Goal: Task Accomplishment & Management: Complete application form

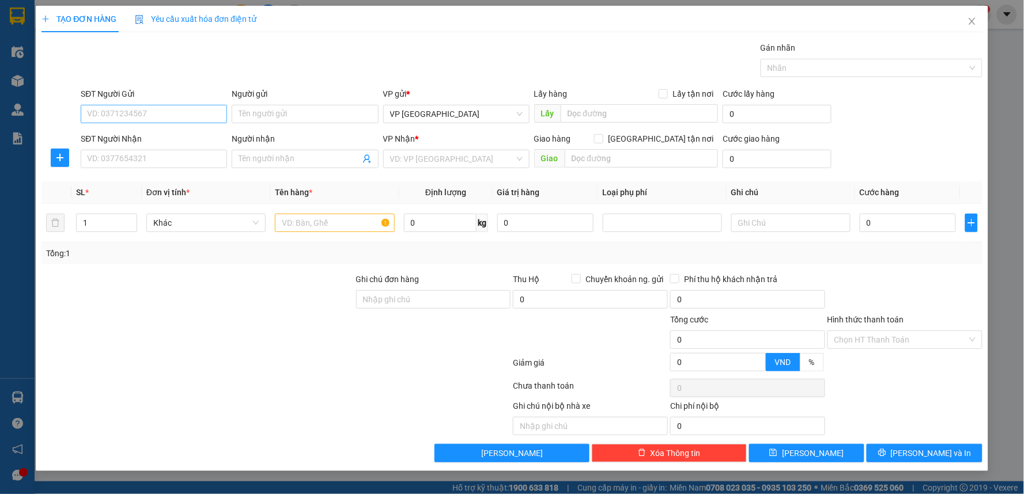
scroll to position [9, 0]
click at [147, 110] on input "SĐT Người Gửi" at bounding box center [154, 114] width 146 height 18
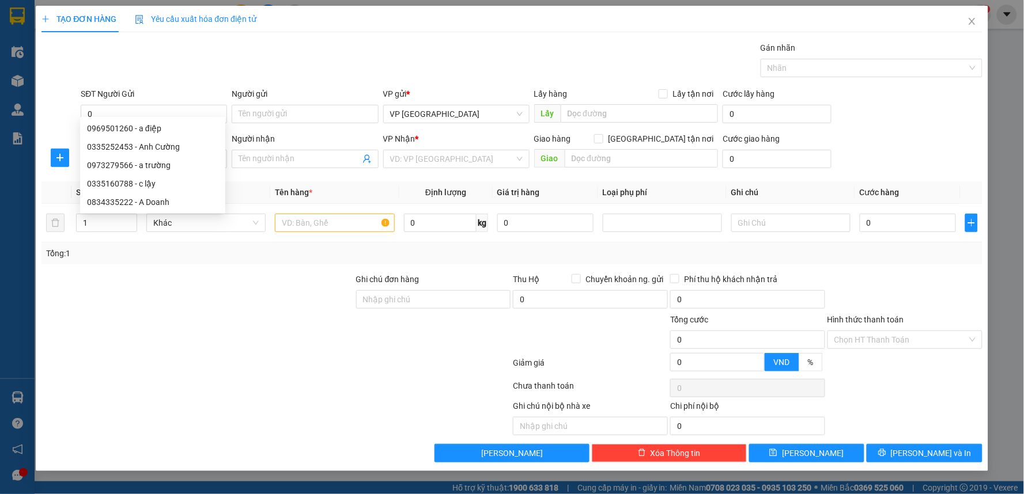
scroll to position [0, 0]
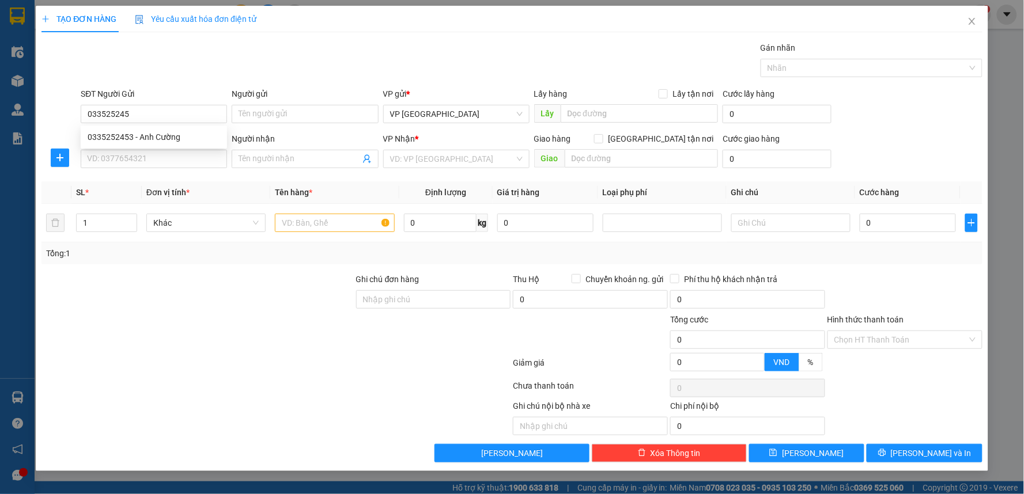
type input "0335252453"
click at [146, 142] on div "0335252453 - Anh Cường" at bounding box center [154, 137] width 132 height 13
type input "Anh Cường"
type input "0335252453"
click at [56, 160] on icon "plus" at bounding box center [59, 157] width 9 height 9
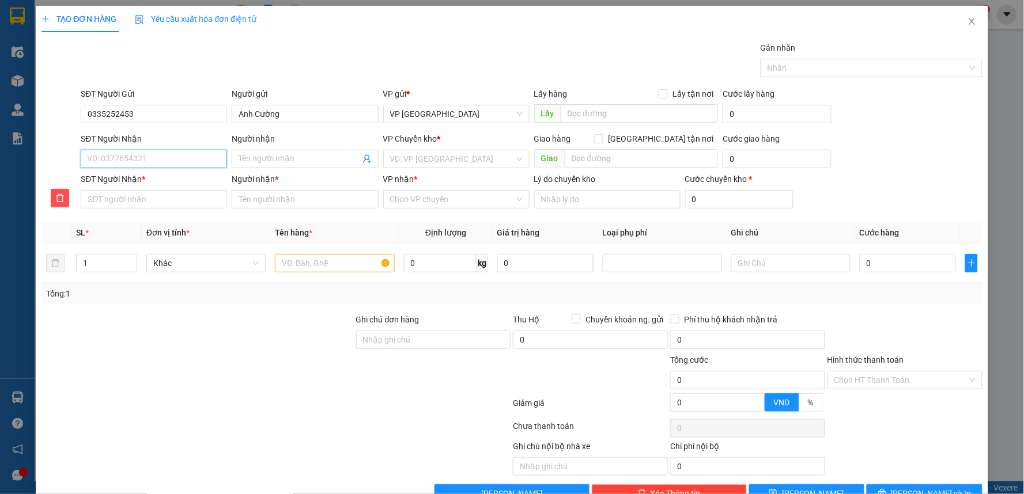
click at [113, 160] on input "SĐT Người Nhận" at bounding box center [154, 159] width 146 height 18
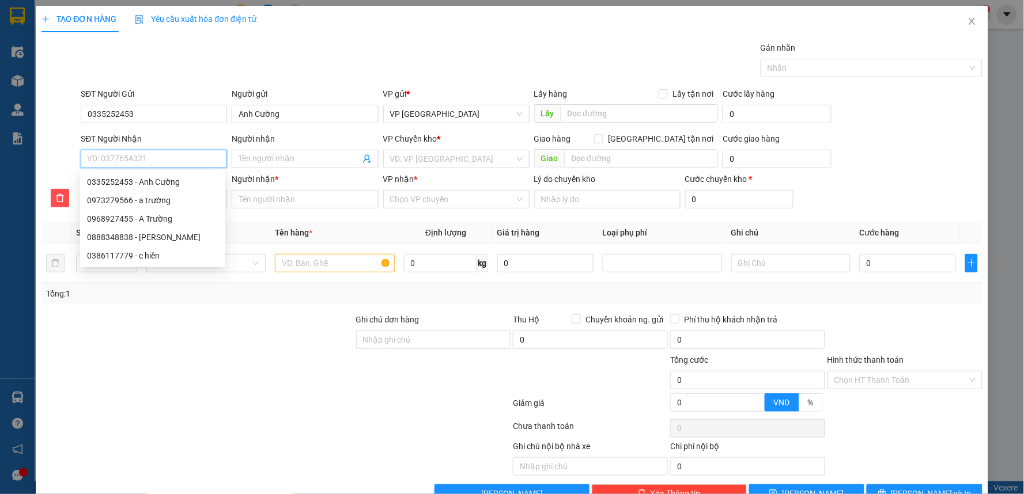
type input "0"
type input "09"
type input "097"
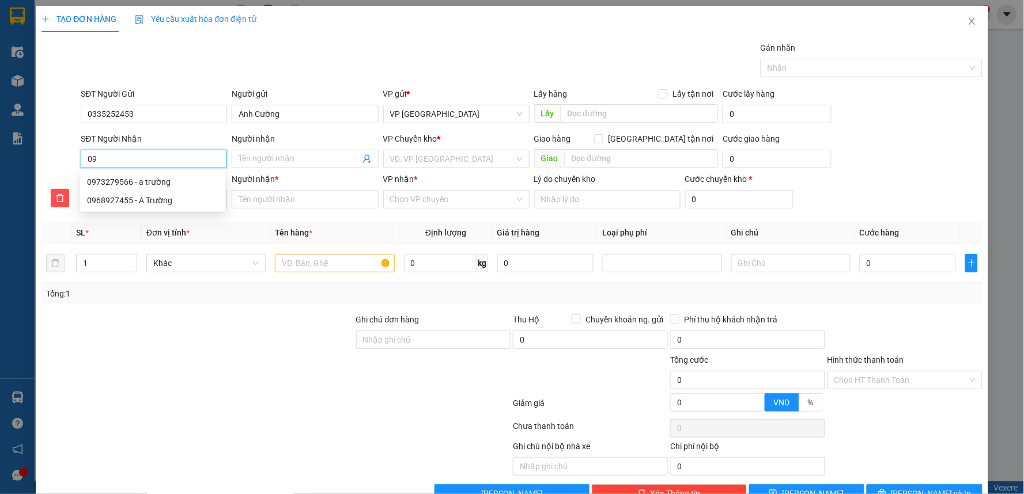
type input "097"
type input "0973"
type input "09732"
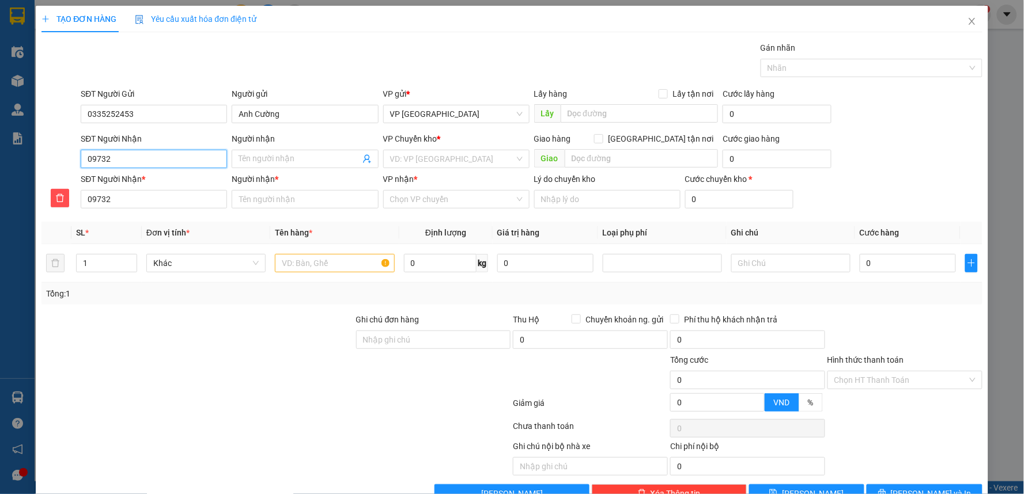
type input "097327"
type input "0973279"
type input "09732795"
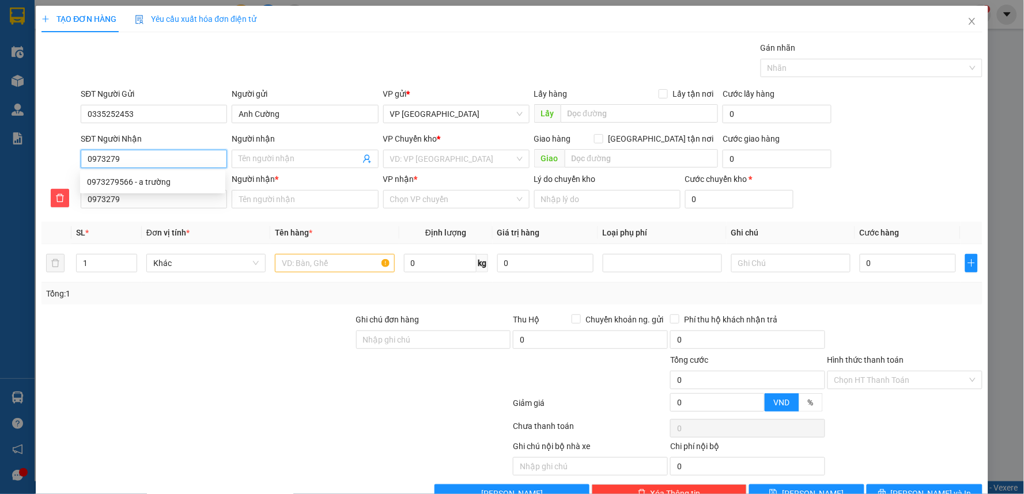
type input "09732795"
type input "097327956"
type input "0973279566"
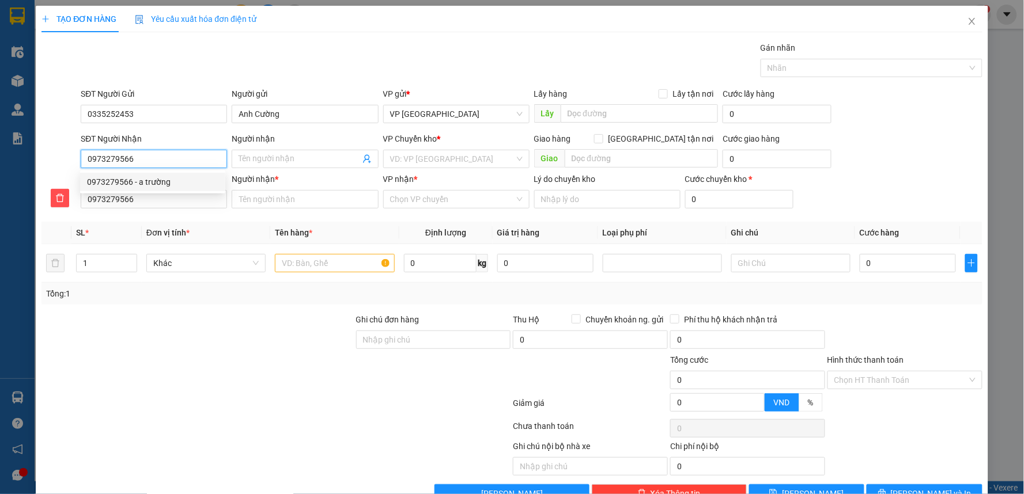
click at [146, 186] on div "0973279566 - a trường" at bounding box center [152, 182] width 131 height 13
type input "a trường"
type input "1 Đ.[PERSON_NAME], Mễ Trì, [GEOGRAPHIC_DATA], [GEOGRAPHIC_DATA], [GEOGRAPHIC_DA…"
type input "50.000"
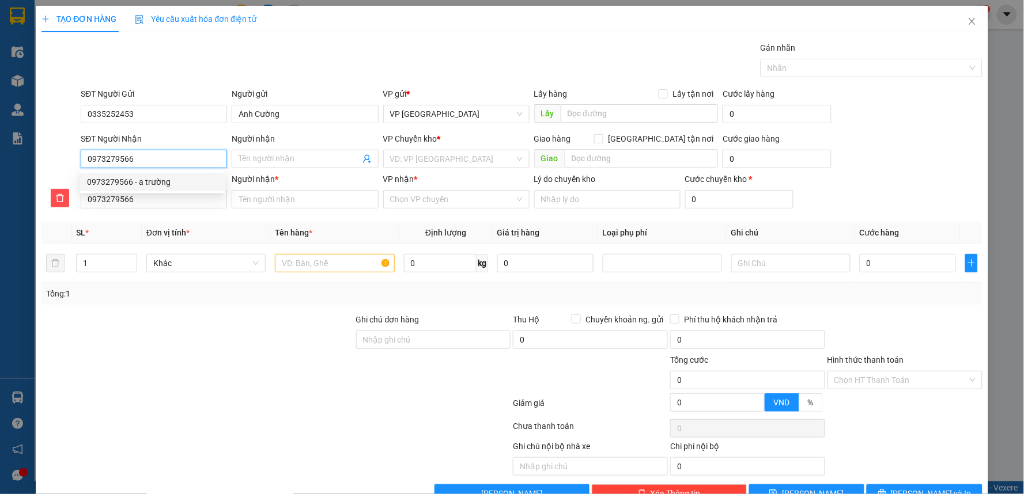
type input "50.000"
type input "a trường"
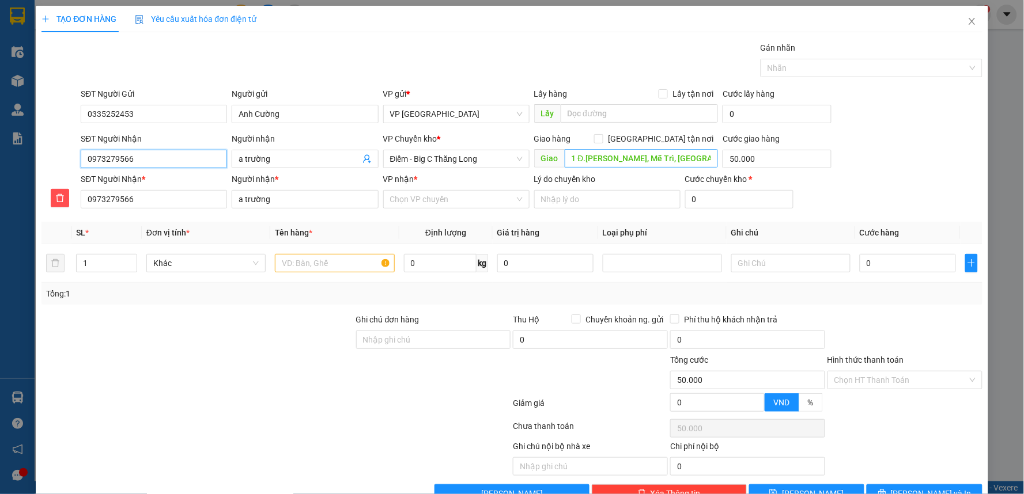
type input "0973279566"
click at [603, 160] on input "1 Đ.[PERSON_NAME], Mễ Trì, [GEOGRAPHIC_DATA], [GEOGRAPHIC_DATA], [GEOGRAPHIC_DA…" at bounding box center [642, 158] width 154 height 18
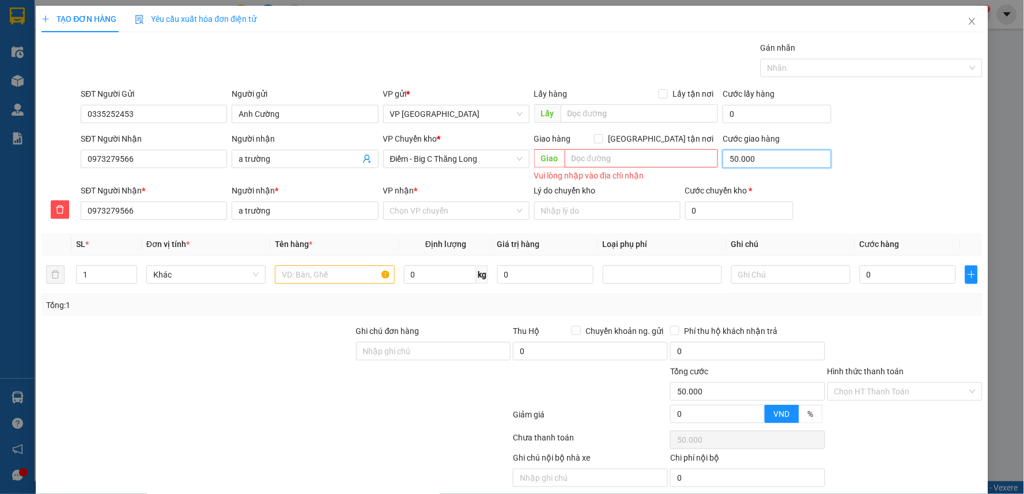
click at [755, 163] on input "50.000" at bounding box center [776, 159] width 109 height 18
type input "0"
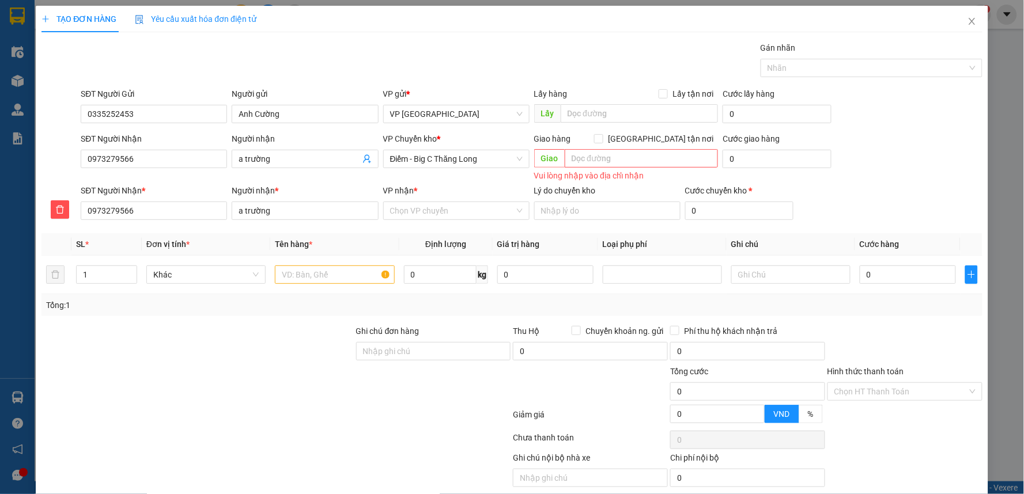
click at [492, 173] on div "VP Chuyển kho * Điểm - Big C Thăng Long" at bounding box center [456, 158] width 151 height 52
click at [488, 158] on span "Điểm - Big C Thăng Long" at bounding box center [456, 158] width 132 height 17
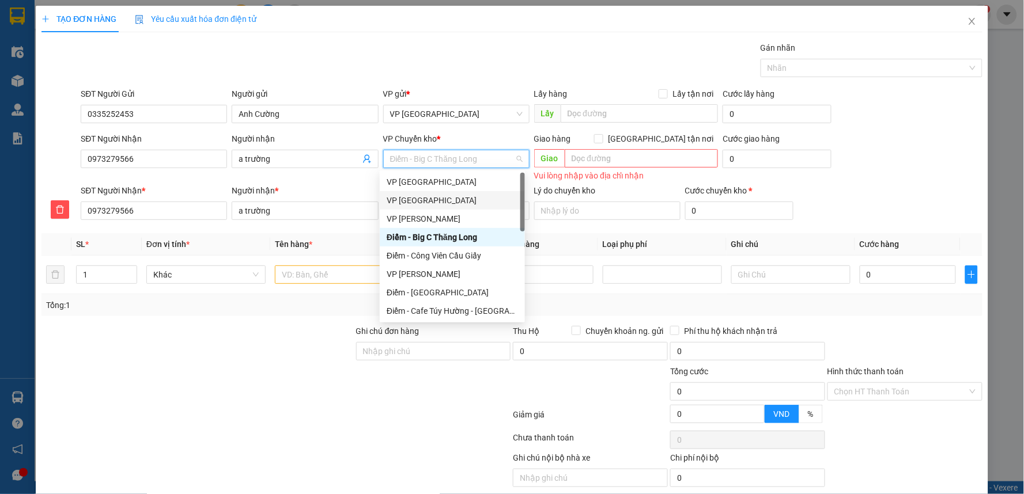
click at [419, 200] on div "VP [GEOGRAPHIC_DATA]" at bounding box center [452, 200] width 131 height 13
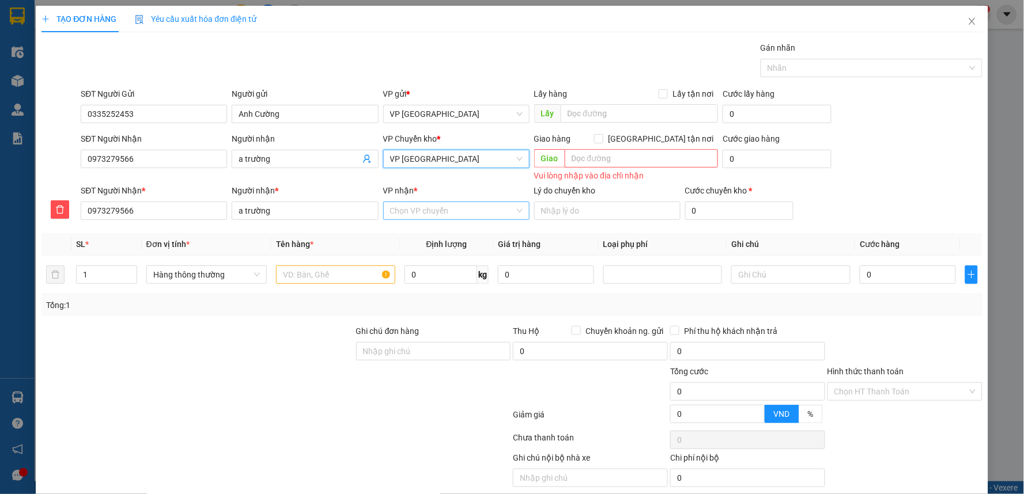
click at [423, 214] on input "VP nhận *" at bounding box center [452, 210] width 124 height 17
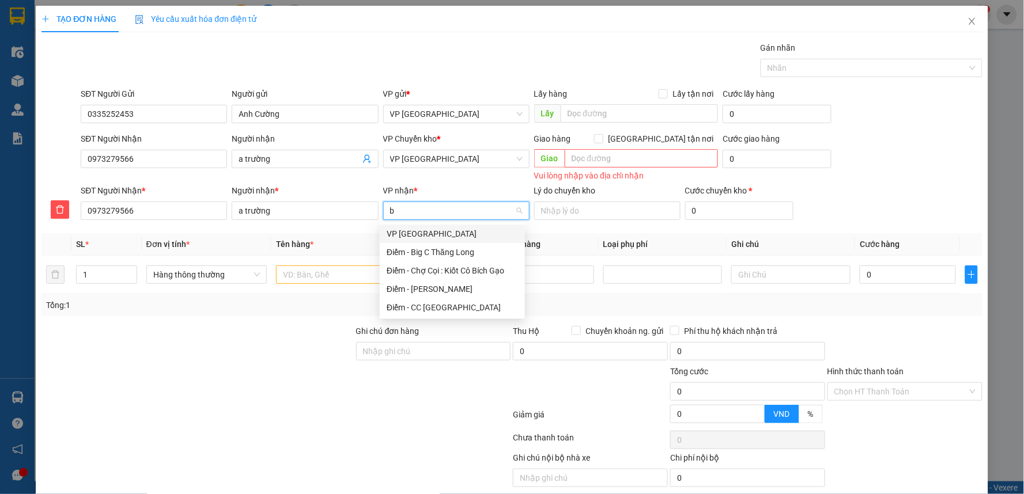
type input "bi"
click at [427, 252] on div "Điểm - Big C Thăng Long" at bounding box center [452, 252] width 131 height 13
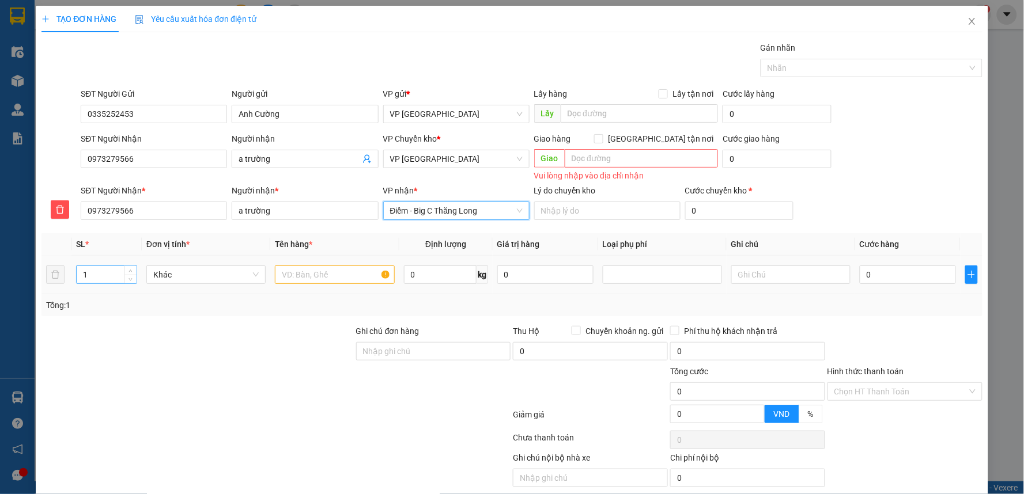
click at [103, 278] on input "1" at bounding box center [107, 274] width 60 height 17
type input "6"
click at [309, 278] on input "text" at bounding box center [334, 275] width 119 height 18
type input "gạch mẫu"
click at [867, 278] on input "0" at bounding box center [907, 275] width 96 height 18
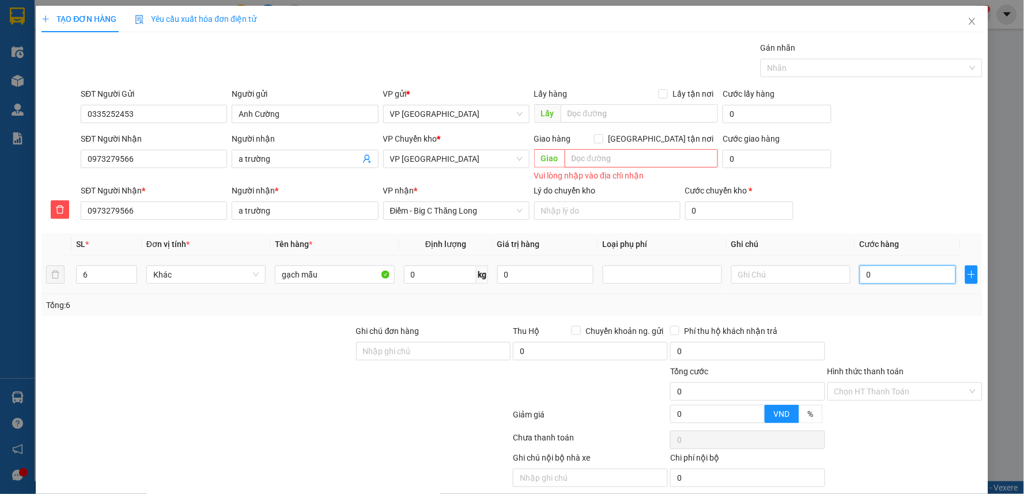
type input "3"
type input "35"
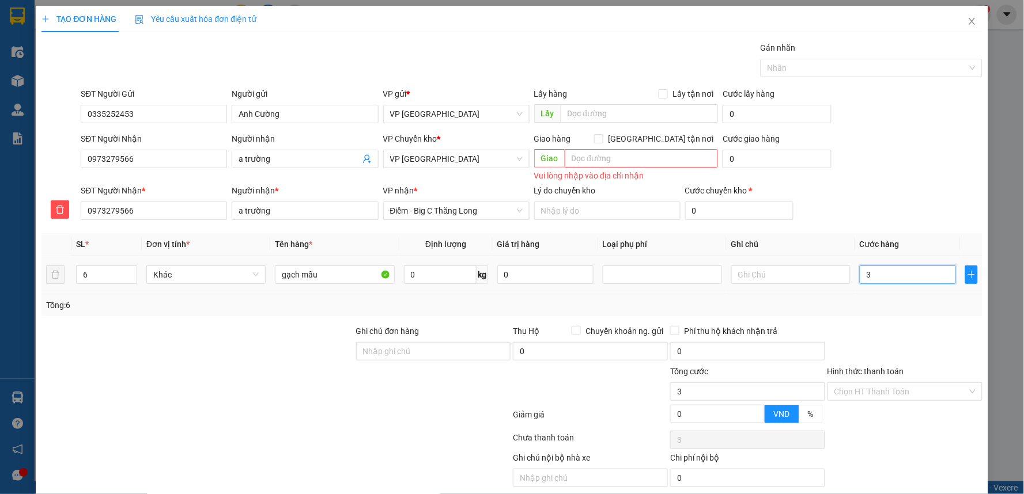
type input "35"
type input "350"
type input "350.000"
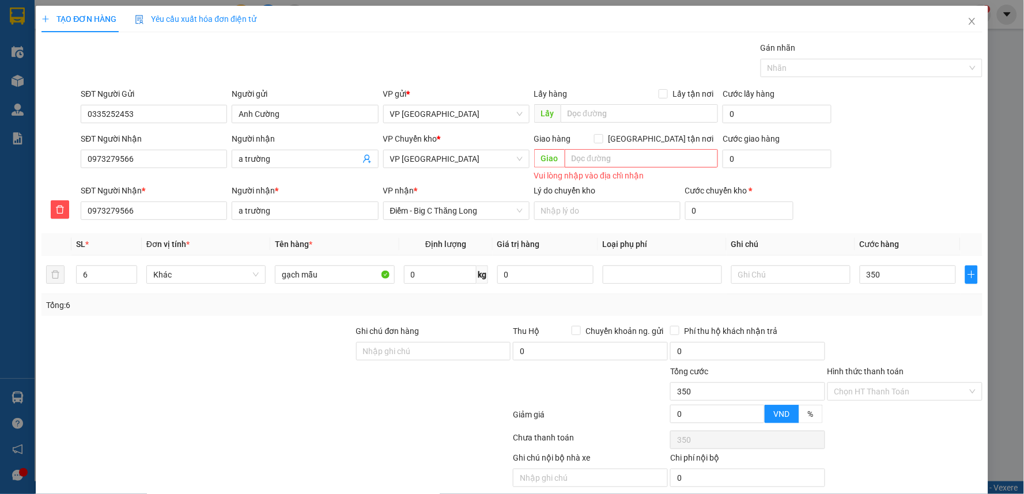
type input "350.000"
click at [889, 173] on div "SĐT Người Nhận 0973279566 Người nhận a trường VP Chuyển kho * VP Thái Bình Giao…" at bounding box center [531, 158] width 906 height 52
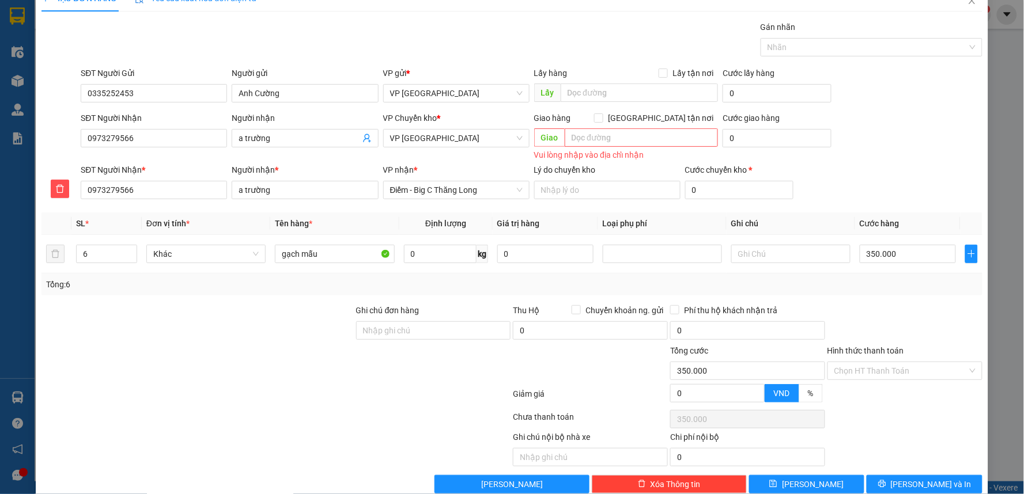
scroll to position [42, 0]
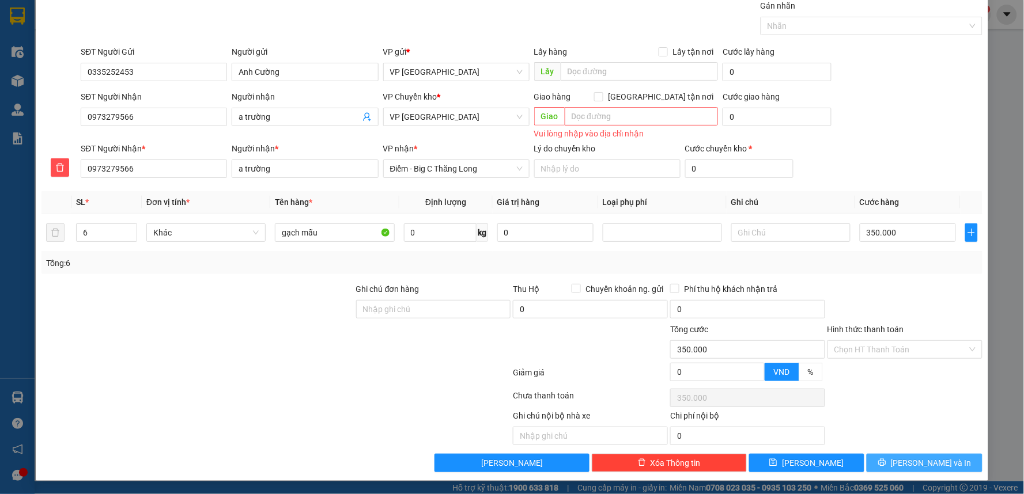
click at [925, 457] on button "[PERSON_NAME] và In" at bounding box center [924, 463] width 116 height 18
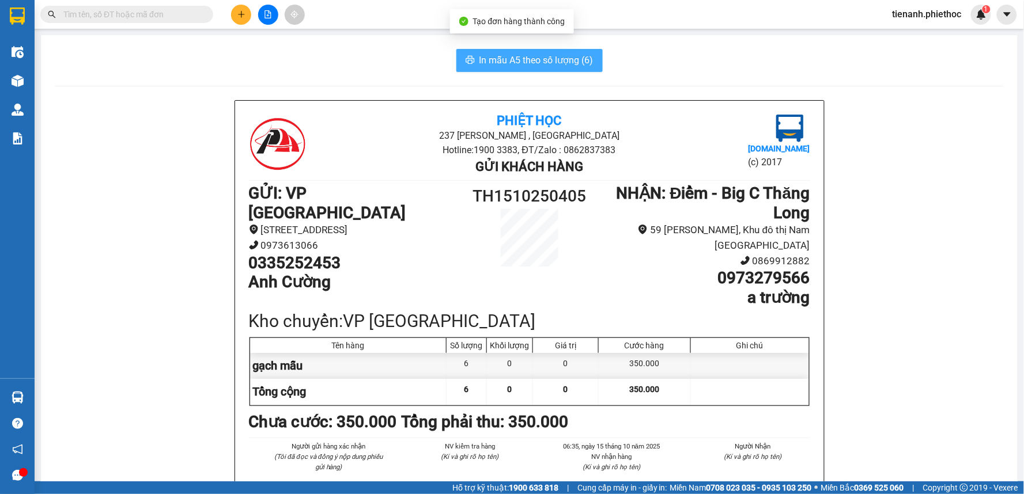
click at [540, 62] on span "In mẫu A5 theo số lượng (6)" at bounding box center [536, 60] width 114 height 14
click at [519, 66] on span "In mẫu A5 theo số lượng (6)" at bounding box center [536, 60] width 114 height 14
click at [529, 66] on span "In mẫu A5 theo số lượng (6)" at bounding box center [536, 60] width 114 height 14
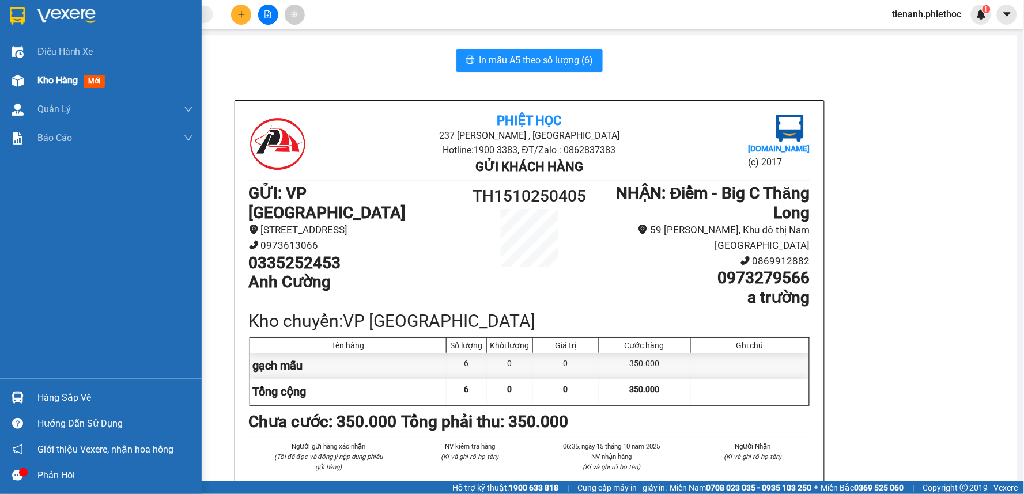
click at [84, 88] on div "Kho hàng mới" at bounding box center [115, 80] width 156 height 29
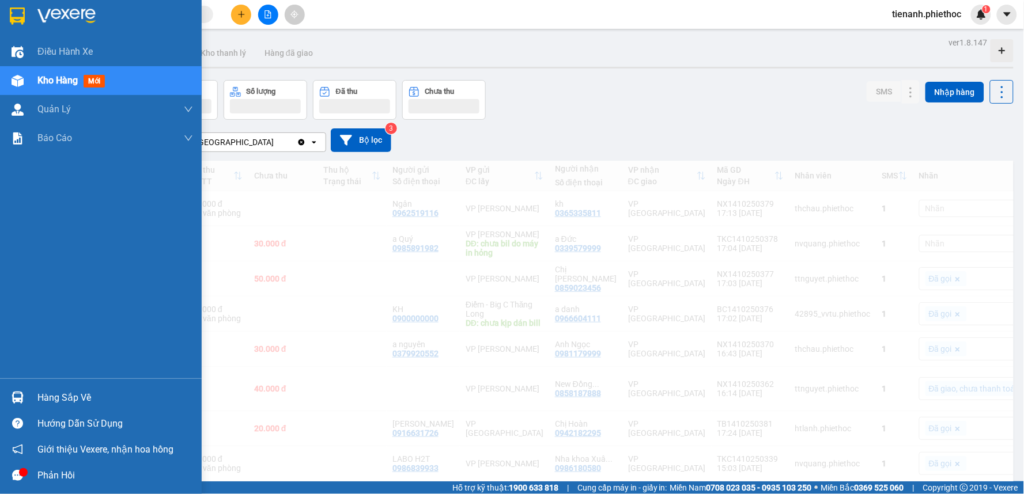
click at [60, 82] on span "Kho hàng" at bounding box center [57, 80] width 40 height 11
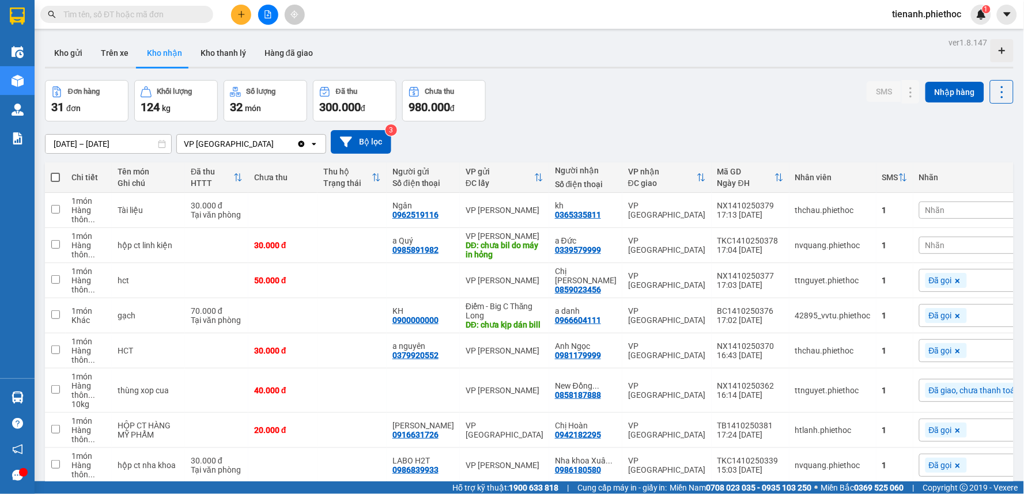
click at [694, 101] on div "Đơn hàng 31 đơn Khối lượng 124 kg Số lượng 32 món Đã thu 300.000 đ Chưa thu 980…" at bounding box center [529, 100] width 968 height 41
click at [64, 59] on button "Kho gửi" at bounding box center [68, 53] width 47 height 28
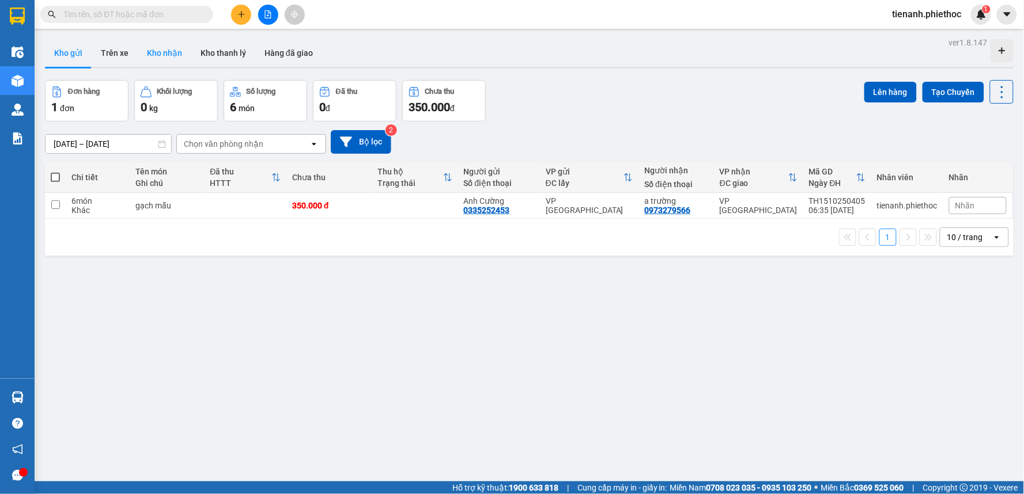
click at [153, 56] on button "Kho nhận" at bounding box center [165, 53] width 54 height 28
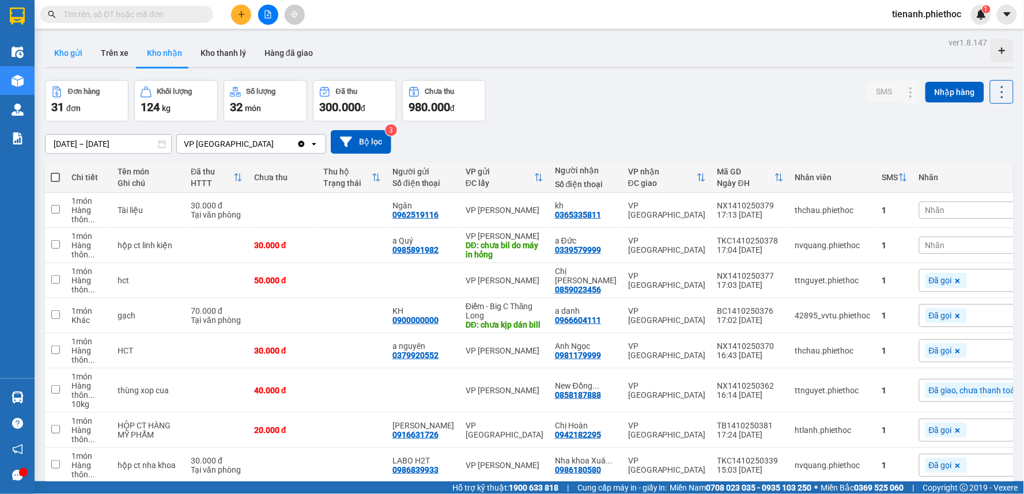
click at [55, 49] on button "Kho gửi" at bounding box center [68, 53] width 47 height 28
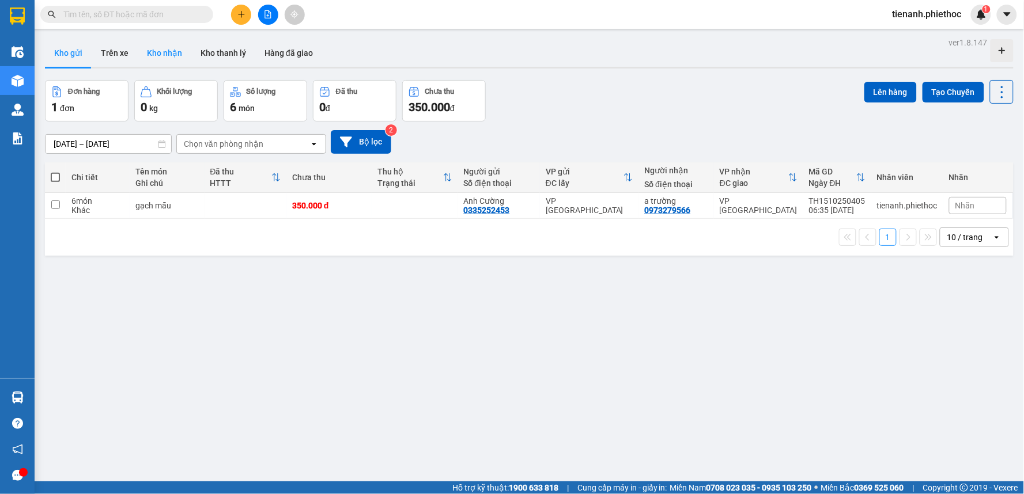
click at [171, 53] on button "Kho nhận" at bounding box center [165, 53] width 54 height 28
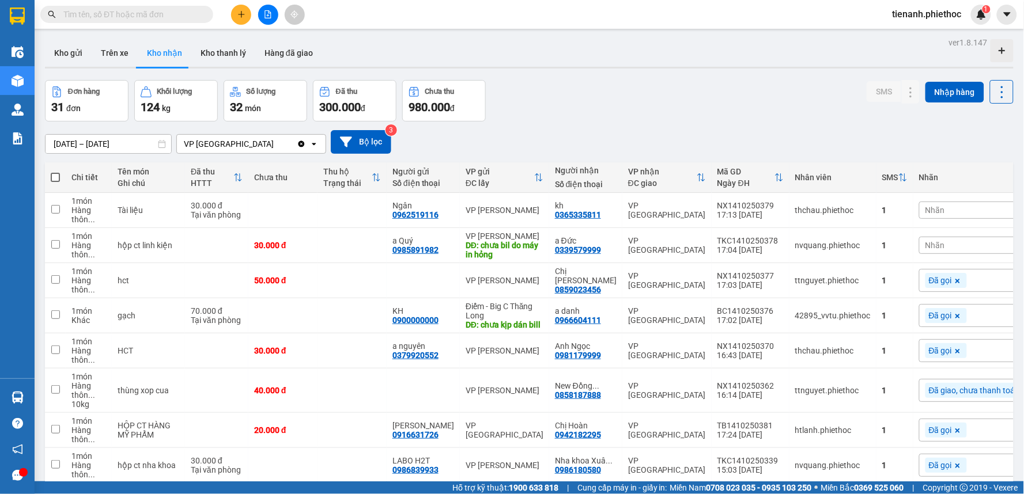
click at [241, 12] on icon "plus" at bounding box center [241, 14] width 1 height 6
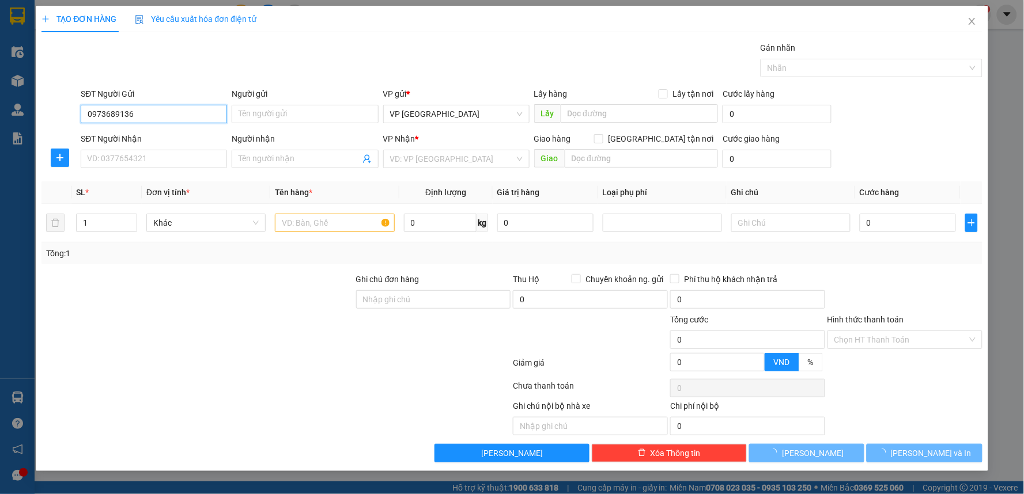
drag, startPoint x: 209, startPoint y: 108, endPoint x: 229, endPoint y: 108, distance: 20.2
click at [210, 108] on input "0973689136" at bounding box center [154, 114] width 146 height 18
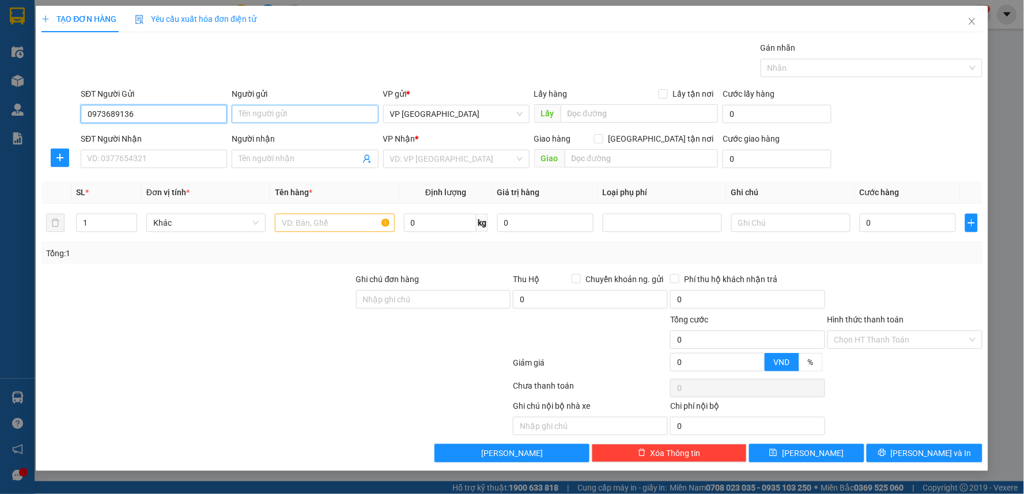
type input "0973689136"
click at [306, 112] on input "Người gửi" at bounding box center [305, 114] width 146 height 18
click at [160, 116] on input "0973689136" at bounding box center [154, 114] width 146 height 18
drag, startPoint x: 160, startPoint y: 116, endPoint x: 85, endPoint y: 153, distance: 83.5
click at [156, 119] on input "0973689136" at bounding box center [154, 114] width 146 height 18
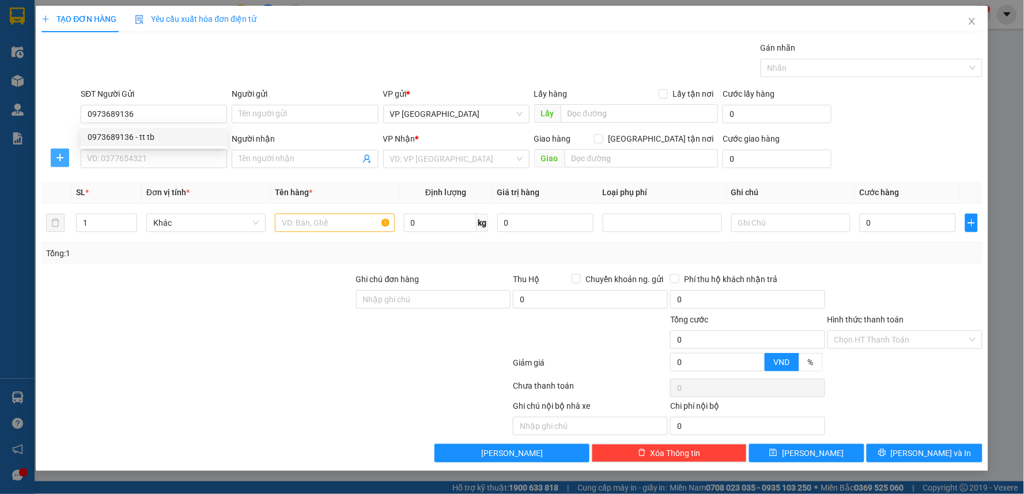
click at [59, 160] on icon "plus" at bounding box center [59, 157] width 9 height 9
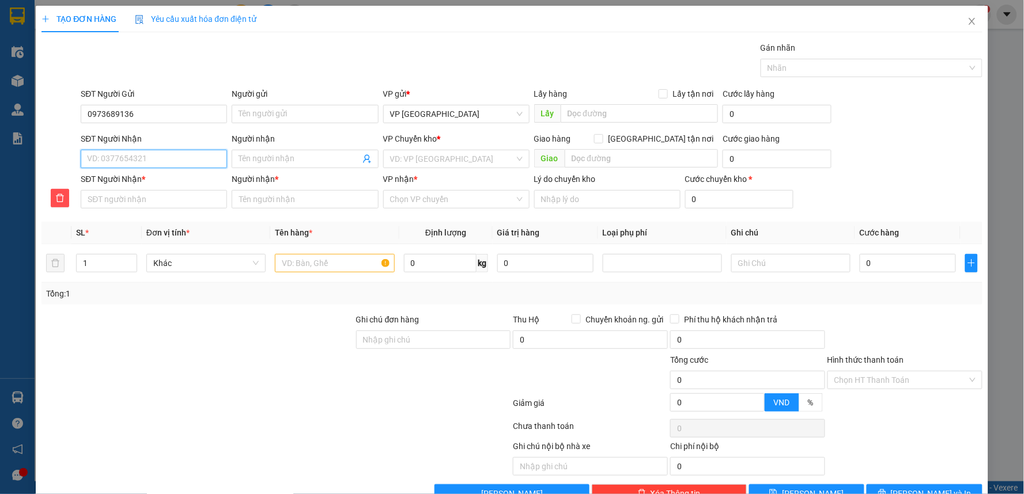
click at [127, 162] on input "SĐT Người Nhận" at bounding box center [154, 159] width 146 height 18
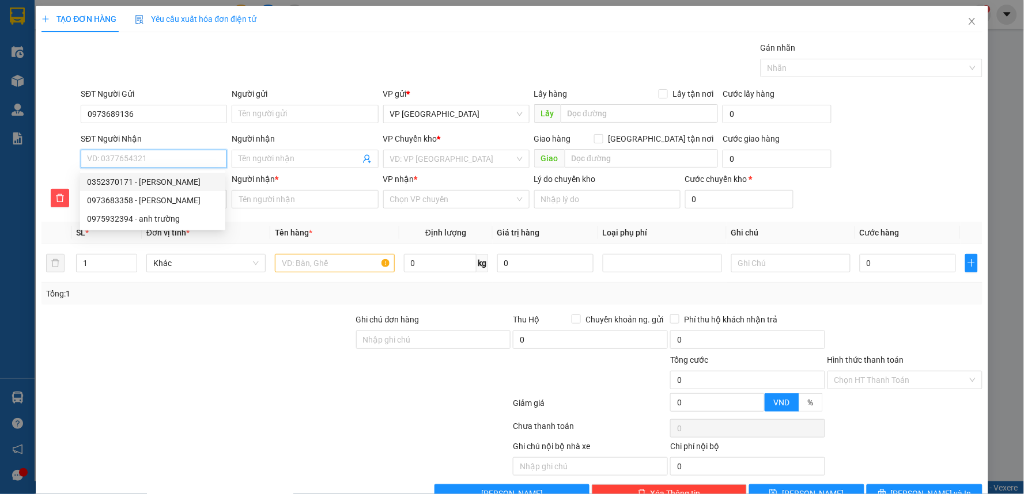
click at [134, 181] on div "0352370171 - [PERSON_NAME]" at bounding box center [152, 182] width 131 height 13
type input "0352370171"
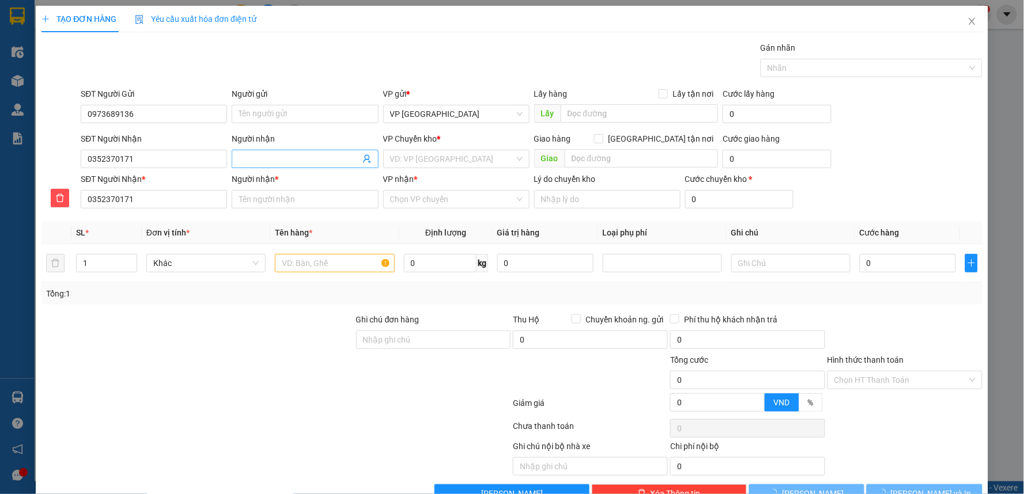
click at [289, 150] on span at bounding box center [305, 159] width 146 height 18
click at [165, 161] on input "0352370171" at bounding box center [154, 159] width 146 height 18
click at [165, 179] on div "0352370171 - [PERSON_NAME]" at bounding box center [152, 182] width 131 height 13
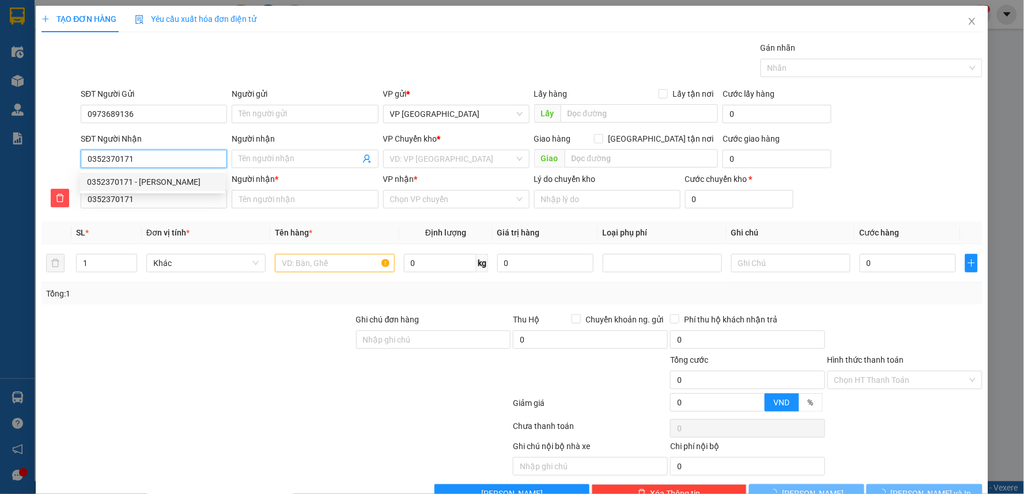
type input "Chị Hương"
click at [488, 158] on span "Điểm - Big C Thăng Long" at bounding box center [456, 158] width 132 height 17
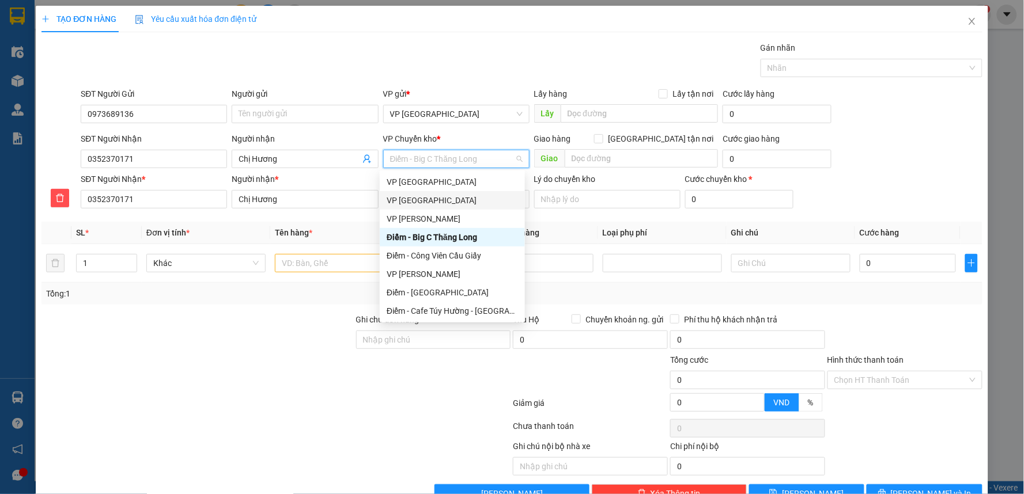
click at [421, 203] on div "VP [GEOGRAPHIC_DATA]" at bounding box center [452, 200] width 131 height 13
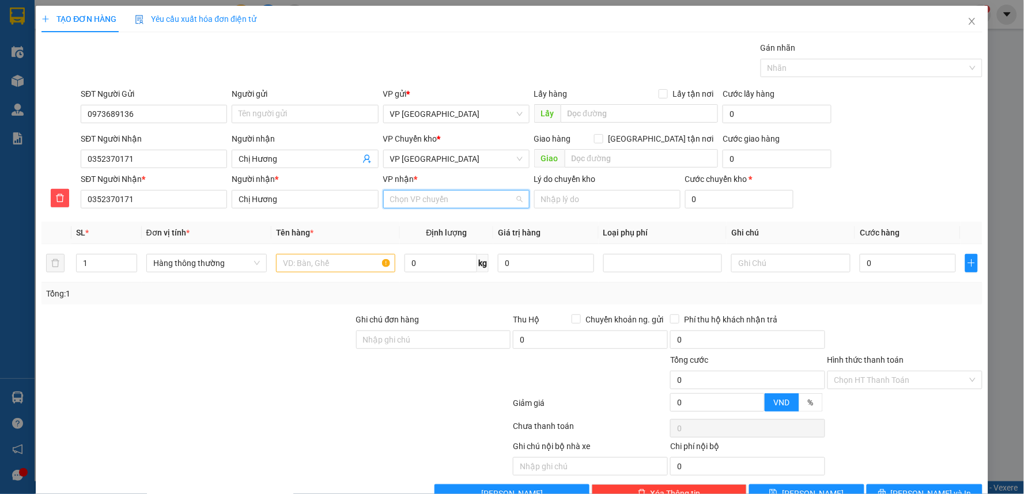
click at [426, 202] on input "VP nhận *" at bounding box center [452, 199] width 124 height 17
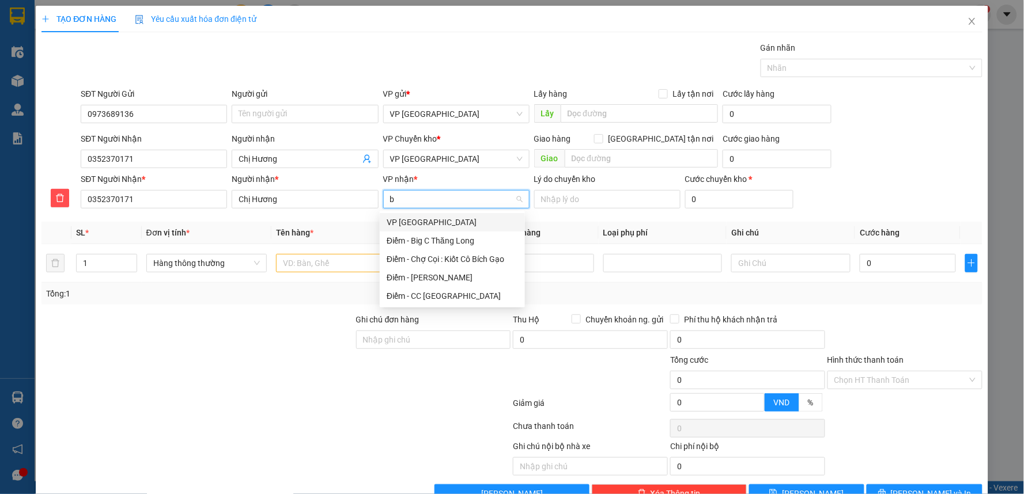
type input "bi"
drag, startPoint x: 441, startPoint y: 240, endPoint x: 419, endPoint y: 238, distance: 21.9
click at [441, 239] on div "Điểm - Big C Thăng Long" at bounding box center [452, 240] width 131 height 13
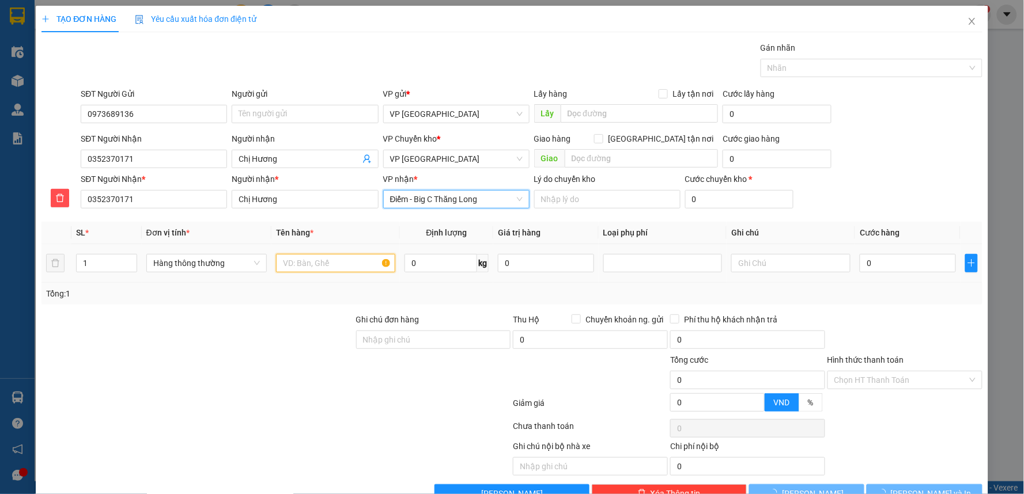
click at [339, 257] on input "text" at bounding box center [335, 263] width 119 height 18
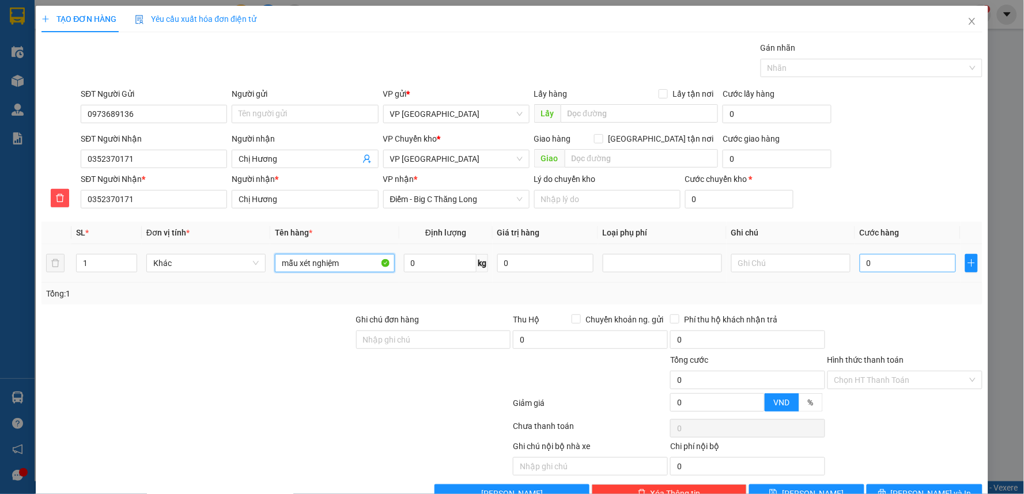
type input "mẫu xét nghiệm"
click at [877, 263] on input "0" at bounding box center [907, 263] width 96 height 18
type input "3"
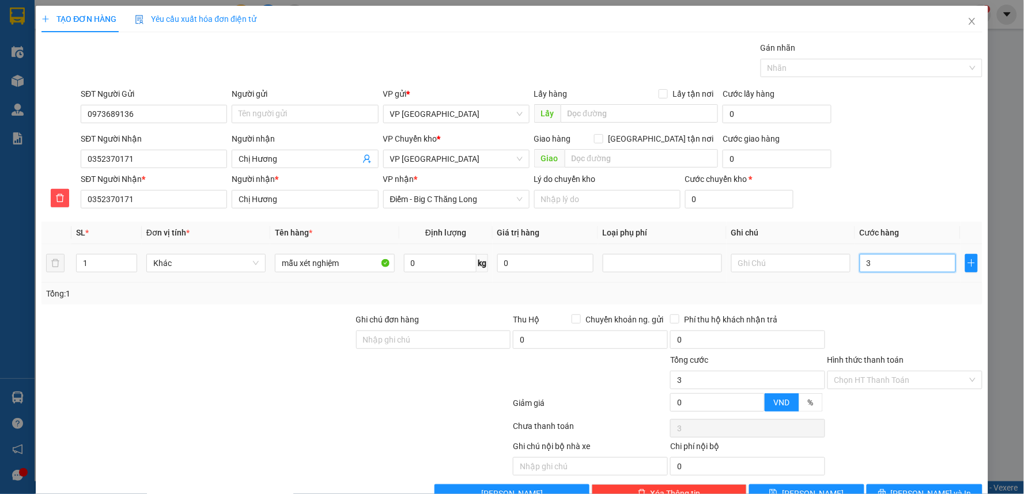
type input "30"
type input "30.000"
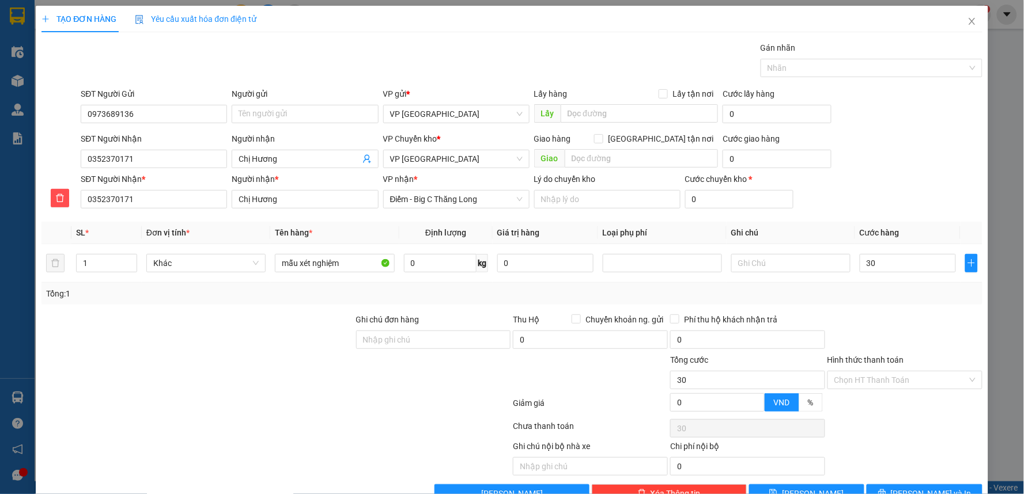
type input "30.000"
click at [916, 173] on div "SĐT Người Nhận * 0352370171 Người nhận * Chị Hương VP nhận * Điểm - Big C Thăng…" at bounding box center [531, 193] width 906 height 40
click at [501, 202] on span "Điểm - Big C Thăng Long" at bounding box center [456, 199] width 132 height 17
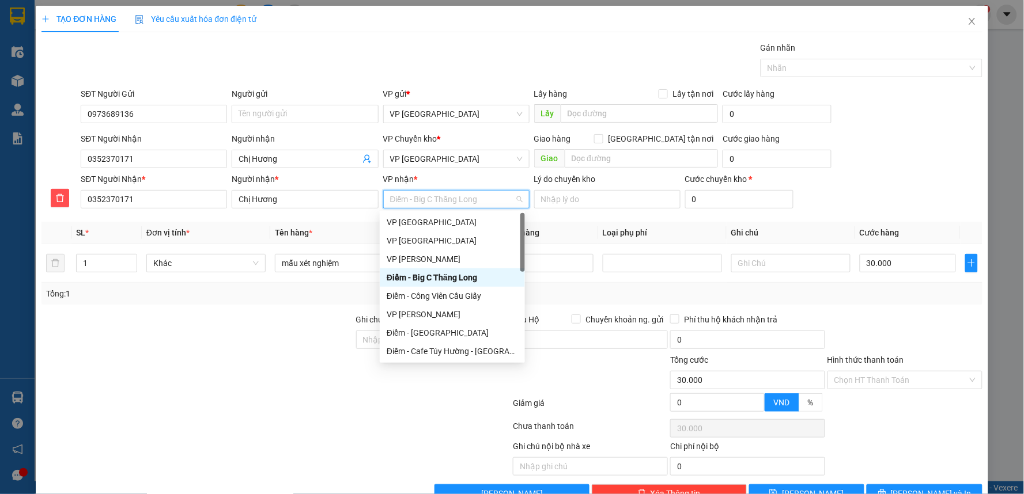
click at [501, 202] on span "Điểm - Big C Thăng Long" at bounding box center [456, 199] width 132 height 17
type input "co"
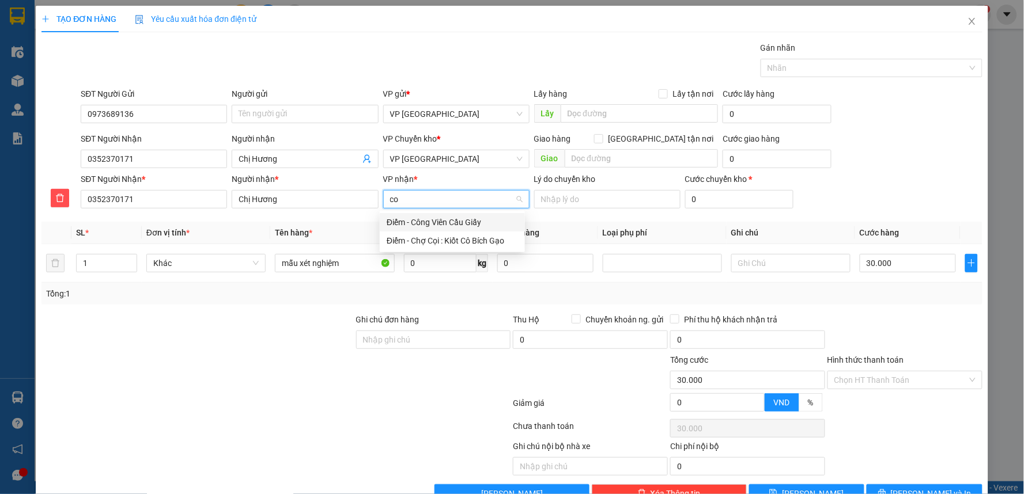
click at [474, 217] on div "Điểm - Công Viên Cầu Giấy" at bounding box center [452, 222] width 131 height 13
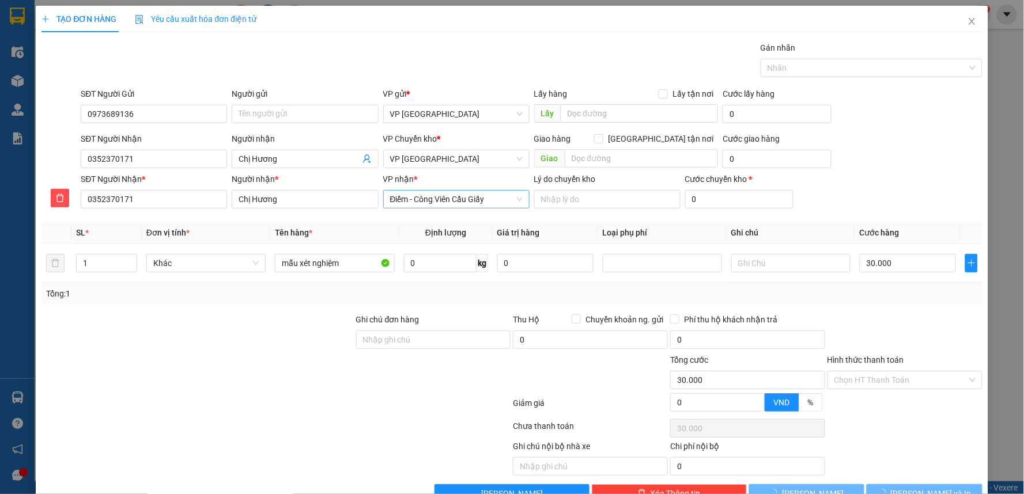
click at [868, 171] on div "SĐT Người Nhận 0352370171 Người nhận Chị Hương VP Chuyển kho * VP Thái Bình Gia…" at bounding box center [531, 152] width 906 height 40
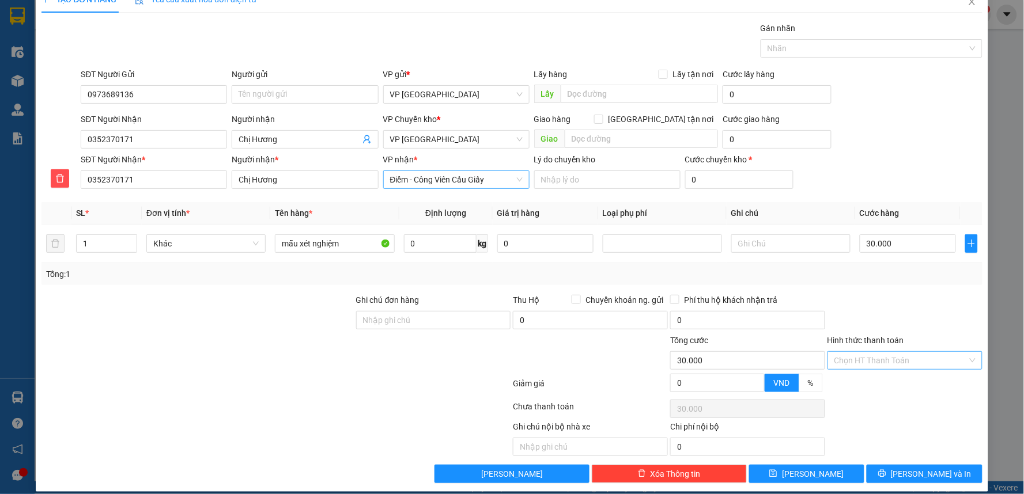
scroll to position [31, 0]
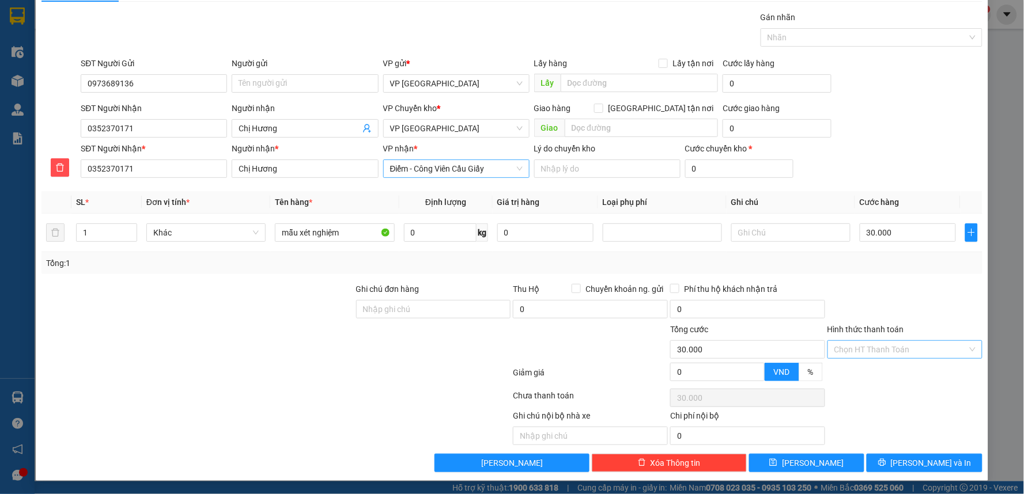
click at [885, 346] on input "Hình thức thanh toán" at bounding box center [900, 349] width 133 height 17
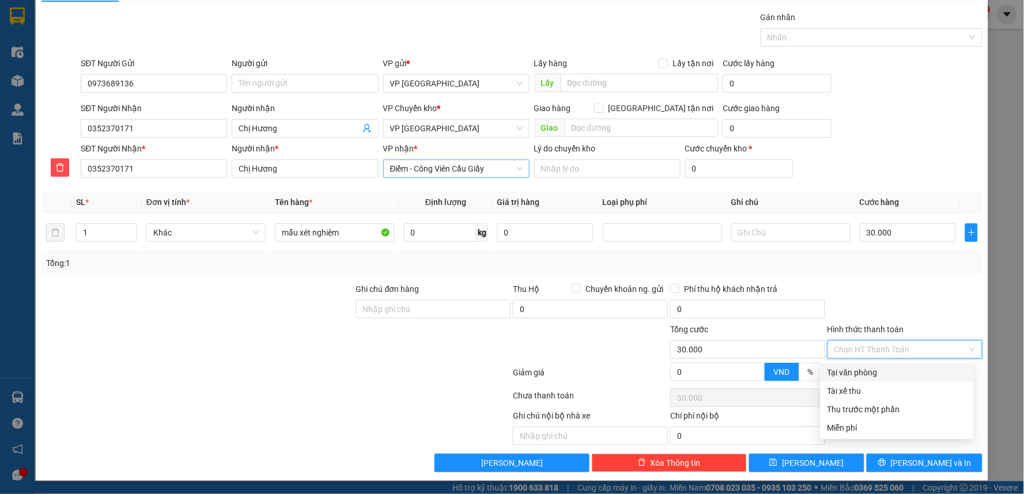
click at [874, 366] on div "Tại văn phòng" at bounding box center [896, 372] width 139 height 13
type input "0"
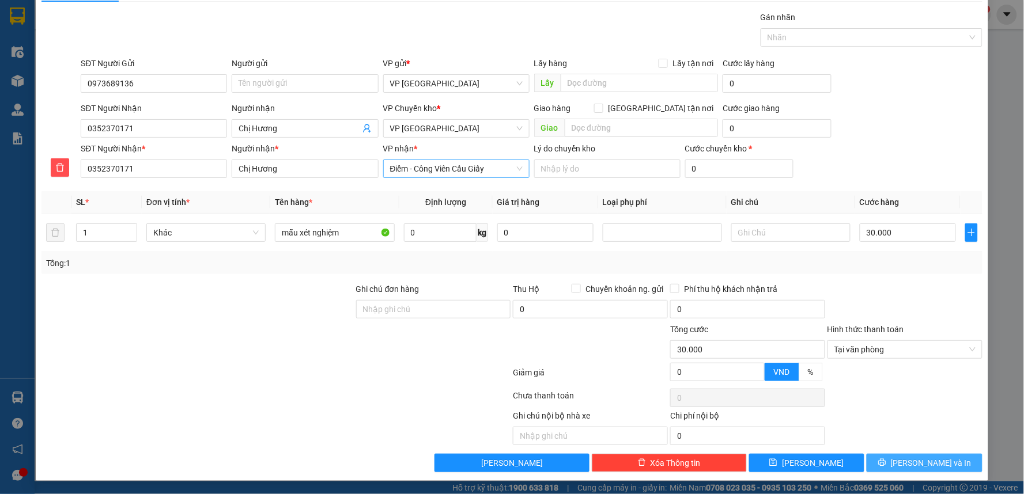
click at [885, 462] on icon "printer" at bounding box center [881, 462] width 7 height 7
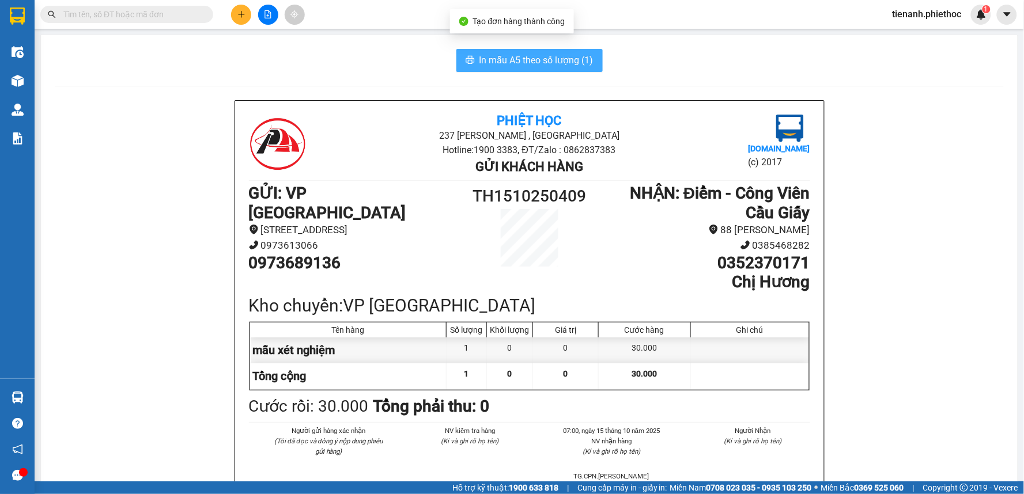
click at [544, 56] on span "In mẫu A5 theo số lượng (1)" at bounding box center [536, 60] width 114 height 14
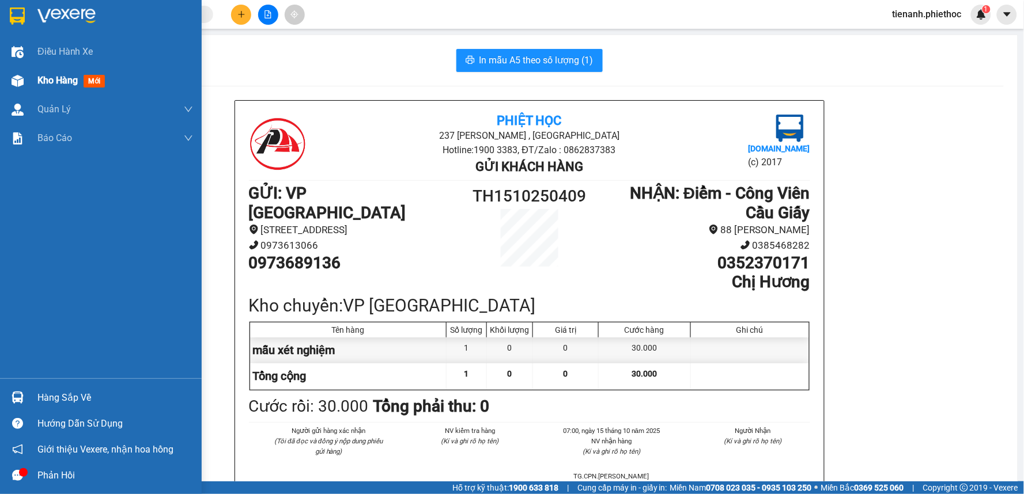
click at [69, 75] on span "Kho hàng" at bounding box center [57, 80] width 40 height 11
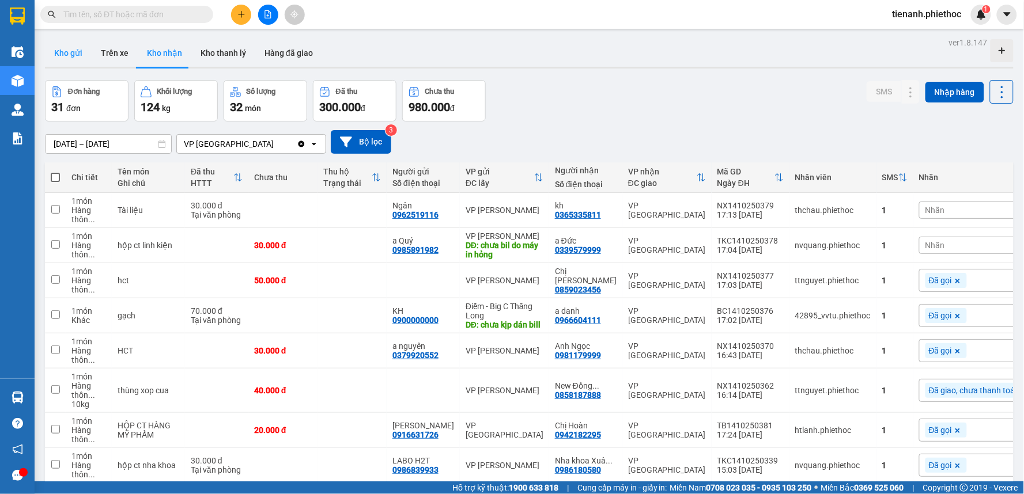
click at [86, 54] on button "Kho gửi" at bounding box center [68, 53] width 47 height 28
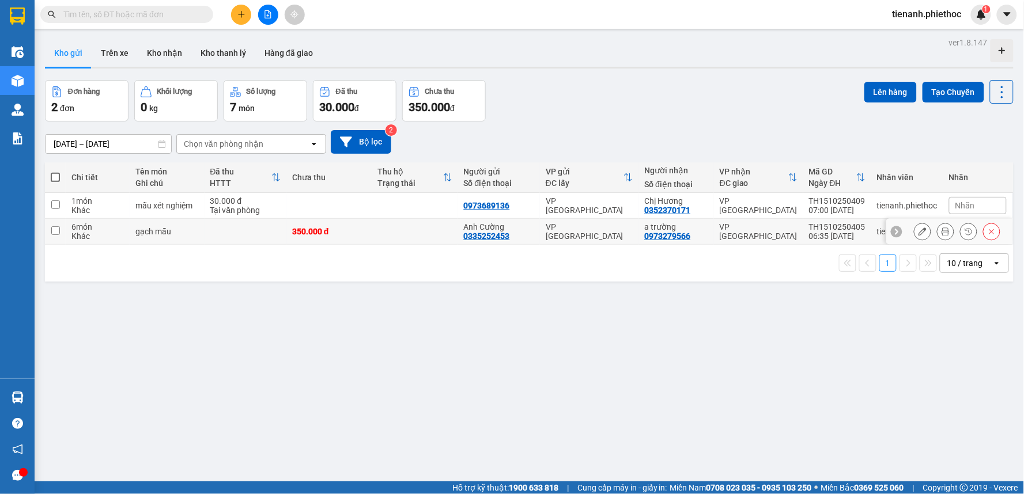
click at [174, 225] on td "gạch mẫu" at bounding box center [167, 232] width 74 height 26
checkbox input "true"
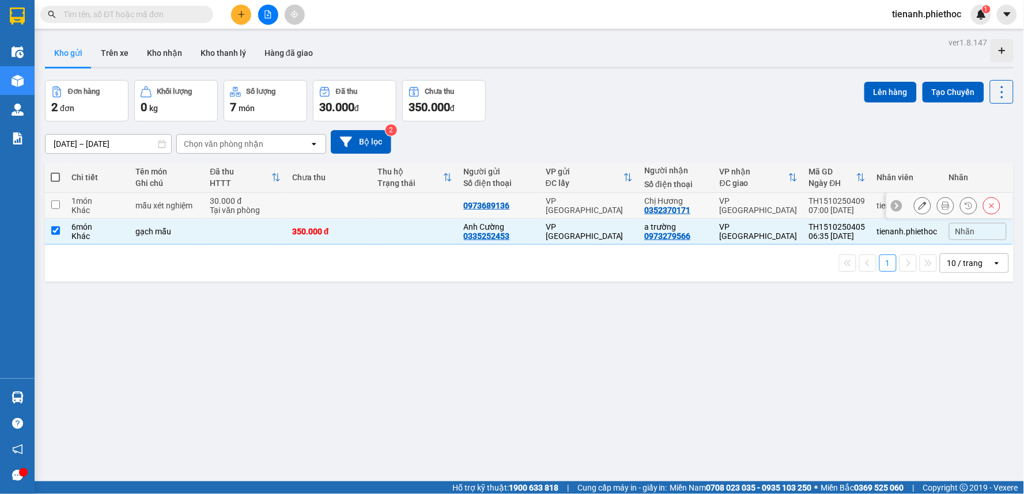
click at [185, 206] on div "mẫu xét nghiệm" at bounding box center [166, 205] width 63 height 9
checkbox input "true"
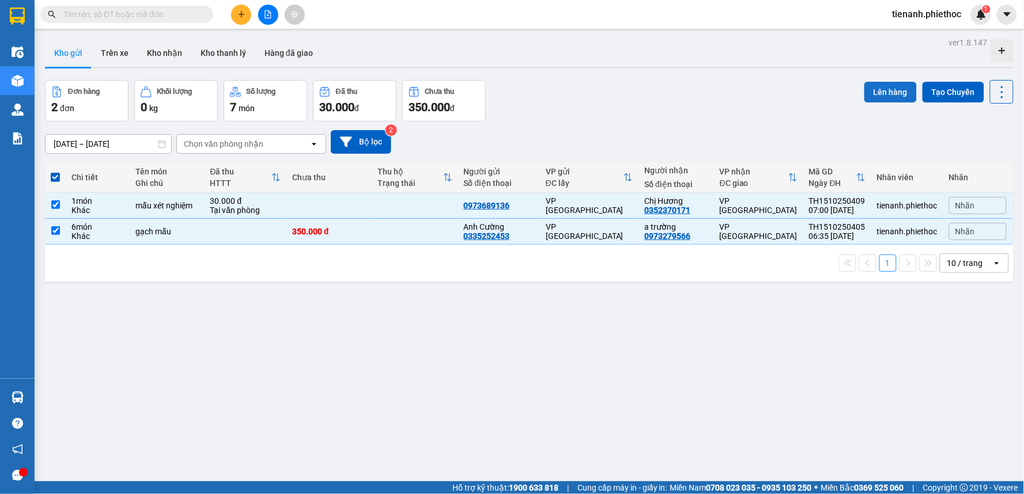
click at [877, 96] on button "Lên hàng" at bounding box center [890, 92] width 52 height 21
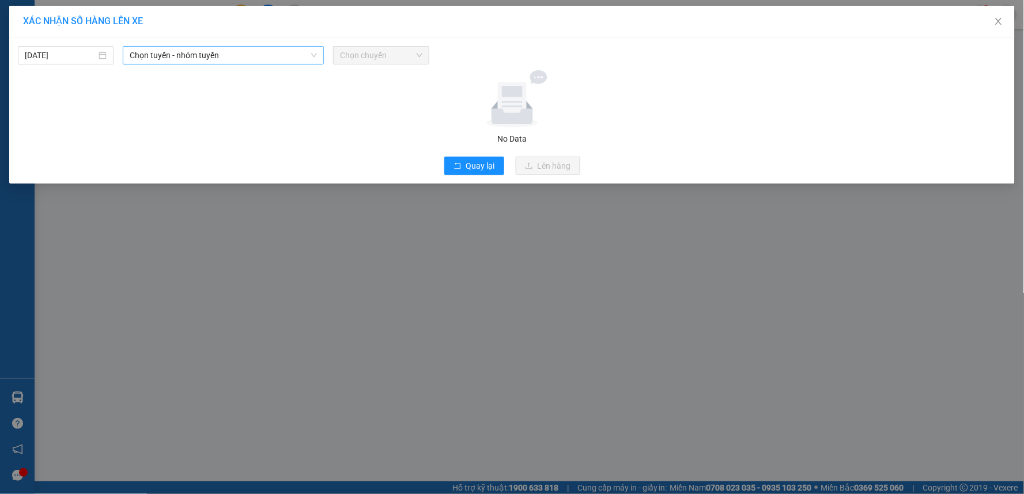
click at [281, 54] on span "Chọn tuyến - nhóm tuyến" at bounding box center [223, 55] width 187 height 17
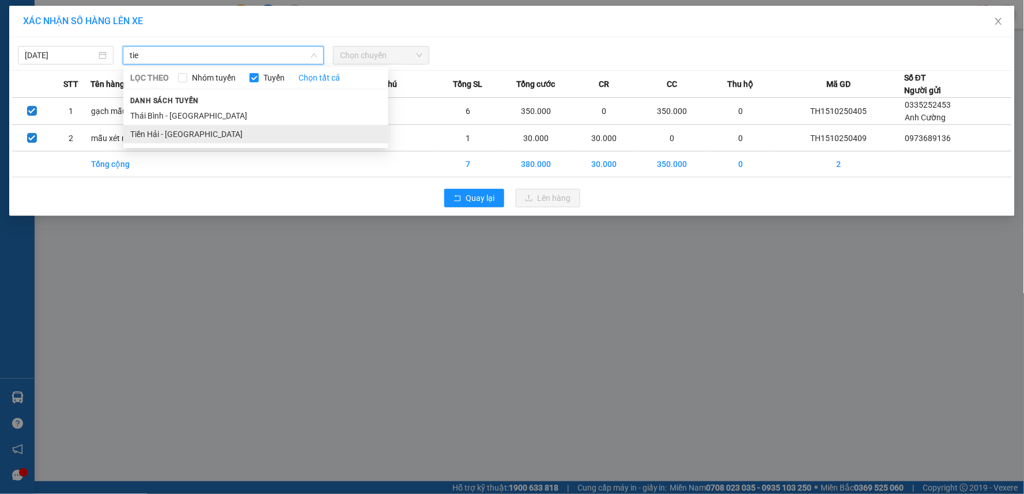
type input "tie"
click at [221, 137] on li "Tiền Hải - [GEOGRAPHIC_DATA]" at bounding box center [255, 134] width 265 height 18
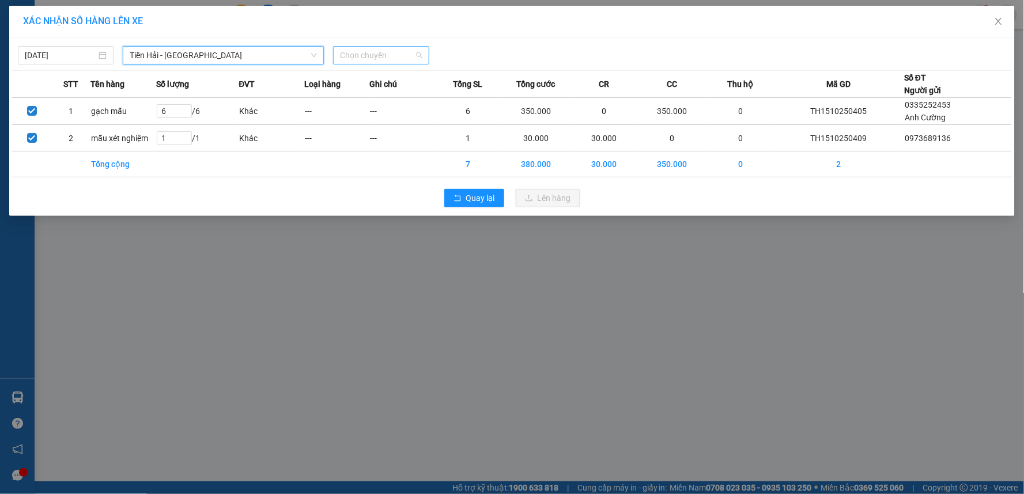
click at [396, 58] on span "Chọn chuyến" at bounding box center [381, 55] width 82 height 17
type input "07"
click at [378, 92] on div "Thêm chuyến " 07:00 "" at bounding box center [395, 98] width 123 height 20
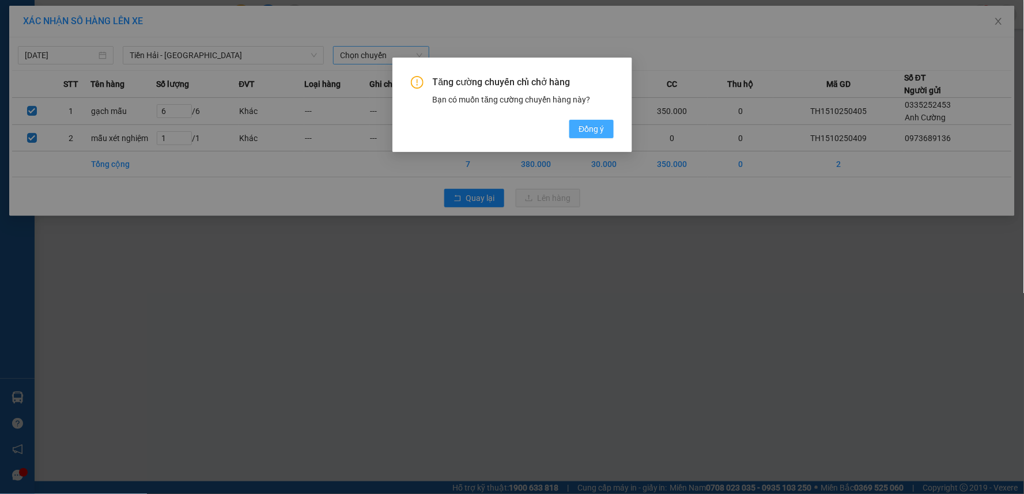
click at [599, 128] on span "Đồng ý" at bounding box center [590, 129] width 25 height 13
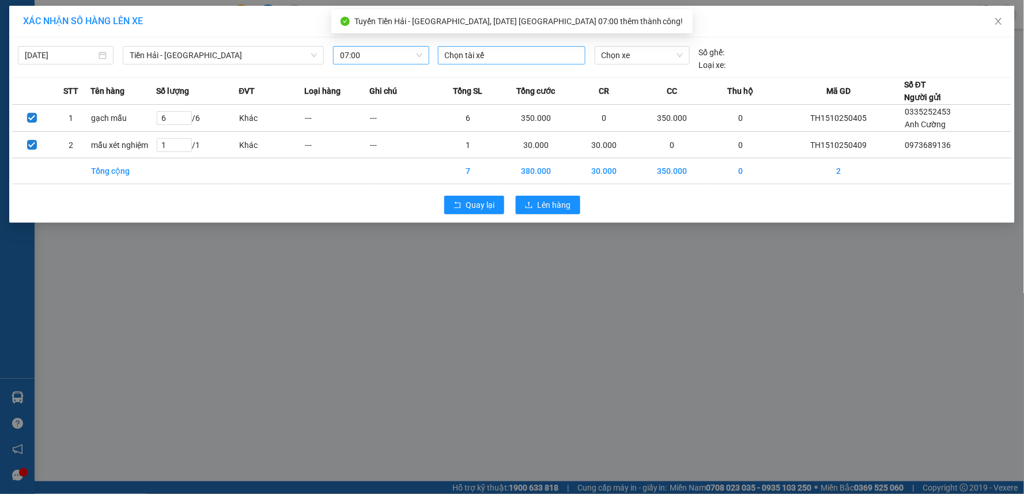
click at [477, 62] on div "Chọn tài xế" at bounding box center [511, 55] width 147 height 18
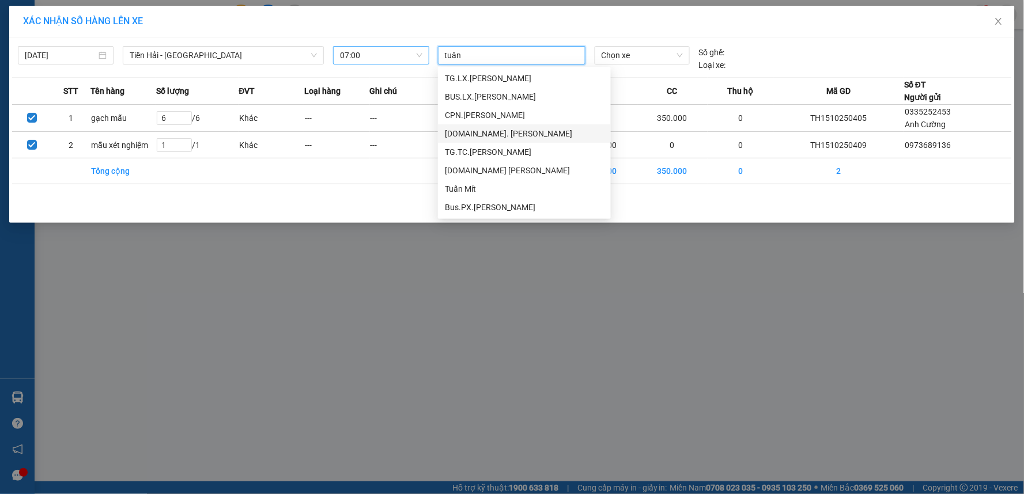
type input "tuân"
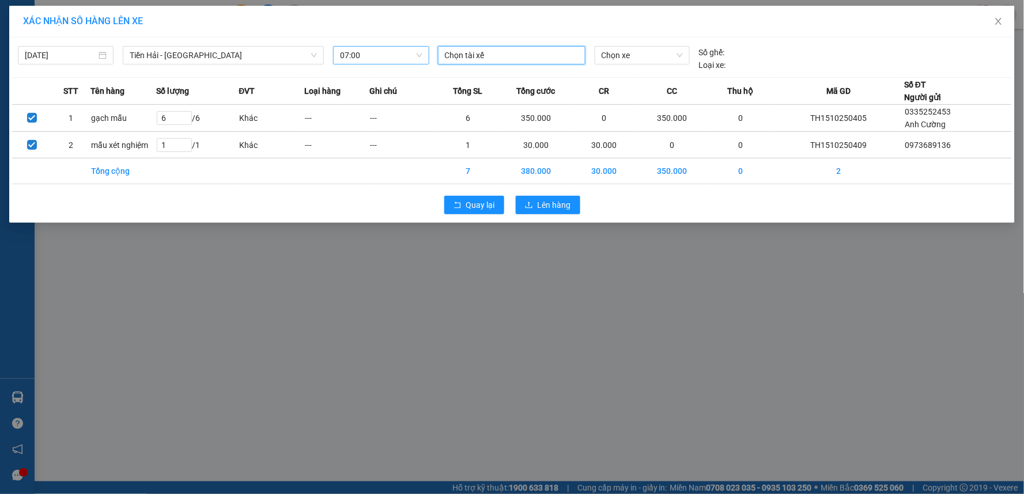
click at [519, 60] on div at bounding box center [512, 55] width 142 height 14
type input "v"
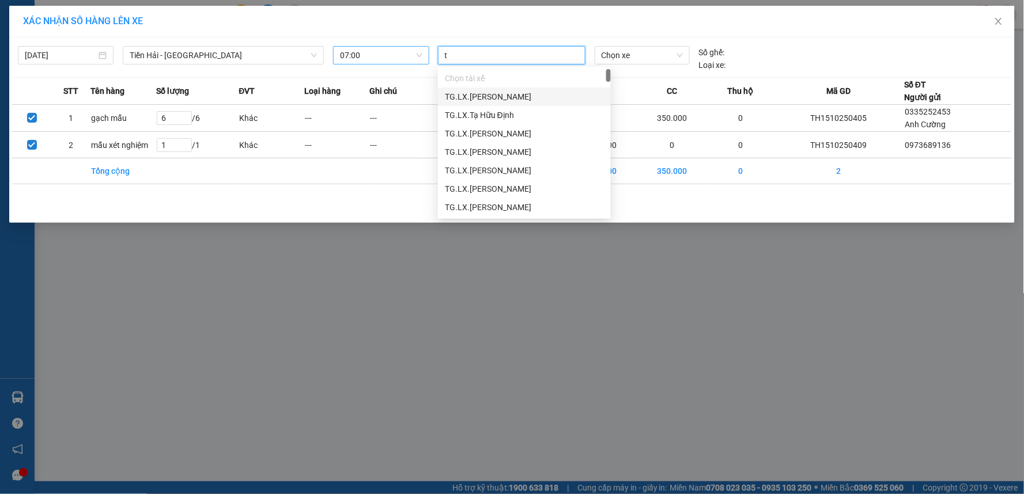
type input "tu"
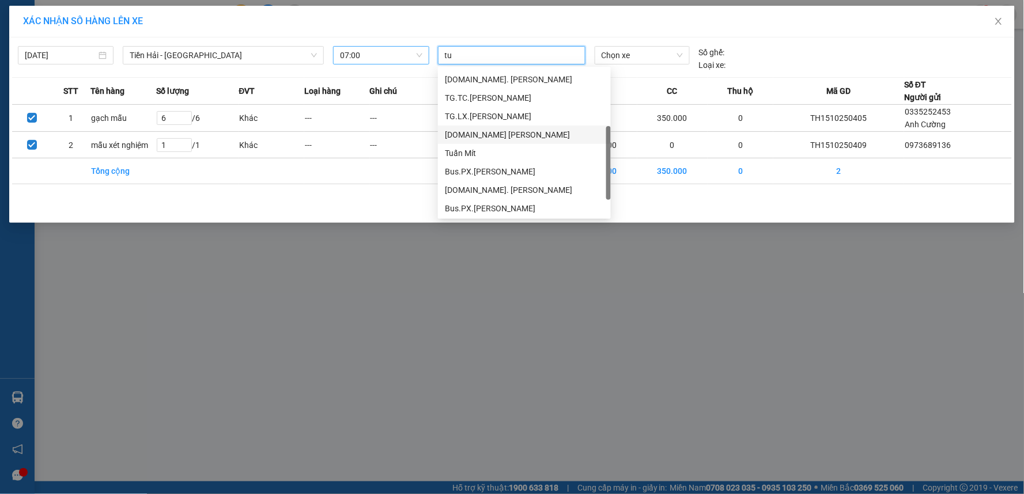
scroll to position [165, 0]
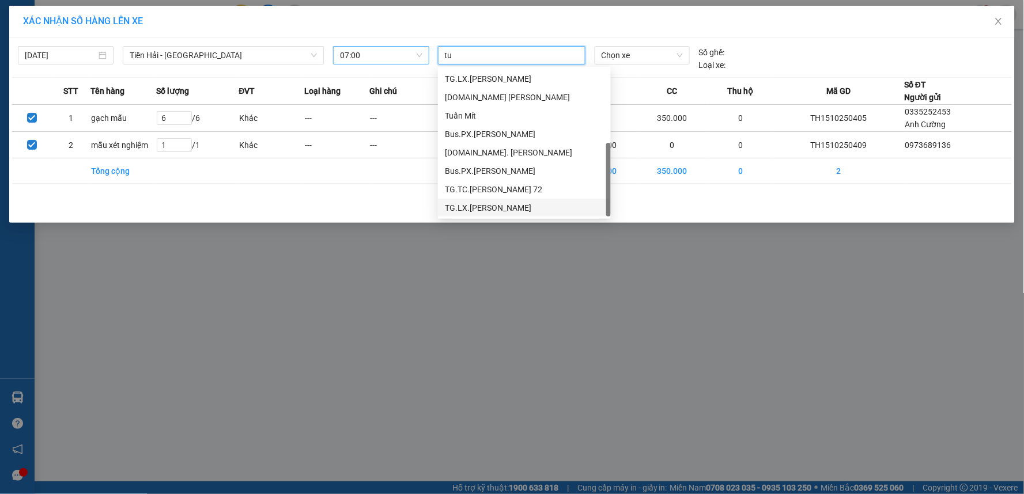
click at [524, 208] on div "TG.LX.[PERSON_NAME]" at bounding box center [524, 208] width 159 height 13
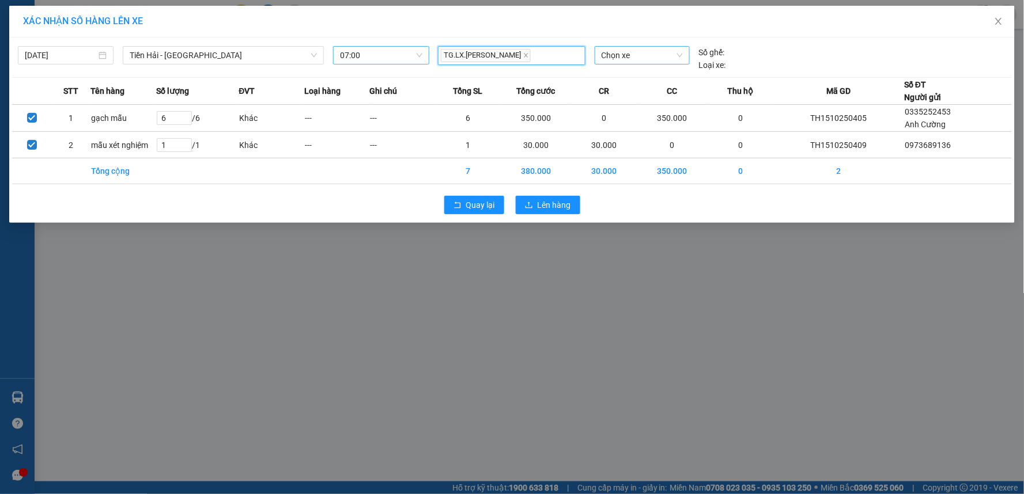
click at [628, 58] on span "Chọn xe" at bounding box center [641, 55] width 81 height 17
type input "2270"
click at [643, 77] on div "17B-022.70" at bounding box center [641, 78] width 81 height 13
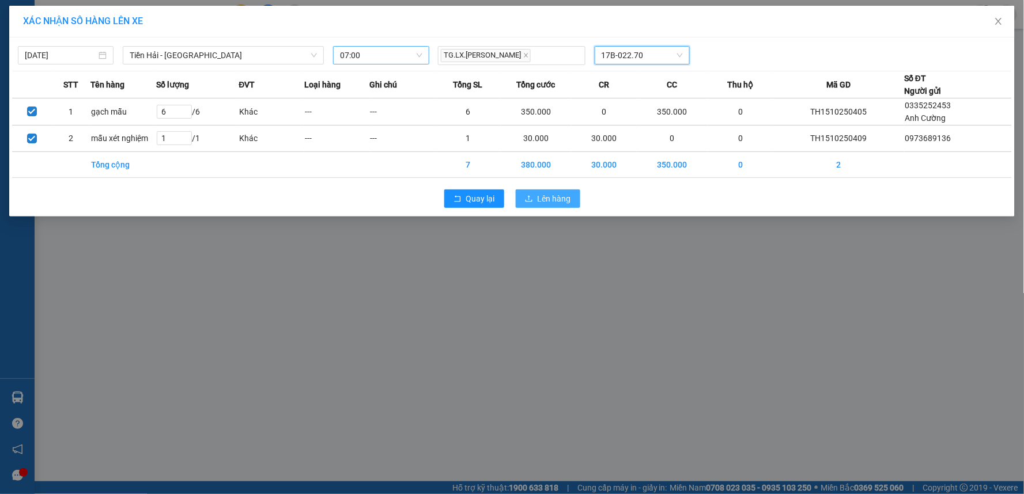
click at [563, 203] on span "Lên hàng" at bounding box center [553, 198] width 33 height 13
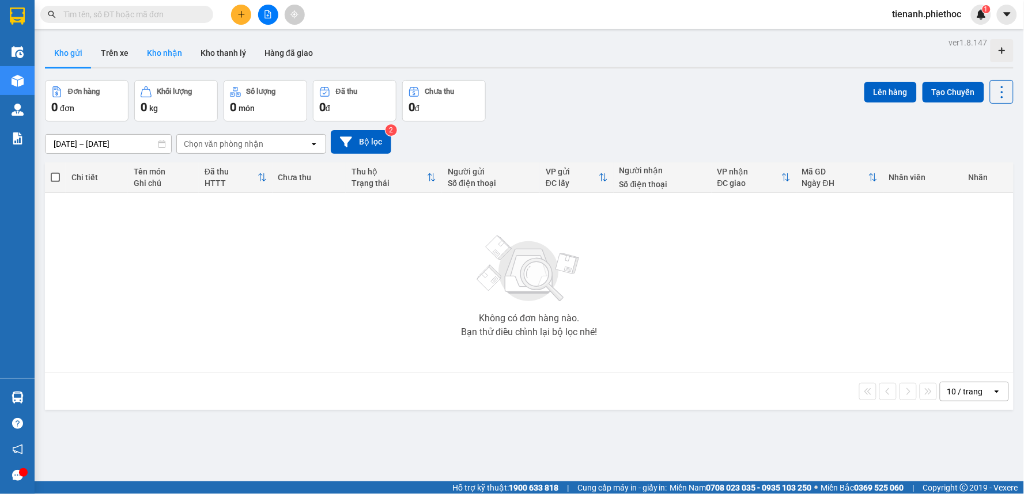
click at [149, 52] on button "Kho nhận" at bounding box center [165, 53] width 54 height 28
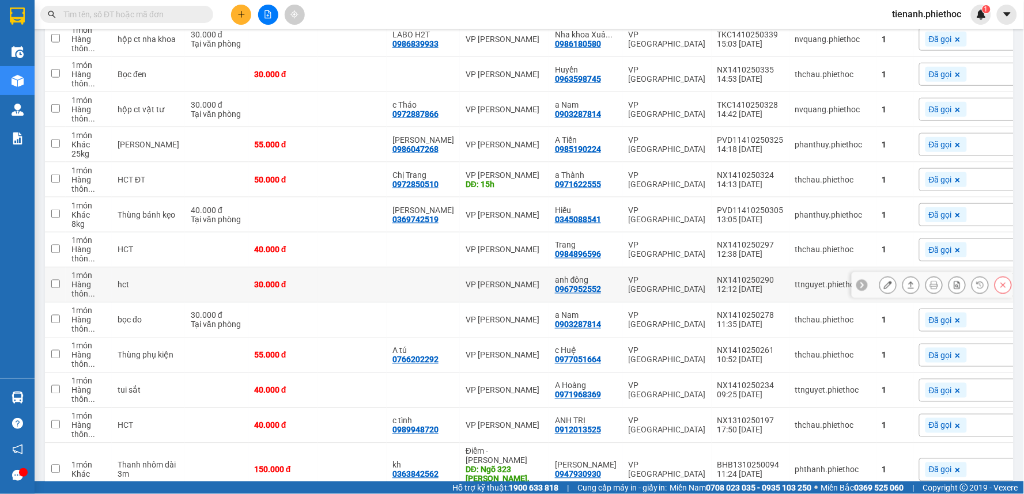
scroll to position [448, 0]
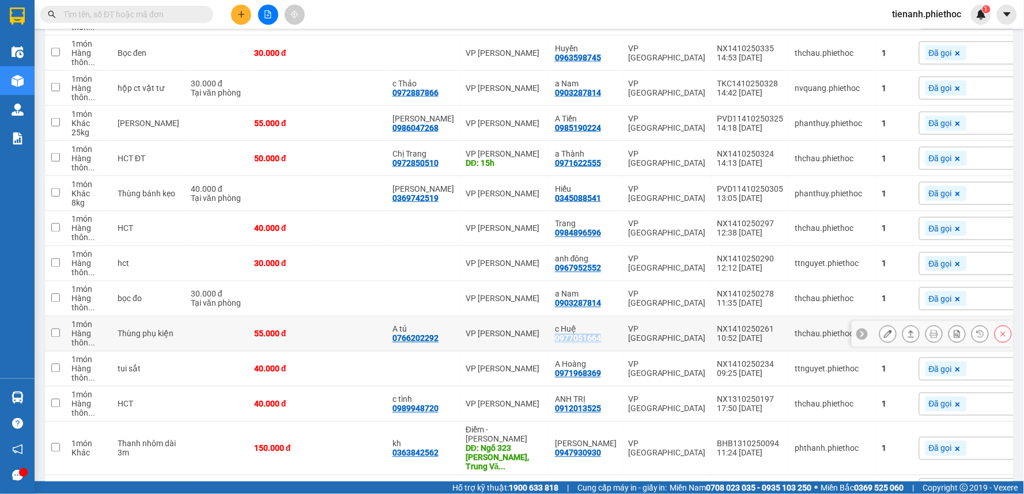
drag, startPoint x: 582, startPoint y: 349, endPoint x: 531, endPoint y: 350, distance: 51.3
click at [549, 350] on td "c Huệ 0977051664" at bounding box center [585, 334] width 73 height 35
checkbox input "true"
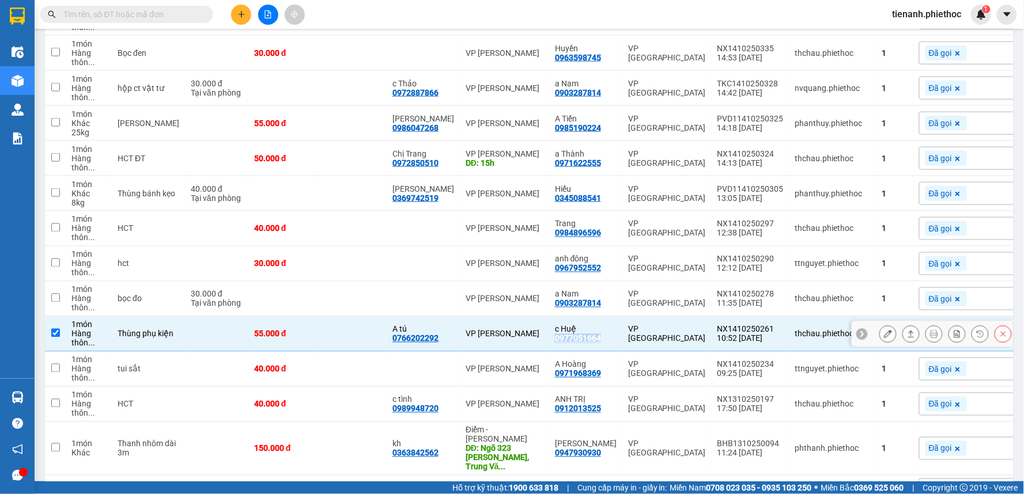
copy div "0977051664"
click at [907, 338] on icon at bounding box center [911, 334] width 8 height 8
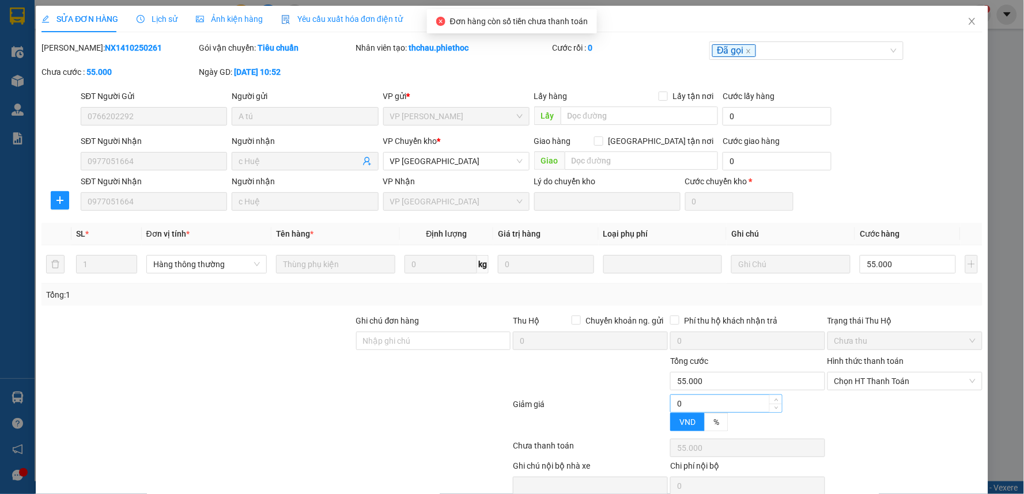
type input "0766202292"
type input "A tú"
type input "0977051664"
type input "c Huệ"
type input "0"
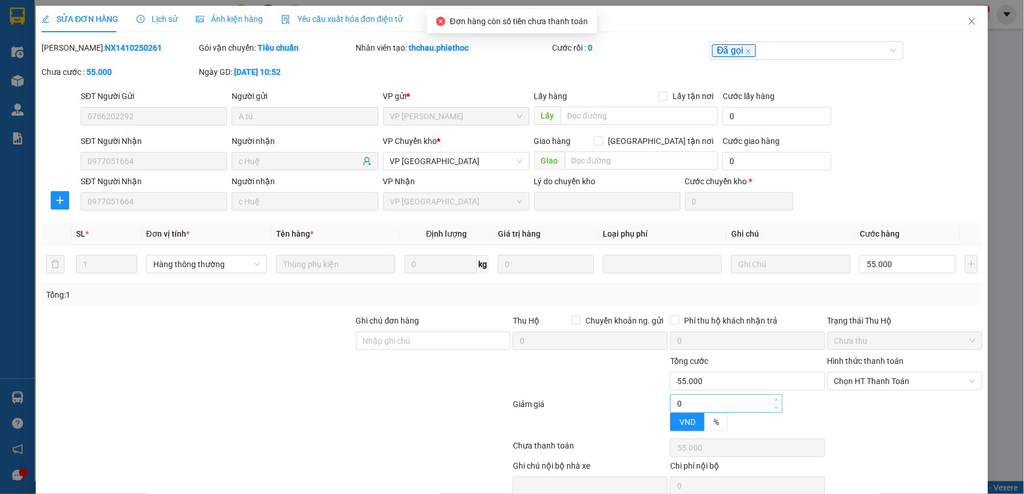
type input "55.000"
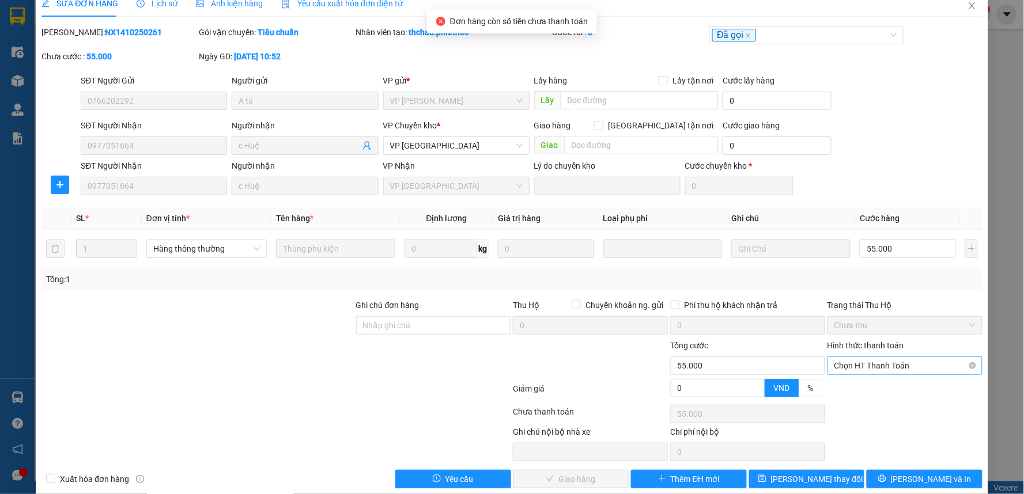
scroll to position [32, 0]
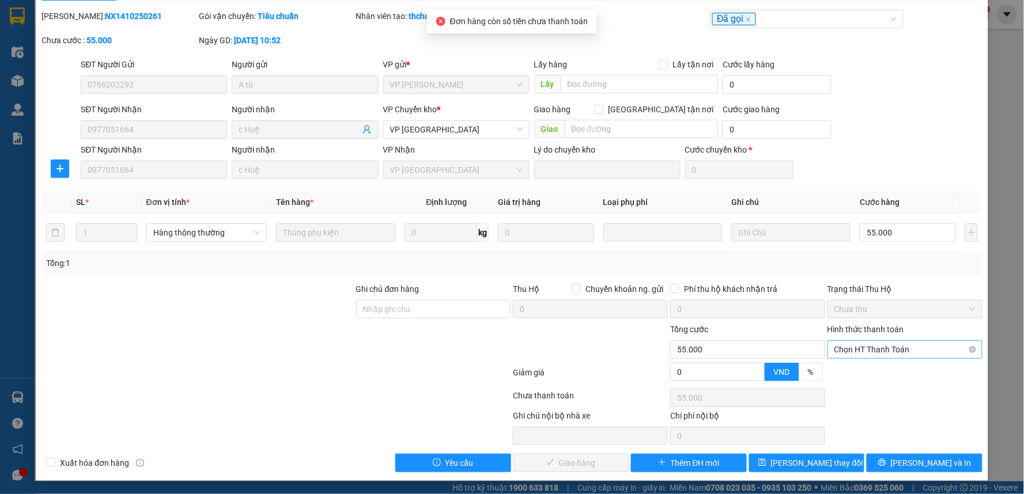
click at [907, 346] on span "Chọn HT Thanh Toán" at bounding box center [904, 349] width 141 height 17
click at [881, 369] on div "Tại văn phòng" at bounding box center [896, 372] width 139 height 13
type input "0"
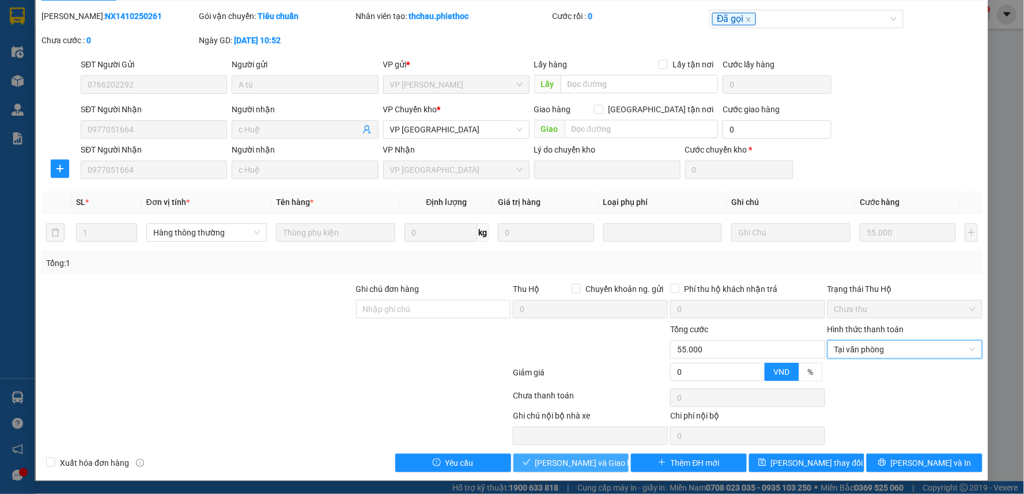
click at [569, 469] on button "[PERSON_NAME] và Giao hàng" at bounding box center [571, 463] width 116 height 18
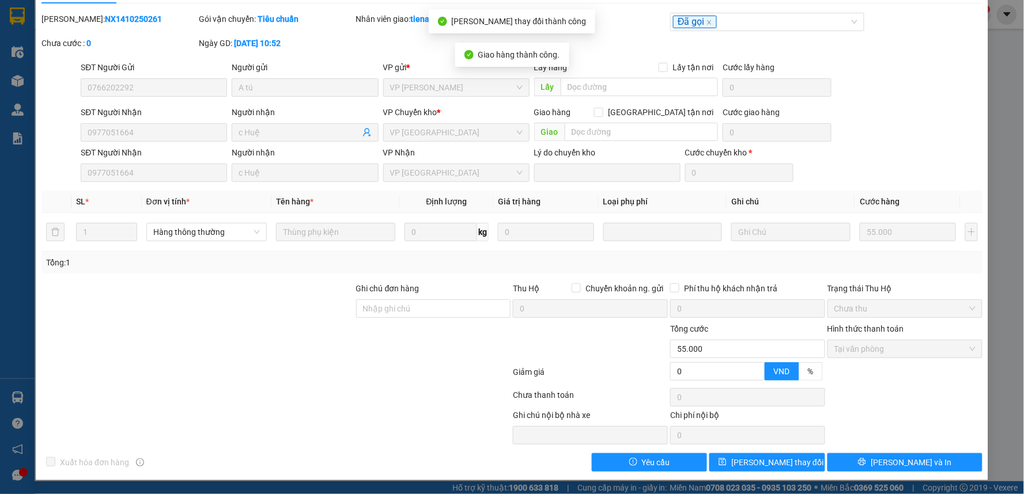
scroll to position [0, 0]
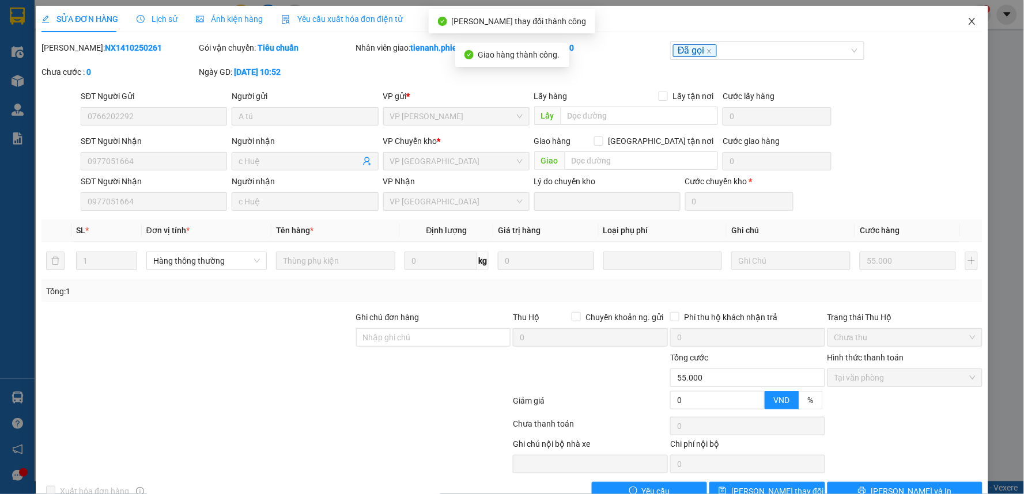
click at [967, 24] on icon "close" at bounding box center [971, 21] width 9 height 9
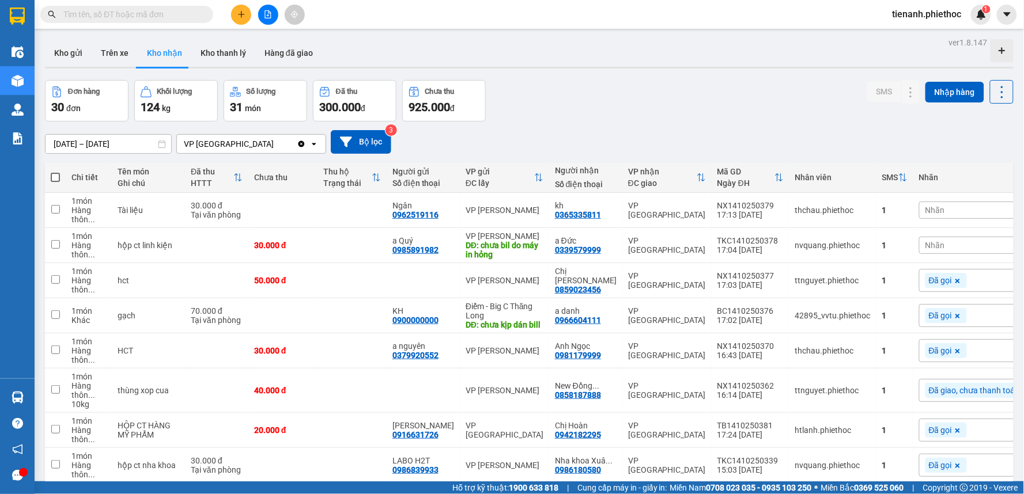
click at [177, 12] on input "text" at bounding box center [131, 14] width 136 height 13
paste input "0977051664"
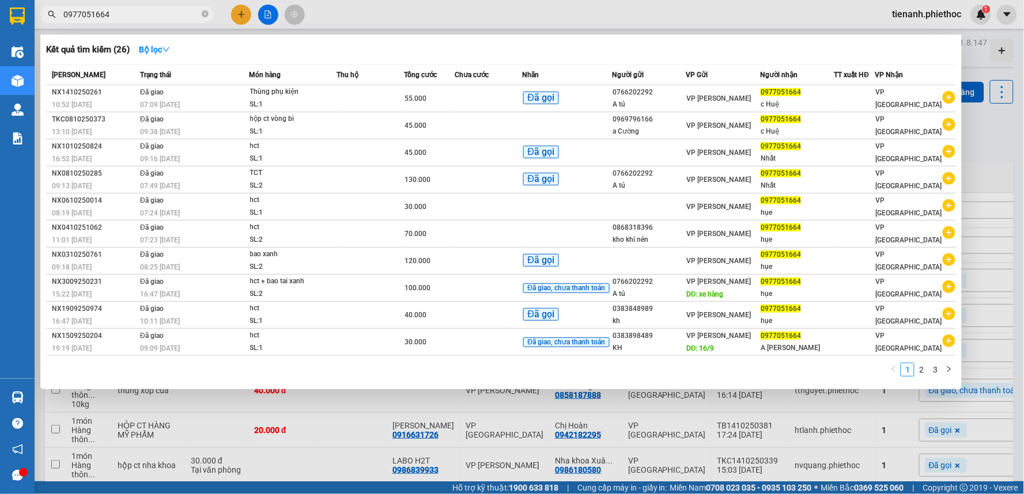
type input "0977051664"
click at [385, 427] on div at bounding box center [512, 247] width 1024 height 494
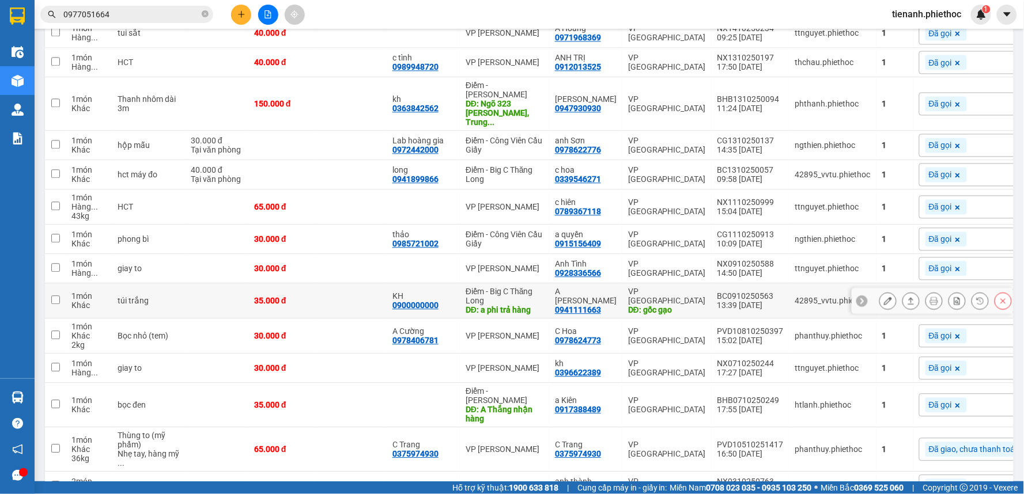
scroll to position [797, 0]
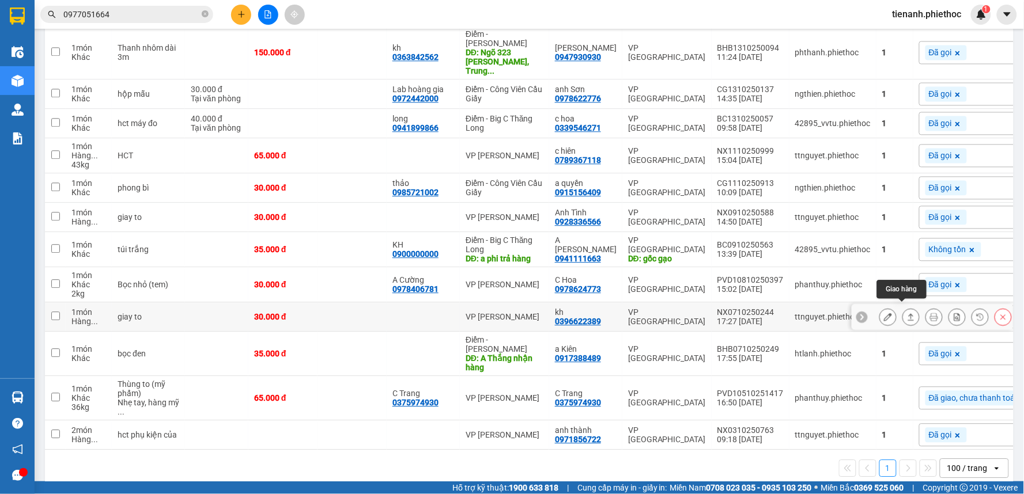
click at [906, 310] on button at bounding box center [911, 317] width 16 height 20
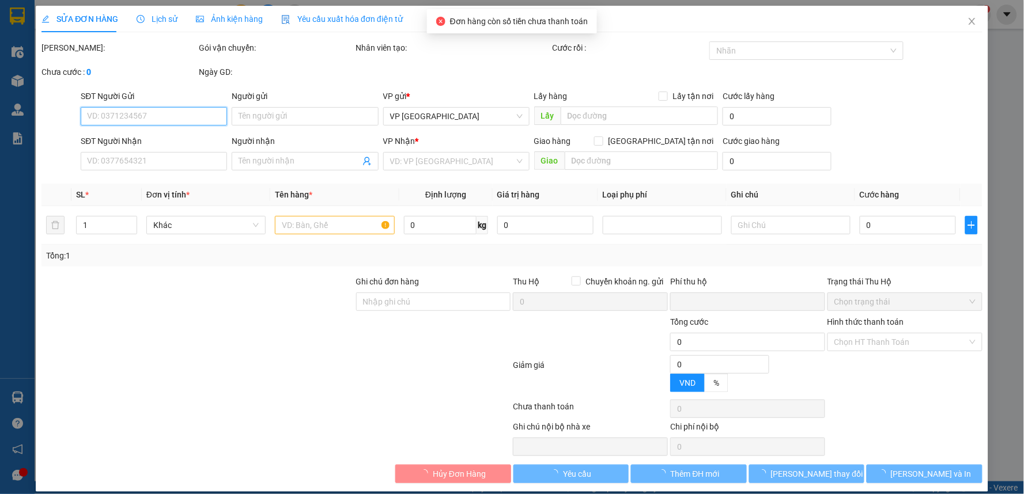
scroll to position [12, 0]
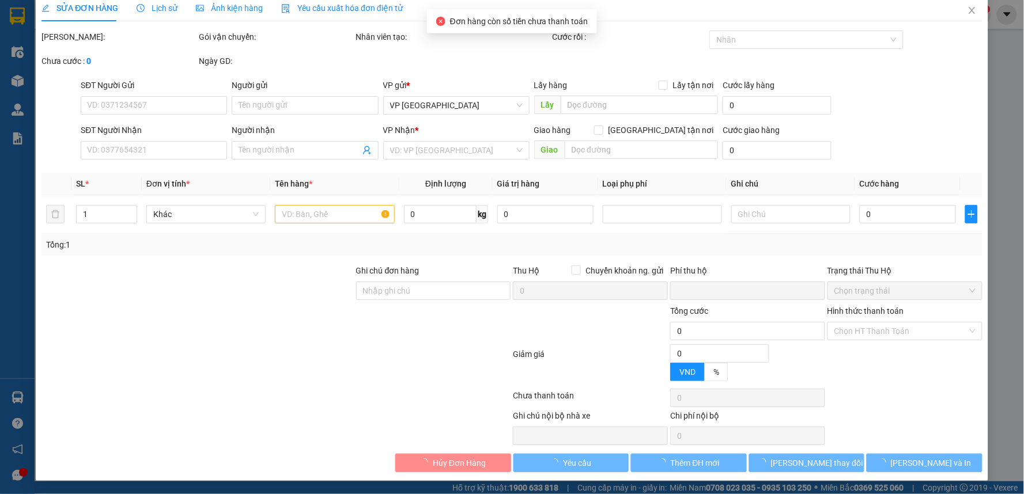
type input "0396622389"
type input "kh"
type input "0"
type input "30.000"
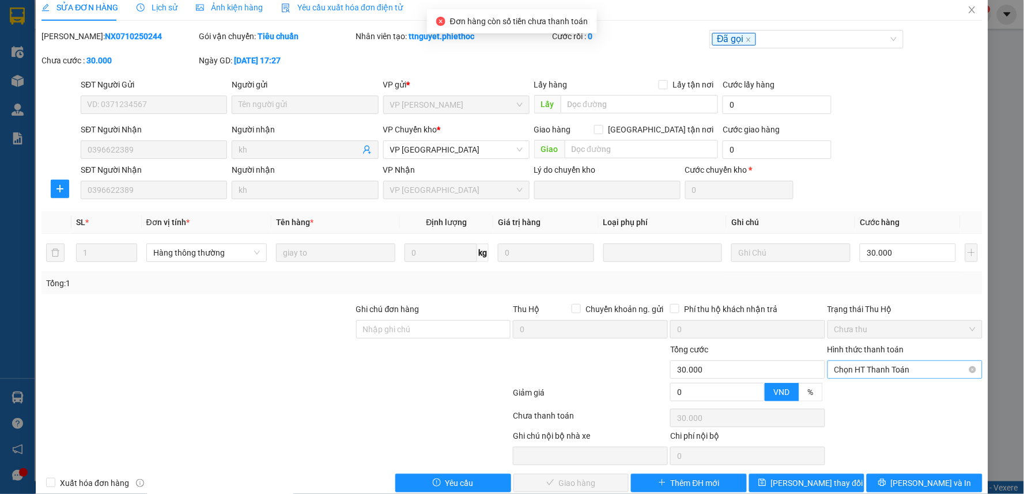
click at [881, 365] on span "Chọn HT Thanh Toán" at bounding box center [904, 369] width 141 height 17
click at [877, 389] on div "Tại văn phòng" at bounding box center [896, 393] width 139 height 13
type input "0"
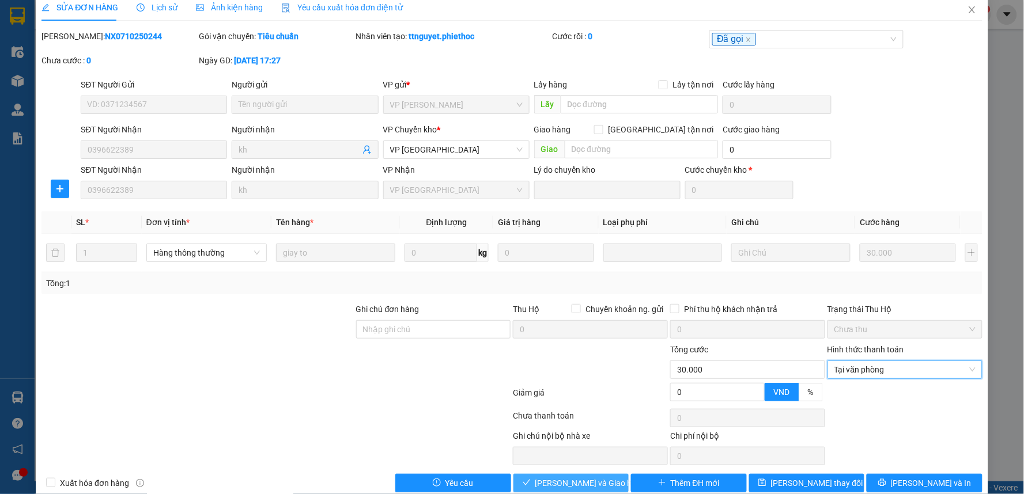
click at [588, 482] on span "[PERSON_NAME] và Giao hàng" at bounding box center [590, 483] width 111 height 13
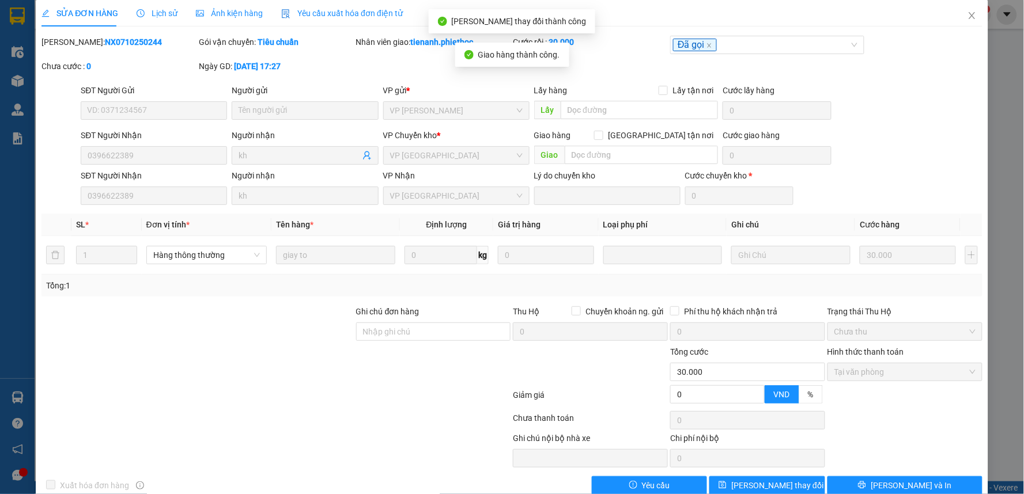
scroll to position [0, 0]
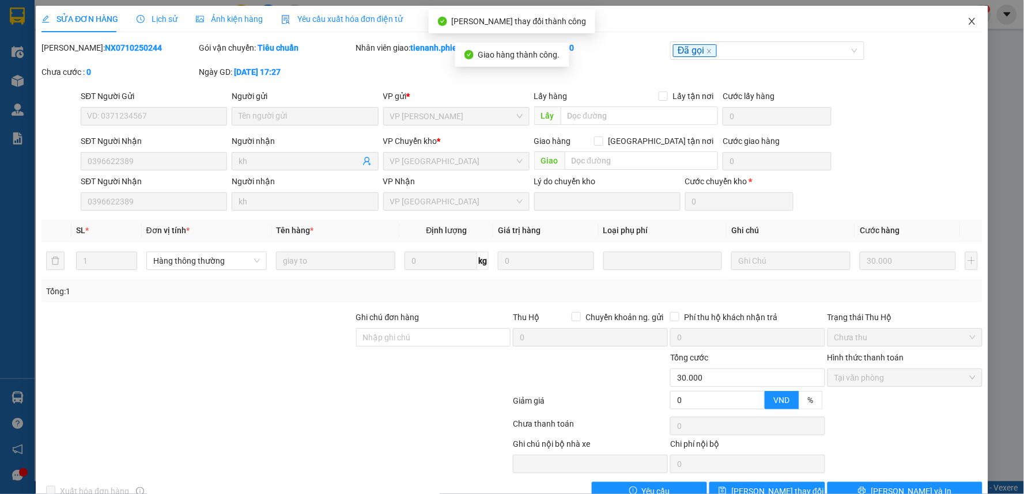
click at [968, 15] on span "Close" at bounding box center [972, 22] width 32 height 32
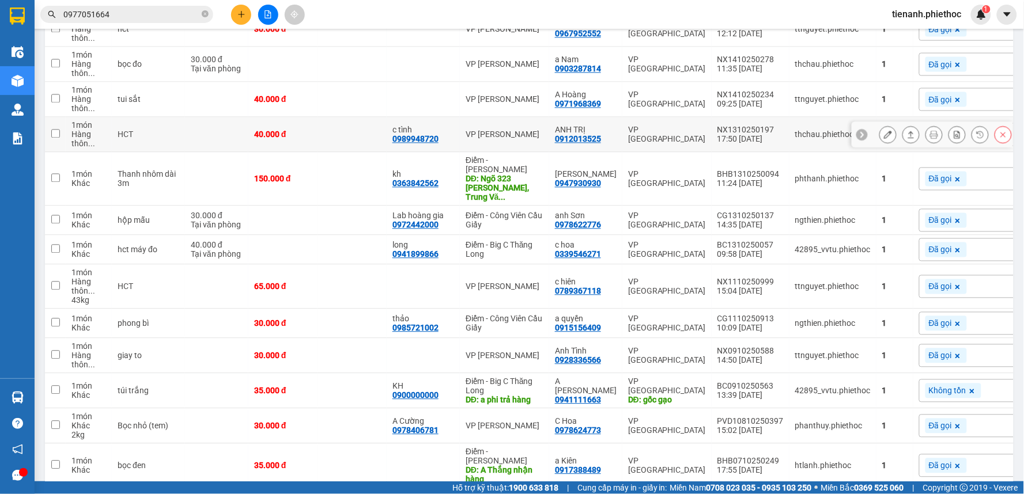
scroll to position [803, 0]
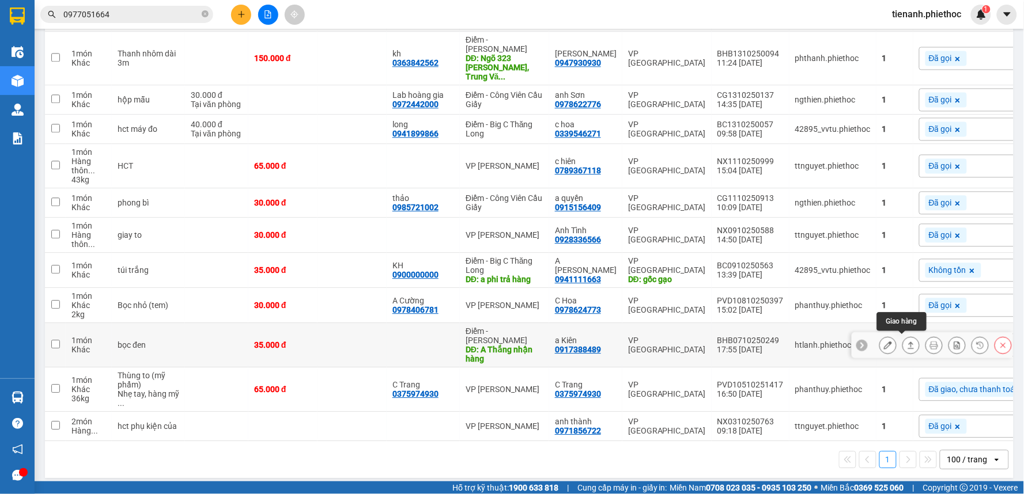
click at [907, 343] on icon at bounding box center [911, 345] width 8 height 8
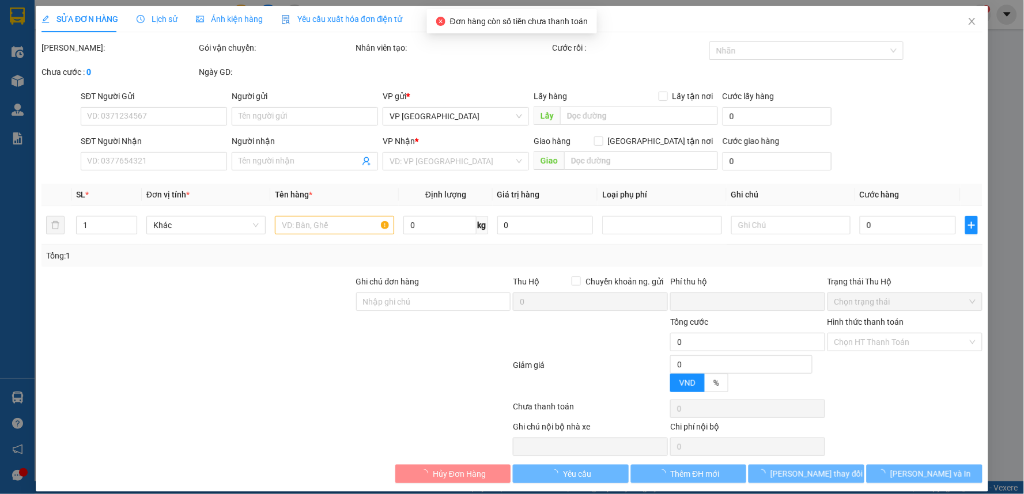
type input "A Thắng nhận hàng"
type input "5.000"
type input "0917388489"
type input "a Kiên"
type input "0"
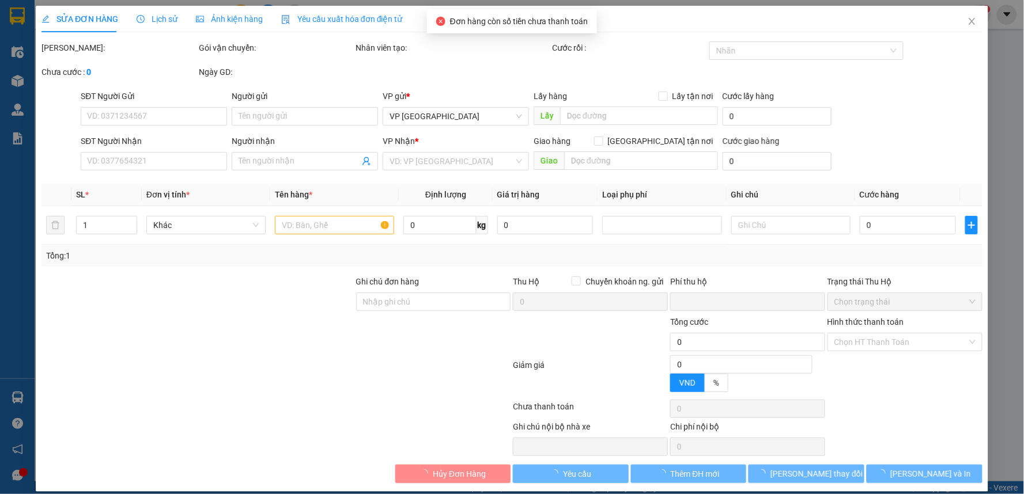
type input "35.000"
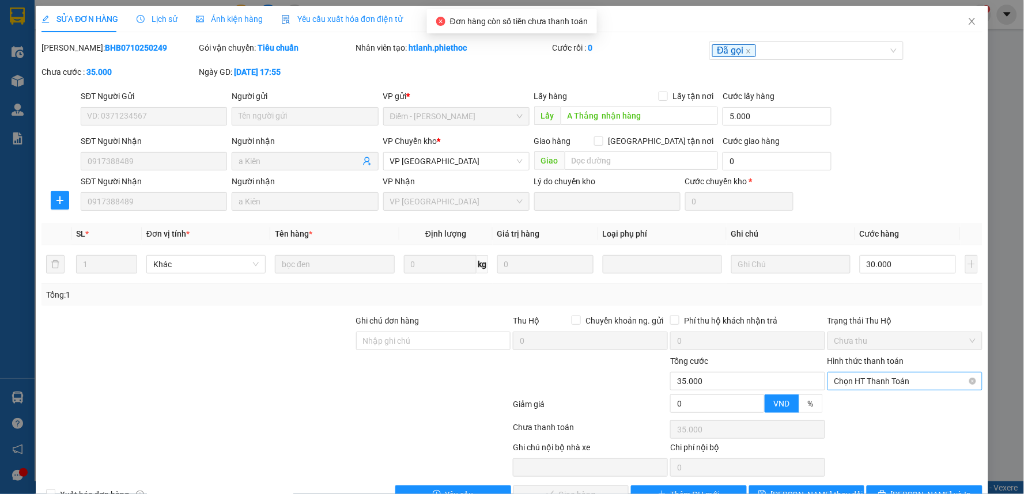
scroll to position [32, 0]
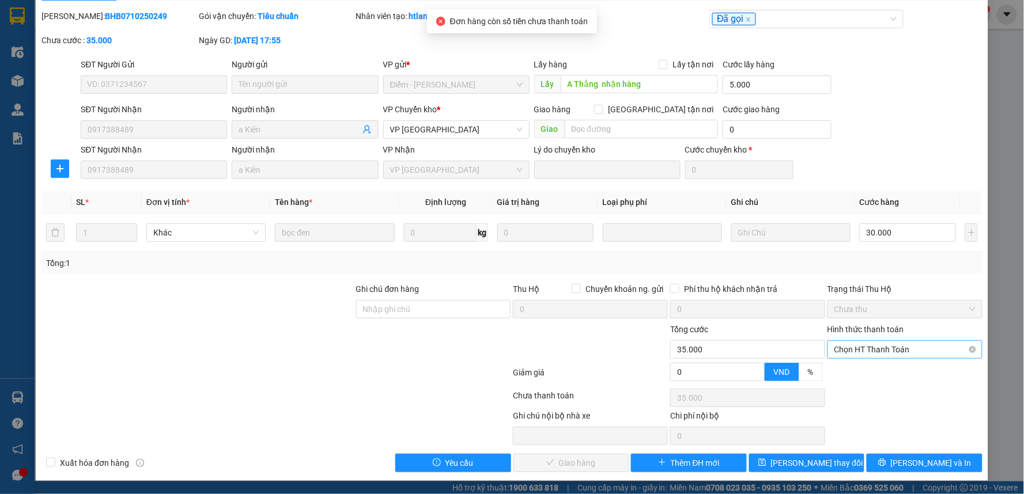
click at [890, 349] on span "Chọn HT Thanh Toán" at bounding box center [904, 349] width 141 height 17
click at [855, 373] on div "Tại văn phòng" at bounding box center [896, 372] width 139 height 13
type input "0"
click at [590, 473] on div "SỬA ĐƠN HÀNG Lịch sử Ảnh kiện hàng Yêu cầu xuất hóa đơn điện tử Total Paid Fee …" at bounding box center [512, 227] width 952 height 507
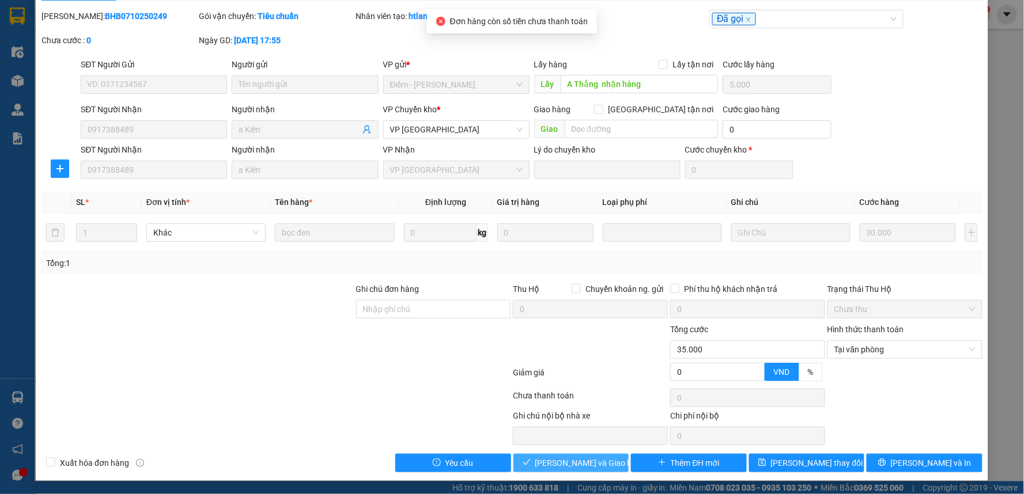
click at [590, 469] on button "[PERSON_NAME] và Giao hàng" at bounding box center [571, 463] width 116 height 18
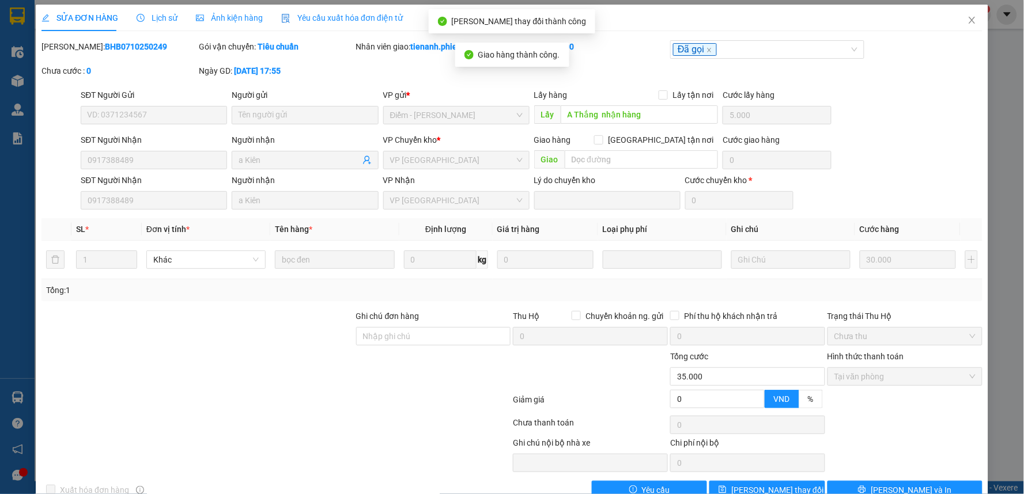
scroll to position [0, 0]
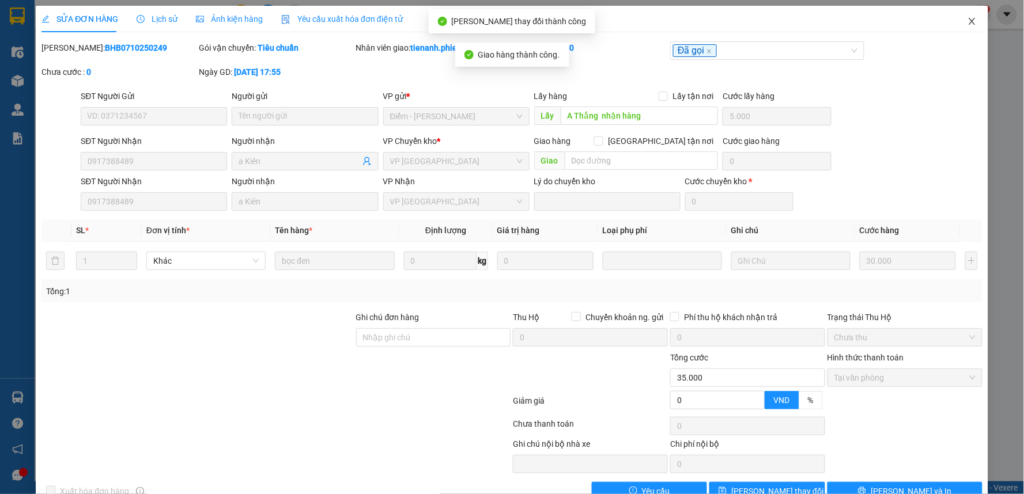
click at [967, 21] on icon "close" at bounding box center [971, 21] width 9 height 9
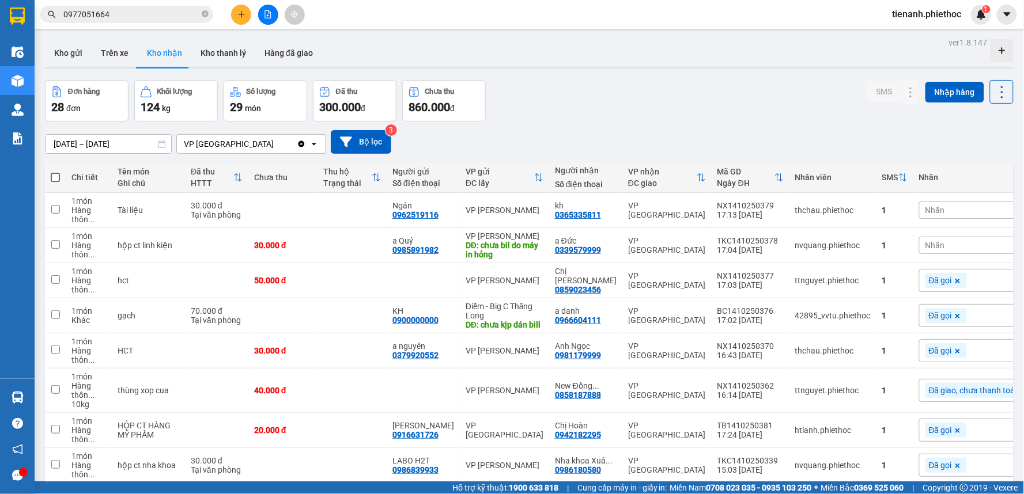
click at [821, 117] on div "Đơn hàng 28 đơn Khối lượng 124 kg Số lượng 29 món Đã thu 300.000 đ Chưa thu 860…" at bounding box center [529, 100] width 968 height 41
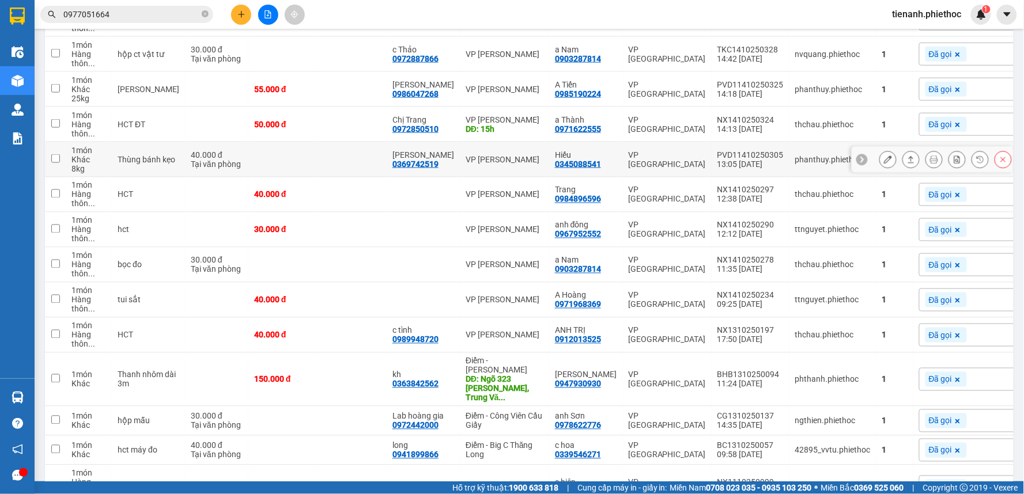
scroll to position [512, 0]
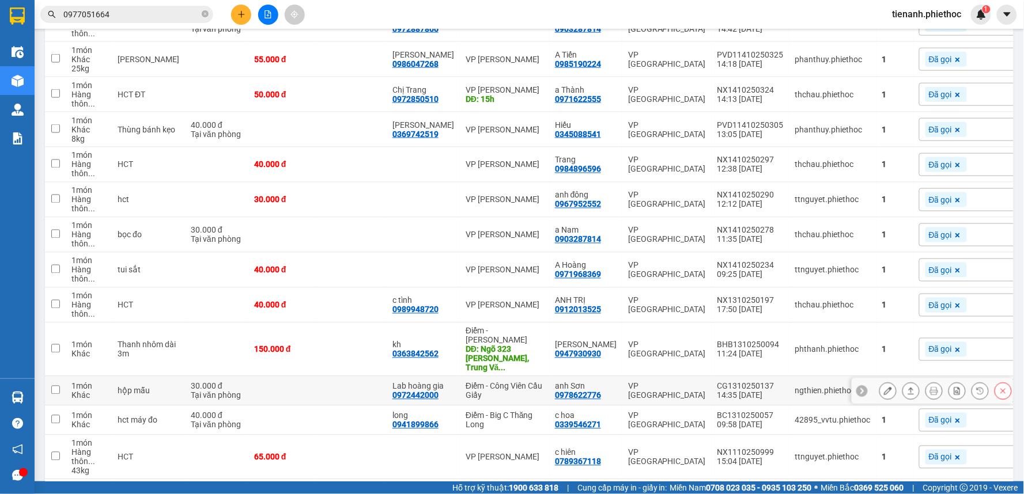
click at [907, 395] on icon at bounding box center [911, 391] width 8 height 8
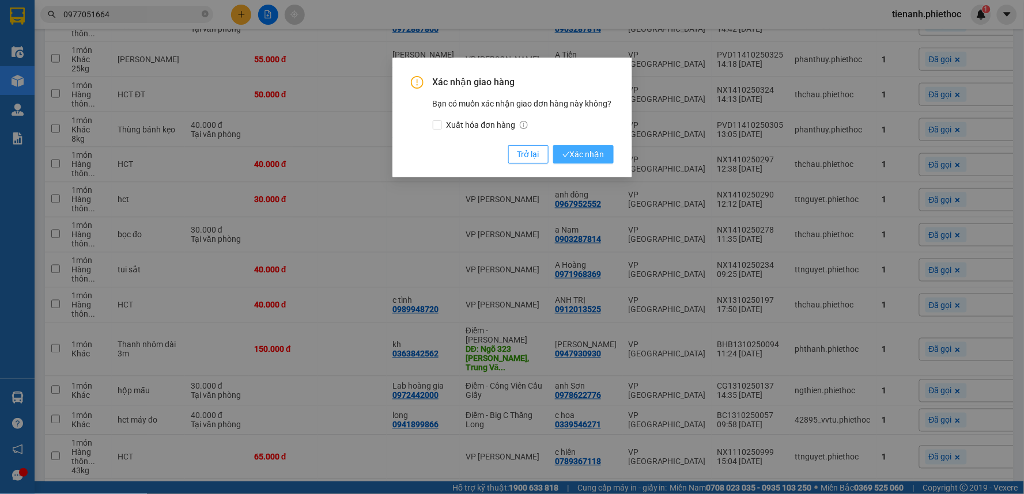
click at [611, 157] on button "Xác nhận" at bounding box center [583, 154] width 60 height 18
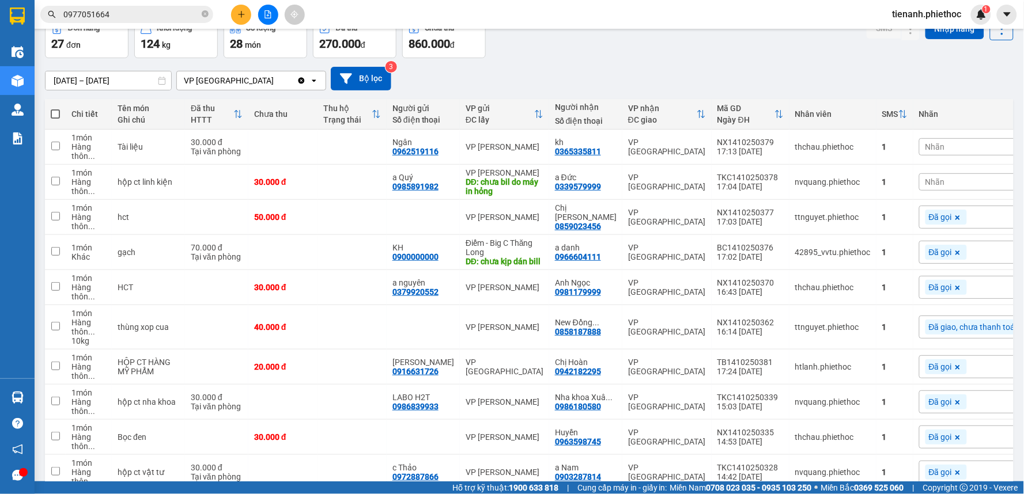
scroll to position [0, 0]
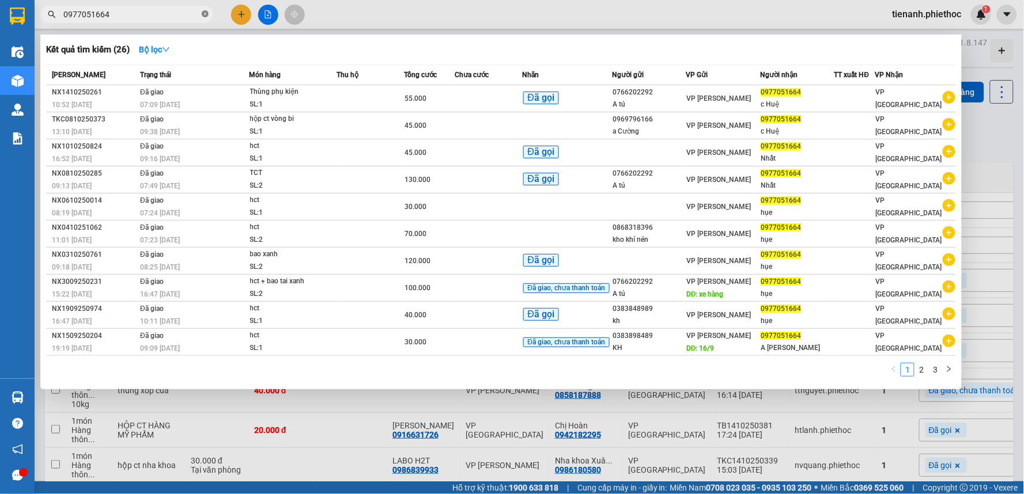
click at [203, 15] on icon "close-circle" at bounding box center [205, 13] width 7 height 7
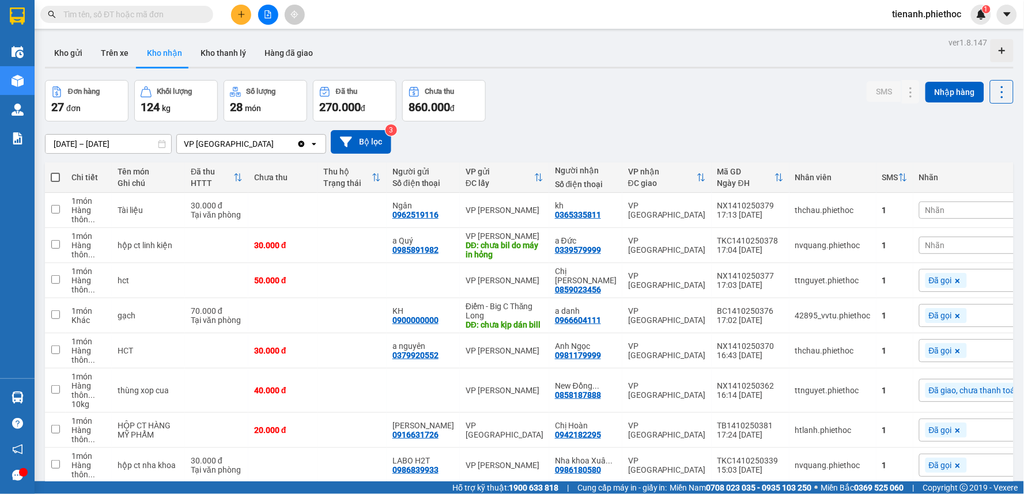
click at [151, 14] on input "text" at bounding box center [131, 14] width 136 height 13
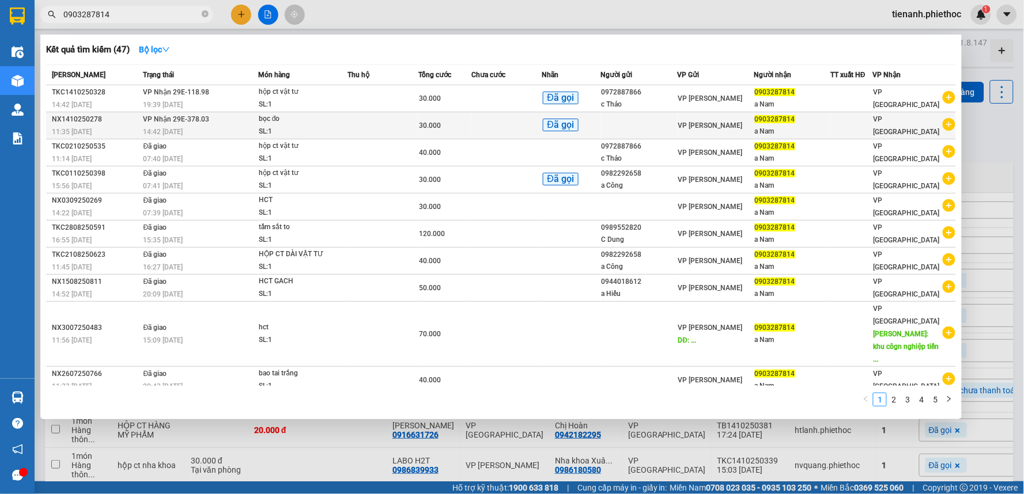
type input "0903287814"
click at [464, 127] on div "30.000" at bounding box center [445, 125] width 52 height 13
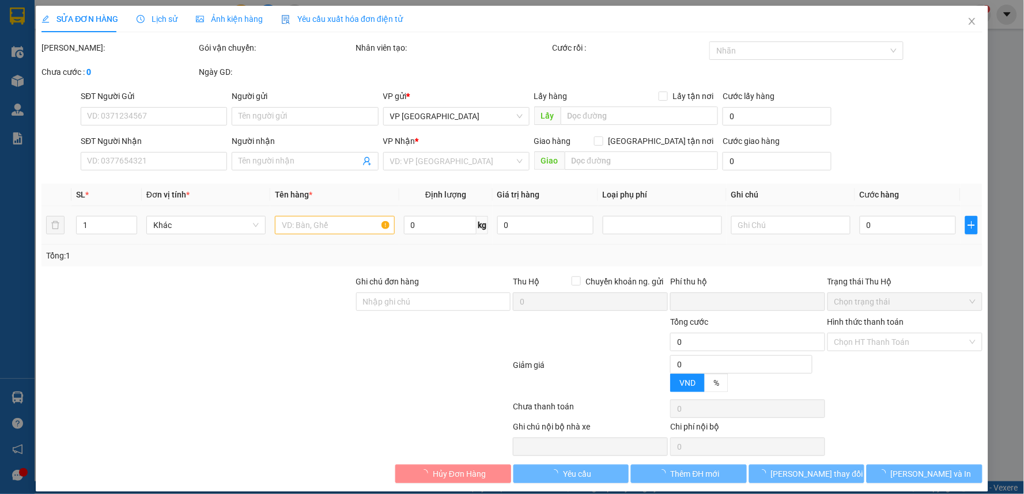
type input "0903287814"
type input "a Nam"
type input "0"
type input "30.000"
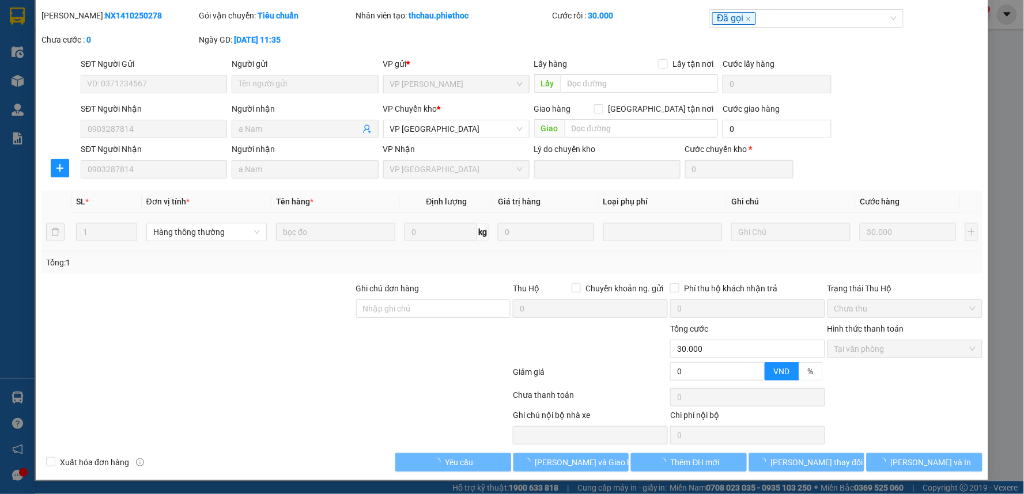
scroll to position [32, 0]
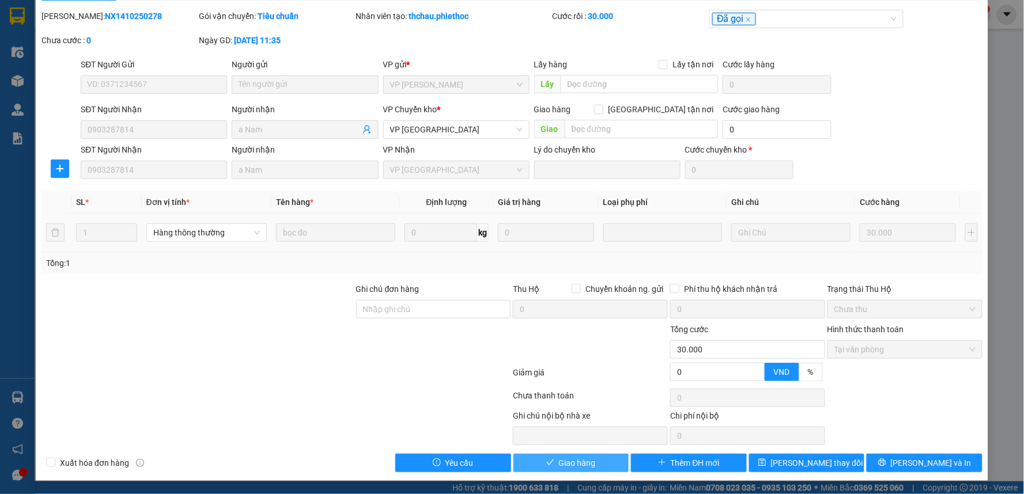
click at [592, 465] on button "Giao hàng" at bounding box center [571, 463] width 116 height 18
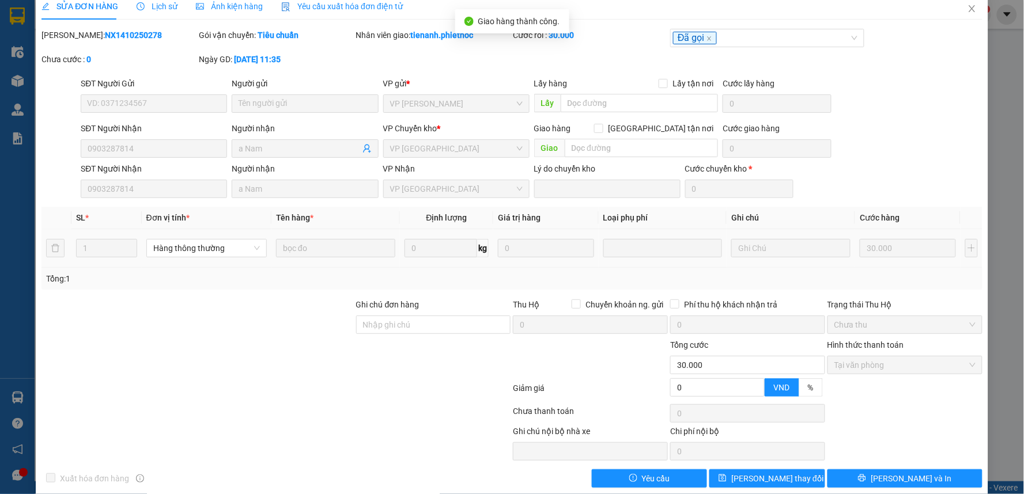
scroll to position [0, 0]
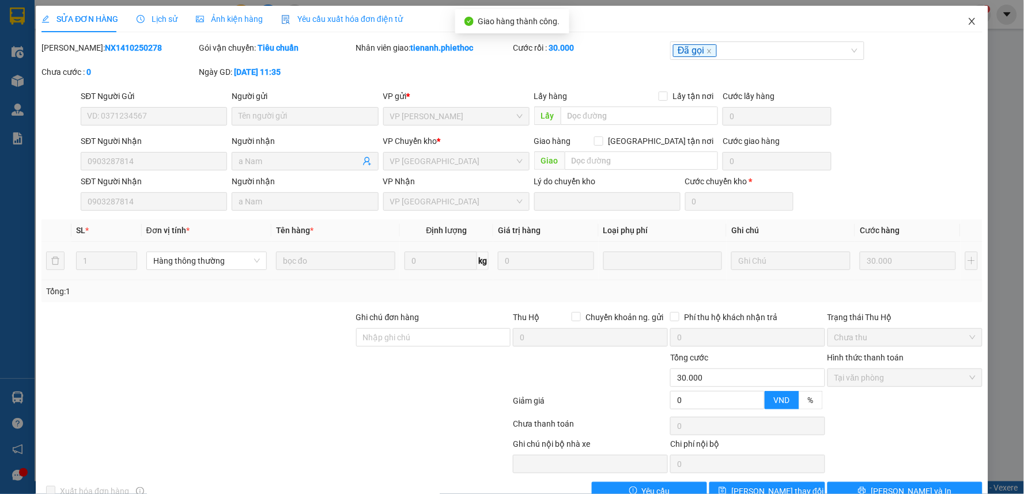
click at [967, 20] on icon "close" at bounding box center [971, 21] width 9 height 9
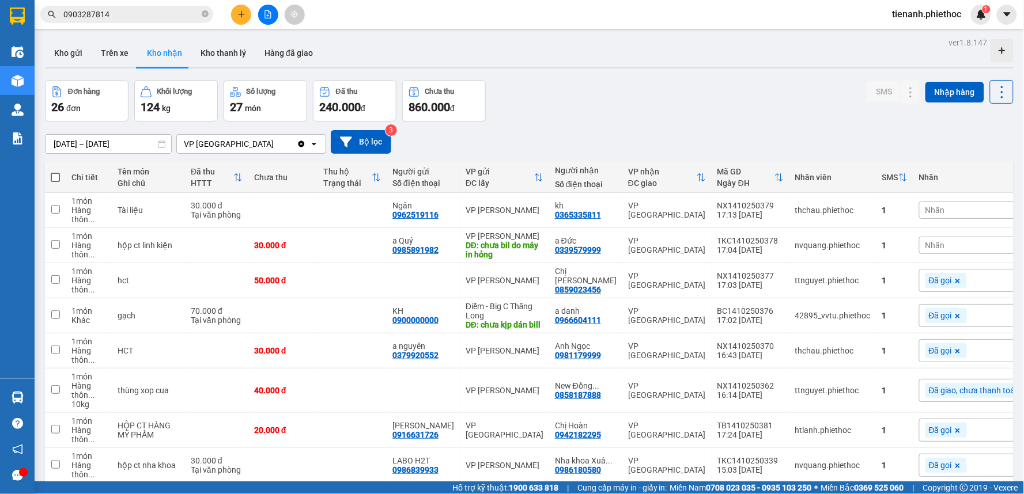
click at [124, 15] on input "0903287814" at bounding box center [131, 14] width 136 height 13
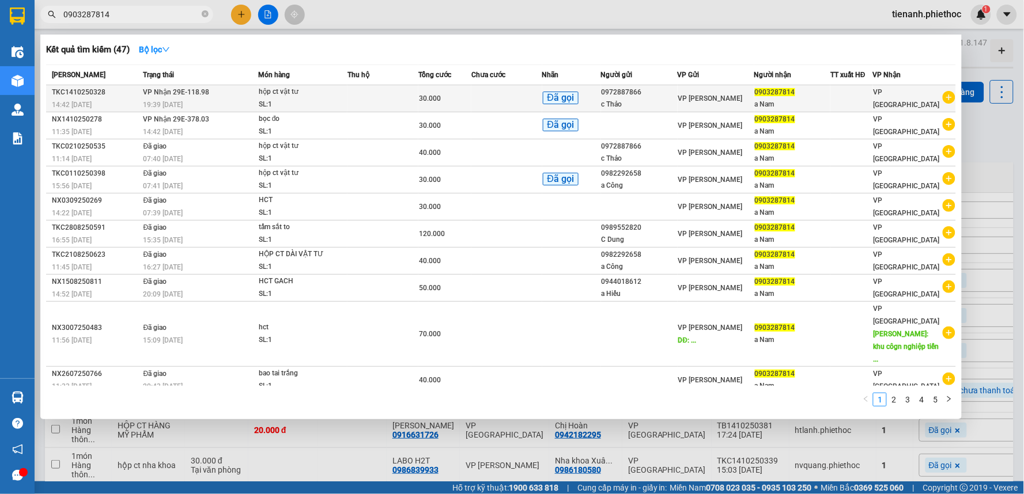
click at [499, 101] on td at bounding box center [506, 98] width 71 height 27
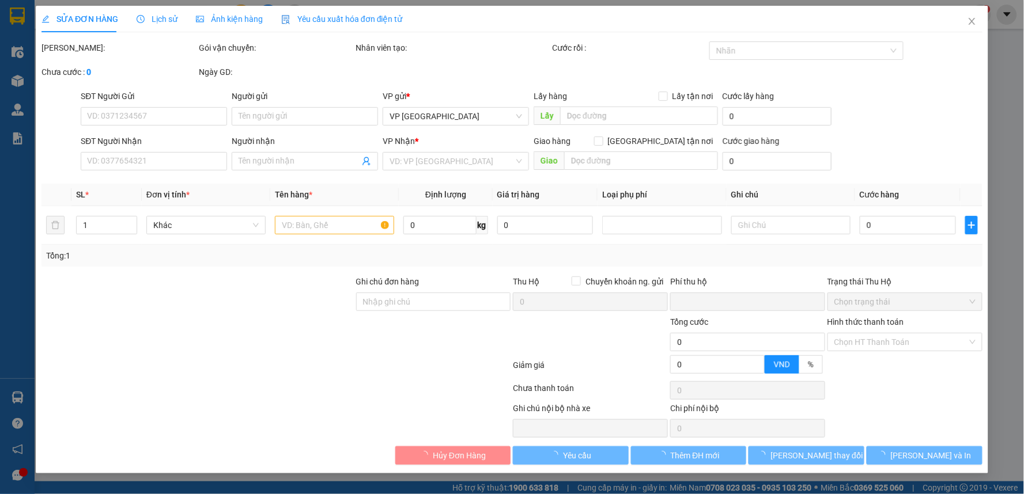
type input "0972887866"
type input "c Thảo"
type input "0903287814"
type input "a Nam"
type input "0"
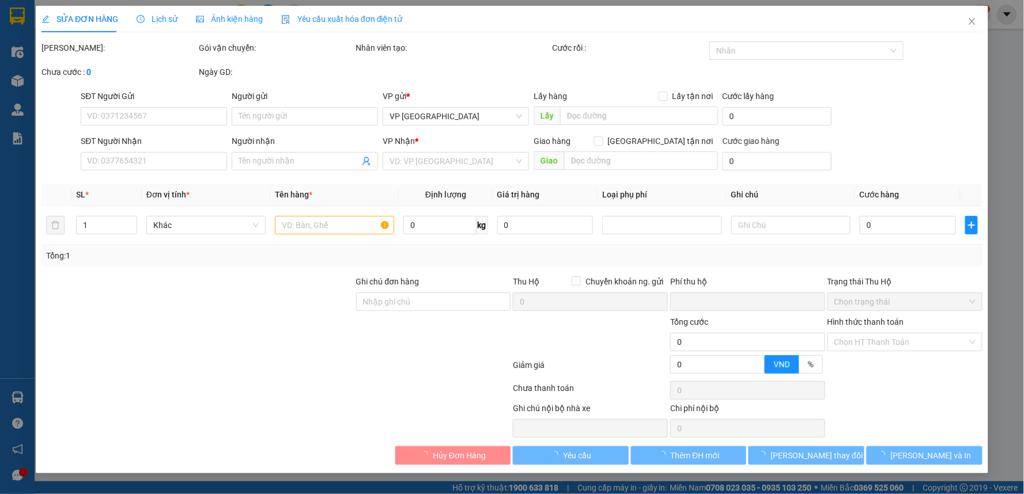
type input "30.000"
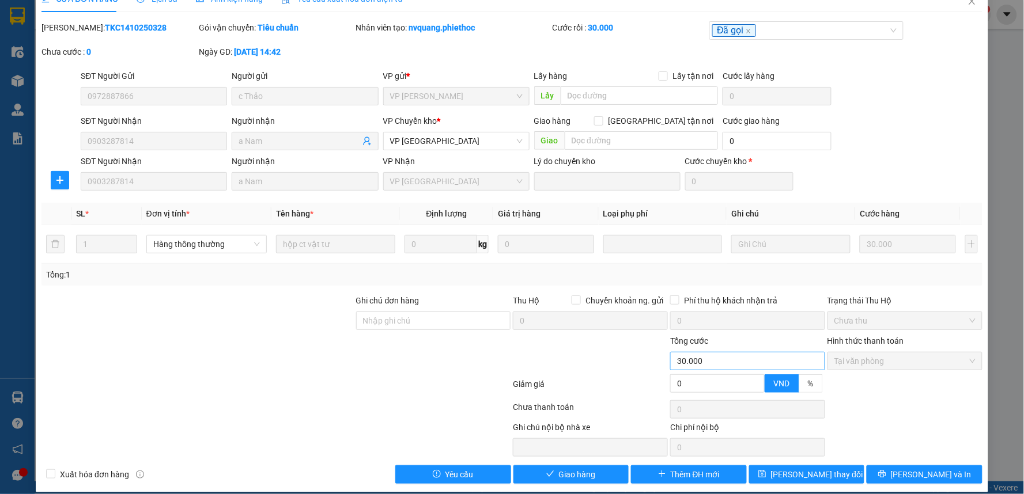
scroll to position [32, 0]
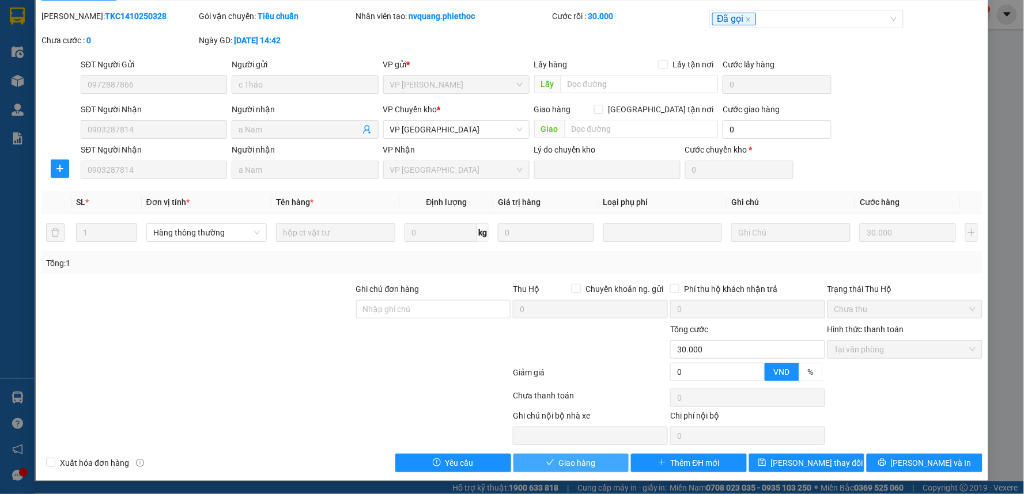
click at [570, 463] on span "Giao hàng" at bounding box center [577, 463] width 37 height 13
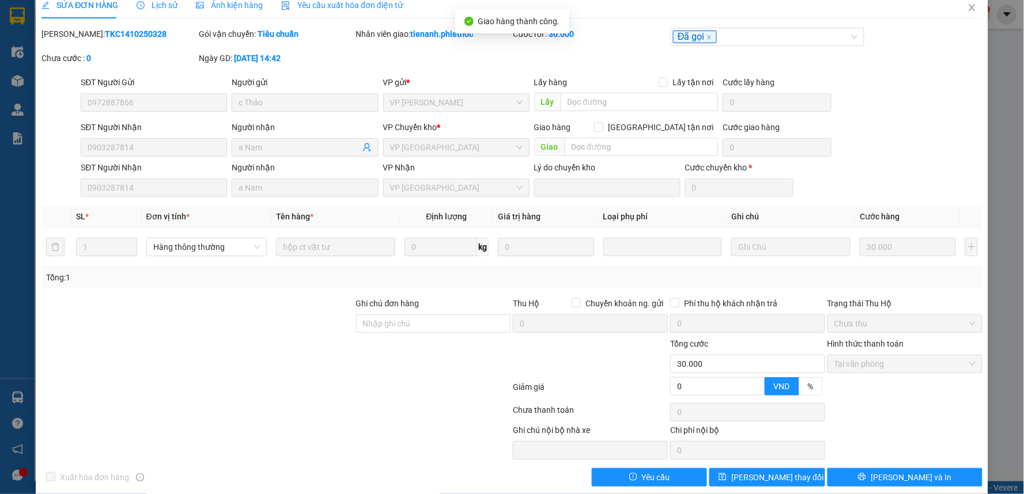
scroll to position [0, 0]
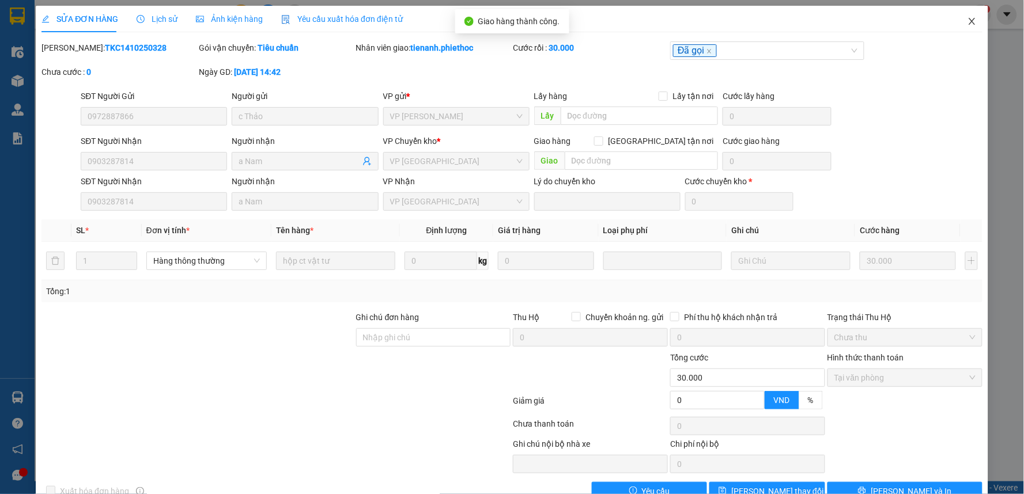
drag, startPoint x: 978, startPoint y: 20, endPoint x: 955, endPoint y: 24, distance: 22.9
click at [977, 19] on span "Close" at bounding box center [972, 22] width 32 height 32
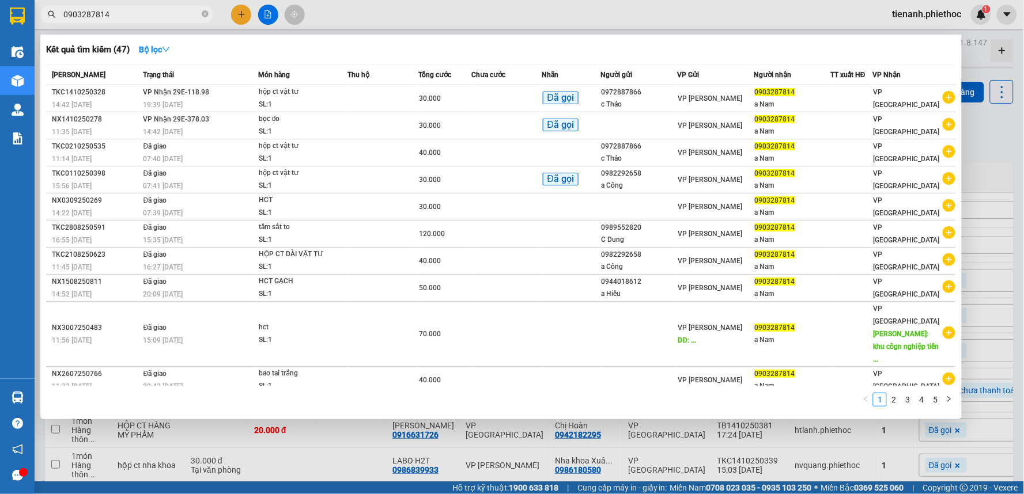
click at [171, 18] on input "0903287814" at bounding box center [131, 14] width 136 height 13
click at [173, 6] on span "0903287814" at bounding box center [126, 14] width 173 height 17
click at [169, 12] on input "0903287814" at bounding box center [131, 14] width 136 height 13
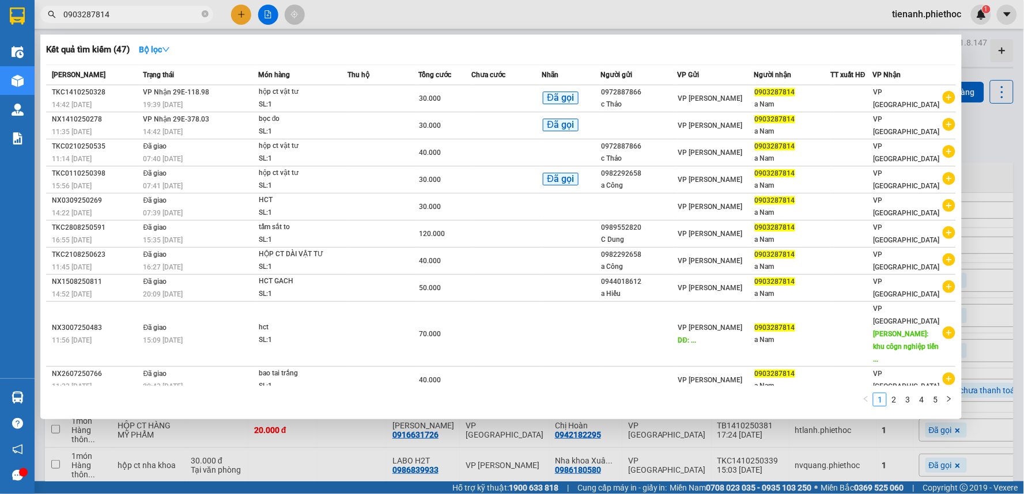
click at [169, 12] on input "0903287814" at bounding box center [131, 14] width 136 height 13
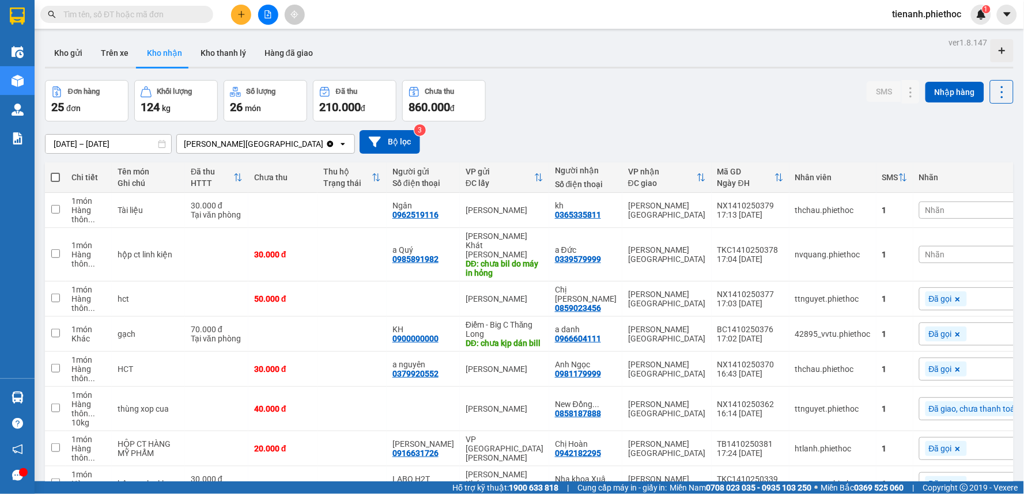
click at [130, 14] on input "text" at bounding box center [131, 14] width 136 height 13
paste input "0903287814"
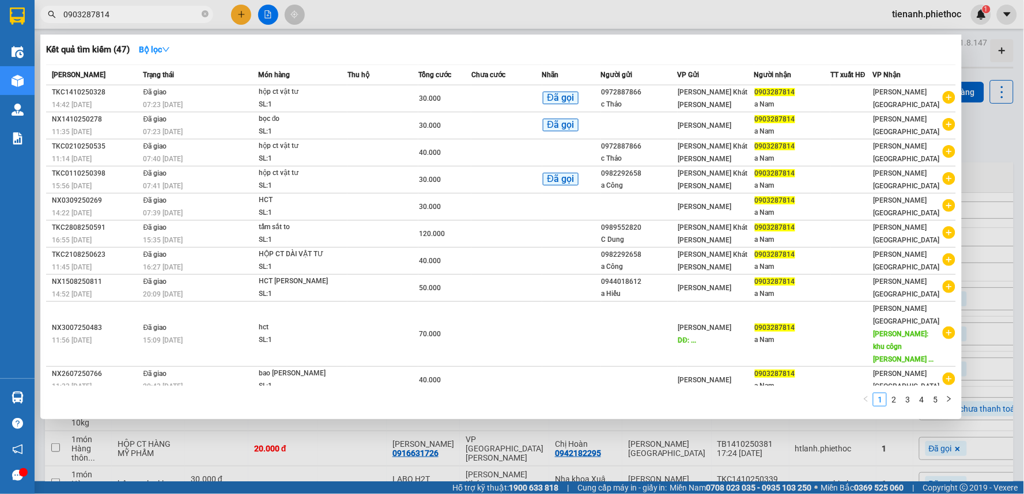
click at [782, 5] on div at bounding box center [512, 247] width 1024 height 494
click at [150, 19] on input "0903287814" at bounding box center [131, 14] width 136 height 13
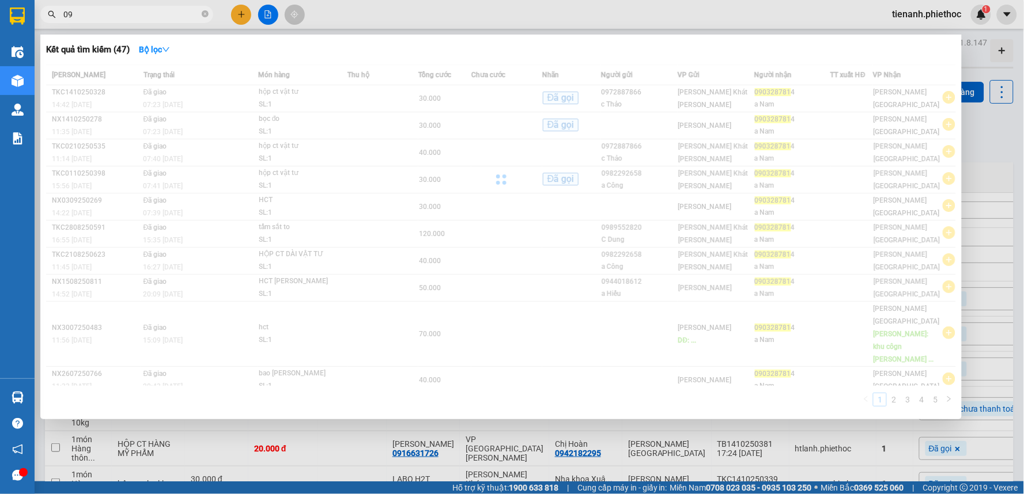
type input "0"
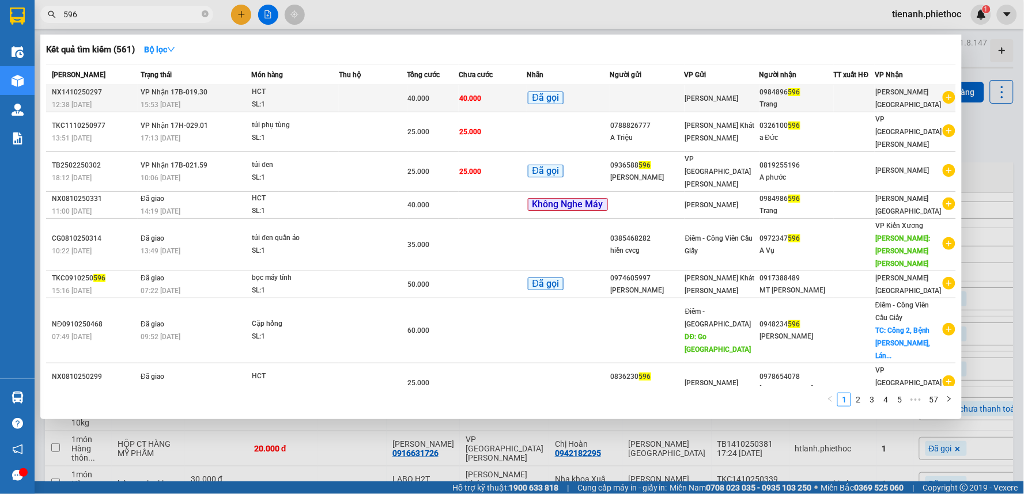
type input "596"
click at [368, 107] on td at bounding box center [373, 98] width 68 height 27
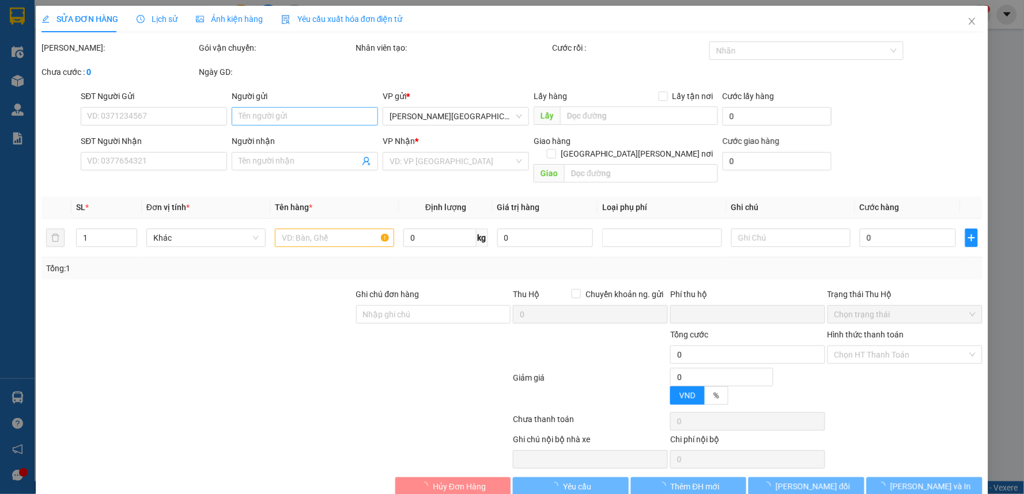
type input "0984896596"
type input "Trang"
type input "0"
type input "40.000"
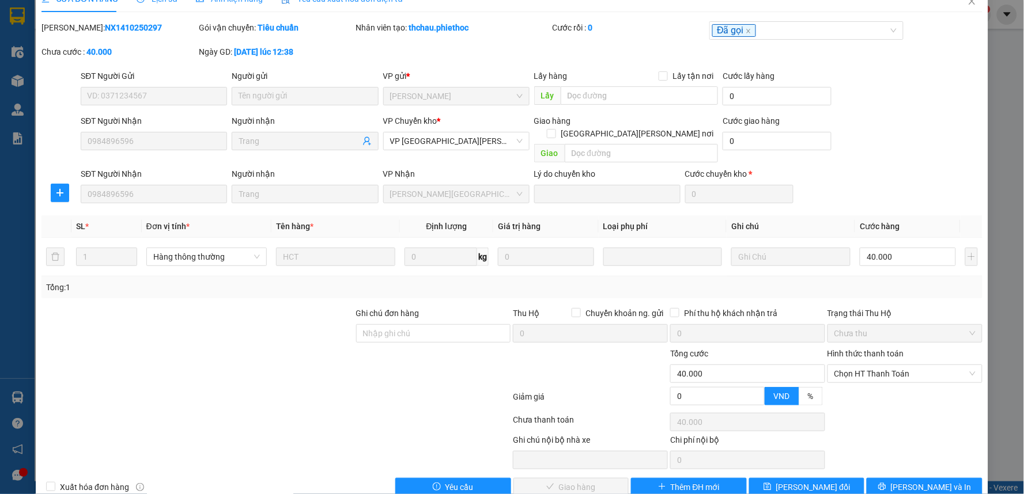
scroll to position [32, 0]
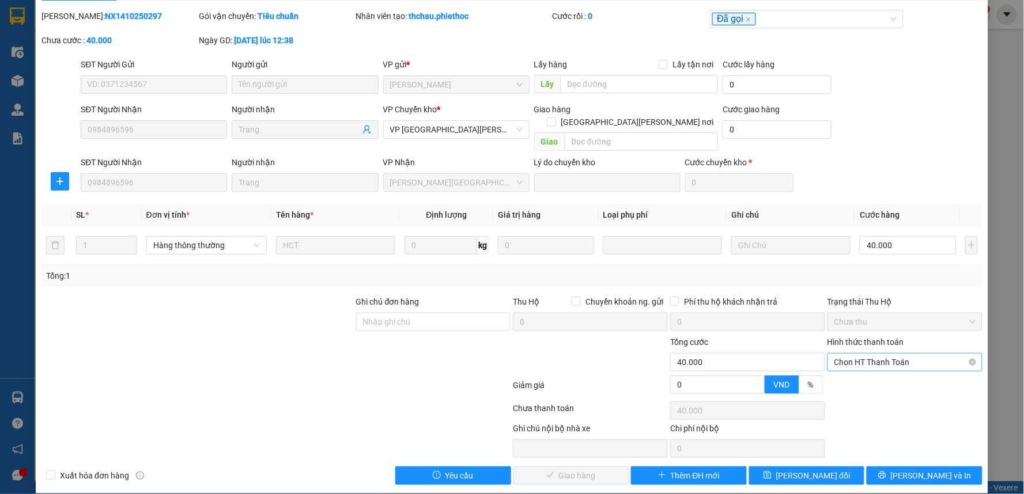
click at [880, 354] on span "Chọn HT Thanh Toán" at bounding box center [904, 362] width 141 height 17
click at [858, 369] on div "Tại văn phòng" at bounding box center [896, 372] width 139 height 13
type input "0"
click at [572, 469] on span "[PERSON_NAME] và Giao hàng" at bounding box center [613, 475] width 156 height 13
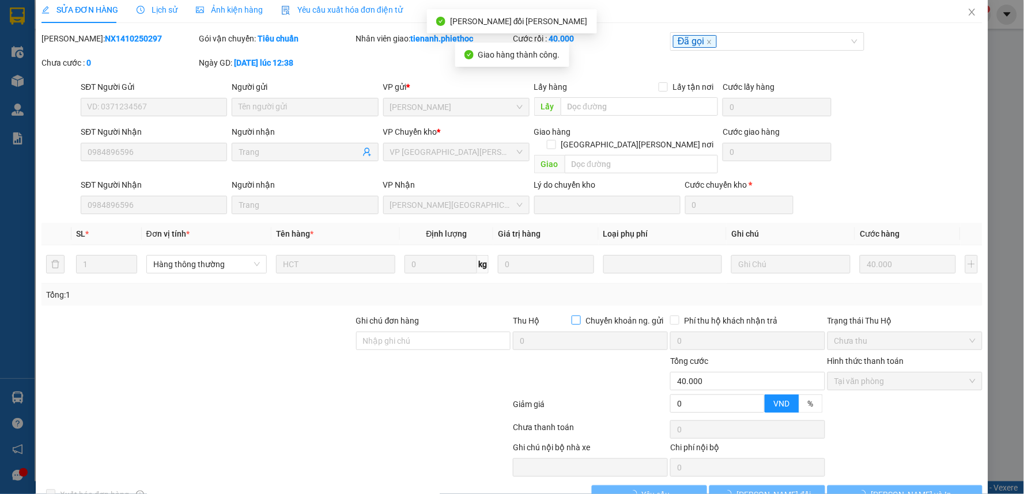
scroll to position [0, 0]
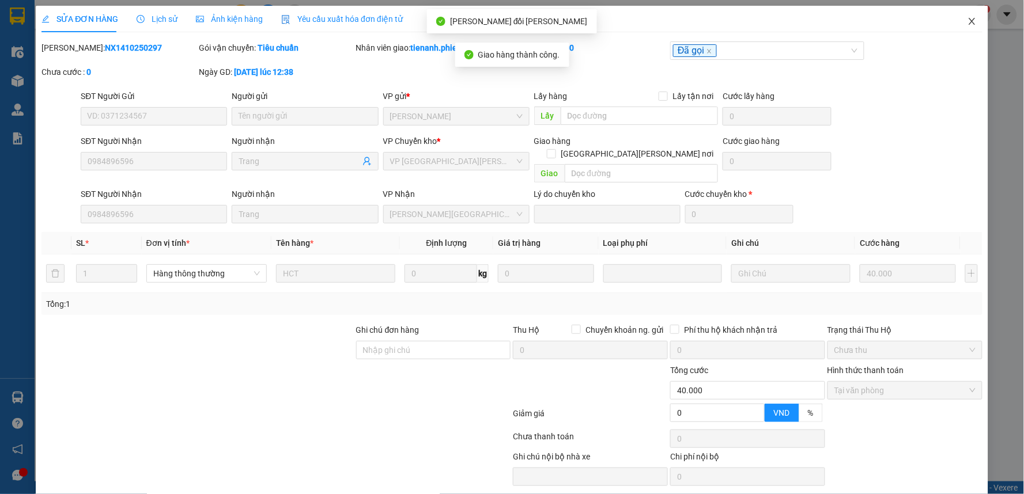
click at [960, 16] on span "Close" at bounding box center [972, 22] width 32 height 32
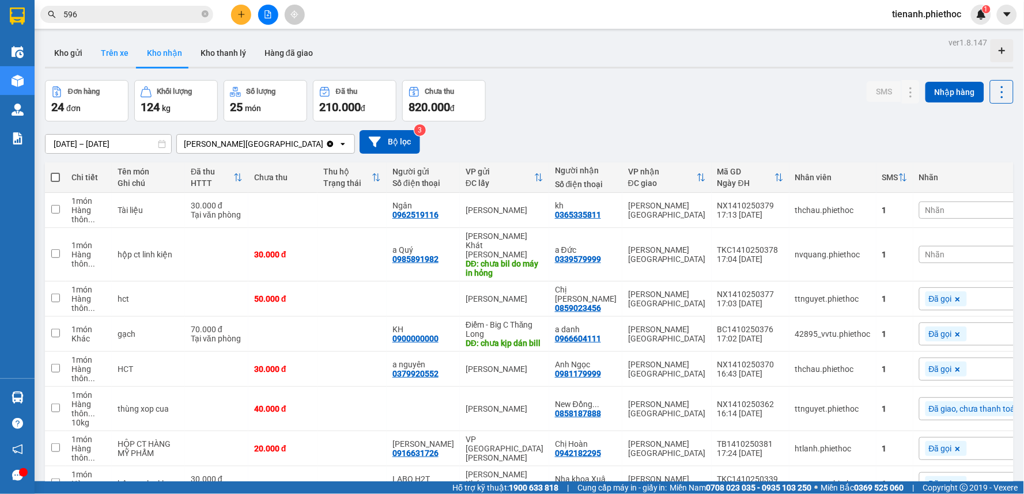
click at [108, 54] on button "Trên xe" at bounding box center [115, 53] width 46 height 28
type input "15/10/2025 – 15/10/2025"
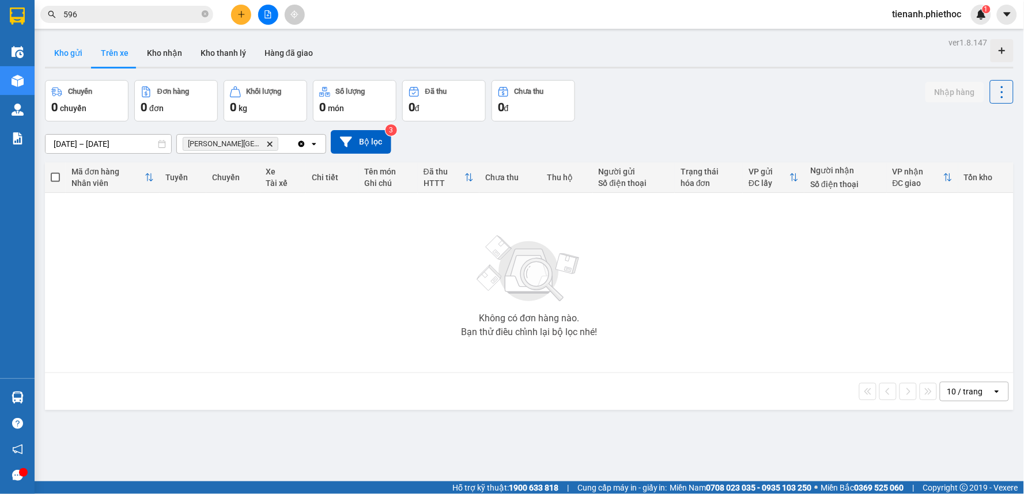
click at [62, 54] on button "Kho gửi" at bounding box center [68, 53] width 47 height 28
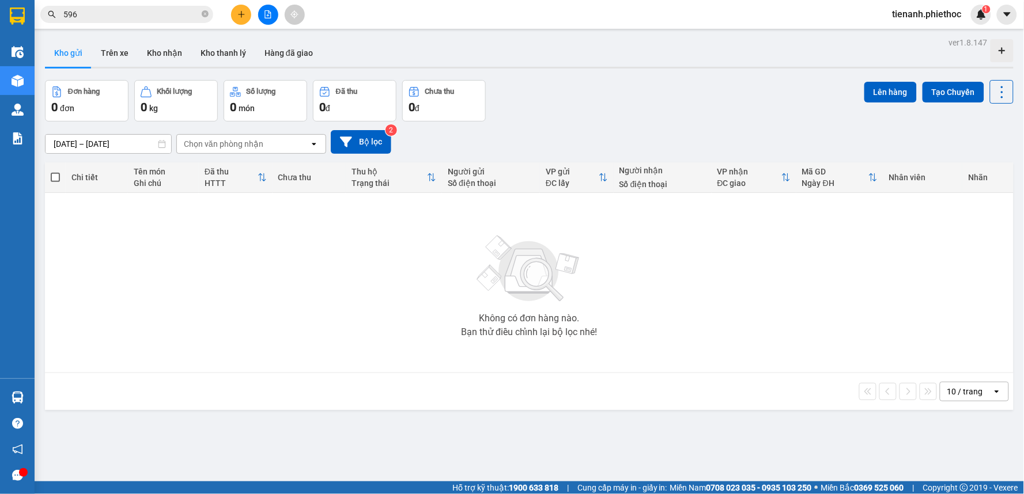
click at [122, 14] on input "596" at bounding box center [131, 14] width 136 height 13
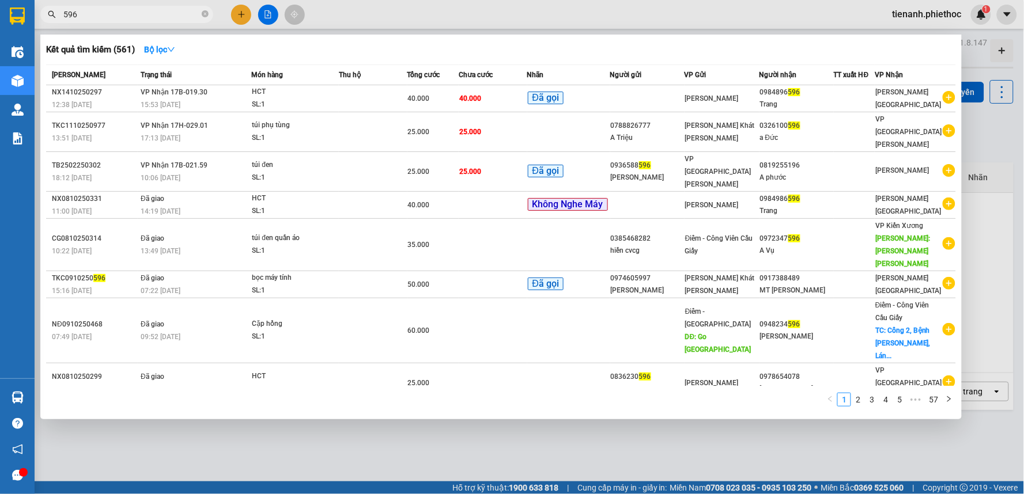
click at [122, 14] on input "596" at bounding box center [131, 14] width 136 height 13
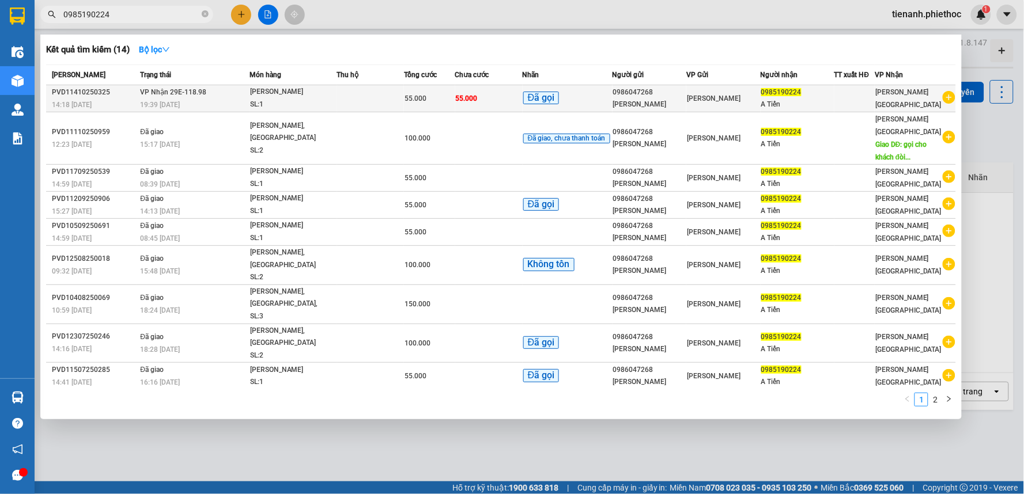
type input "0985190224"
click at [378, 96] on td at bounding box center [370, 98] width 67 height 27
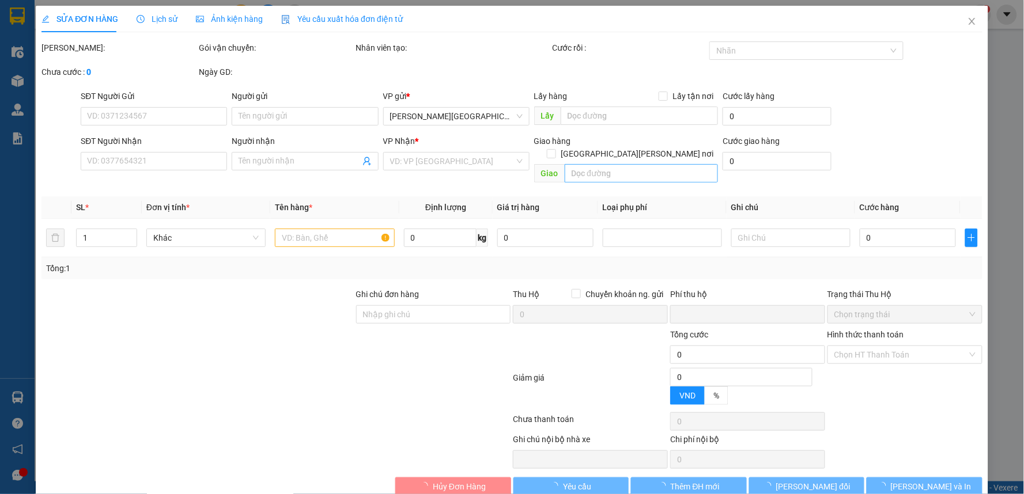
type input "0986047268"
type input "[PERSON_NAME]"
type input "0985190224"
type input "A Tiến"
type input "0"
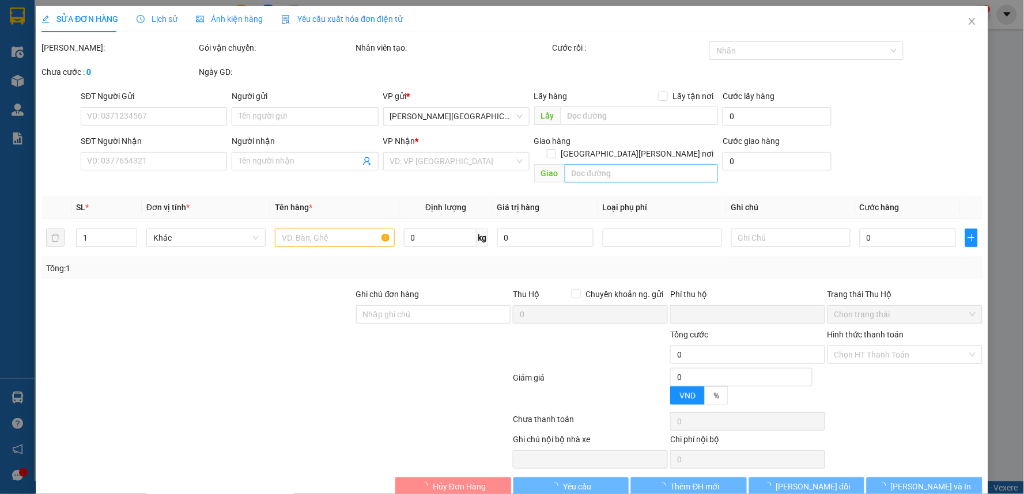
type input "55.000"
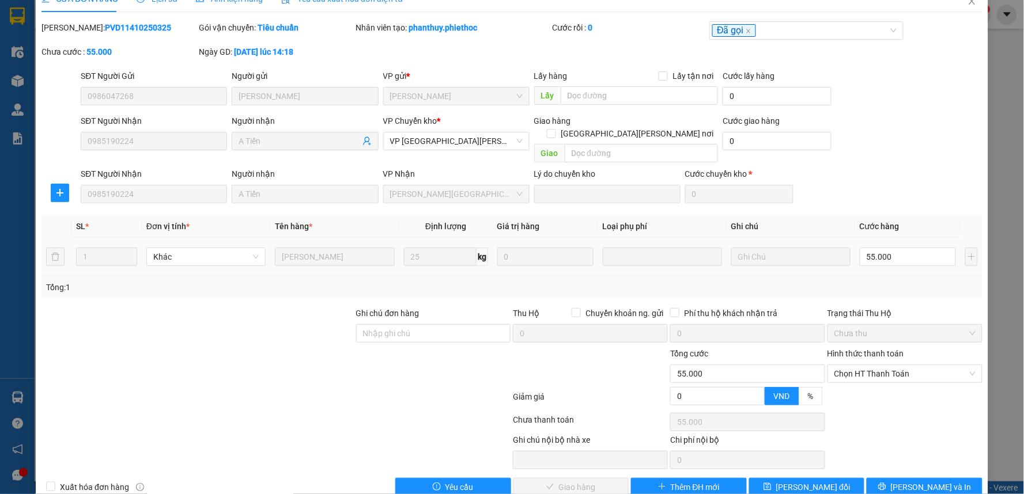
scroll to position [32, 0]
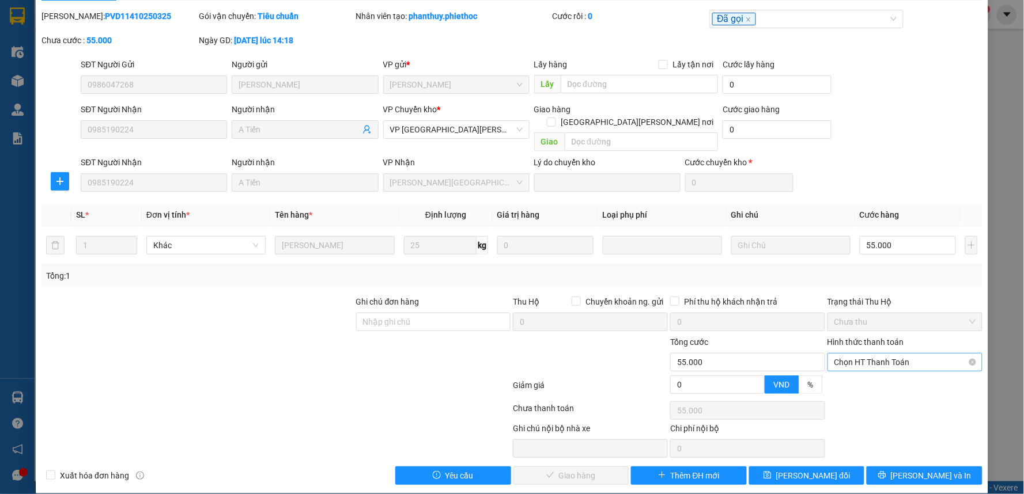
click at [850, 354] on span "Chọn HT Thanh Toán" at bounding box center [904, 362] width 141 height 17
click at [853, 372] on div "Tại văn phòng" at bounding box center [896, 372] width 139 height 13
type input "0"
click at [554, 469] on span "[PERSON_NAME] và Giao hàng" at bounding box center [613, 475] width 156 height 13
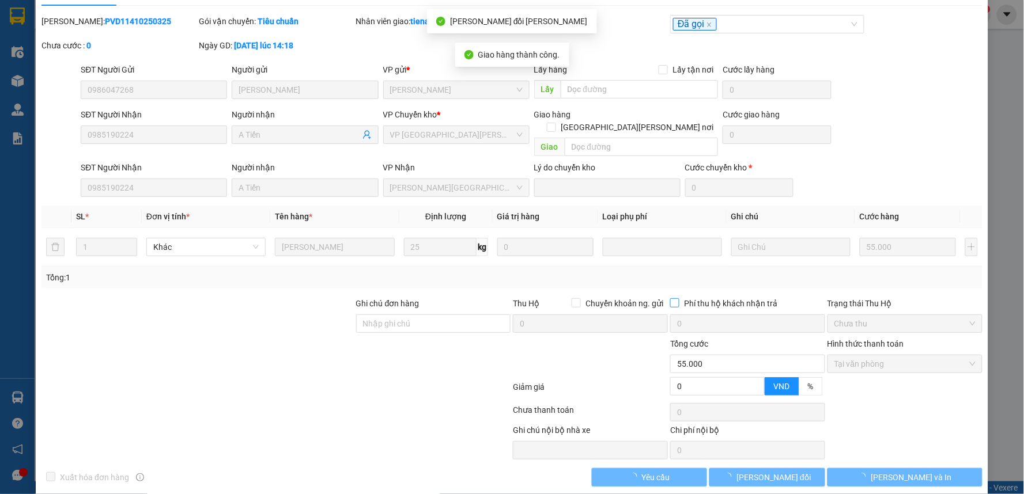
scroll to position [0, 0]
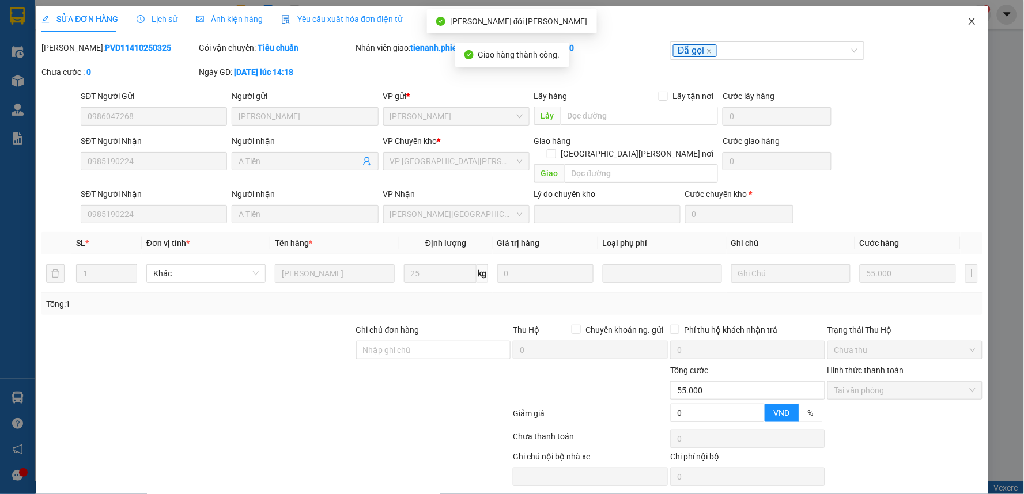
click at [967, 20] on icon "close" at bounding box center [971, 21] width 9 height 9
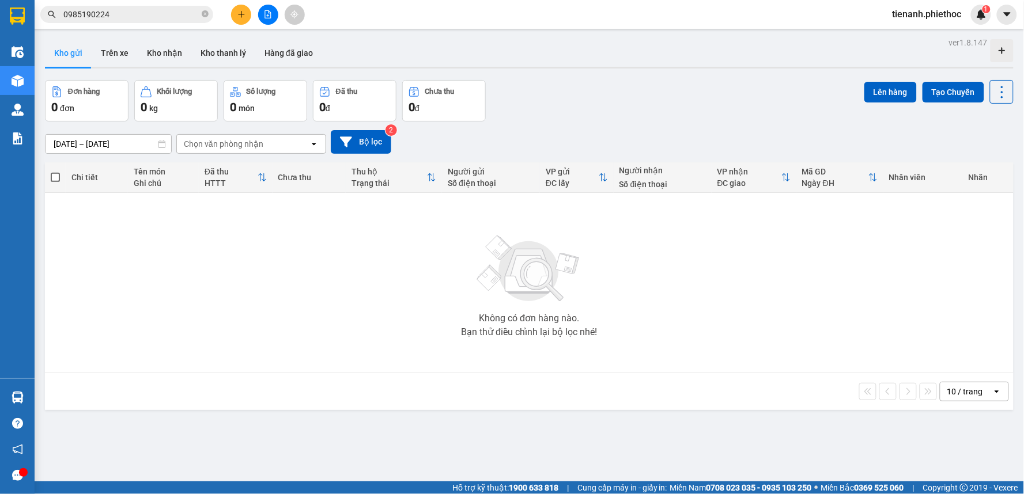
click at [137, 6] on span "0985190224" at bounding box center [126, 14] width 173 height 17
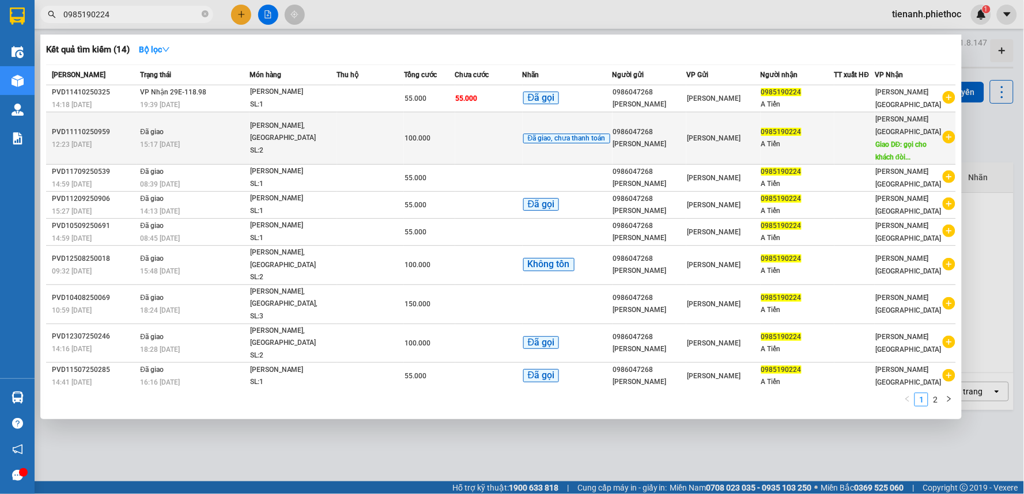
click at [497, 131] on td at bounding box center [488, 138] width 67 height 52
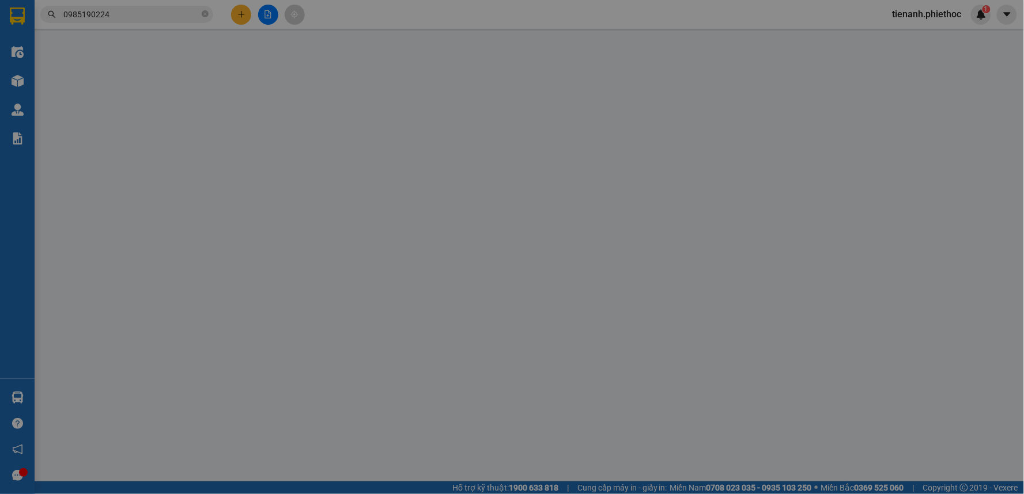
type input "0986047268"
type input "[PERSON_NAME]"
type input "0985190224"
type input "A Tiến"
type input "gọi cho khách đòi tiền"
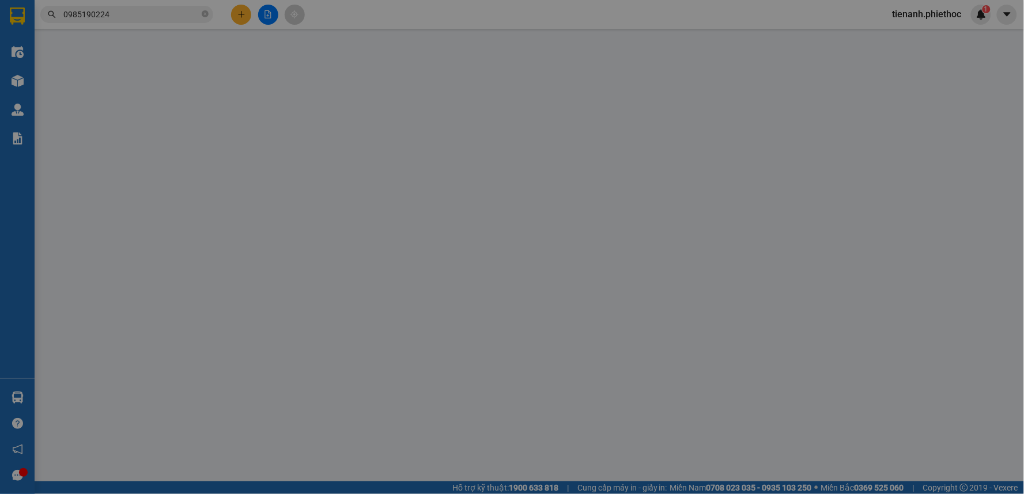
type input "0"
type input "100.000"
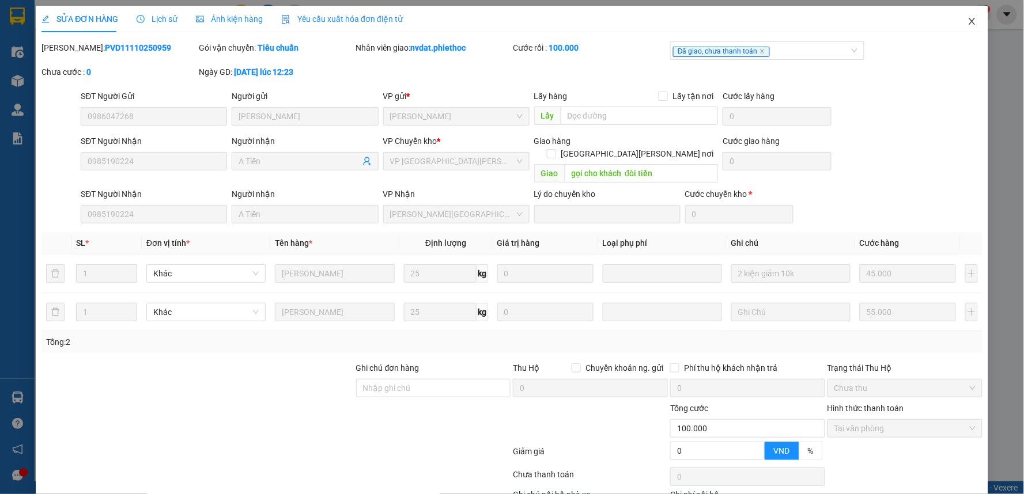
click at [959, 16] on span "Close" at bounding box center [972, 22] width 32 height 32
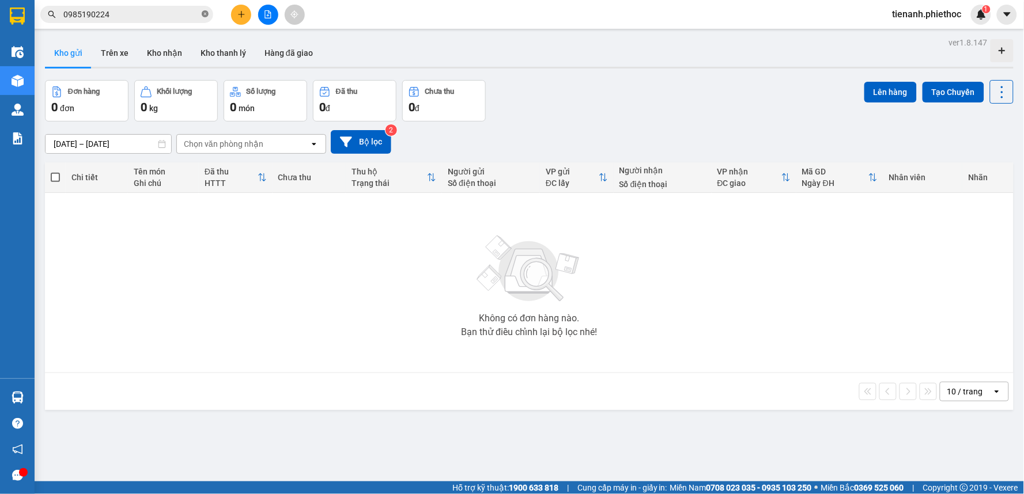
click at [206, 17] on icon "close-circle" at bounding box center [205, 13] width 7 height 7
click at [162, 14] on input "text" at bounding box center [131, 14] width 136 height 13
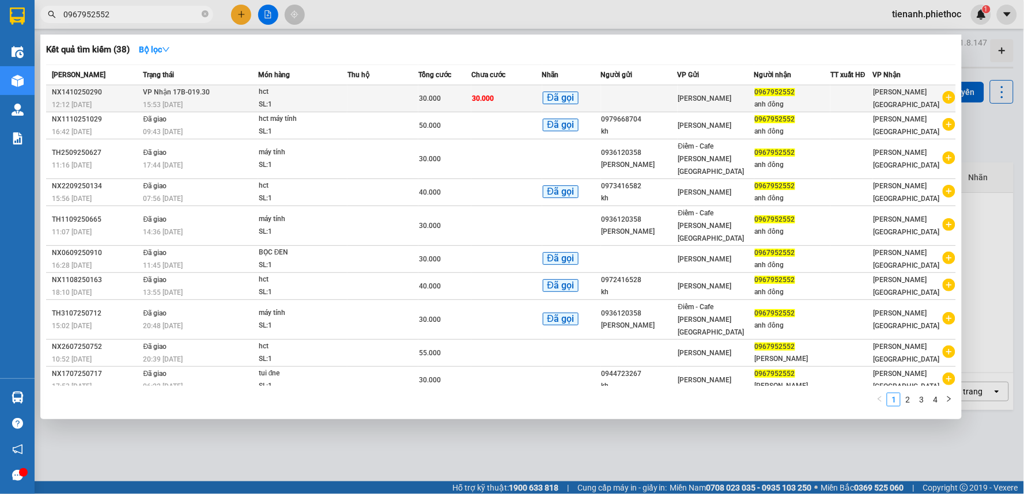
type input "0967952552"
click at [677, 93] on td at bounding box center [639, 98] width 77 height 27
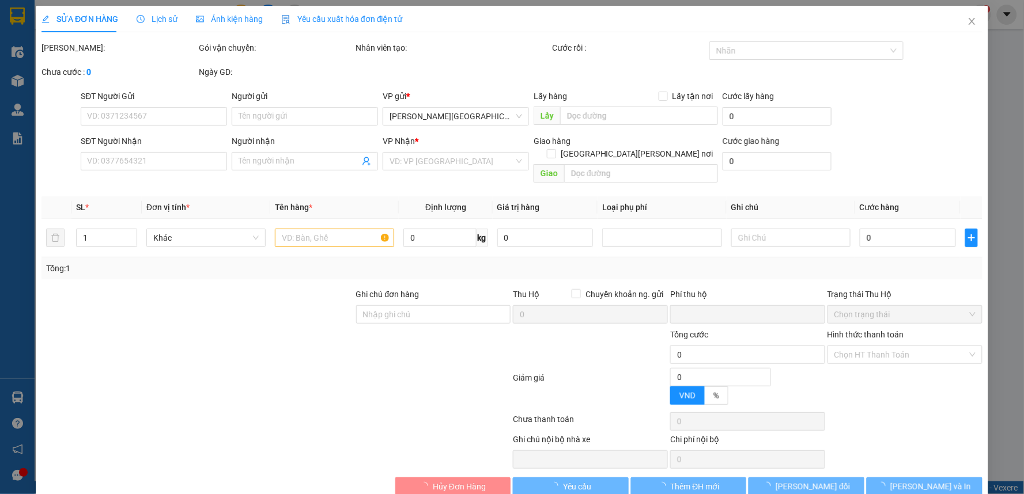
type input "0967952552"
type input "anh đông"
type input "0"
type input "30.000"
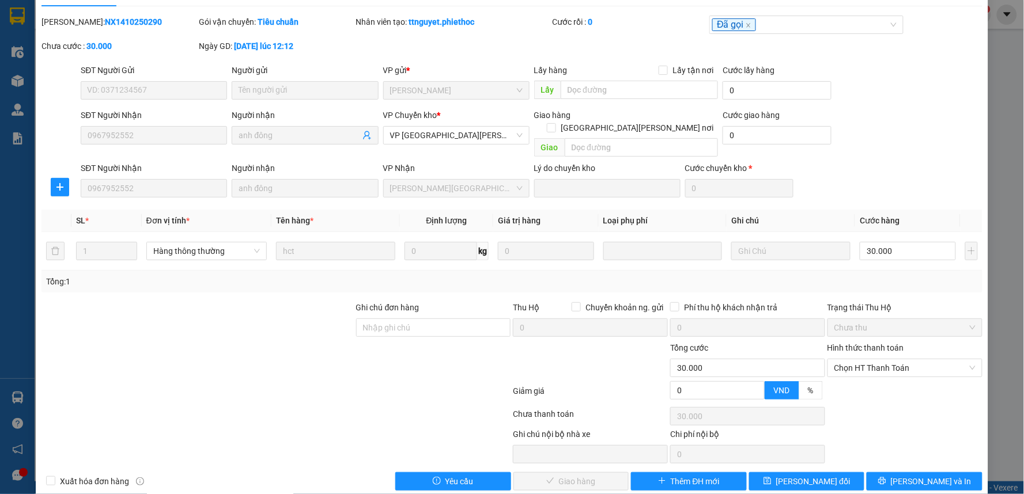
scroll to position [32, 0]
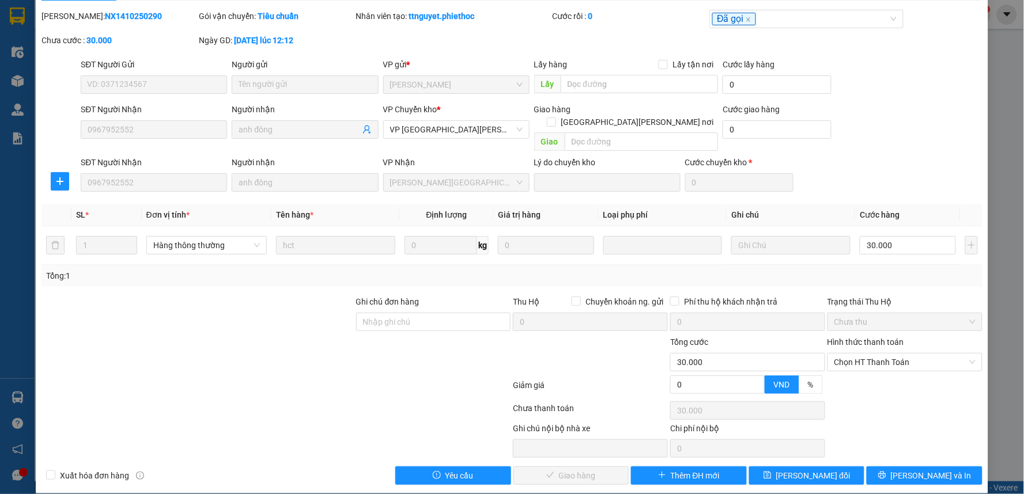
click at [866, 359] on div "Hình thức thanh toán Chọn HT Thanh Toán" at bounding box center [904, 356] width 155 height 40
click at [870, 354] on span "Chọn HT Thanh Toán" at bounding box center [904, 362] width 141 height 17
click at [859, 372] on div "Tại văn phòng" at bounding box center [896, 372] width 139 height 13
type input "0"
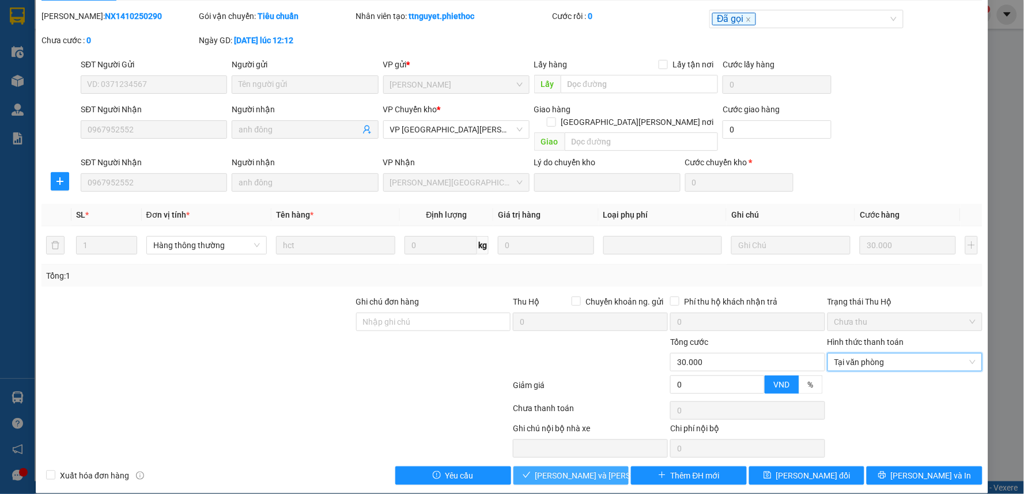
click at [561, 469] on span "[PERSON_NAME] và Giao hàng" at bounding box center [613, 475] width 156 height 13
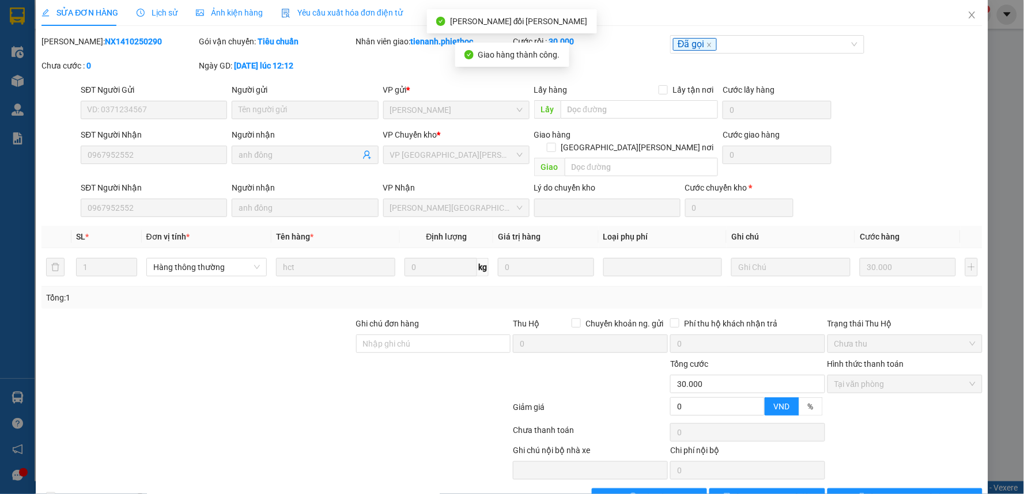
scroll to position [0, 0]
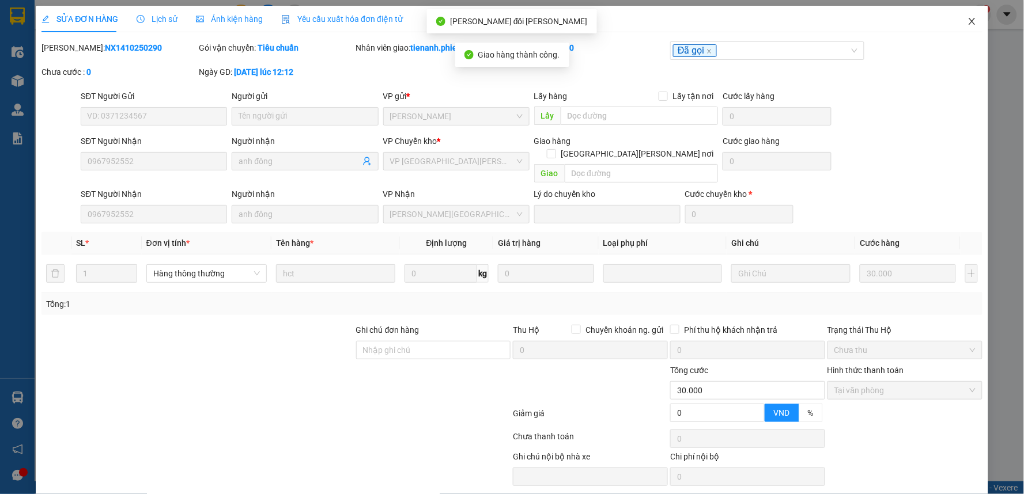
click at [967, 20] on icon "close" at bounding box center [971, 21] width 9 height 9
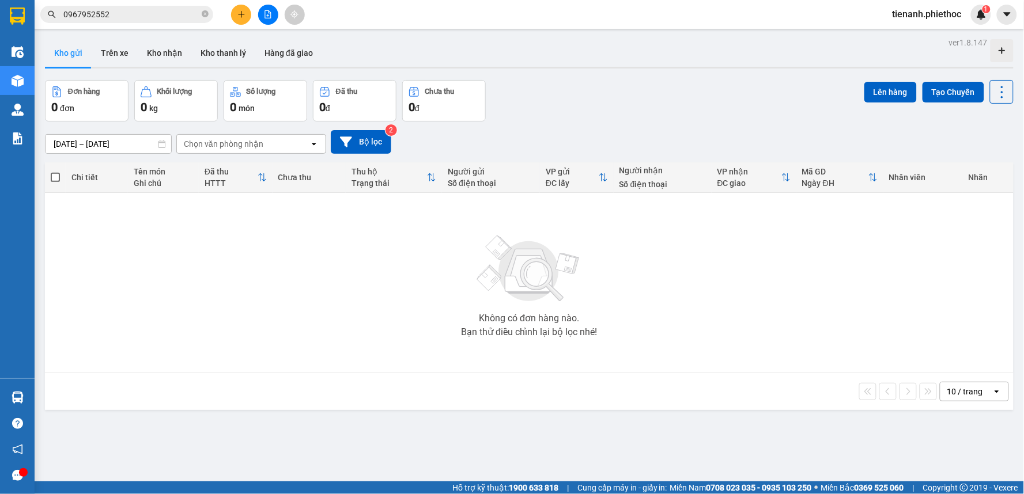
click at [88, 52] on button "Kho gửi" at bounding box center [68, 53] width 47 height 28
click at [106, 52] on button "Trên xe" at bounding box center [115, 53] width 46 height 28
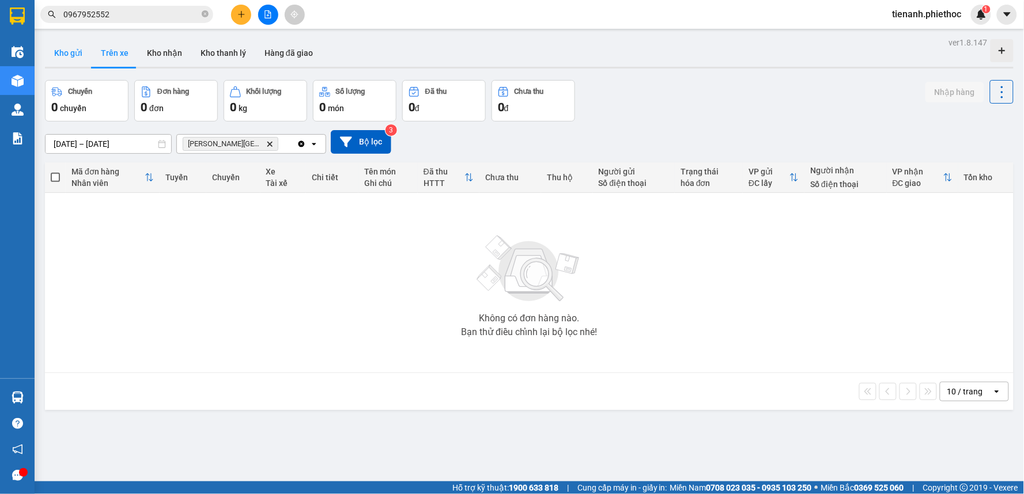
click at [84, 56] on button "Kho gửi" at bounding box center [68, 53] width 47 height 28
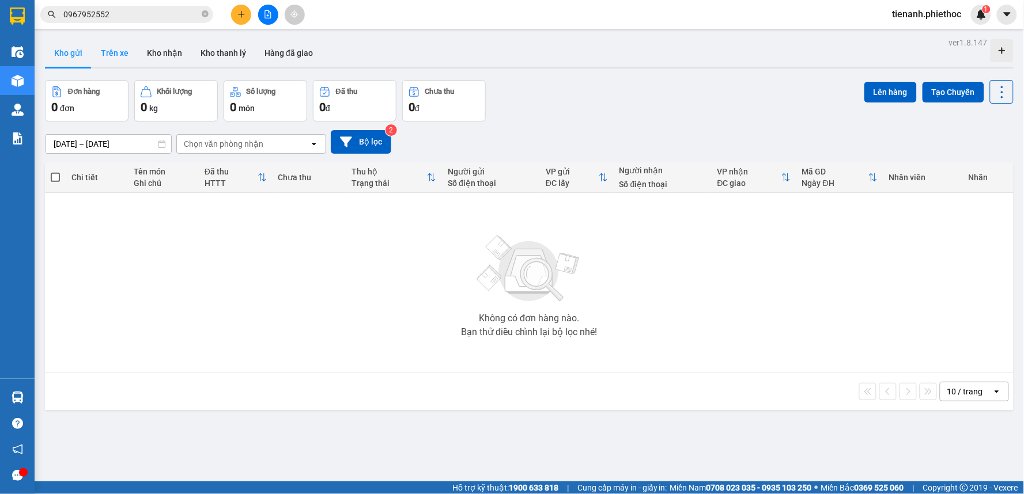
click at [120, 56] on button "Trên xe" at bounding box center [115, 53] width 46 height 28
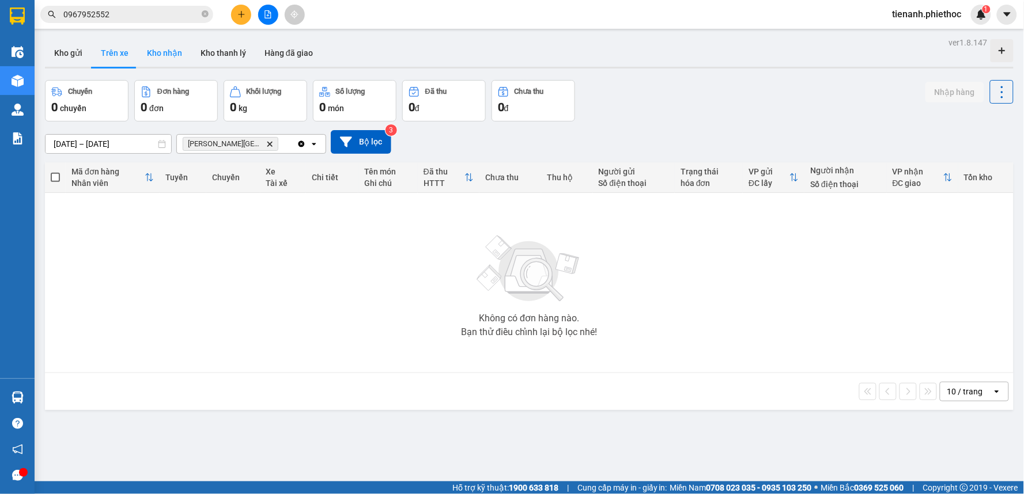
click at [146, 56] on button "Kho nhận" at bounding box center [165, 53] width 54 height 28
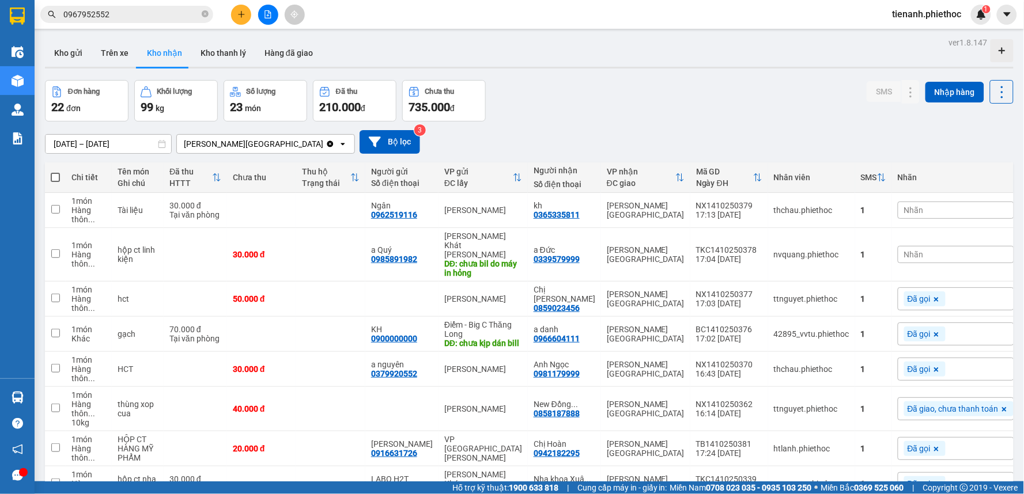
click at [586, 124] on div "01/10/2025 – 15/10/2025 Press the down arrow key to interact with the calendar …" at bounding box center [529, 142] width 968 height 41
click at [113, 52] on button "Trên xe" at bounding box center [115, 53] width 46 height 28
type input "15/10/2025 – 15/10/2025"
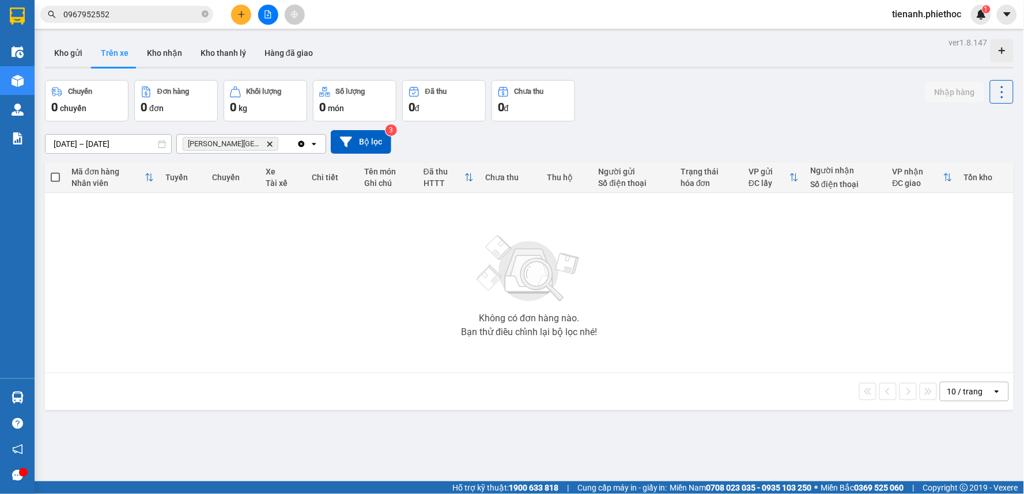
click at [266, 145] on icon "Delete" at bounding box center [269, 144] width 7 height 7
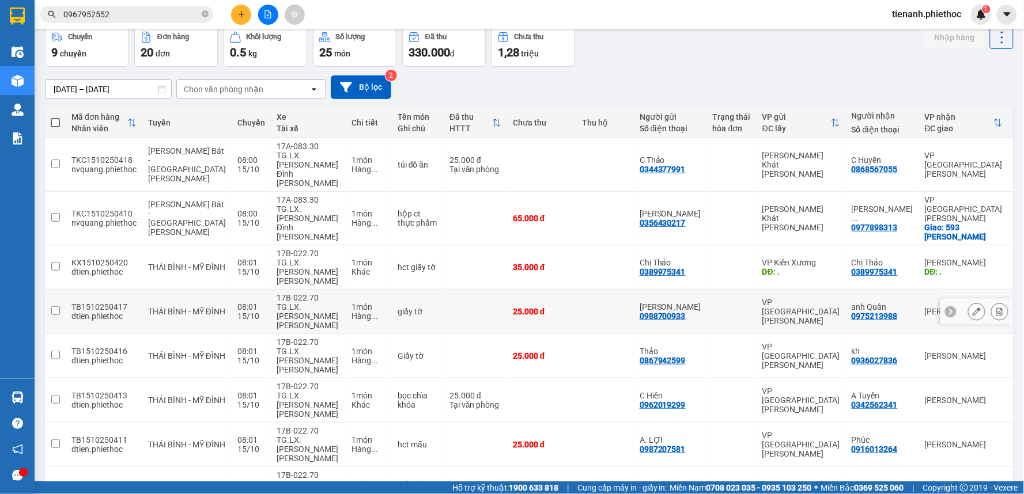
scroll to position [111, 0]
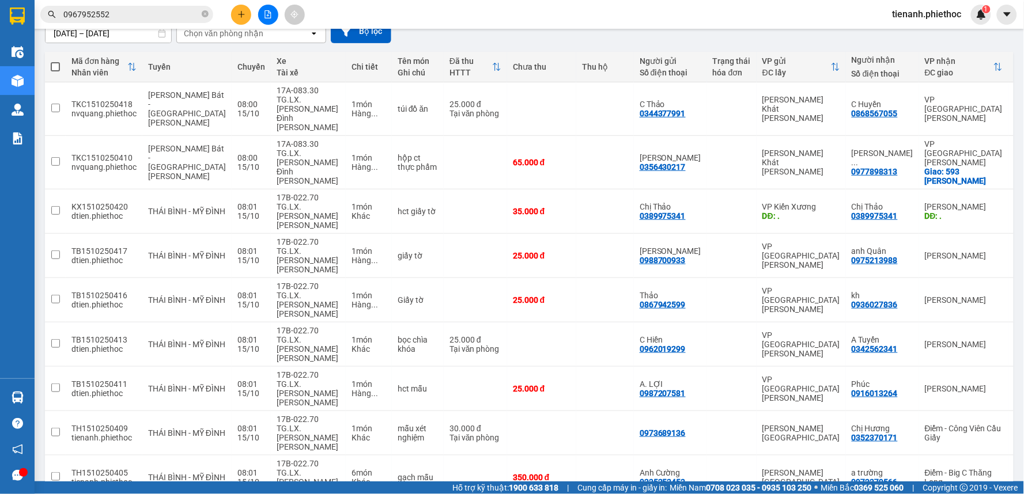
click at [954, 427] on span "100 / trang" at bounding box center [960, 428] width 41 height 12
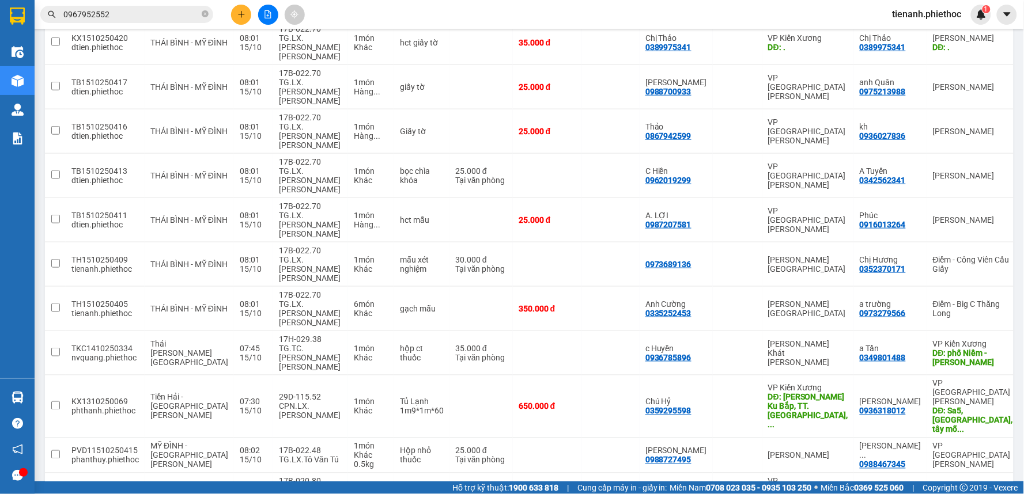
scroll to position [0, 0]
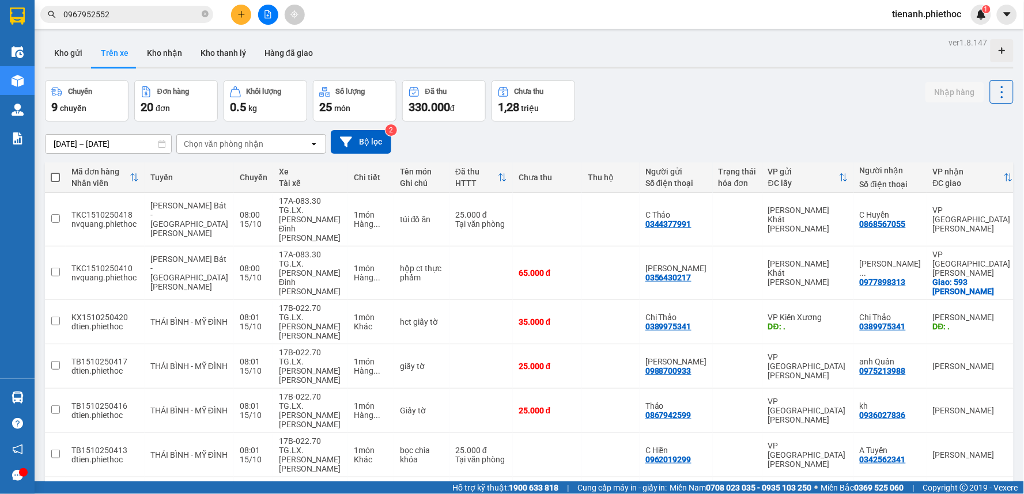
click at [273, 137] on div "Chọn văn phòng nhận" at bounding box center [243, 144] width 132 height 18
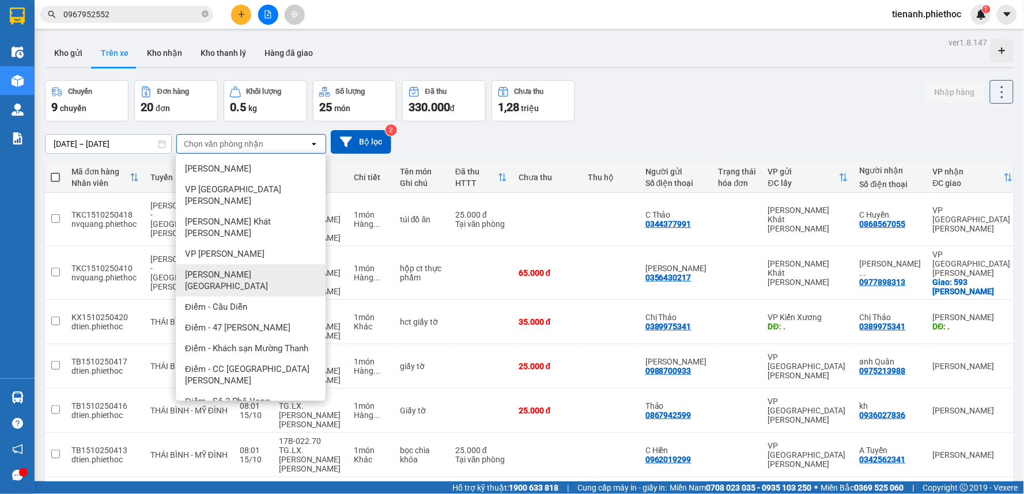
click at [238, 264] on div "VP [GEOGRAPHIC_DATA]" at bounding box center [251, 280] width 150 height 32
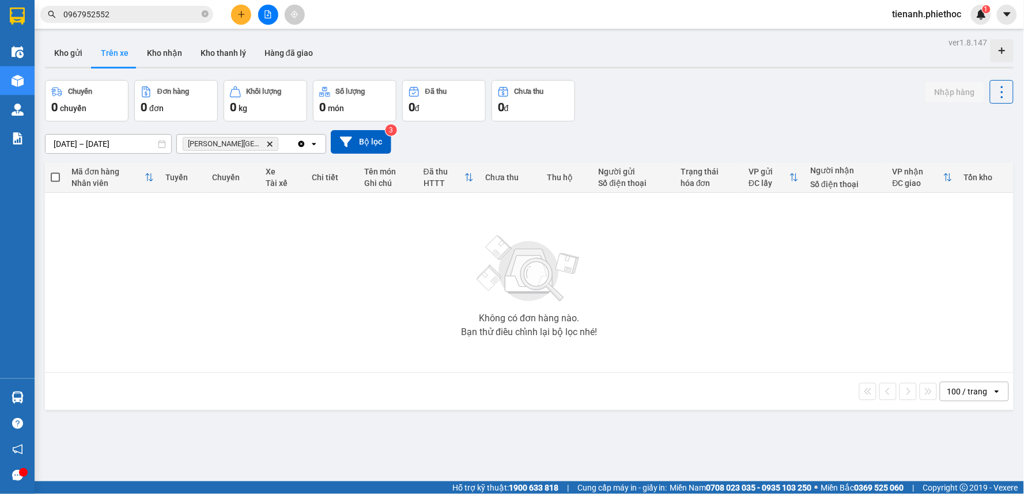
click at [64, 55] on button "Kho gửi" at bounding box center [68, 53] width 47 height 28
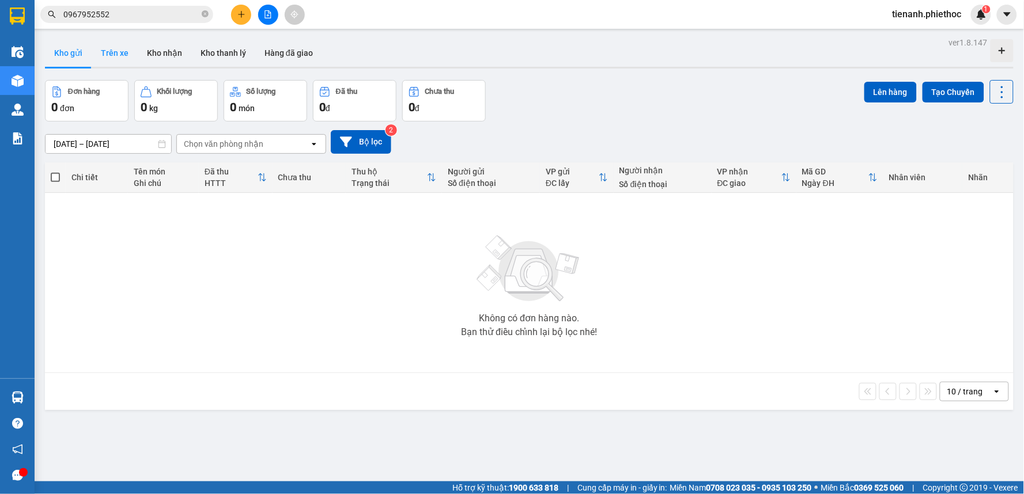
click at [129, 54] on button "Trên xe" at bounding box center [115, 53] width 46 height 28
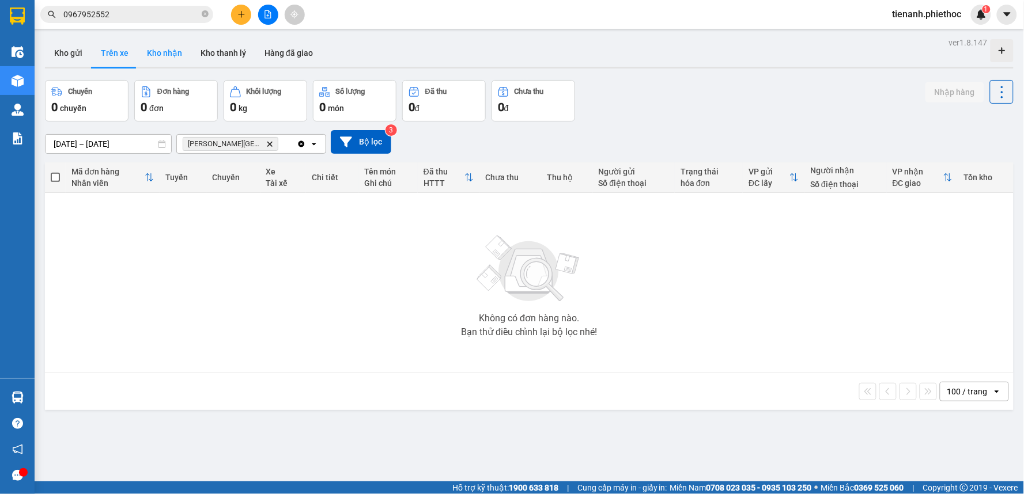
click at [157, 54] on button "Kho nhận" at bounding box center [165, 53] width 54 height 28
type input "[DATE] – [DATE]"
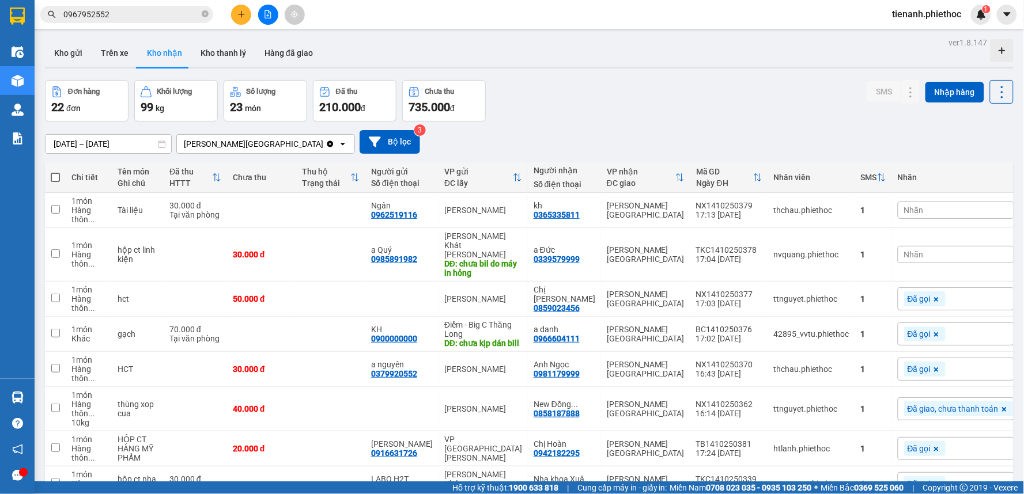
click at [649, 112] on div "Đơn hàng 22 đơn Khối lượng 99 kg Số lượng 23 món Đã thu 210.000 đ Chưa thu 735.…" at bounding box center [529, 100] width 968 height 41
click at [202, 14] on icon "close-circle" at bounding box center [205, 13] width 7 height 7
click at [177, 18] on input "text" at bounding box center [131, 14] width 136 height 13
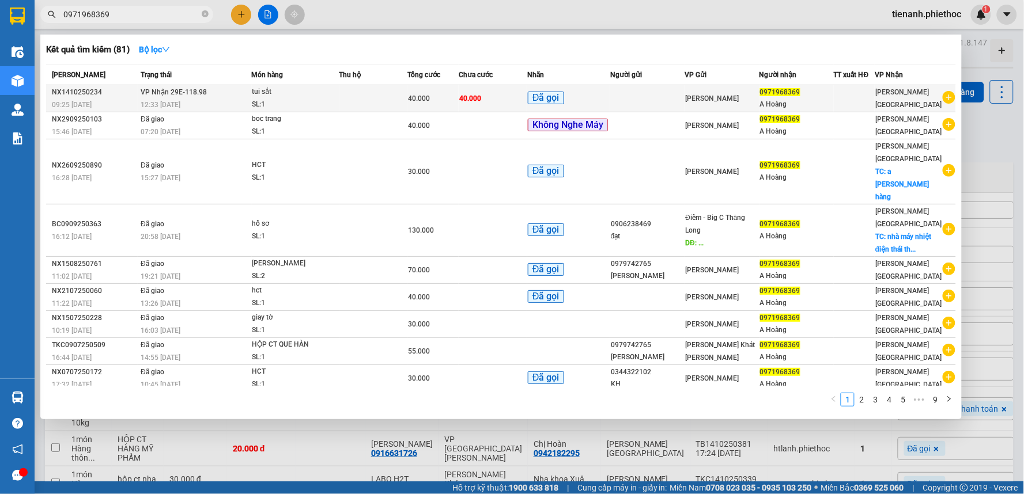
type input "0971968369"
click at [336, 106] on div "SL: 1" at bounding box center [295, 105] width 86 height 13
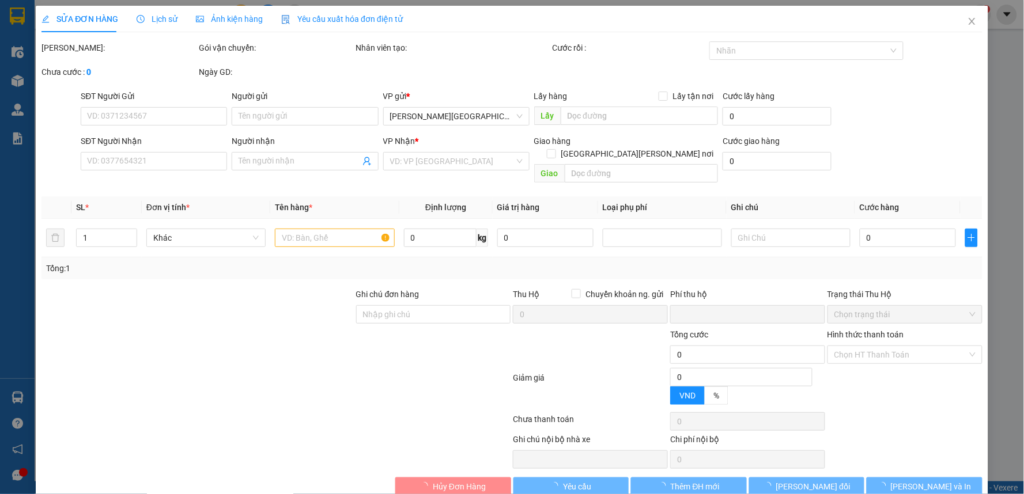
type input "0971968369"
type input "A Hoàng"
type input "0"
type input "40.000"
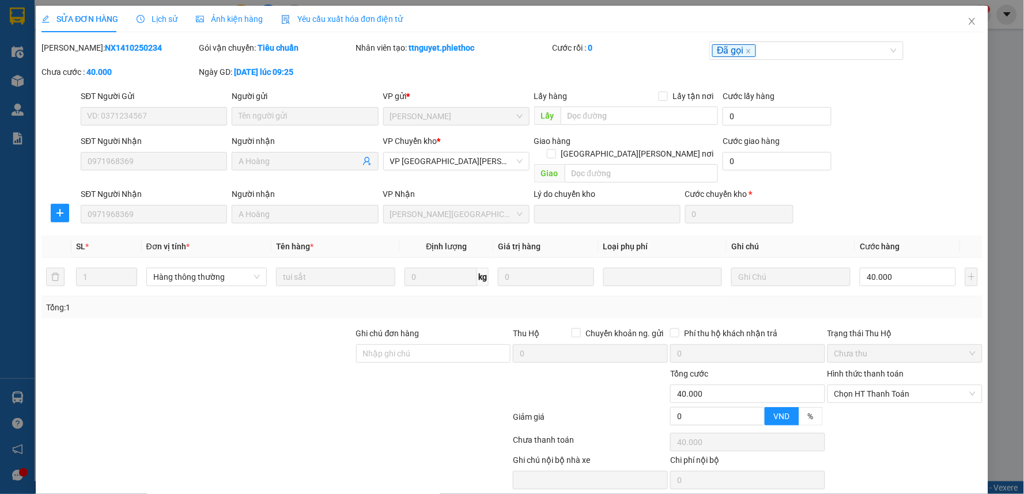
click at [170, 25] on div "Lịch sử" at bounding box center [157, 19] width 41 height 13
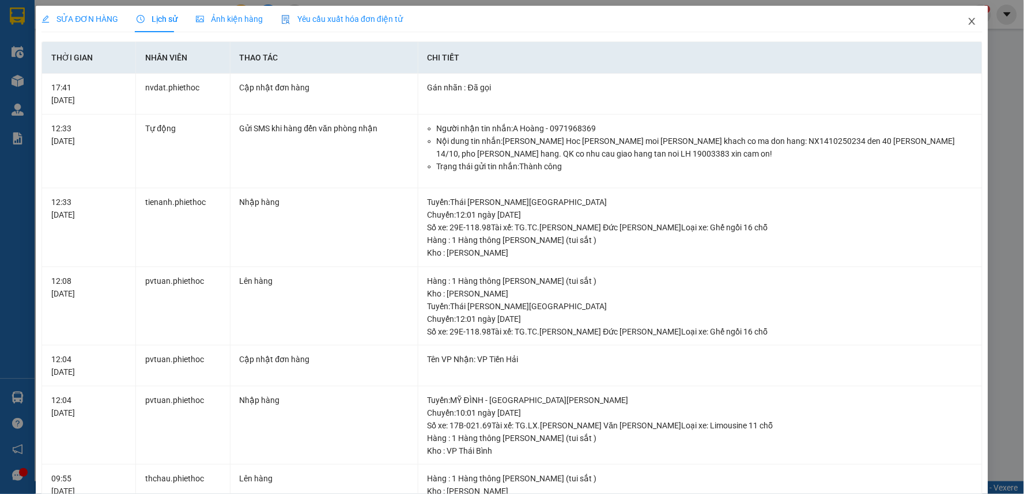
click at [967, 21] on icon "close" at bounding box center [971, 21] width 9 height 9
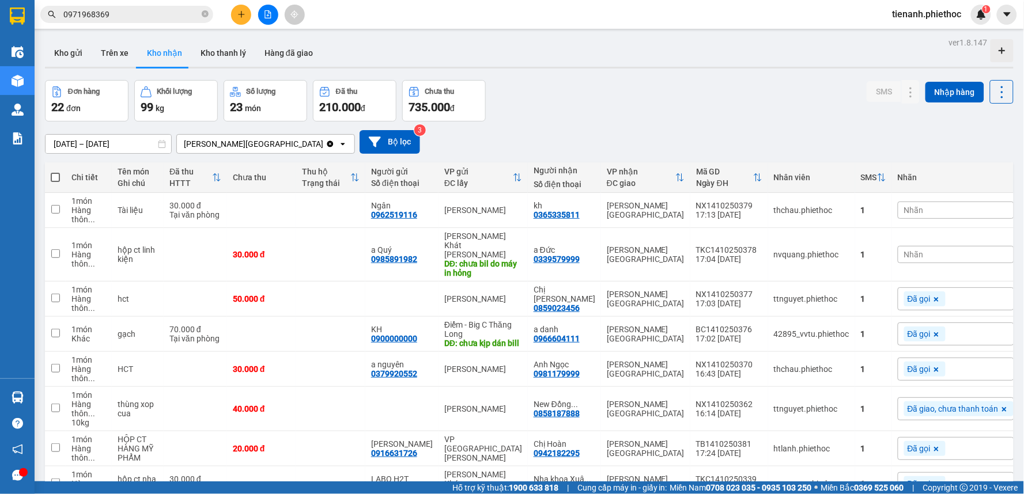
click at [786, 128] on div "01/10/2025 – 15/10/2025 Press the down arrow key to interact with the calendar …" at bounding box center [529, 142] width 968 height 41
click at [238, 9] on button at bounding box center [241, 15] width 20 height 20
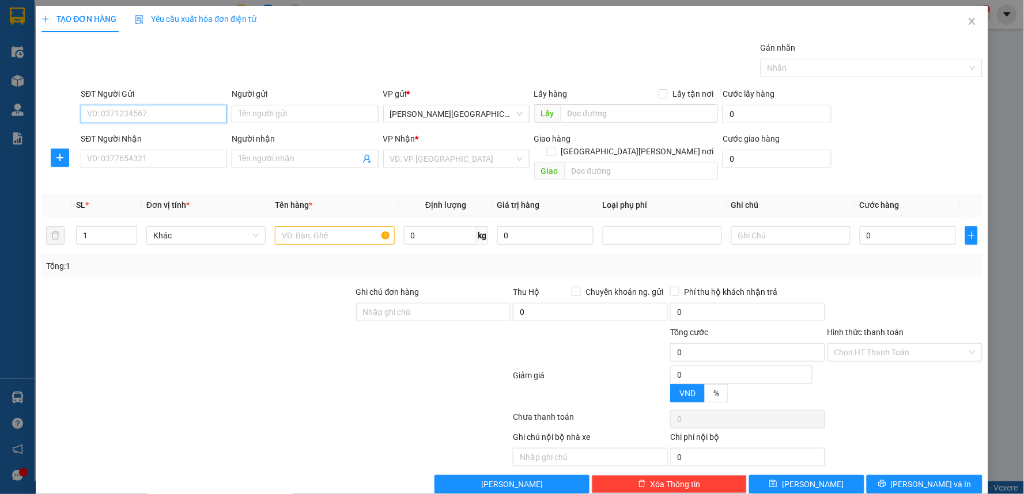
click at [128, 114] on input "SĐT Người Gửi" at bounding box center [154, 114] width 146 height 18
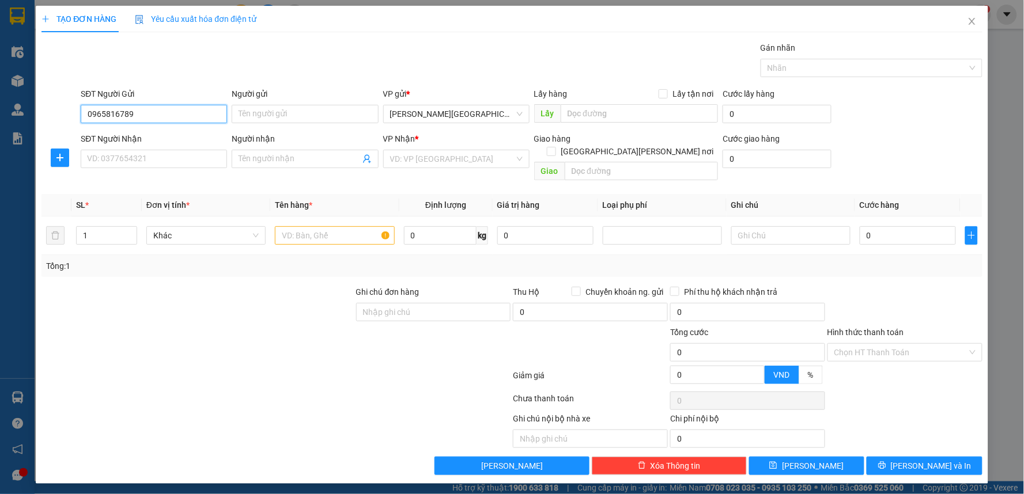
click at [137, 110] on input "0965816789" at bounding box center [154, 114] width 146 height 18
type input "0965816789"
click at [301, 118] on input "Người gửi" at bounding box center [305, 114] width 146 height 18
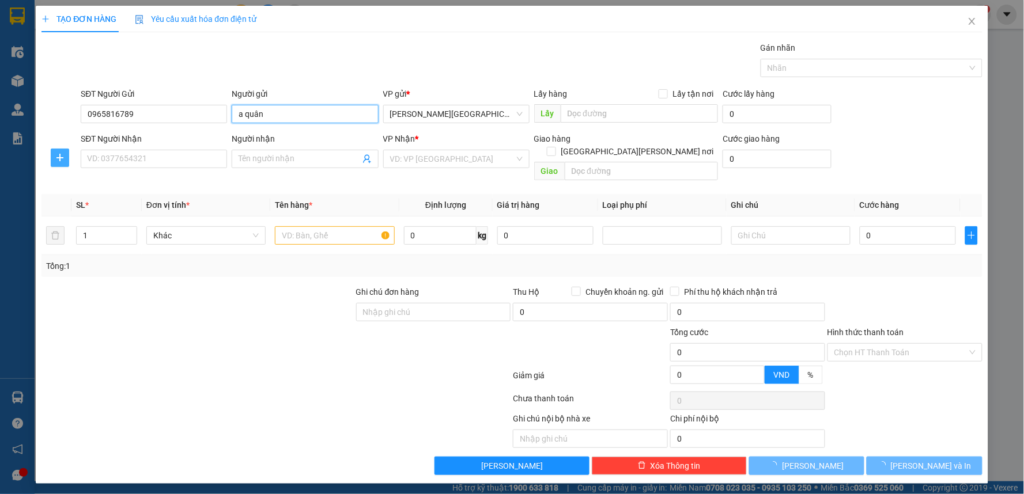
type input "a quân"
drag, startPoint x: 56, startPoint y: 154, endPoint x: 104, endPoint y: 156, distance: 48.4
click at [56, 154] on icon "plus" at bounding box center [59, 157] width 9 height 9
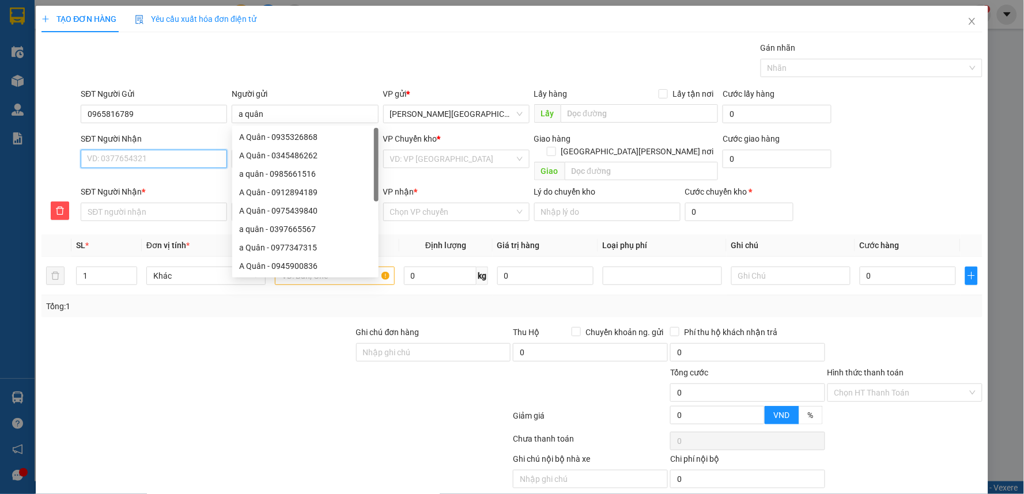
click at [115, 157] on input "SĐT Người Nhận" at bounding box center [154, 159] width 146 height 18
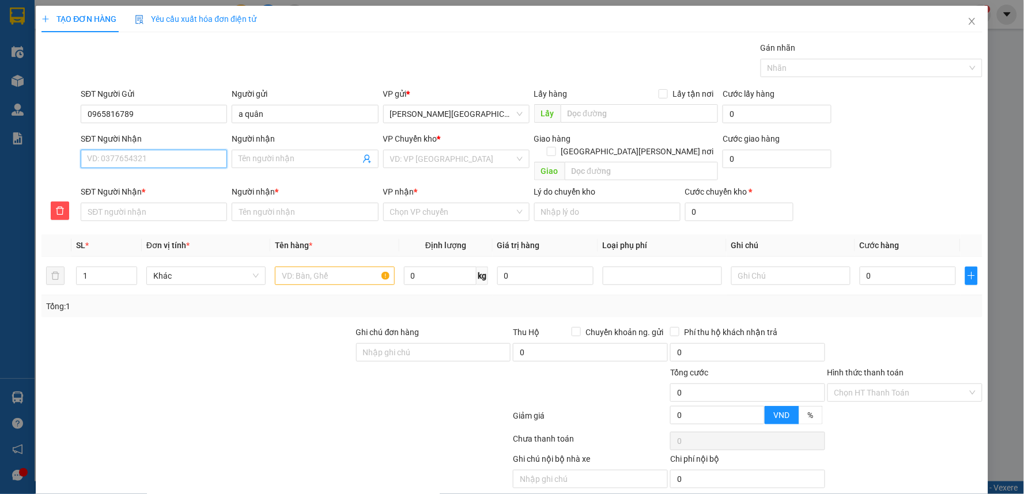
type input "0"
type input "09"
type input "096"
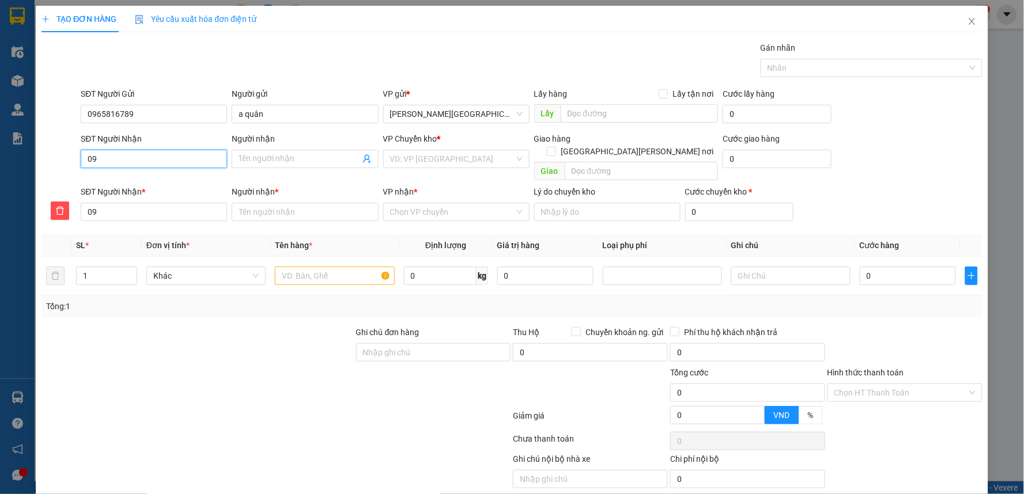
type input "096"
type input "0966"
type input "09667"
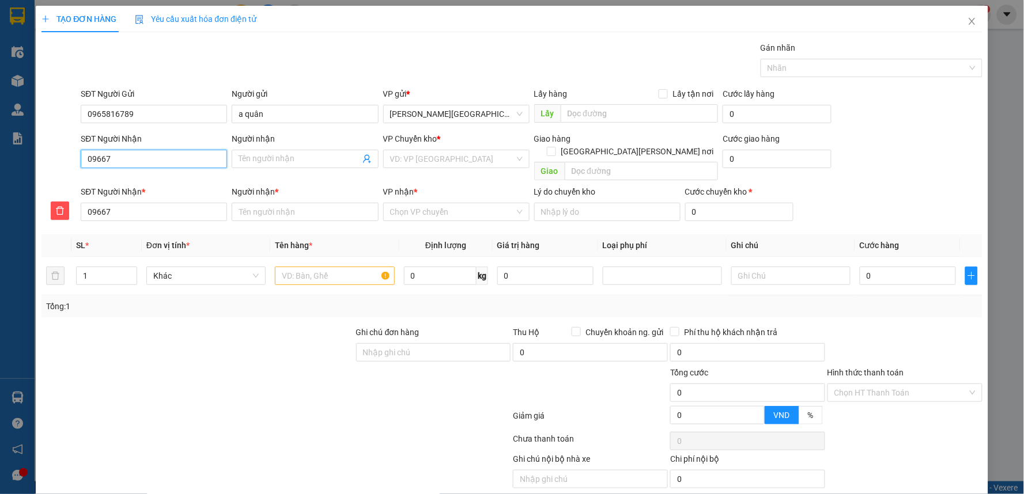
type input "096678"
type input "0966782"
type input "09667821"
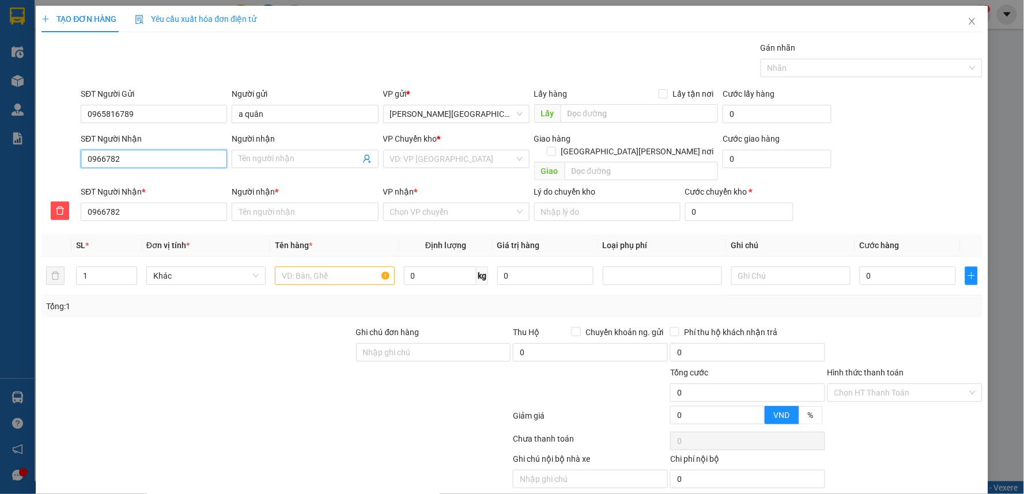
type input "09667821"
type input "096678212"
type input "0966782126"
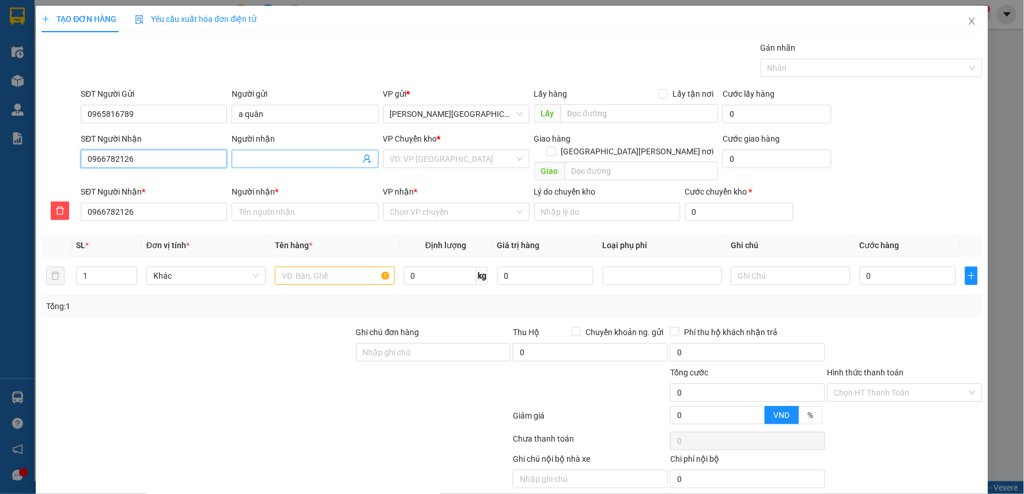
type input "0966782126"
click at [244, 154] on input "Người nhận" at bounding box center [298, 159] width 121 height 13
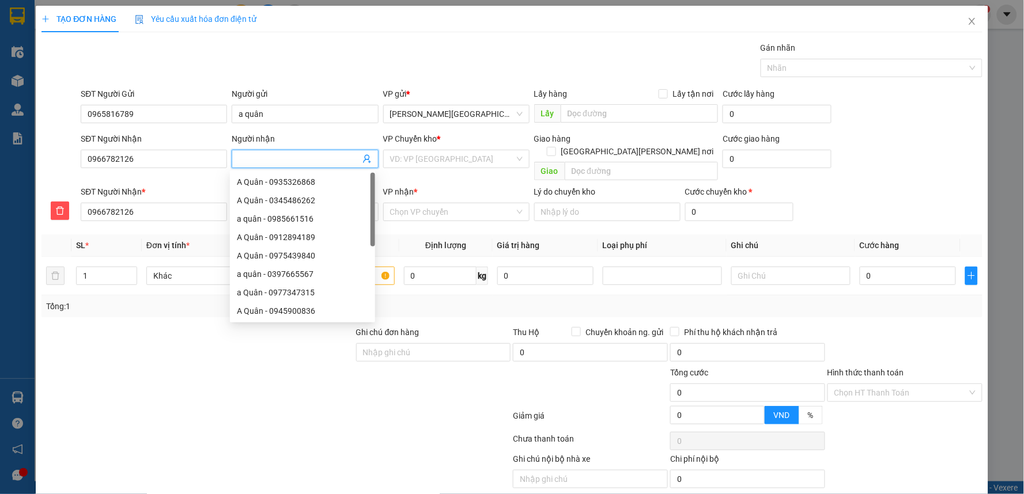
type input "a"
click at [271, 156] on input "a" at bounding box center [298, 159] width 121 height 13
type input "a"
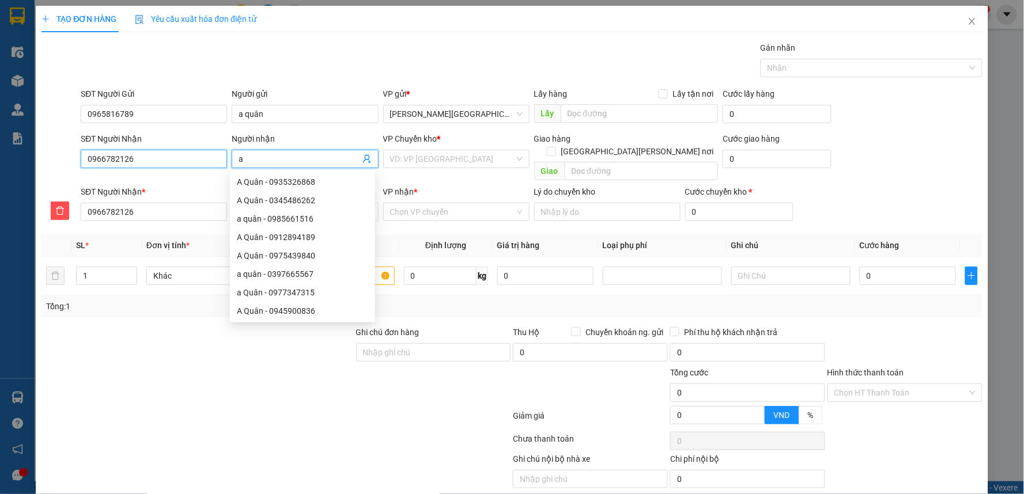
click at [139, 156] on input "0966782126" at bounding box center [154, 159] width 146 height 18
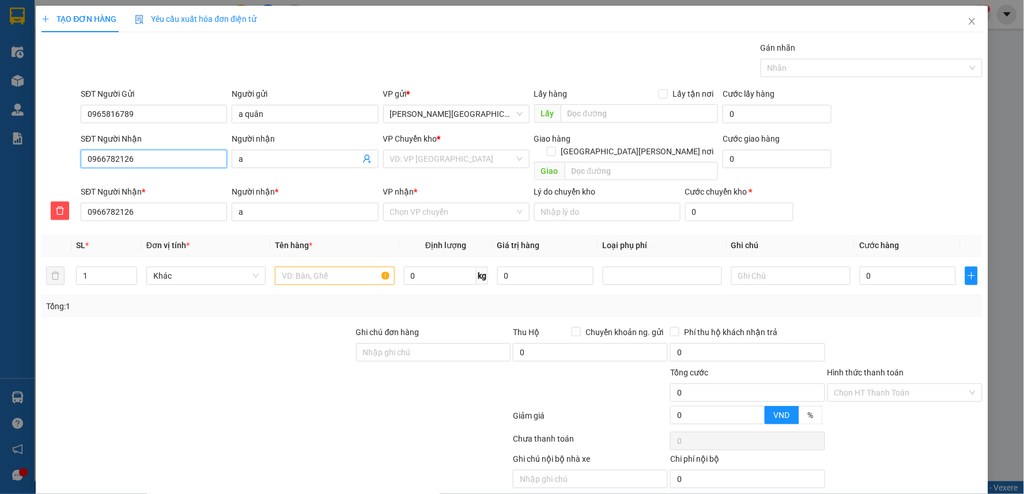
click at [139, 156] on input "0966782126" at bounding box center [154, 159] width 146 height 18
type input "0"
type input "09"
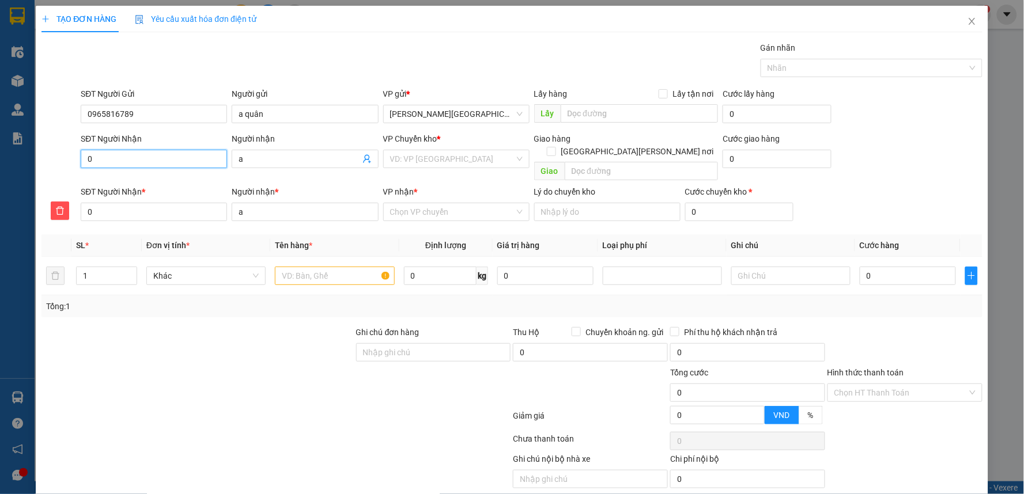
type input "09"
type input "096"
type input "0966"
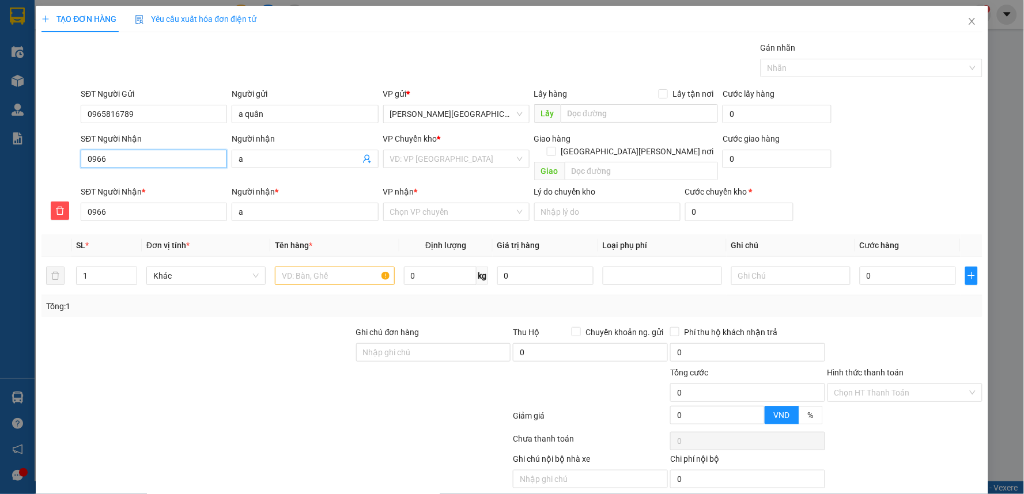
type input "09667"
type input "096678"
type input "0966782"
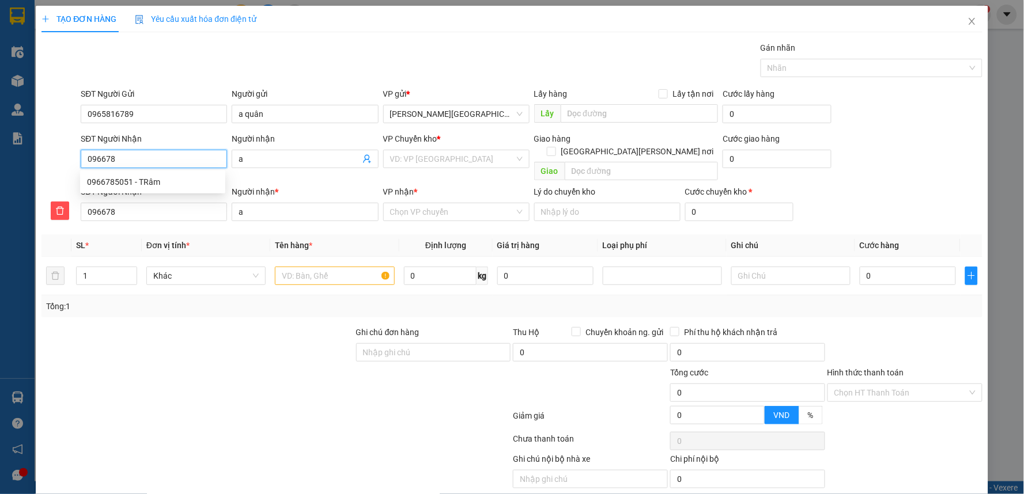
type input "0966782"
type input "09667821"
type input "096678212"
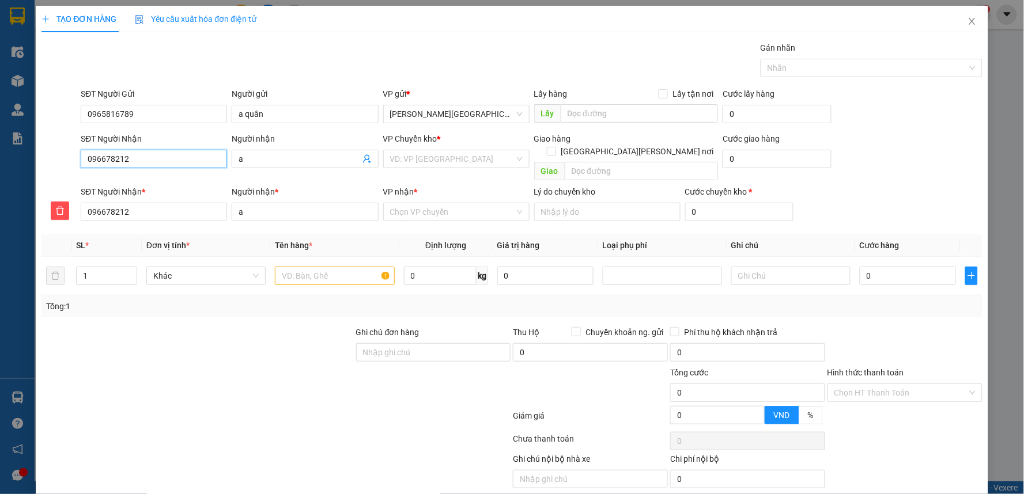
type input "0966782126"
click at [298, 161] on input "a" at bounding box center [298, 159] width 121 height 13
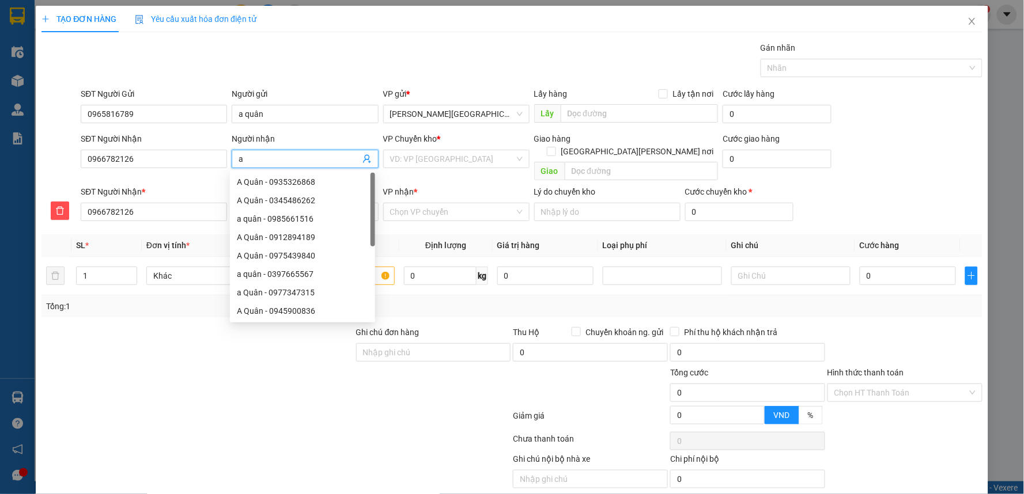
click at [298, 161] on input "a" at bounding box center [298, 159] width 121 height 13
type input "a"
type input "a s"
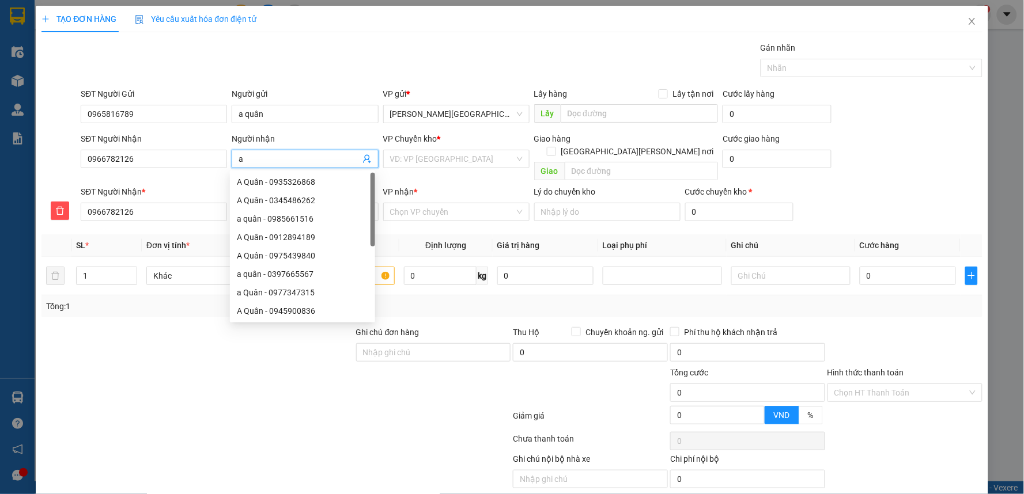
type input "a s"
type input "a so"
type input "a sơ"
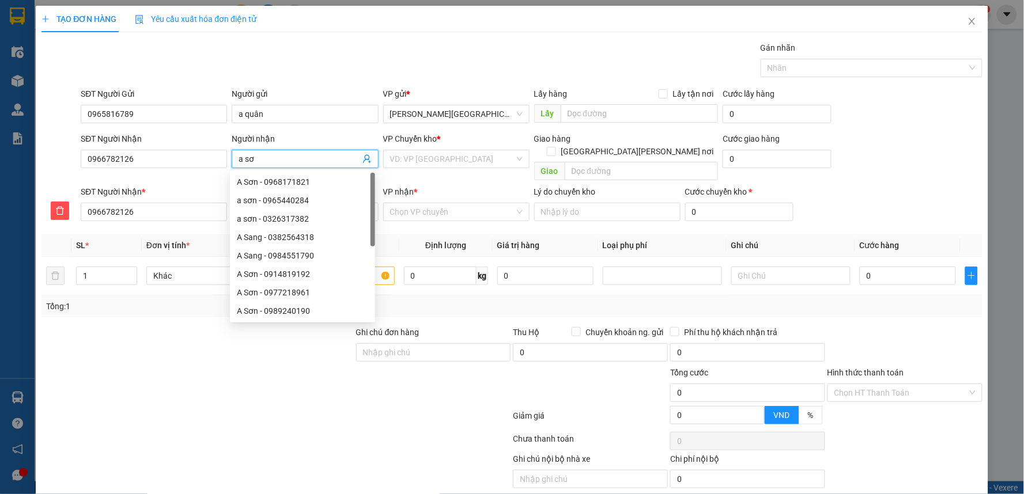
type input "a sơn"
click at [461, 158] on input "search" at bounding box center [452, 158] width 124 height 17
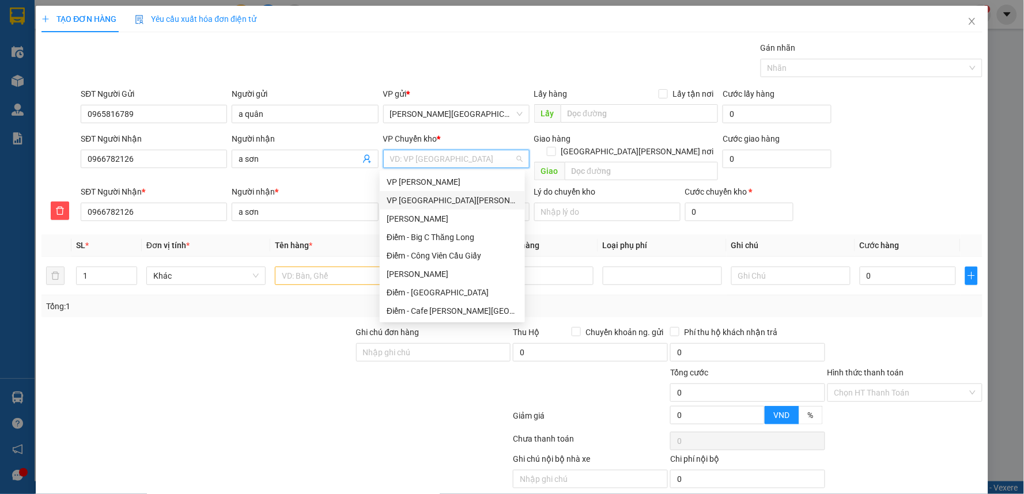
click at [421, 199] on div "VP [GEOGRAPHIC_DATA]" at bounding box center [452, 200] width 131 height 13
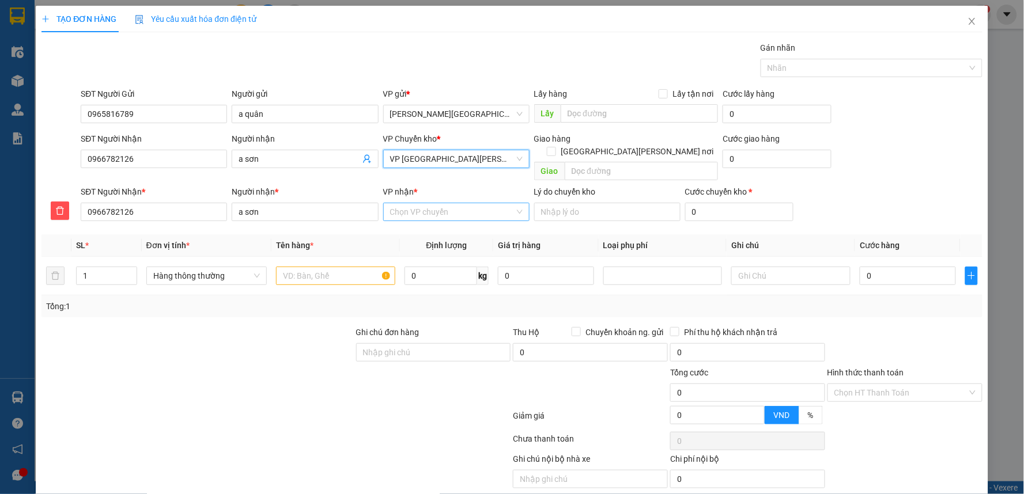
click at [424, 203] on input "VP nhận *" at bounding box center [452, 211] width 124 height 17
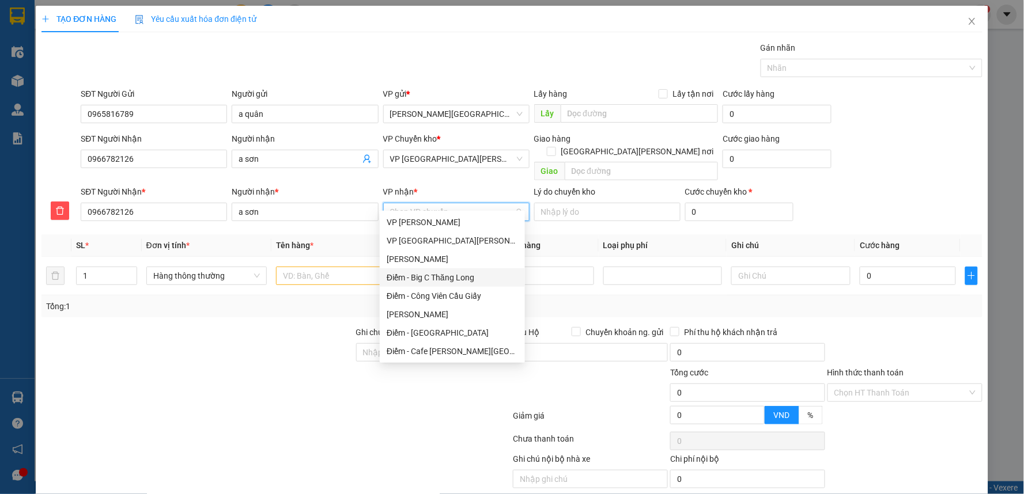
click at [452, 275] on div "Điểm - Big C Thăng Long" at bounding box center [452, 277] width 131 height 13
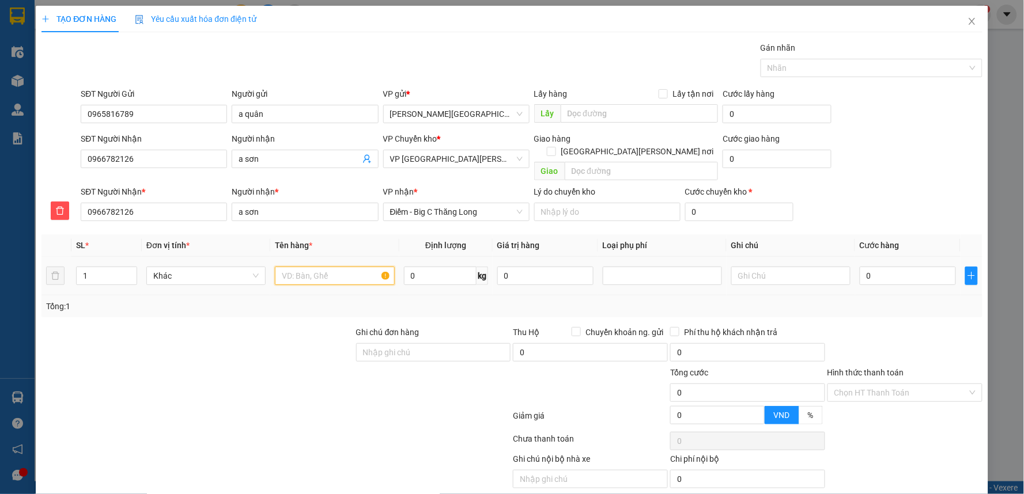
click at [333, 267] on input "text" at bounding box center [334, 276] width 119 height 18
type input "hồ sơ"
click at [873, 267] on input "0" at bounding box center [907, 276] width 96 height 18
type input "3"
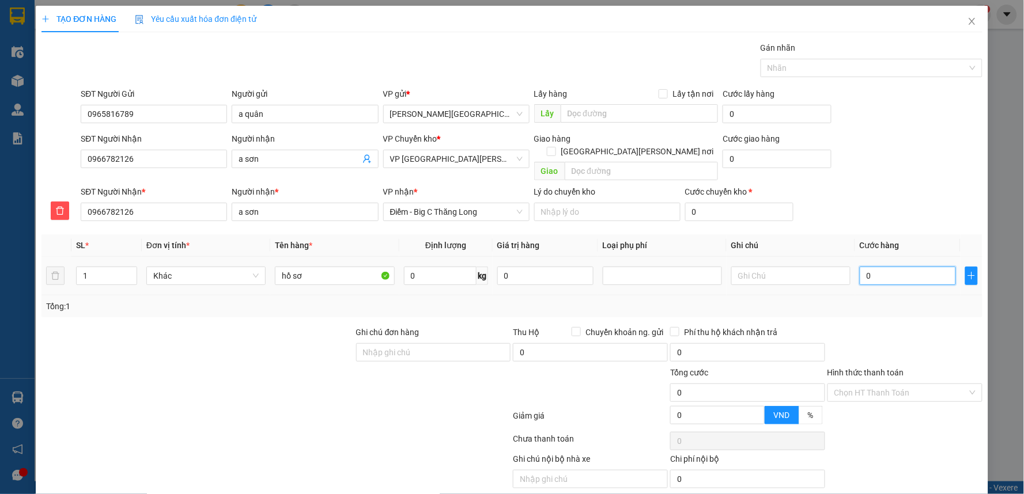
type input "3"
type input "30"
type input "30.000"
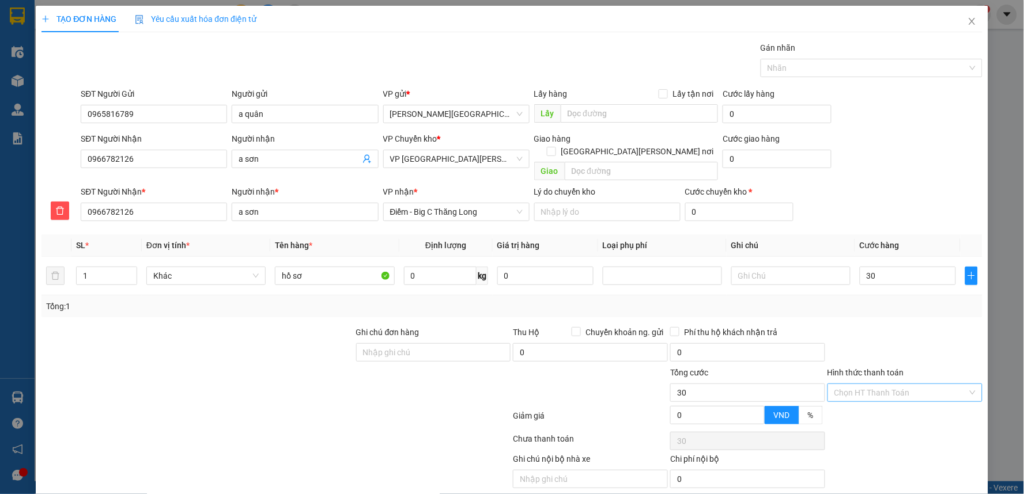
type input "30.000"
click at [882, 384] on input "Hình thức thanh toán" at bounding box center [900, 392] width 133 height 17
click at [873, 400] on div "Tại văn phòng" at bounding box center [896, 403] width 139 height 13
type input "0"
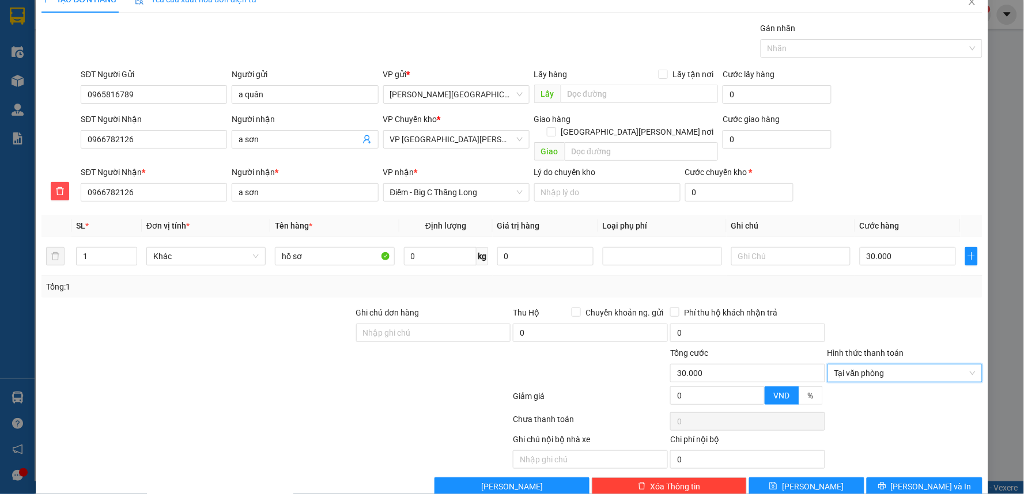
scroll to position [31, 0]
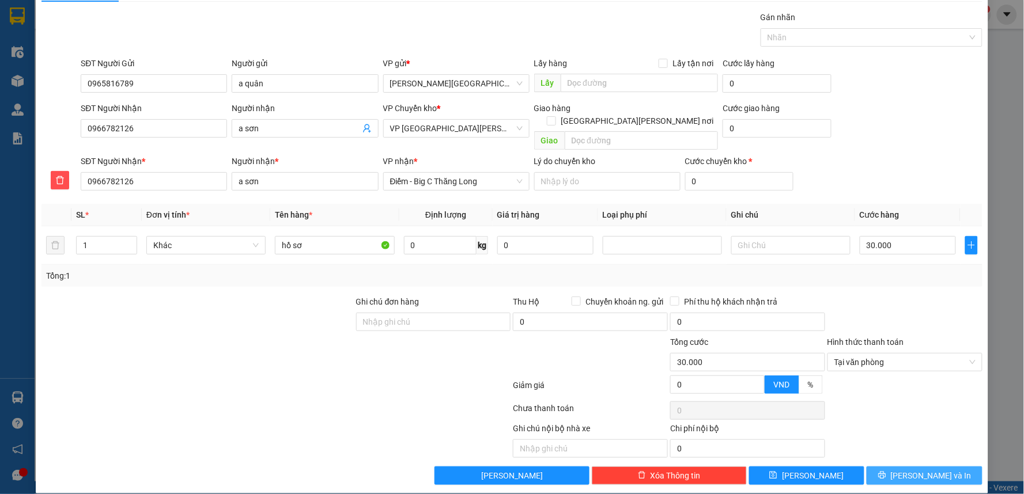
click at [928, 469] on span "[PERSON_NAME] và In" at bounding box center [931, 475] width 81 height 13
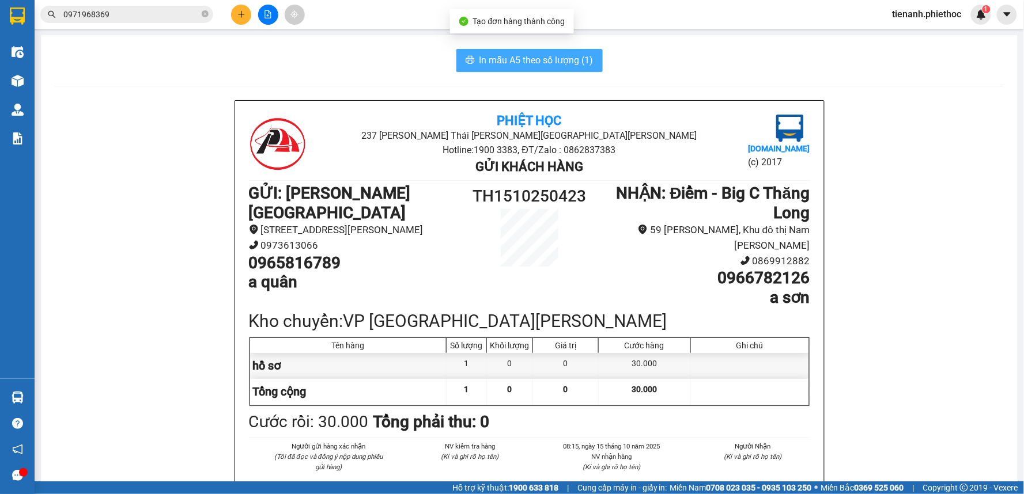
click at [502, 55] on span "In mẫu A5 theo số lượng (1)" at bounding box center [536, 60] width 114 height 14
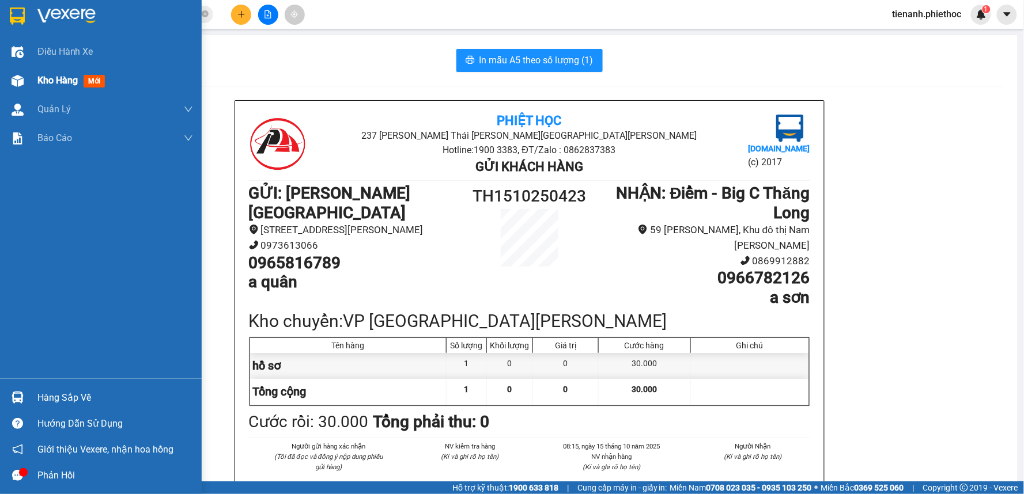
click at [43, 75] on span "Kho hàng" at bounding box center [57, 80] width 40 height 11
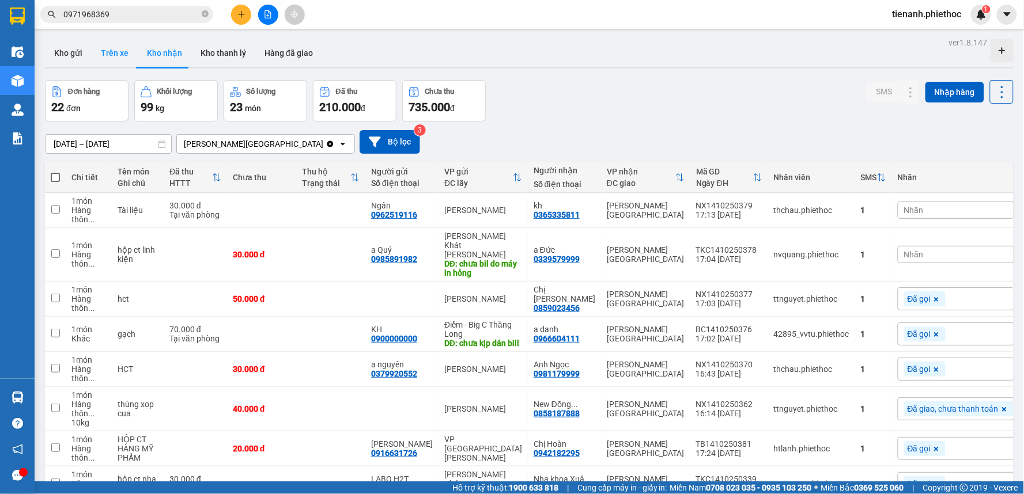
click at [107, 53] on button "Trên xe" at bounding box center [115, 53] width 46 height 28
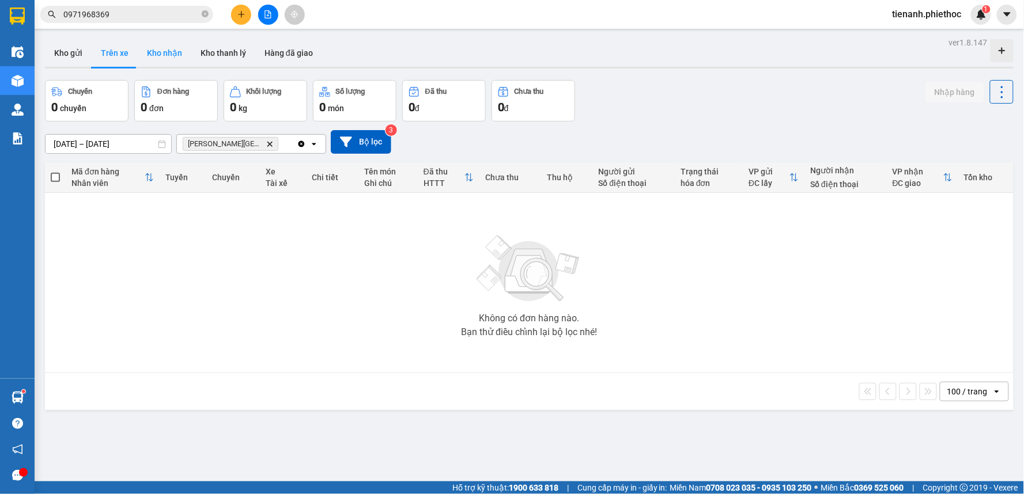
click at [176, 59] on button "Kho nhận" at bounding box center [165, 53] width 54 height 28
type input "[DATE] – [DATE]"
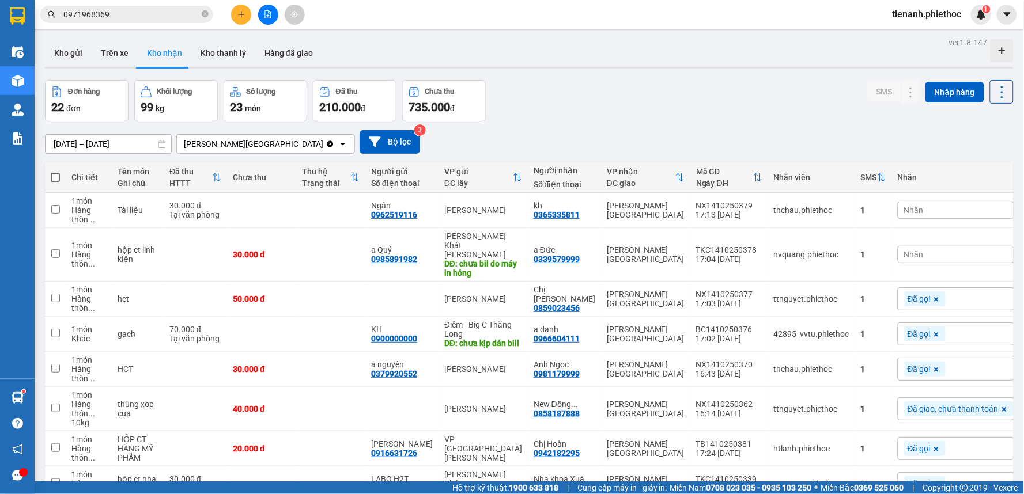
click at [692, 116] on div "Đơn hàng 22 đơn Khối lượng 99 kg Số lượng 23 món Đã thu 210.000 đ Chưa thu 735.…" at bounding box center [529, 100] width 968 height 41
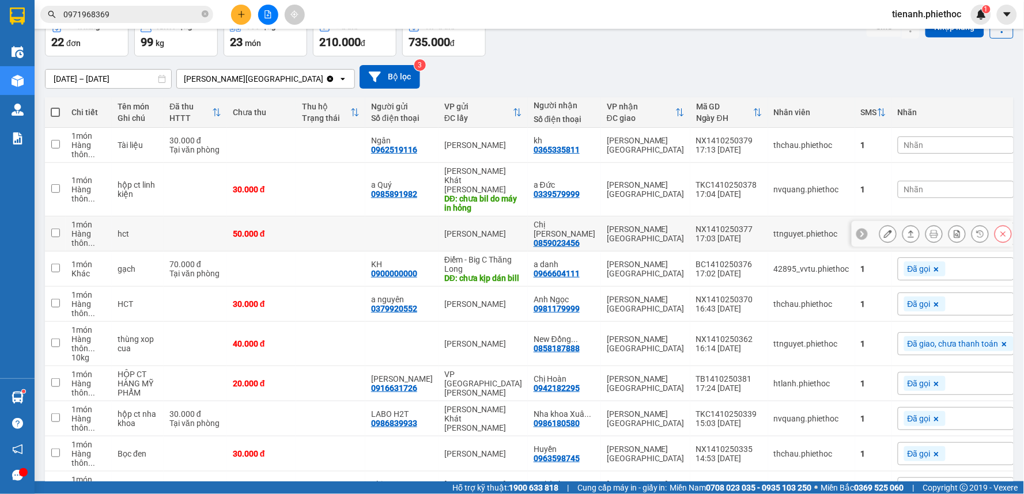
scroll to position [129, 0]
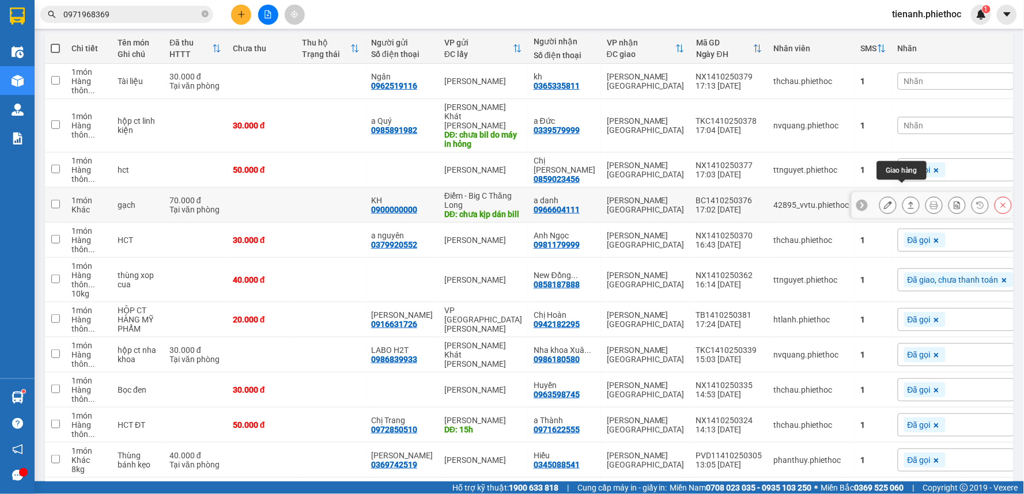
click at [907, 201] on icon at bounding box center [911, 205] width 8 height 8
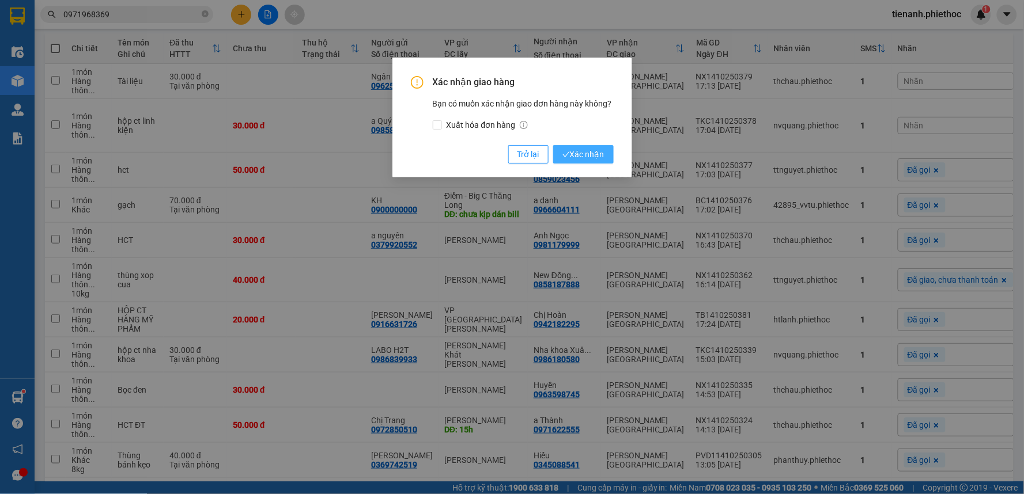
click at [586, 154] on span "Xác nhận" at bounding box center [583, 154] width 42 height 13
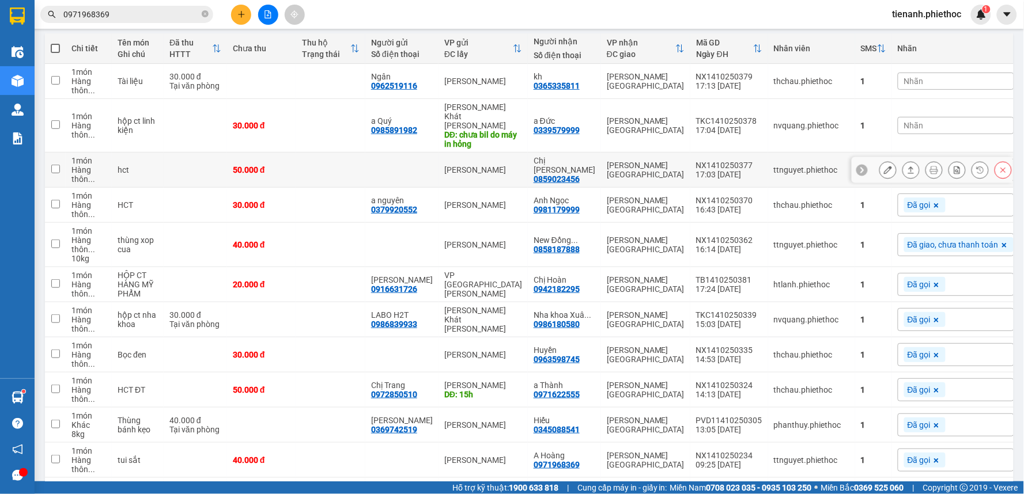
scroll to position [0, 0]
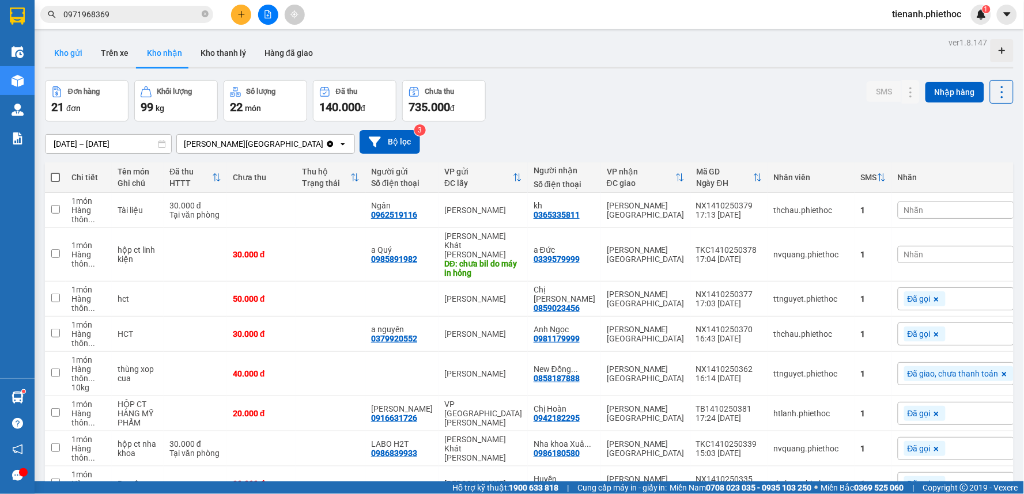
click at [78, 59] on button "Kho gửi" at bounding box center [68, 53] width 47 height 28
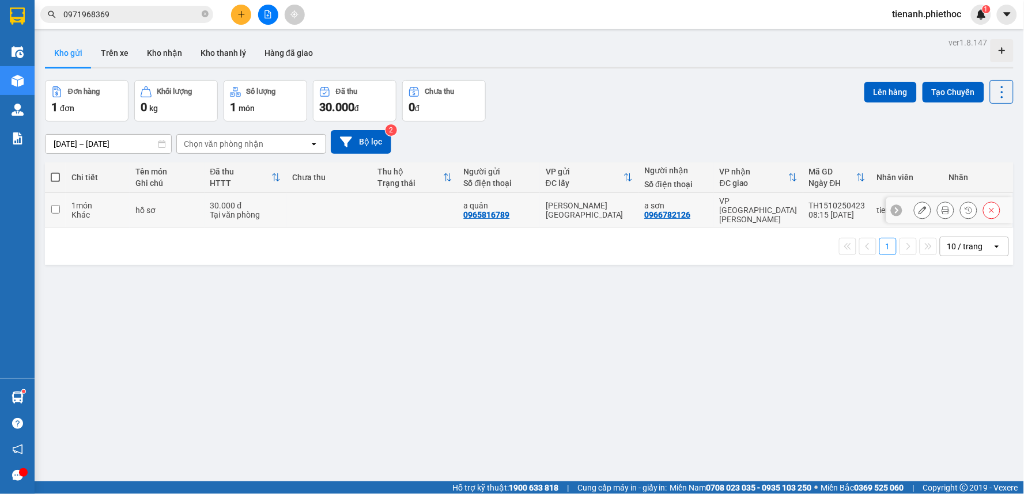
click at [187, 206] on div "hồ sơ" at bounding box center [166, 210] width 63 height 9
checkbox input "true"
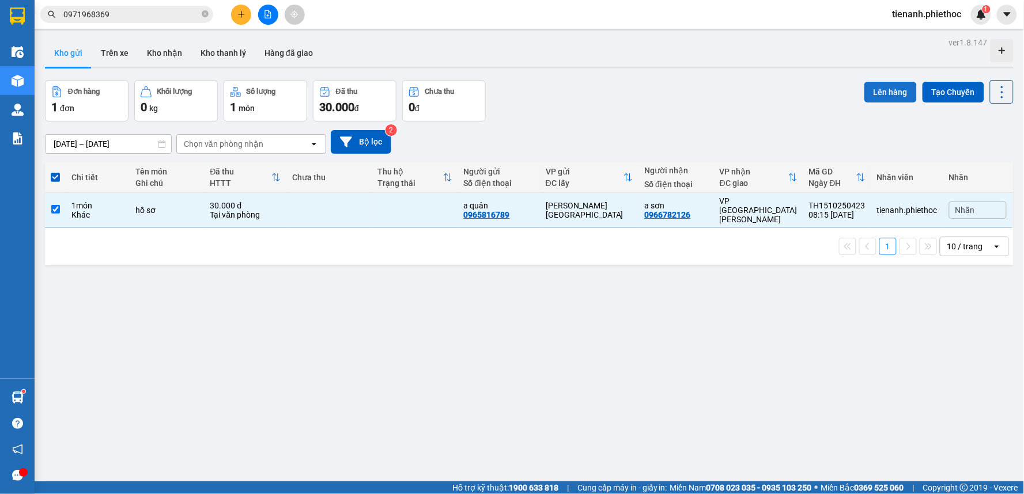
click at [873, 94] on button "Lên hàng" at bounding box center [890, 92] width 52 height 21
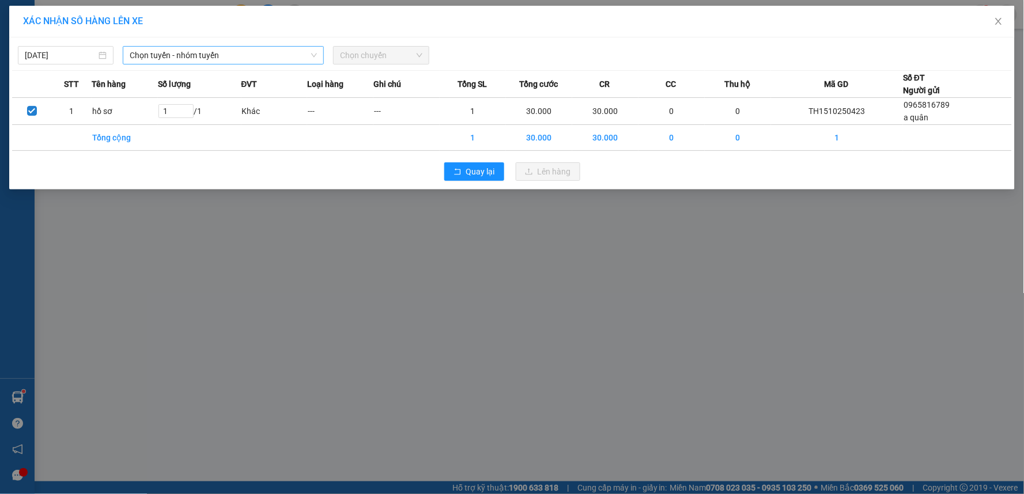
click at [256, 59] on span "Chọn tuyến - nhóm tuyến" at bounding box center [223, 55] width 187 height 17
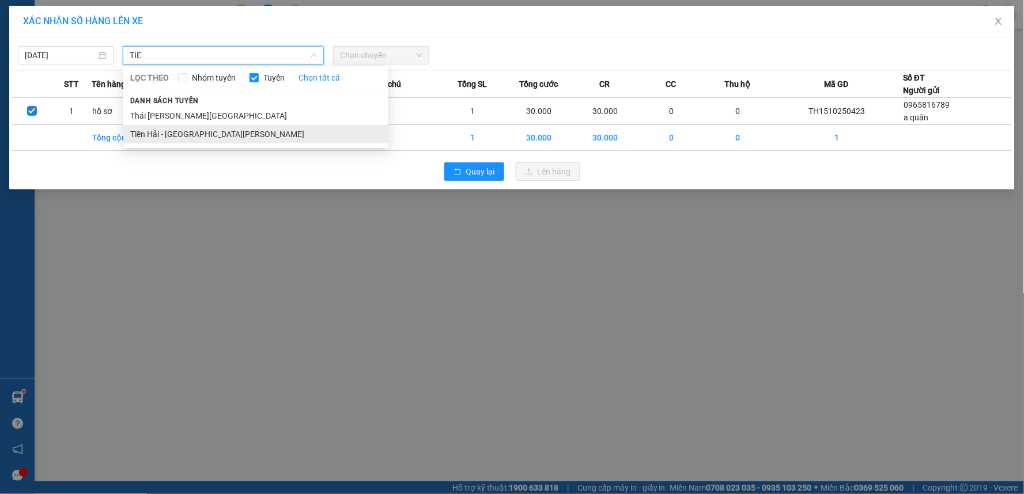
type input "TIE"
click at [215, 129] on li "Tiền Hải - [GEOGRAPHIC_DATA]" at bounding box center [255, 134] width 265 height 18
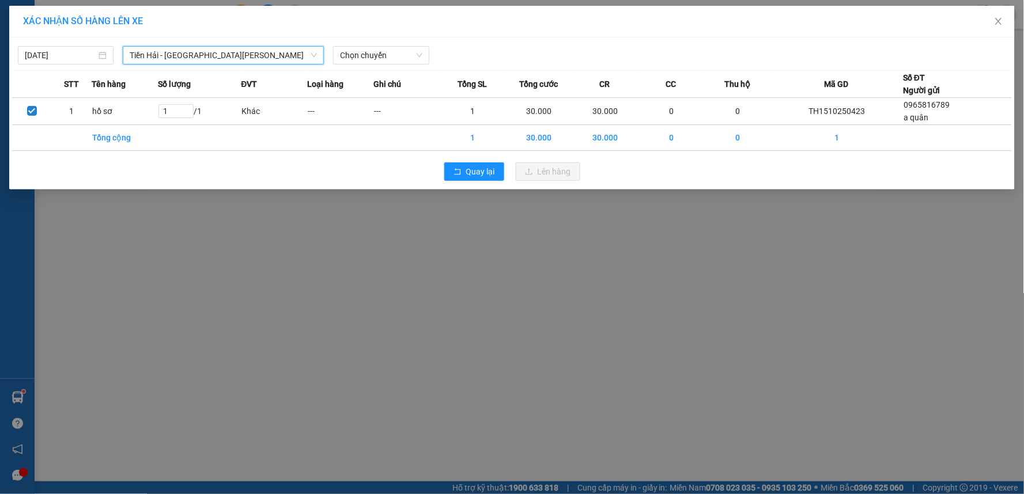
click at [399, 36] on div "XÁC NHẬN SỐ HÀNG LÊN XE" at bounding box center [511, 22] width 1005 height 32
click at [389, 46] on div "Chọn chuyến" at bounding box center [381, 55] width 96 height 18
type input "09"
click at [411, 100] on div "Thêm chuyến " 09:00 "" at bounding box center [395, 98] width 123 height 20
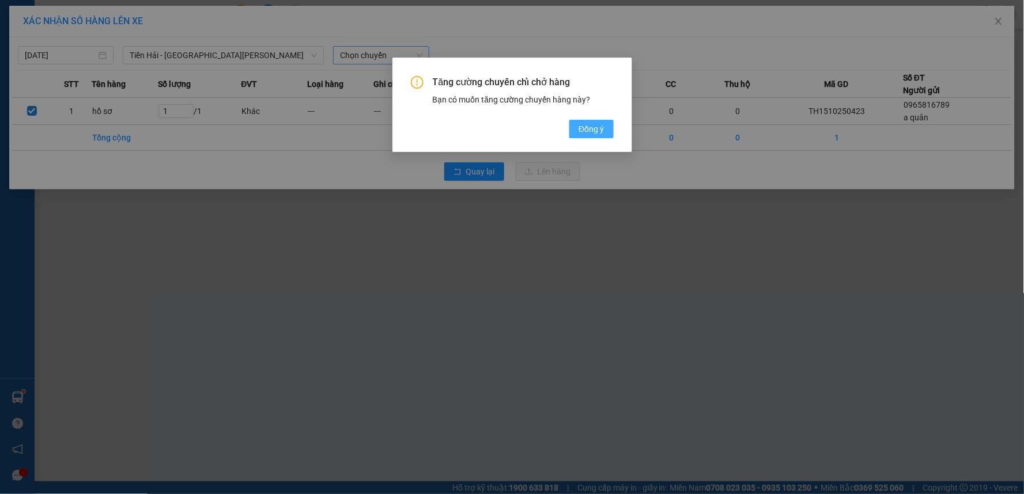
click at [585, 128] on span "Đồng ý" at bounding box center [590, 129] width 25 height 13
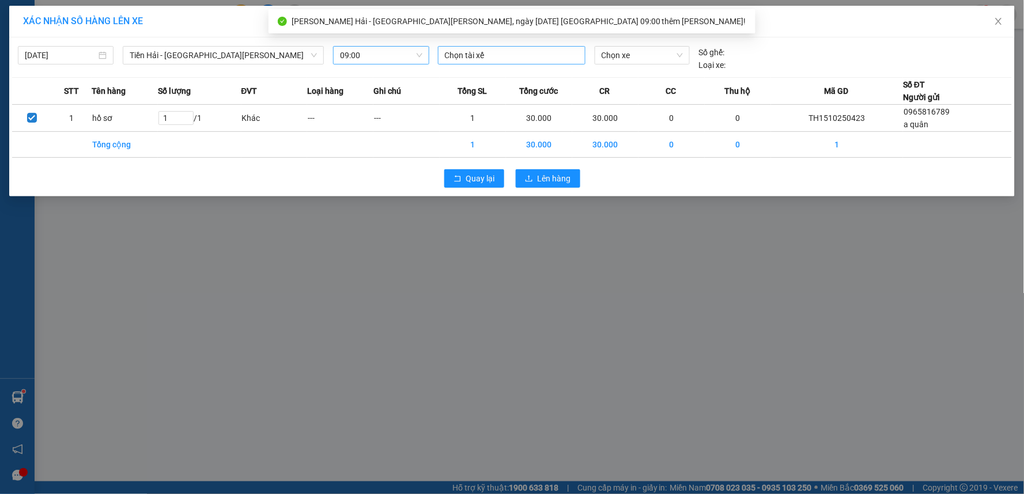
click at [503, 53] on div at bounding box center [512, 55] width 142 height 14
type input "KH"
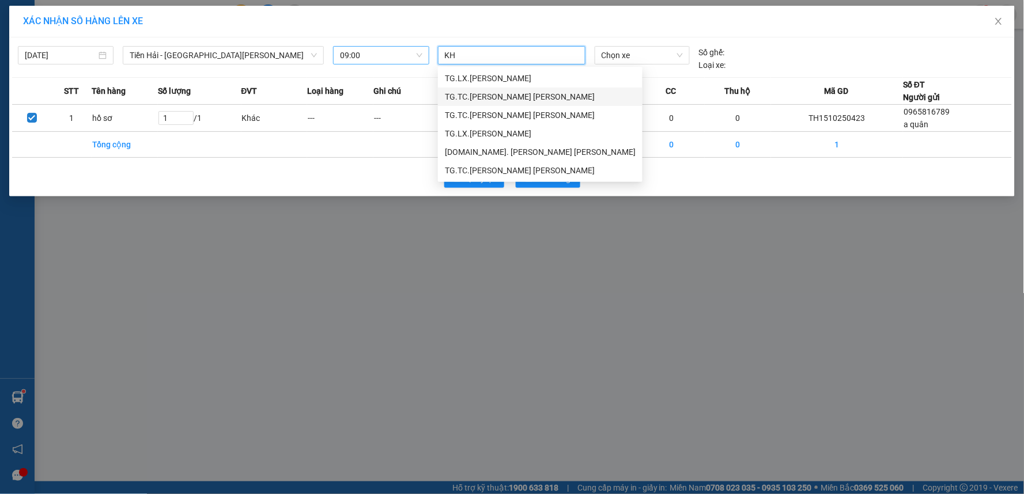
click at [525, 92] on div "TG.TC.Nguyễn Quang Khải" at bounding box center [540, 96] width 191 height 13
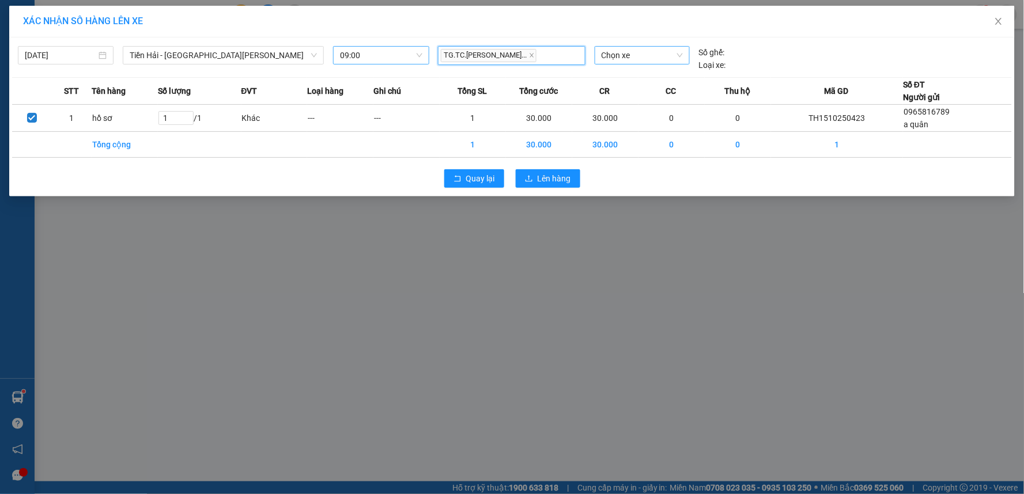
drag, startPoint x: 636, startPoint y: 44, endPoint x: 627, endPoint y: 58, distance: 16.6
click at [635, 48] on div "15/10/2025 Tiền Hải - Thái Bình LỌC THEO Nhóm tuyến Tuyến Chọn tất cả Danh sách…" at bounding box center [511, 55] width 999 height 31
click at [627, 58] on span "Chọn xe" at bounding box center [641, 55] width 81 height 17
type input "2938"
click at [634, 79] on div "17H-029.38" at bounding box center [641, 78] width 81 height 13
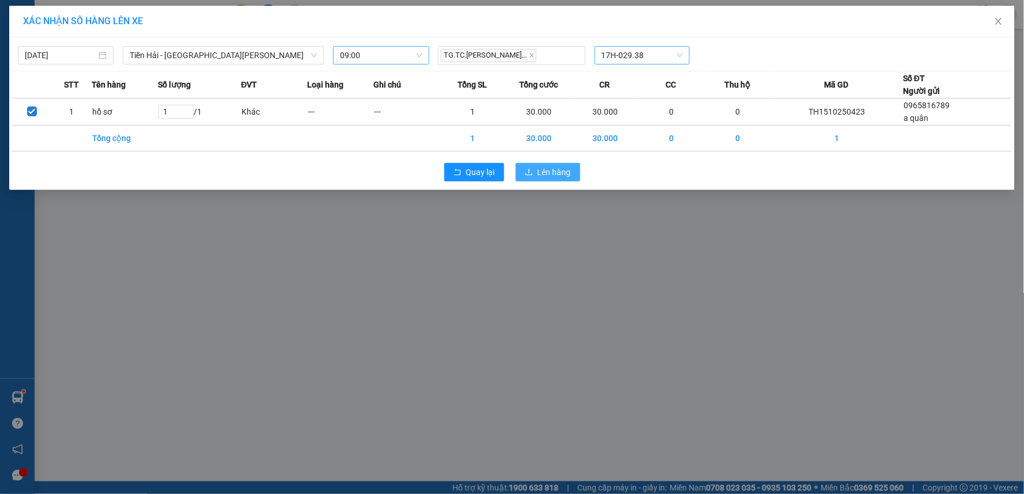
click at [569, 170] on span "Lên hàng" at bounding box center [553, 172] width 33 height 13
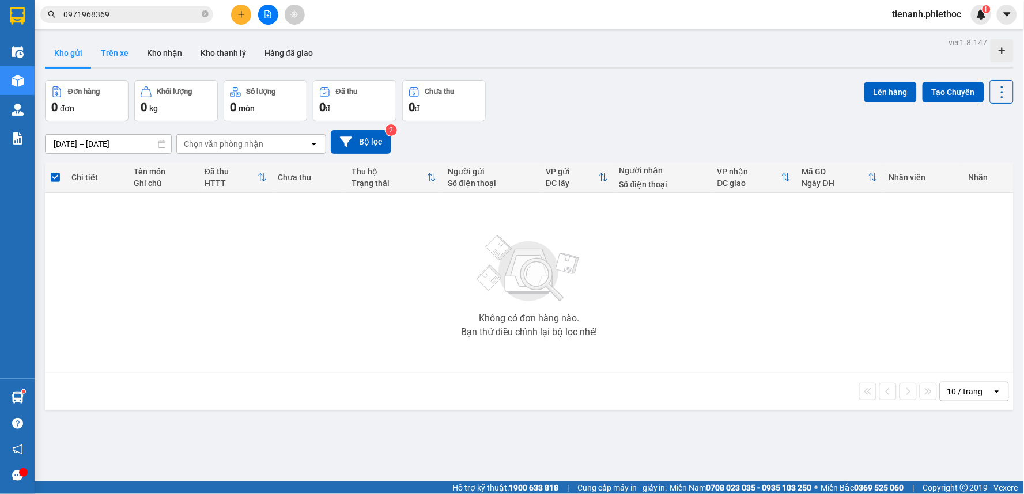
click at [116, 45] on button "Trên xe" at bounding box center [115, 53] width 46 height 28
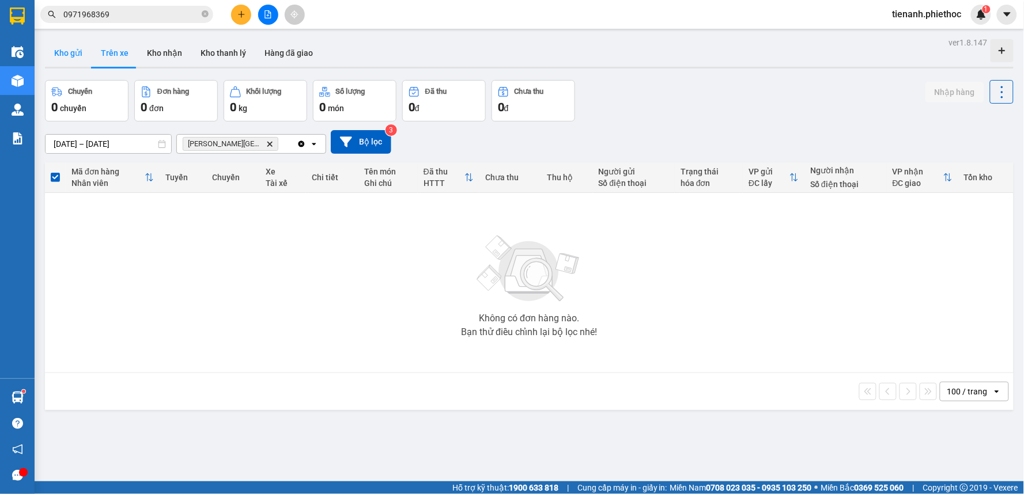
drag, startPoint x: 82, startPoint y: 47, endPoint x: 118, endPoint y: 73, distance: 43.8
click at [82, 47] on button "Kho gửi" at bounding box center [68, 53] width 47 height 28
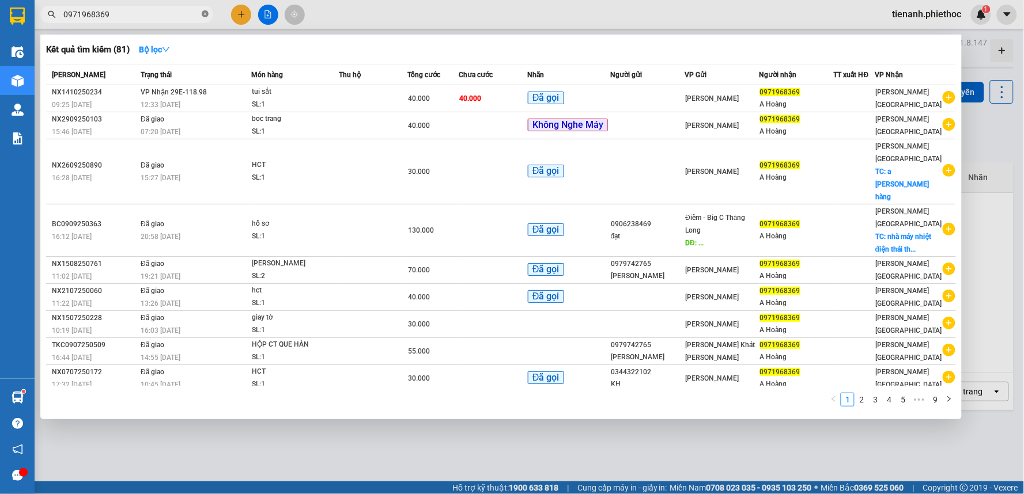
click at [206, 13] on icon "close-circle" at bounding box center [205, 13] width 7 height 7
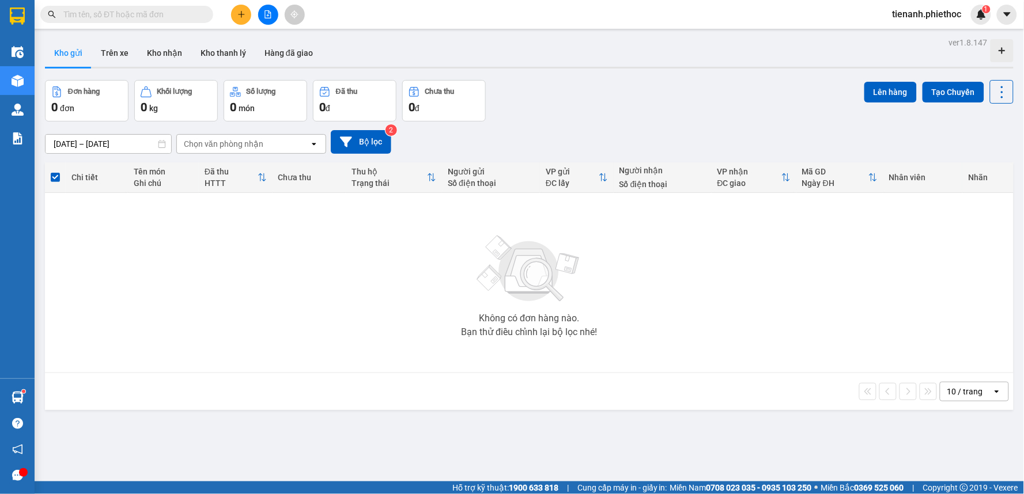
click at [142, 16] on input "text" at bounding box center [131, 14] width 136 height 13
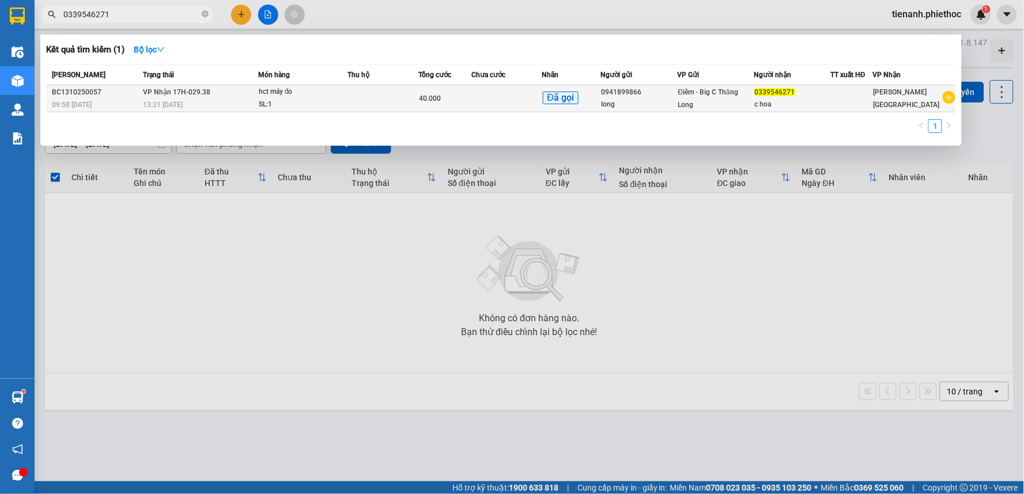
type input "0339546271"
click at [316, 107] on div "SL: 1" at bounding box center [302, 105] width 86 height 13
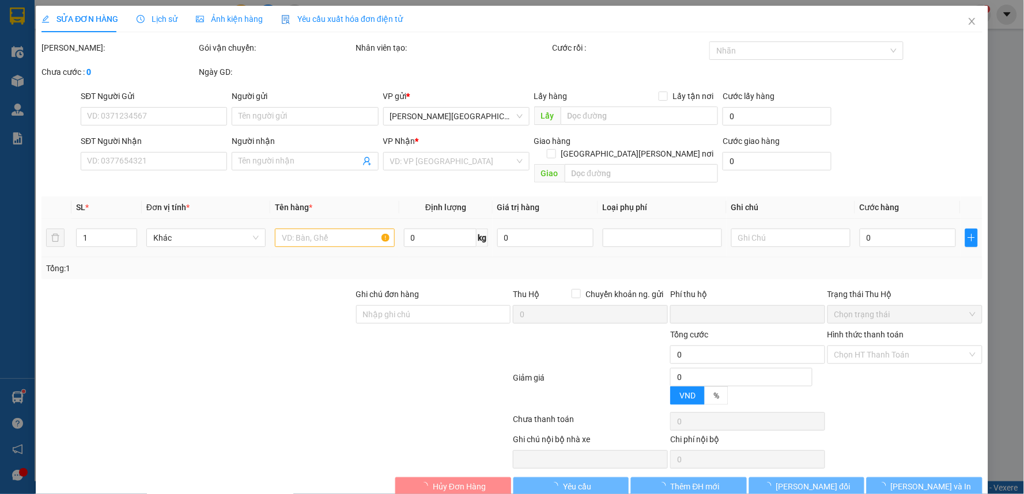
type input "0941899866"
type input "long"
type input "0339546271"
type input "c hoa"
type input "0"
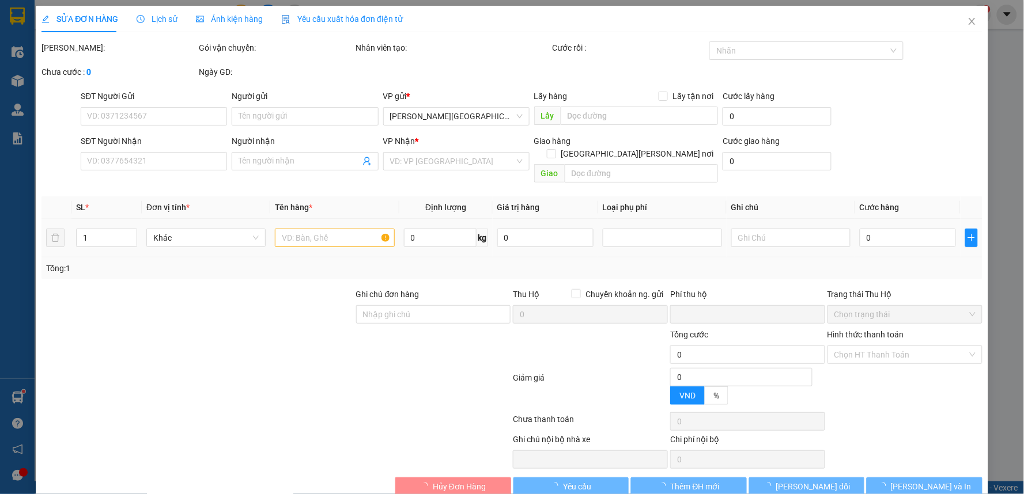
type input "40.000"
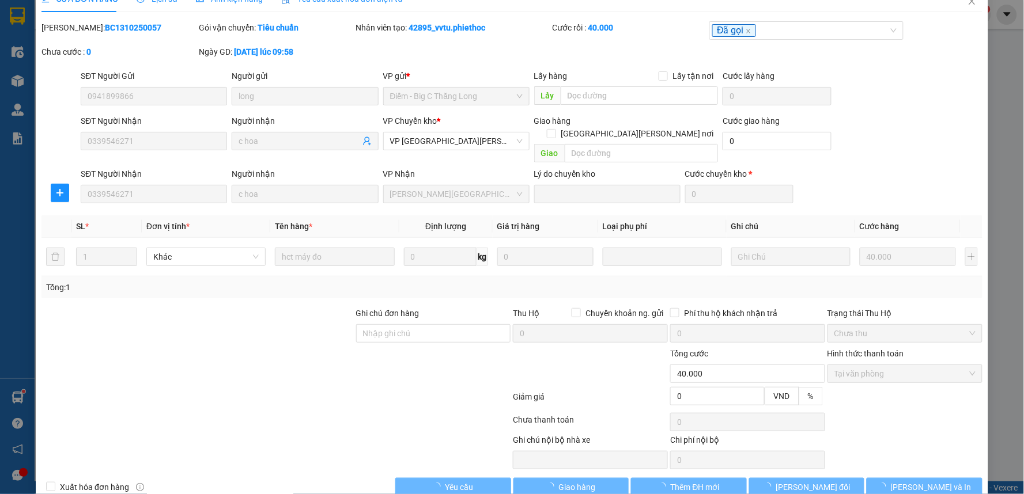
scroll to position [32, 0]
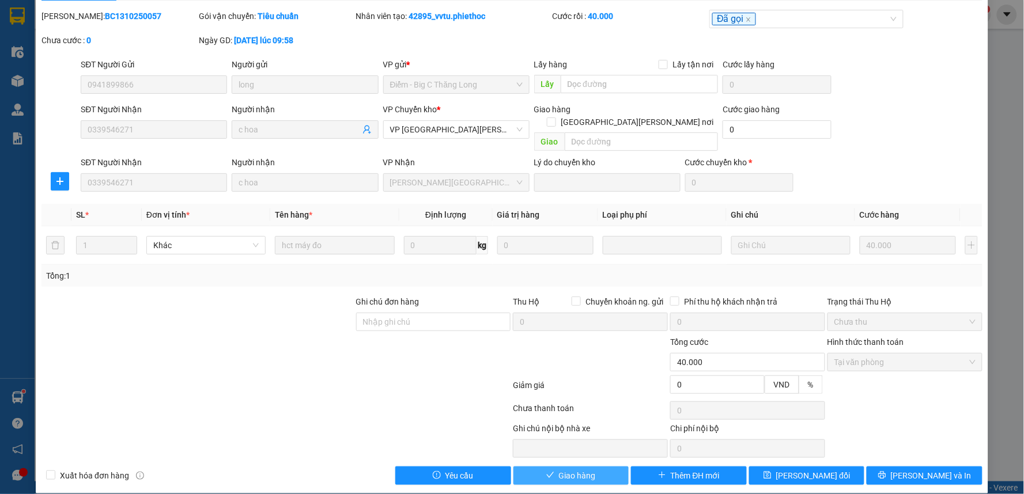
click at [577, 469] on span "Giao hàng" at bounding box center [577, 475] width 37 height 13
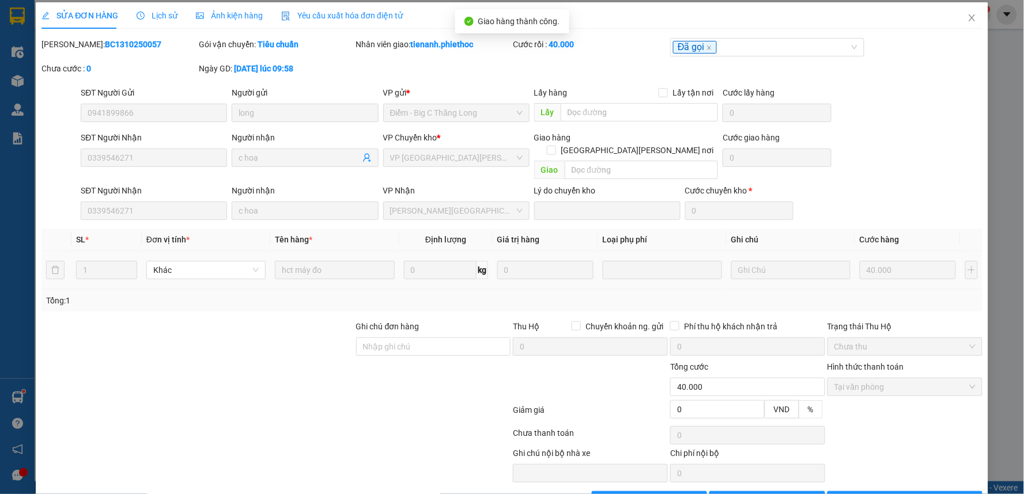
scroll to position [0, 0]
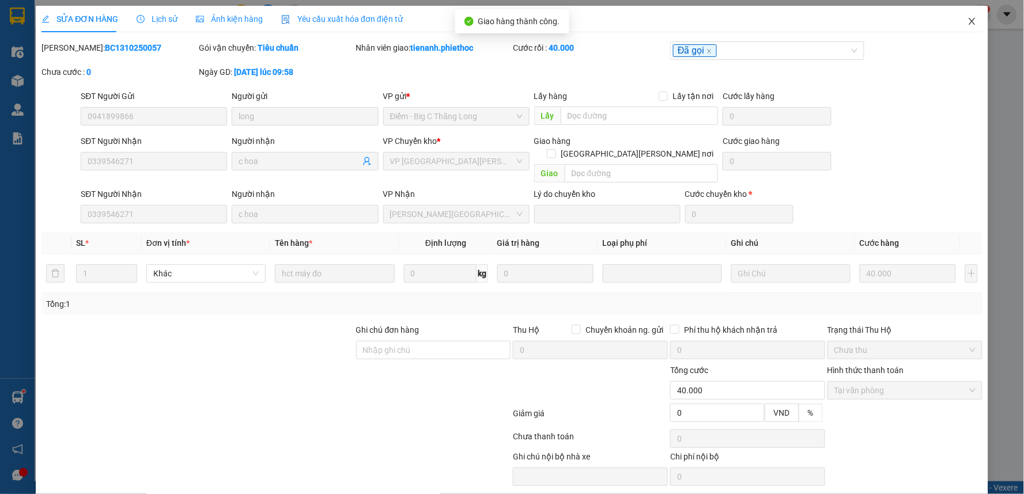
click at [960, 18] on span "Close" at bounding box center [972, 22] width 32 height 32
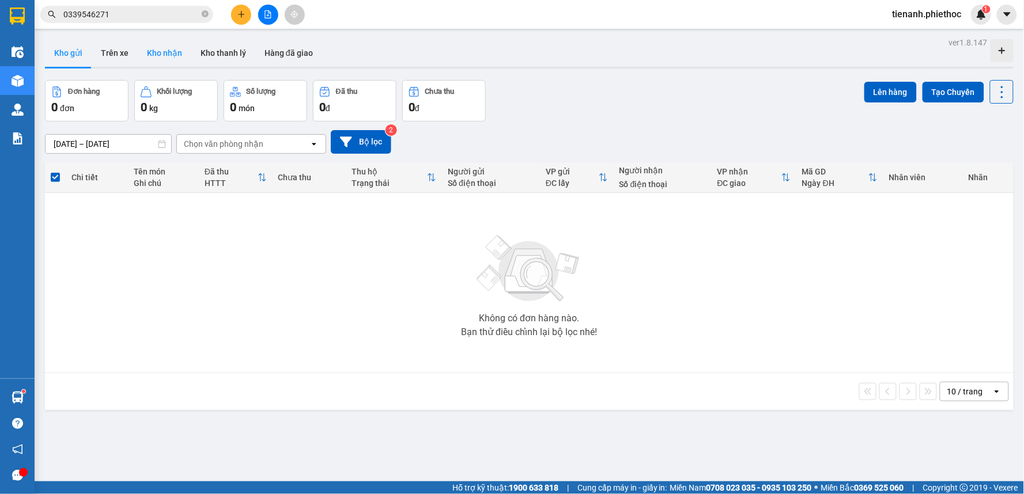
click at [167, 52] on button "Kho nhận" at bounding box center [165, 53] width 54 height 28
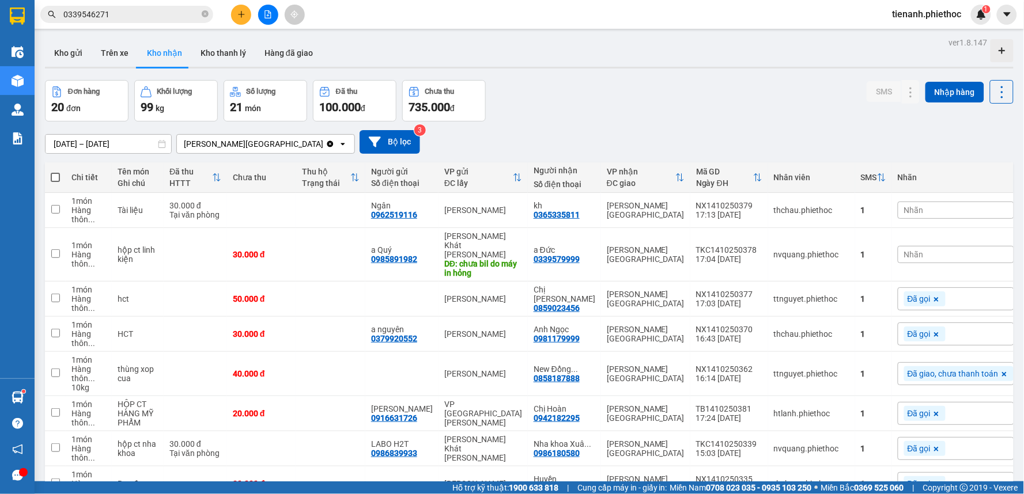
click at [599, 134] on div "01/10/2025 – 15/10/2025 Press the down arrow key to interact with the calendar …" at bounding box center [529, 142] width 968 height 24
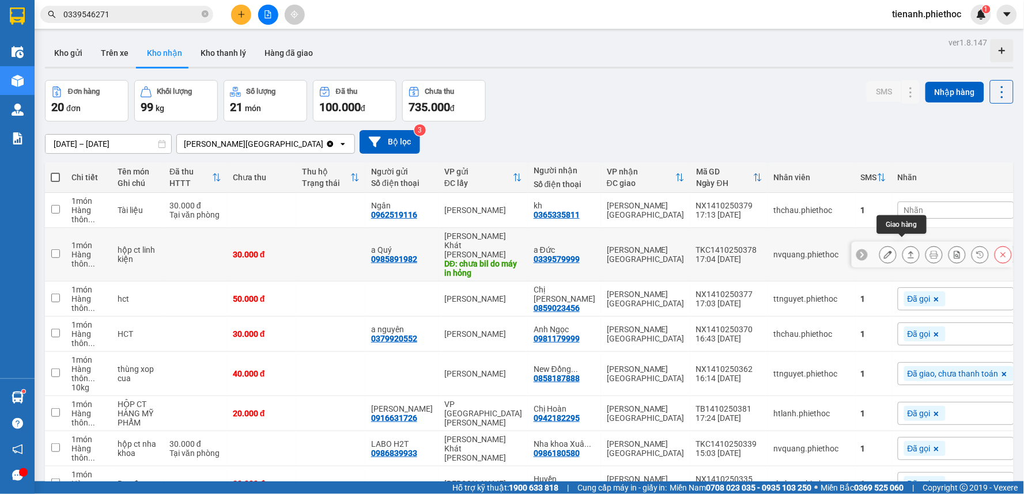
click at [907, 251] on icon at bounding box center [911, 255] width 8 height 8
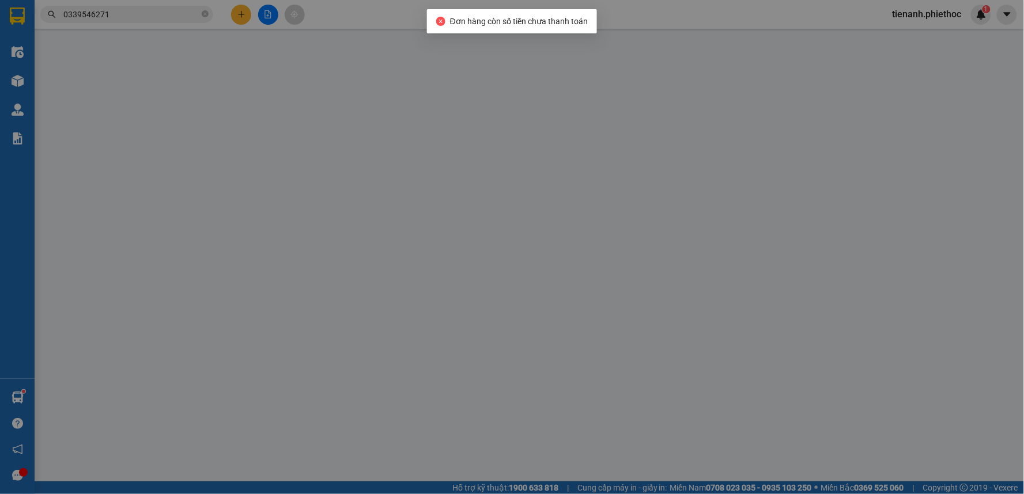
type input "0985891982"
type input "a Quý"
type input "chưa bil do máy in hỏng"
type input "0339579999"
type input "a Đức"
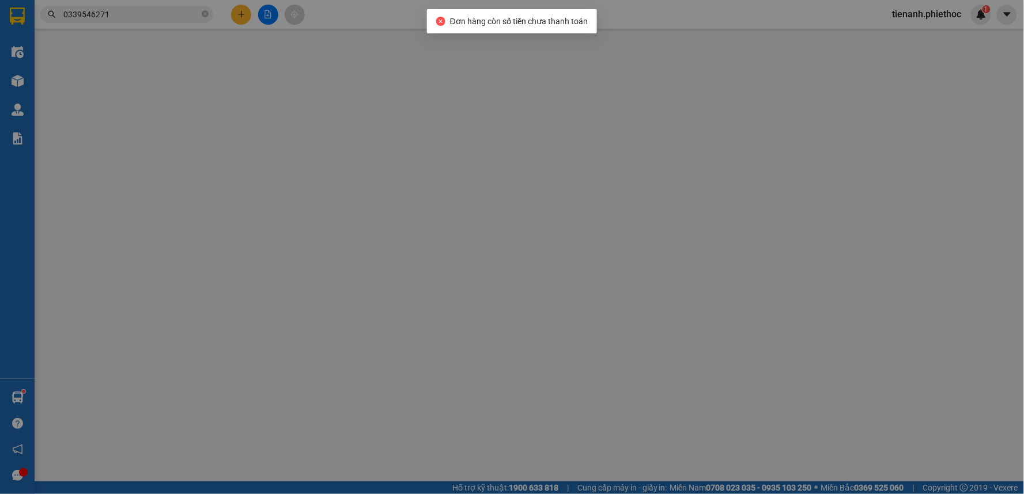
type input "0"
type input "30.000"
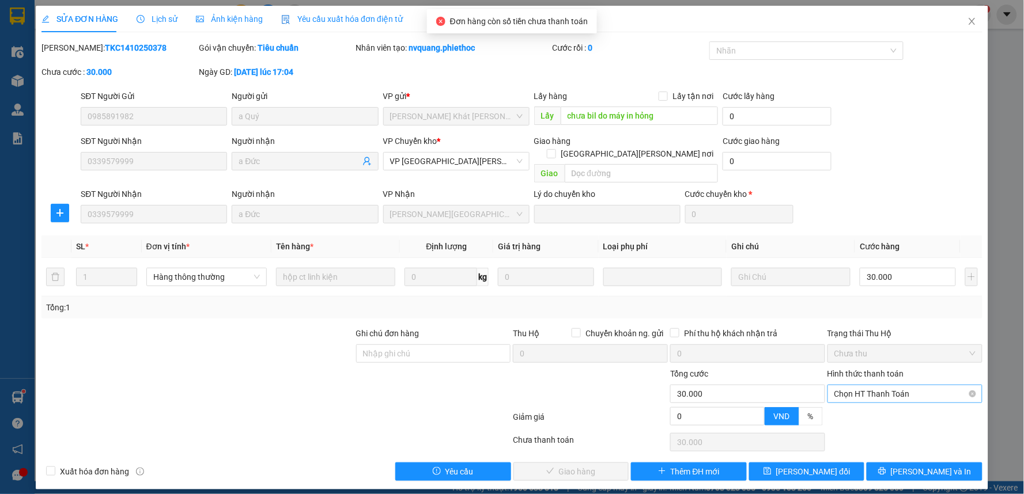
click at [882, 385] on span "Chọn HT Thanh Toán" at bounding box center [904, 393] width 141 height 17
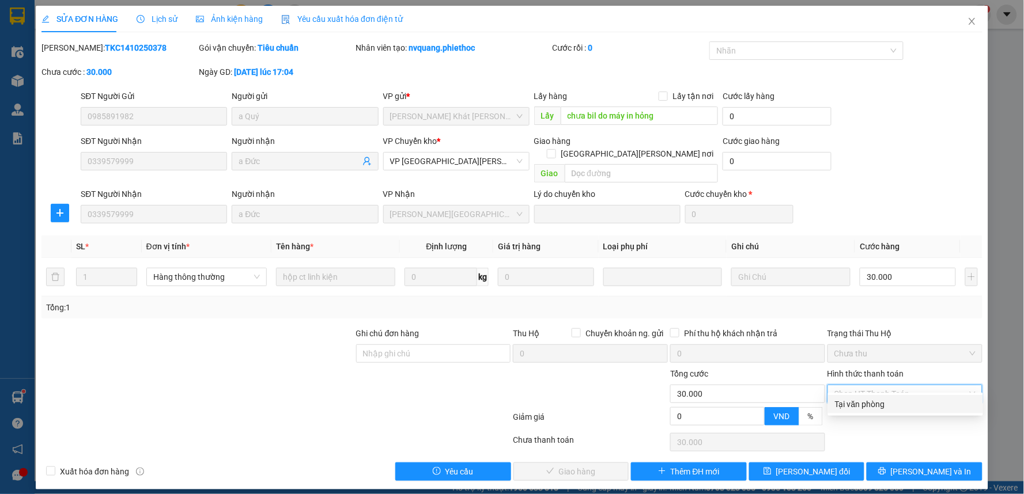
click at [879, 400] on div "Tại văn phòng" at bounding box center [905, 404] width 141 height 13
type input "0"
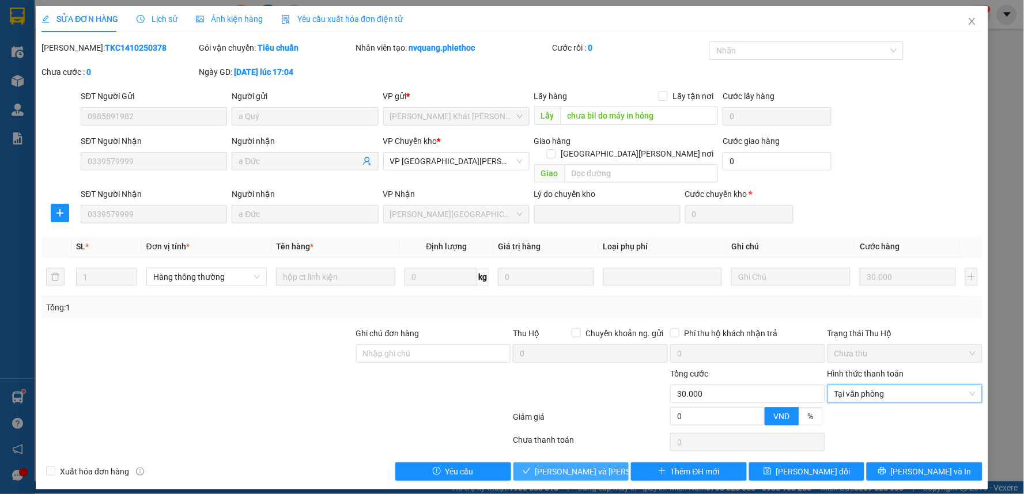
click at [578, 465] on span "[PERSON_NAME] và Giao hàng" at bounding box center [613, 471] width 156 height 13
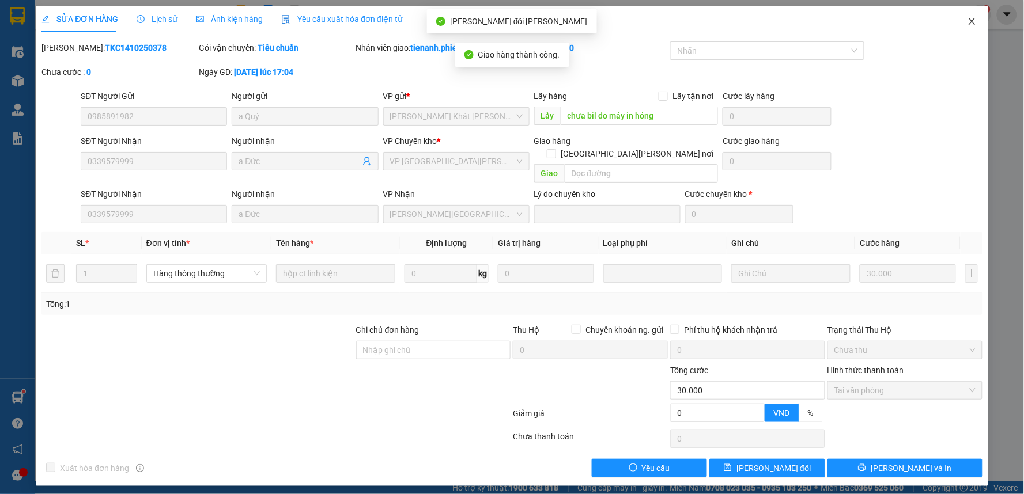
click at [974, 20] on icon "close" at bounding box center [971, 21] width 6 height 7
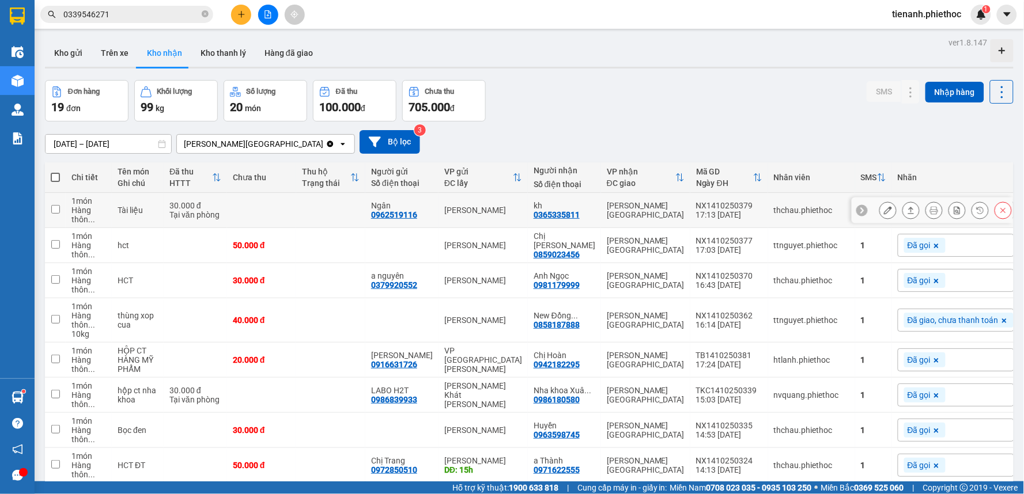
click at [103, 207] on div "Hàng thôn ..." at bounding box center [88, 215] width 35 height 18
checkbox input "true"
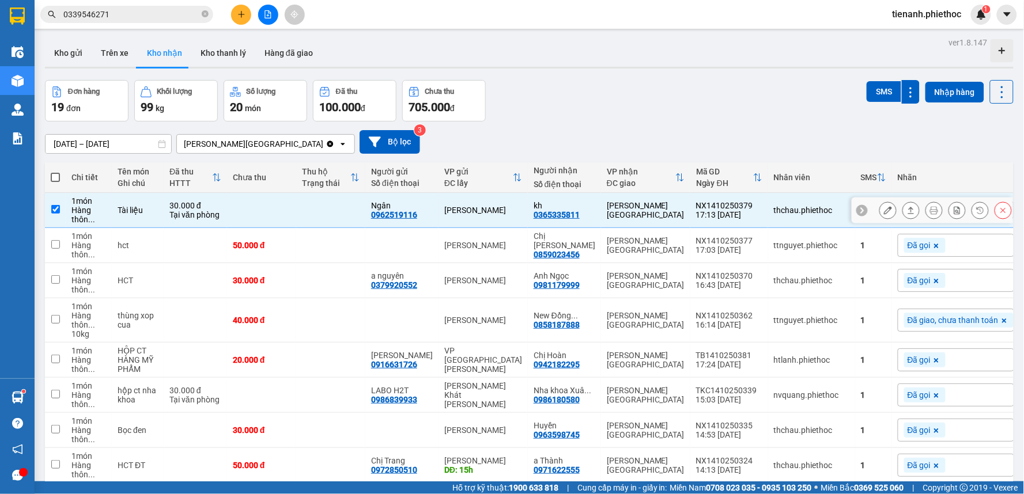
click at [81, 255] on div "Hàng thôn ..." at bounding box center [88, 250] width 35 height 18
checkbox input "true"
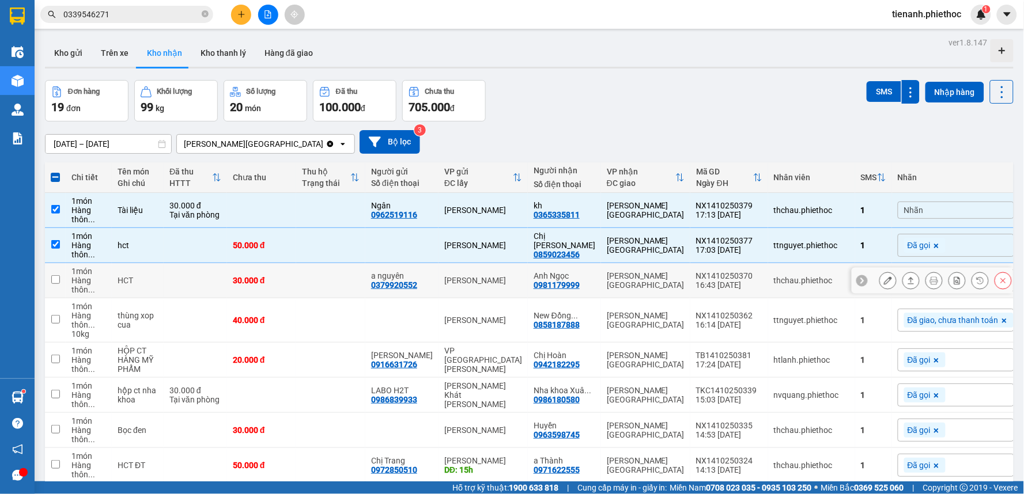
click at [83, 286] on div "Hàng thôn ..." at bounding box center [88, 285] width 35 height 18
checkbox input "true"
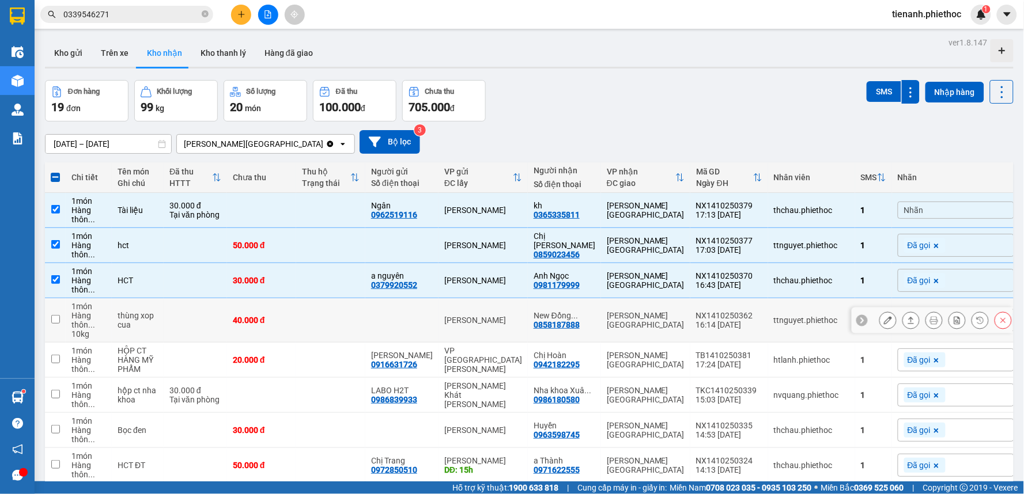
click at [76, 327] on div "Hàng thôn ..." at bounding box center [88, 320] width 35 height 18
checkbox input "true"
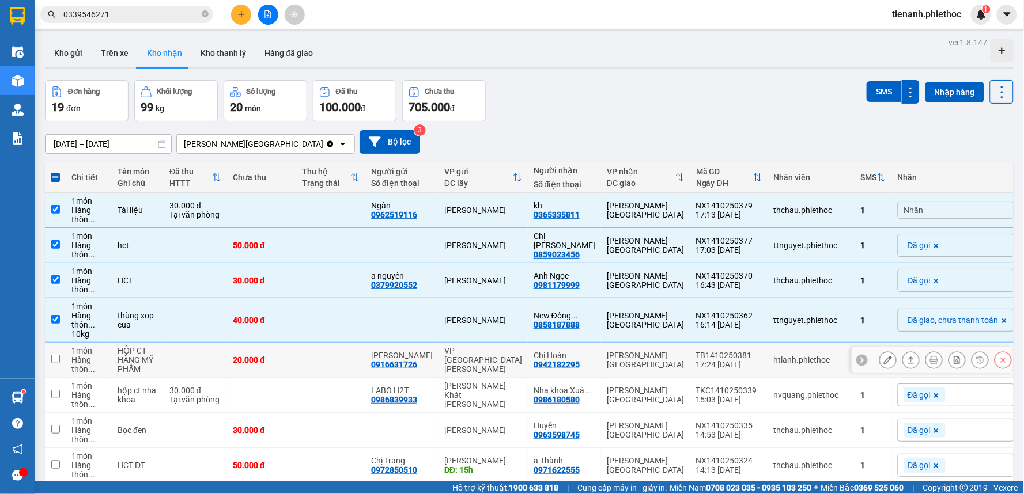
click at [71, 368] on div "Hàng thôn ..." at bounding box center [88, 364] width 35 height 18
checkbox input "true"
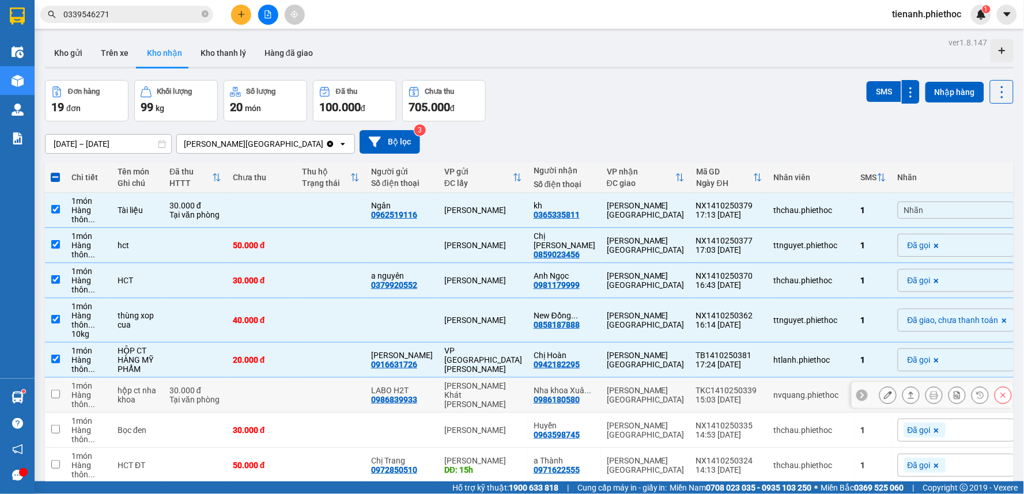
click at [71, 400] on div "Hàng thôn ..." at bounding box center [88, 400] width 35 height 18
checkbox input "true"
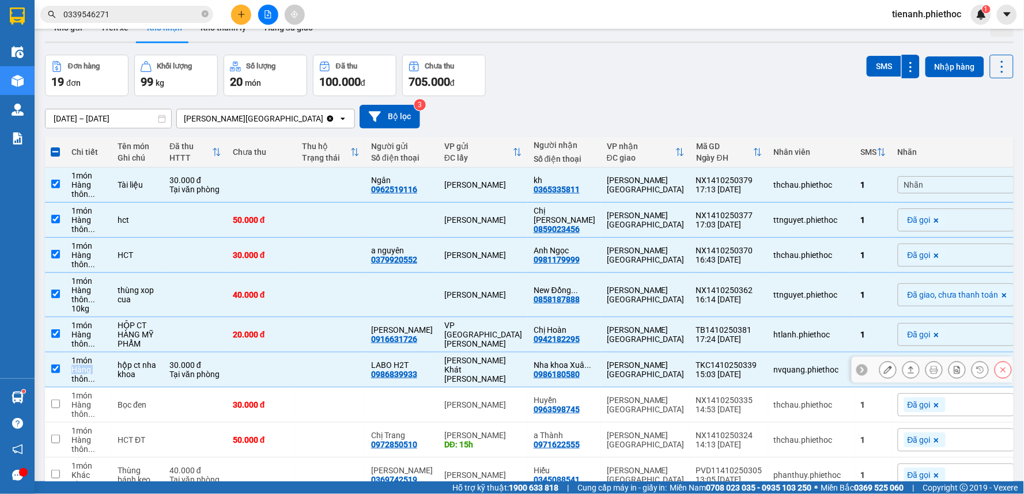
scroll to position [64, 0]
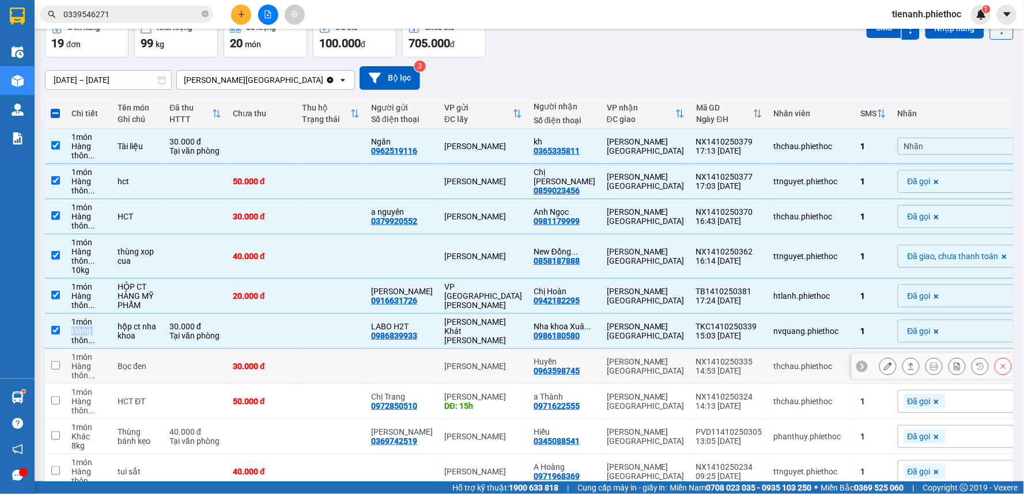
click at [101, 366] on div "Hàng thôn ..." at bounding box center [88, 371] width 35 height 18
checkbox input "true"
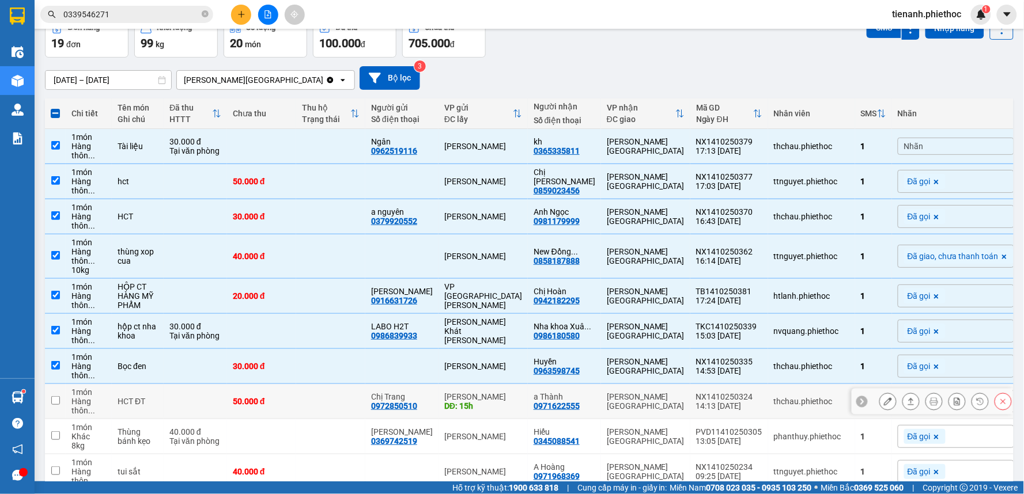
click at [90, 401] on div "Hàng thôn ..." at bounding box center [88, 406] width 35 height 18
checkbox input "true"
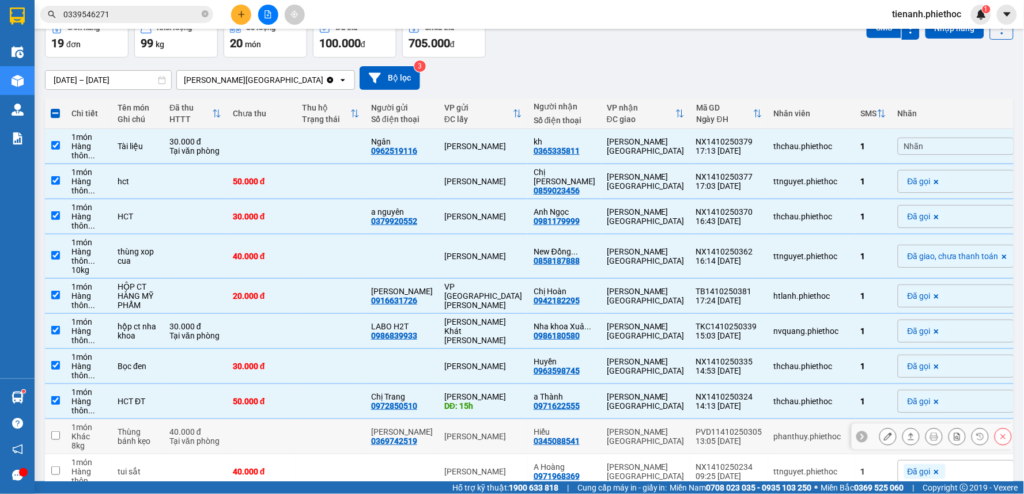
click at [123, 441] on div "Thùng bánh kẹo" at bounding box center [138, 436] width 40 height 18
checkbox input "true"
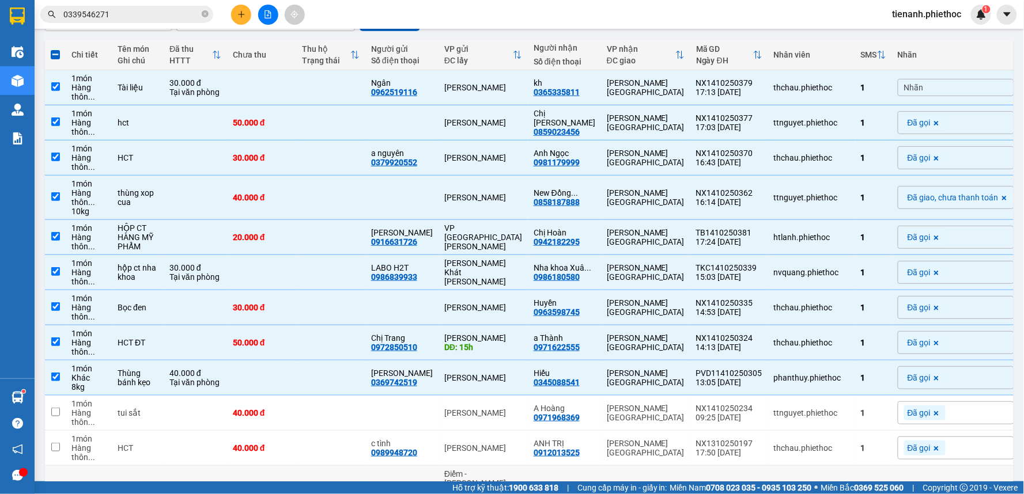
scroll to position [192, 0]
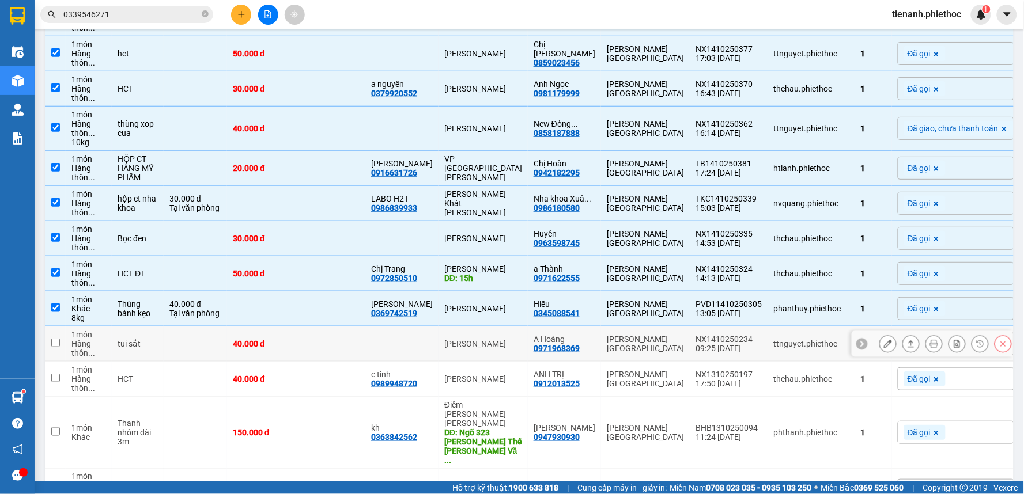
click at [162, 341] on td "tui sắt" at bounding box center [138, 344] width 52 height 35
checkbox input "true"
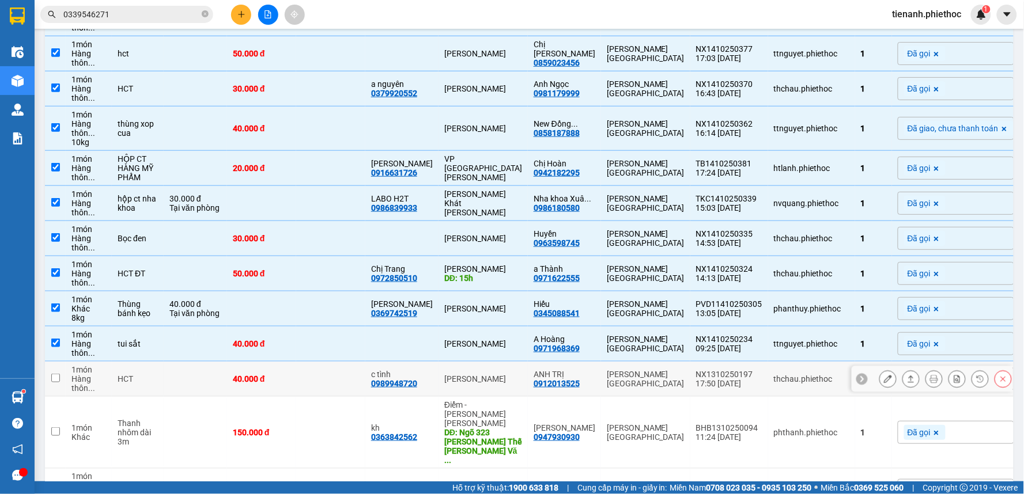
click at [156, 373] on td "HCT" at bounding box center [138, 379] width 52 height 35
checkbox input "true"
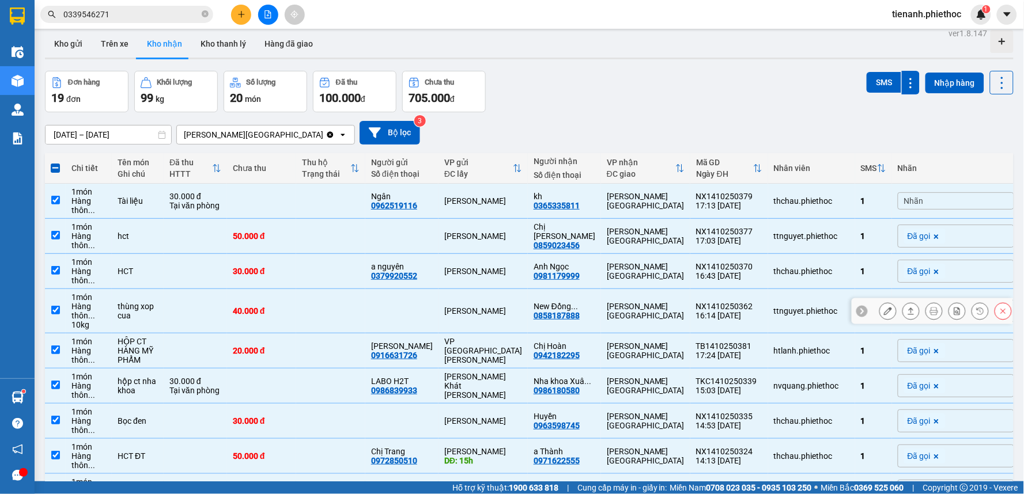
scroll to position [0, 0]
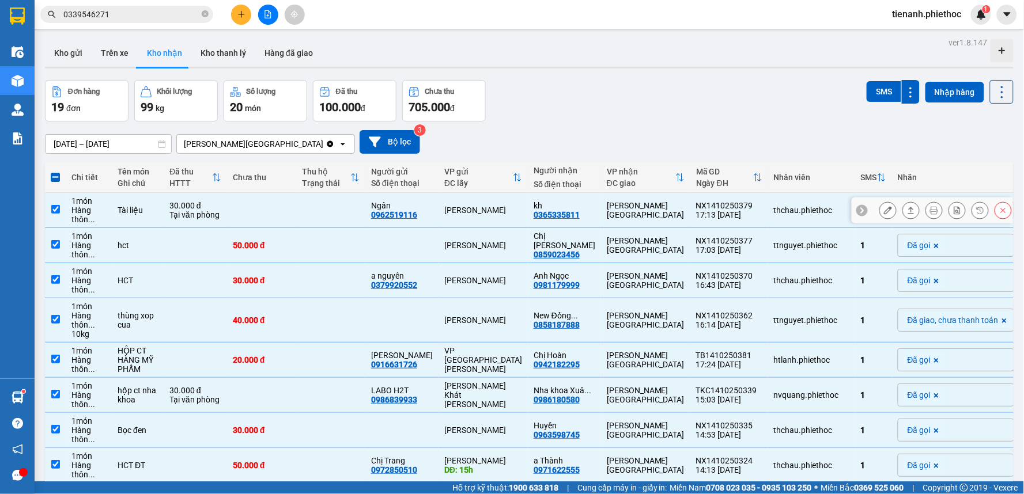
click at [392, 208] on div "Ngân" at bounding box center [402, 205] width 62 height 9
checkbox input "false"
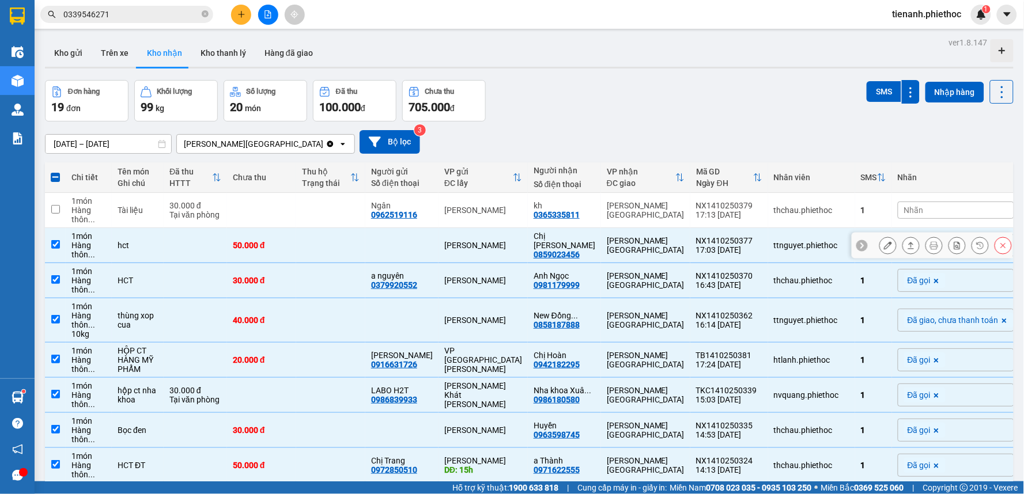
click at [359, 243] on td at bounding box center [330, 245] width 69 height 35
checkbox input "false"
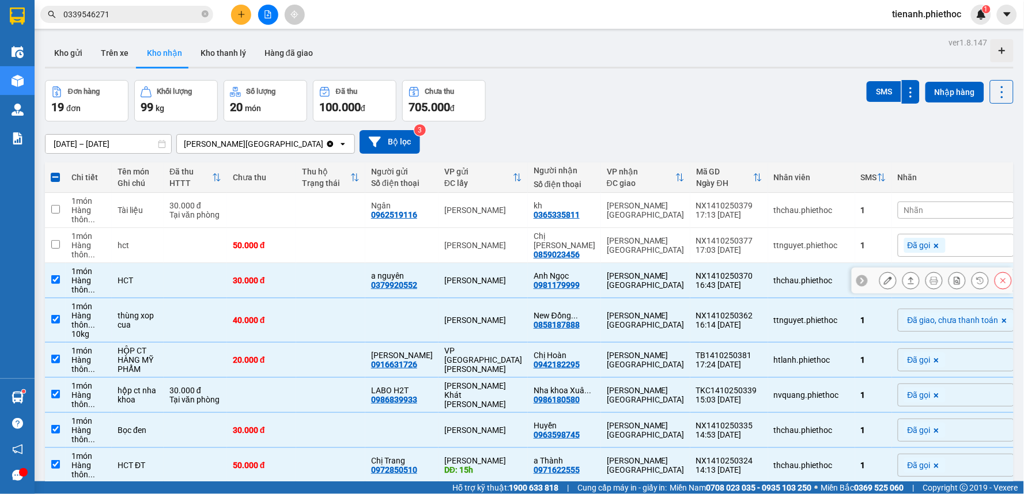
click at [343, 286] on td at bounding box center [330, 280] width 69 height 35
checkbox input "false"
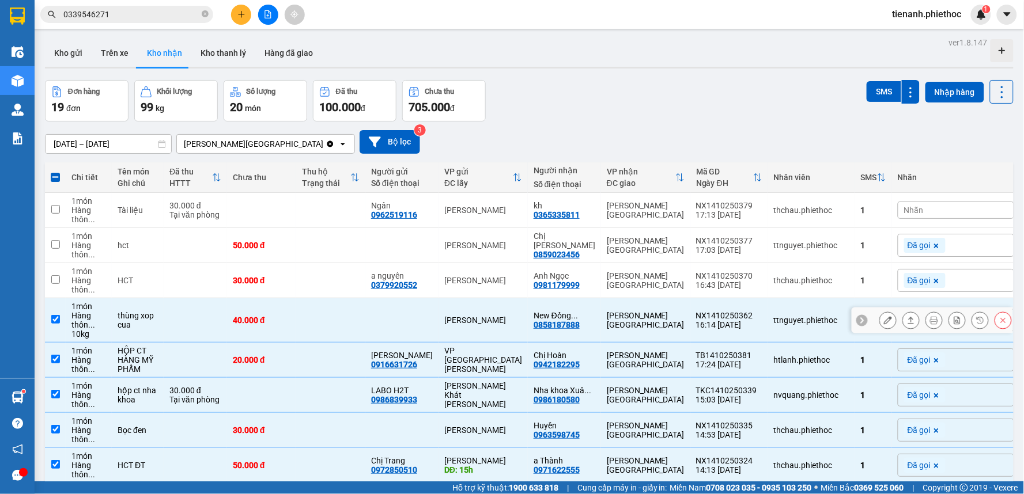
click at [332, 321] on td at bounding box center [330, 320] width 69 height 44
checkbox input "false"
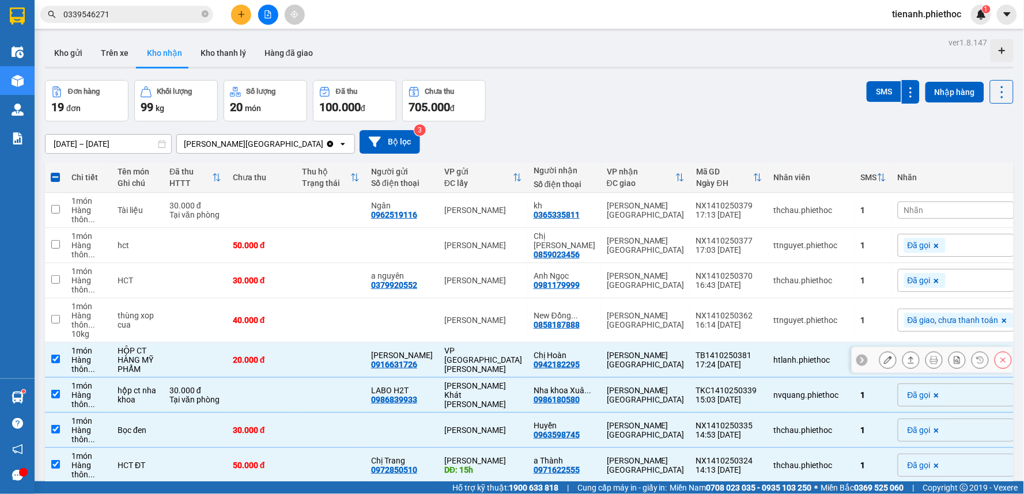
click at [333, 366] on td at bounding box center [330, 360] width 69 height 35
checkbox input "false"
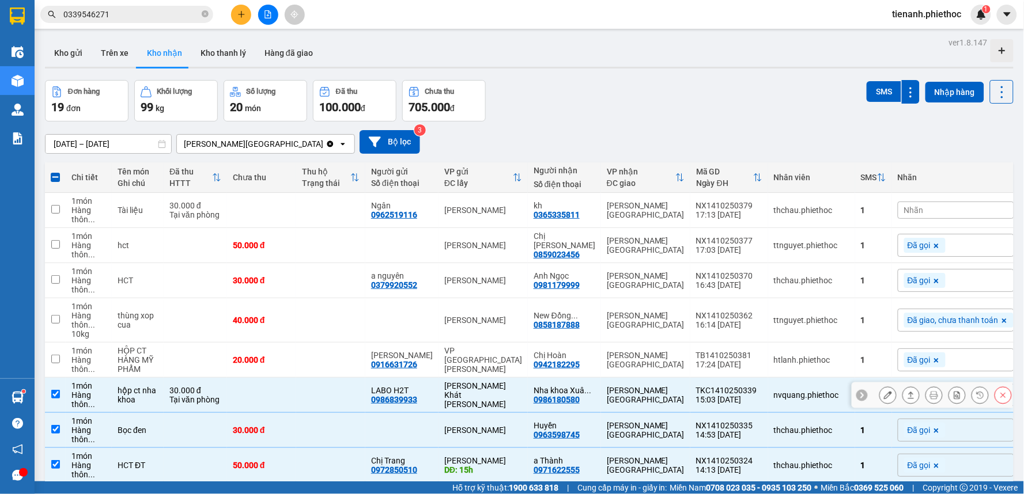
scroll to position [64, 0]
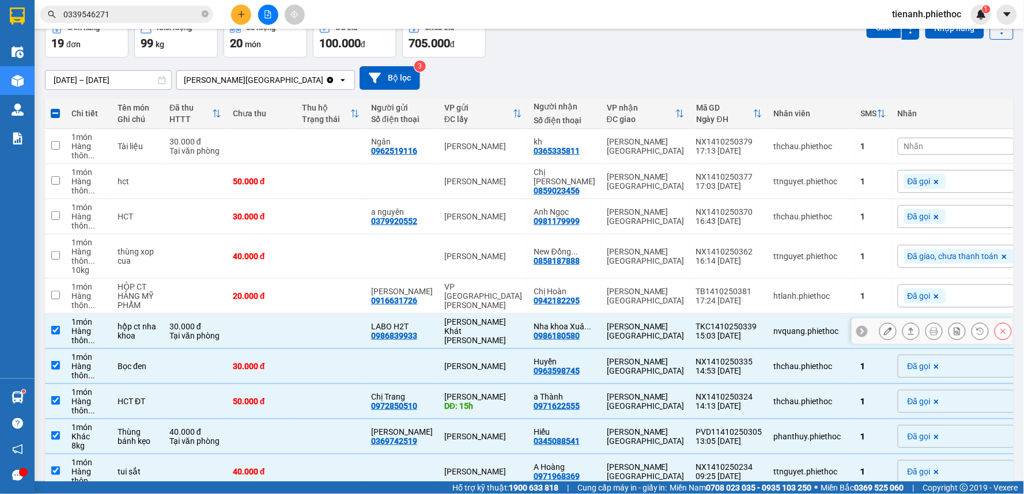
click at [332, 338] on td at bounding box center [330, 331] width 69 height 35
checkbox input "false"
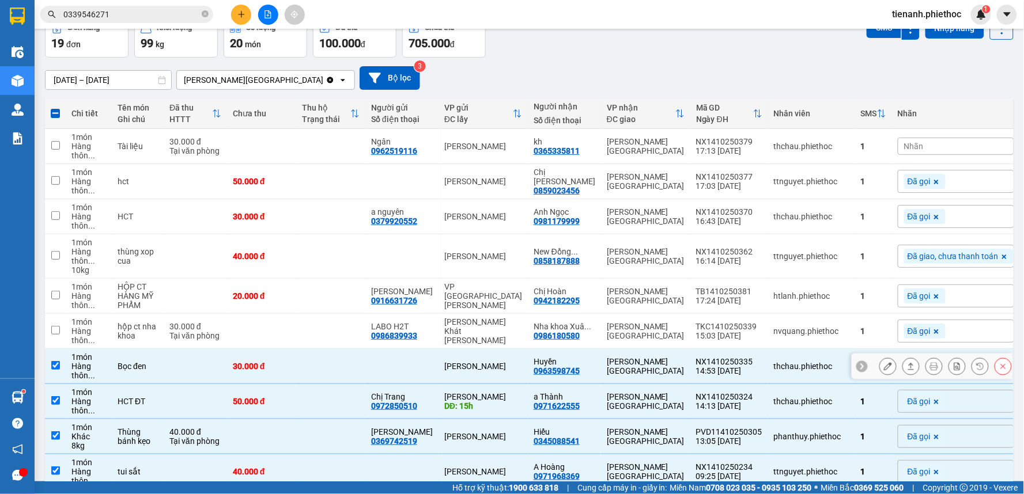
click at [329, 378] on td at bounding box center [330, 366] width 69 height 35
checkbox input "false"
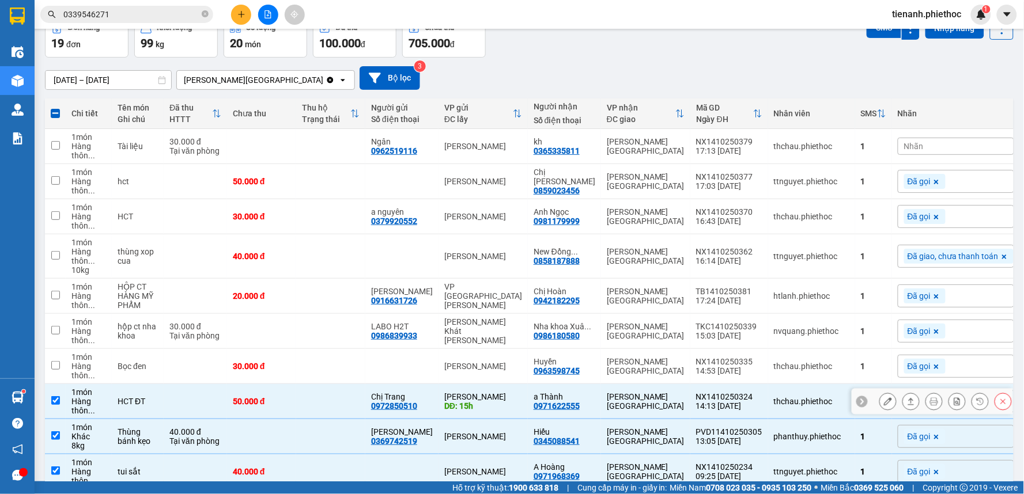
click at [325, 405] on td at bounding box center [330, 401] width 69 height 35
checkbox input "false"
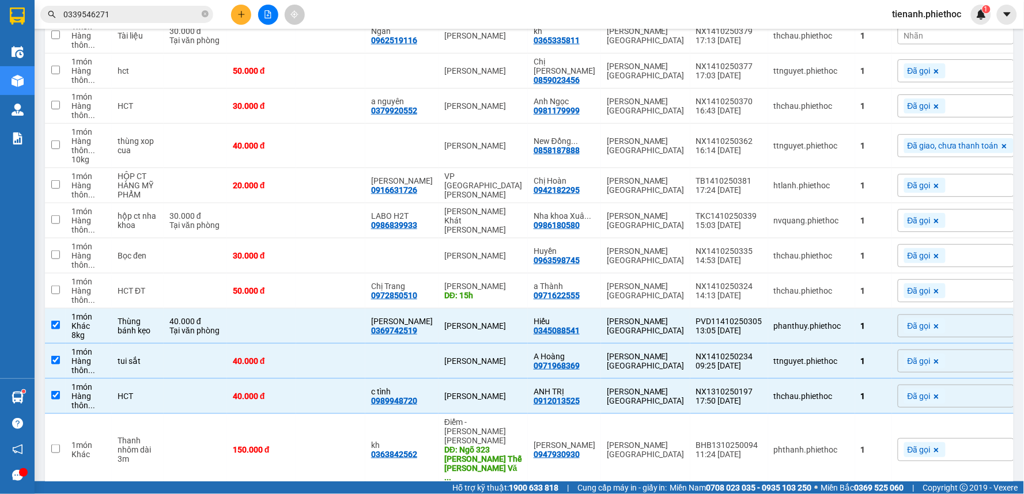
scroll to position [320, 0]
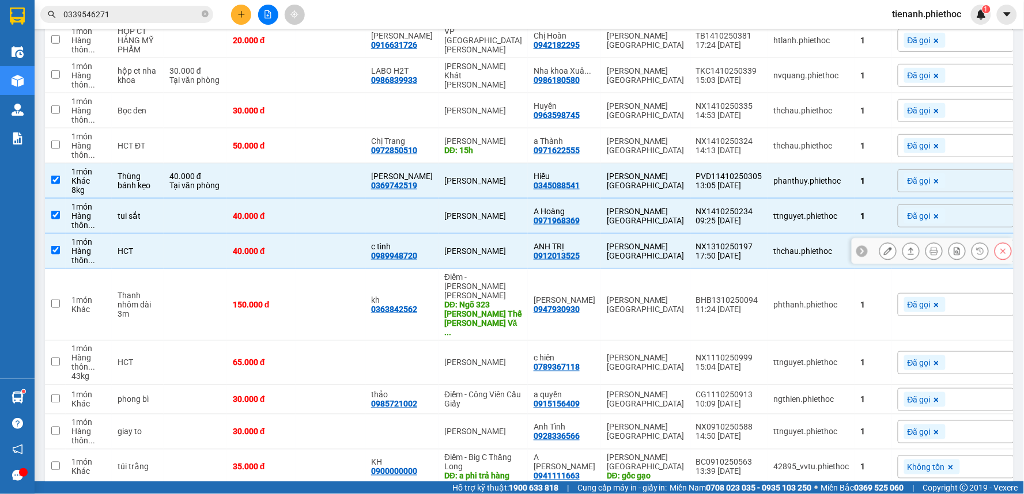
click at [319, 256] on td at bounding box center [330, 251] width 69 height 35
checkbox input "false"
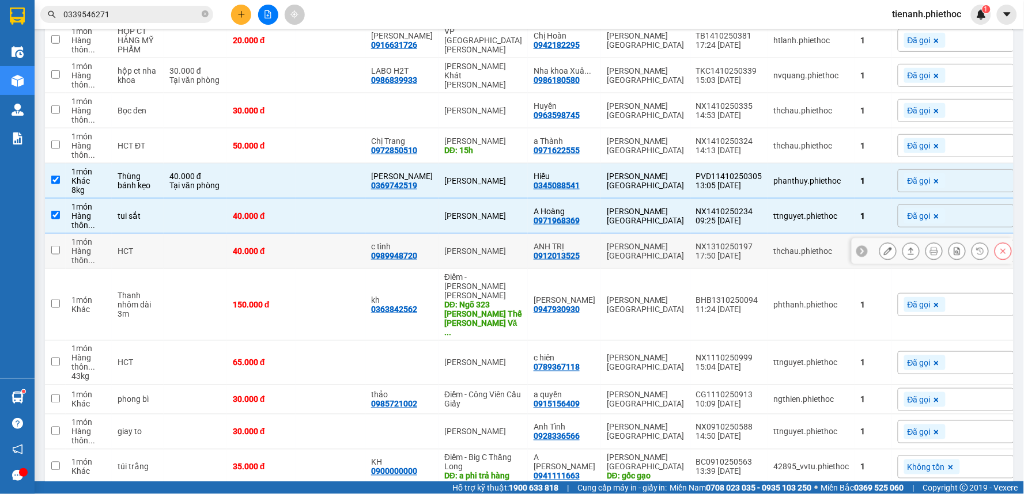
click at [283, 214] on div "40.000 đ" at bounding box center [262, 215] width 58 height 9
checkbox input "false"
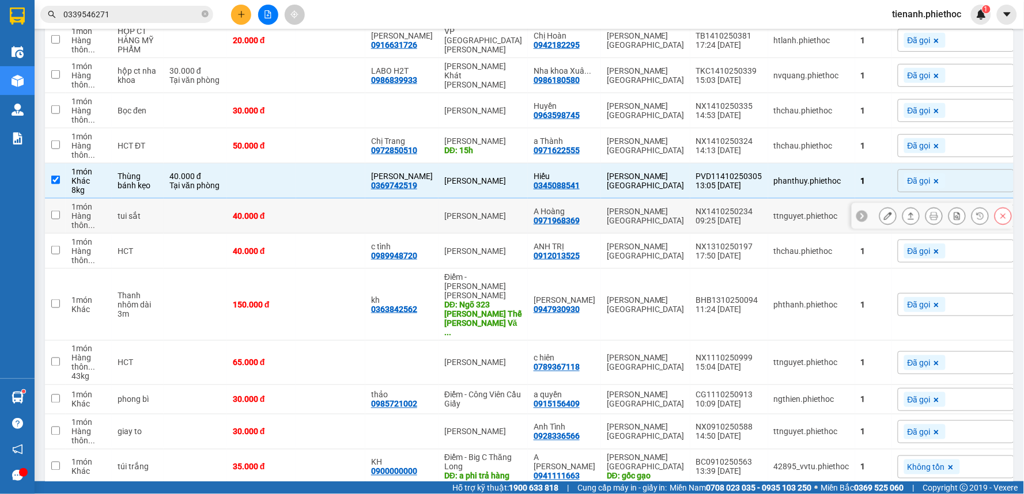
click at [296, 165] on td at bounding box center [261, 181] width 69 height 35
checkbox input "false"
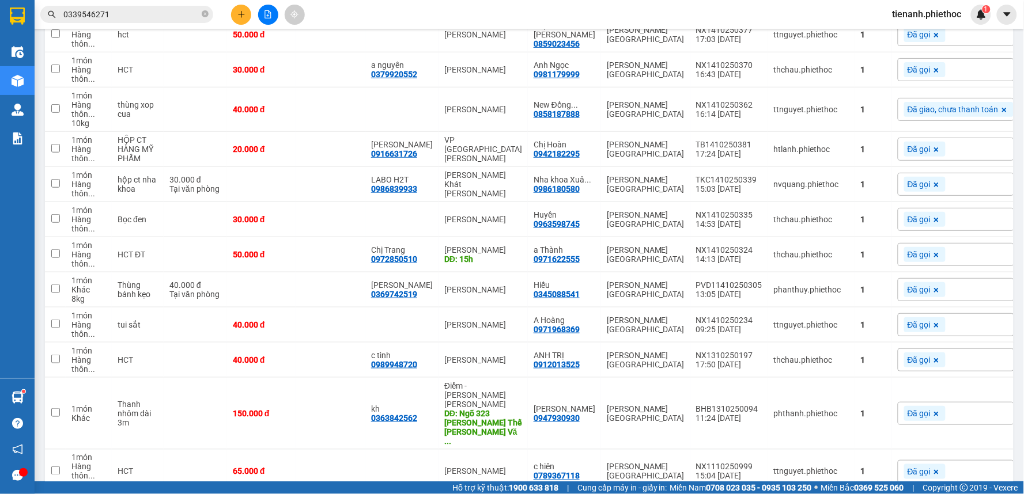
scroll to position [0, 0]
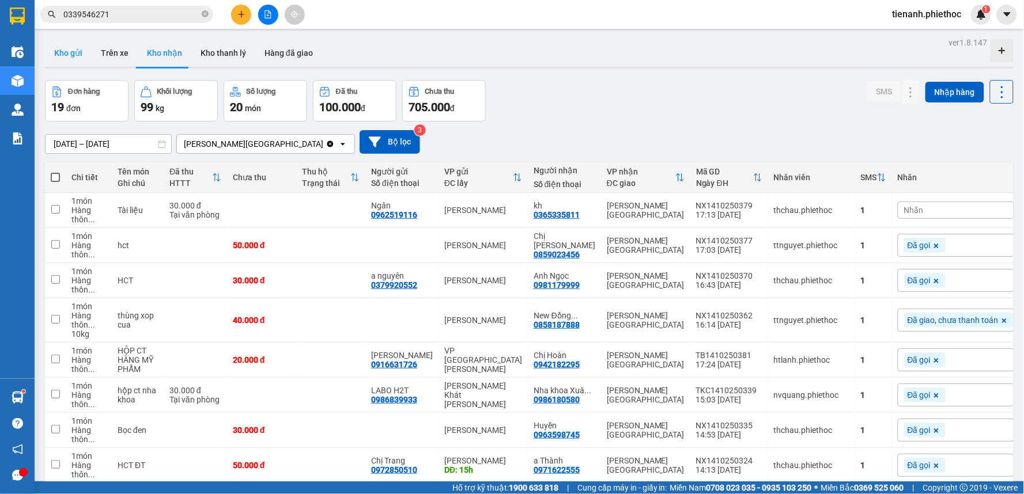
click at [58, 55] on button "Kho gửi" at bounding box center [68, 53] width 47 height 28
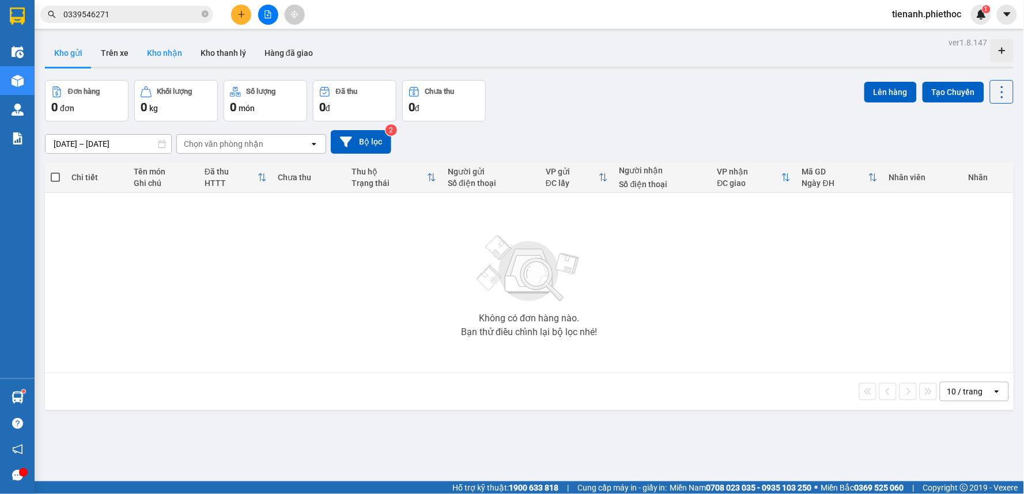
click at [150, 55] on button "Kho nhận" at bounding box center [165, 53] width 54 height 28
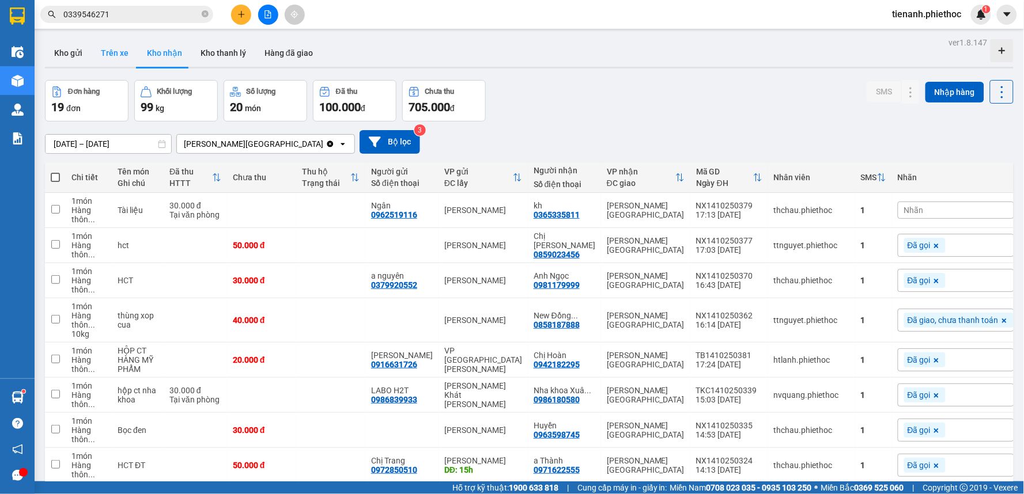
click at [100, 64] on button "Trên xe" at bounding box center [115, 53] width 46 height 28
type input "15/10/2025 – 15/10/2025"
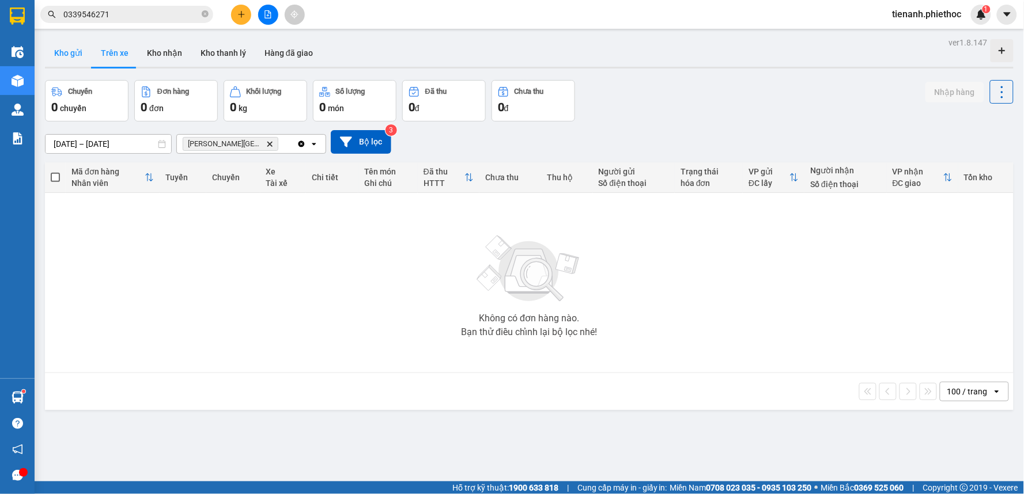
click at [66, 56] on button "Kho gửi" at bounding box center [68, 53] width 47 height 28
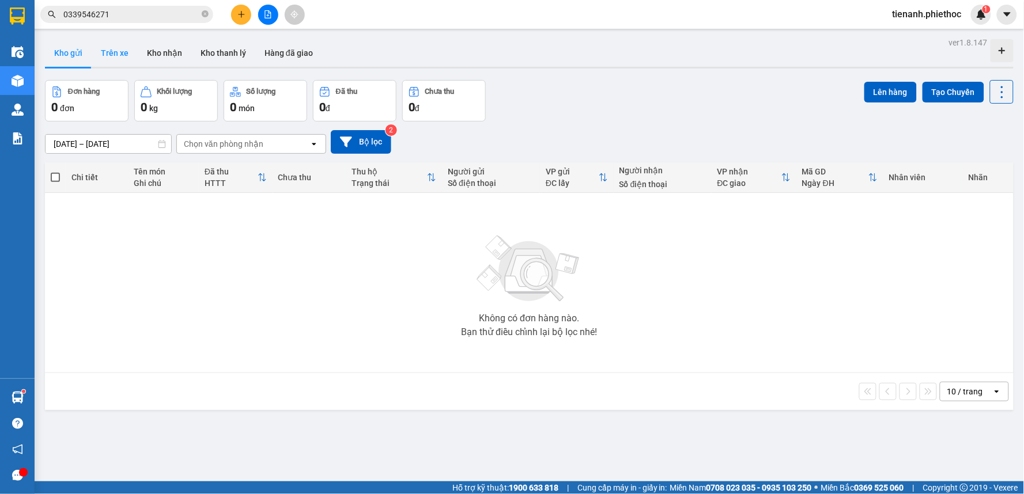
click at [100, 59] on button "Trên xe" at bounding box center [115, 53] width 46 height 28
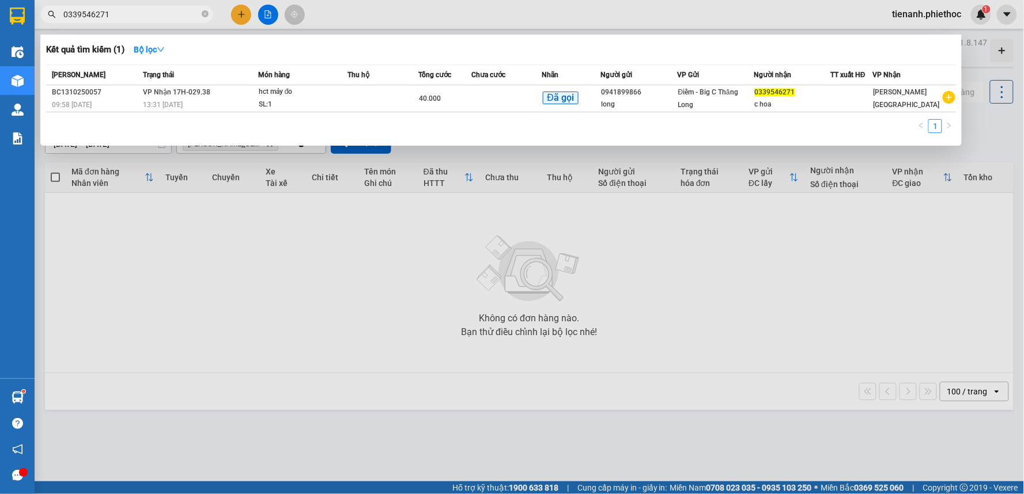
click at [147, 18] on input "0339546271" at bounding box center [131, 14] width 136 height 13
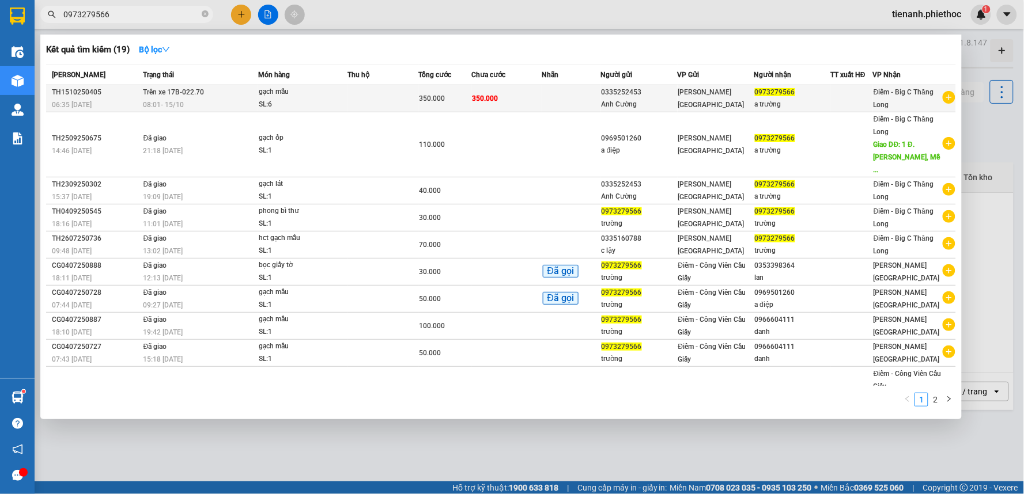
type input "0973279566"
click at [521, 96] on td "350.000" at bounding box center [506, 98] width 71 height 27
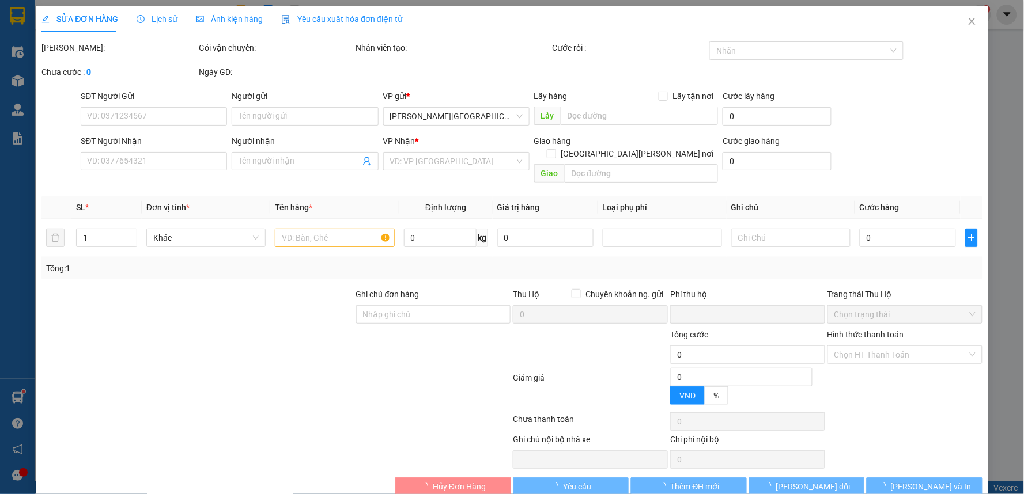
type input "0335252453"
type input "Anh Cường"
type input "0973279566"
type input "a trường"
type input "0"
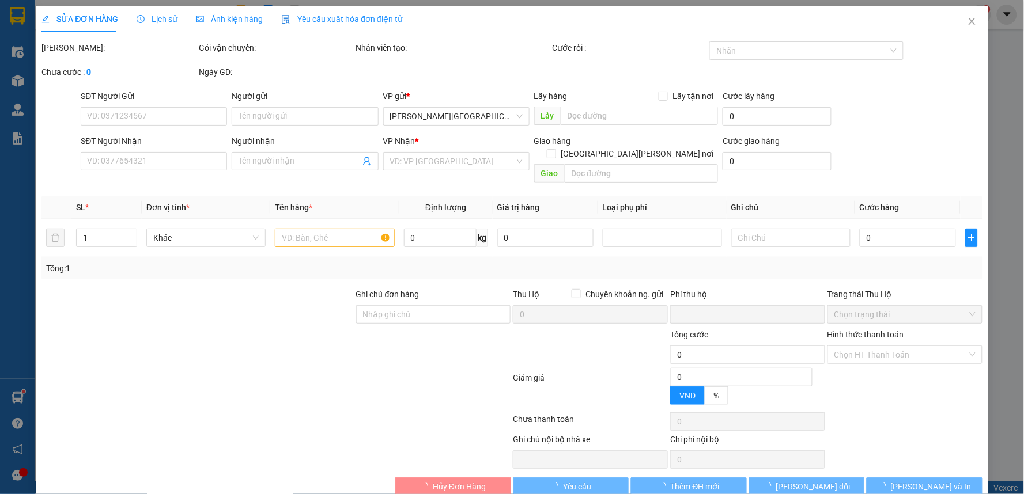
type input "350.000"
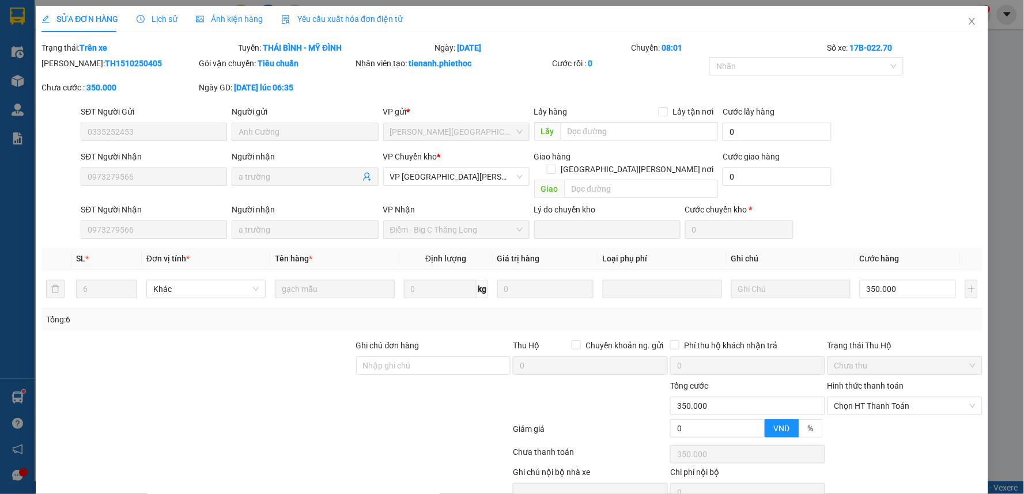
click at [158, 20] on span "Lịch sử" at bounding box center [157, 18] width 41 height 9
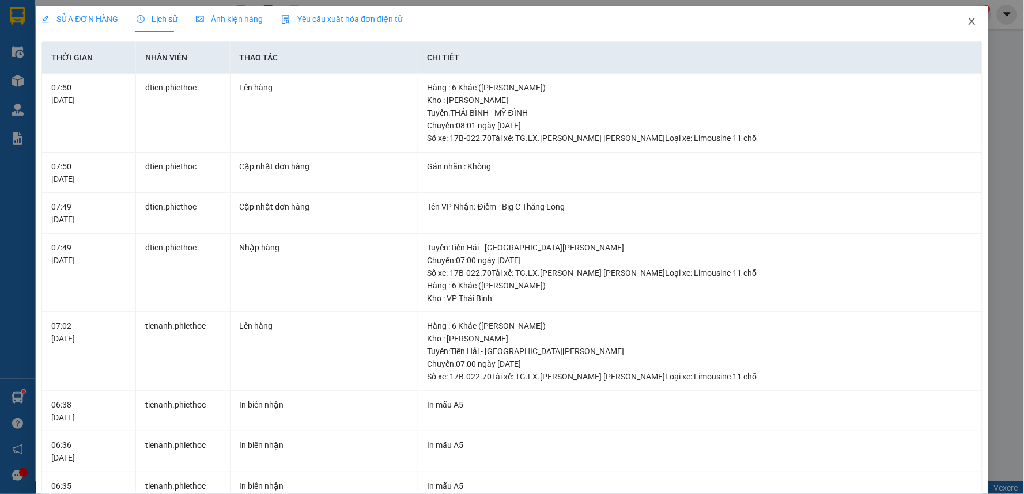
click at [967, 23] on icon "close" at bounding box center [971, 21] width 9 height 9
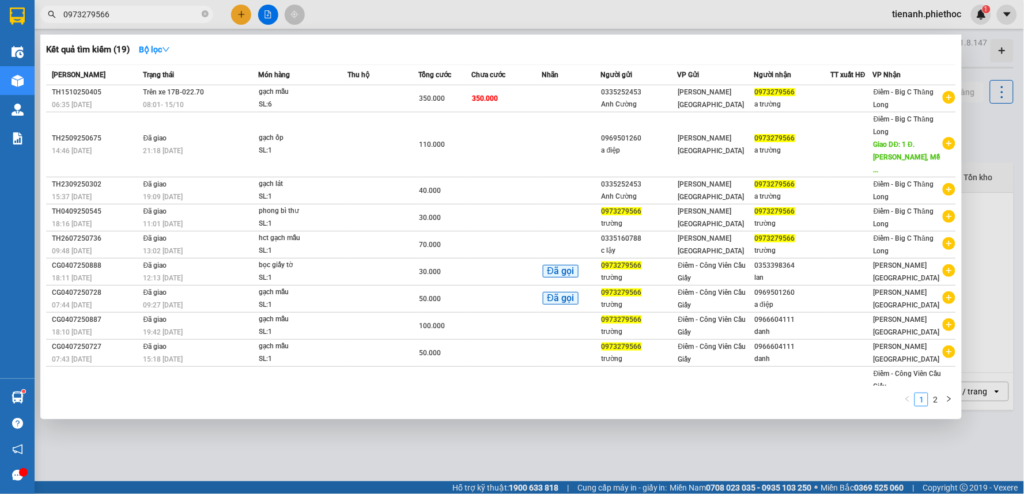
click at [159, 14] on input "0973279566" at bounding box center [131, 14] width 136 height 13
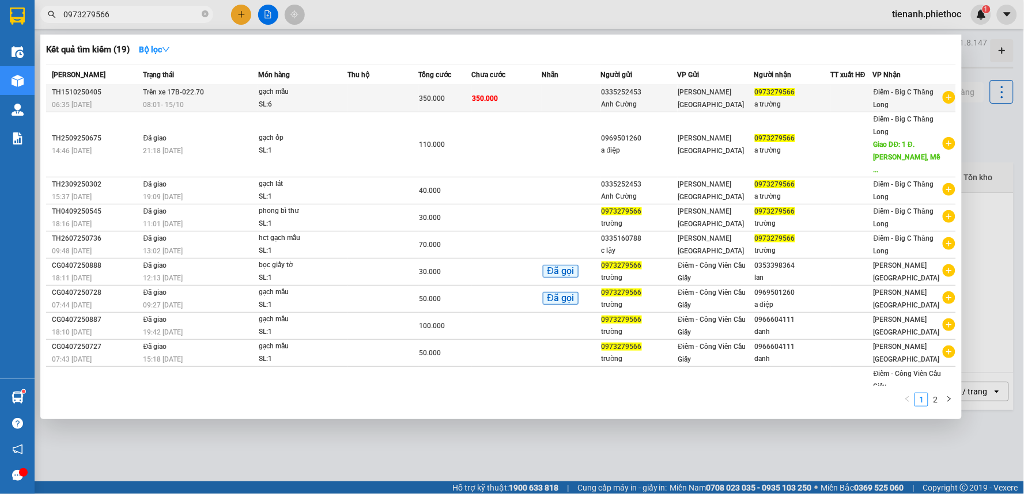
click at [578, 100] on td at bounding box center [571, 98] width 59 height 27
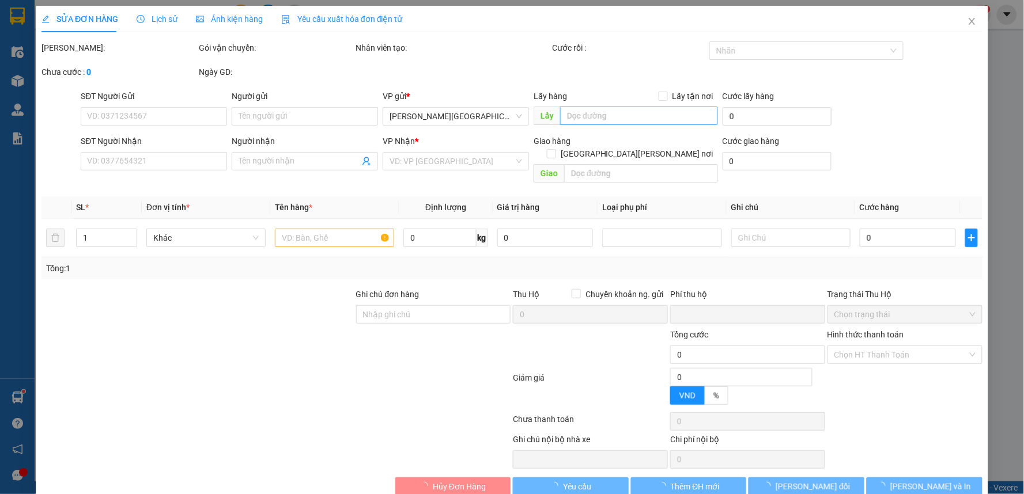
type input "0335252453"
type input "Anh Cường"
type input "0973279566"
type input "a trường"
type input "0"
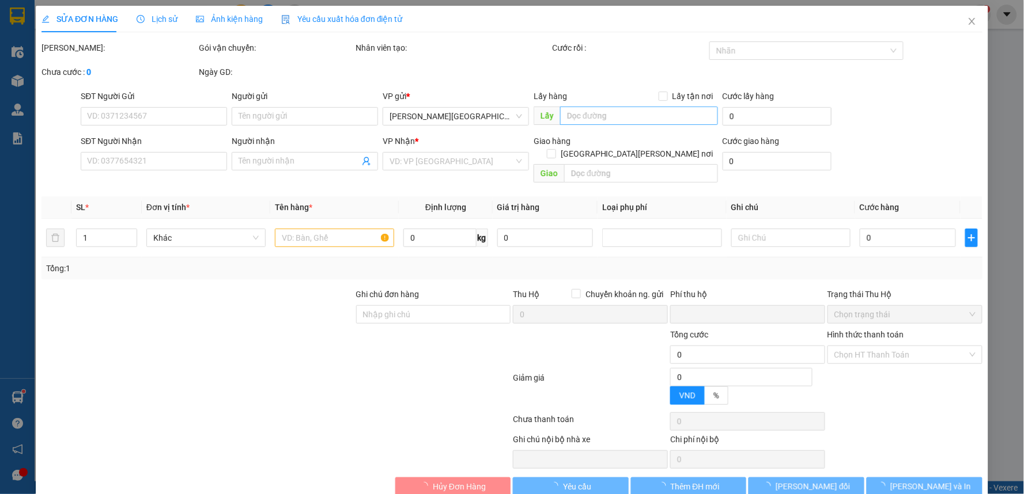
type input "350.000"
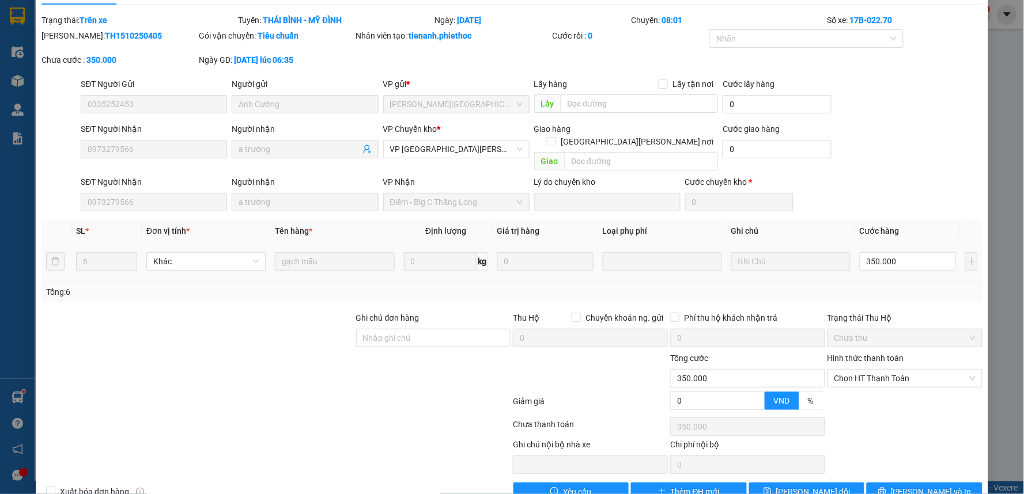
scroll to position [44, 0]
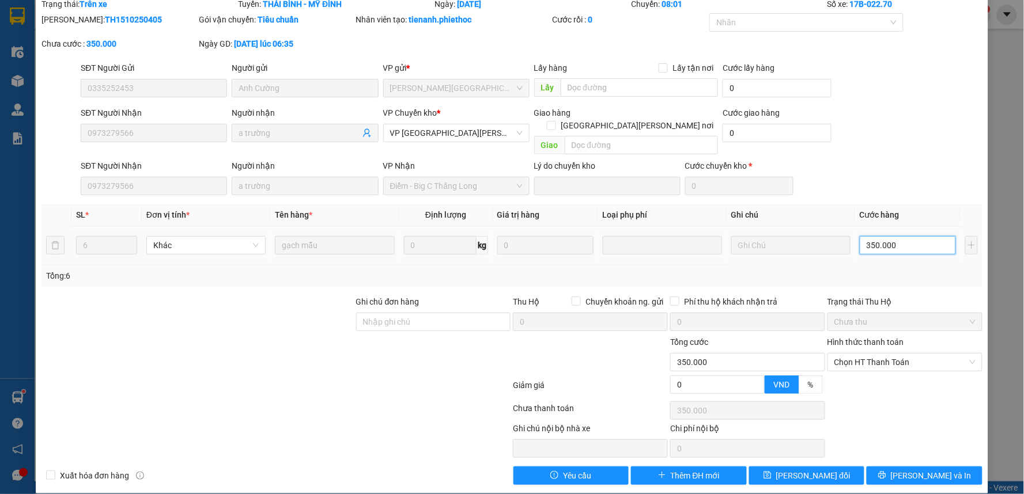
click at [886, 239] on input "350.000" at bounding box center [907, 245] width 96 height 18
type input "1"
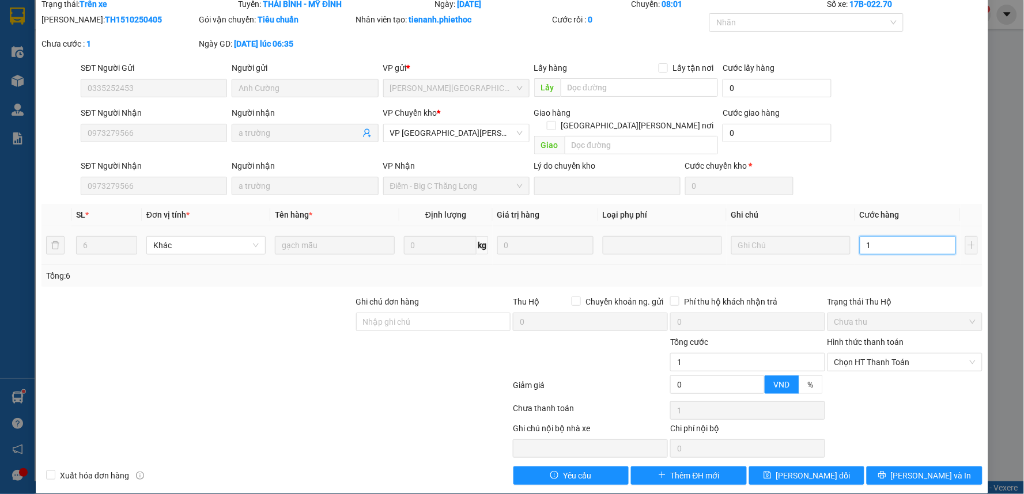
type input "18"
type input "180"
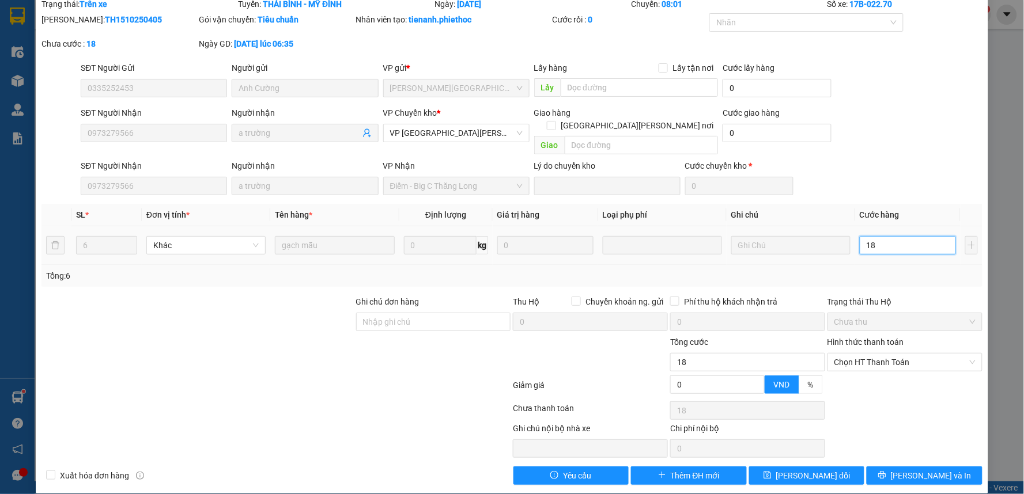
type input "180"
type input "1.800"
type input "18.000"
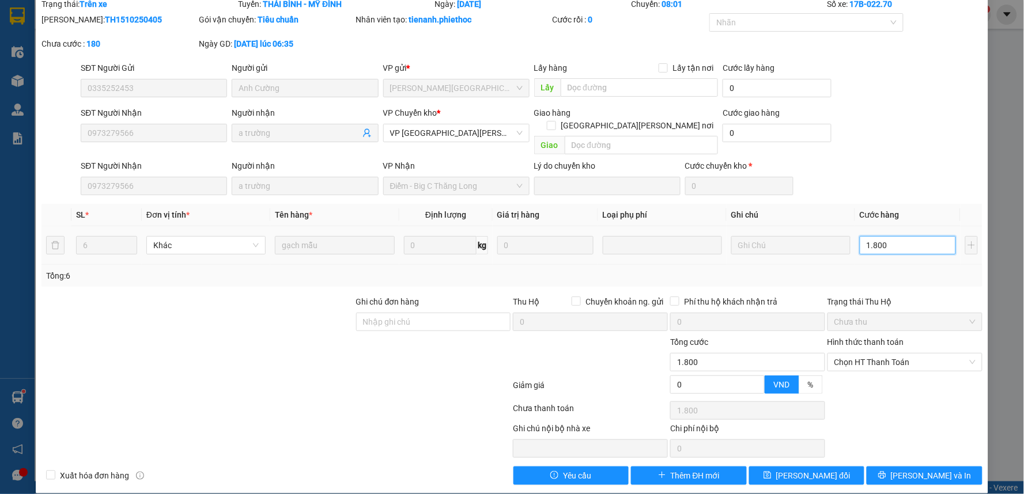
type input "18.000"
type input "180.000"
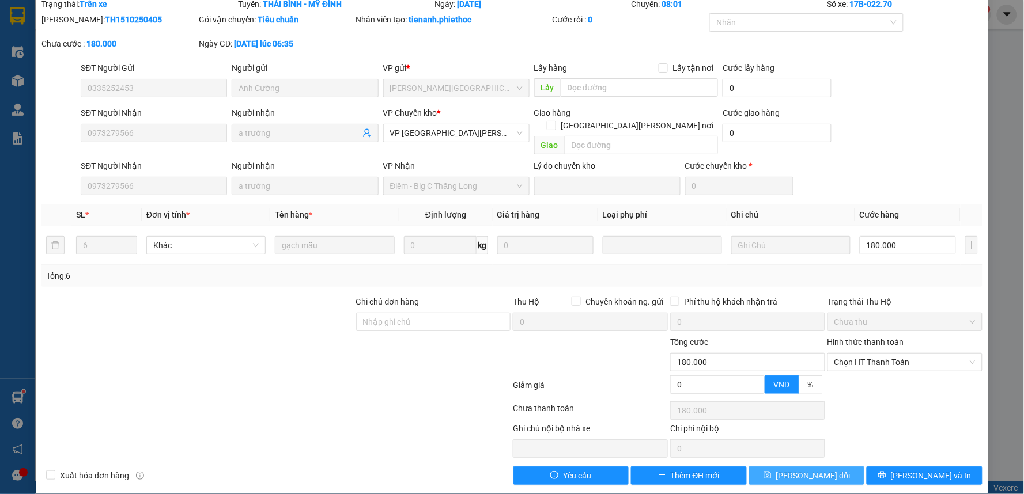
click at [825, 469] on span "[PERSON_NAME] thay đổi" at bounding box center [813, 475] width 74 height 13
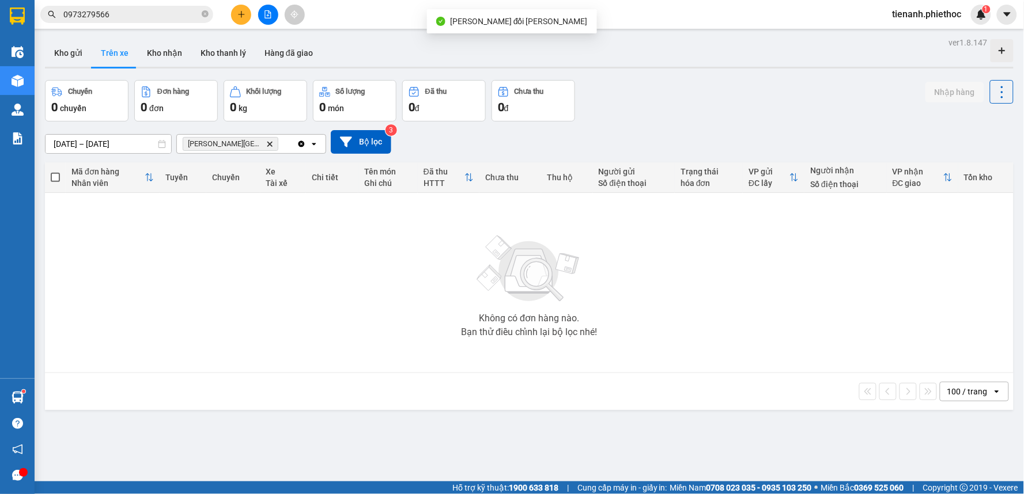
click at [134, 13] on input "0973279566" at bounding box center [131, 14] width 136 height 13
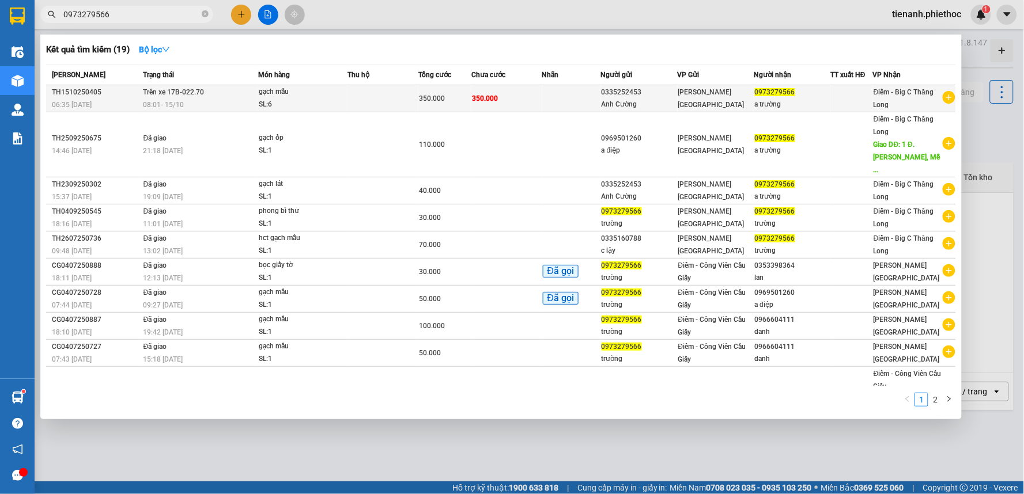
click at [392, 96] on td at bounding box center [382, 98] width 71 height 27
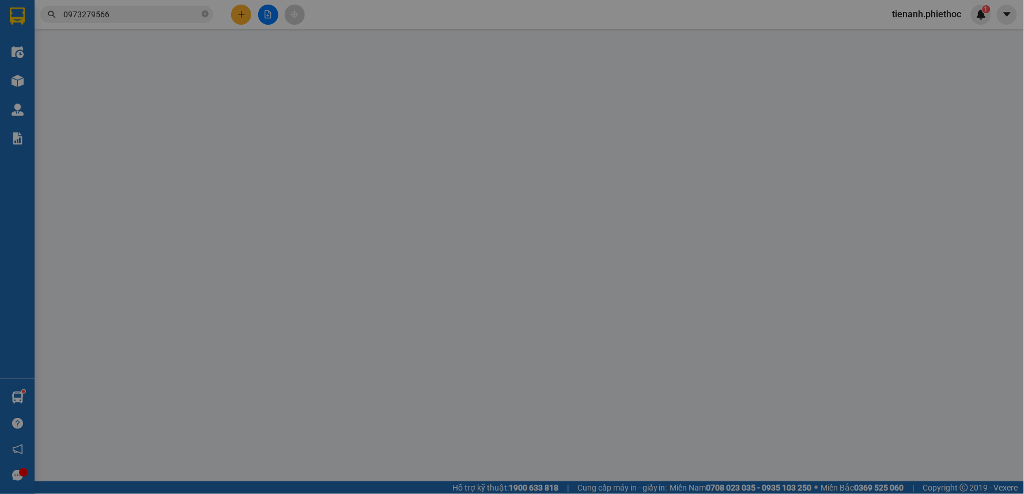
type input "0335252453"
type input "Anh Cường"
type input "0973279566"
type input "a trường"
type input "0"
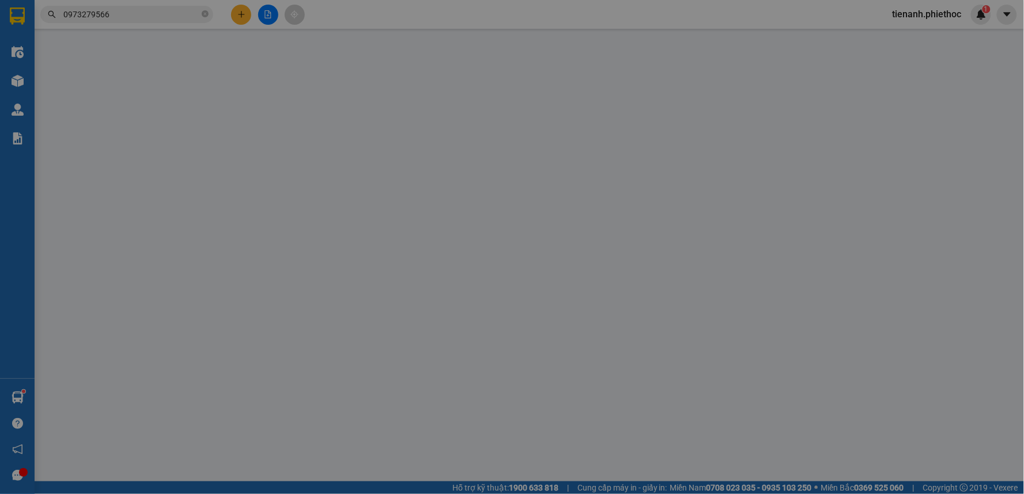
type input "180.000"
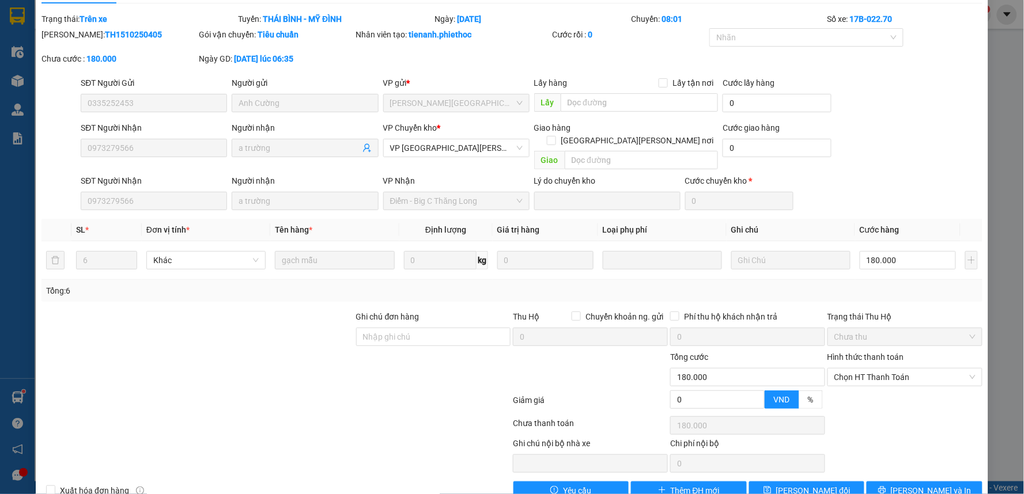
scroll to position [44, 0]
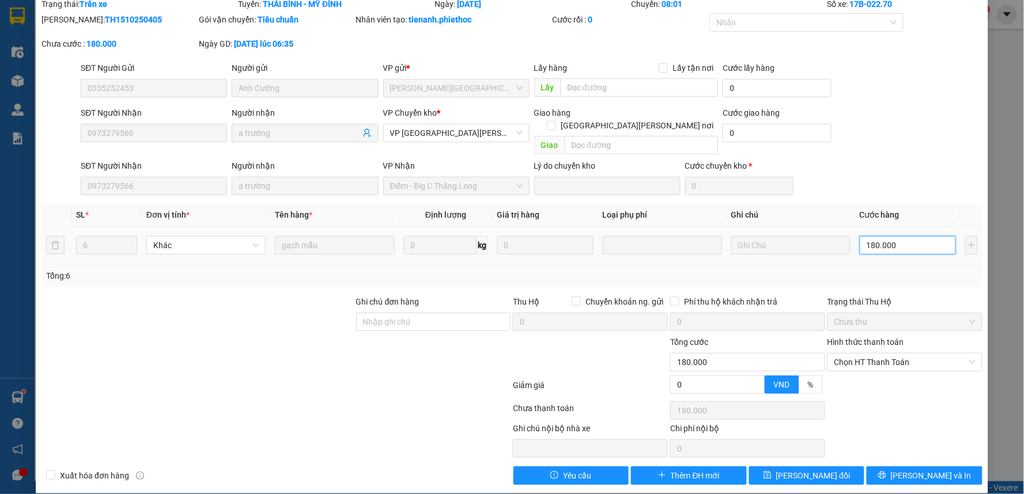
click at [910, 237] on input "180.000" at bounding box center [907, 245] width 96 height 18
click at [897, 134] on div "SĐT Người Nhận 0973279566 Người nhận a trường VP Chuyển kho * VP Thái Bình Giao…" at bounding box center [531, 133] width 906 height 53
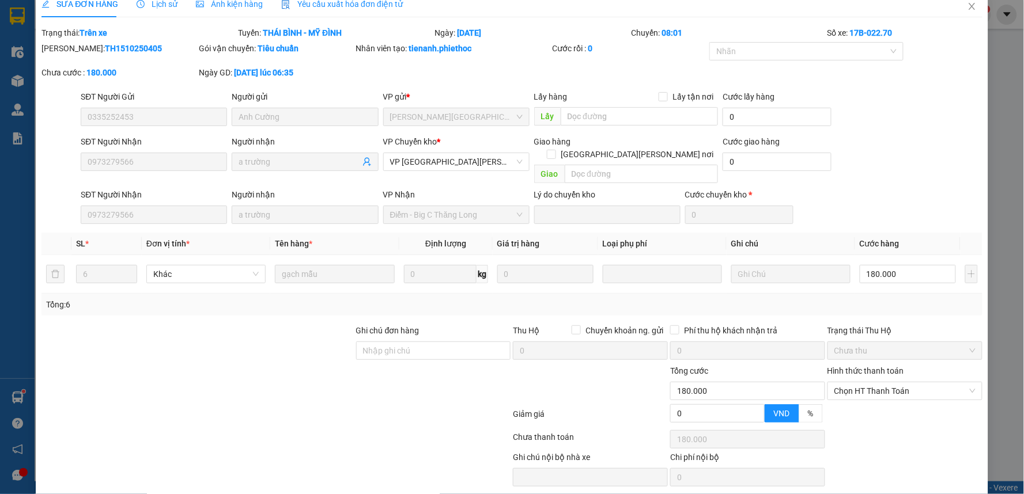
scroll to position [0, 0]
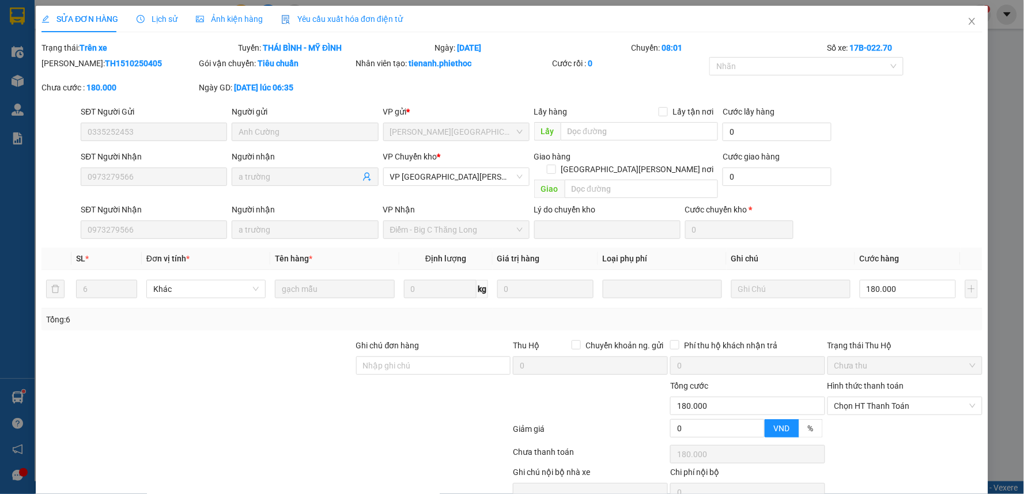
click at [124, 21] on div "SỬA ĐƠN HÀNG Lịch sử Ảnh kiện hàng Yêu cầu xuất hóa đơn điện tử" at bounding box center [221, 19] width 361 height 26
click at [157, 20] on span "Lịch sử" at bounding box center [157, 18] width 41 height 9
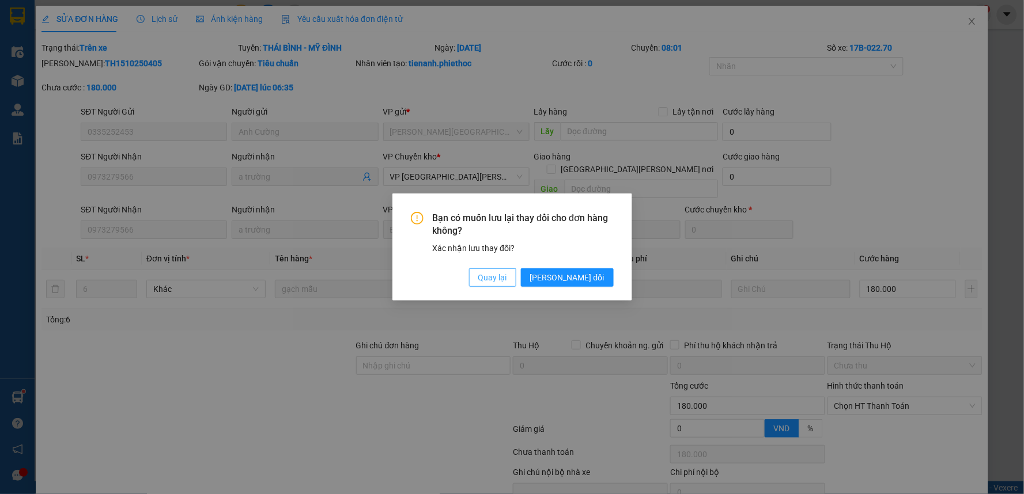
click at [507, 282] on span "Quay lại" at bounding box center [492, 277] width 29 height 13
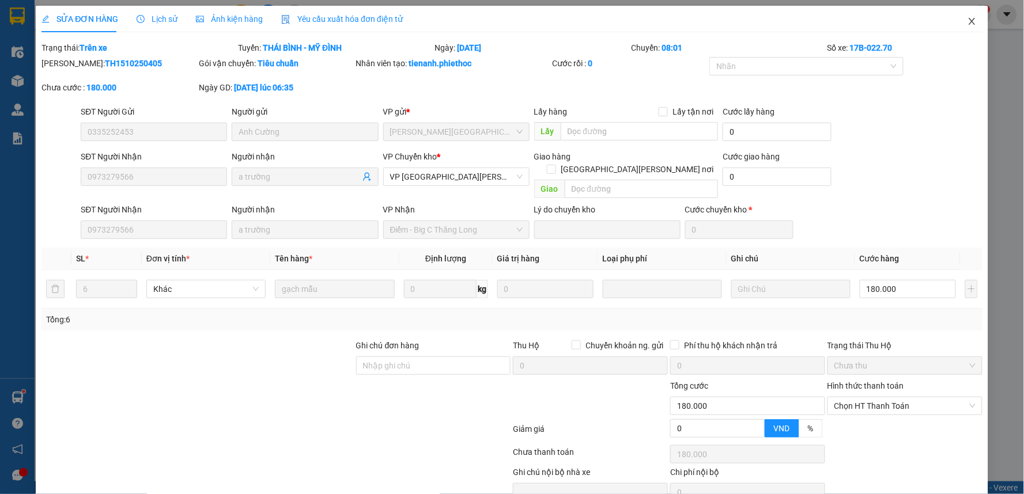
click at [968, 20] on icon "close" at bounding box center [971, 21] width 6 height 7
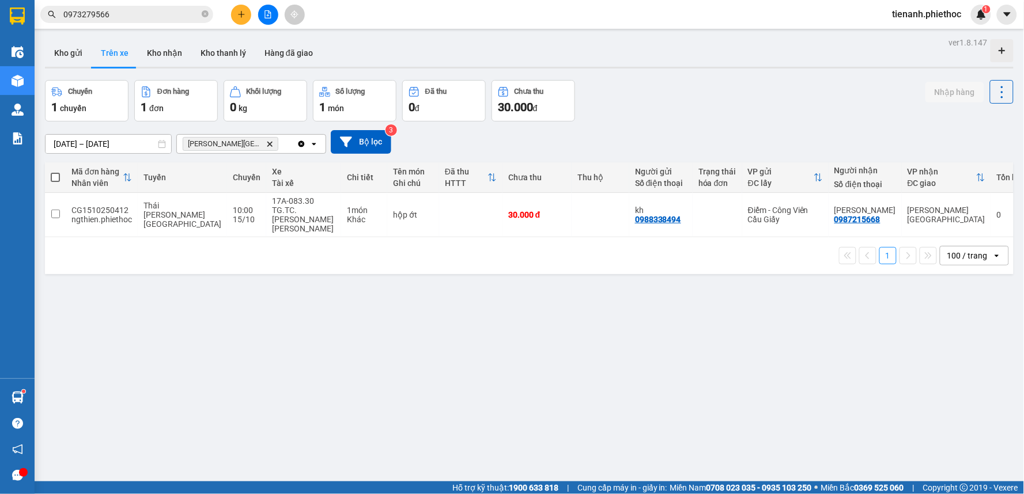
click at [135, 15] on input "0973279566" at bounding box center [131, 14] width 136 height 13
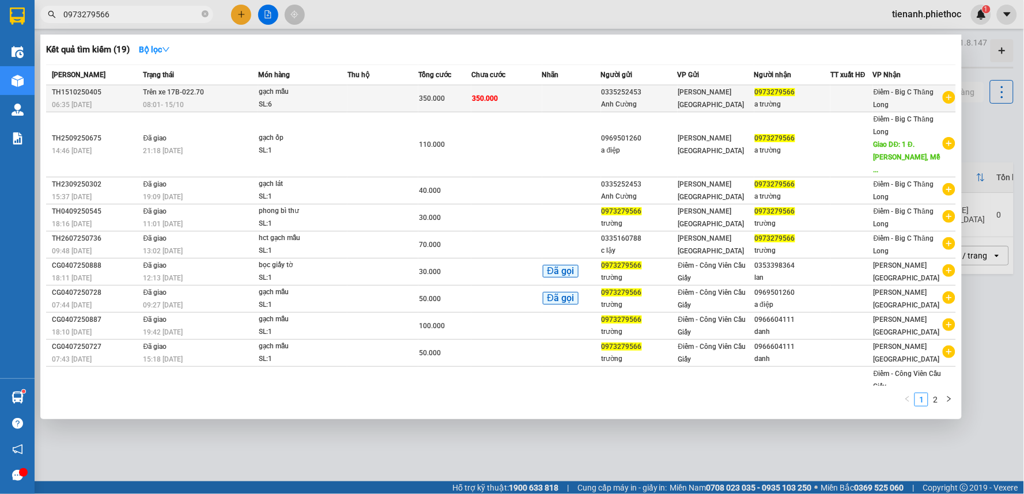
click at [307, 101] on div "SL: 6" at bounding box center [302, 105] width 86 height 13
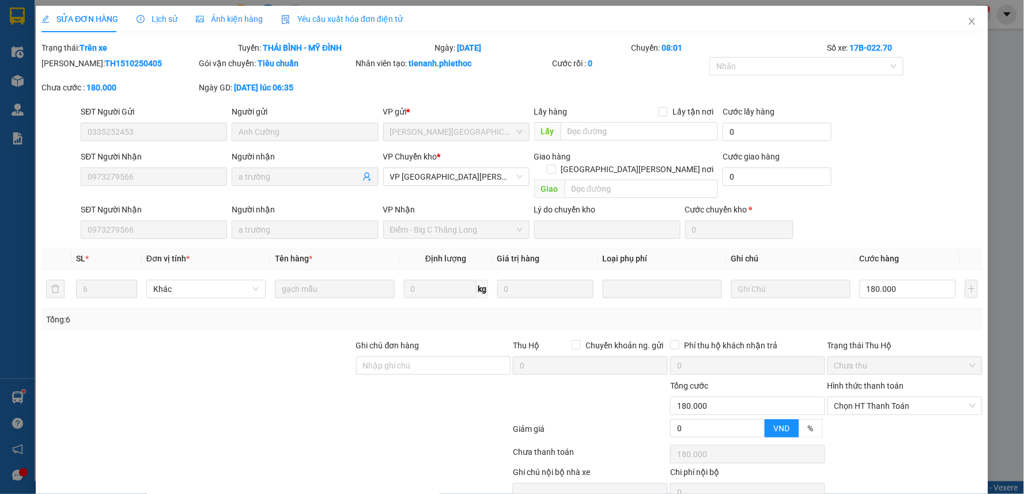
click at [165, 15] on span "Lịch sử" at bounding box center [157, 18] width 41 height 9
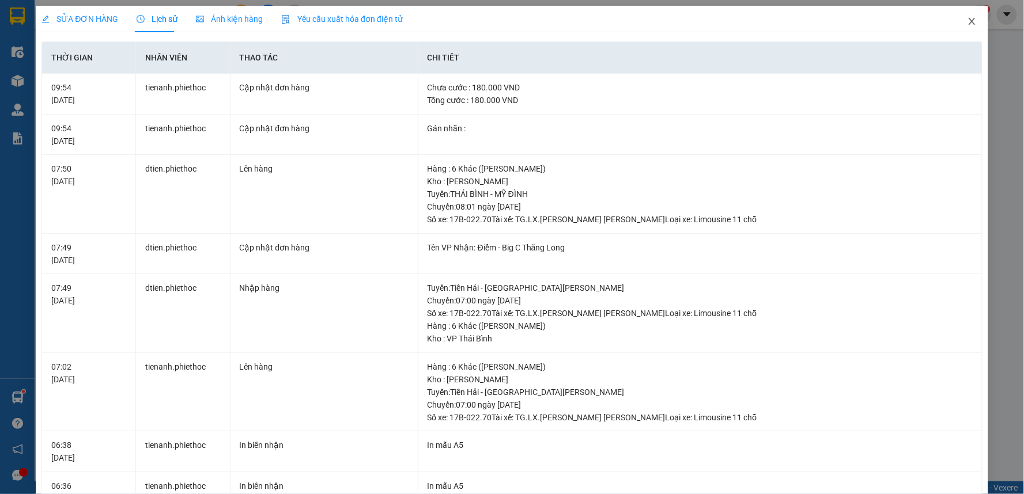
click at [967, 19] on icon "close" at bounding box center [971, 21] width 9 height 9
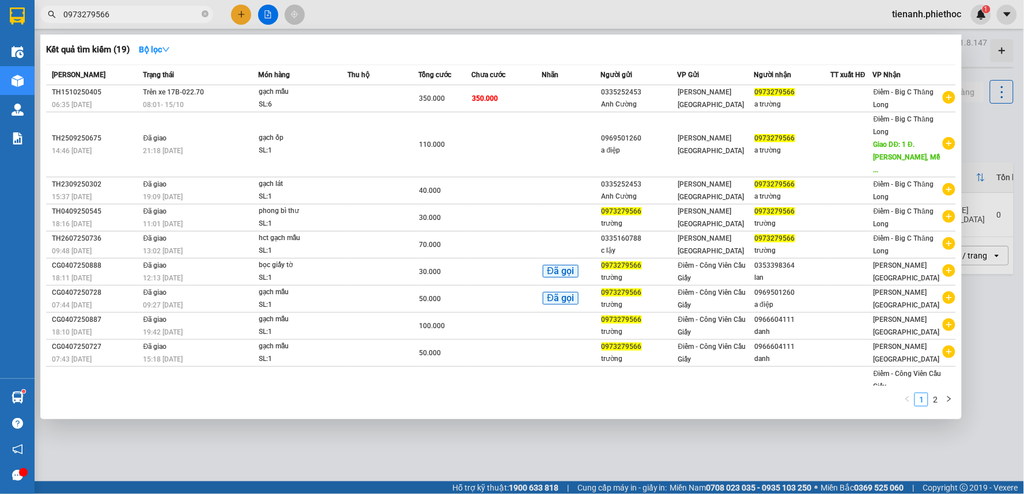
click at [158, 18] on input "0973279566" at bounding box center [131, 14] width 136 height 13
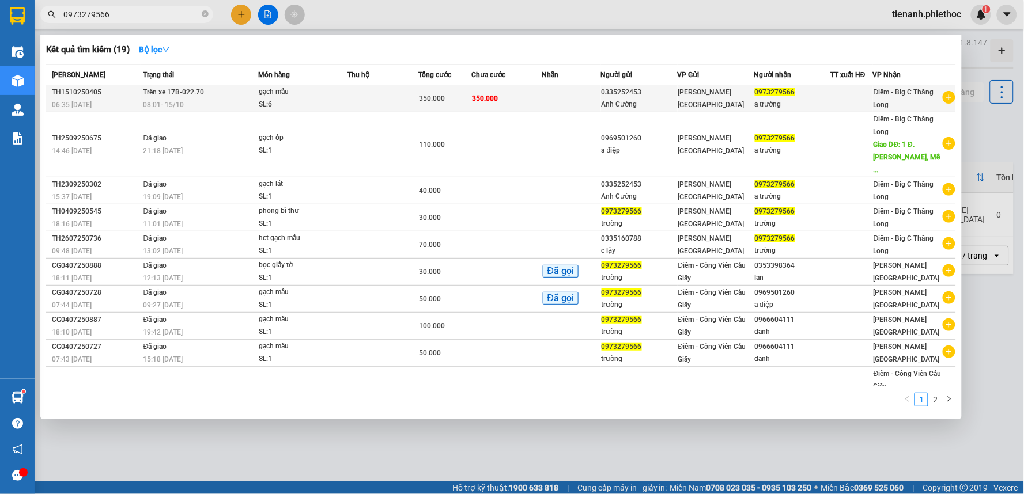
click at [583, 99] on td at bounding box center [571, 98] width 59 height 27
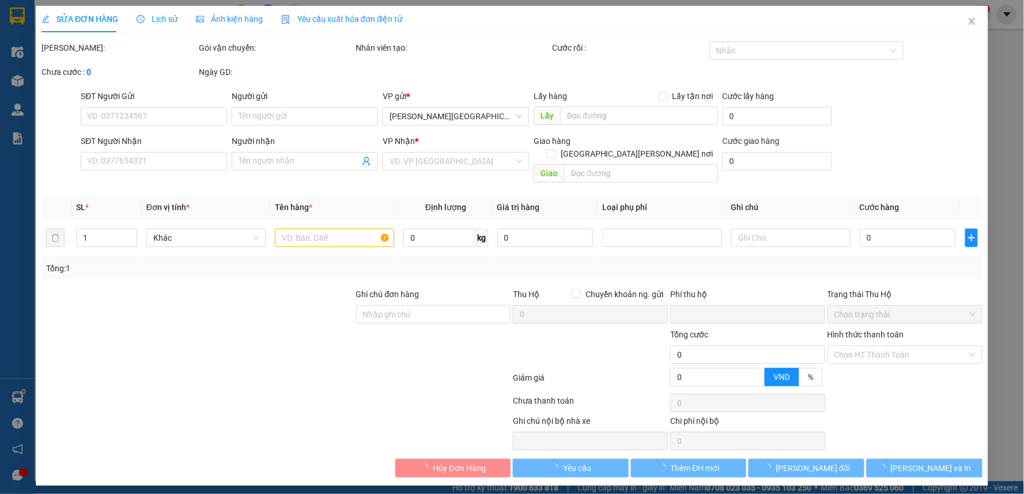
type input "0335252453"
type input "Anh Cường"
type input "0973279566"
type input "a trường"
type input "0"
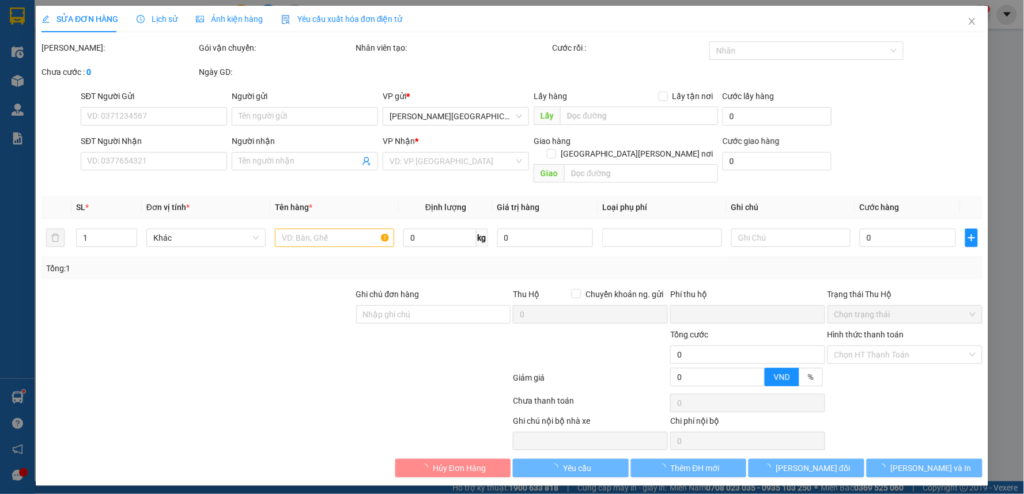
type input "180.000"
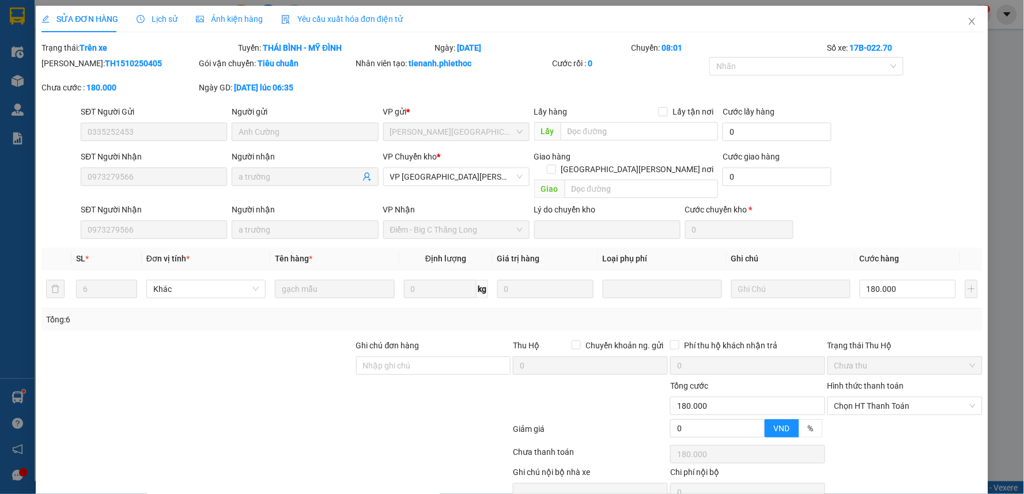
scroll to position [44, 0]
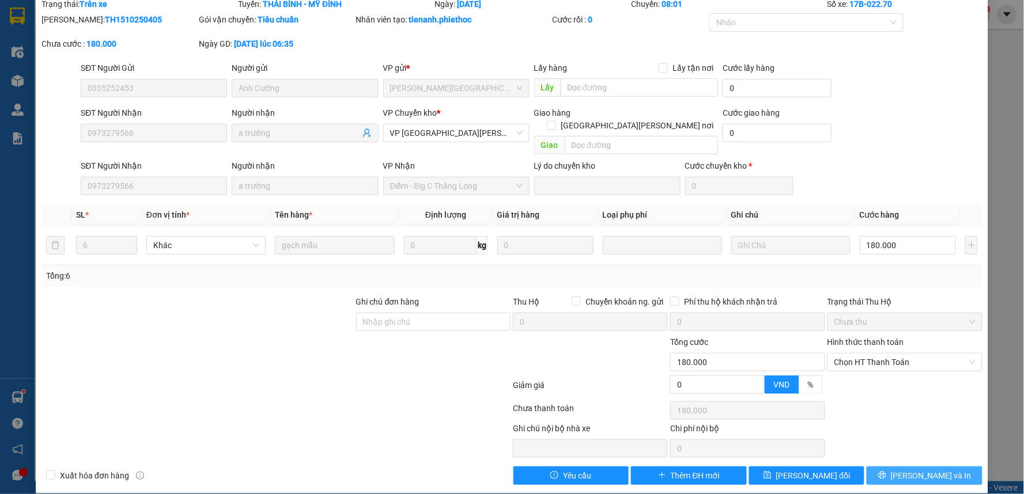
click at [893, 467] on button "[PERSON_NAME] và In" at bounding box center [924, 476] width 116 height 18
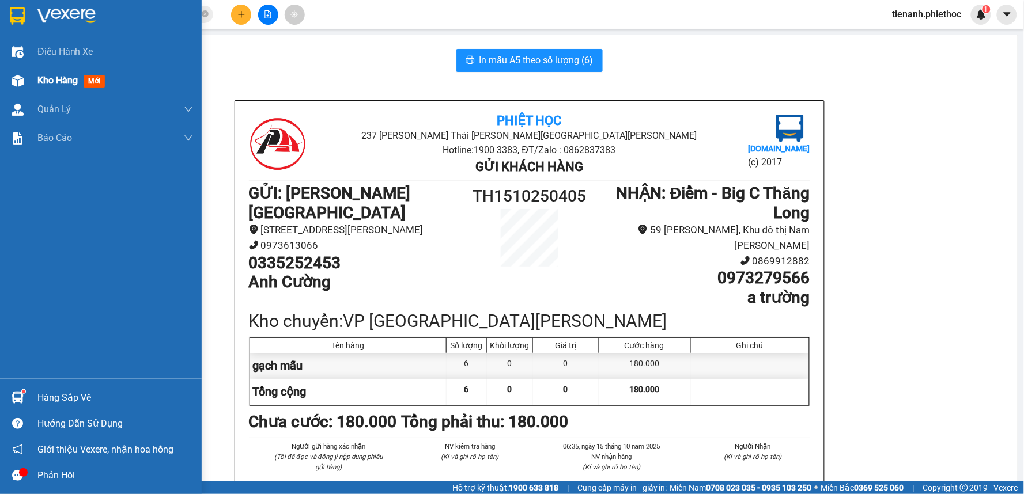
click at [56, 83] on span "Kho hàng" at bounding box center [57, 80] width 40 height 11
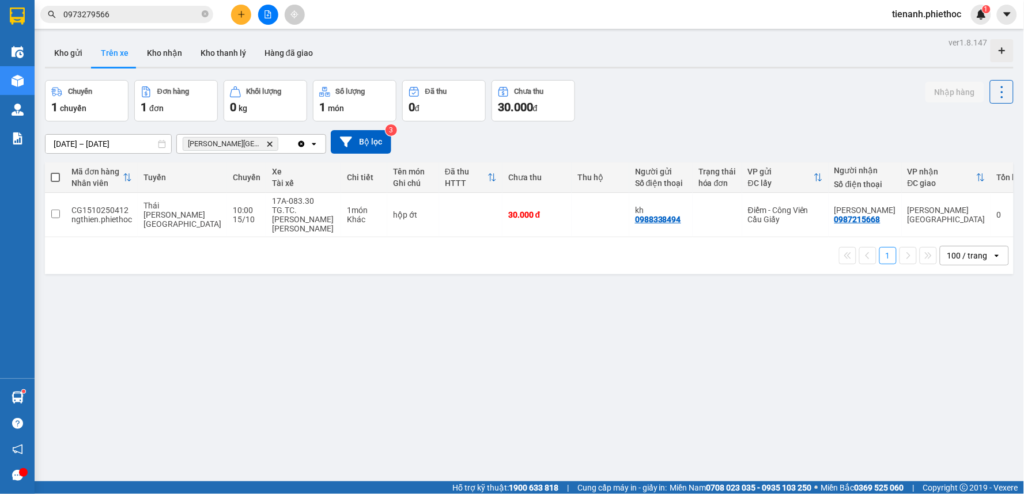
click at [122, 24] on div "Kết quả tìm kiếm ( 19 ) Bộ lọc Mã ĐH Trạng thái Món hàng Thu hộ Tổng cước Chưa …" at bounding box center [112, 15] width 225 height 20
click at [144, 14] on input "0973279566" at bounding box center [131, 14] width 136 height 13
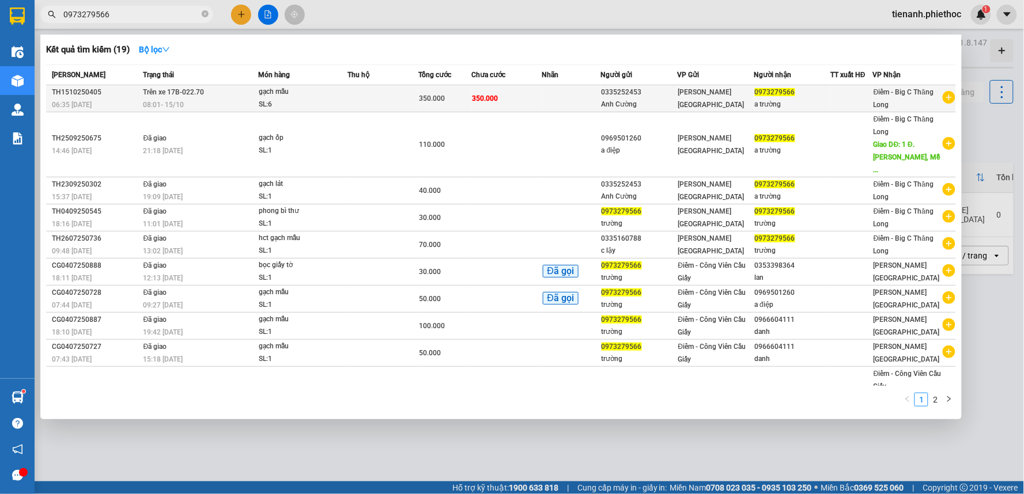
click at [158, 100] on span "08:01 - 15/10" at bounding box center [163, 104] width 41 height 9
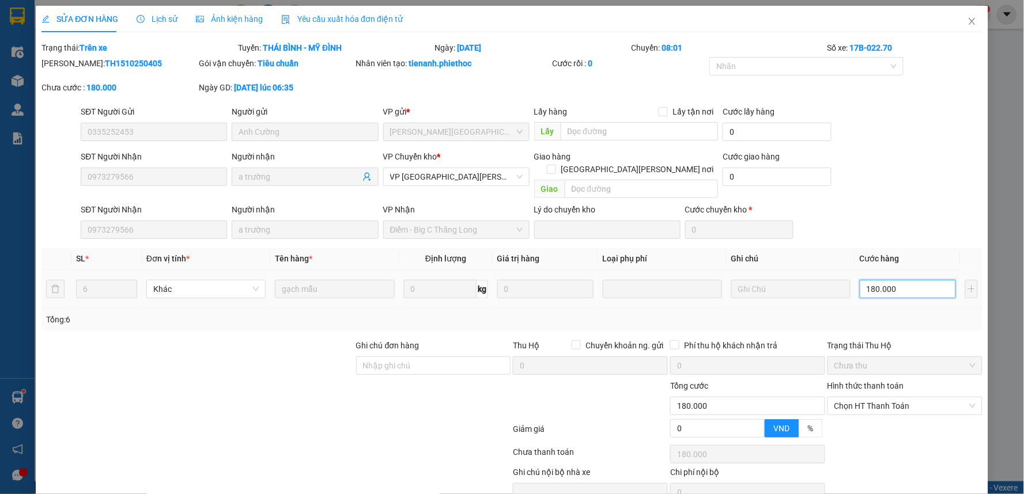
click at [895, 280] on input "180.000" at bounding box center [907, 289] width 96 height 18
click at [948, 213] on div "SĐT Người Nhận 0973279566 Người nhận a trường VP Nhận Điểm - Big C Thăng Long L…" at bounding box center [531, 221] width 906 height 36
click at [967, 17] on icon "close" at bounding box center [971, 21] width 9 height 9
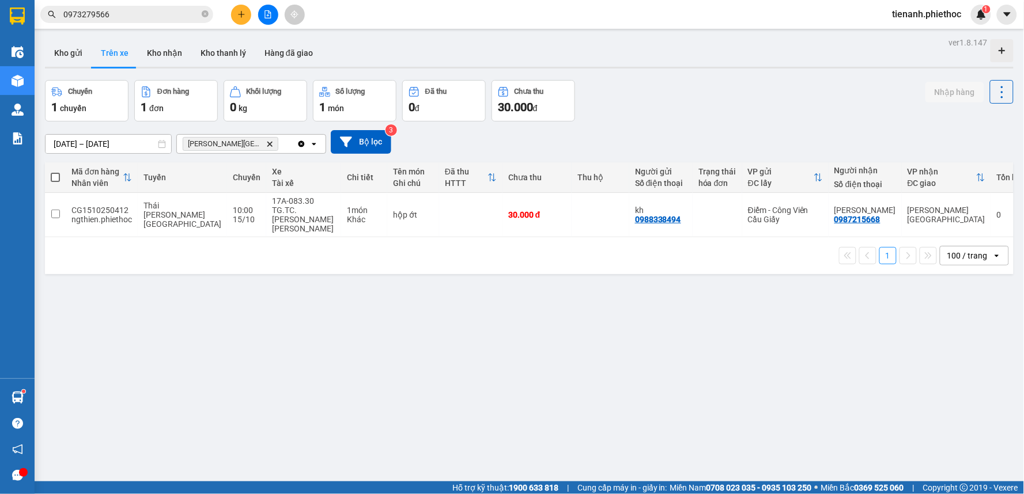
click at [141, 13] on input "0973279566" at bounding box center [131, 14] width 136 height 13
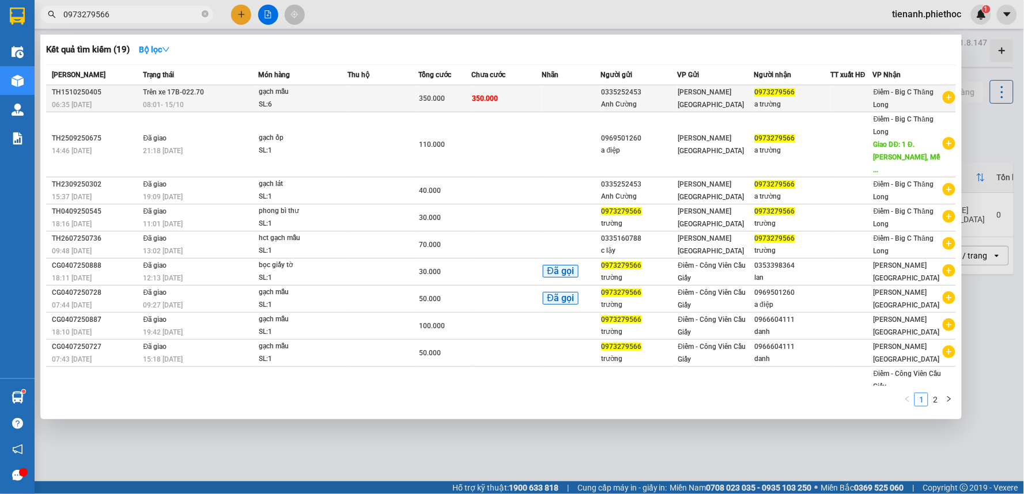
click at [362, 100] on td at bounding box center [382, 98] width 71 height 27
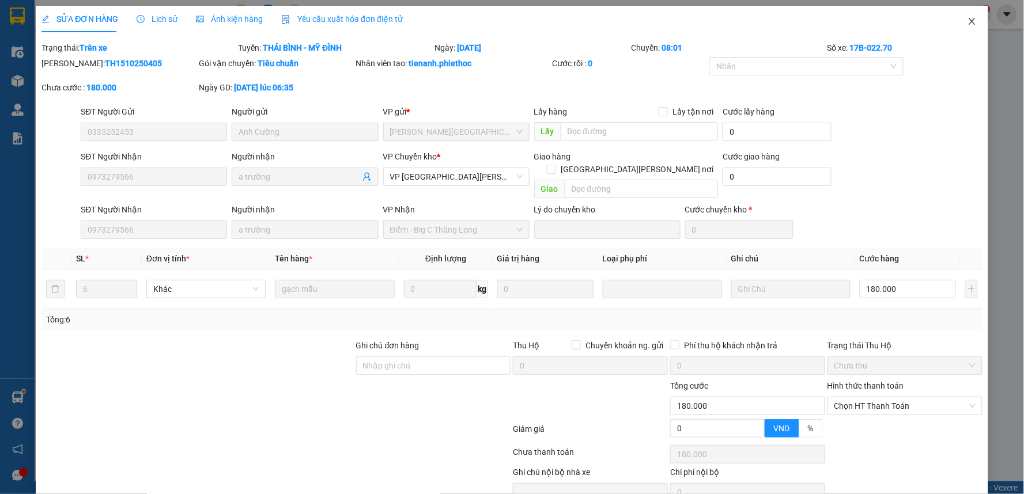
click at [967, 22] on icon "close" at bounding box center [971, 21] width 9 height 9
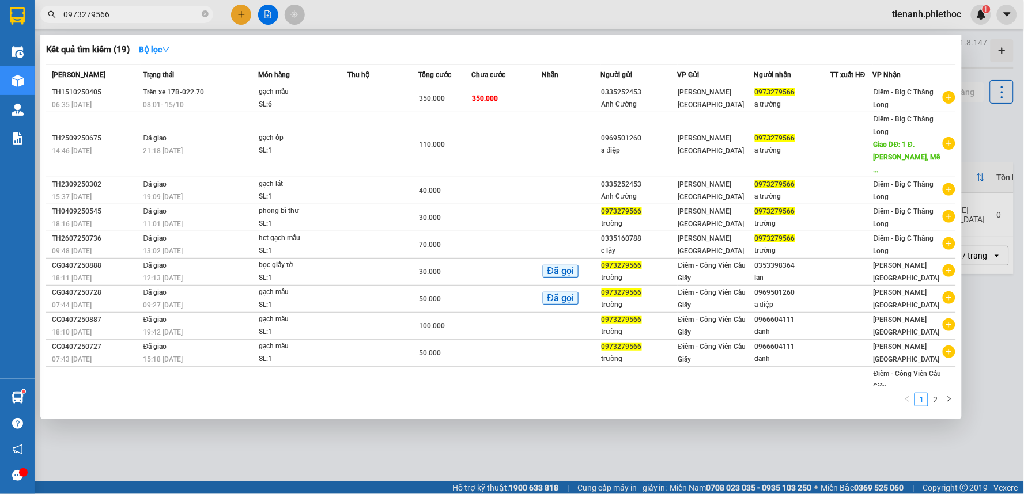
click at [142, 13] on input "0973279566" at bounding box center [131, 14] width 136 height 13
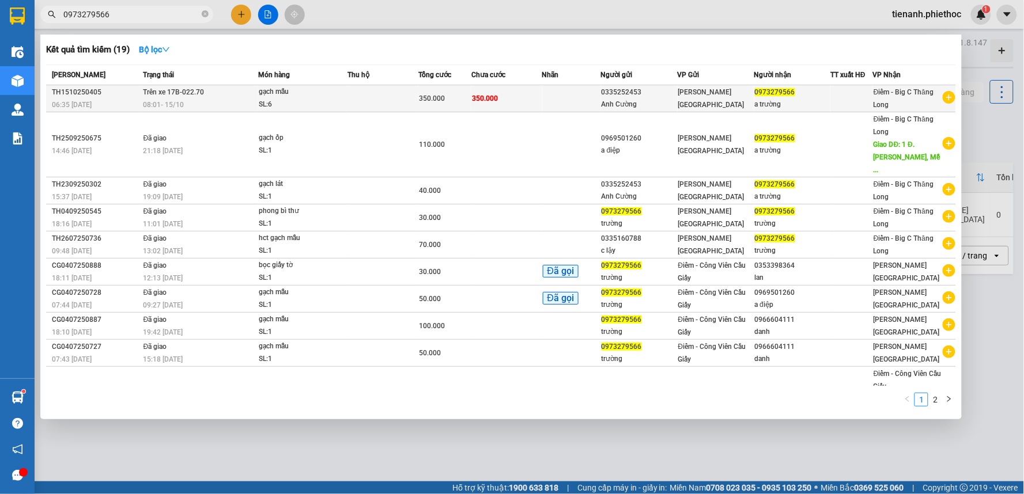
click at [394, 90] on td at bounding box center [382, 98] width 71 height 27
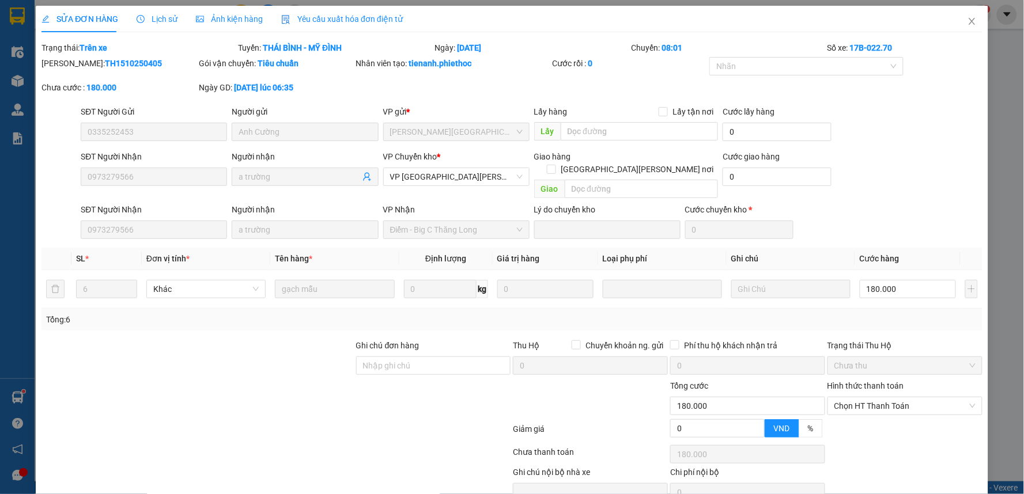
click at [150, 30] on div "Lịch sử" at bounding box center [157, 19] width 41 height 26
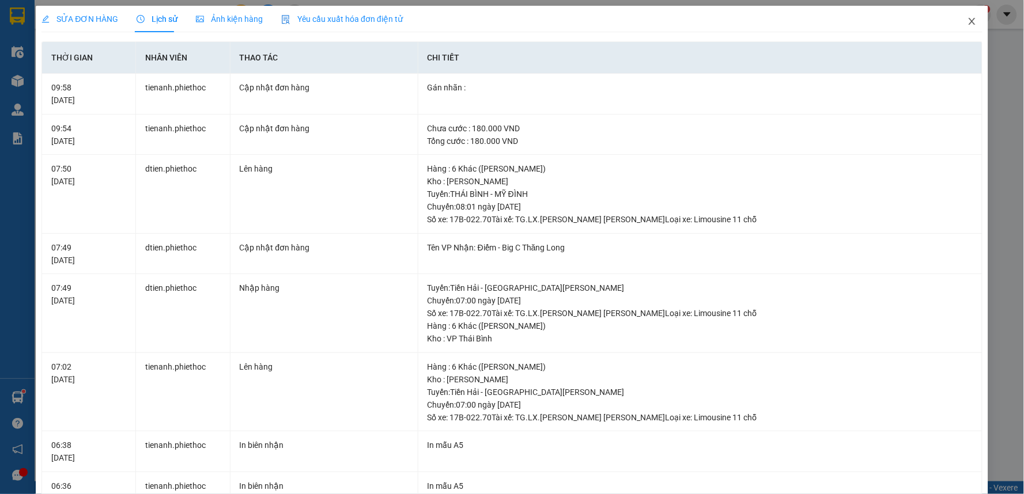
click at [967, 21] on icon "close" at bounding box center [971, 21] width 9 height 9
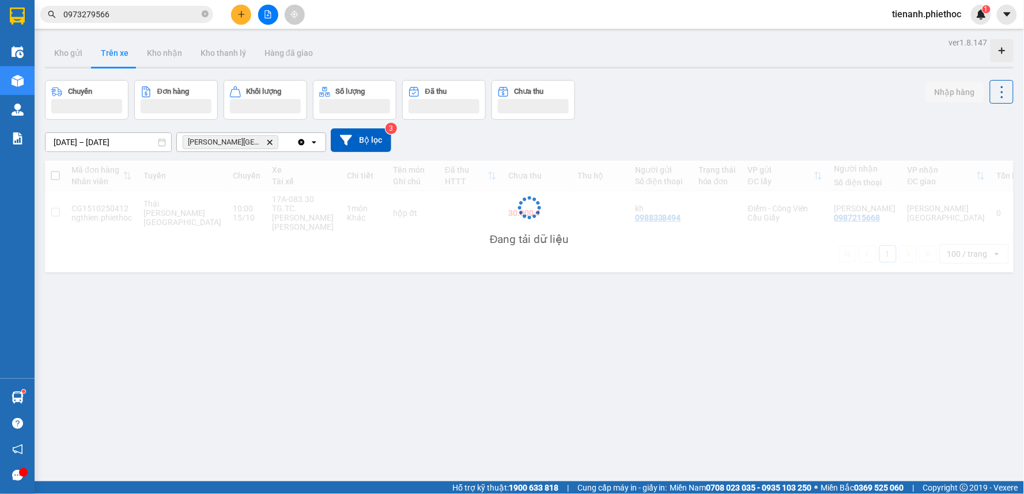
click at [153, 21] on span "0973279566" at bounding box center [126, 14] width 173 height 17
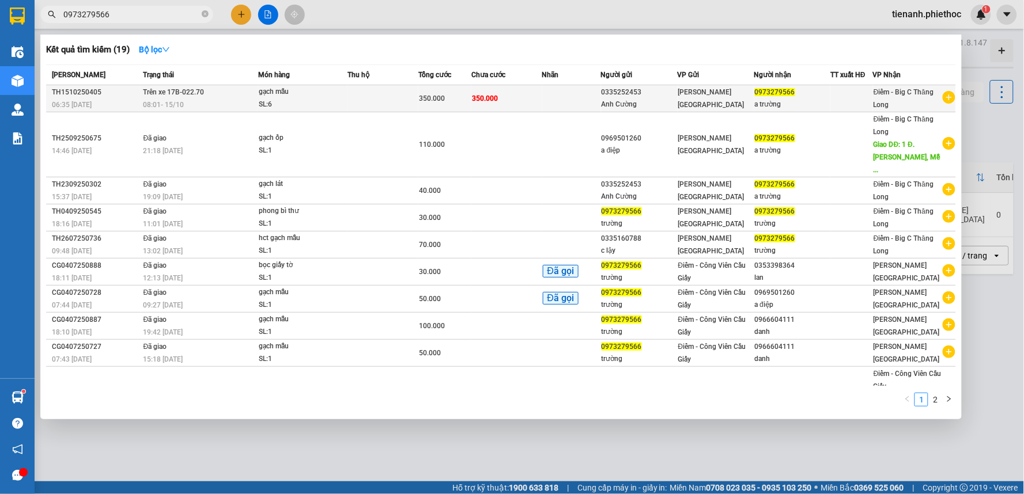
click at [448, 103] on div "350.000" at bounding box center [445, 98] width 52 height 13
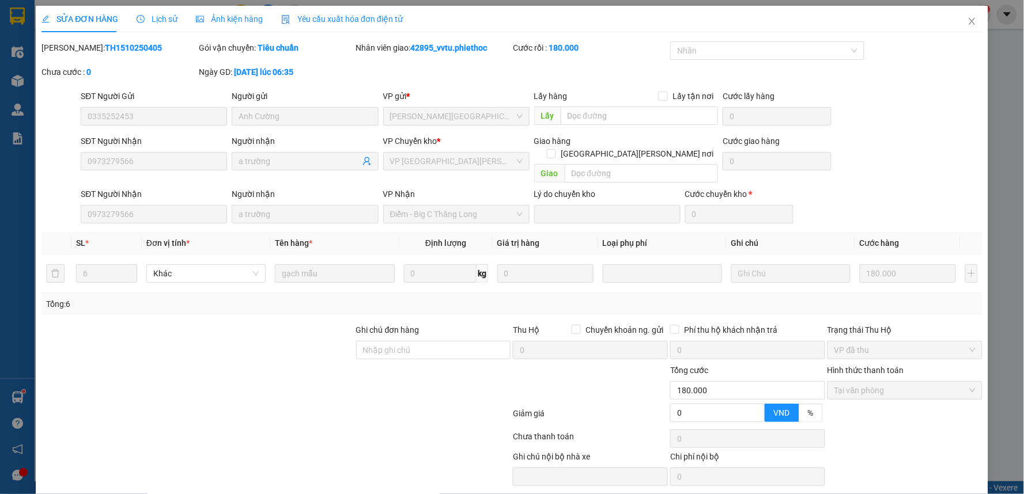
click at [159, 16] on span "Lịch sử" at bounding box center [157, 18] width 41 height 9
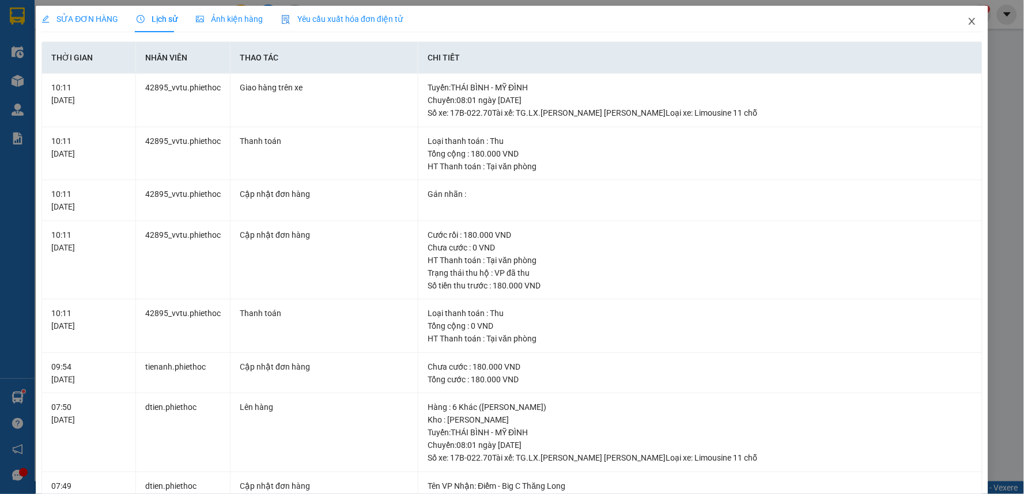
click at [968, 17] on span "Close" at bounding box center [972, 22] width 32 height 32
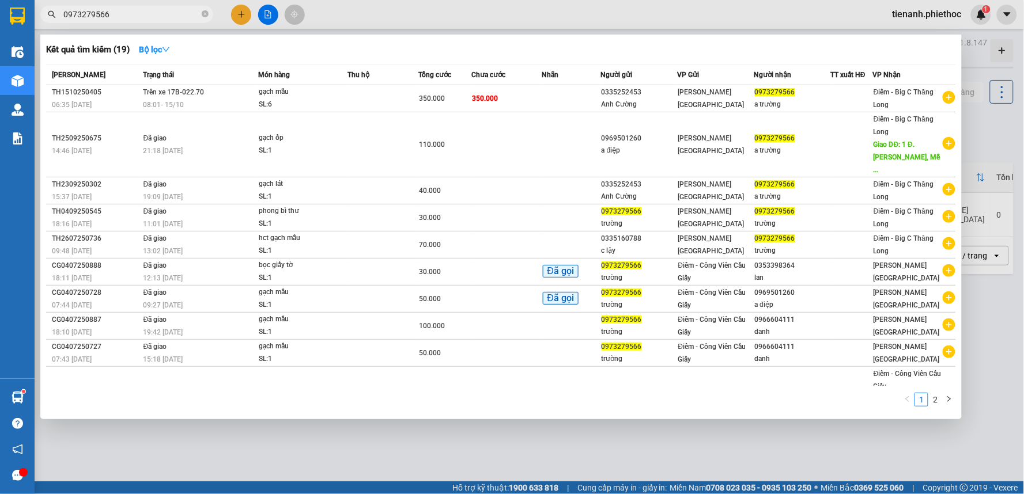
click at [172, 16] on input "0973279566" at bounding box center [131, 14] width 136 height 13
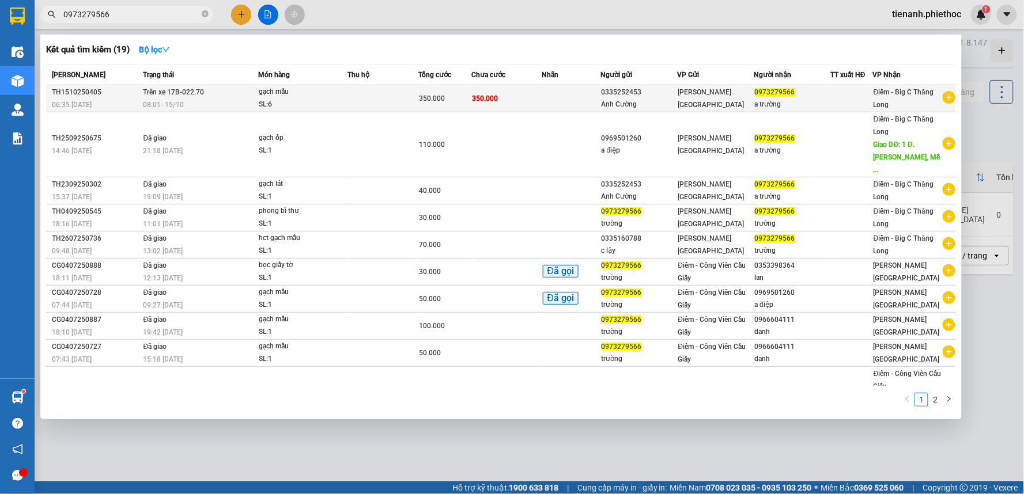
click at [170, 88] on span "Trên xe 17B-022.70" at bounding box center [173, 92] width 61 height 8
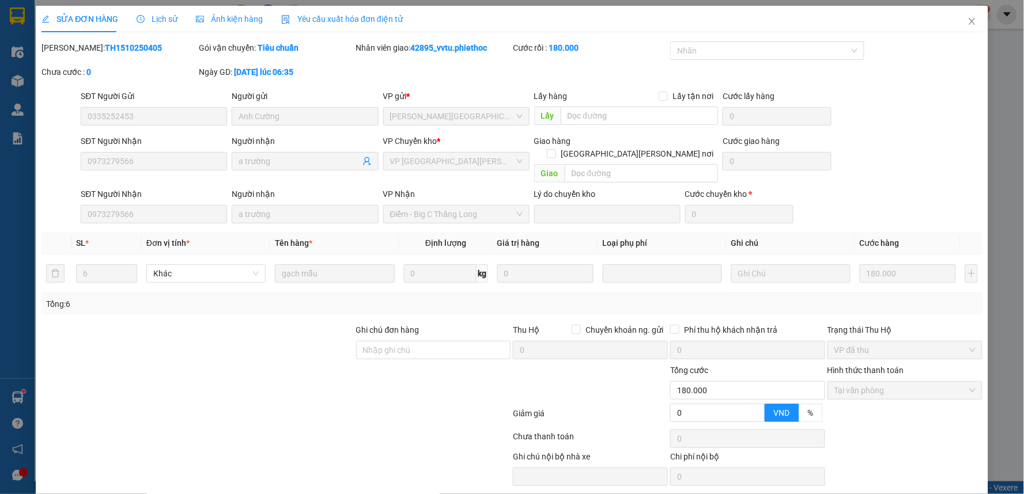
click at [160, 15] on span "Lịch sử" at bounding box center [157, 18] width 41 height 9
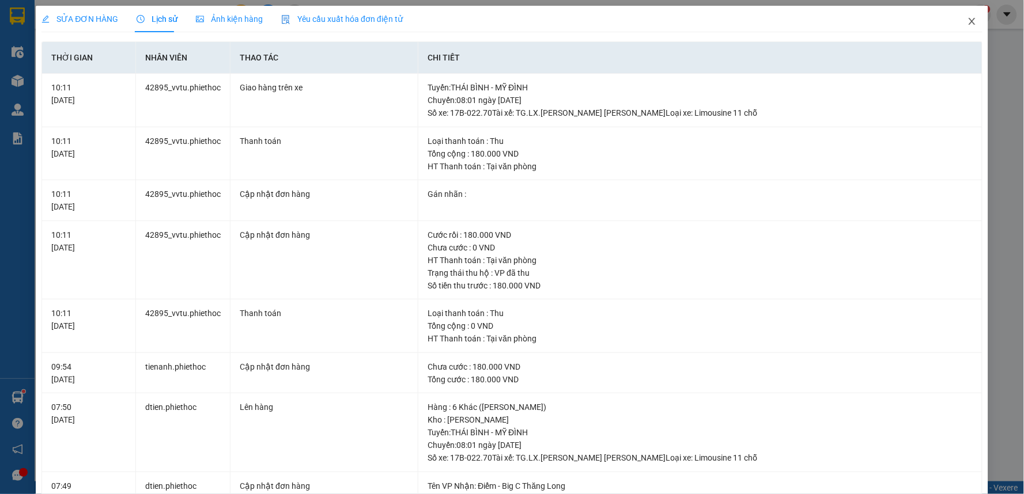
click at [967, 24] on icon "close" at bounding box center [971, 21] width 9 height 9
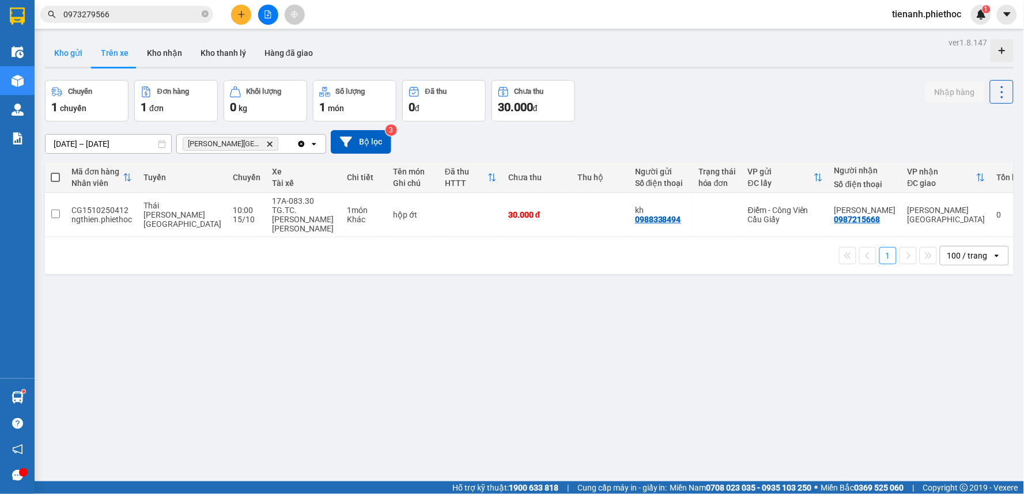
click at [54, 61] on button "Kho gửi" at bounding box center [68, 53] width 47 height 28
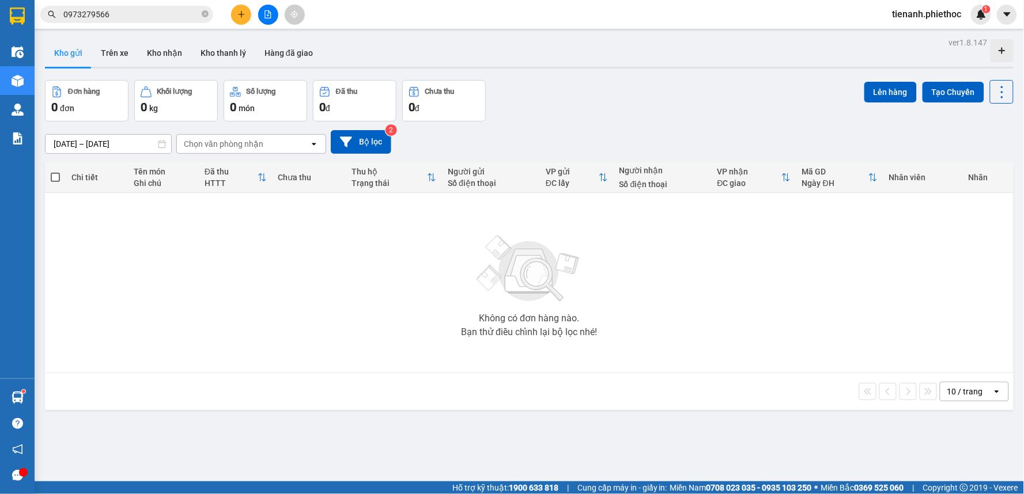
click at [244, 16] on icon "plus" at bounding box center [241, 14] width 8 height 8
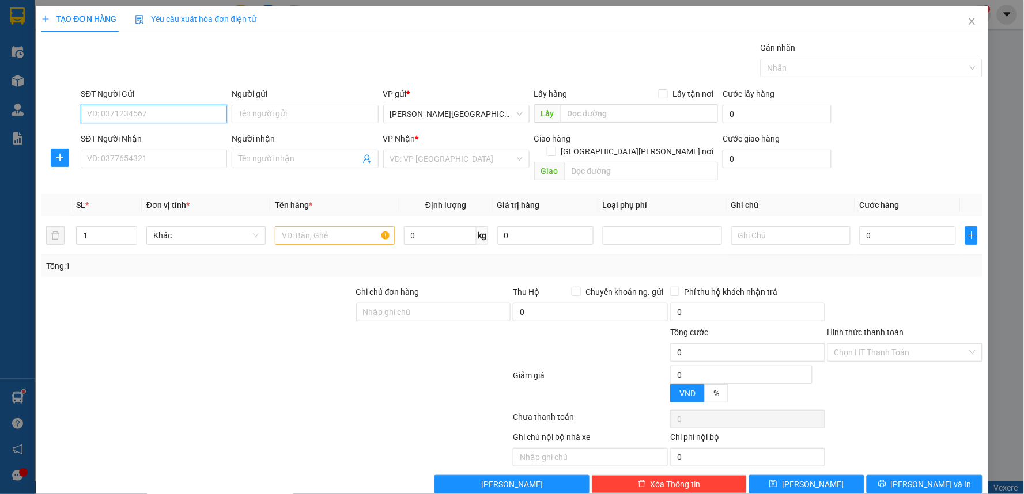
click at [180, 113] on input "SĐT Người Gửi" at bounding box center [154, 114] width 146 height 18
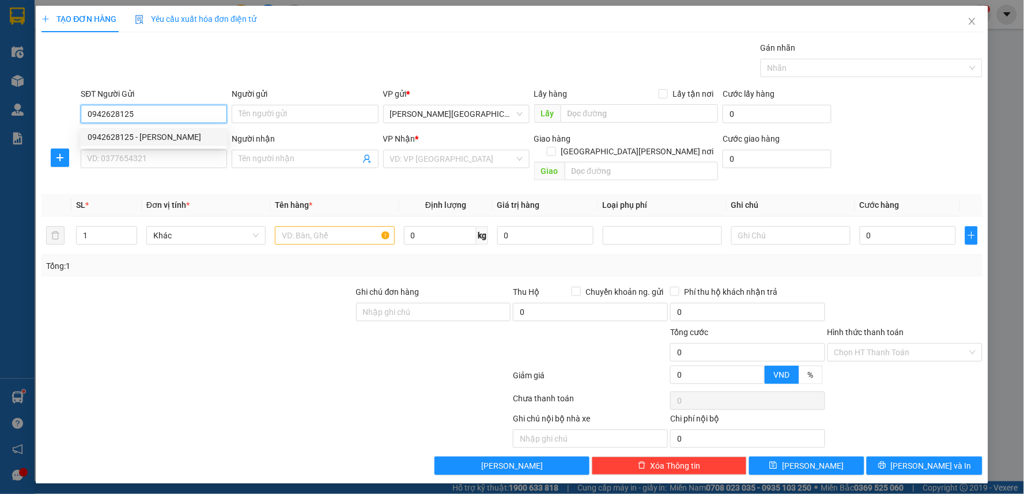
click at [180, 113] on input "0942628125" at bounding box center [154, 114] width 146 height 18
click at [160, 139] on div "0942628125 - chị thủy" at bounding box center [154, 137] width 132 height 13
click at [56, 160] on icon "plus" at bounding box center [59, 157] width 9 height 9
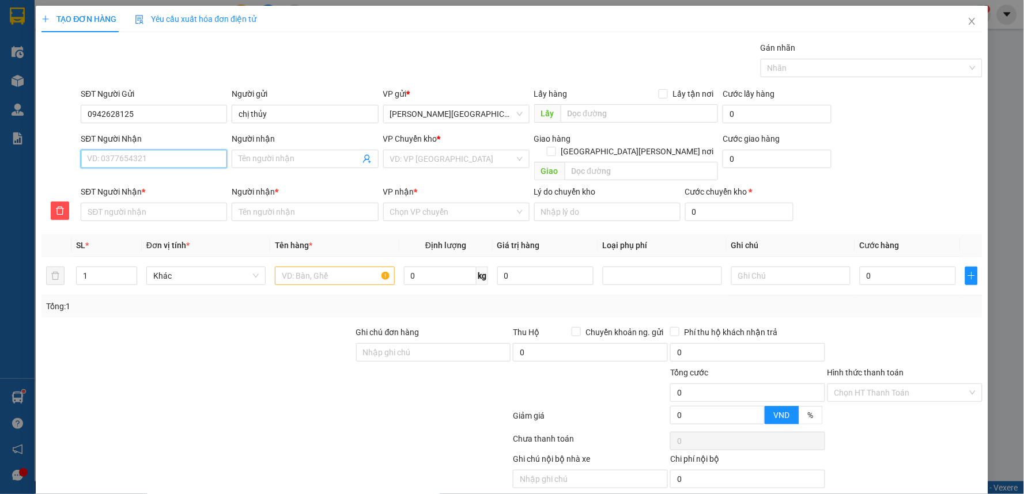
click at [129, 160] on input "SĐT Người Nhận" at bounding box center [154, 159] width 146 height 18
drag, startPoint x: 142, startPoint y: 152, endPoint x: 143, endPoint y: 160, distance: 8.1
click at [142, 154] on input "0971874393" at bounding box center [154, 159] width 146 height 18
click at [144, 161] on input "0971874393" at bounding box center [154, 159] width 146 height 18
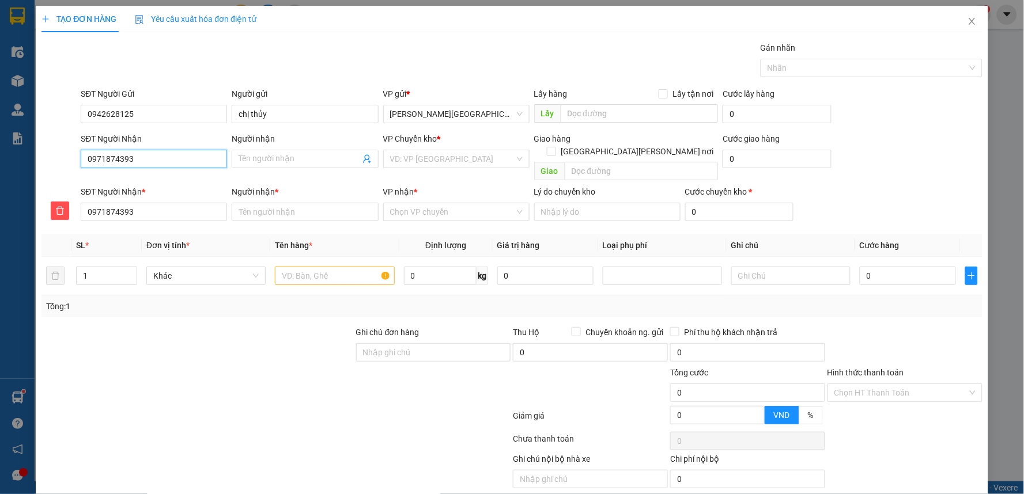
click at [144, 161] on input "0971874393" at bounding box center [154, 159] width 146 height 18
click at [252, 164] on input "Người nhận" at bounding box center [298, 159] width 121 height 13
click at [411, 163] on input "search" at bounding box center [452, 158] width 124 height 17
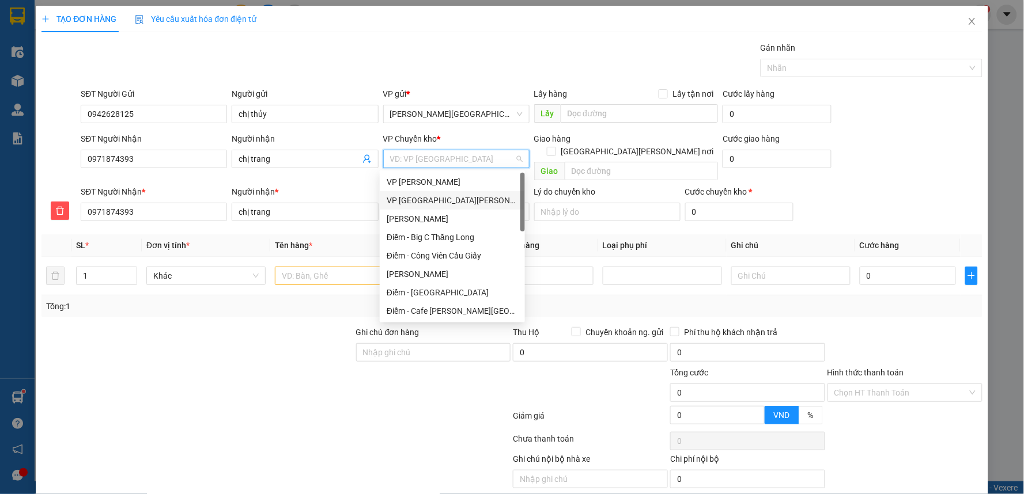
click at [419, 203] on div "VP [GEOGRAPHIC_DATA]" at bounding box center [452, 200] width 131 height 13
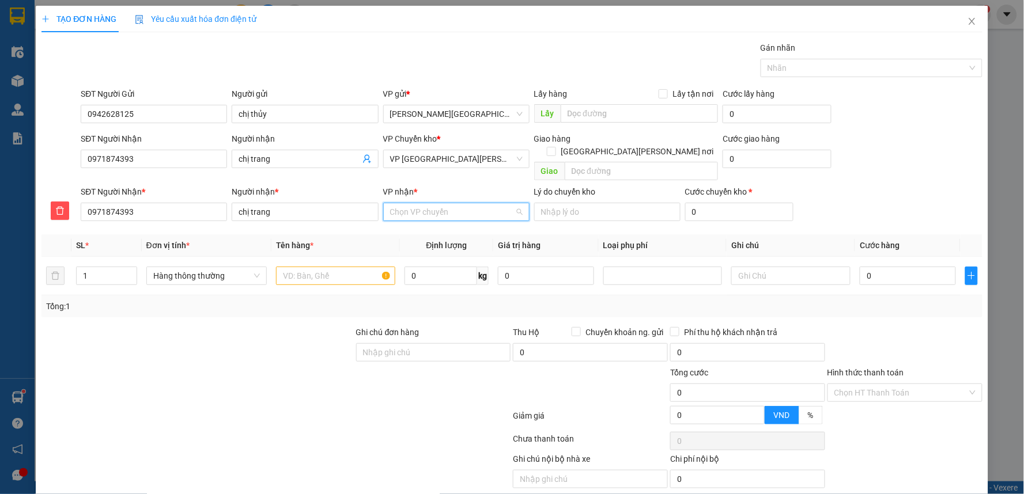
click at [438, 206] on input "VP nhận *" at bounding box center [452, 211] width 124 height 17
click at [449, 216] on div "Điểm - Công Viên Cầu Giấy" at bounding box center [452, 222] width 131 height 13
click at [320, 267] on input "text" at bounding box center [334, 276] width 119 height 18
click at [876, 267] on input "0" at bounding box center [907, 276] width 96 height 18
click at [896, 129] on form "SĐT Người Gửi 0942628125 Người gửi chị thủy VP gửi * VP Tiền Hải Lấy hàng Lấy t…" at bounding box center [511, 157] width 941 height 138
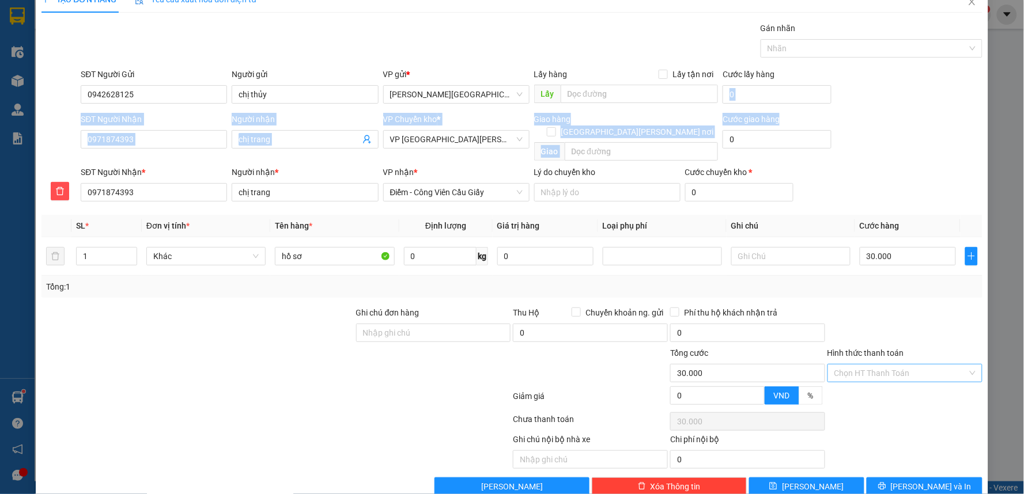
scroll to position [31, 0]
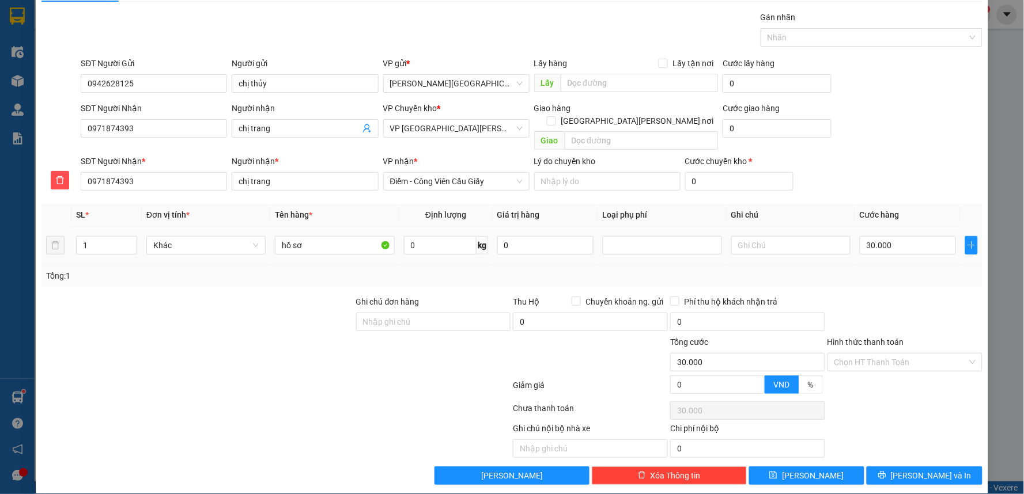
click at [926, 155] on div "SĐT Người Nhận * 0971874393 Người nhận * chị trang VP nhận * Điểm - Công Viên …" at bounding box center [531, 175] width 906 height 40
click at [899, 354] on input "Hình thức thanh toán" at bounding box center [900, 362] width 133 height 17
click at [878, 372] on div "Tại văn phòng" at bounding box center [896, 372] width 139 height 13
click at [936, 469] on span "[PERSON_NAME] và In" at bounding box center [931, 475] width 81 height 13
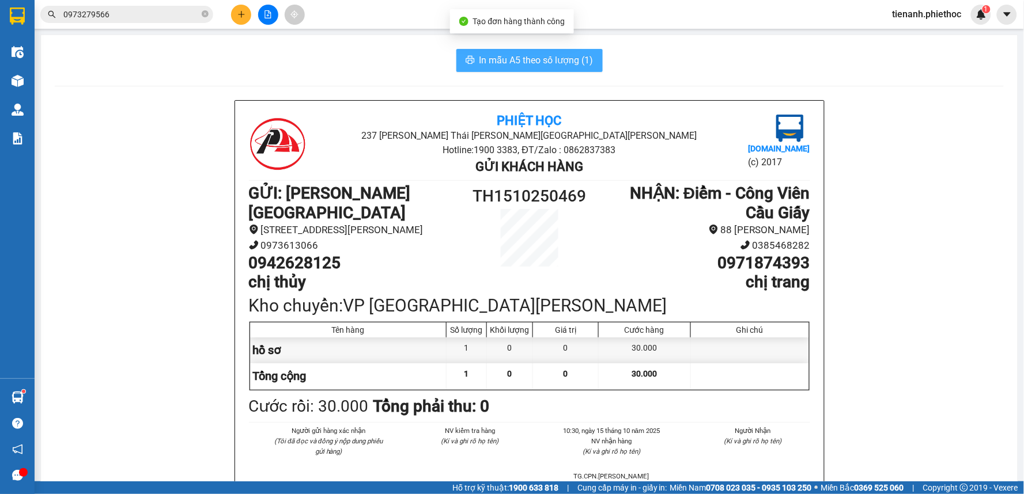
click at [539, 55] on span "In mẫu A5 theo số lượng (1)" at bounding box center [536, 60] width 114 height 14
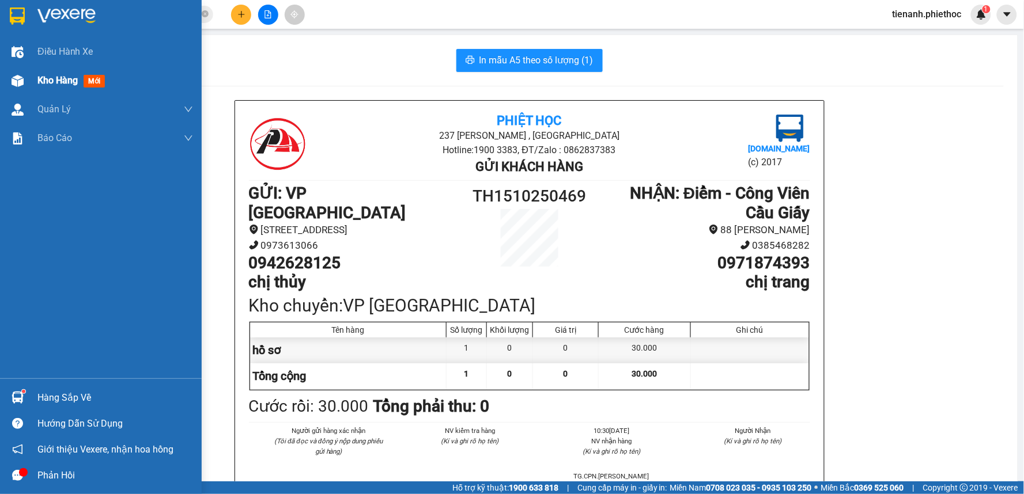
click at [48, 82] on span "Kho hàng" at bounding box center [57, 80] width 40 height 11
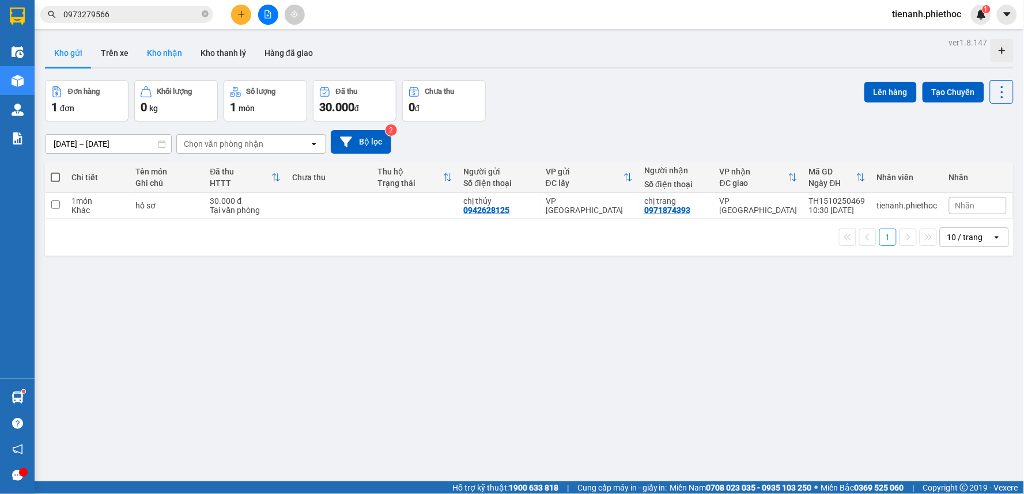
click at [180, 56] on button "Kho nhận" at bounding box center [165, 53] width 54 height 28
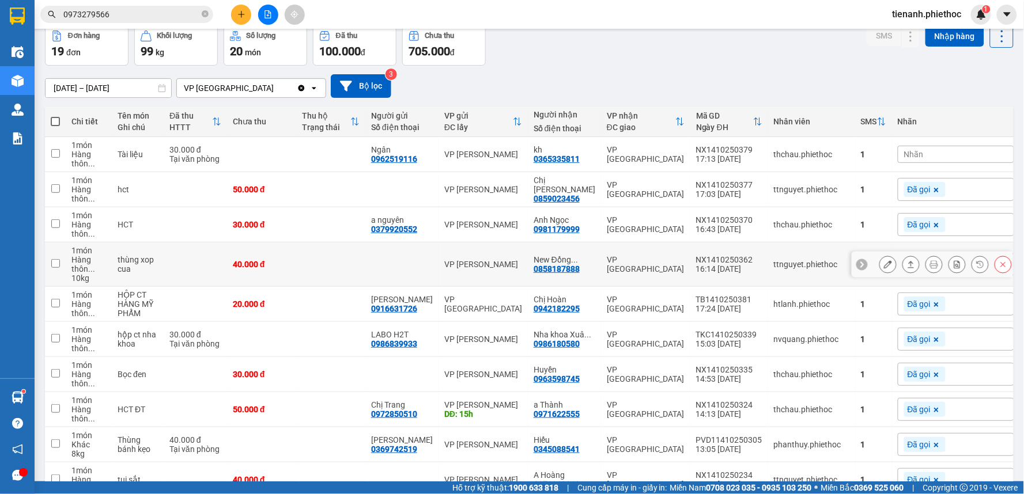
scroll to position [128, 0]
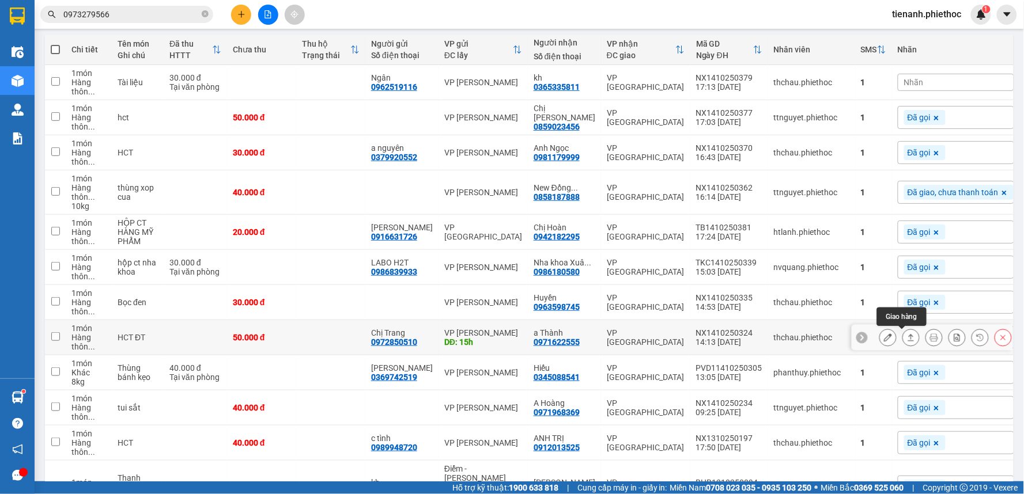
click at [907, 337] on icon at bounding box center [911, 338] width 8 height 8
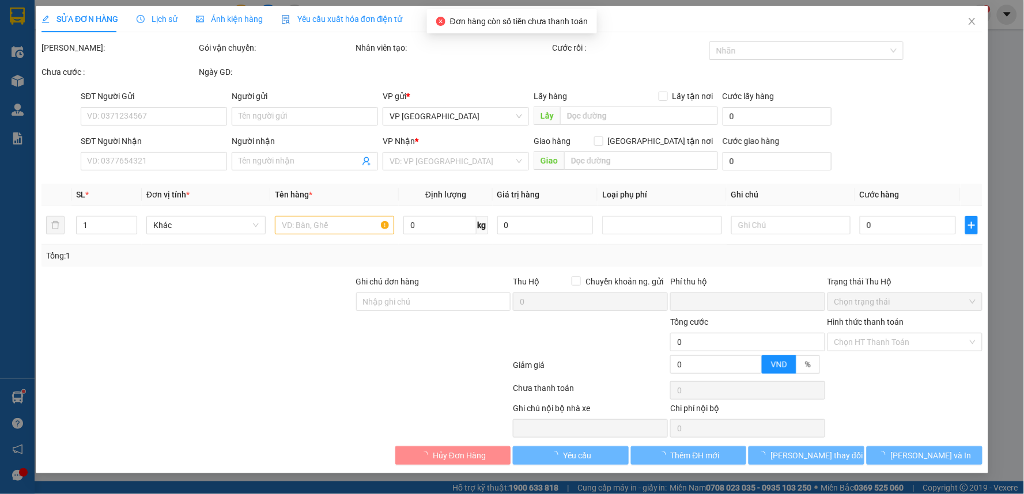
type input "0972850510"
type input "Chị Trang"
type input "15h"
type input "0971622555"
type input "a Thành"
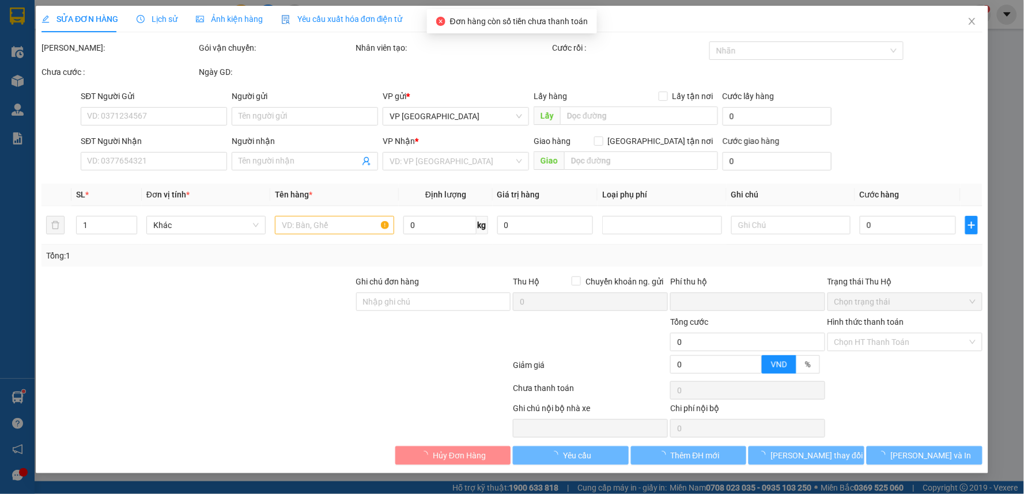
type input "0"
type input "50.000"
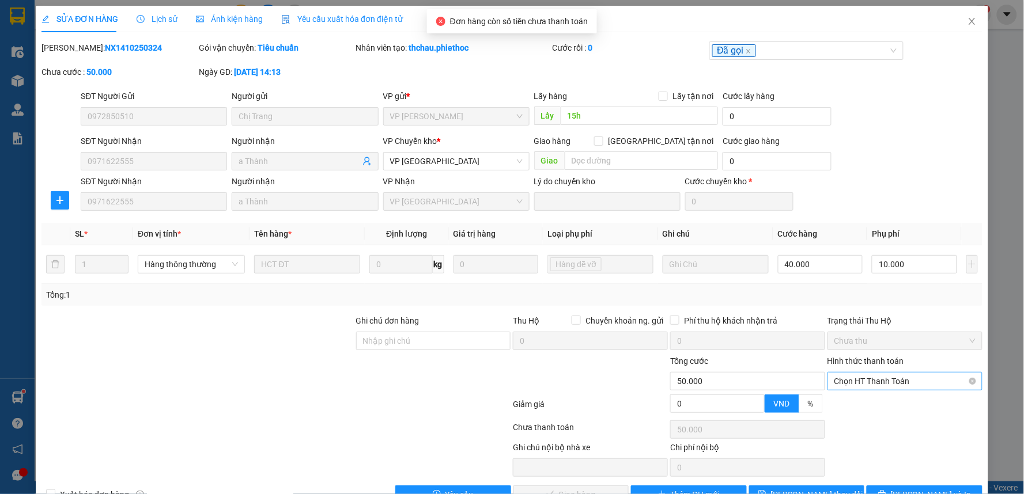
scroll to position [32, 0]
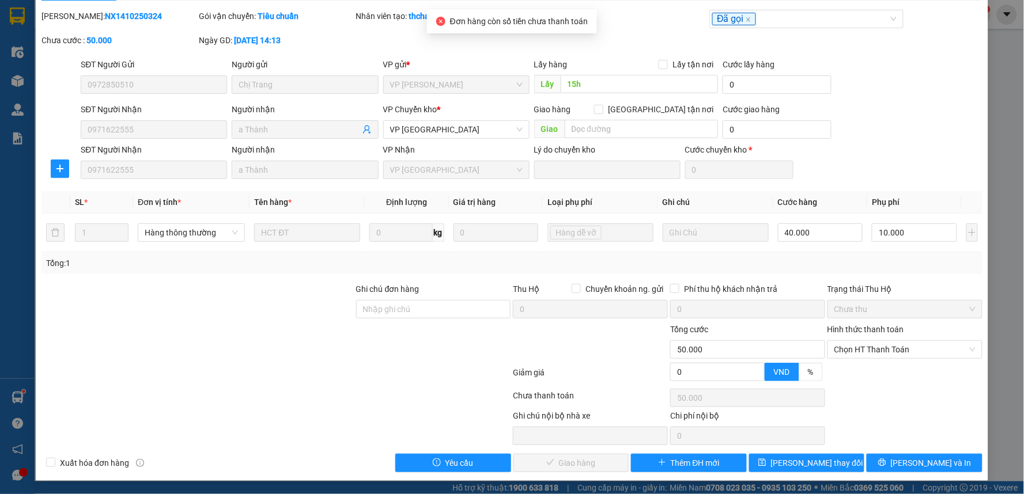
click at [884, 338] on div "Hình thức thanh toán" at bounding box center [904, 331] width 155 height 17
click at [880, 349] on span "Chọn HT Thanh Toán" at bounding box center [904, 349] width 141 height 17
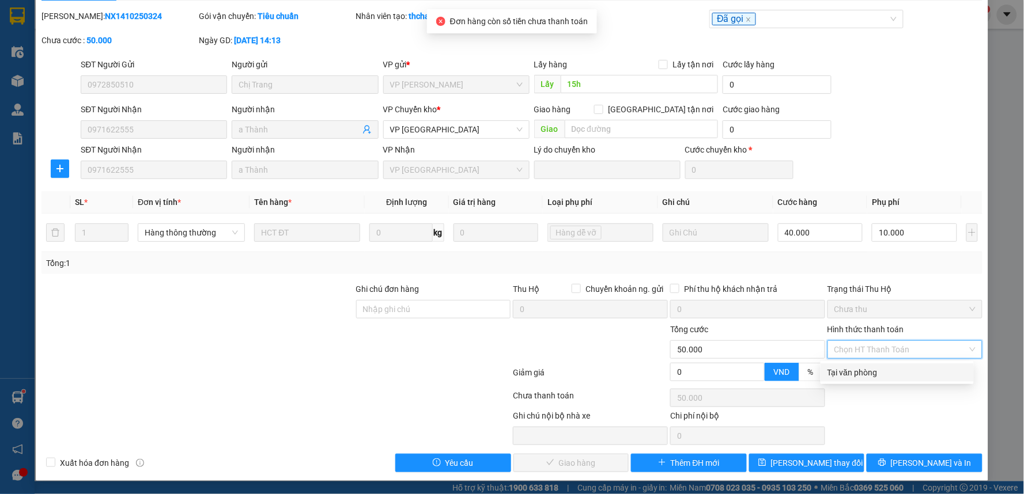
click at [870, 376] on div "Tại văn phòng" at bounding box center [896, 372] width 139 height 13
type input "0"
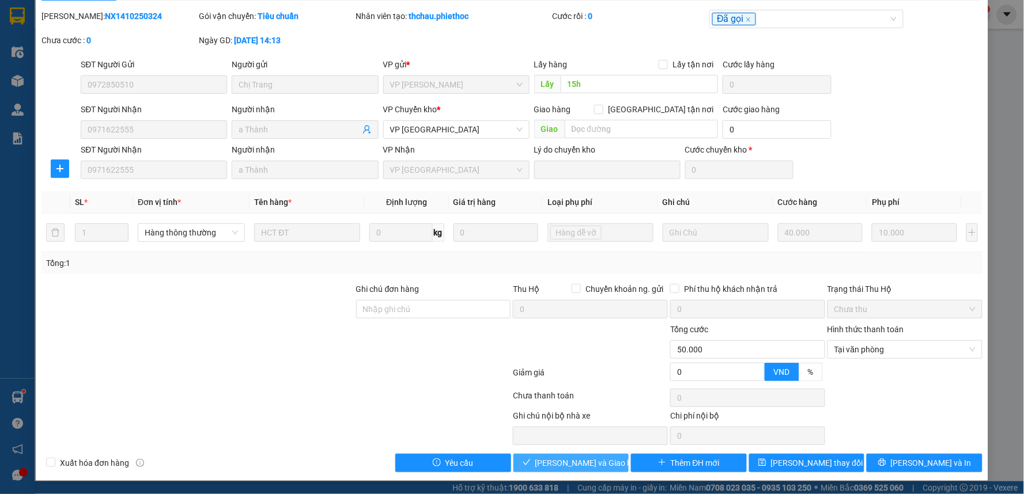
click at [586, 464] on span "[PERSON_NAME] và Giao hàng" at bounding box center [590, 463] width 111 height 13
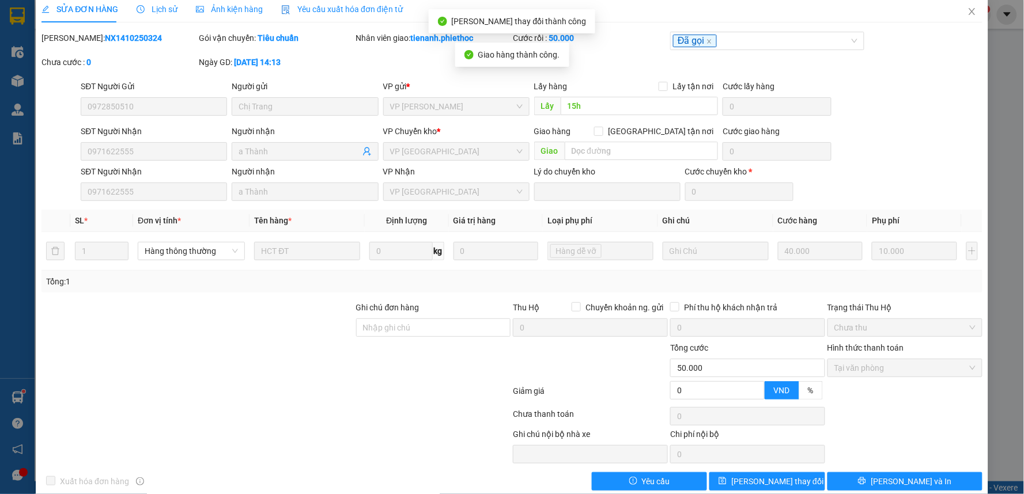
scroll to position [0, 0]
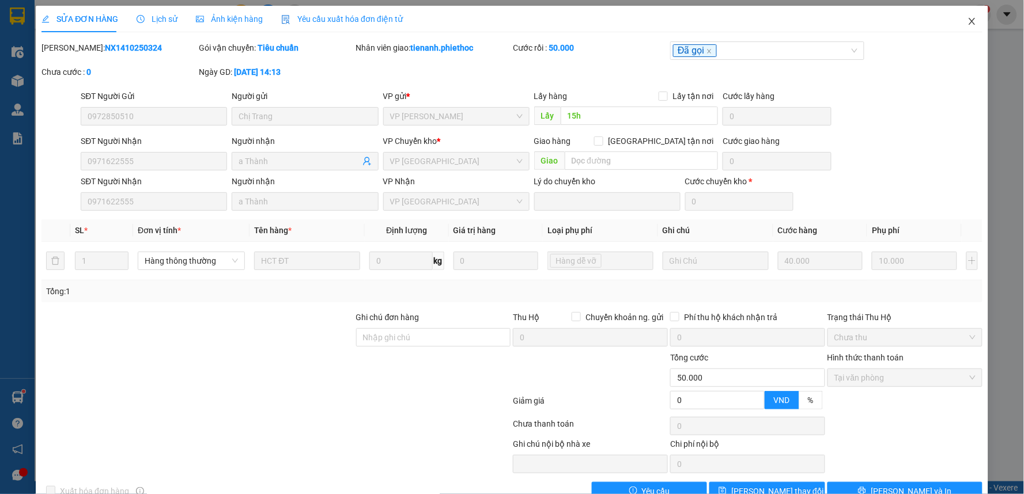
click at [967, 18] on icon "close" at bounding box center [971, 21] width 9 height 9
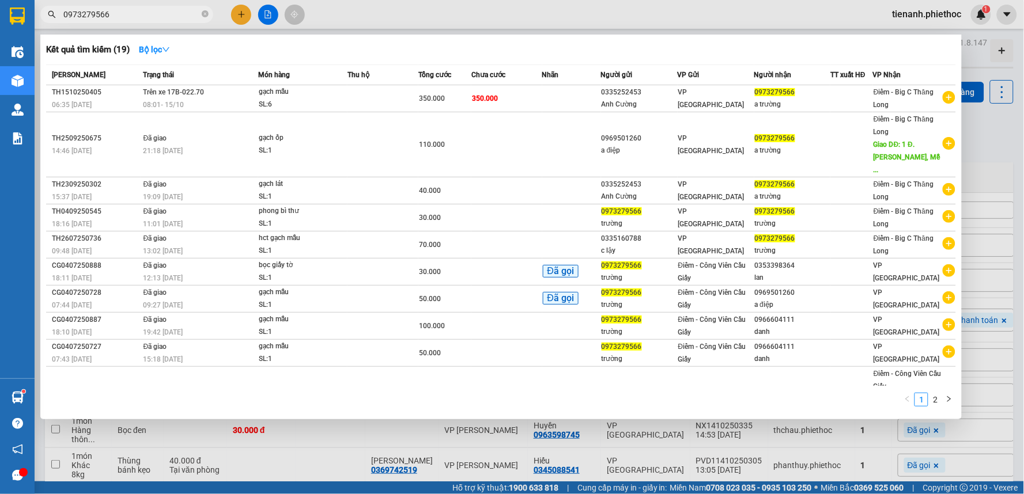
click at [200, 13] on span "0973279566" at bounding box center [126, 14] width 173 height 17
click at [203, 15] on icon "close-circle" at bounding box center [205, 13] width 7 height 7
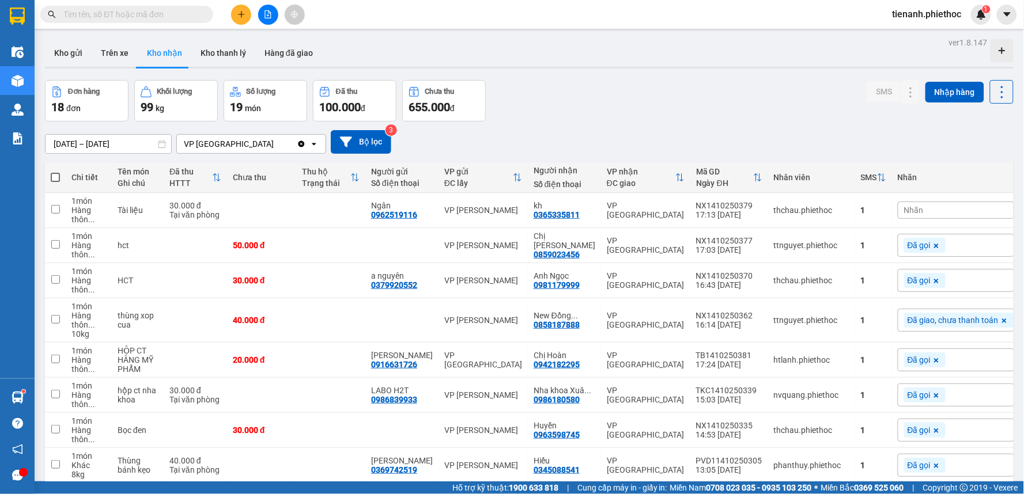
click at [167, 14] on input "text" at bounding box center [131, 14] width 136 height 13
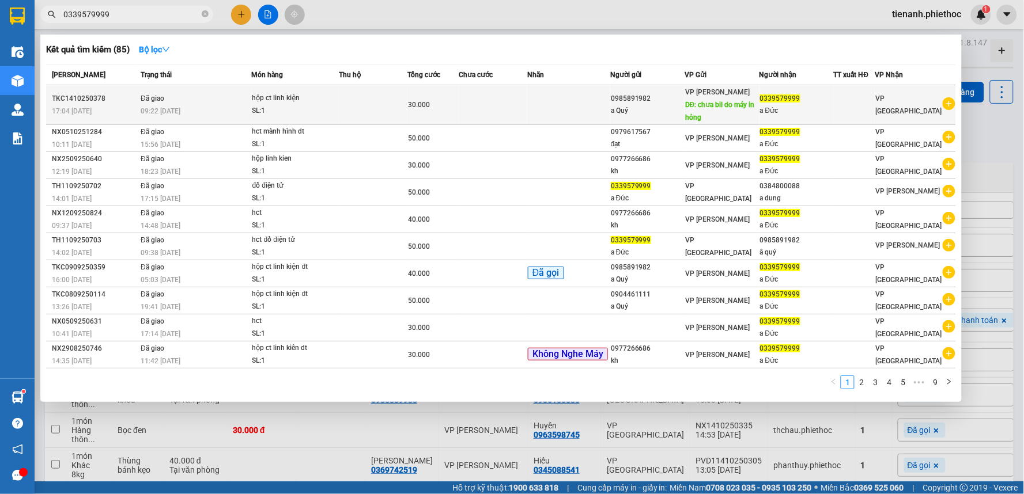
type input "0339579999"
click at [469, 104] on td at bounding box center [493, 105] width 69 height 40
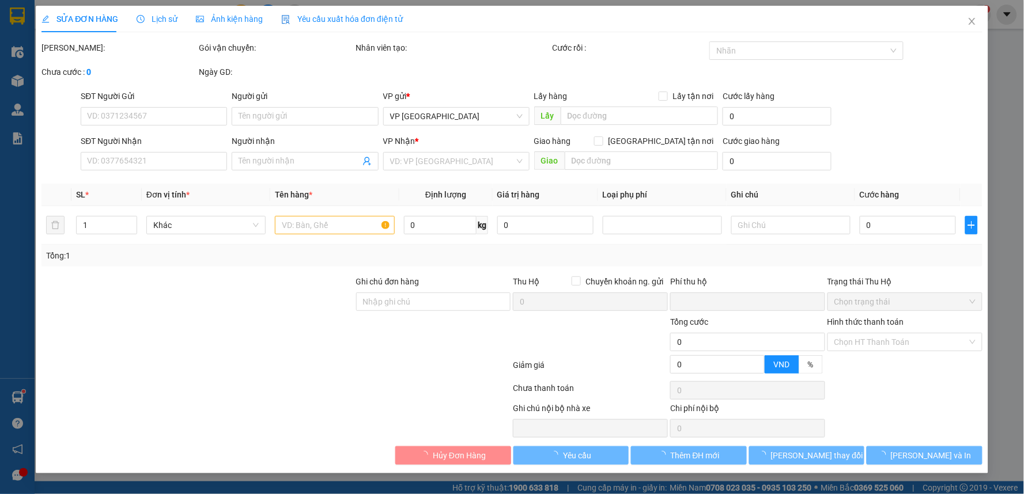
type input "0985891982"
type input "a Quý"
type input "chưa bil do máy in hỏng"
type input "0339579999"
type input "a Đức"
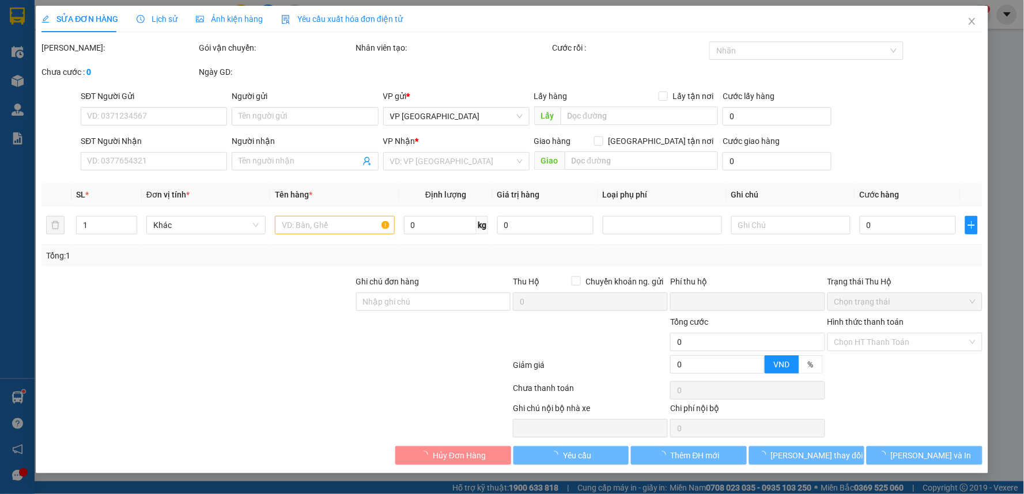
type input "0"
type input "30.000"
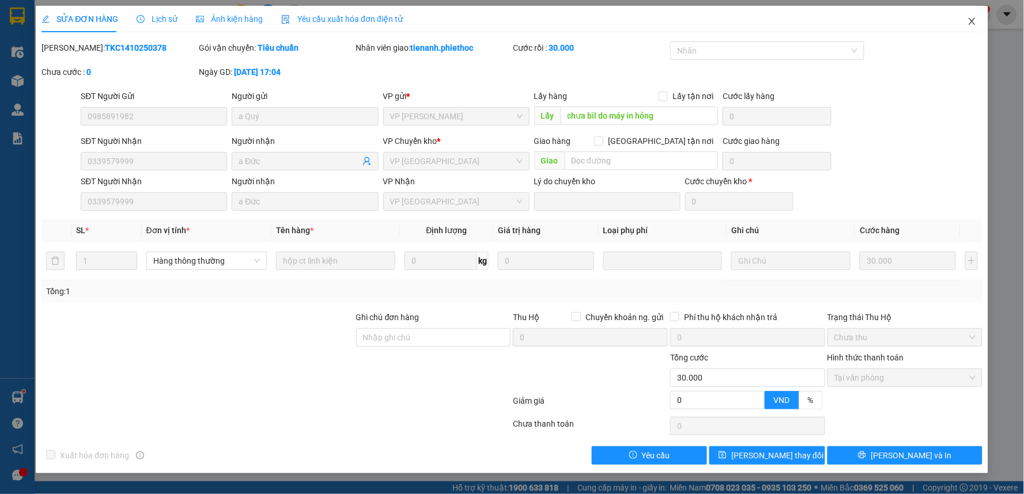
click at [969, 23] on icon "close" at bounding box center [971, 21] width 9 height 9
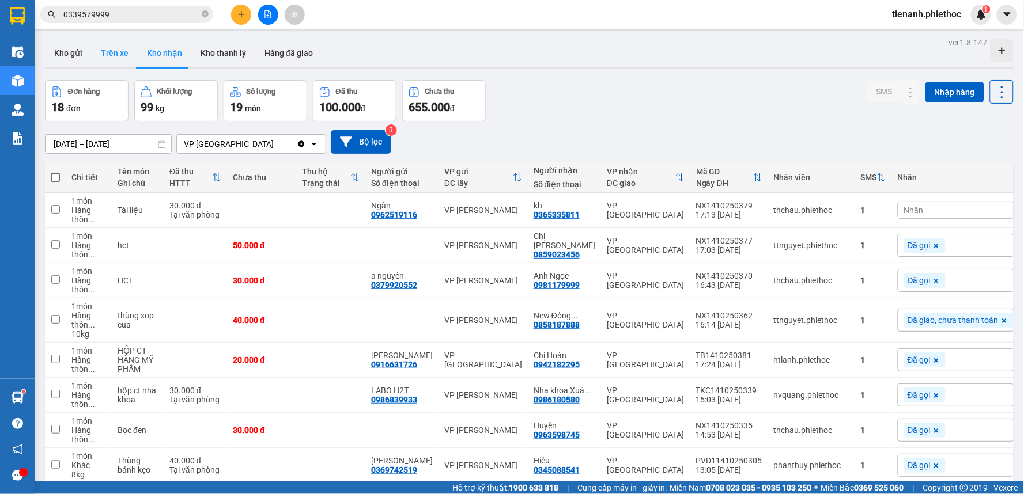
click at [113, 55] on button "Trên xe" at bounding box center [115, 53] width 46 height 28
type input "15/10/2025 – 15/10/2025"
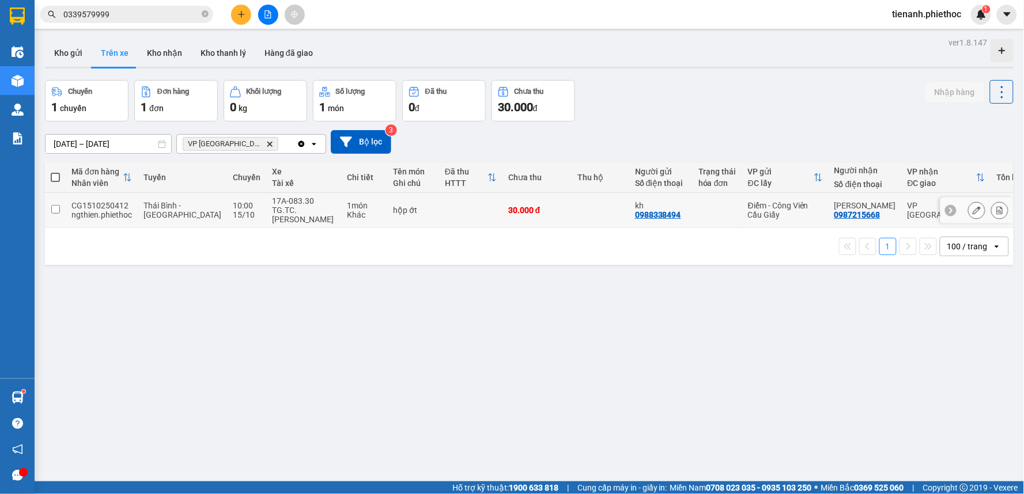
click at [393, 213] on div "hộp ớt" at bounding box center [413, 210] width 40 height 9
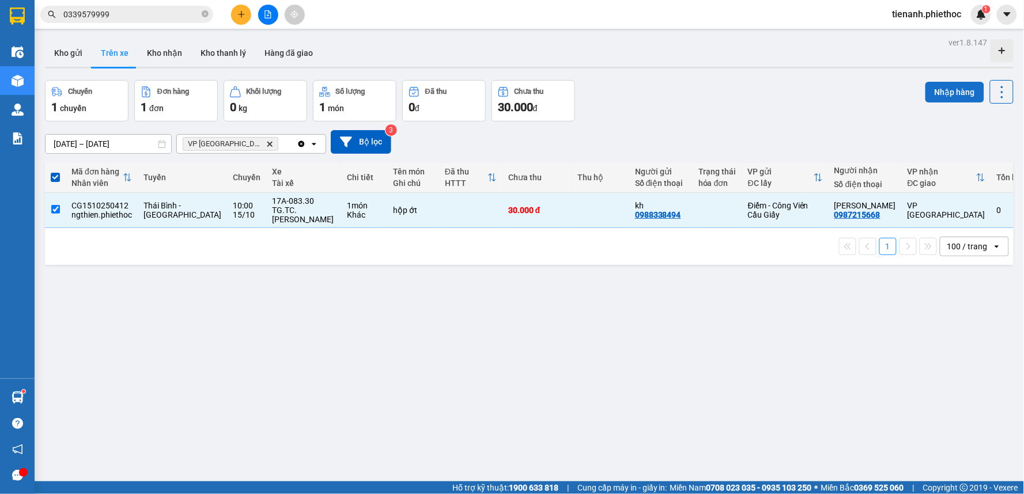
click at [942, 88] on button "Nhập hàng" at bounding box center [954, 92] width 59 height 21
checkbox input "false"
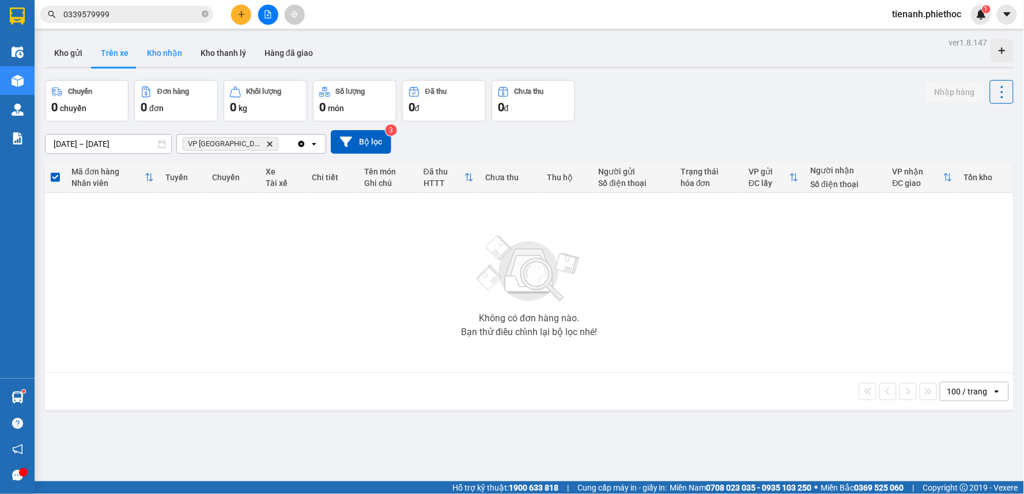
click at [176, 54] on button "Kho nhận" at bounding box center [165, 53] width 54 height 28
type input "[DATE] – [DATE]"
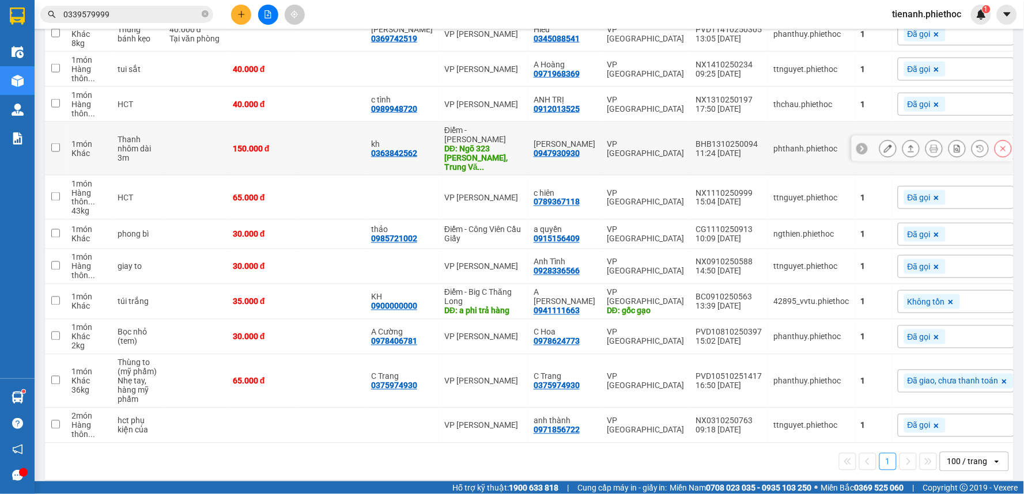
scroll to position [459, 0]
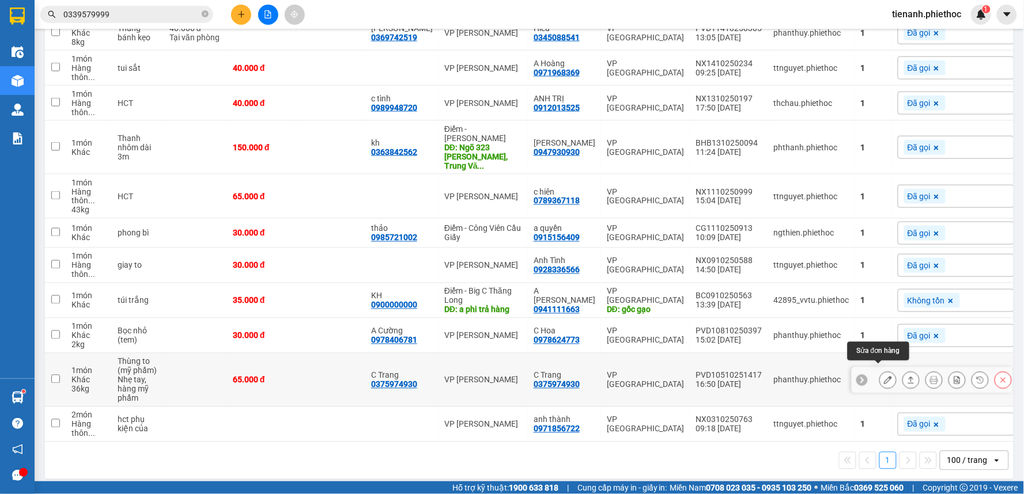
click at [882, 377] on button at bounding box center [888, 380] width 16 height 20
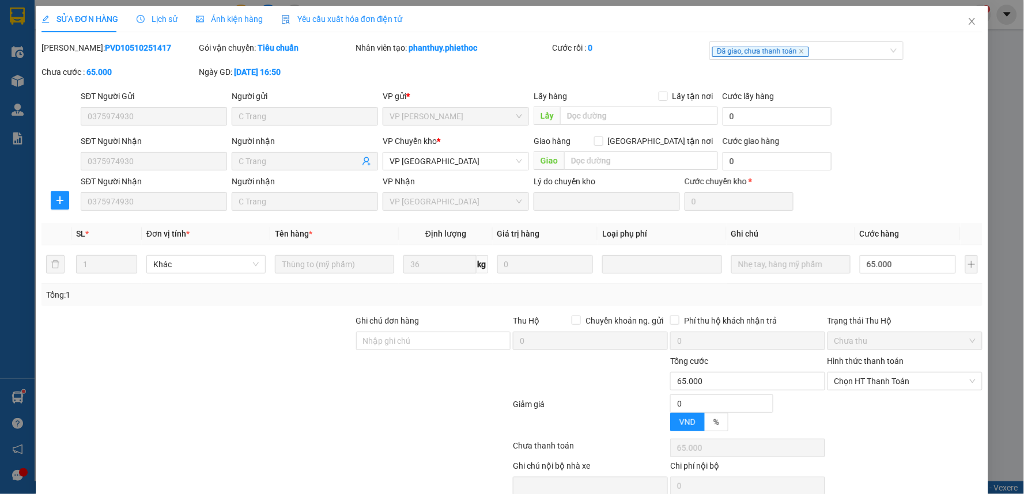
type input "0375974930"
type input "C Trang"
type input "0375974930"
type input "C Trang"
type input "0"
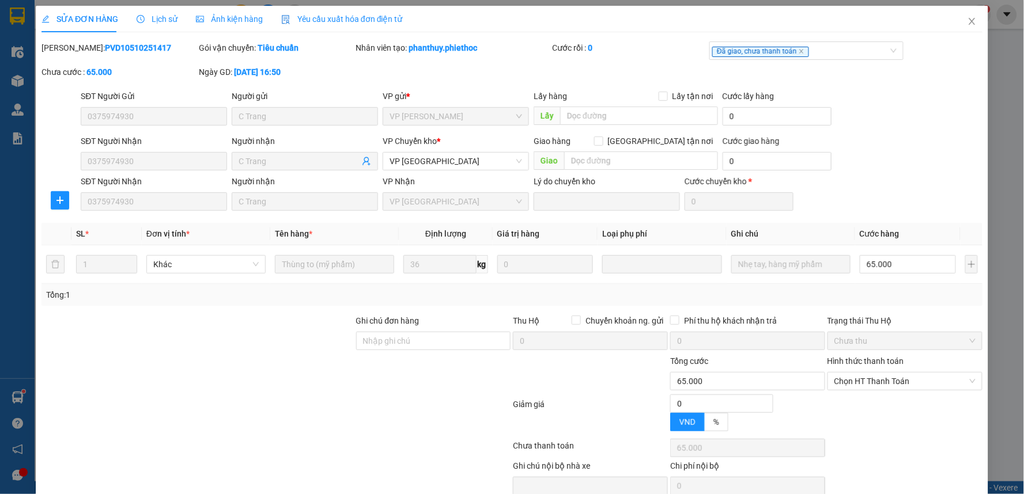
type input "65.000"
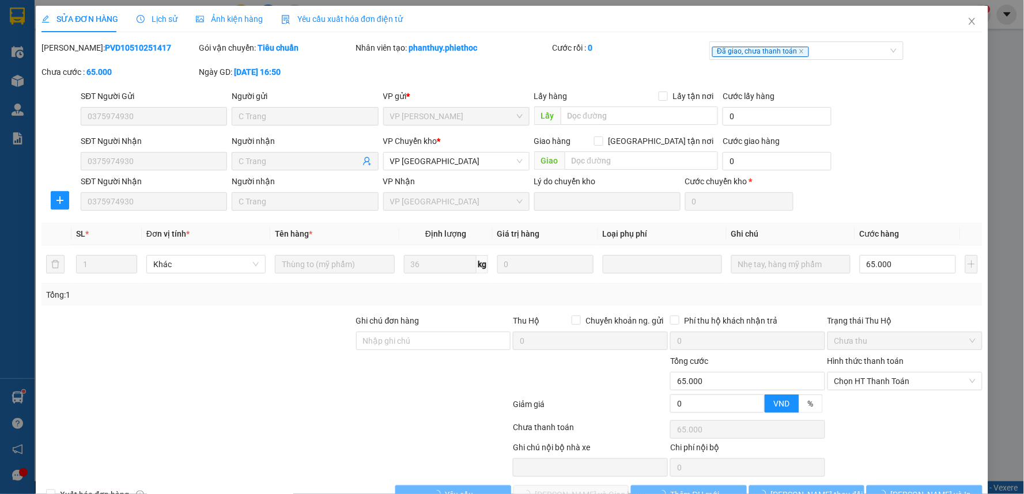
click at [168, 20] on span "Lịch sử" at bounding box center [157, 18] width 41 height 9
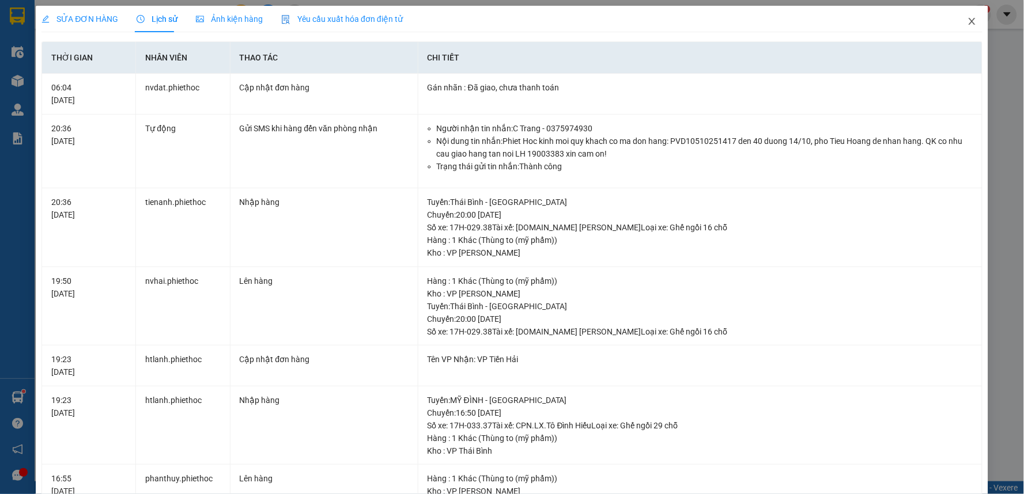
click at [969, 31] on span "Close" at bounding box center [972, 22] width 32 height 32
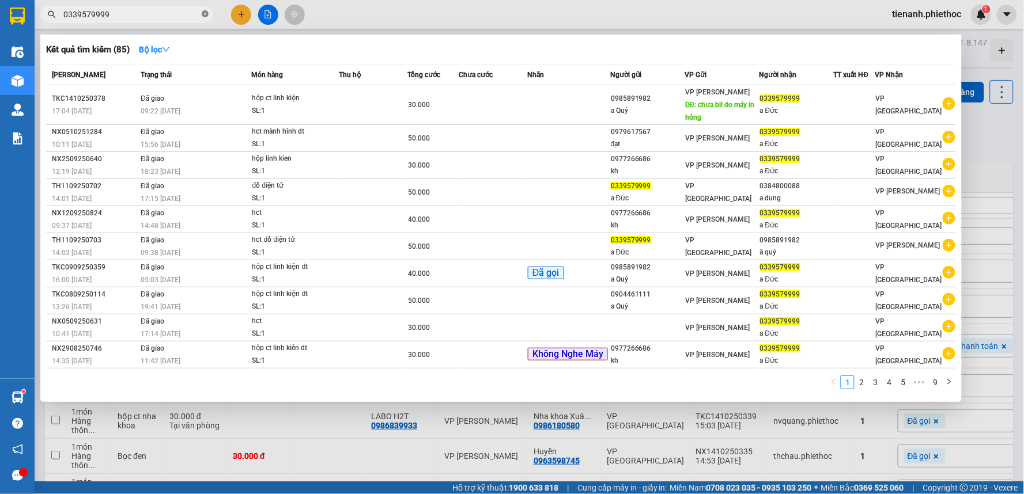
click at [204, 14] on icon "close-circle" at bounding box center [205, 13] width 7 height 7
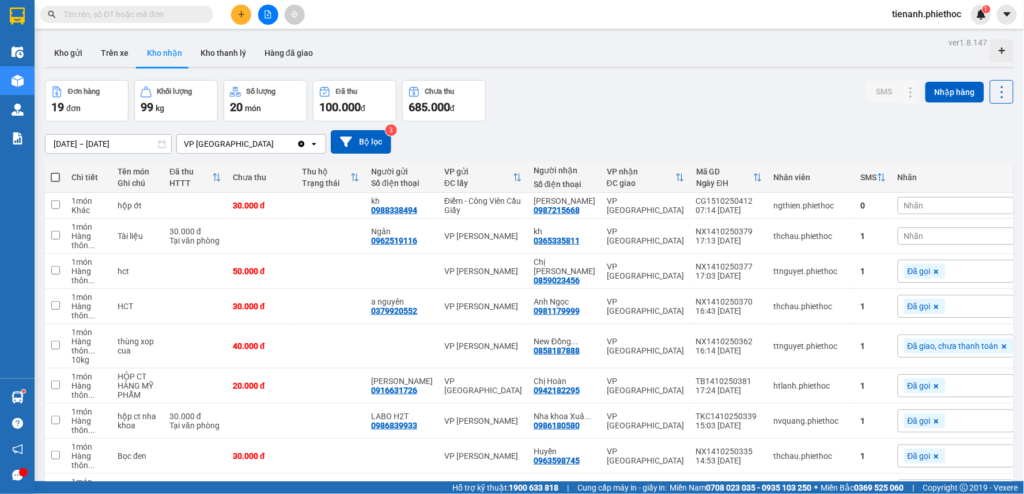
click at [153, 9] on input "text" at bounding box center [131, 14] width 136 height 13
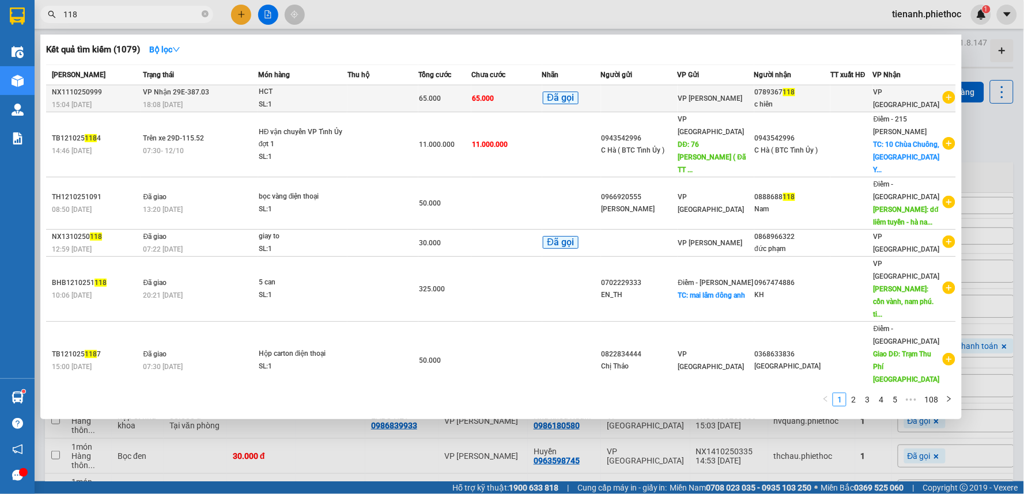
type input "118"
click at [358, 100] on td at bounding box center [382, 98] width 71 height 27
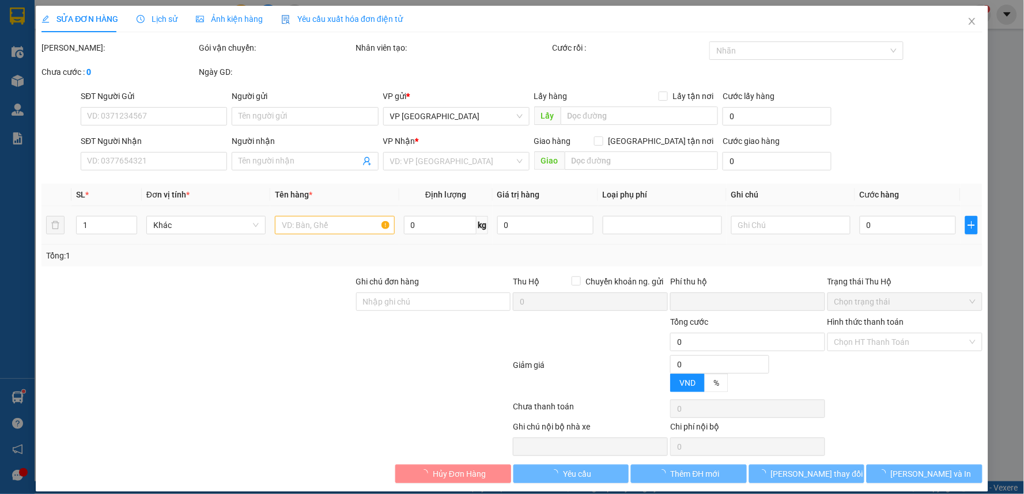
type input "0789367118"
type input "c hiên"
type input "0"
type input "65.000"
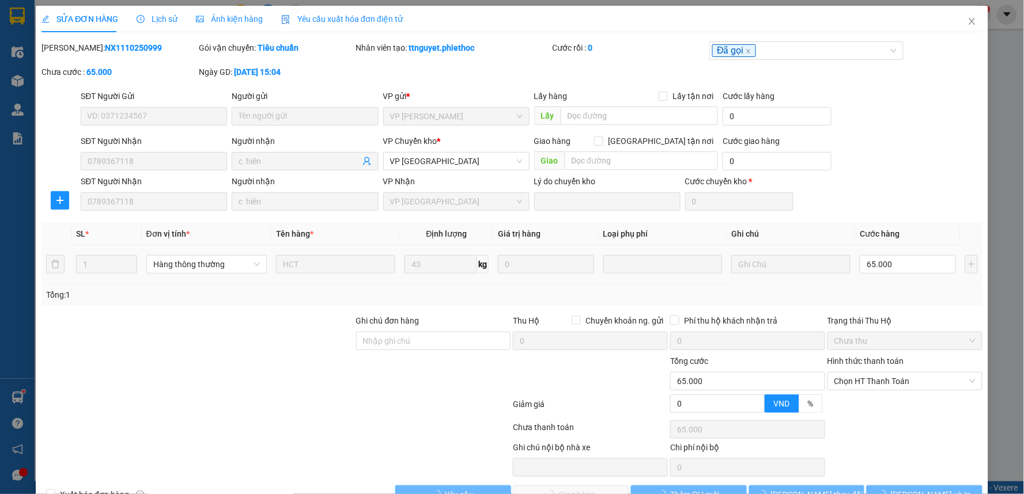
scroll to position [32, 0]
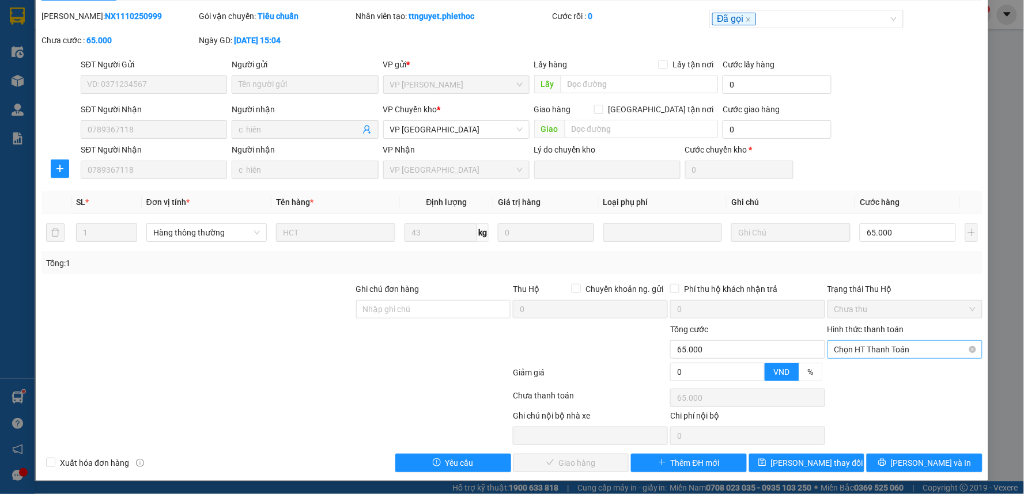
click at [860, 344] on span "Chọn HT Thanh Toán" at bounding box center [904, 349] width 141 height 17
click at [857, 372] on div "Tại văn phòng" at bounding box center [896, 372] width 139 height 13
type input "0"
drag, startPoint x: 577, startPoint y: 464, endPoint x: 618, endPoint y: 464, distance: 41.5
click at [577, 464] on span "[PERSON_NAME] và Giao hàng" at bounding box center [590, 463] width 111 height 13
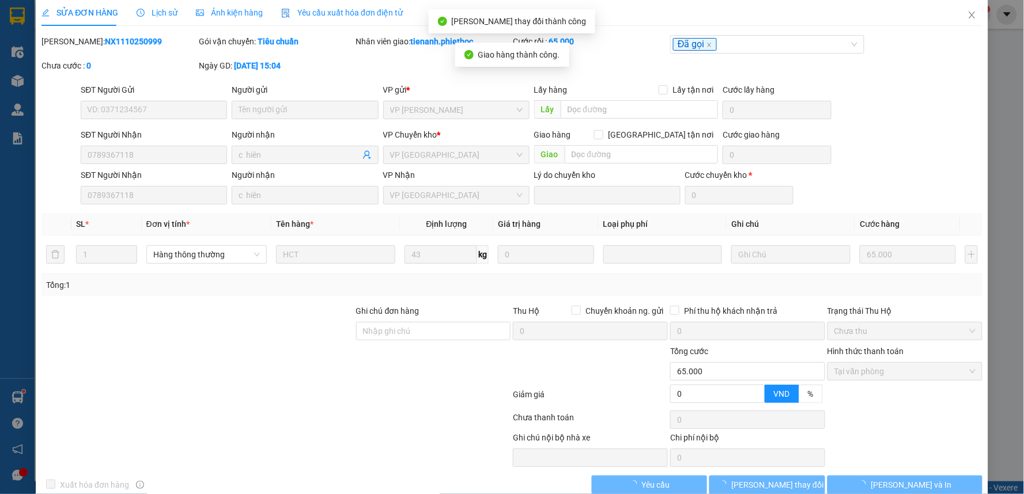
scroll to position [0, 0]
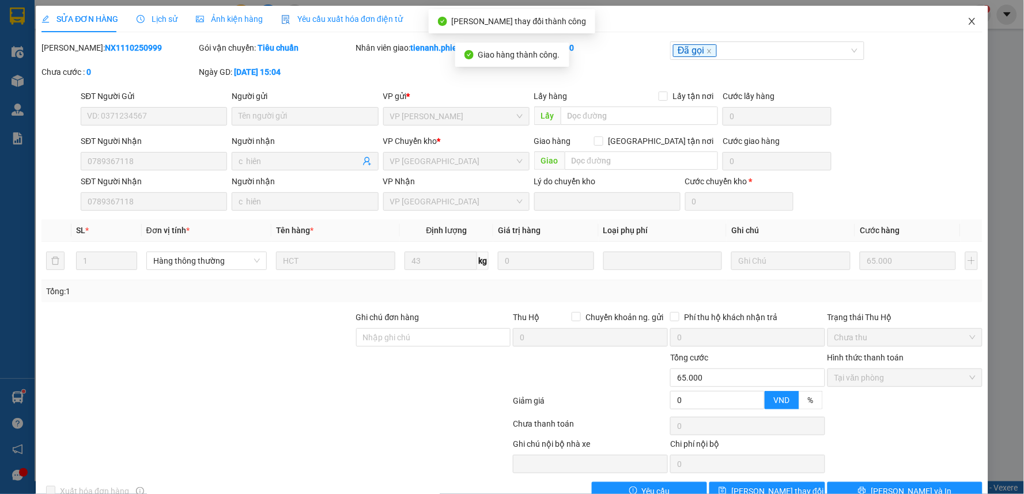
click at [967, 23] on icon "close" at bounding box center [971, 21] width 9 height 9
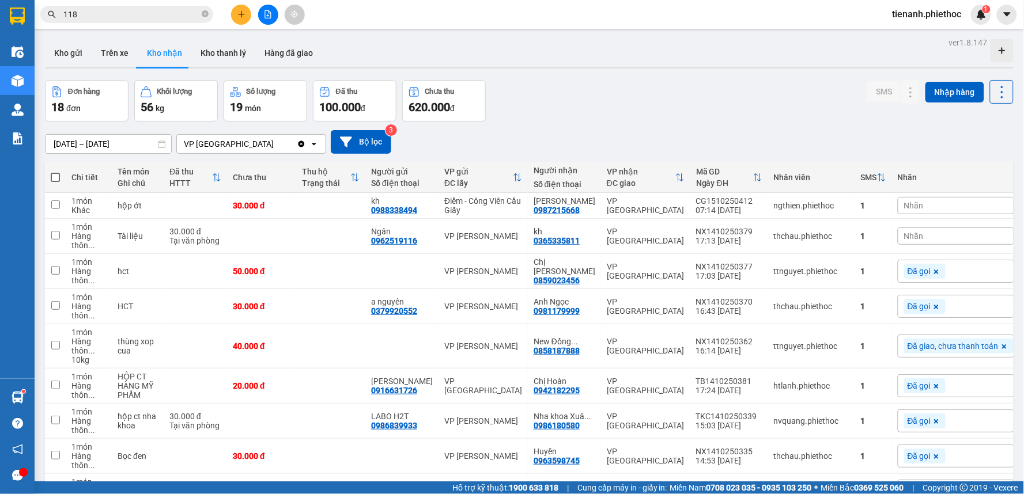
drag, startPoint x: 66, startPoint y: 54, endPoint x: 103, endPoint y: 95, distance: 55.5
click at [66, 54] on button "Kho gửi" at bounding box center [68, 53] width 47 height 28
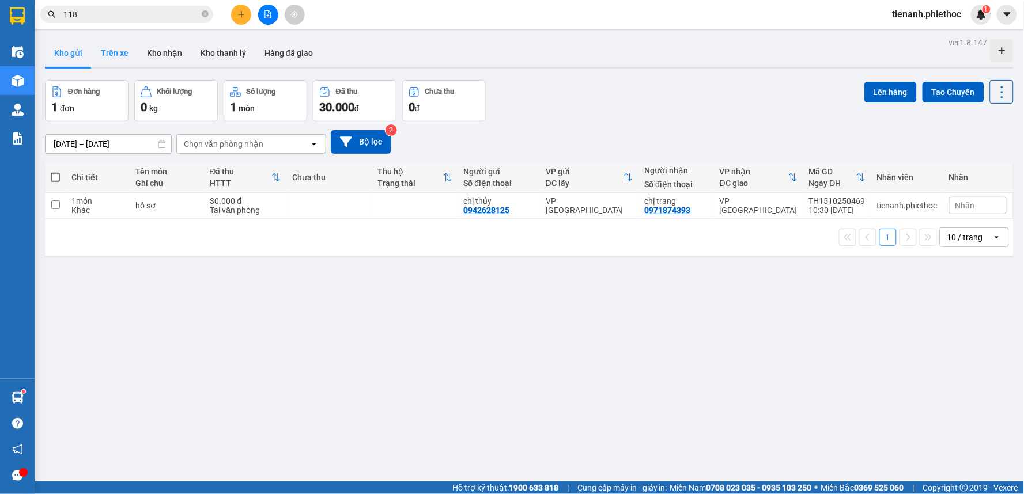
drag, startPoint x: 113, startPoint y: 52, endPoint x: 105, endPoint y: 62, distance: 11.9
click at [112, 52] on button "Trên xe" at bounding box center [115, 53] width 46 height 28
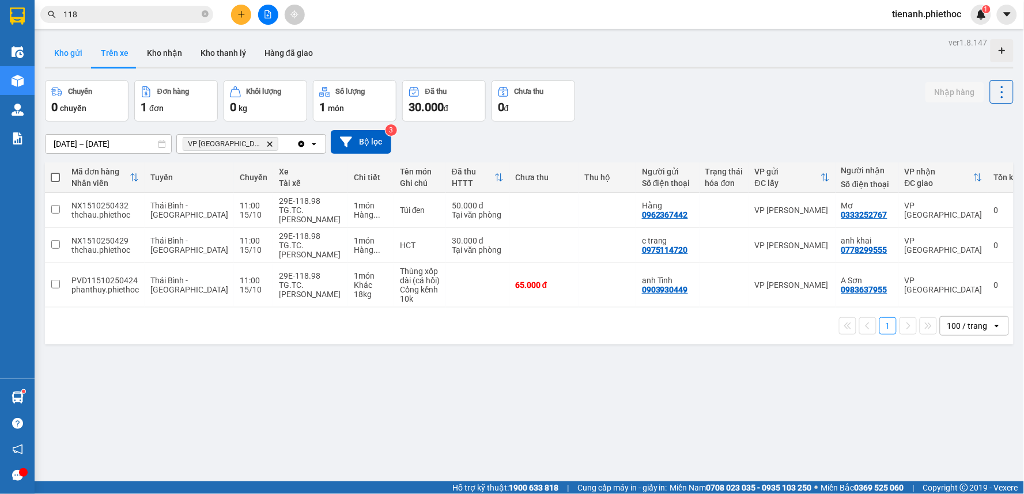
drag, startPoint x: 48, startPoint y: 52, endPoint x: 75, endPoint y: 67, distance: 30.7
click at [49, 52] on button "Kho gửi" at bounding box center [68, 53] width 47 height 28
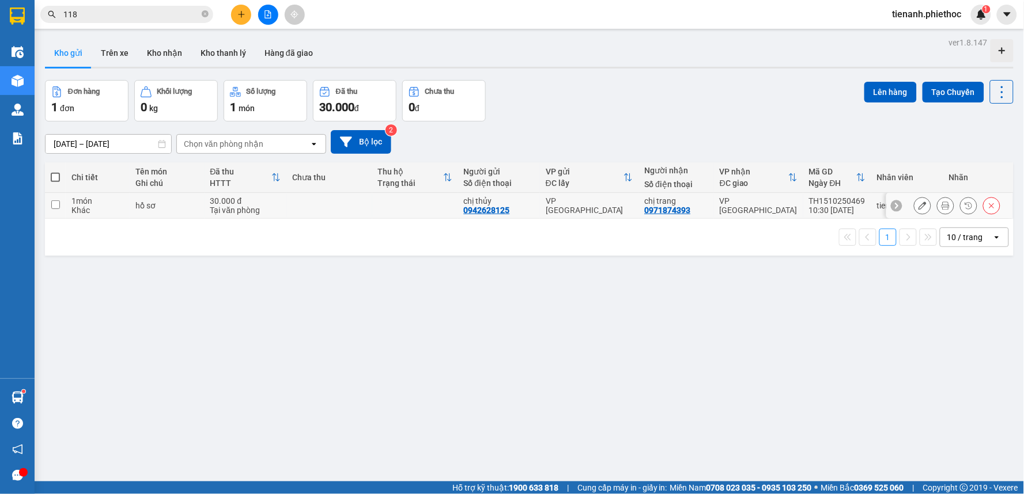
click at [300, 210] on td at bounding box center [329, 206] width 86 height 26
checkbox input "true"
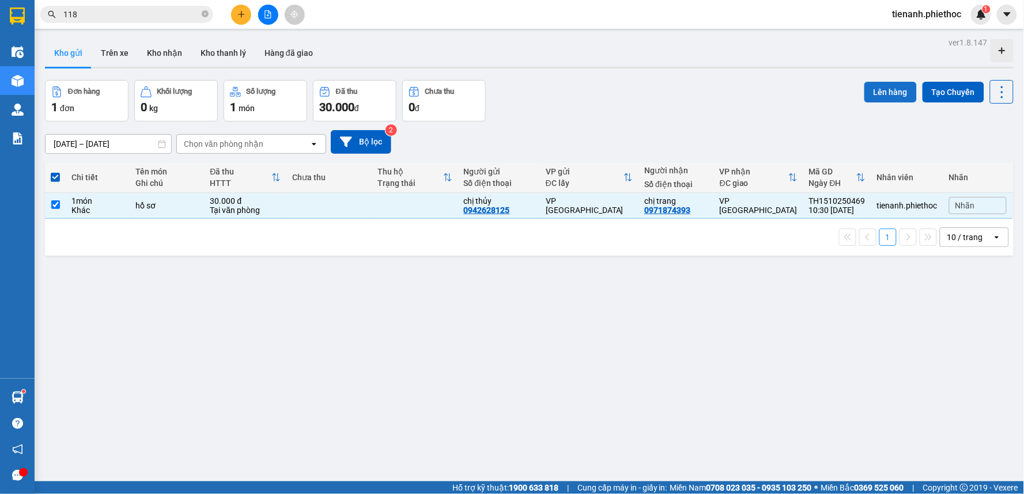
click at [864, 100] on button "Lên hàng" at bounding box center [890, 92] width 52 height 21
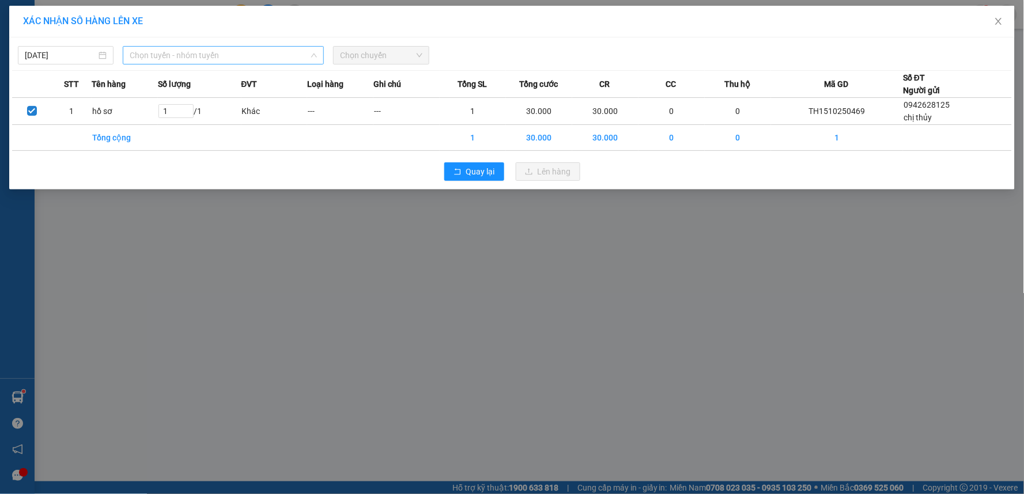
click at [252, 54] on span "Chọn tuyến - nhóm tuyến" at bounding box center [223, 55] width 187 height 17
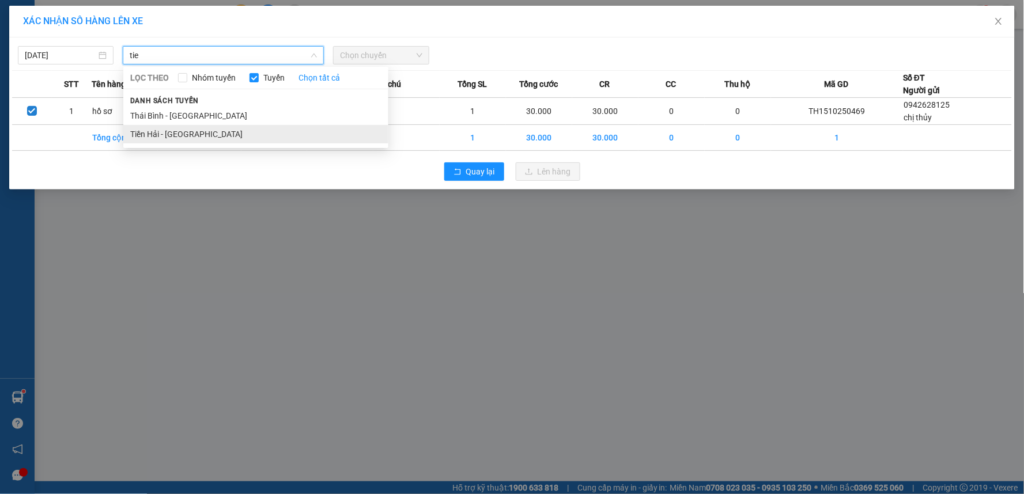
type input "tie"
click at [237, 130] on li "Tiền Hải - [GEOGRAPHIC_DATA]" at bounding box center [255, 134] width 265 height 18
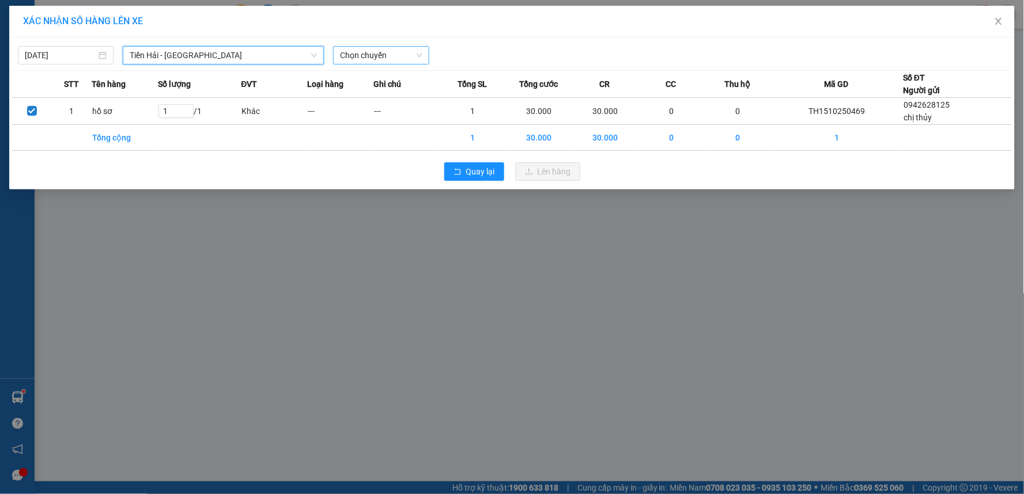
click at [366, 54] on span "Chọn chuyến" at bounding box center [381, 55] width 82 height 17
type input "11"
click at [416, 97] on div "Thêm chuyến " 11:00 "" at bounding box center [386, 98] width 104 height 20
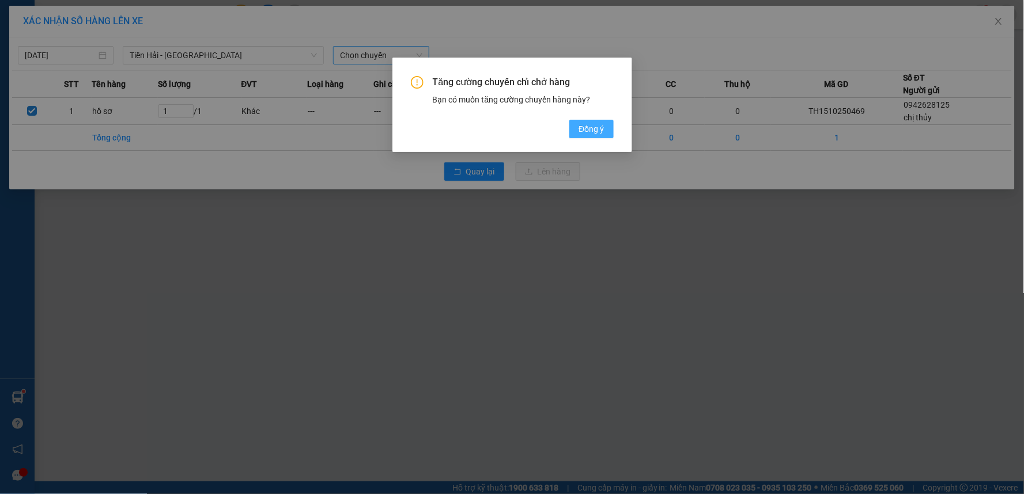
click at [577, 131] on button "Đồng ý" at bounding box center [591, 129] width 44 height 18
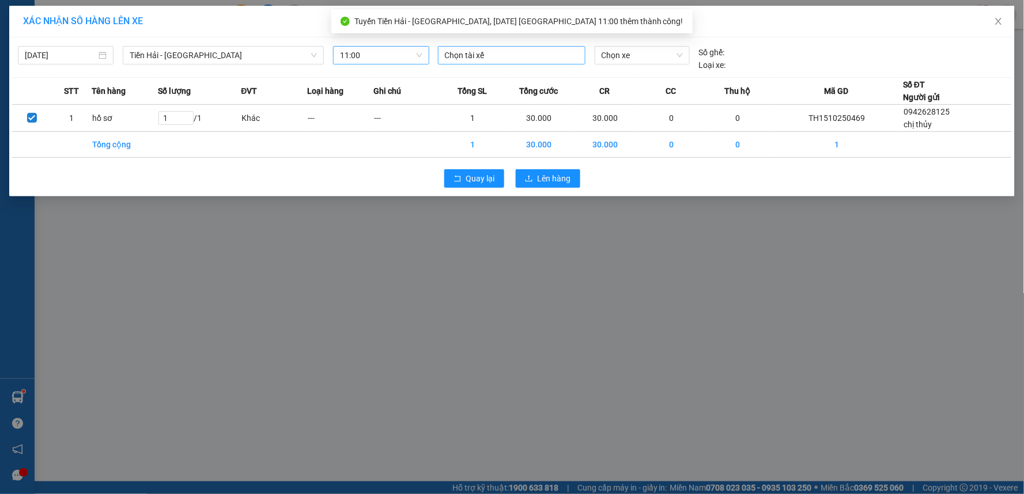
click at [492, 53] on div at bounding box center [512, 55] width 142 height 14
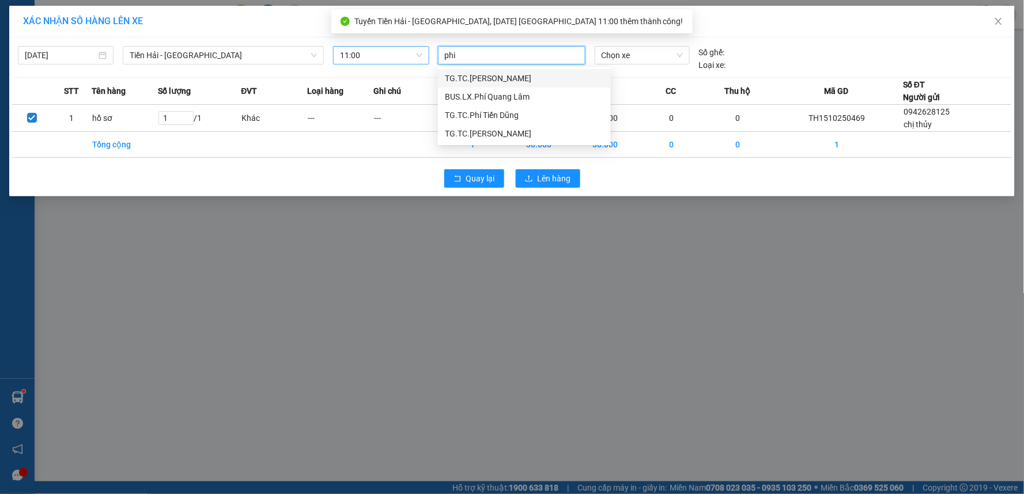
type input "phiê"
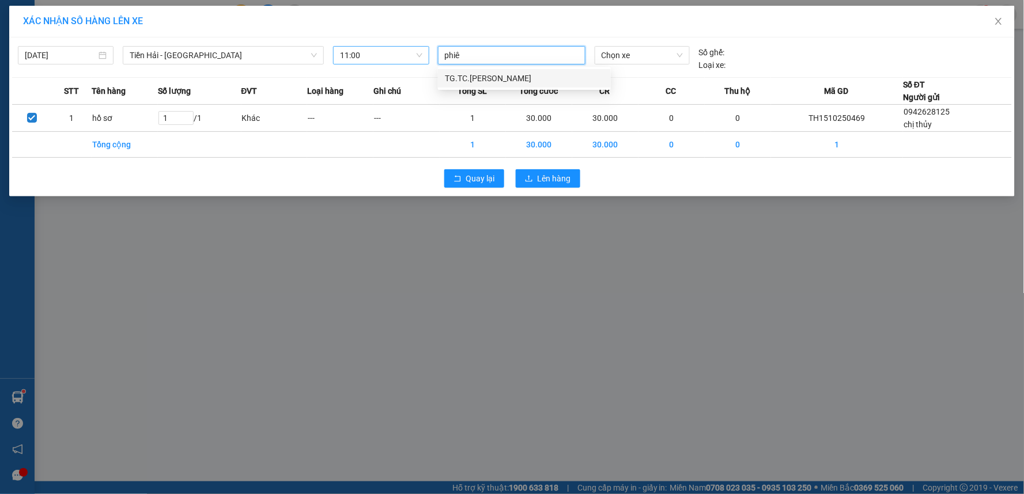
click at [512, 77] on div "TG.TC.Nguyễn Duy Phiên" at bounding box center [524, 78] width 159 height 13
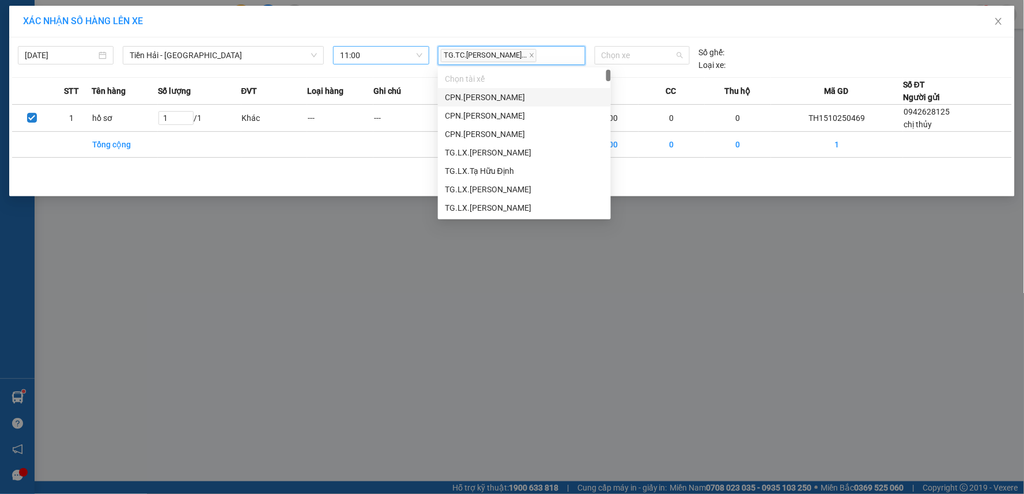
drag, startPoint x: 630, startPoint y: 55, endPoint x: 554, endPoint y: 7, distance: 90.3
click at [630, 56] on span "Chọn xe" at bounding box center [641, 55] width 81 height 17
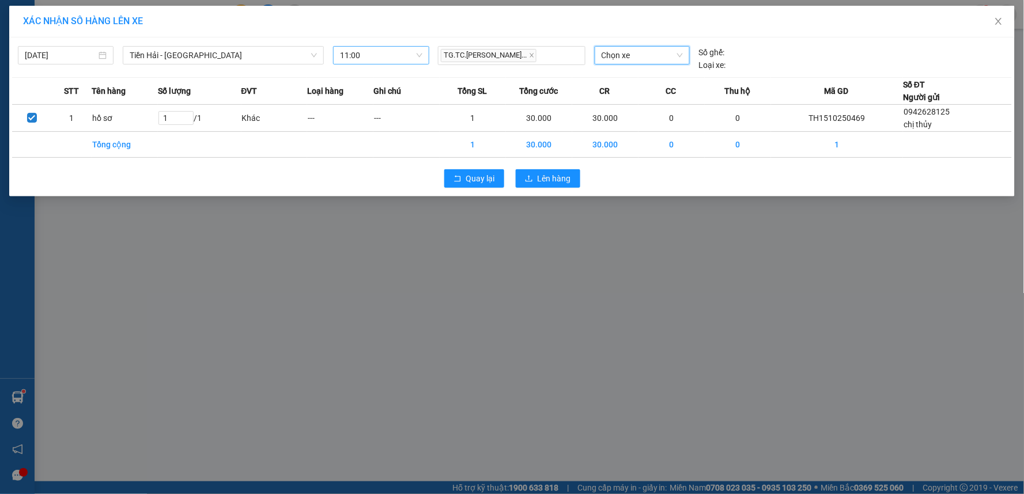
click at [609, 60] on span "Chọn xe" at bounding box center [641, 55] width 81 height 17
type input "8330"
click at [639, 79] on div "17A-083.30" at bounding box center [641, 78] width 81 height 13
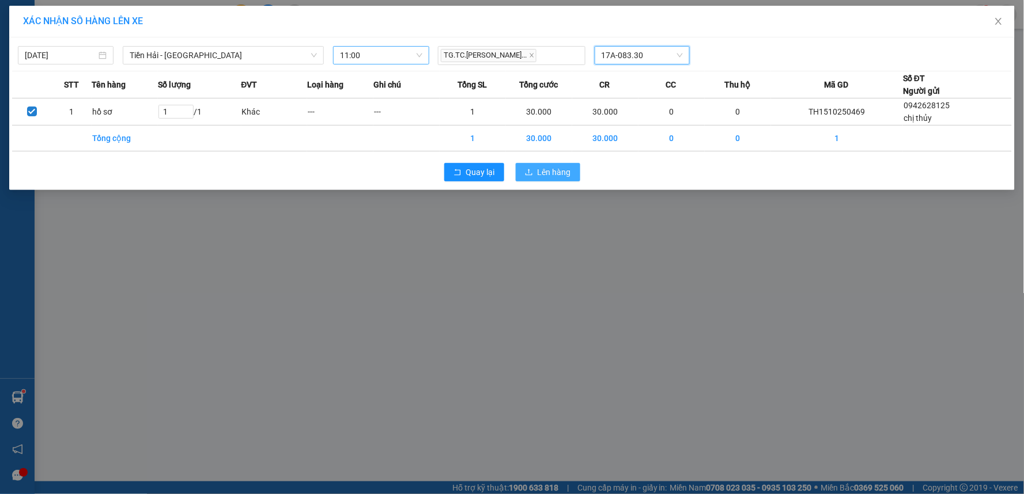
click at [560, 171] on span "Lên hàng" at bounding box center [553, 172] width 33 height 13
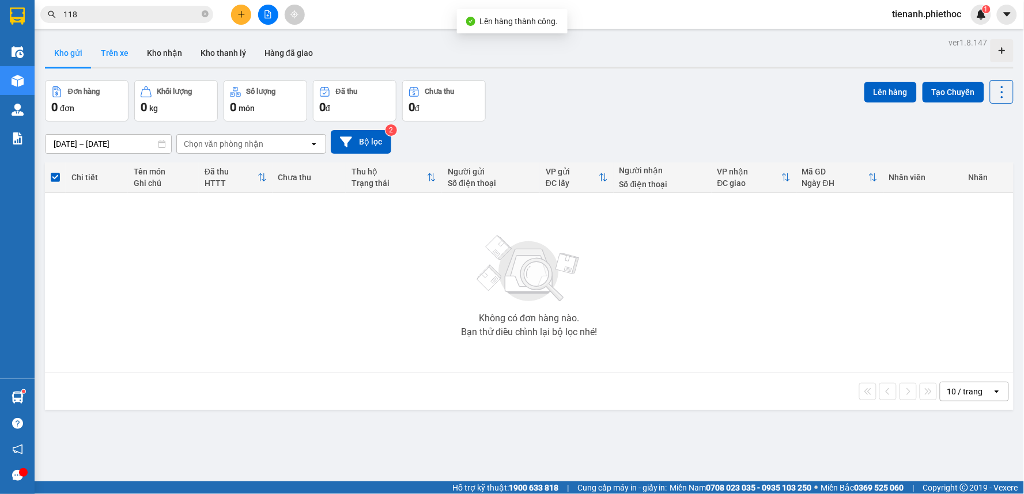
click at [113, 51] on button "Trên xe" at bounding box center [115, 53] width 46 height 28
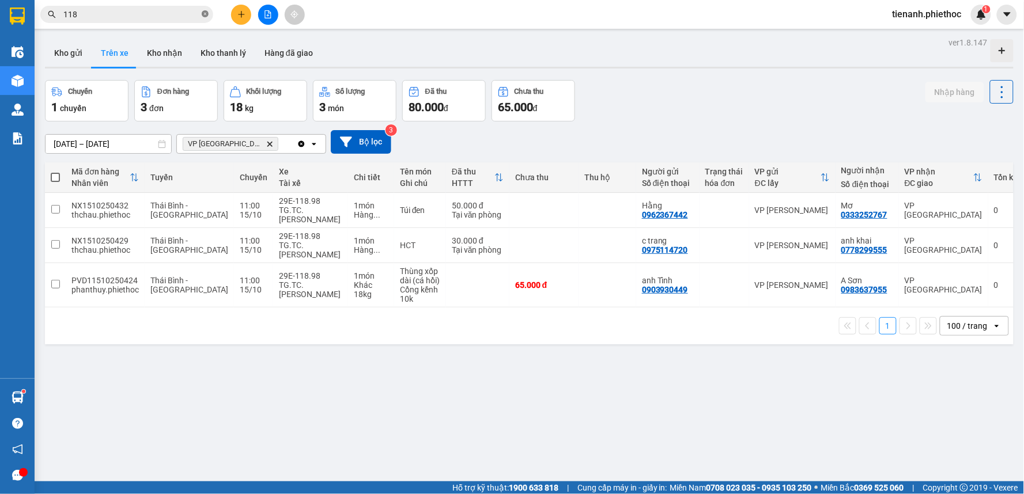
click at [202, 13] on icon "close-circle" at bounding box center [205, 13] width 7 height 7
click at [237, 17] on icon "plus" at bounding box center [241, 14] width 8 height 8
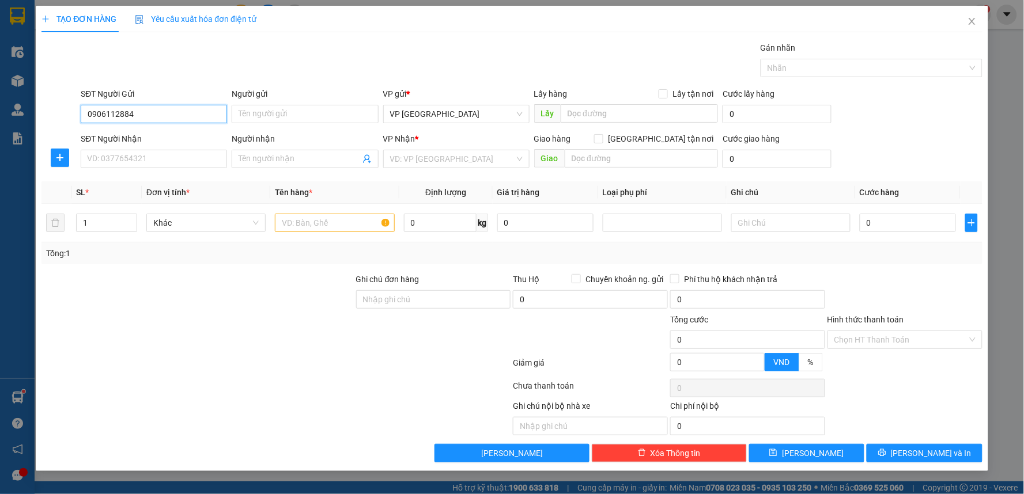
click at [195, 113] on input "0906112884" at bounding box center [154, 114] width 146 height 18
type input "0906112884"
click at [268, 119] on input "Người gửi" at bounding box center [305, 114] width 146 height 18
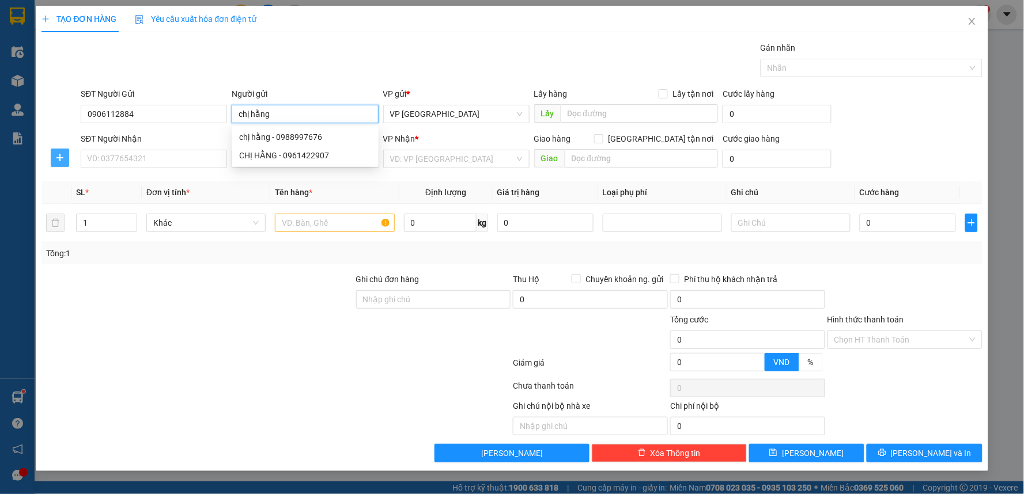
type input "chị hằng"
click at [67, 161] on span "plus" at bounding box center [59, 157] width 17 height 9
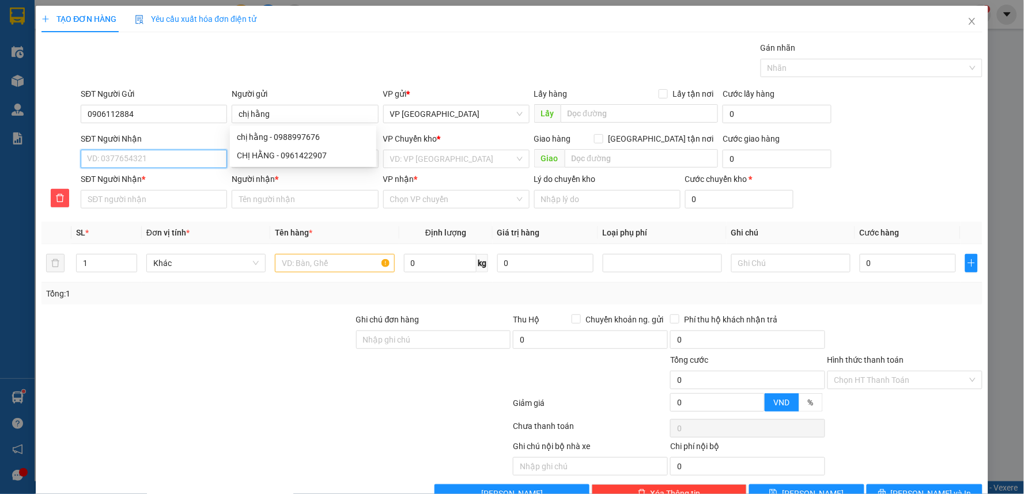
click at [120, 161] on input "SĐT Người Nhận" at bounding box center [154, 159] width 146 height 18
type input "0"
type input "09"
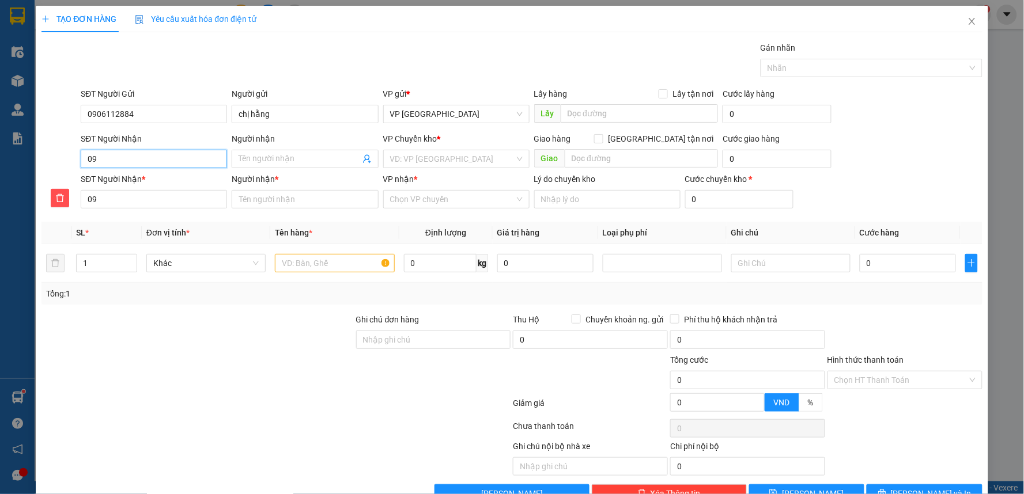
type input "097"
type input "0976"
type input "09761"
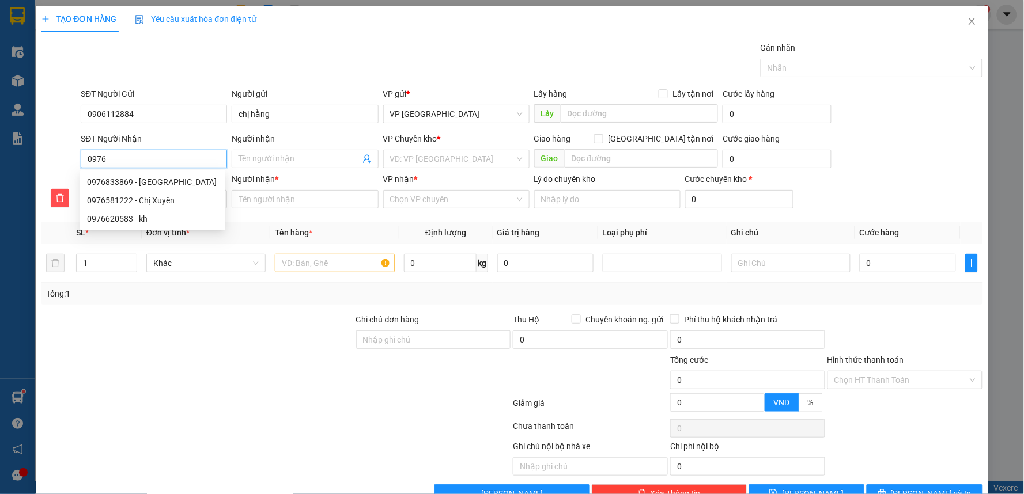
type input "09761"
type input "097616"
type input "0976168"
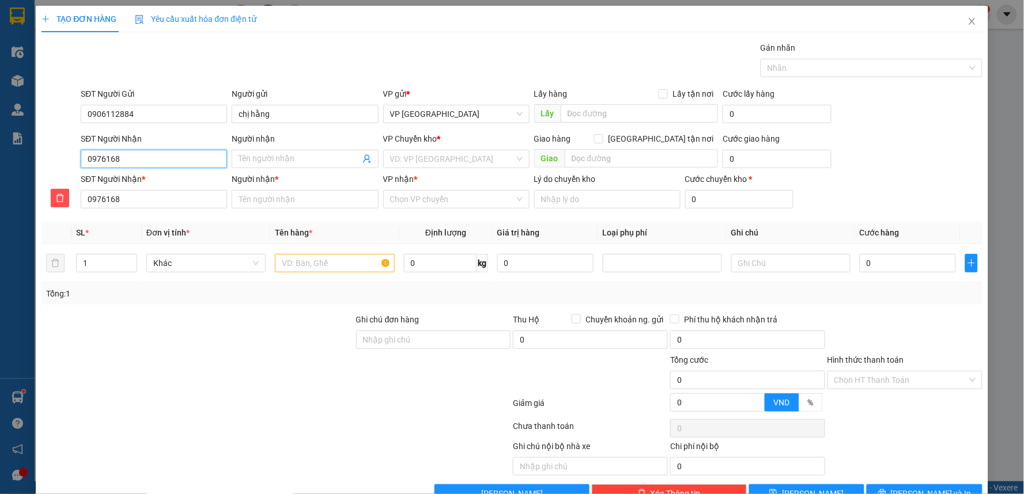
type input "09761685"
type input "097616855"
type input "0976168556"
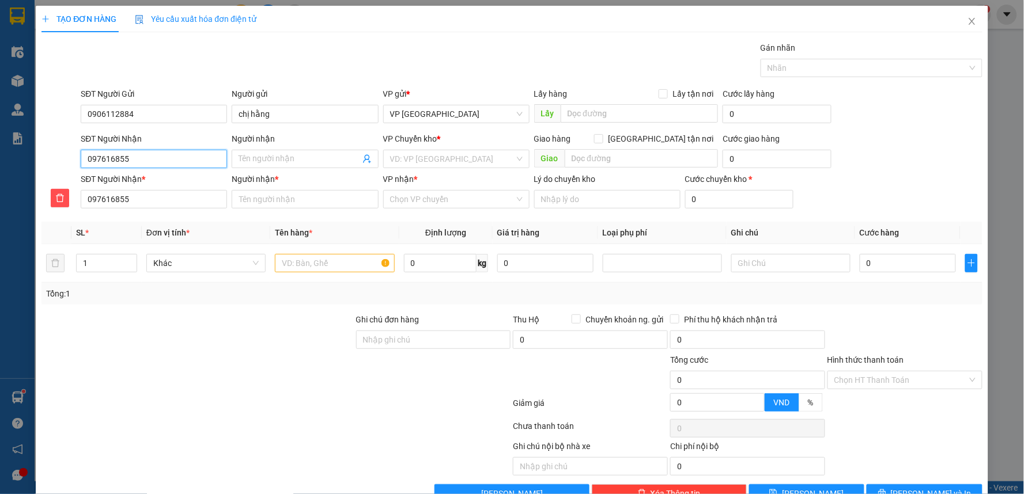
type input "0976168556"
click at [255, 172] on div "Người nhận Tên người nhận" at bounding box center [305, 152] width 146 height 40
click at [274, 159] on input "Người nhận" at bounding box center [298, 159] width 121 height 13
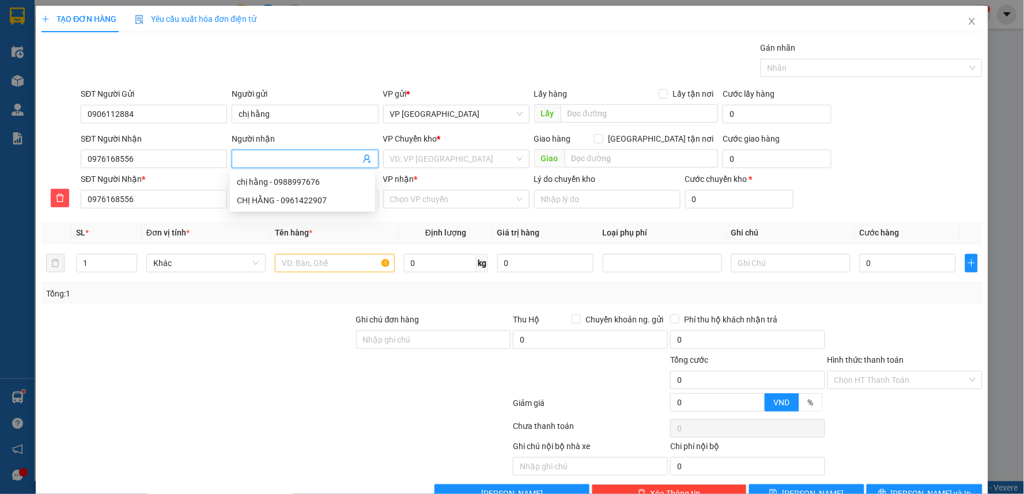
type input "c"
type input "ch"
type input "chi"
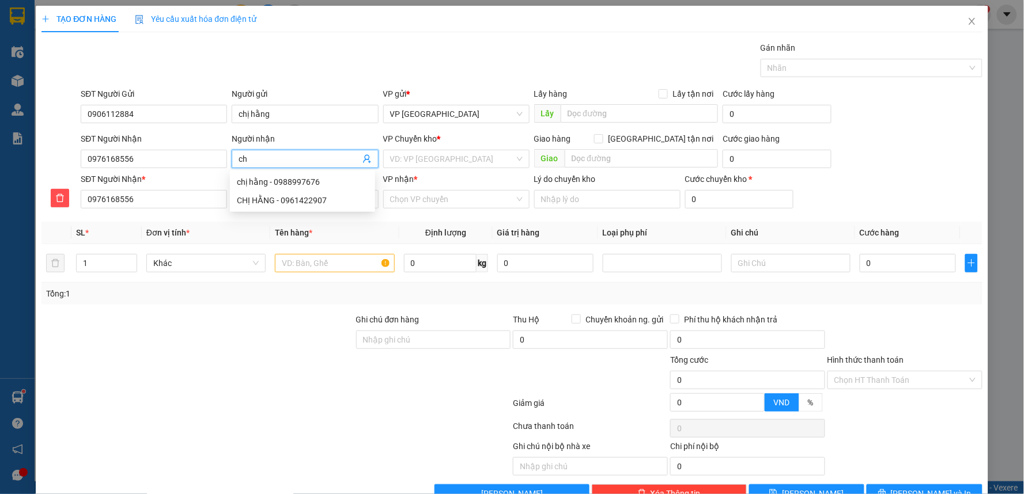
type input "chi"
type input "chị"
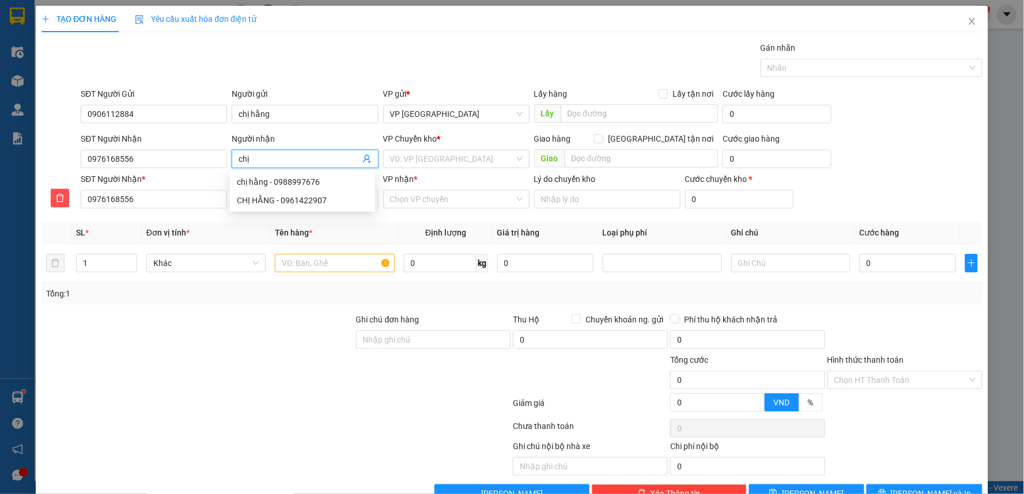
type input "chị p"
type input "chị ph"
type input "chị phi"
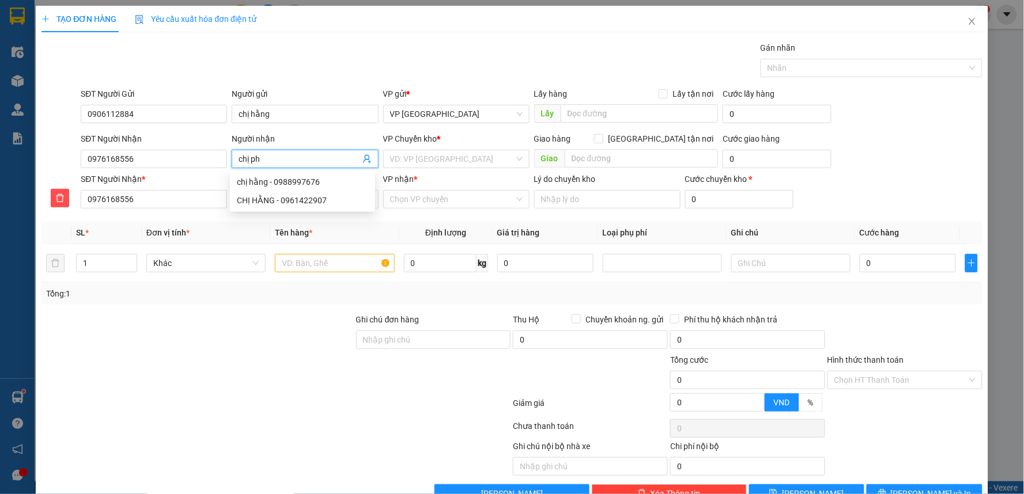
type input "chị phi"
type input "chị phie"
type input "chị phiê"
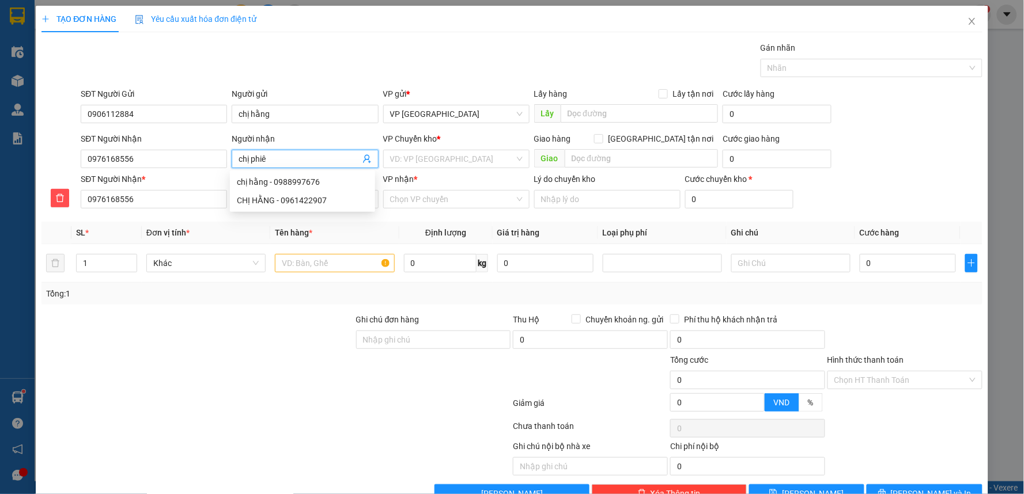
type input "chị phiên"
type input "chị phiến"
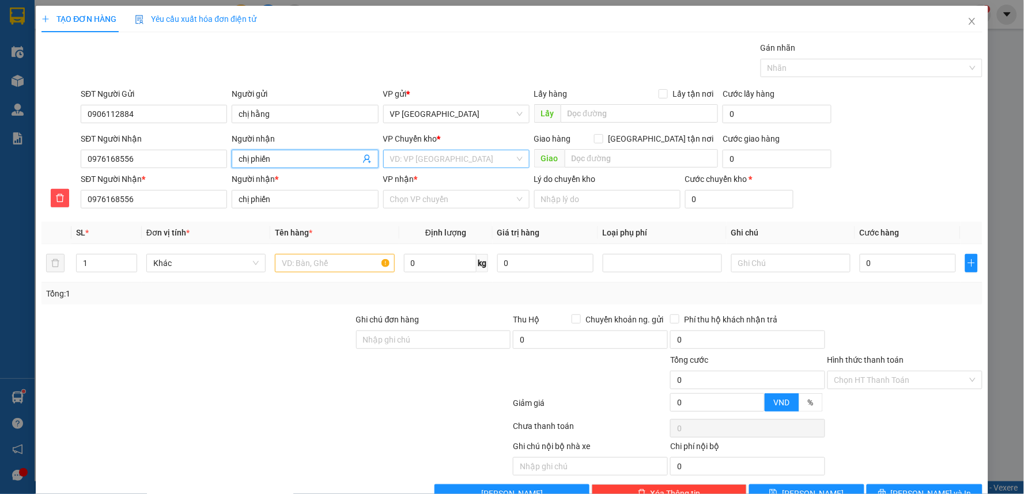
click at [431, 160] on input "search" at bounding box center [452, 158] width 124 height 17
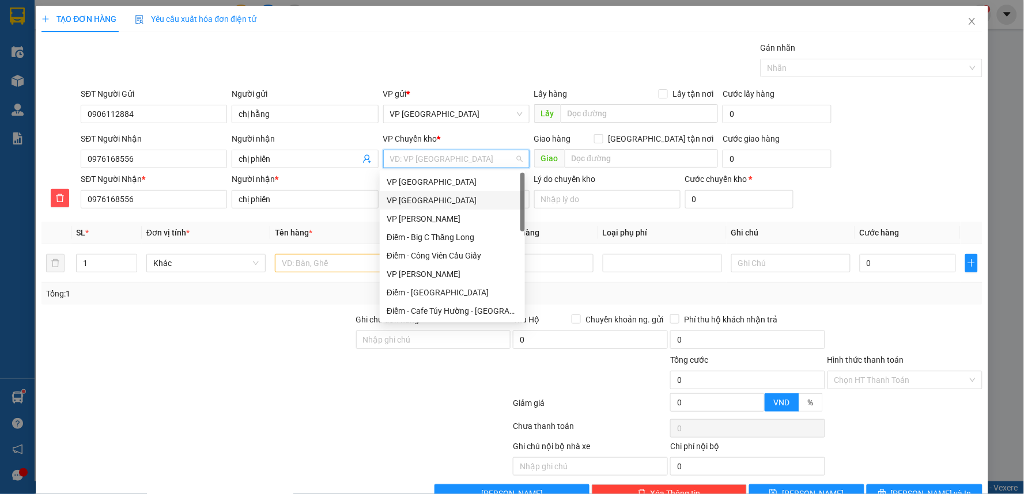
click at [421, 198] on div "VP [GEOGRAPHIC_DATA]" at bounding box center [452, 200] width 131 height 13
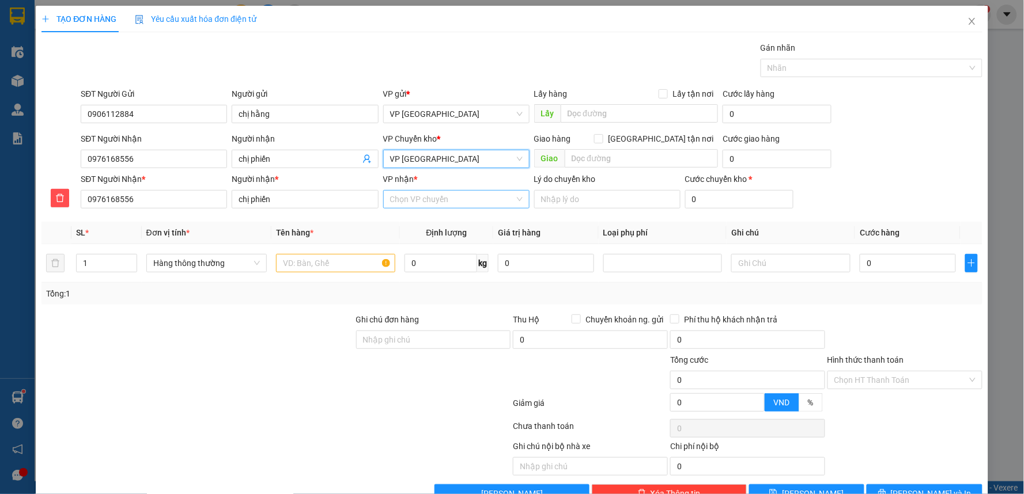
click at [423, 202] on input "VP nhận *" at bounding box center [452, 199] width 124 height 17
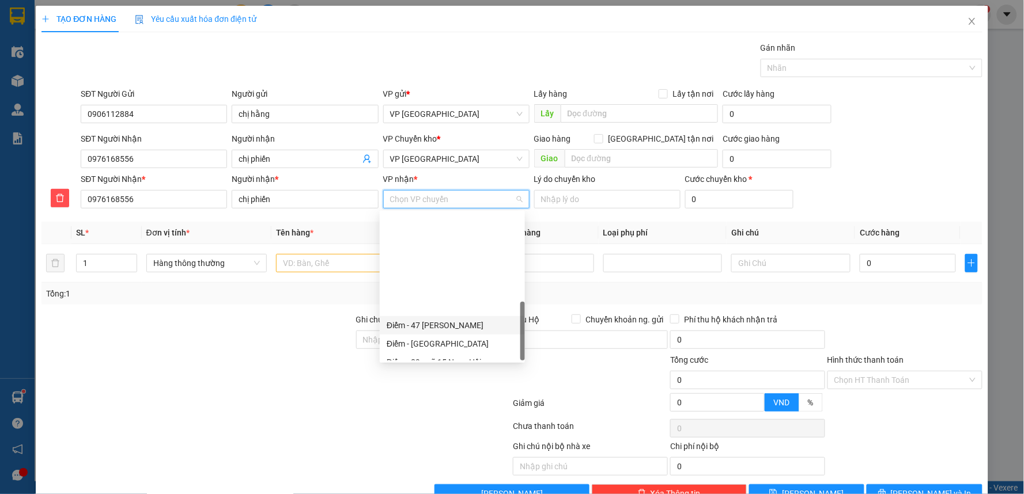
scroll to position [313, 0]
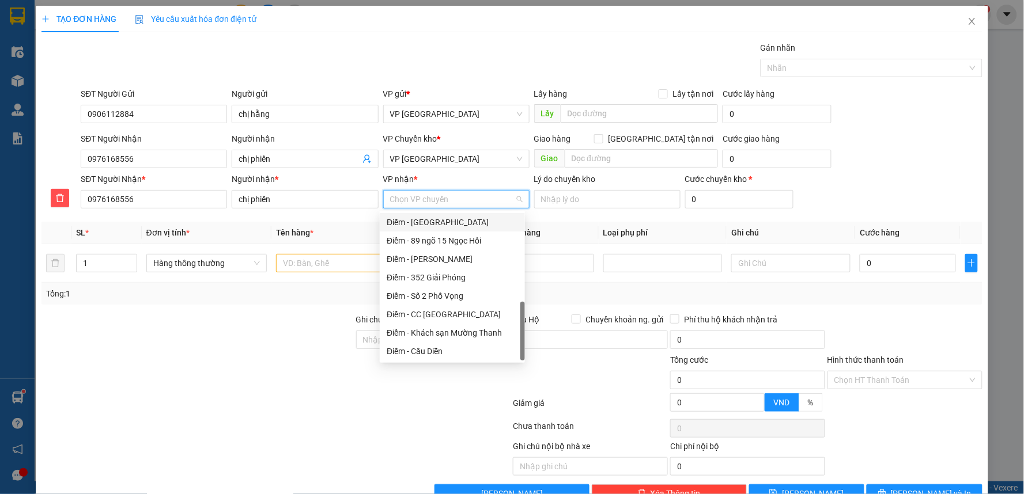
click at [455, 203] on input "VP nhận *" at bounding box center [452, 199] width 124 height 17
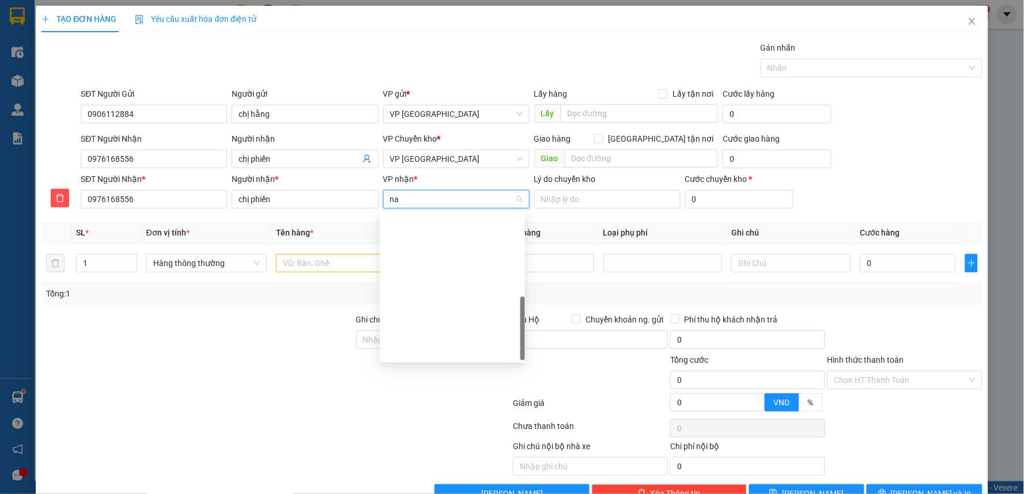
type input "nam"
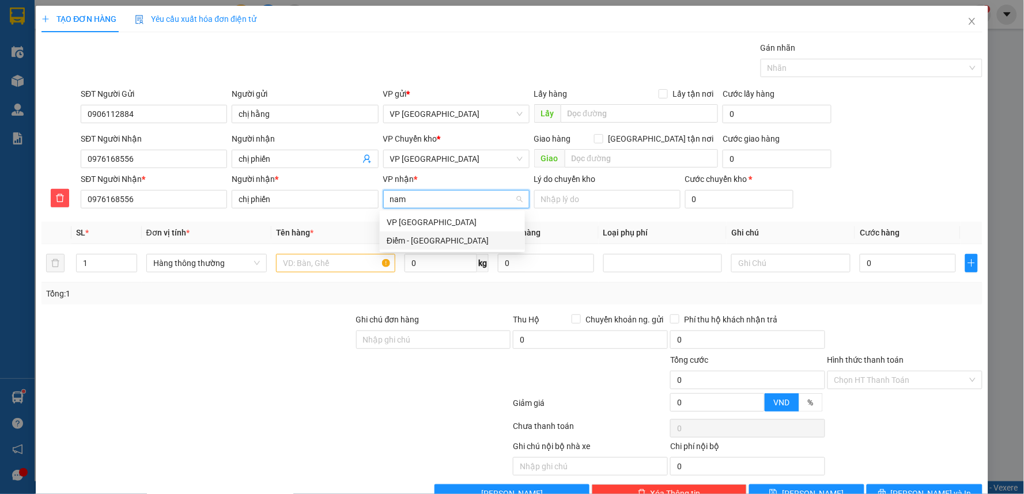
click at [456, 241] on div "Điểm - [GEOGRAPHIC_DATA]" at bounding box center [452, 240] width 131 height 13
click at [344, 271] on input "text" at bounding box center [334, 263] width 119 height 18
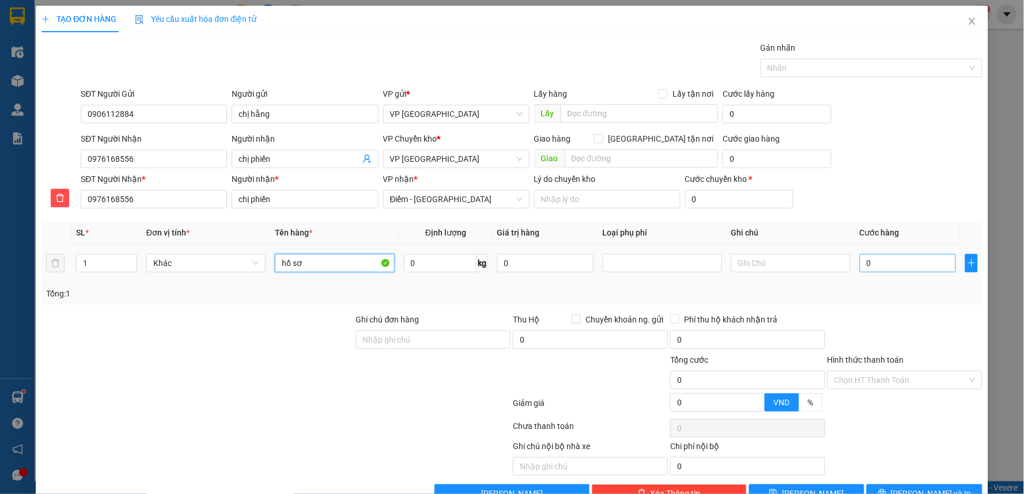
type input "hồ sơ"
click at [923, 266] on input "0" at bounding box center [907, 263] width 96 height 18
type input "3"
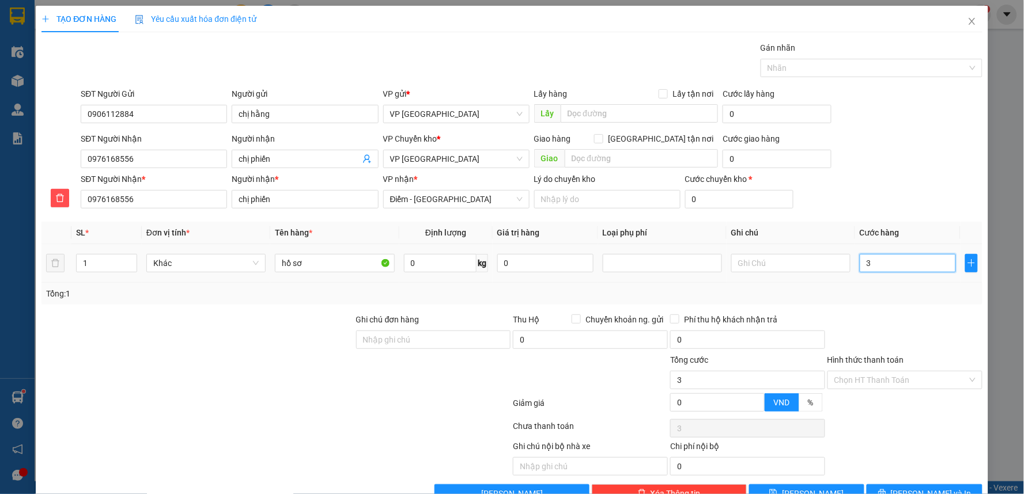
type input "30"
type input "30.000"
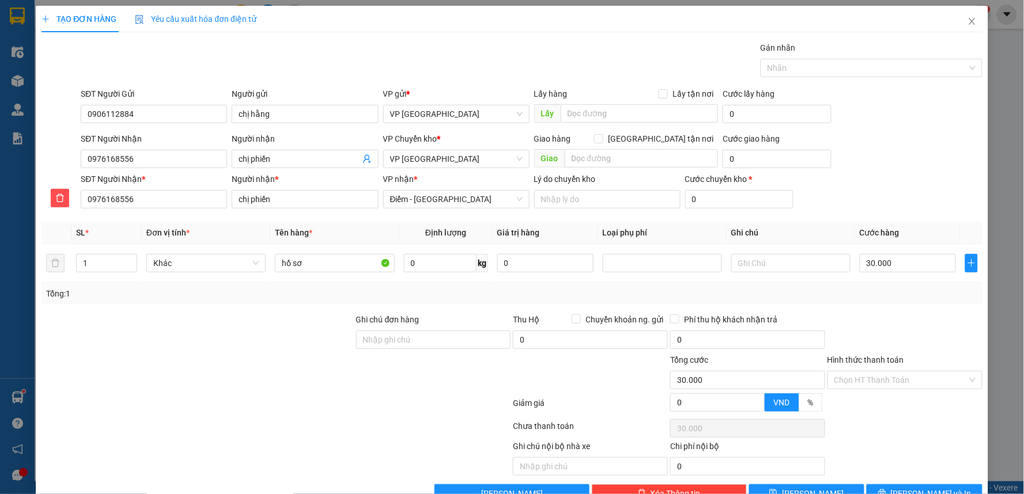
drag, startPoint x: 948, startPoint y: 133, endPoint x: 923, endPoint y: 175, distance: 48.8
click at [948, 132] on div "SĐT Người Nhận 0976168556 Người nhận chị phiến VP Chuyển kho * VP Thái Bình G…" at bounding box center [531, 152] width 906 height 40
click at [872, 382] on input "Hình thức thanh toán" at bounding box center [900, 380] width 133 height 17
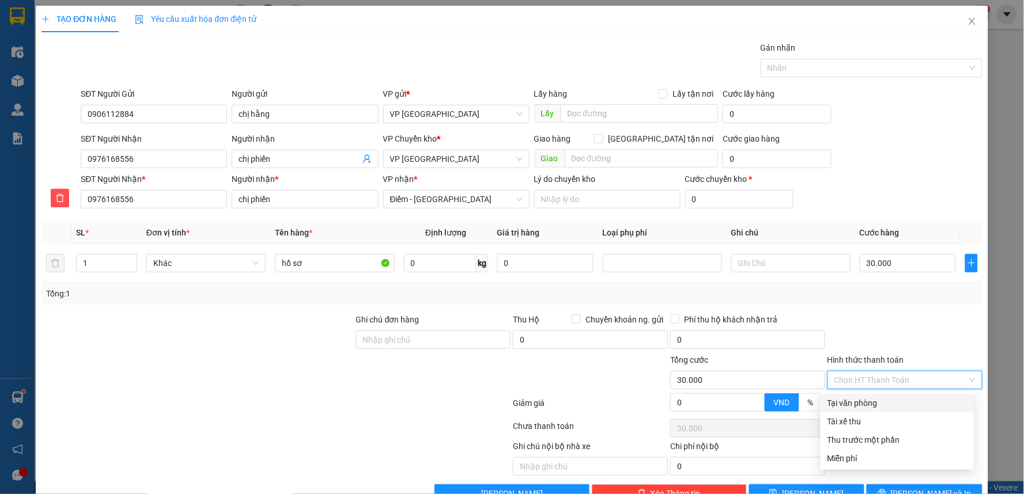
click at [862, 406] on div "Tại văn phòng" at bounding box center [896, 403] width 139 height 13
type input "0"
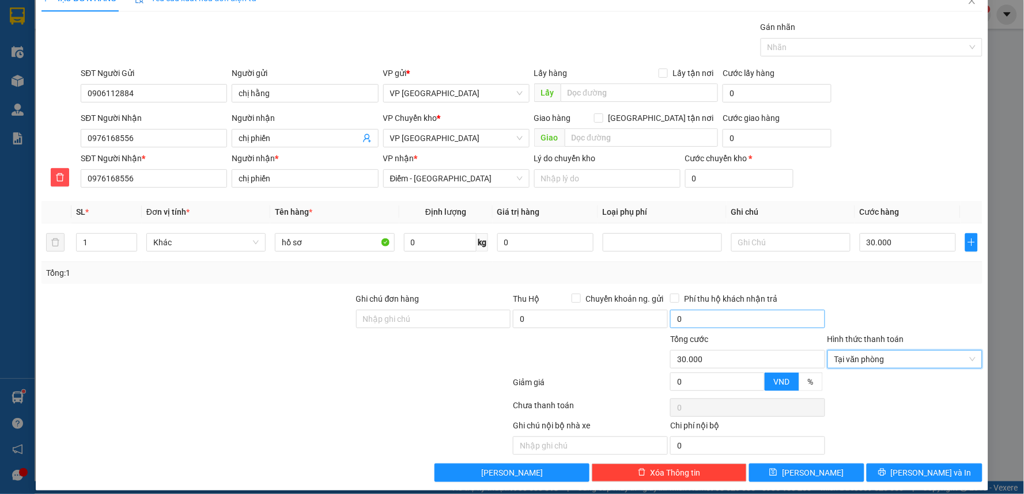
scroll to position [31, 0]
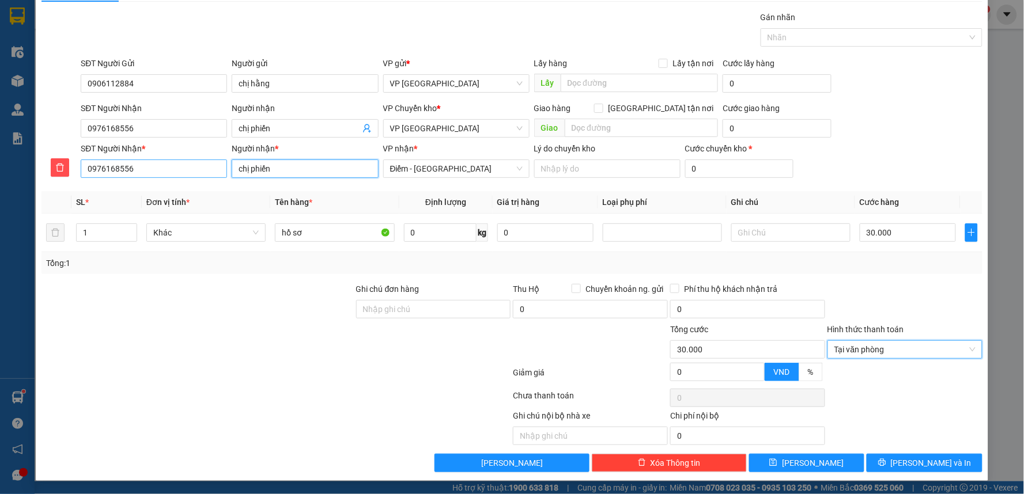
drag, startPoint x: 247, startPoint y: 165, endPoint x: 222, endPoint y: 169, distance: 24.4
click at [222, 169] on div "SĐT Người Nhận * 0976168556 Người nhận * chị phiến VP nhận * Điểm - Nam Định …" at bounding box center [531, 162] width 906 height 40
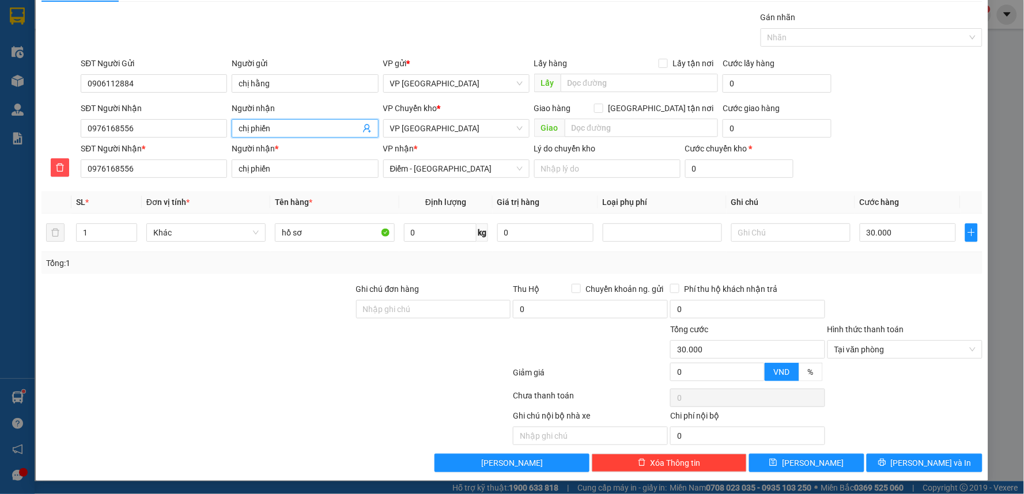
drag, startPoint x: 245, startPoint y: 128, endPoint x: 229, endPoint y: 130, distance: 16.9
click at [223, 130] on div "SĐT Người Nhận 0976168556 Người nhận chị phiến chị phiến VP Chuyển kho * VP…" at bounding box center [531, 122] width 906 height 40
type input "phiến"
type input "a phiến"
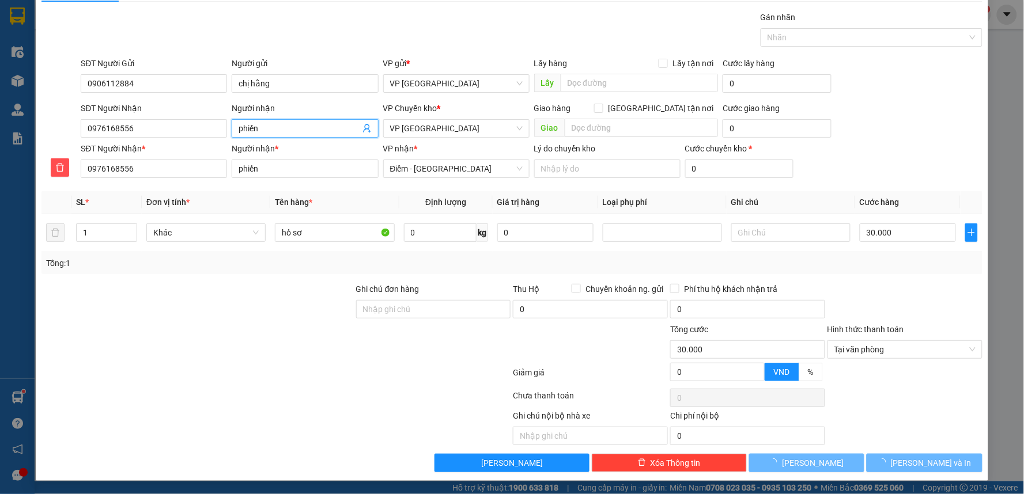
type input "a phiến"
type input "an phiến"
type input "anh phiến"
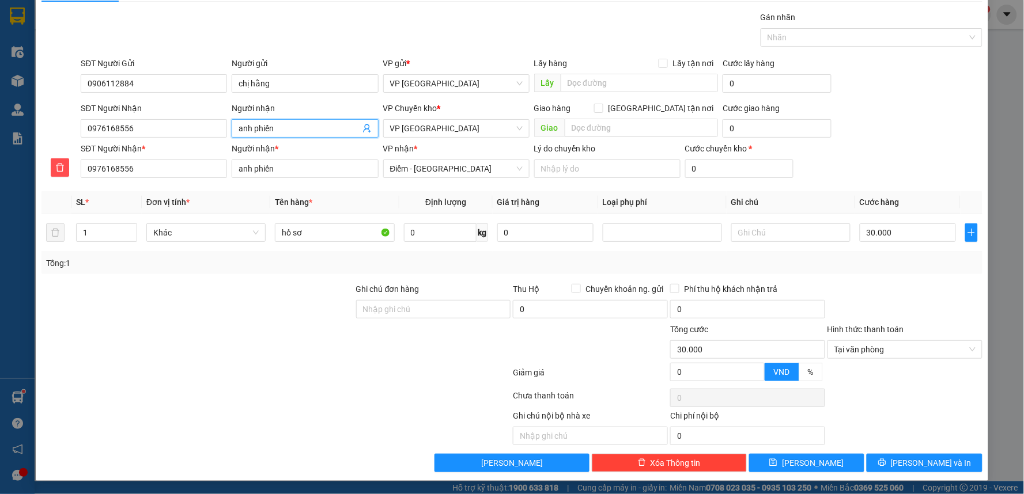
type input "anh phiến"
drag, startPoint x: 329, startPoint y: 416, endPoint x: 328, endPoint y: 396, distance: 20.7
click at [329, 404] on div "Transit Pickup Surcharge Ids Transit Deliver Surcharge Ids Transit Deliver Surc…" at bounding box center [511, 241] width 941 height 461
click at [465, 358] on div at bounding box center [433, 343] width 157 height 40
click at [605, 86] on input "text" at bounding box center [639, 83] width 158 height 18
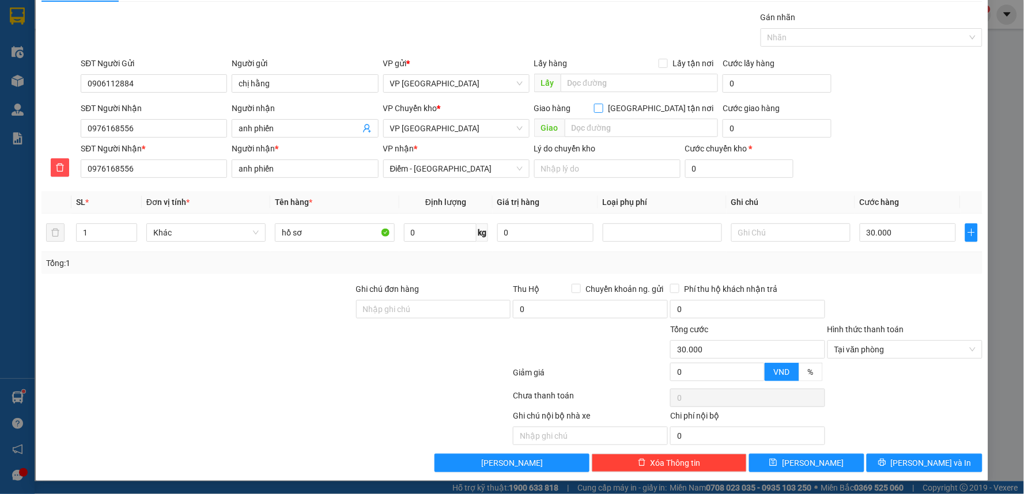
click at [659, 107] on span "[GEOGRAPHIC_DATA] tận nơi" at bounding box center [660, 108] width 115 height 13
click at [602, 107] on input "[GEOGRAPHIC_DATA] tận nơi" at bounding box center [598, 108] width 8 height 8
checkbox input "true"
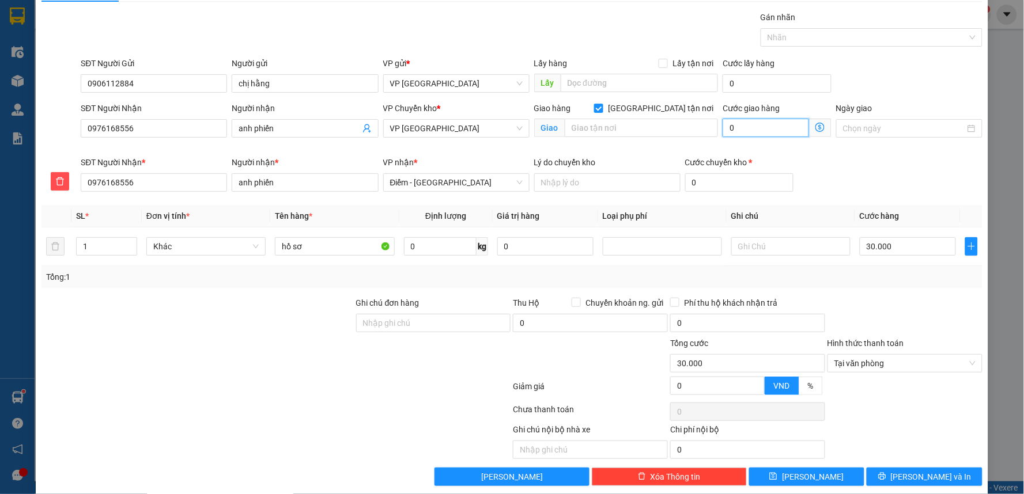
click at [767, 128] on input "0" at bounding box center [765, 128] width 86 height 18
type input "30.005"
type input "5"
type input "35.000"
type input "5.000"
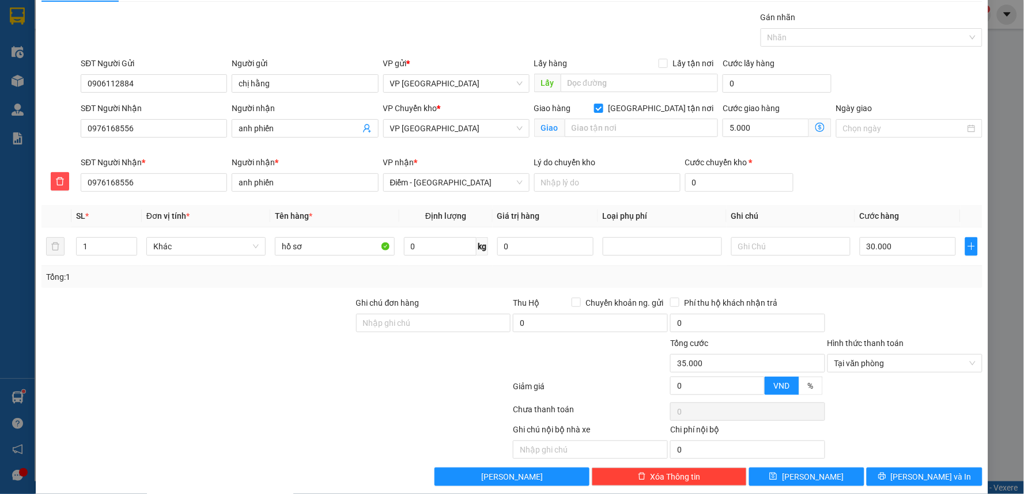
click at [933, 173] on div "SĐT Người Nhận * 0976168556 Người nhận * anh phiến VP nhận * Điểm - Nam Định L…" at bounding box center [531, 176] width 906 height 40
click at [615, 122] on input "text" at bounding box center [642, 128] width 154 height 18
type input "cầu tân đệ"
click at [878, 182] on div "SĐT Người Nhận * 0976168556 Người nhận * anh phiến VP nhận * Điểm - Nam Định L…" at bounding box center [531, 176] width 906 height 40
click at [603, 112] on span at bounding box center [598, 108] width 9 height 9
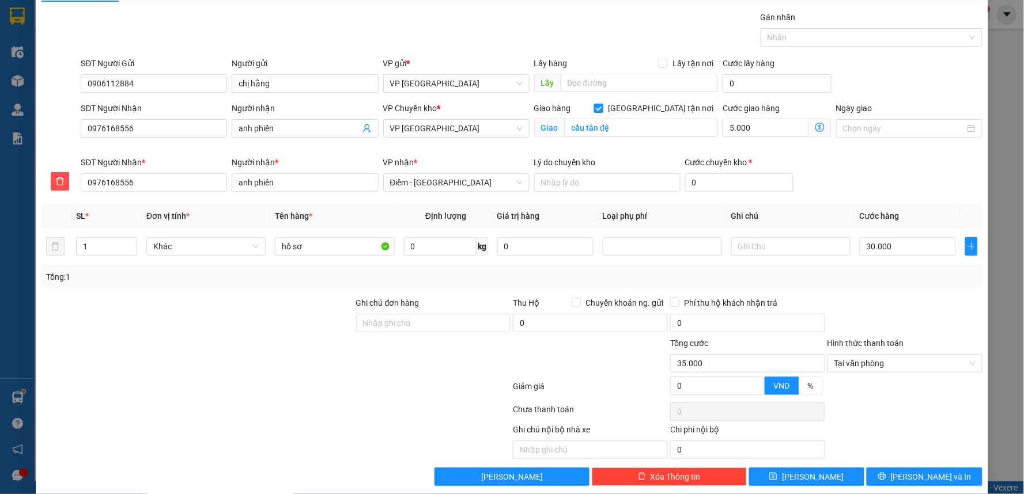
click at [602, 112] on input "[GEOGRAPHIC_DATA] tận nơi" at bounding box center [598, 108] width 8 height 8
checkbox input "false"
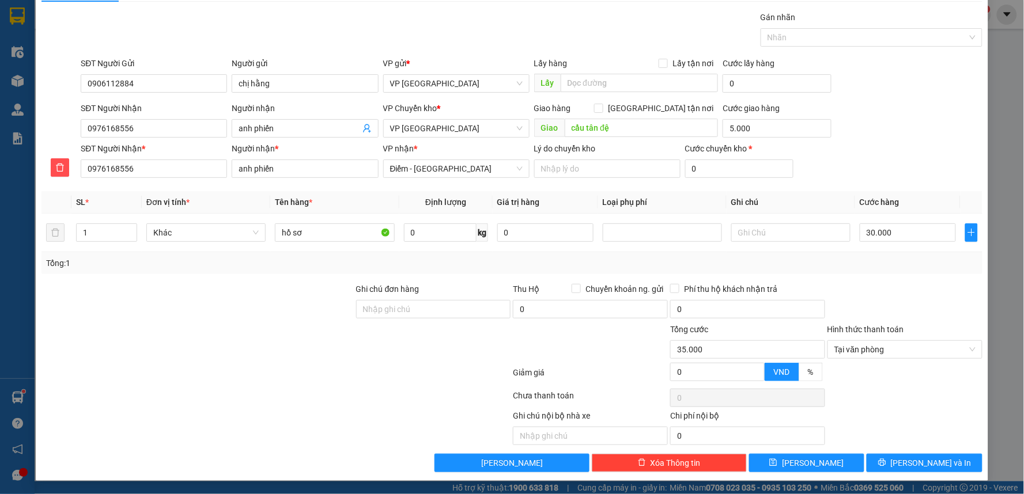
click at [888, 141] on div "SĐT Người Nhận 0976168556 Người nhận anh phiến VP Chuyển kho * VP Thái Bình Gi…" at bounding box center [531, 122] width 906 height 40
click at [605, 66] on div "Lấy hàng Lấy tận nơi" at bounding box center [626, 63] width 184 height 13
click at [605, 79] on input "text" at bounding box center [639, 83] width 158 height 18
click at [746, 229] on input "text" at bounding box center [790, 233] width 119 height 18
type input "g"
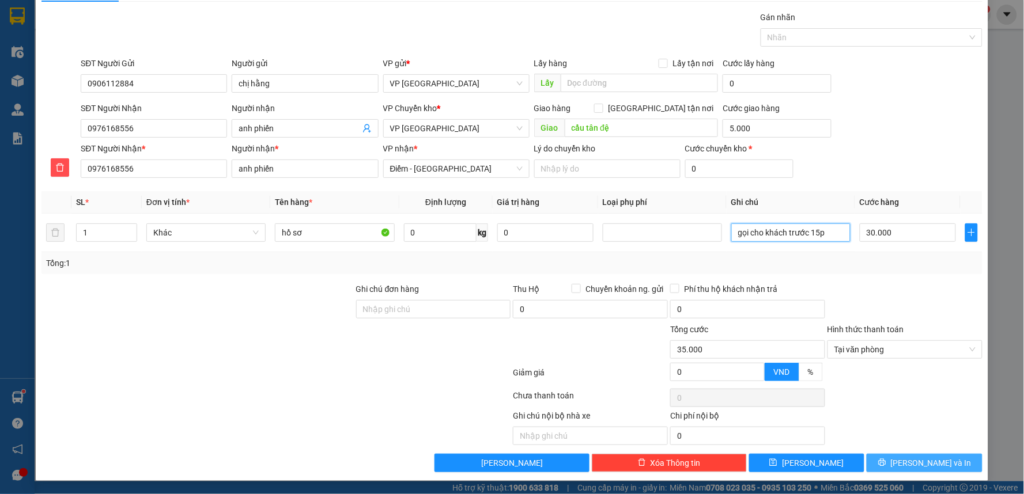
type input "gọi cho khách trước 15p"
click at [915, 461] on span "[PERSON_NAME] và In" at bounding box center [931, 463] width 81 height 13
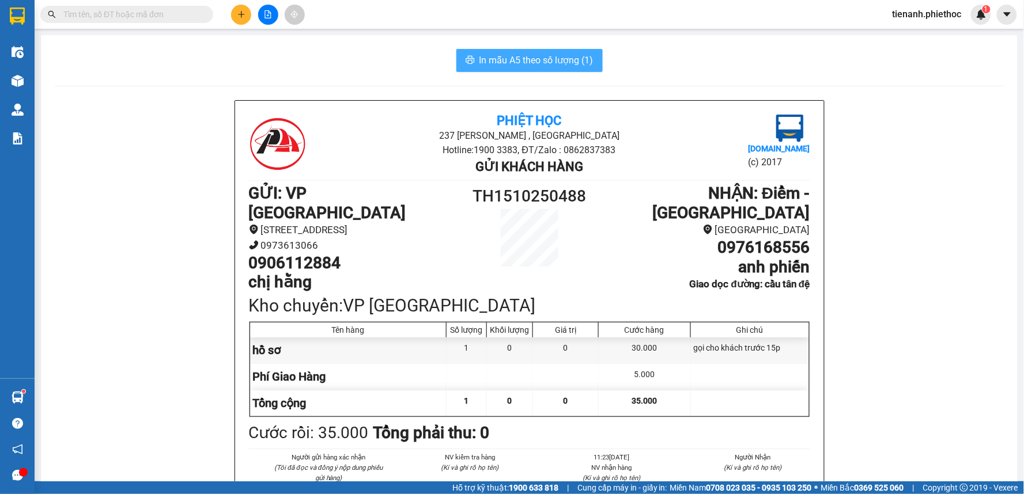
click at [531, 64] on span "In mẫu A5 theo số lượng (1)" at bounding box center [536, 60] width 114 height 14
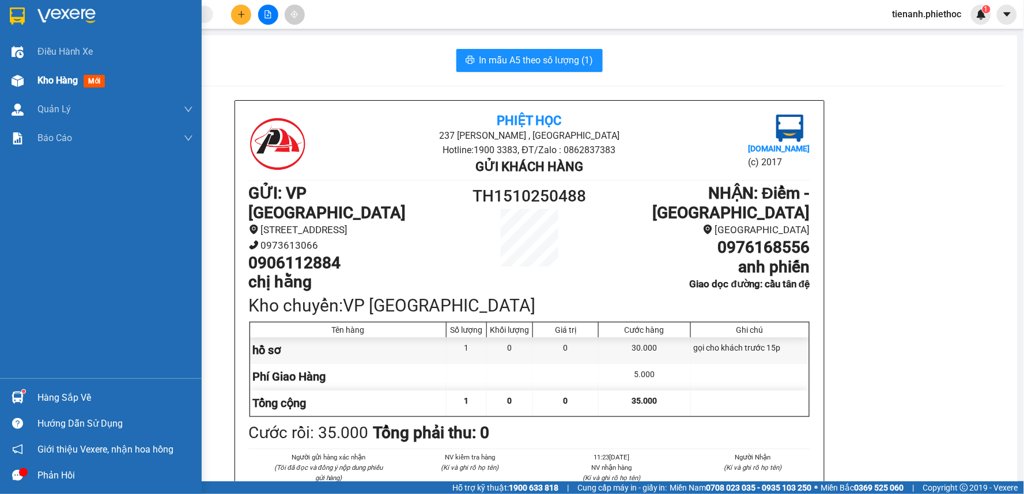
click at [52, 82] on span "Kho hàng" at bounding box center [57, 80] width 40 height 11
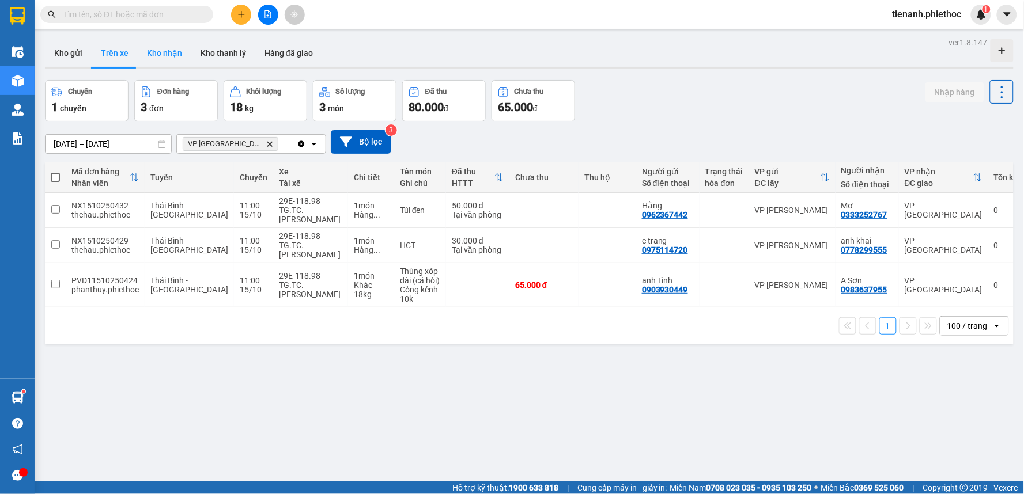
drag, startPoint x: 157, startPoint y: 50, endPoint x: 171, endPoint y: 59, distance: 16.9
click at [157, 49] on button "Kho nhận" at bounding box center [165, 53] width 54 height 28
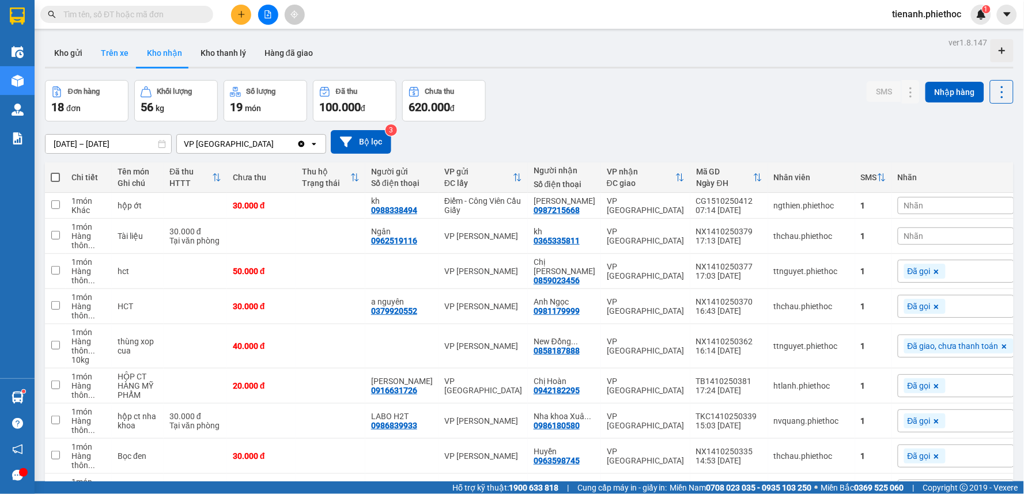
click at [119, 59] on button "Trên xe" at bounding box center [115, 53] width 46 height 28
type input "15/10/2025 – 15/10/2025"
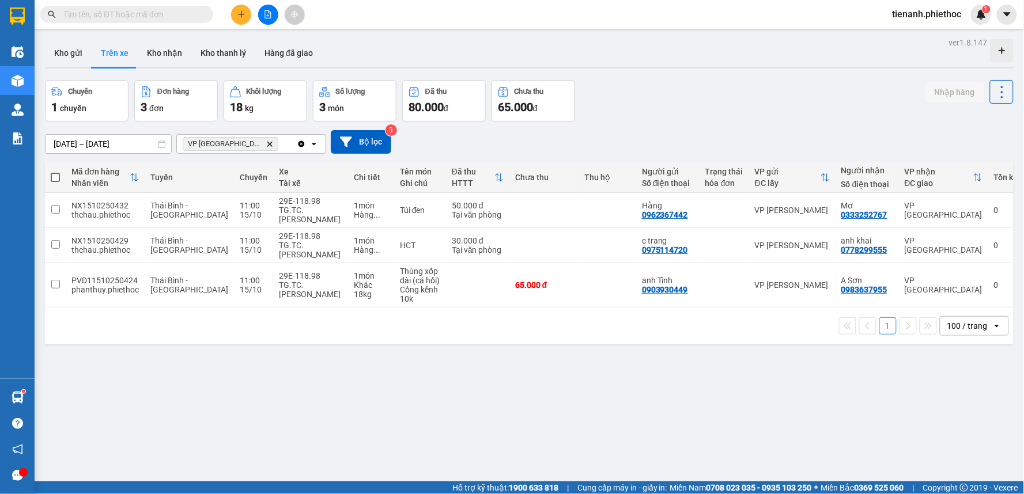
click at [243, 13] on icon "plus" at bounding box center [241, 14] width 8 height 8
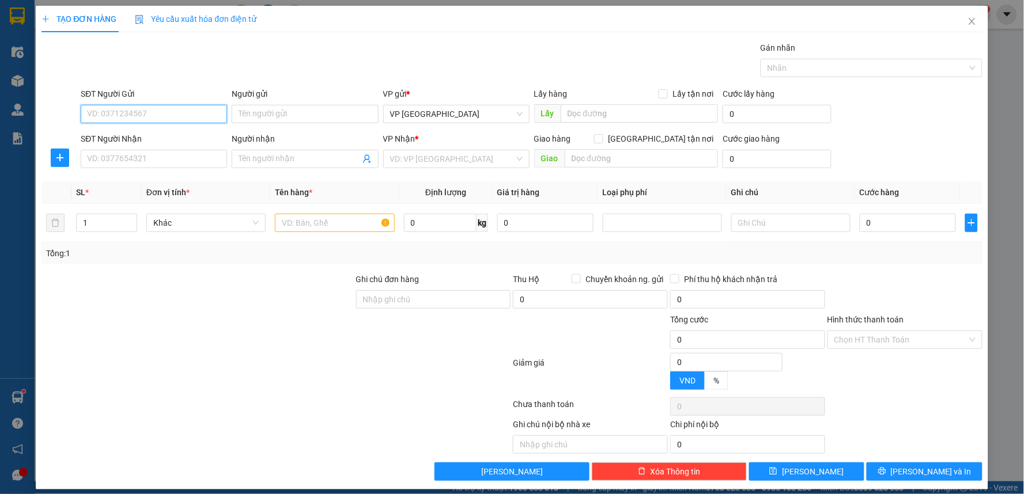
click at [152, 113] on input "SĐT Người Gửi" at bounding box center [154, 114] width 146 height 18
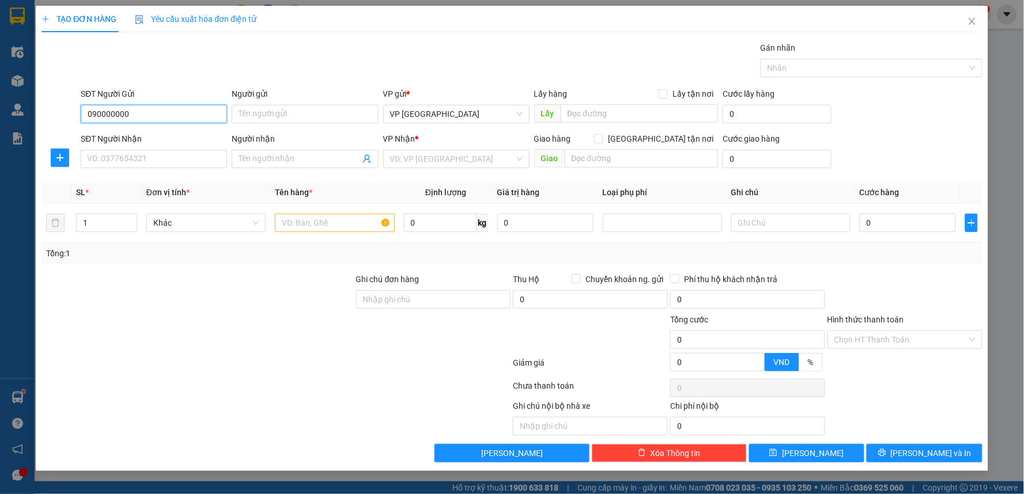
click at [152, 113] on input "090000000" at bounding box center [154, 114] width 146 height 18
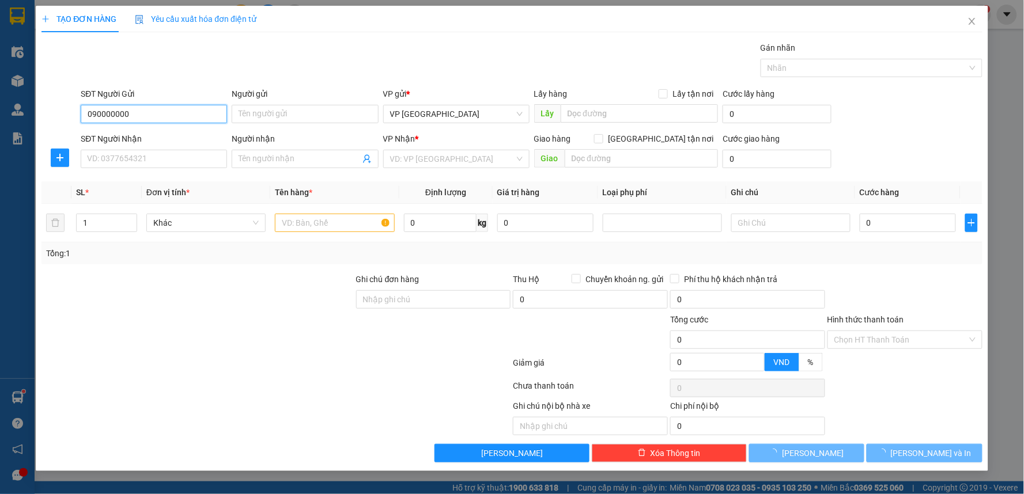
click at [152, 113] on input "090000000" at bounding box center [154, 114] width 146 height 18
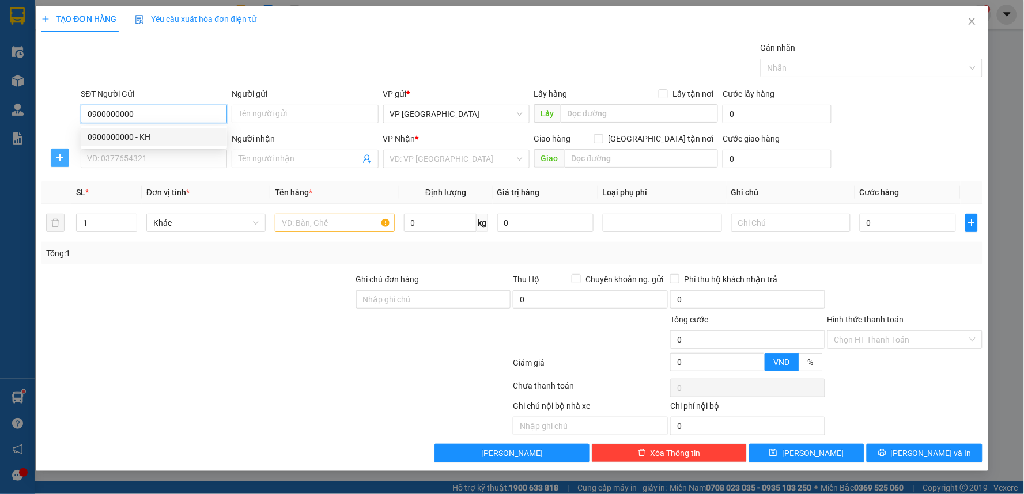
type input "0900000000"
click at [67, 157] on span "plus" at bounding box center [59, 157] width 17 height 9
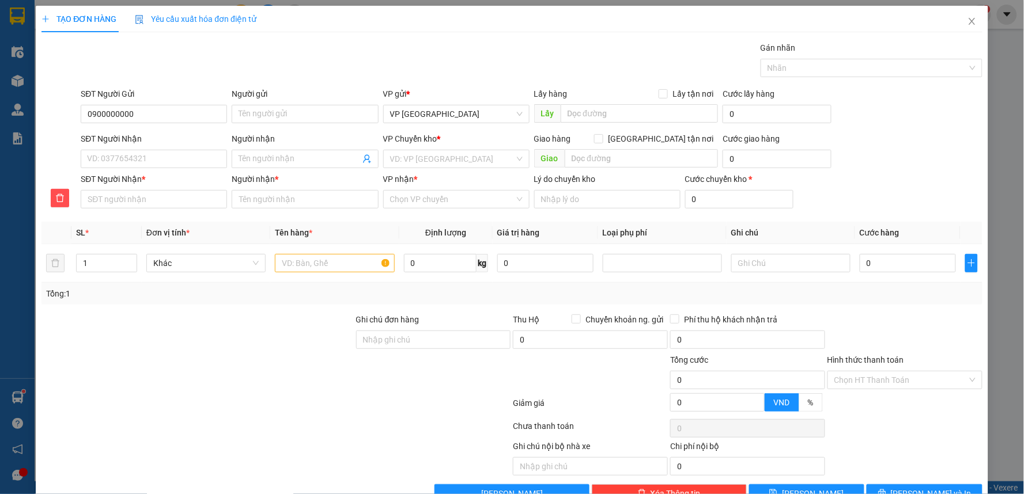
click at [137, 141] on div "SĐT Người Nhận" at bounding box center [154, 138] width 146 height 13
click at [137, 150] on input "SĐT Người Nhận" at bounding box center [154, 159] width 146 height 18
click at [159, 114] on input "0900000000" at bounding box center [154, 114] width 146 height 18
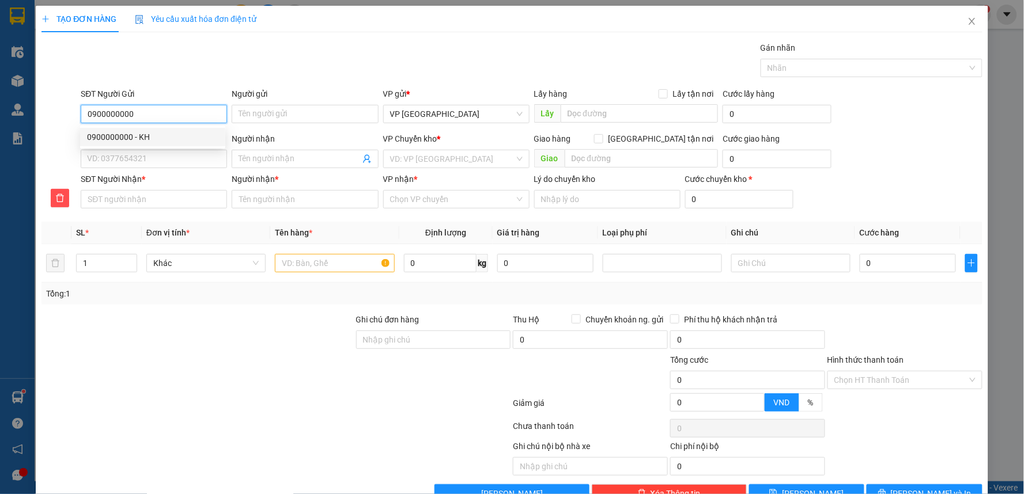
click at [159, 114] on input "0900000000" at bounding box center [154, 114] width 146 height 18
drag, startPoint x: 158, startPoint y: 133, endPoint x: 124, endPoint y: 153, distance: 39.5
click at [157, 133] on div "0900000000 - KH" at bounding box center [152, 137] width 131 height 13
type input "KH"
click at [123, 153] on input "SĐT Người Nhận" at bounding box center [154, 159] width 146 height 18
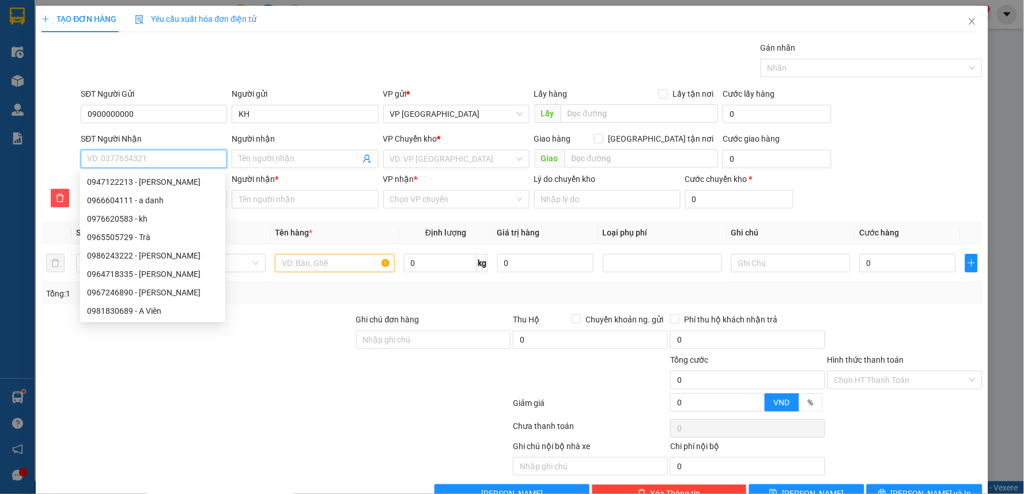
click at [123, 160] on input "SĐT Người Nhận" at bounding box center [154, 159] width 146 height 18
type input "0"
type input "09"
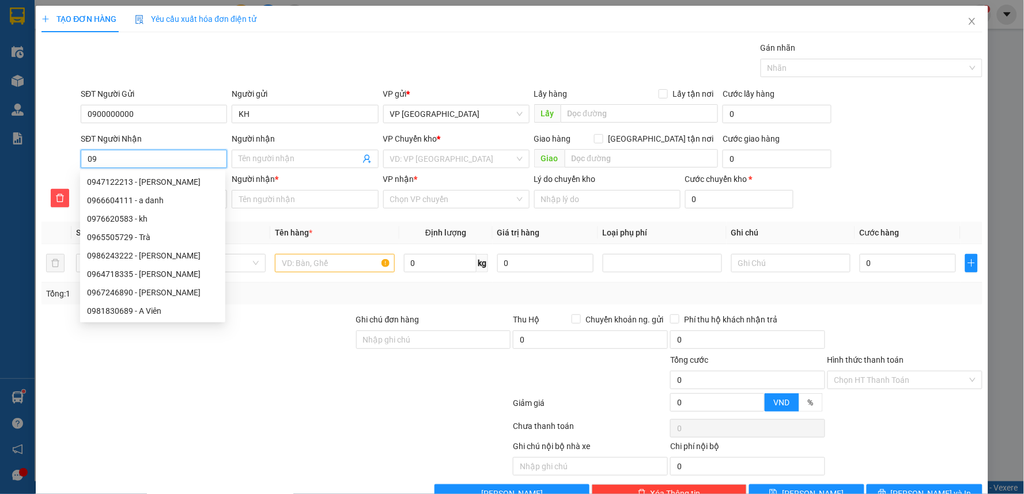
type input "092"
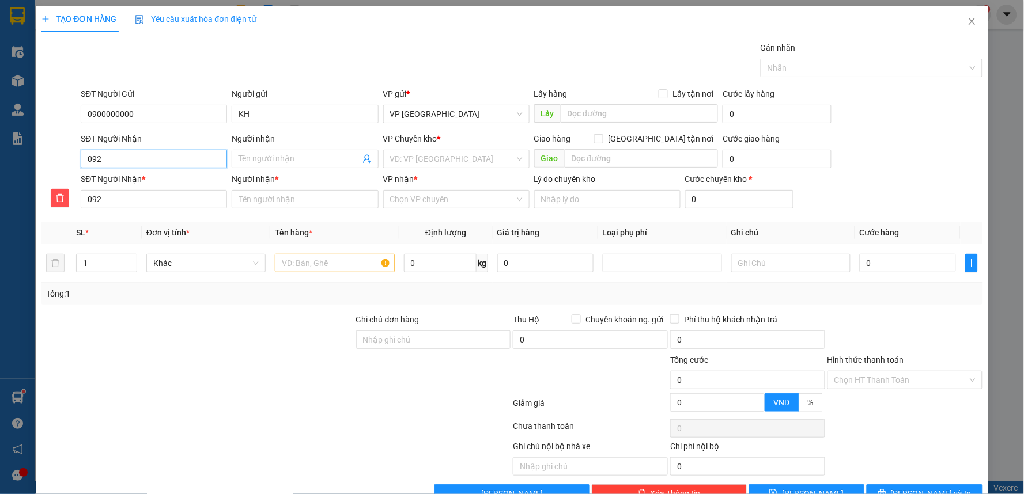
type input "0927"
type input "09279"
type input "092795"
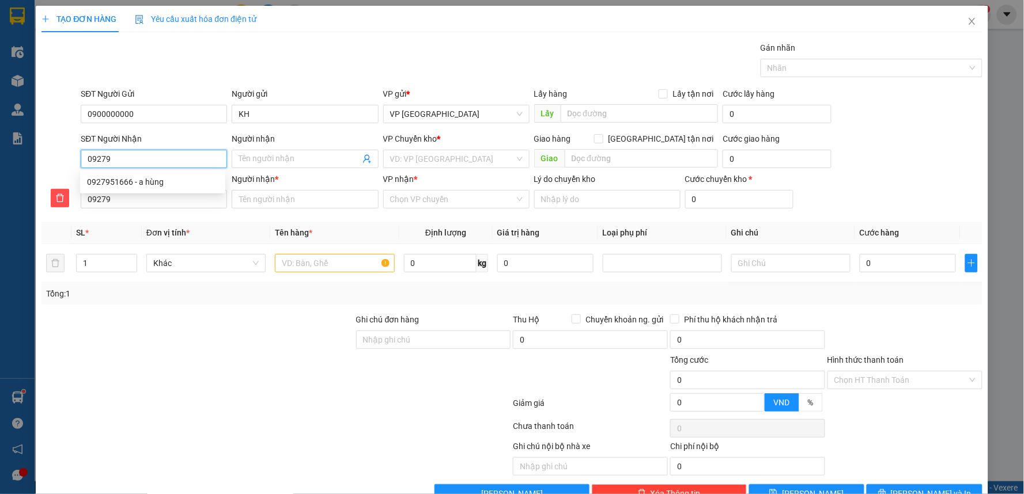
type input "092795"
type input "0927951"
type input "09279516"
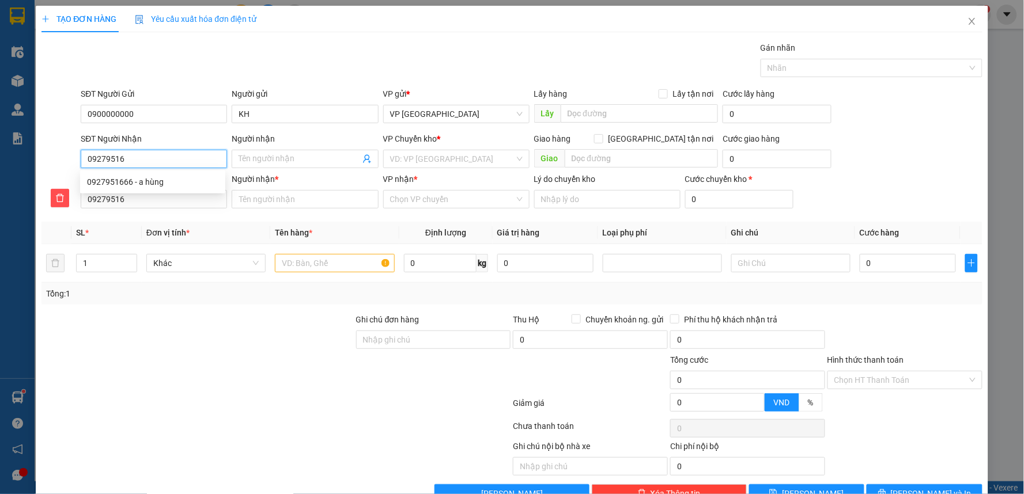
type input "092795166"
type input "0927951666"
click at [158, 183] on div "0927951666 - a hùng" at bounding box center [152, 182] width 131 height 13
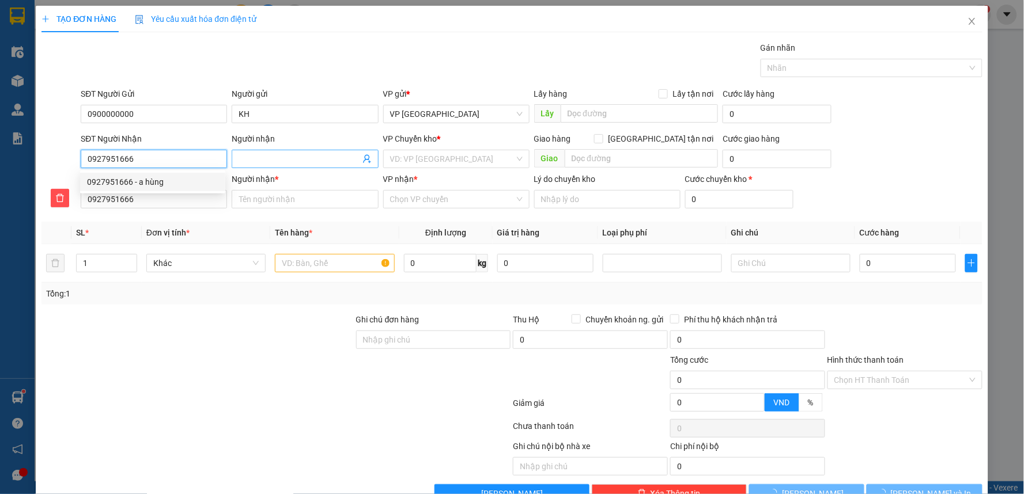
type input "a hùng"
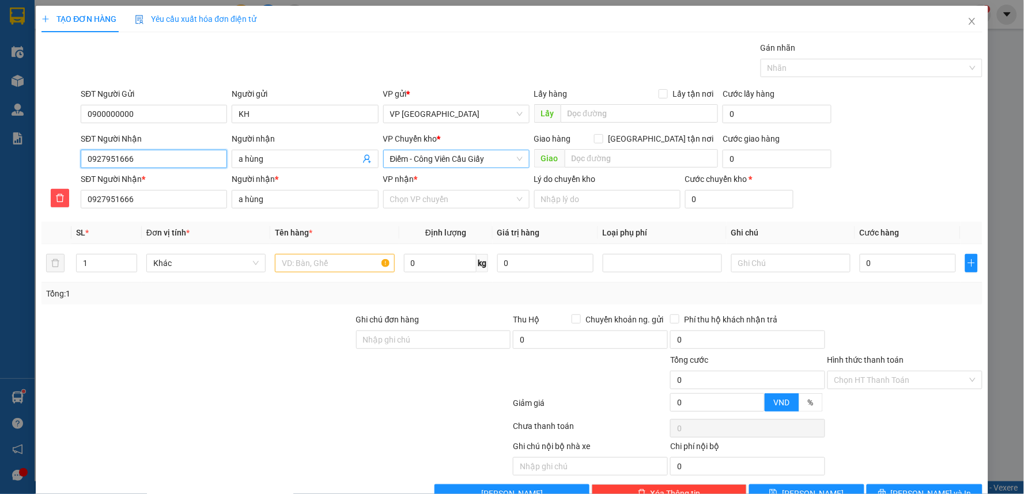
click at [471, 159] on span "Điểm - Công Viên Cầu Giấy" at bounding box center [456, 158] width 132 height 17
type input "0927951666"
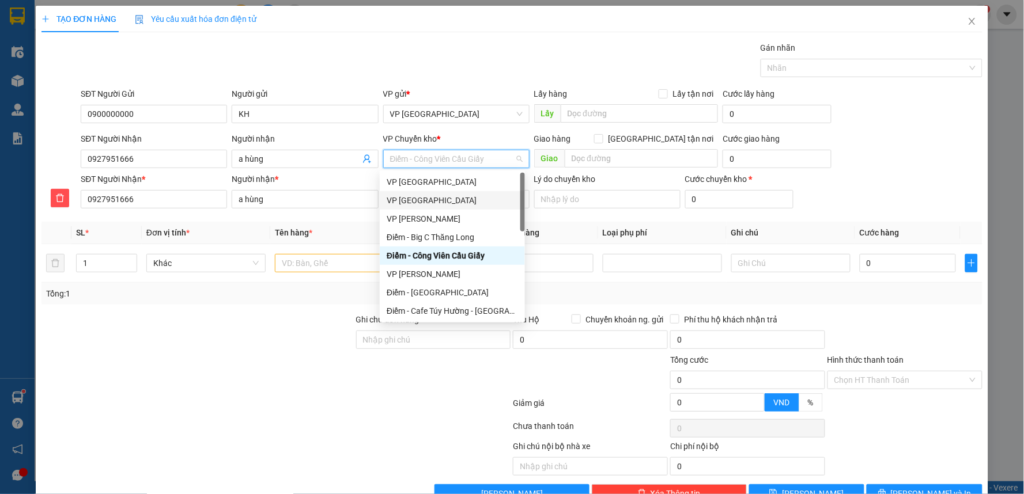
click at [432, 196] on div "VP [GEOGRAPHIC_DATA]" at bounding box center [452, 200] width 131 height 13
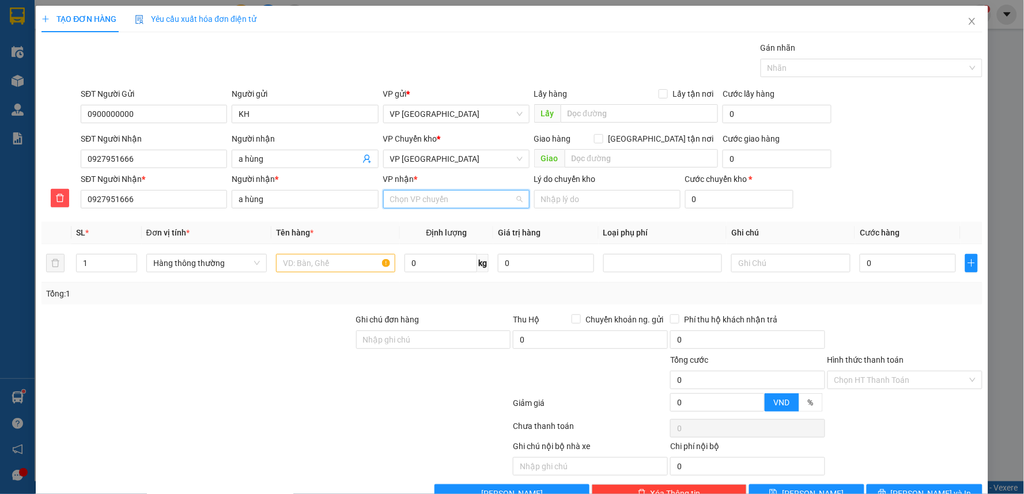
click at [448, 196] on input "VP nhận *" at bounding box center [452, 199] width 124 height 17
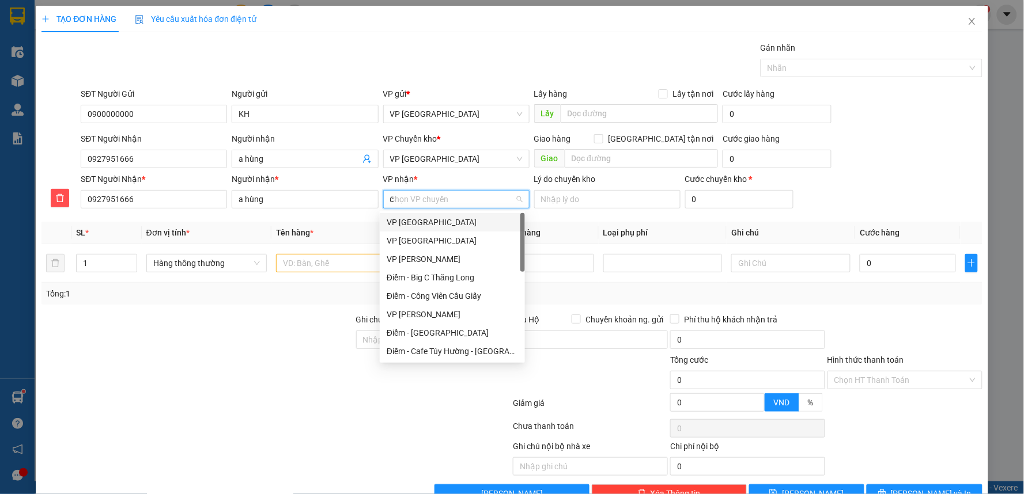
type input "ca"
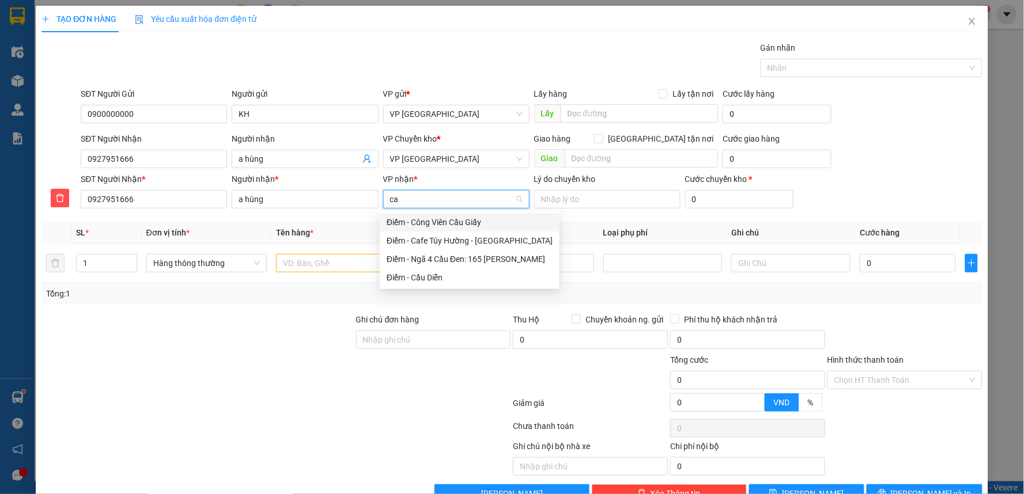
click at [457, 221] on div "Điểm - Công Viên Cầu Giấy" at bounding box center [470, 222] width 166 height 13
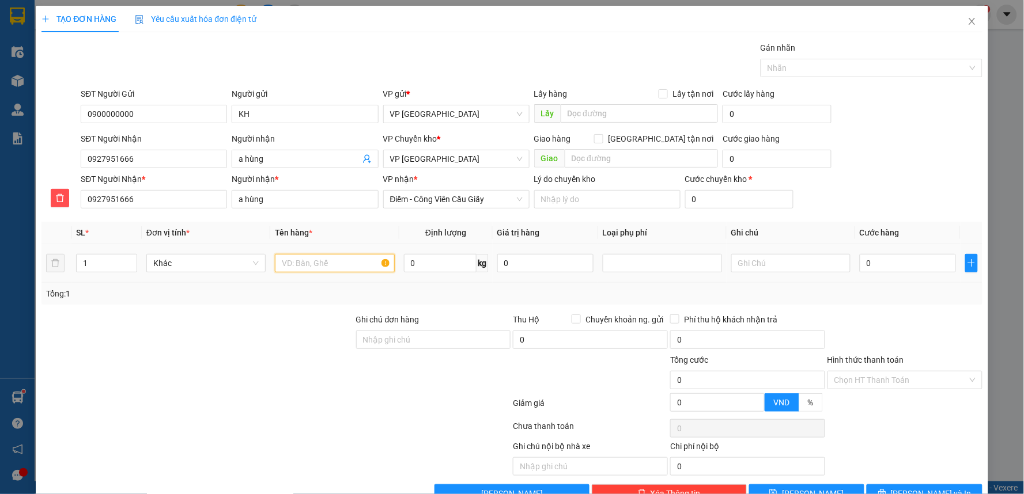
click at [308, 267] on input "text" at bounding box center [334, 263] width 119 height 18
type input "bọc vàng giấy tờ"
click at [918, 271] on input "0" at bounding box center [907, 263] width 96 height 18
type input "3"
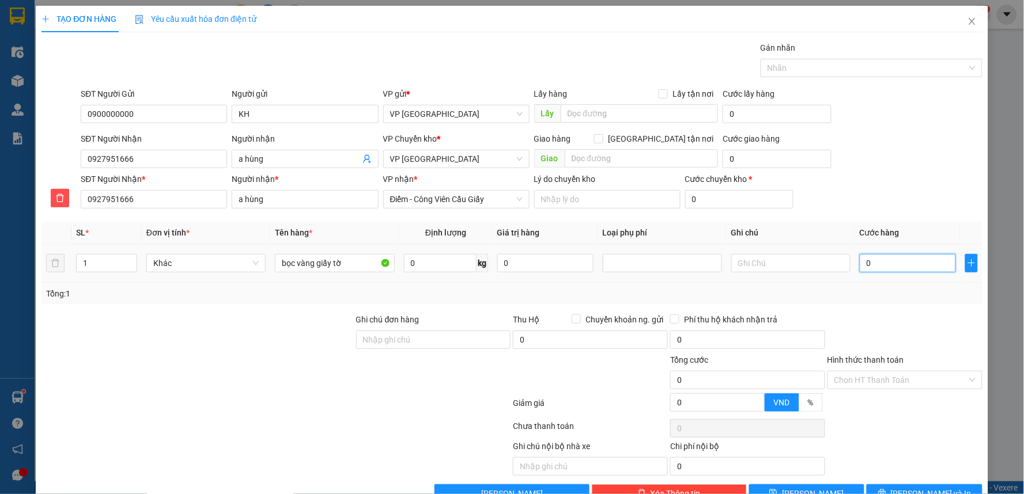
type input "3"
type input "30"
type input "30.000"
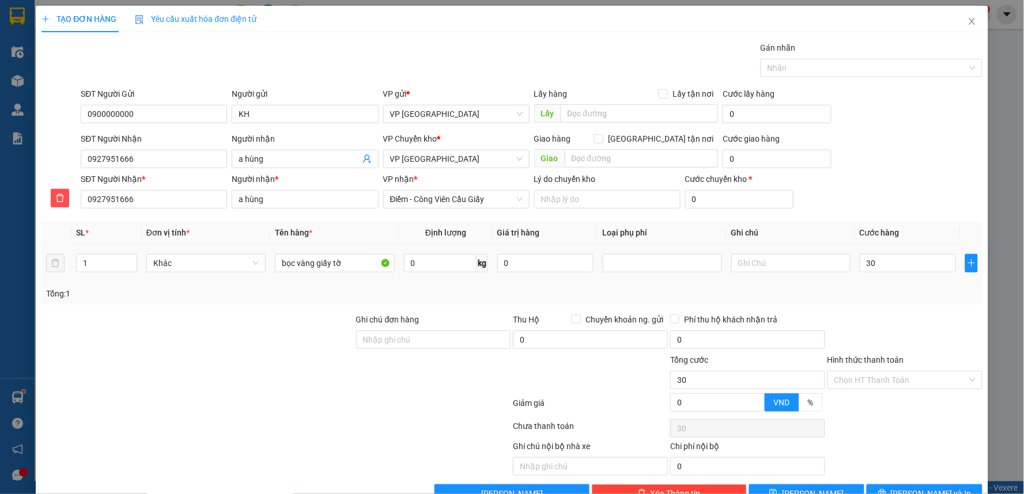
type input "30.000"
drag, startPoint x: 896, startPoint y: 308, endPoint x: 893, endPoint y: 386, distance: 78.4
click at [896, 309] on div "Transit Pickup Surcharge Ids Transit Deliver Surcharge Ids Transit Deliver Surc…" at bounding box center [511, 271] width 941 height 461
click at [879, 384] on input "Hình thức thanh toán" at bounding box center [900, 380] width 133 height 17
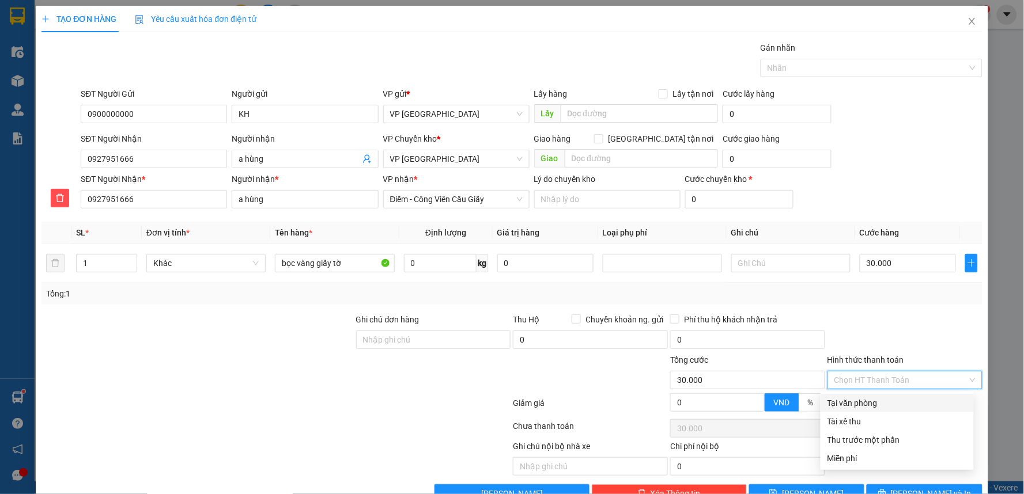
click at [853, 406] on div "Tại văn phòng" at bounding box center [896, 403] width 139 height 13
type input "0"
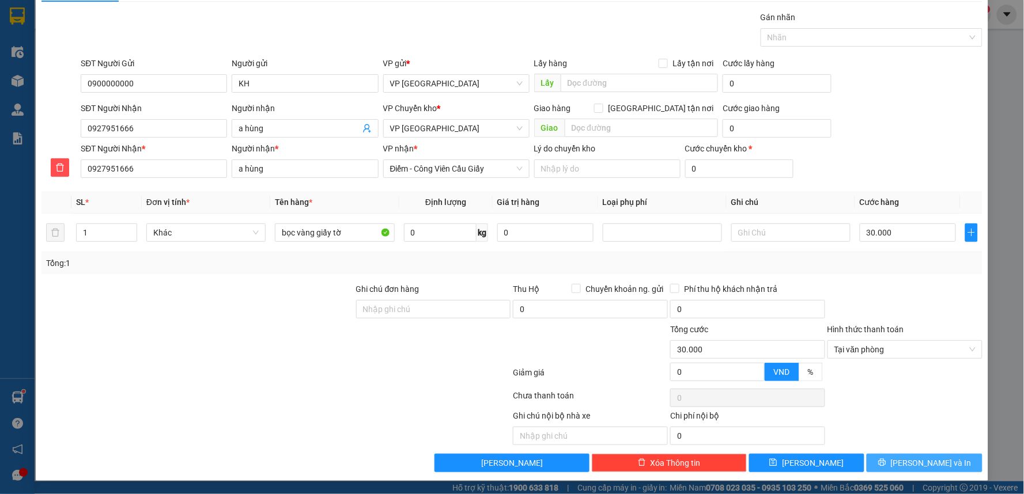
click at [925, 461] on span "[PERSON_NAME] và In" at bounding box center [931, 463] width 81 height 13
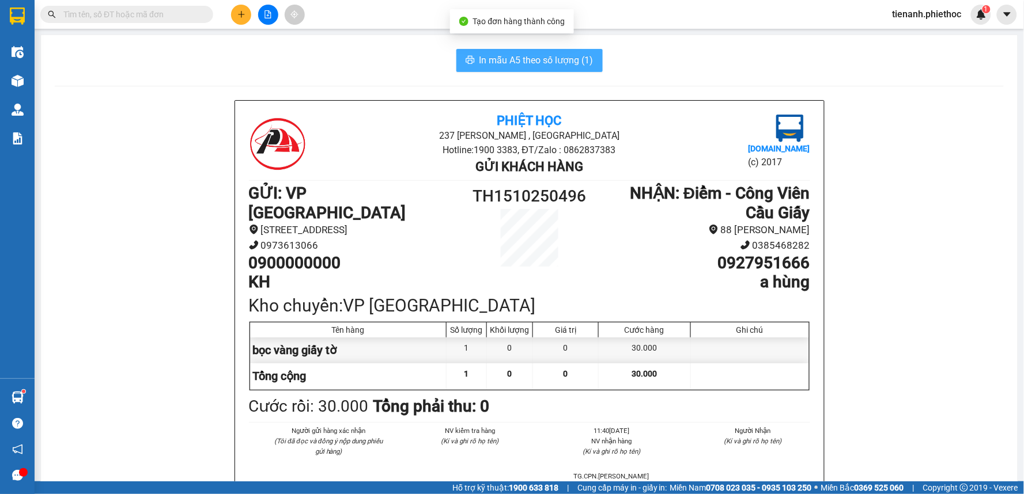
click at [525, 58] on span "In mẫu A5 theo số lượng (1)" at bounding box center [536, 60] width 114 height 14
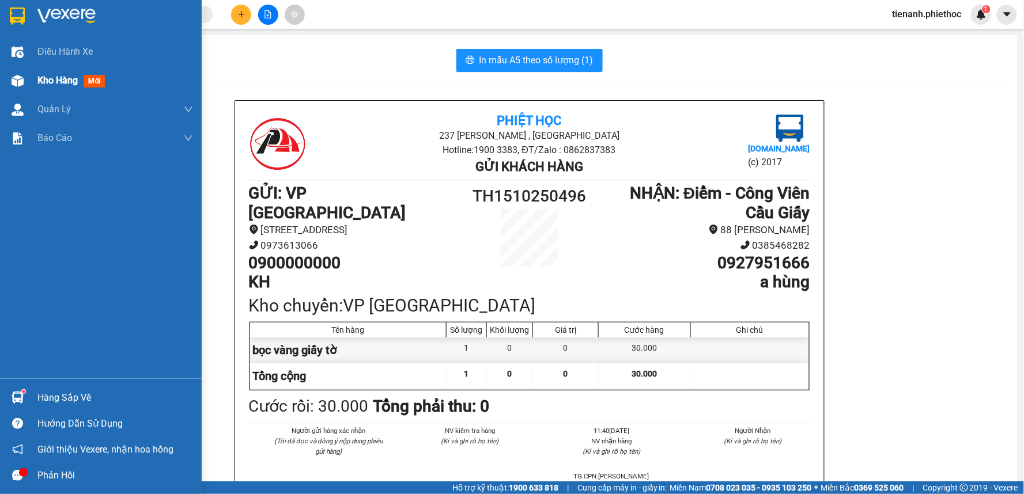
click at [81, 77] on div "Kho hàng mới" at bounding box center [73, 80] width 72 height 14
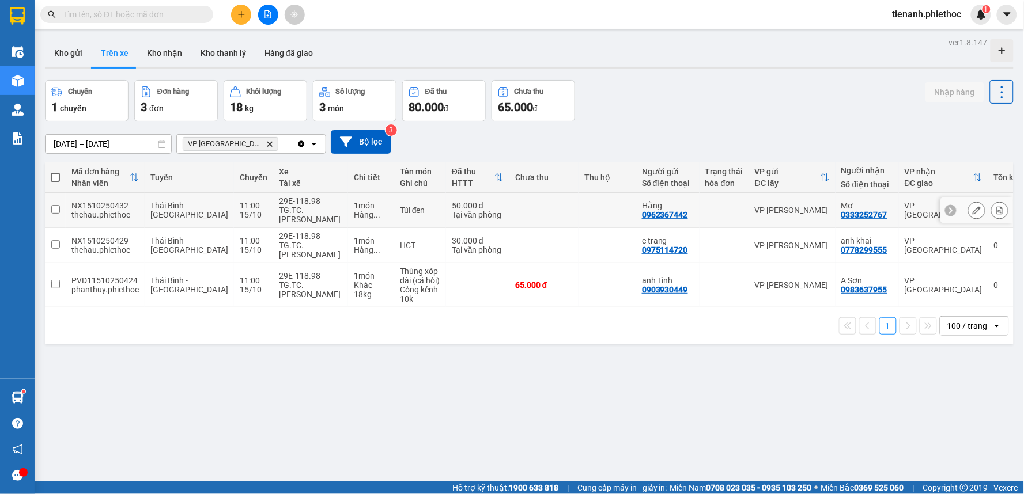
click at [363, 215] on td "1 món Hàng ..." at bounding box center [371, 210] width 46 height 35
checkbox input "true"
click at [363, 243] on td "1 món Hàng ..." at bounding box center [371, 245] width 46 height 35
checkbox input "true"
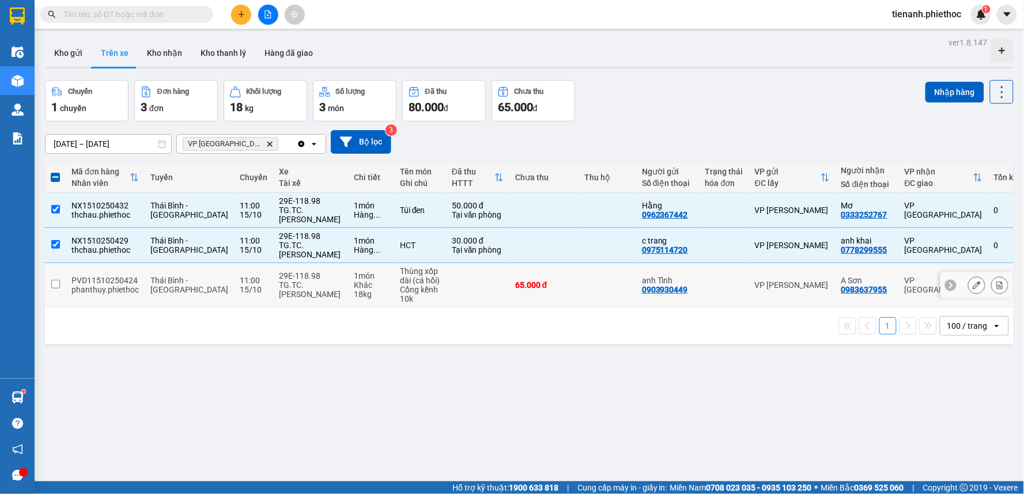
click at [400, 293] on div "Cồng kềnh 10k" at bounding box center [420, 294] width 40 height 18
checkbox input "true"
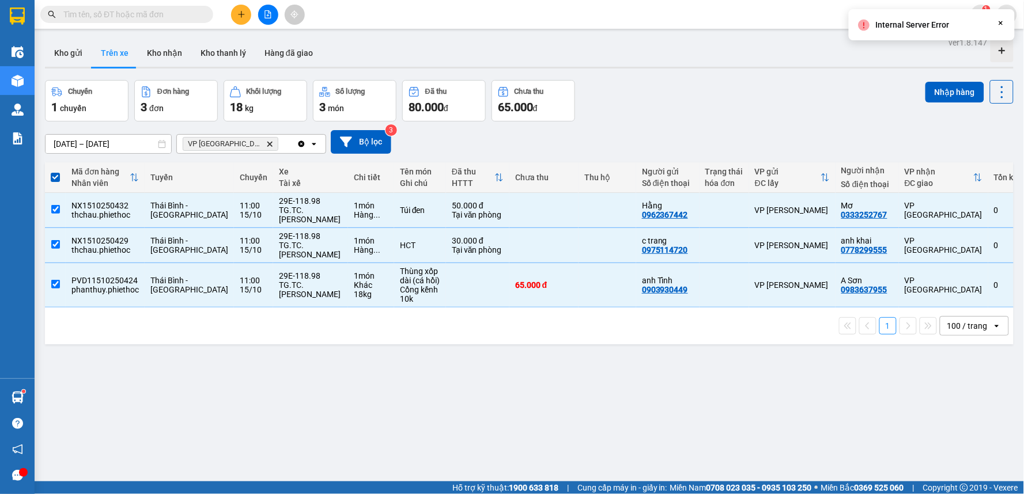
drag, startPoint x: 934, startPoint y: 91, endPoint x: 903, endPoint y: 190, distance: 103.7
click at [934, 93] on button "Nhập hàng" at bounding box center [954, 92] width 59 height 21
checkbox input "false"
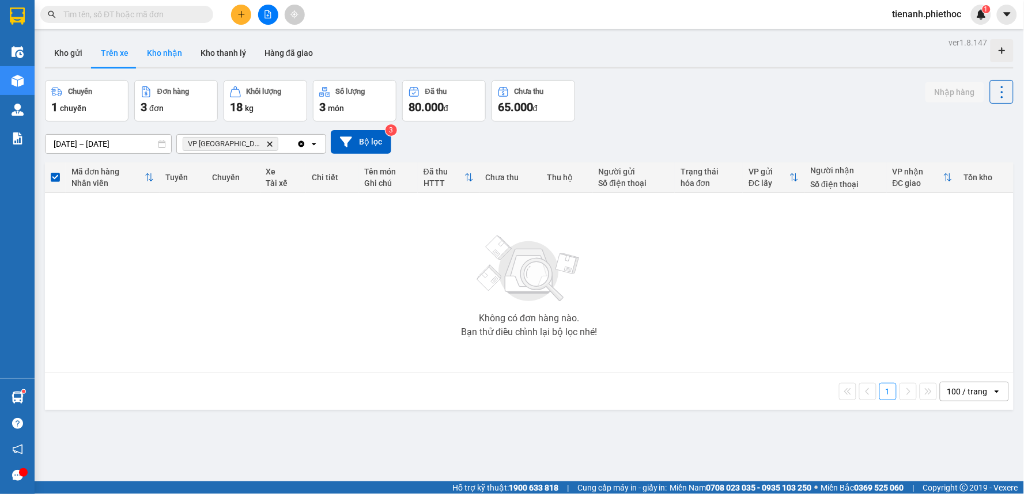
click at [186, 60] on button "Kho nhận" at bounding box center [165, 53] width 54 height 28
type input "[DATE] – [DATE]"
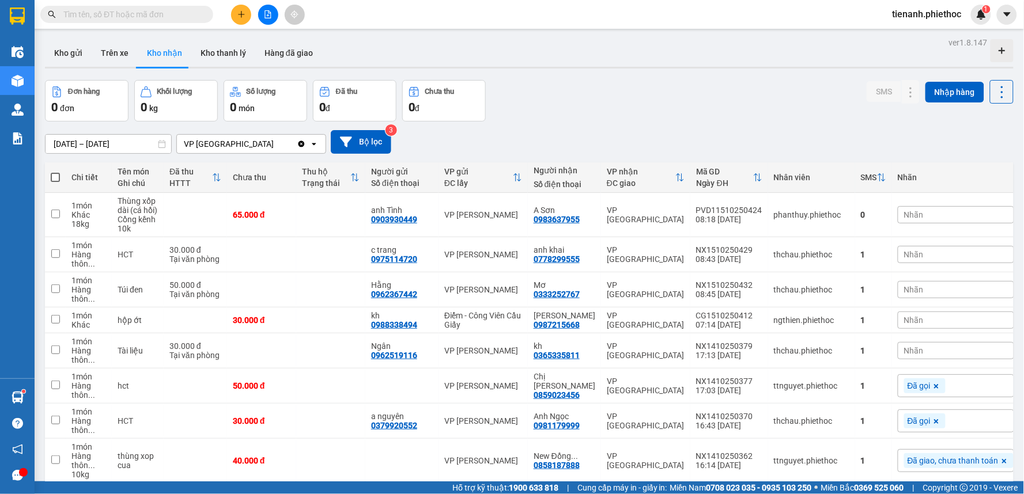
click at [635, 131] on div "01/10/2025 – 15/10/2025 Press the down arrow key to interact with the calendar …" at bounding box center [529, 142] width 968 height 24
click at [918, 217] on div "Nhãn" at bounding box center [955, 214] width 116 height 17
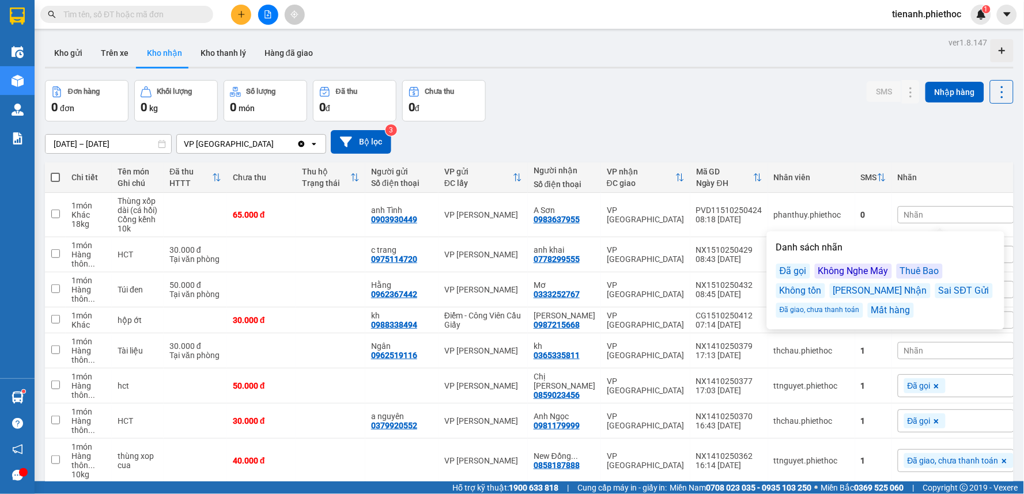
click at [805, 272] on div "Đã gọi" at bounding box center [793, 271] width 34 height 15
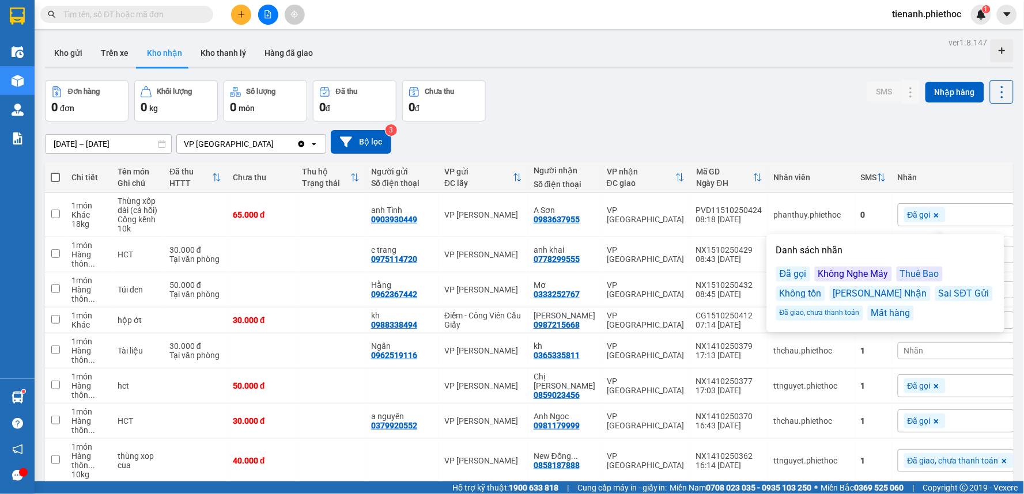
click at [828, 146] on div "01/10/2025 – 15/10/2025 Press the down arrow key to interact with the calendar …" at bounding box center [529, 142] width 968 height 24
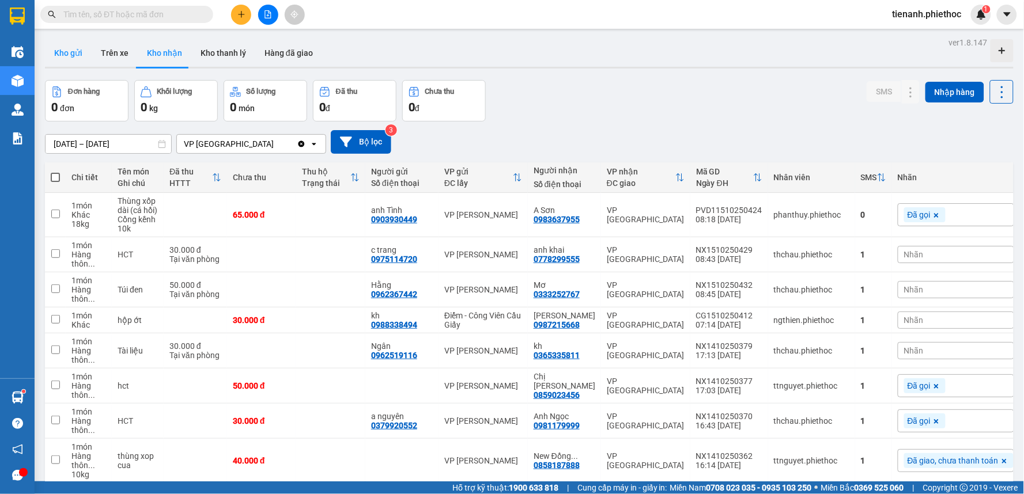
click at [82, 62] on button "Kho gửi" at bounding box center [68, 53] width 47 height 28
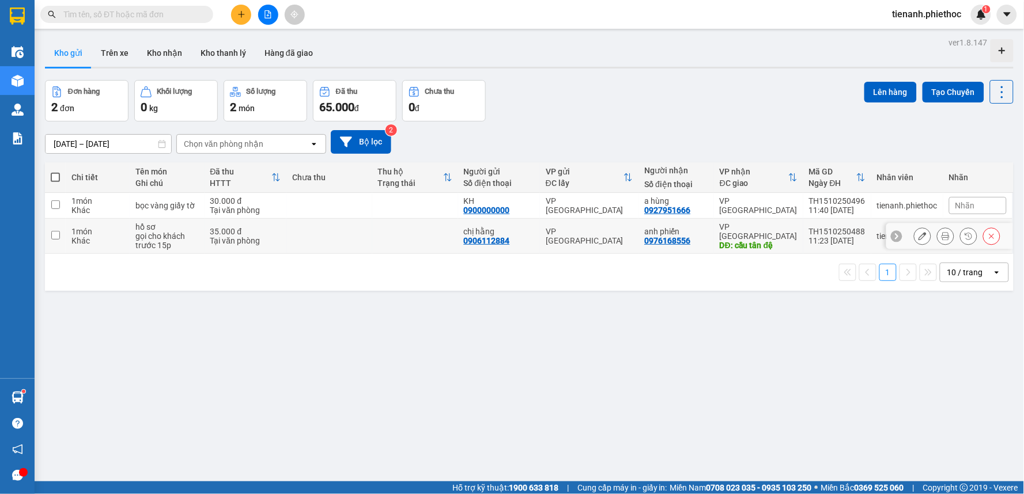
click at [332, 238] on td at bounding box center [329, 236] width 86 height 35
checkbox input "true"
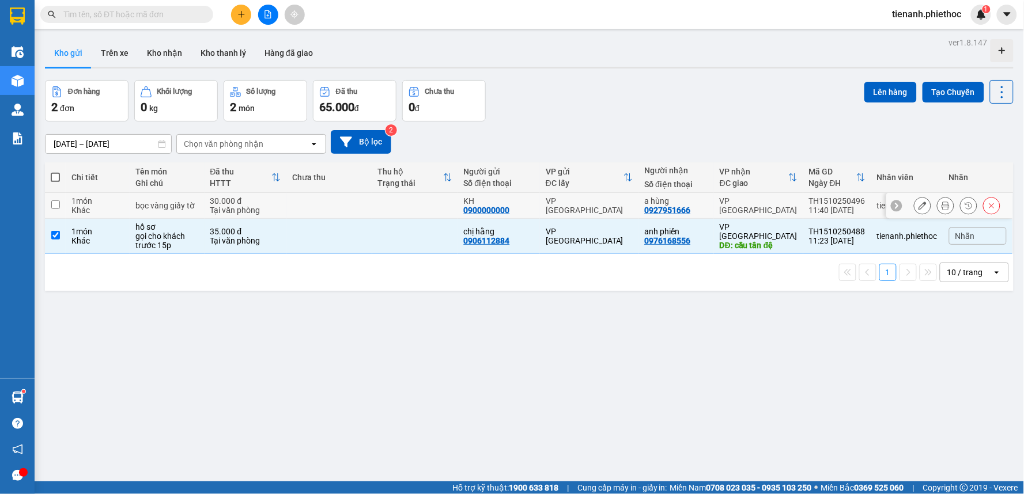
click at [334, 206] on td at bounding box center [329, 206] width 86 height 26
checkbox input "true"
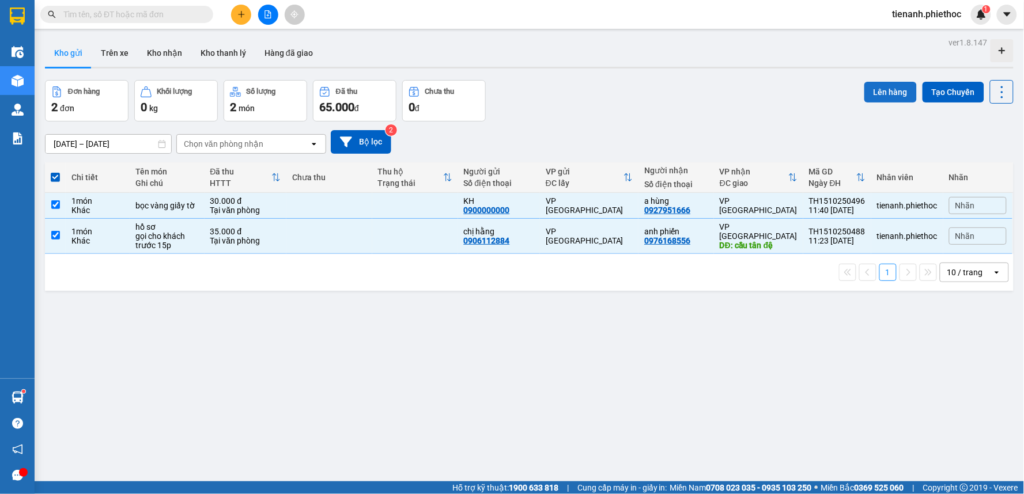
click at [878, 99] on button "Lên hàng" at bounding box center [890, 92] width 52 height 21
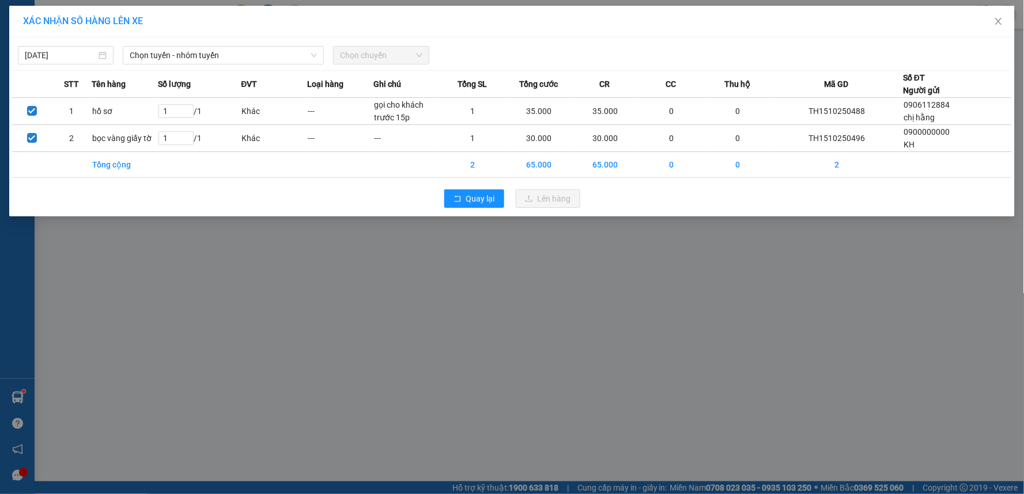
click at [234, 65] on div "15/10/2025 Chọn tuyến - nhóm tuyến Chọn chuyến STT Tên hàng Số lượng ĐVT Loại h…" at bounding box center [511, 126] width 1005 height 179
click at [235, 54] on span "Chọn tuyến - nhóm tuyến" at bounding box center [223, 55] width 187 height 17
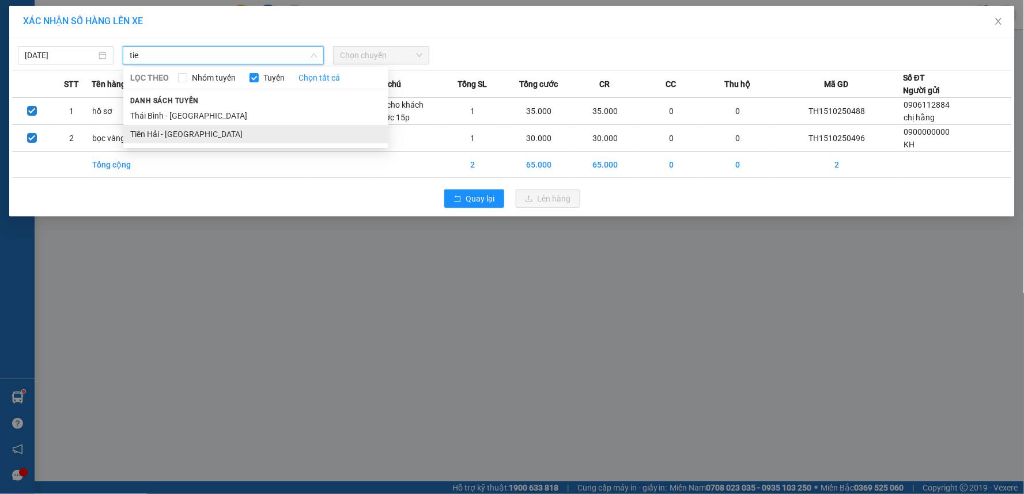
type input "tie"
click at [229, 137] on li "Tiền Hải - [GEOGRAPHIC_DATA]" at bounding box center [255, 134] width 265 height 18
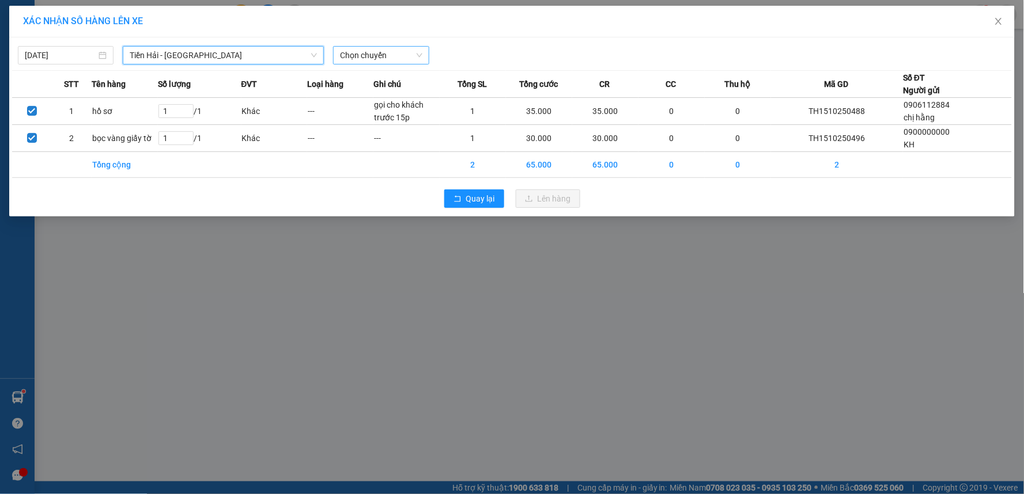
click at [404, 59] on span "Chọn chuyến" at bounding box center [381, 55] width 82 height 17
type input "12"
click at [396, 99] on div "Thêm chuyến " 12:00 "" at bounding box center [395, 98] width 123 height 20
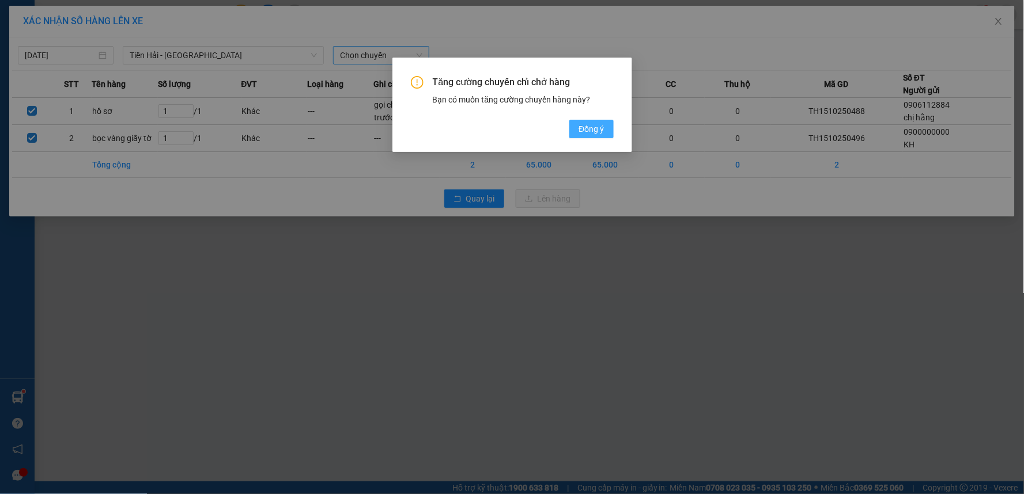
click at [588, 130] on span "Đồng ý" at bounding box center [590, 129] width 25 height 13
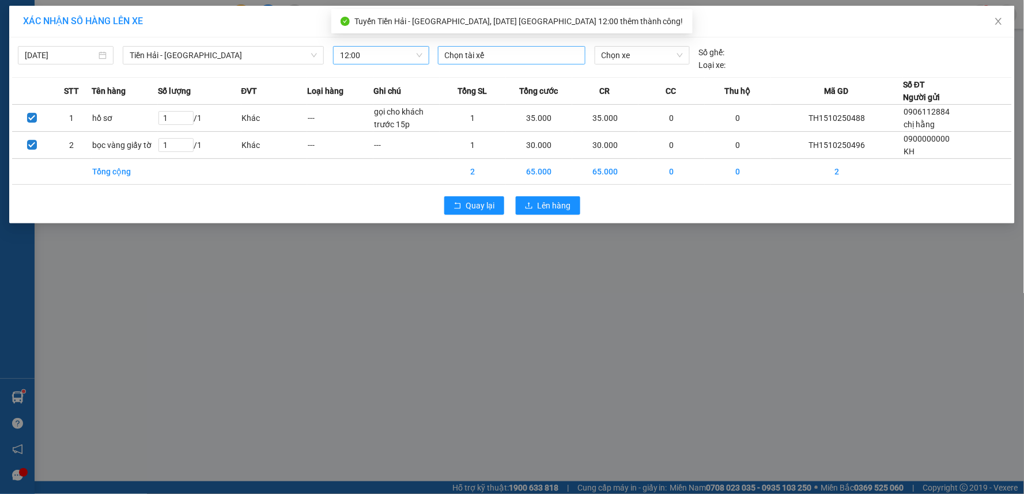
click at [490, 60] on div at bounding box center [512, 55] width 142 height 14
type input "chương"
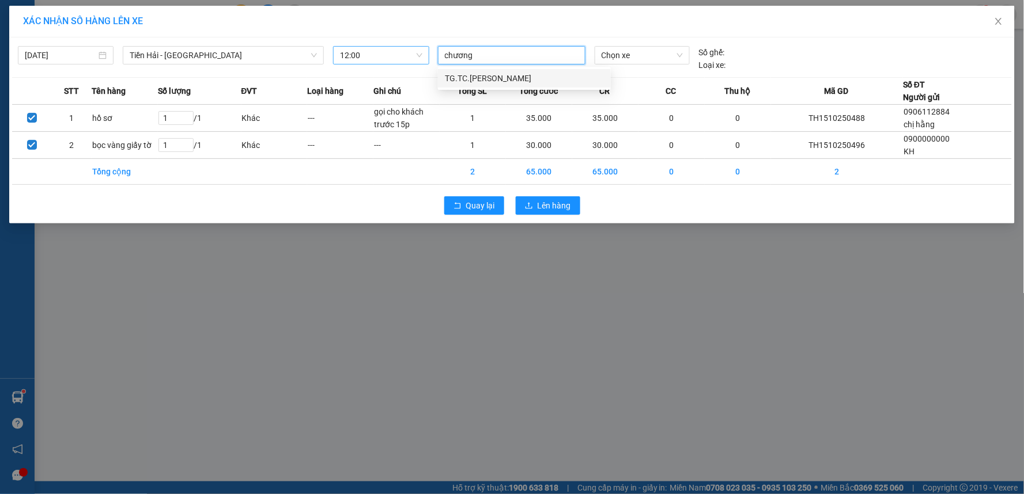
click at [563, 79] on div "TG.TC.Trần Văn Chương" at bounding box center [524, 78] width 159 height 13
click at [646, 47] on span "Chọn xe" at bounding box center [641, 55] width 81 height 17
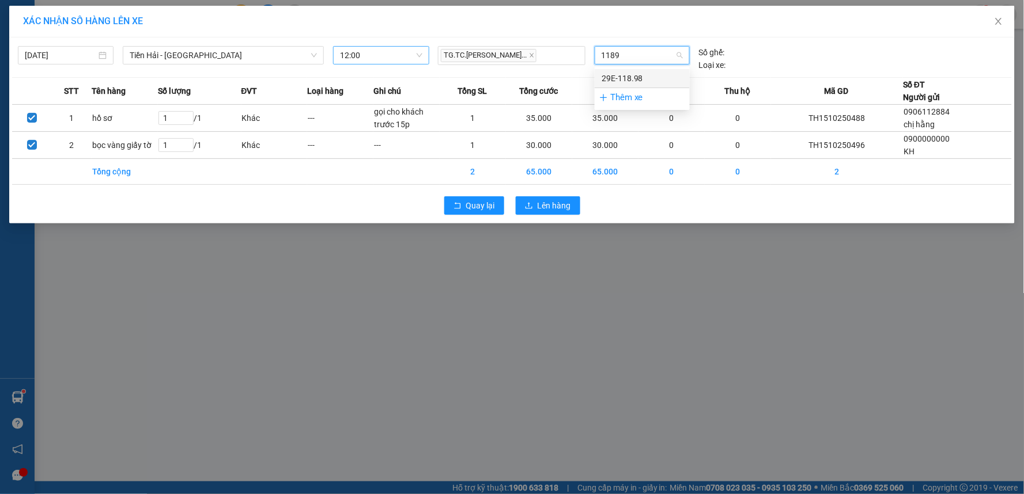
type input "11898"
click at [642, 77] on div "29E-118.98" at bounding box center [641, 78] width 81 height 13
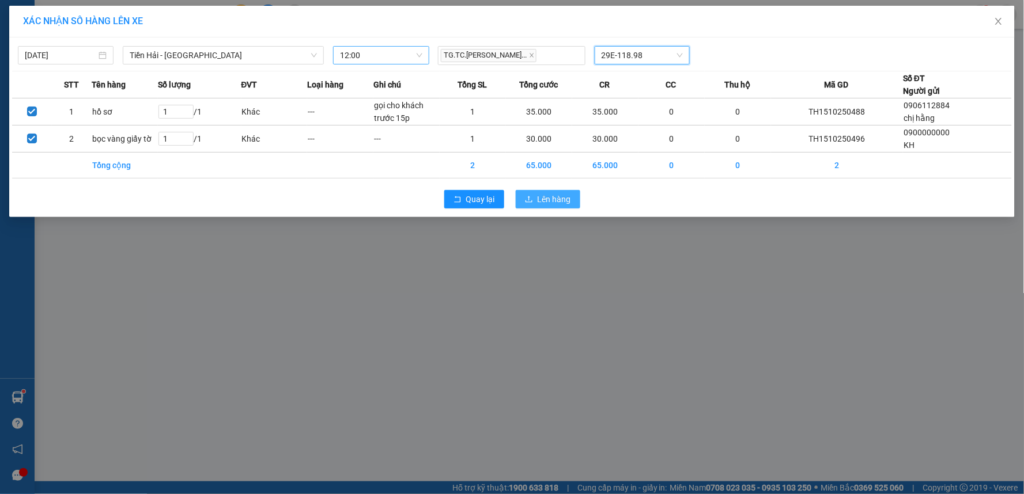
click at [556, 205] on span "Lên hàng" at bounding box center [553, 199] width 33 height 13
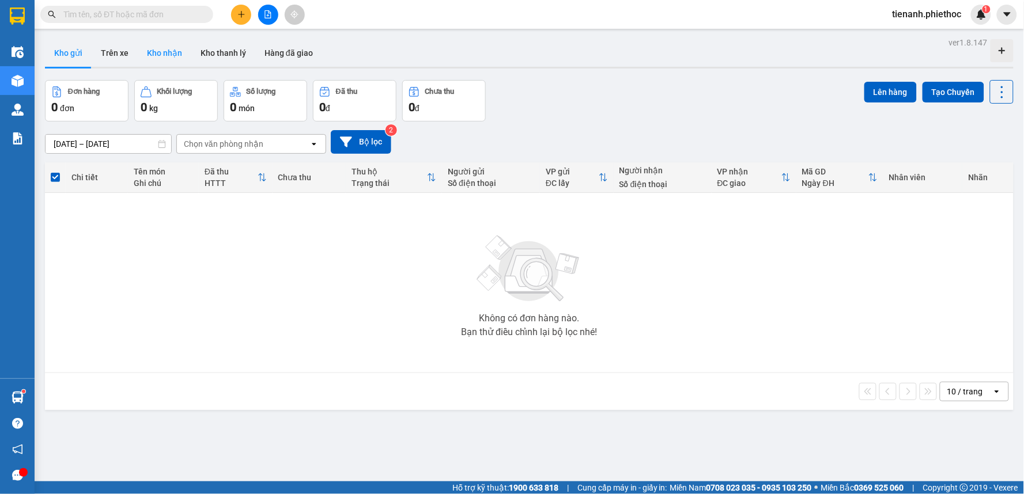
click at [138, 61] on button "Kho nhận" at bounding box center [165, 53] width 54 height 28
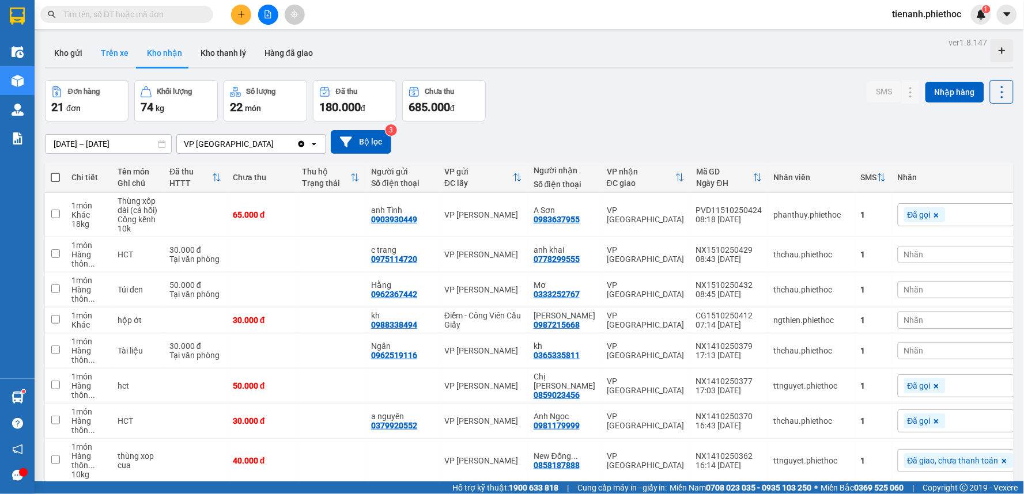
click at [124, 61] on button "Trên xe" at bounding box center [115, 53] width 46 height 28
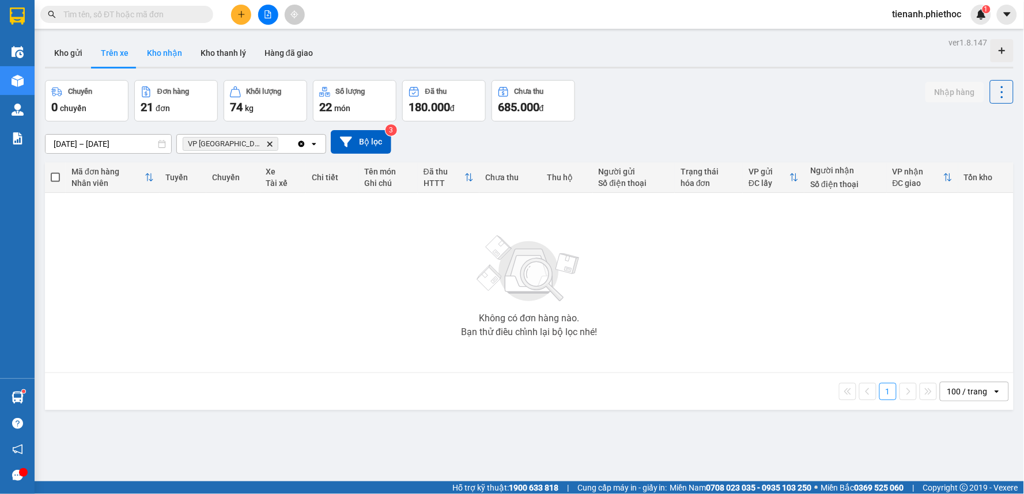
click at [167, 51] on button "Kho nhận" at bounding box center [165, 53] width 54 height 28
type input "[DATE] – [DATE]"
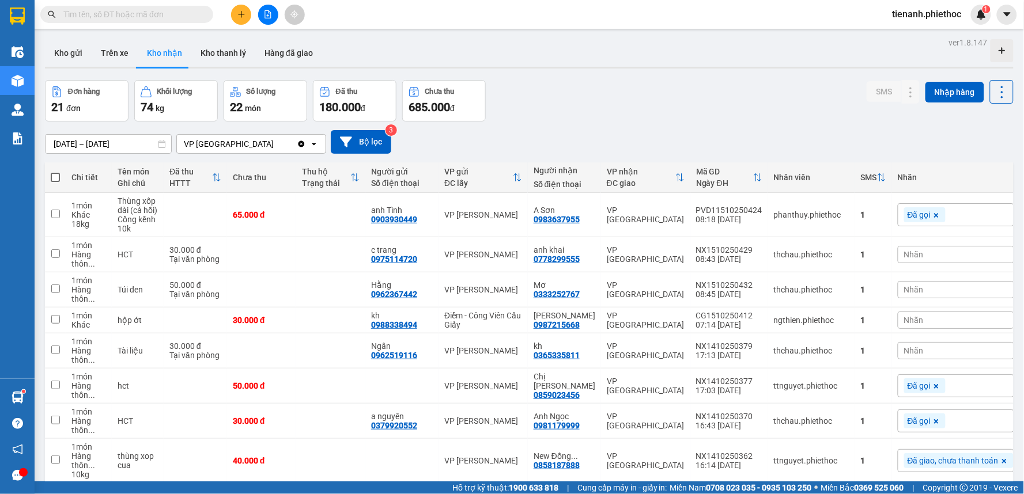
click at [567, 124] on div "01/10/2025 – 15/10/2025 Press the down arrow key to interact with the calendar …" at bounding box center [529, 142] width 968 height 41
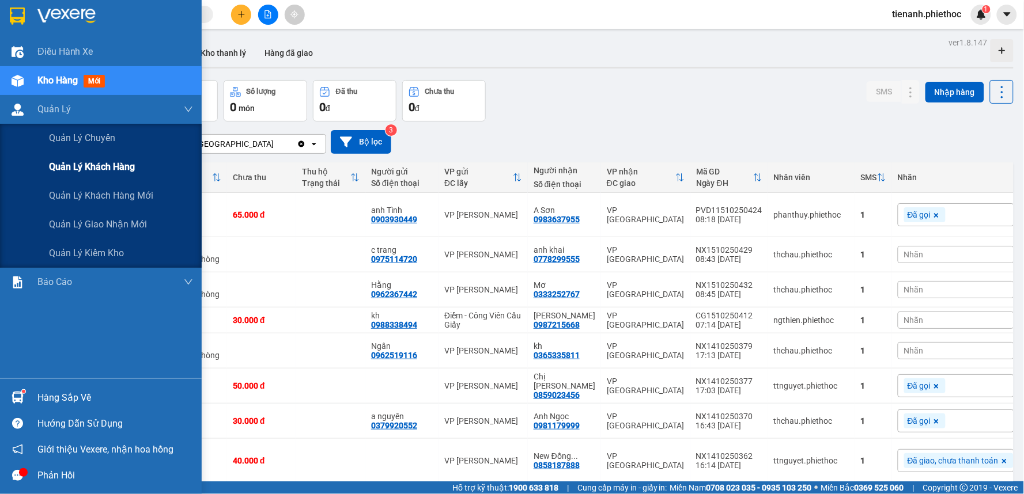
drag, startPoint x: 75, startPoint y: 167, endPoint x: 111, endPoint y: 183, distance: 39.0
click at [76, 169] on span "Quản lý khách hàng" at bounding box center [92, 167] width 86 height 14
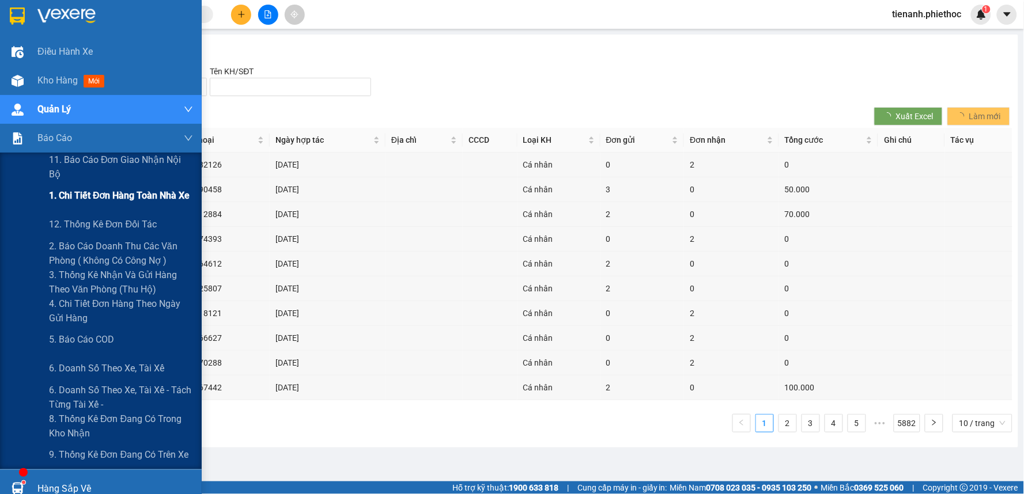
click at [78, 203] on div "1. Chi tiết đơn hàng toàn nhà xe" at bounding box center [121, 195] width 144 height 29
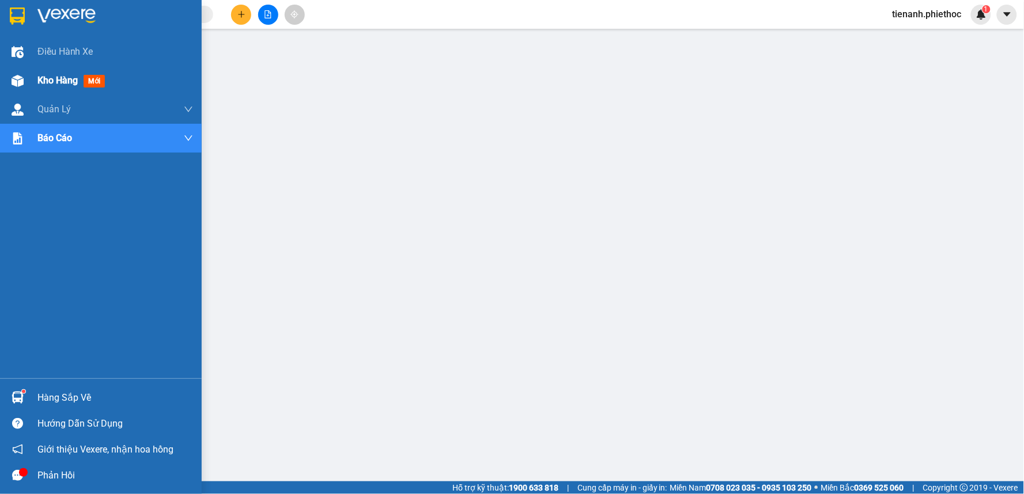
click at [54, 79] on span "Kho hàng" at bounding box center [57, 80] width 40 height 11
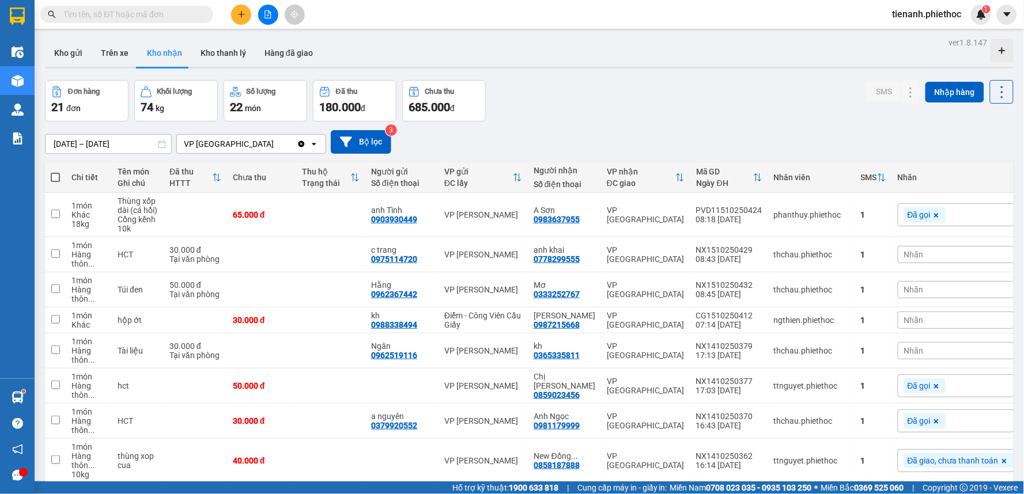
click at [904, 290] on span "Nhãn" at bounding box center [914, 289] width 20 height 9
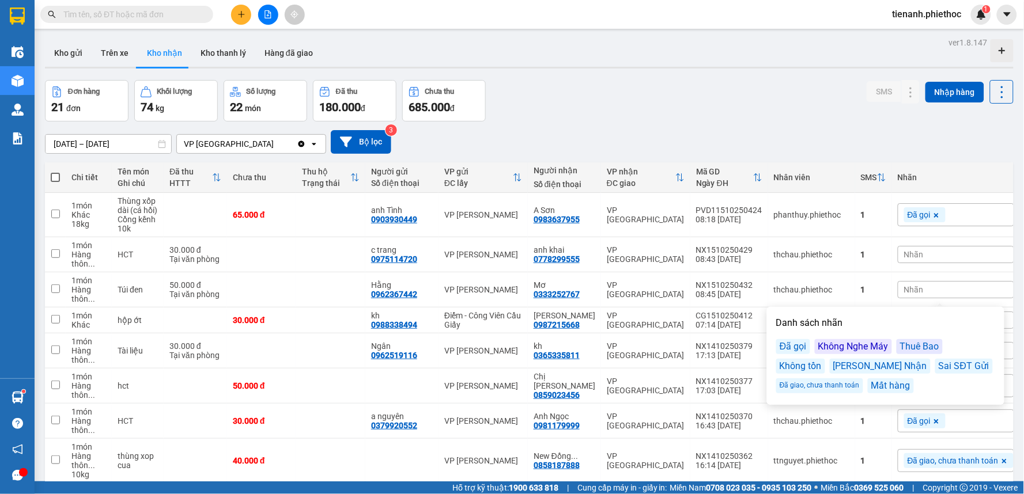
click at [804, 341] on div "Đã gọi" at bounding box center [793, 346] width 34 height 15
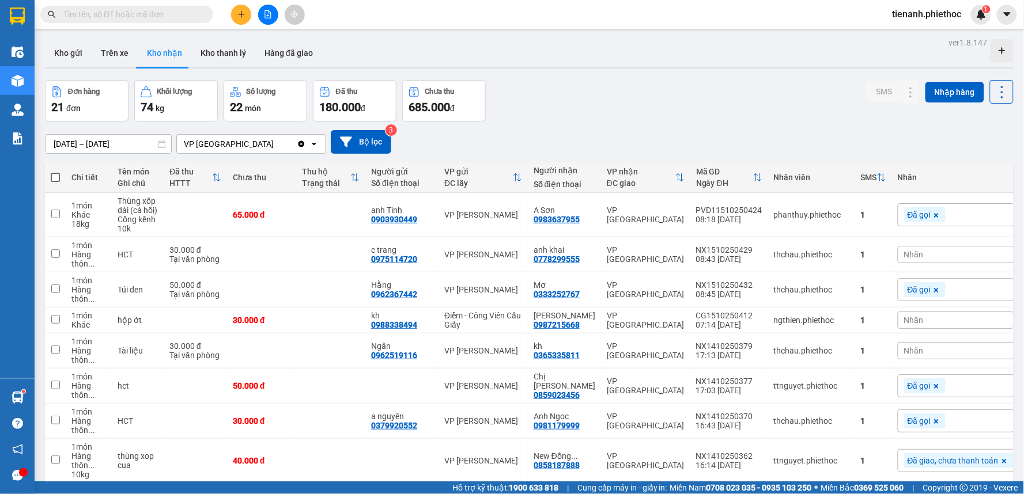
click at [785, 137] on div "01/10/2025 – 15/10/2025 Press the down arrow key to interact with the calendar …" at bounding box center [529, 142] width 968 height 24
click at [131, 64] on button "Trên xe" at bounding box center [115, 53] width 46 height 28
type input "15/10/2025 – 15/10/2025"
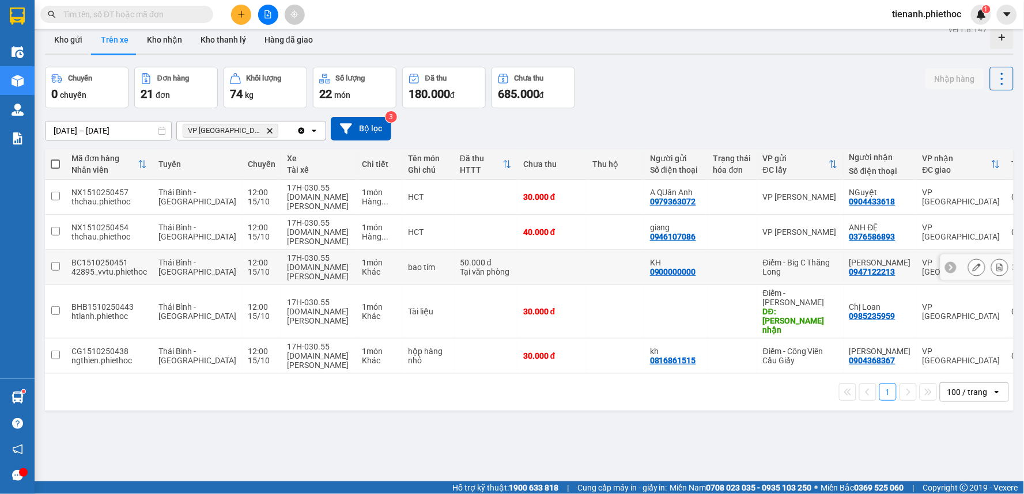
scroll to position [53, 0]
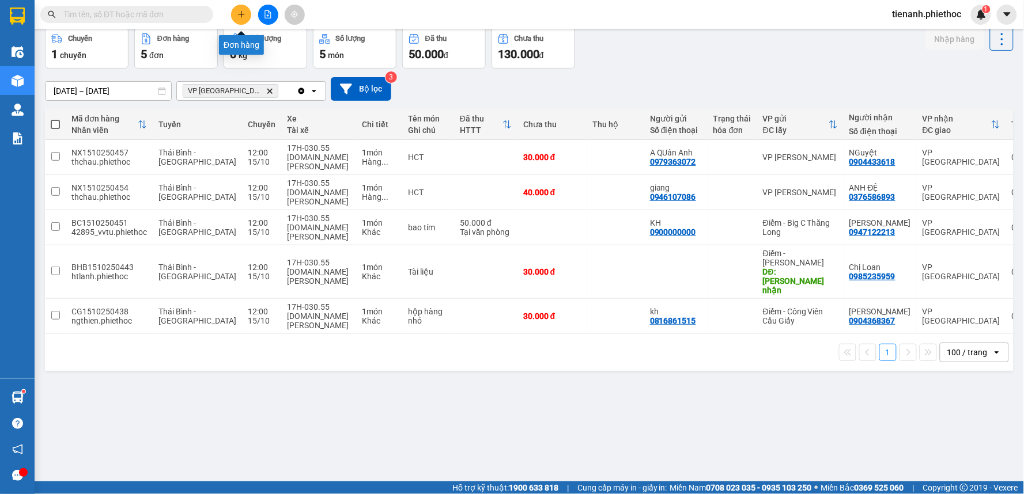
click at [244, 14] on icon "plus" at bounding box center [241, 14] width 8 height 8
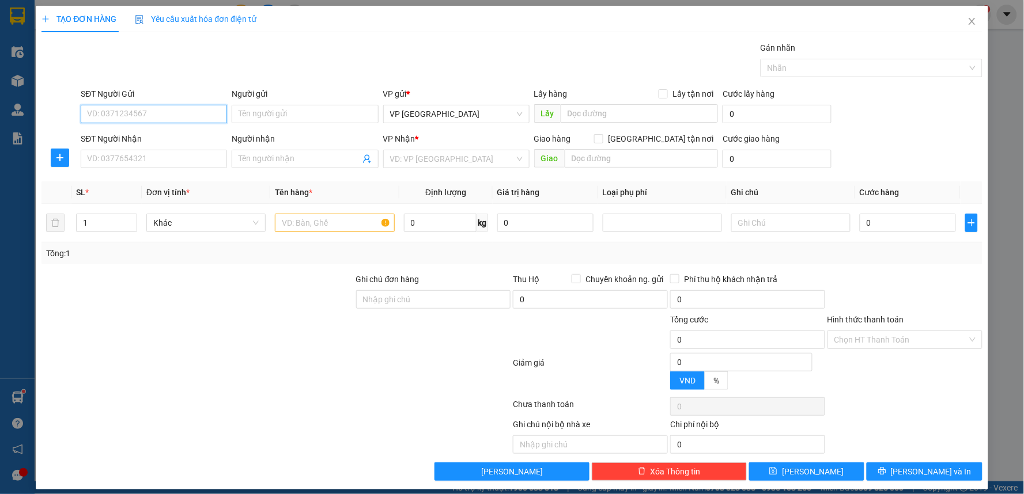
click at [158, 108] on input "SĐT Người Gửi" at bounding box center [154, 114] width 146 height 18
click at [157, 110] on input "SĐT Người Gửi" at bounding box center [154, 114] width 146 height 18
click at [969, 22] on span "Close" at bounding box center [972, 22] width 32 height 32
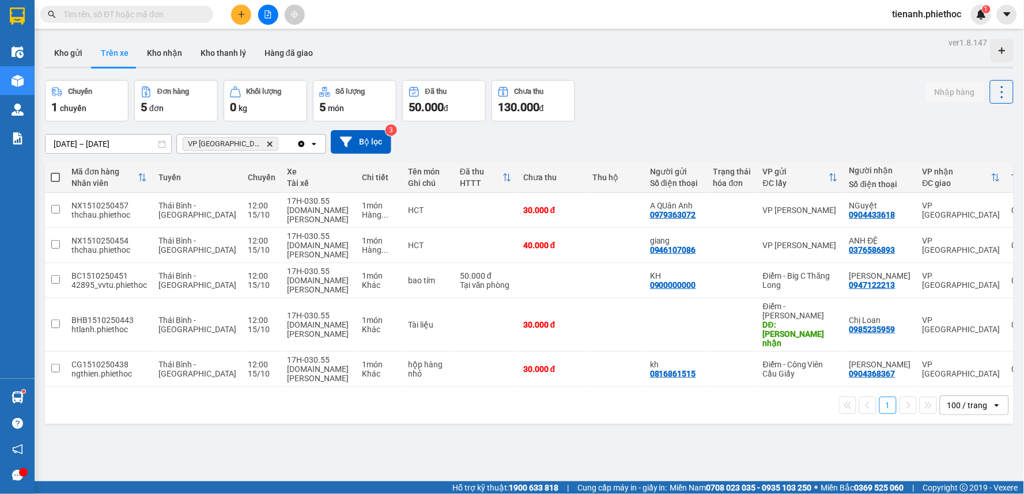
click at [170, 15] on input "text" at bounding box center [131, 14] width 136 height 13
click at [245, 16] on button at bounding box center [241, 15] width 20 height 20
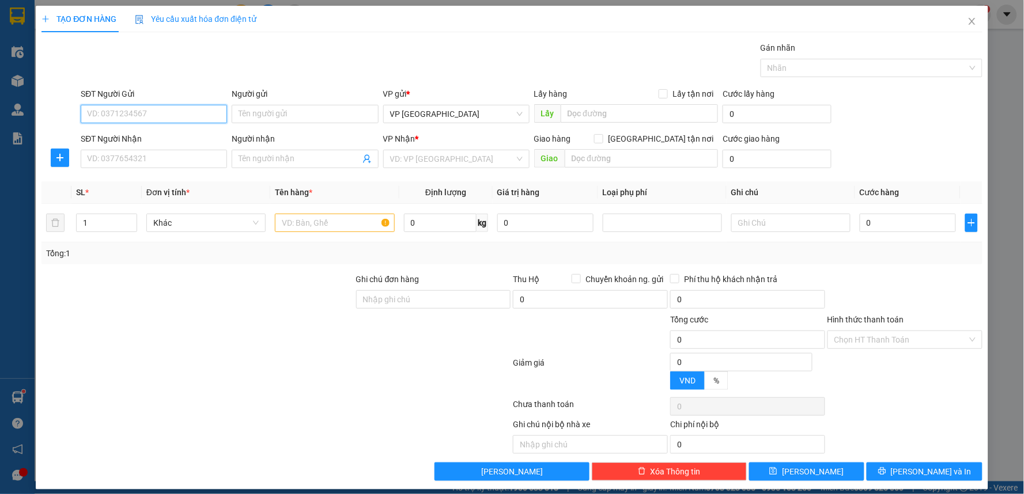
click at [153, 108] on input "SĐT Người Gửi" at bounding box center [154, 114] width 146 height 18
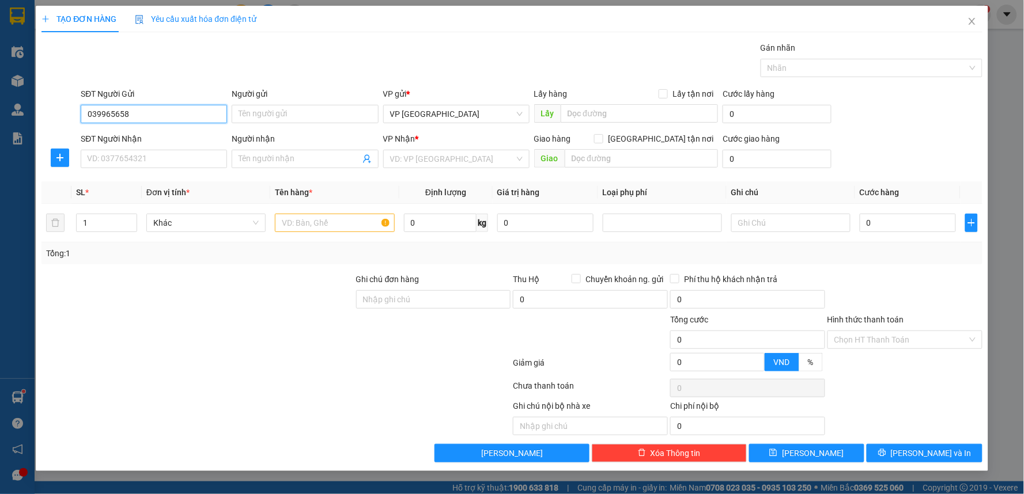
type input "0399656582"
click at [157, 113] on input "0399656582" at bounding box center [154, 114] width 146 height 18
click at [158, 140] on div "0399656582 - c nhung" at bounding box center [154, 137] width 132 height 13
type input "c nhung"
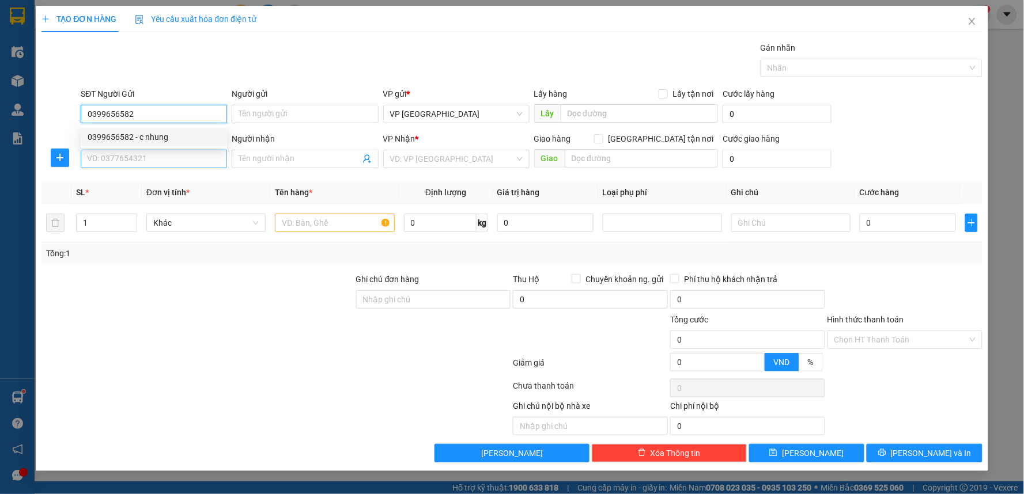
type input "đi cùng đơn TH0910250600"
type input "0399656582"
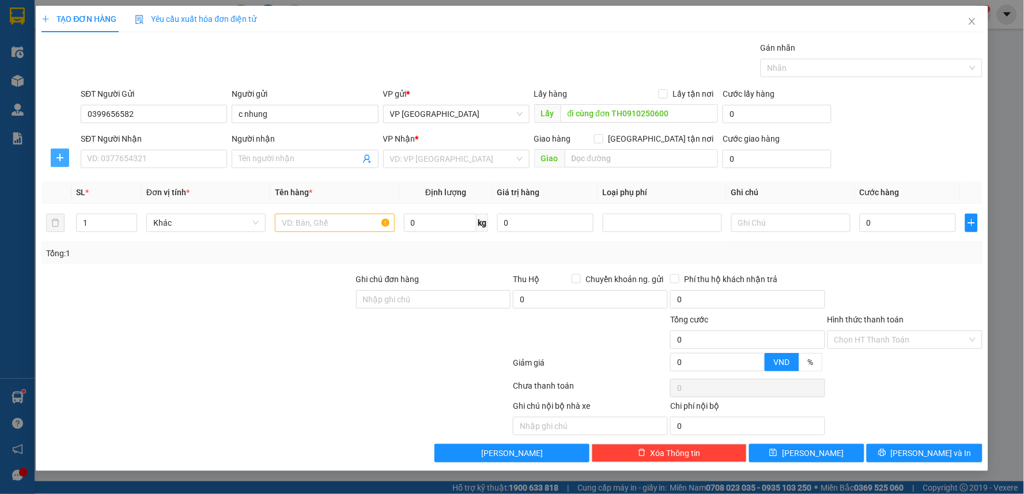
click at [52, 160] on span "plus" at bounding box center [59, 157] width 17 height 9
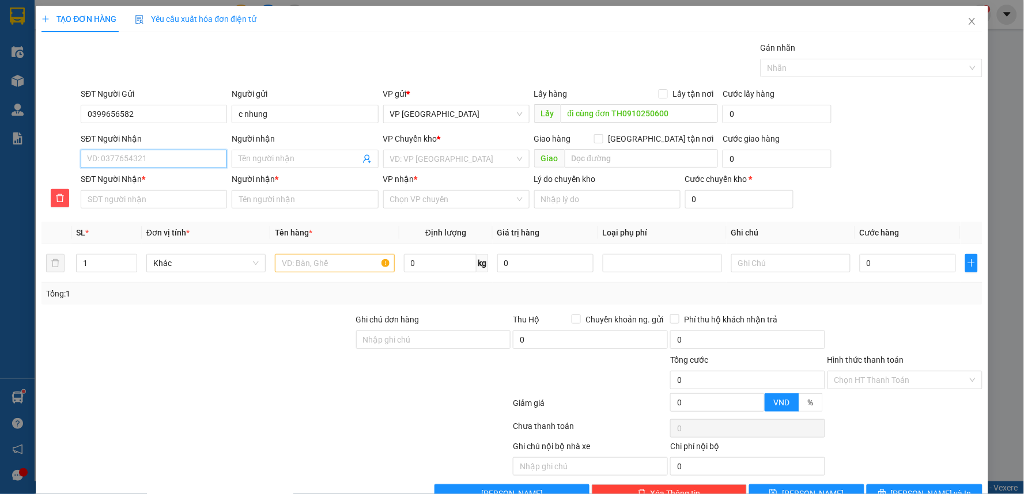
click at [108, 157] on input "SĐT Người Nhận" at bounding box center [154, 159] width 146 height 18
type input "0"
type input "09"
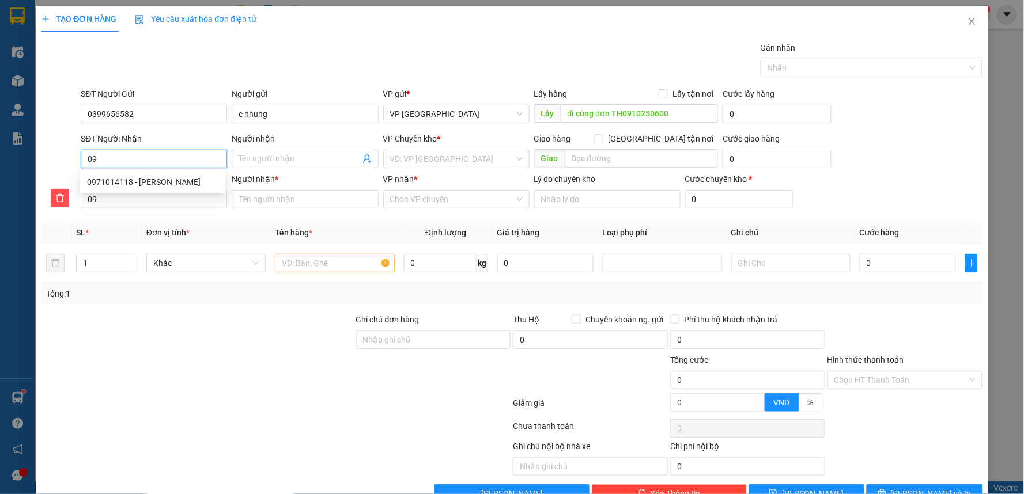
type input "097"
type input "0971"
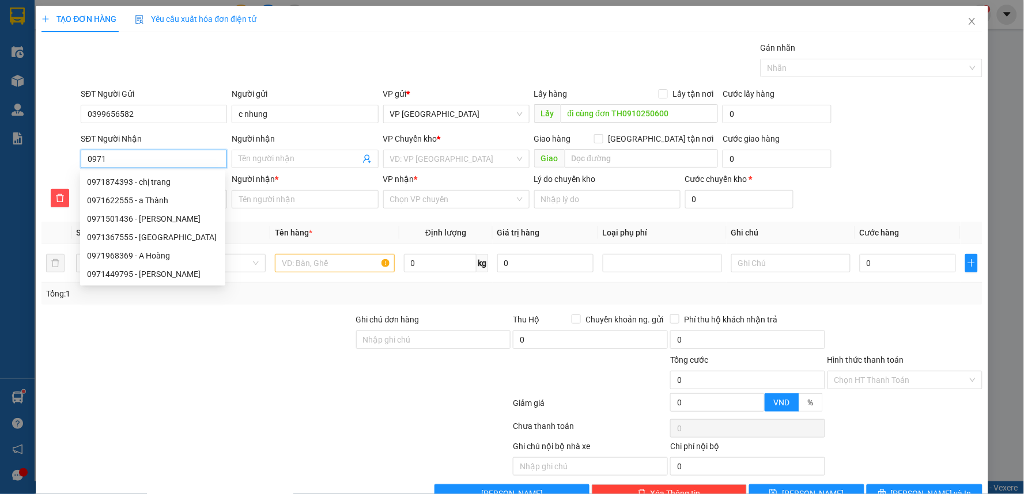
type input "09710"
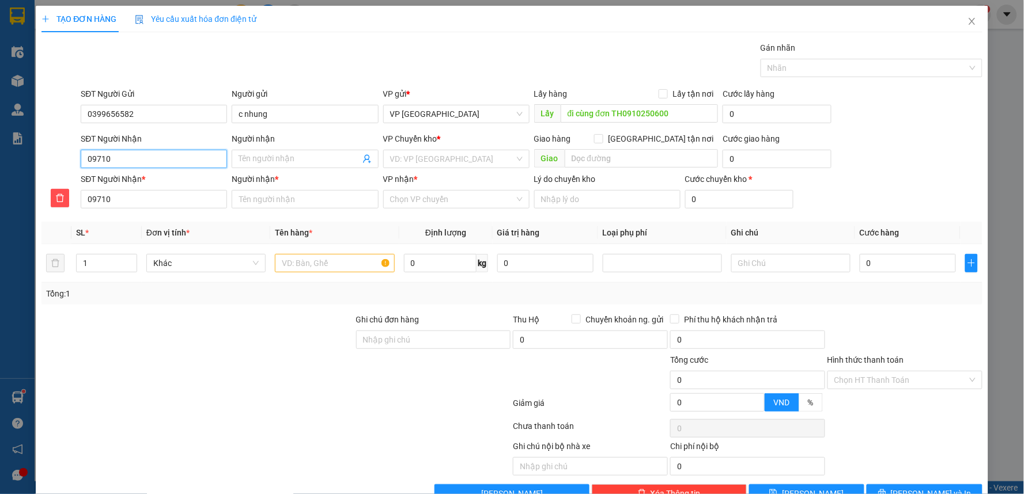
type input "097101"
type input "0971014"
type input "09710141"
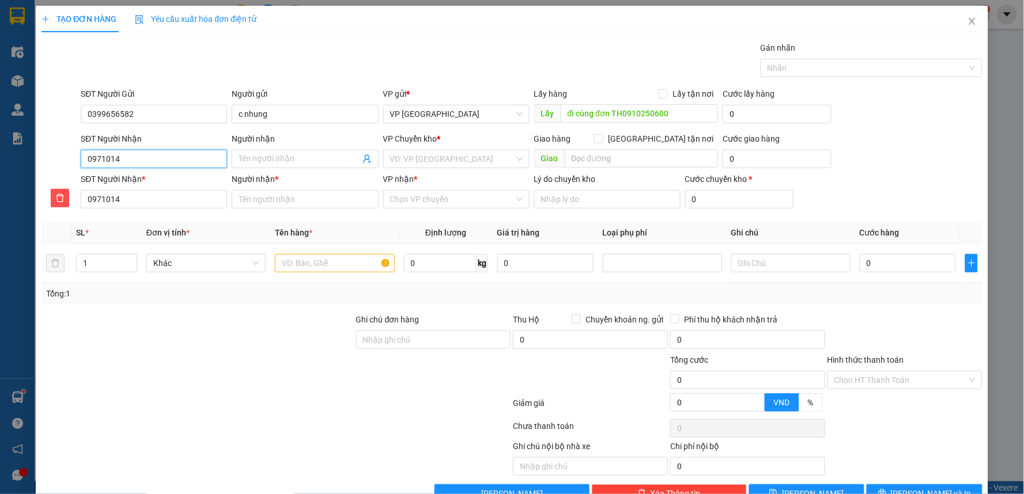
type input "09710141"
type input "097101411"
type input "0971014118"
click at [131, 179] on div "0971014118 - Thanh Trúc" at bounding box center [152, 182] width 131 height 13
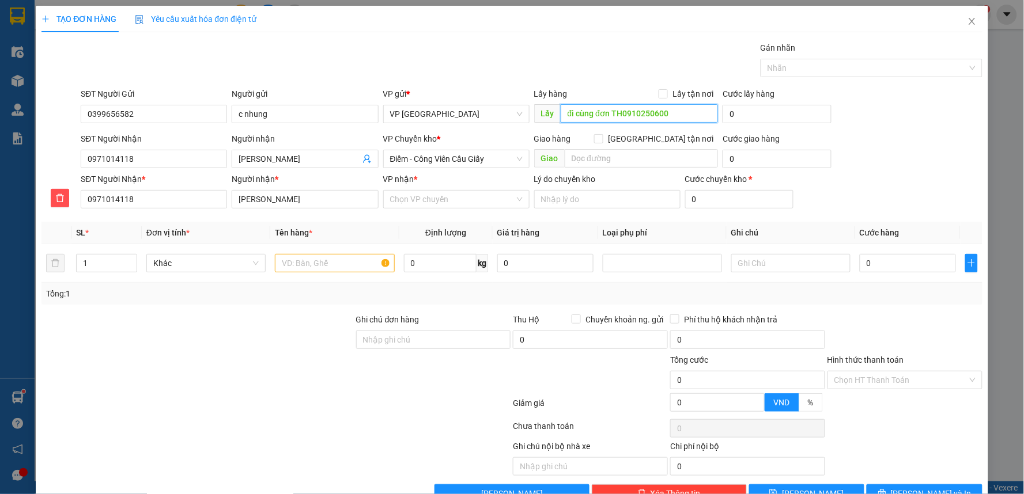
click at [641, 111] on input "đi cùng đơn TH0910250600" at bounding box center [639, 113] width 158 height 18
click at [514, 153] on span "Điểm - Công Viên Cầu Giấy" at bounding box center [456, 158] width 132 height 17
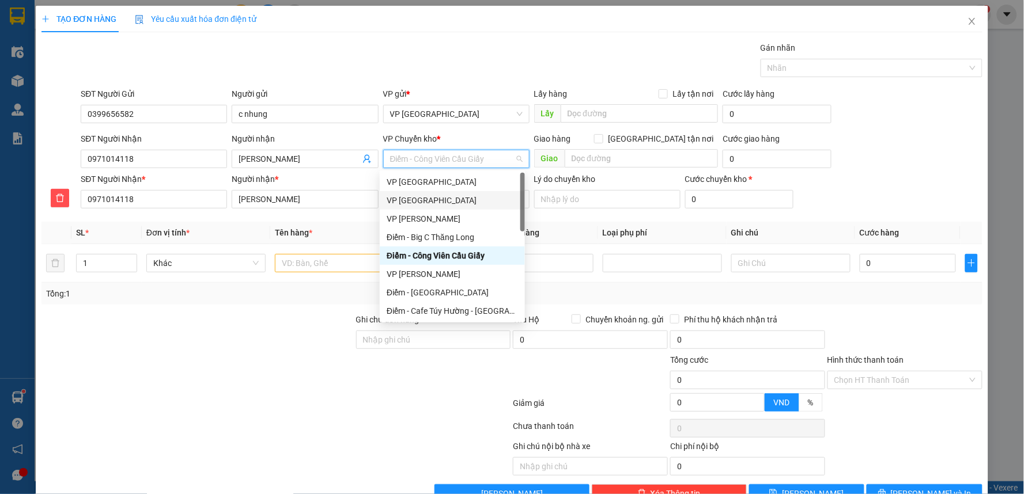
click at [428, 197] on div "VP [GEOGRAPHIC_DATA]" at bounding box center [452, 200] width 131 height 13
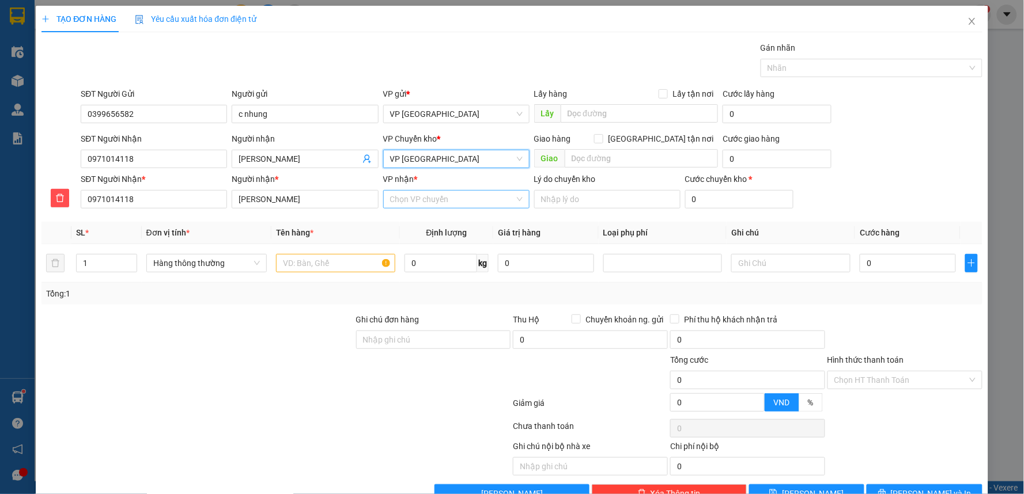
click at [434, 190] on div "Chọn VP chuyển" at bounding box center [456, 199] width 146 height 18
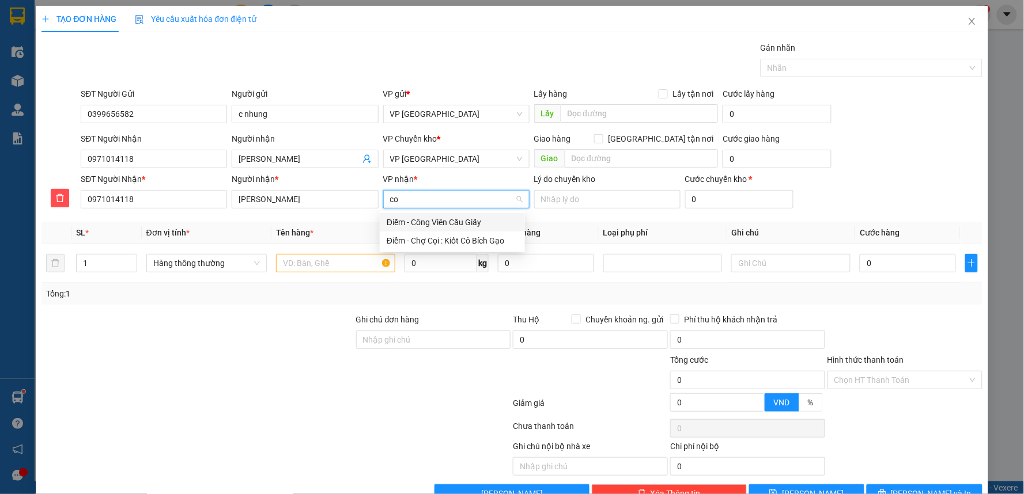
click at [438, 218] on div "Điểm - Công Viên Cầu Giấy" at bounding box center [452, 222] width 131 height 13
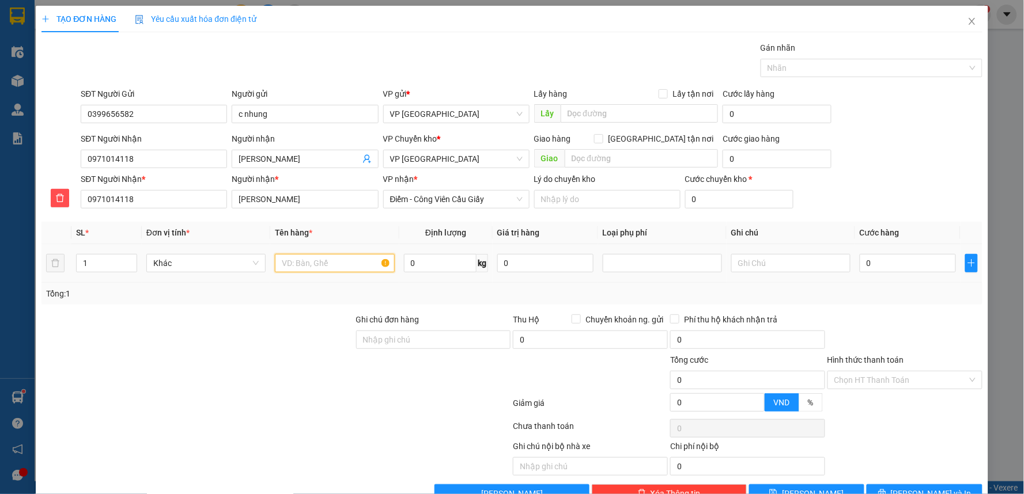
click at [319, 264] on input "text" at bounding box center [334, 263] width 119 height 18
click at [647, 263] on div at bounding box center [661, 263] width 113 height 14
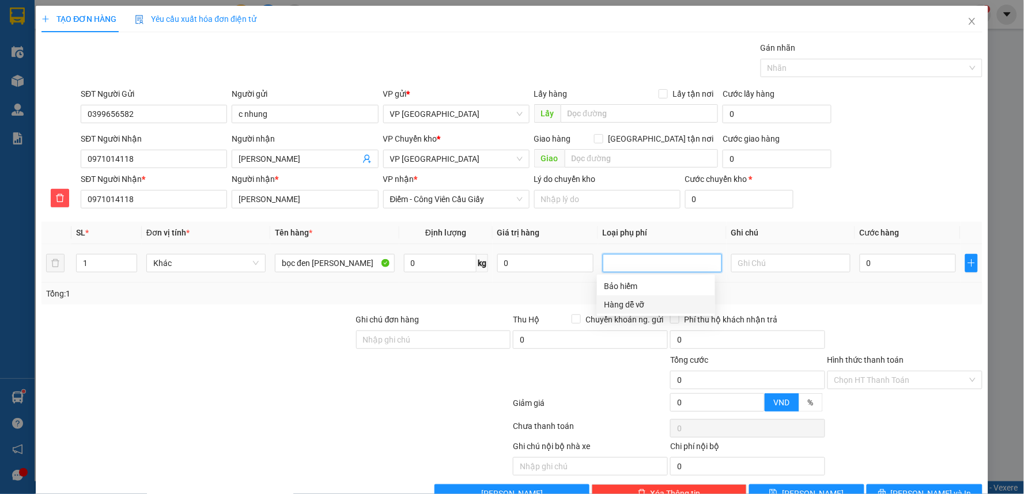
click at [626, 303] on div "Hàng dễ vỡ" at bounding box center [656, 304] width 104 height 13
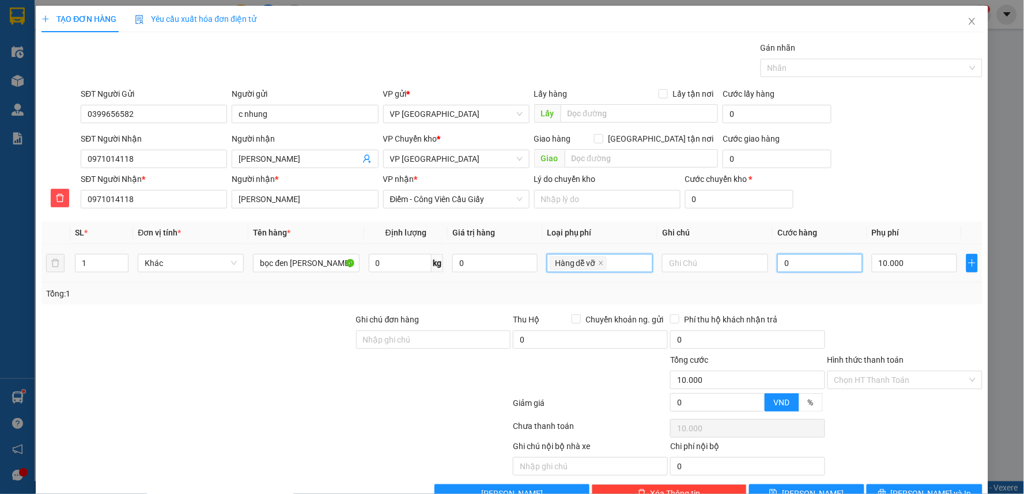
click at [805, 261] on input "0" at bounding box center [819, 263] width 85 height 18
click at [895, 327] on div at bounding box center [904, 333] width 157 height 40
click at [893, 386] on input "Hình thức thanh toán" at bounding box center [900, 380] width 133 height 17
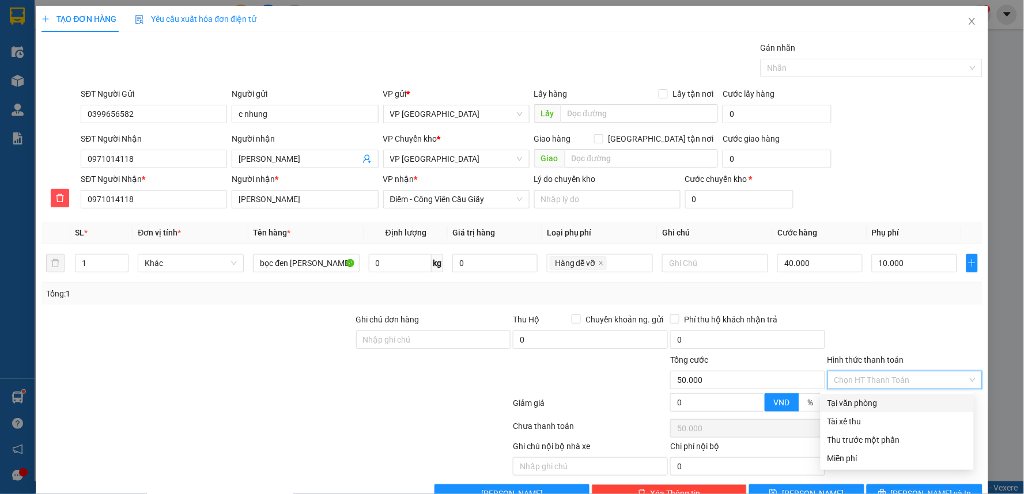
click at [867, 403] on div "Tại văn phòng" at bounding box center [896, 403] width 139 height 13
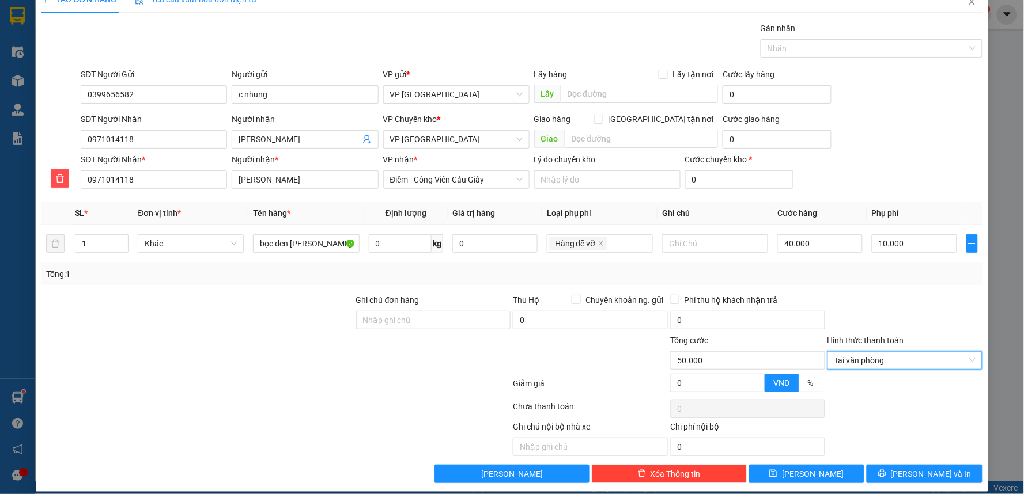
scroll to position [31, 0]
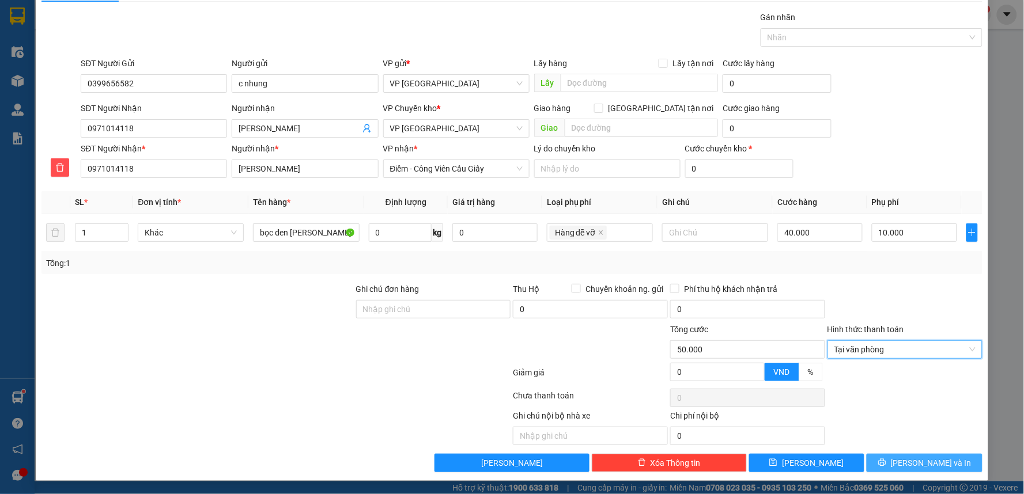
click at [902, 461] on button "[PERSON_NAME] và In" at bounding box center [924, 463] width 116 height 18
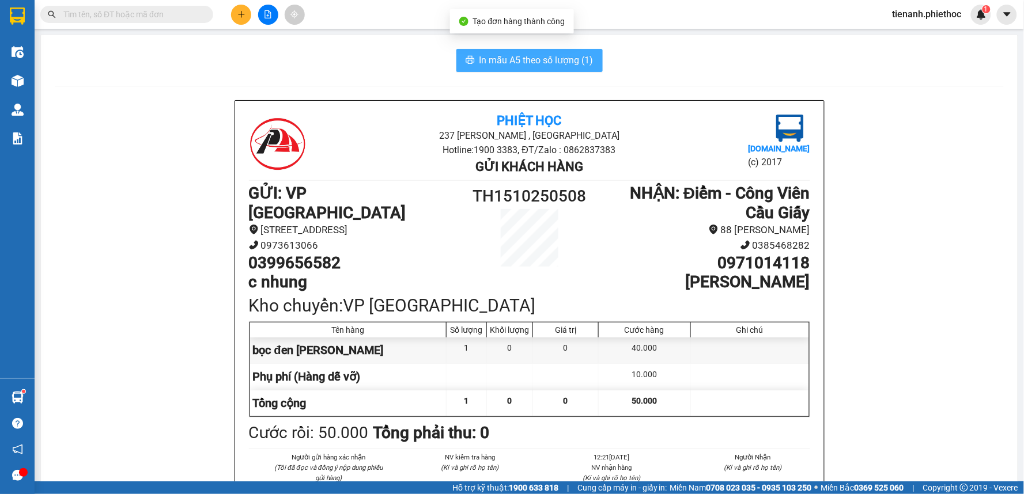
click at [538, 60] on span "In mẫu A5 theo số lượng (1)" at bounding box center [536, 60] width 114 height 14
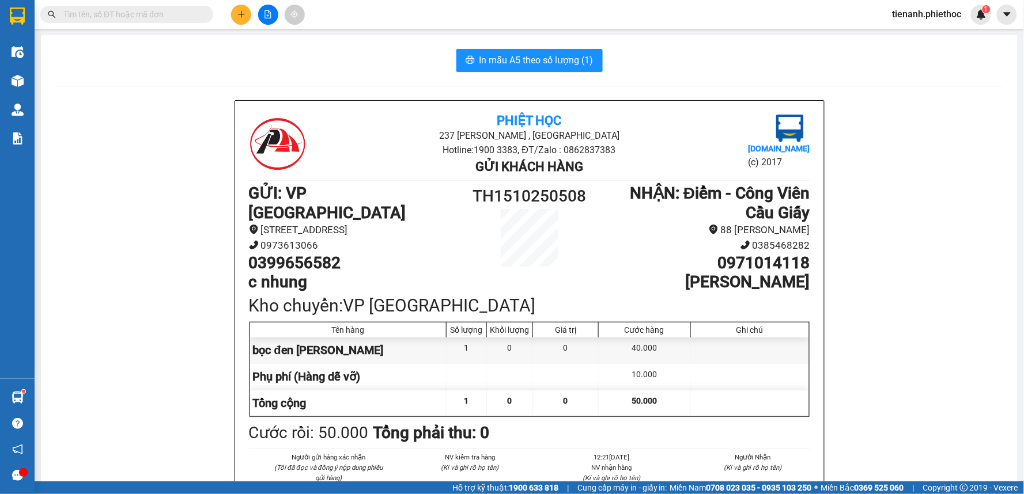
click at [241, 9] on button at bounding box center [241, 15] width 20 height 20
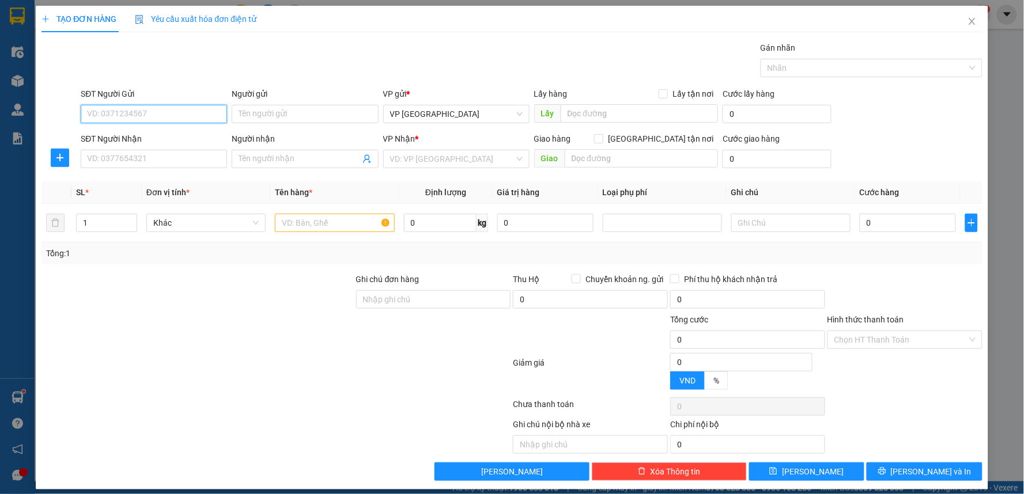
click at [138, 109] on input "SĐT Người Gửi" at bounding box center [154, 114] width 146 height 18
click at [138, 116] on input "SĐT Người Gửi" at bounding box center [154, 114] width 146 height 18
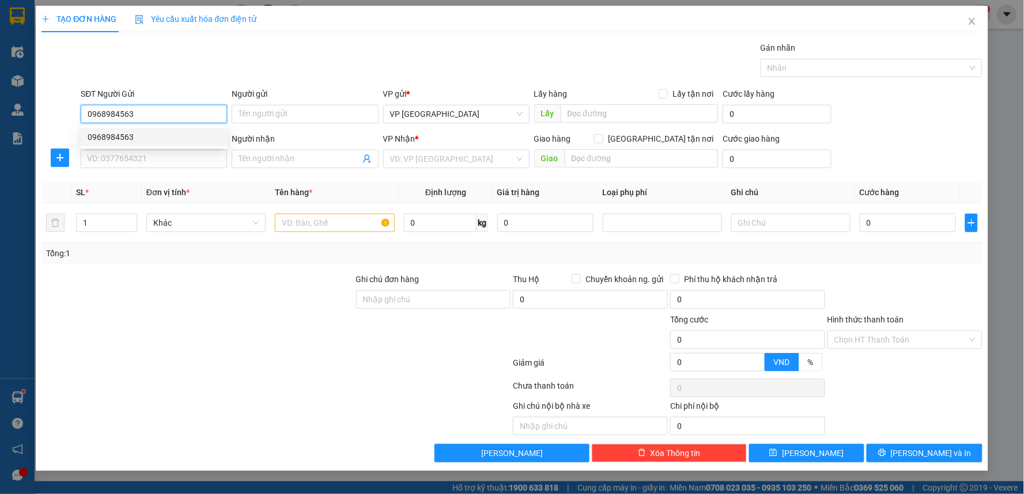
click at [140, 133] on div "0968984563" at bounding box center [154, 137] width 132 height 13
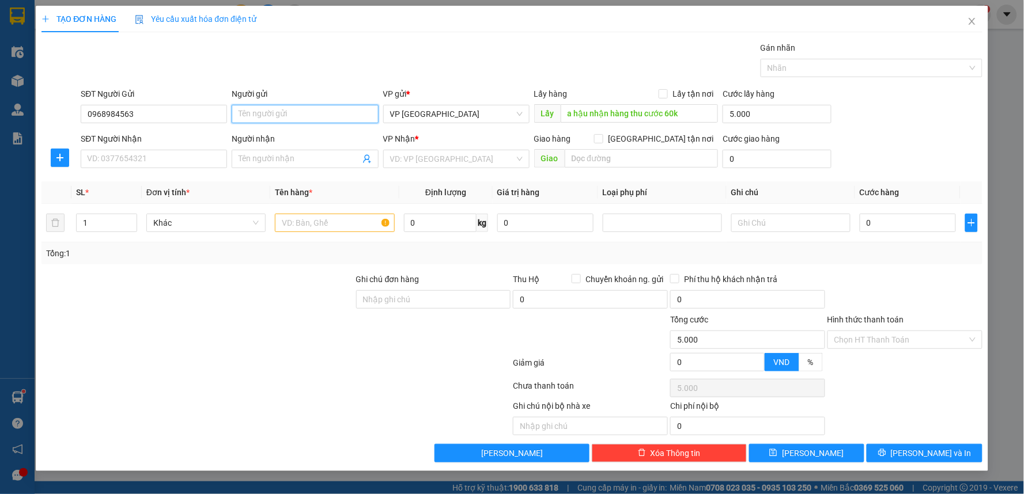
click at [292, 113] on input "Người gửi" at bounding box center [305, 114] width 146 height 18
click at [59, 158] on icon "plus" at bounding box center [59, 157] width 9 height 9
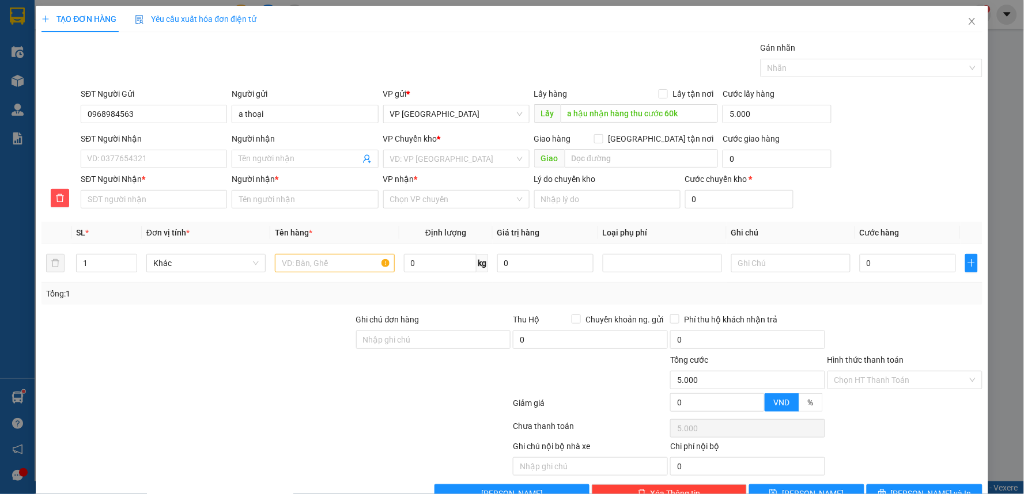
click at [149, 169] on div "SĐT Người Nhận VD: 0377654321" at bounding box center [154, 152] width 146 height 40
click at [157, 167] on input "SĐT Người Nhận" at bounding box center [154, 159] width 146 height 18
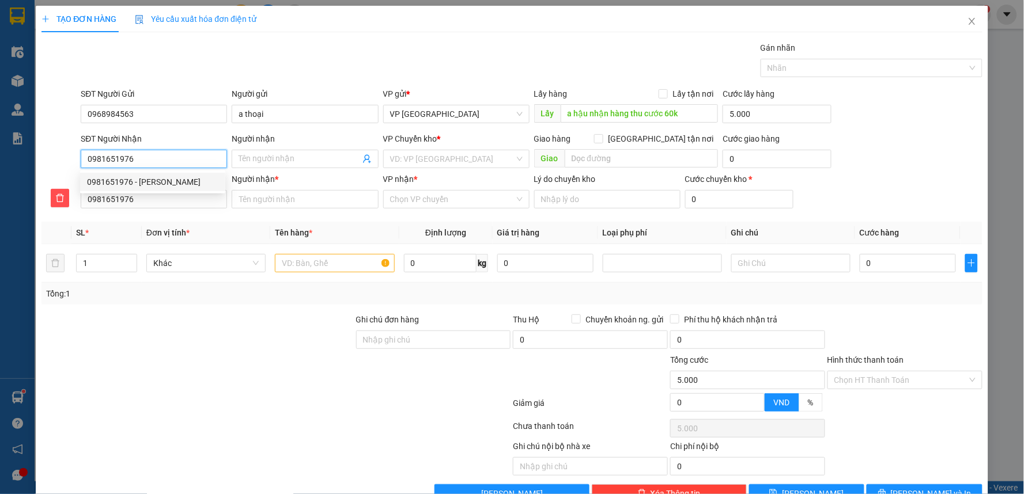
click at [184, 184] on div "0981651976 - Lê đức anh" at bounding box center [152, 182] width 131 height 13
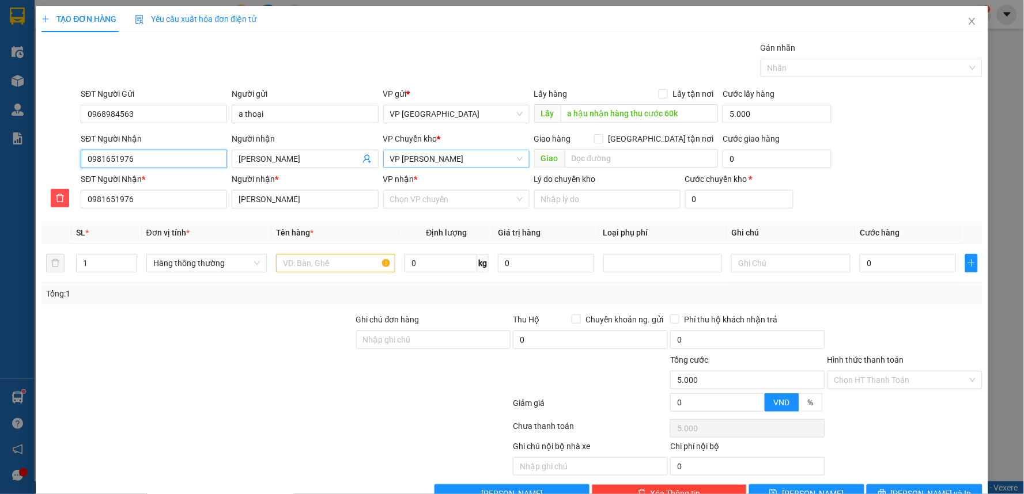
click at [470, 158] on span "VP [PERSON_NAME]" at bounding box center [456, 158] width 132 height 17
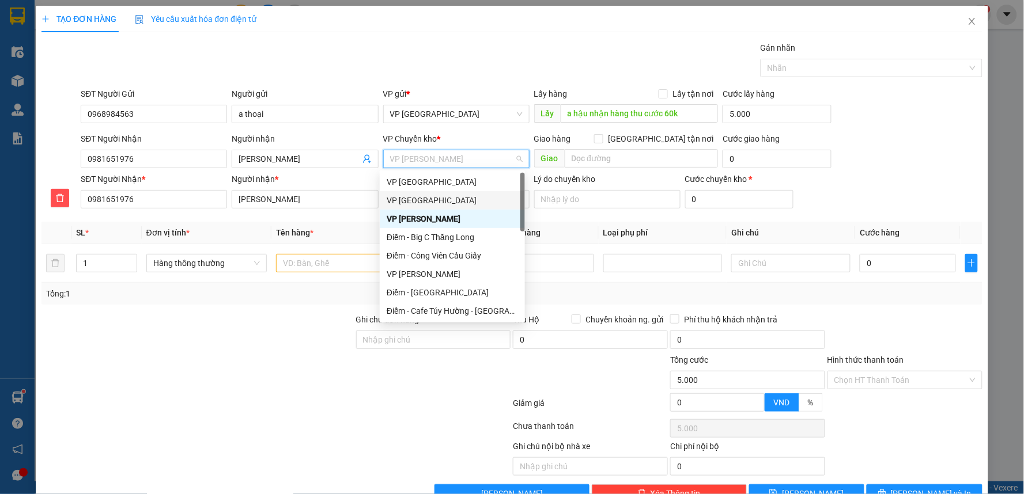
click at [449, 200] on div "VP [GEOGRAPHIC_DATA]" at bounding box center [452, 200] width 131 height 13
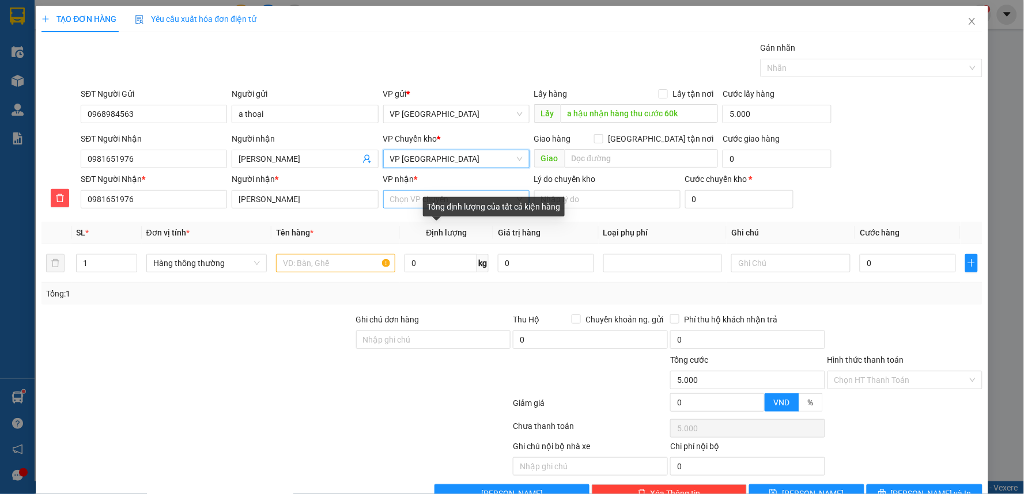
click at [415, 199] on input "VP nhận *" at bounding box center [452, 199] width 124 height 17
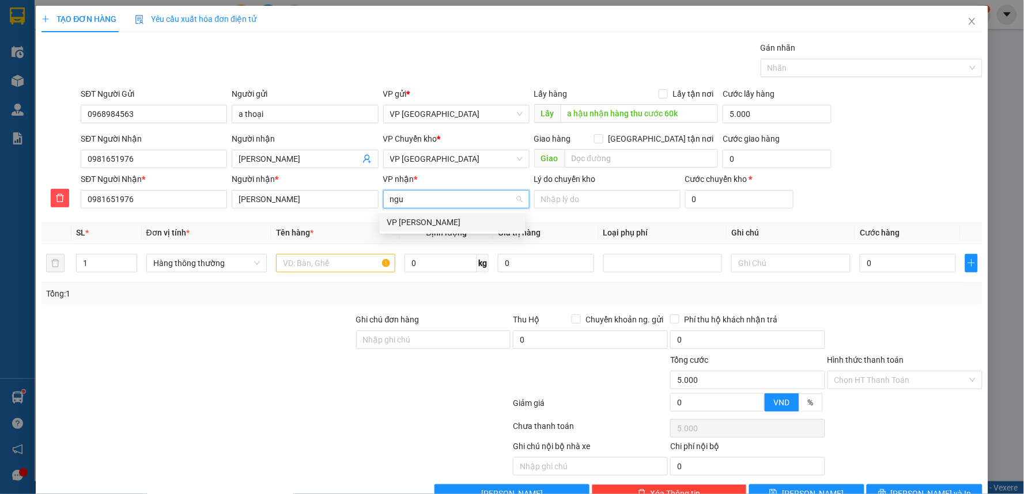
click at [441, 224] on div "VP [PERSON_NAME]" at bounding box center [452, 222] width 131 height 13
click at [323, 266] on input "text" at bounding box center [335, 263] width 119 height 18
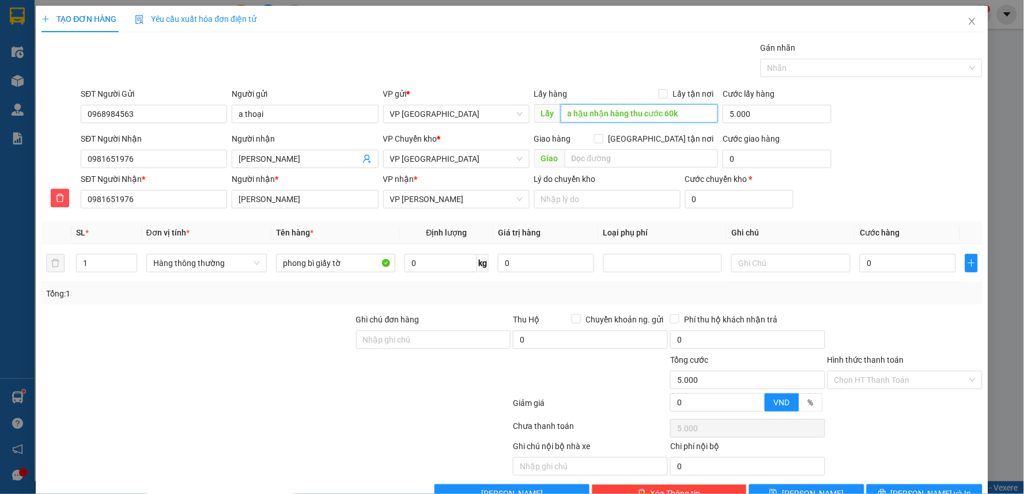
click at [676, 115] on input "a hậu nhận hàng thu cước 60k" at bounding box center [639, 113] width 158 height 18
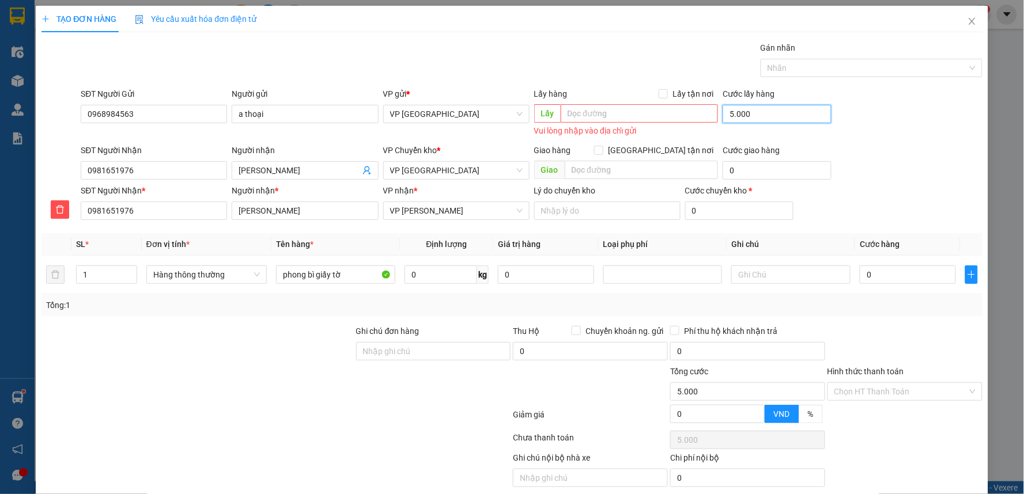
click at [735, 113] on input "5.000" at bounding box center [776, 114] width 109 height 18
click at [934, 176] on div "SĐT Người Nhận 0981651976 Người nhận Lê đức anh VP Chuyển kho * VP Thái Bình Gi…" at bounding box center [531, 164] width 906 height 40
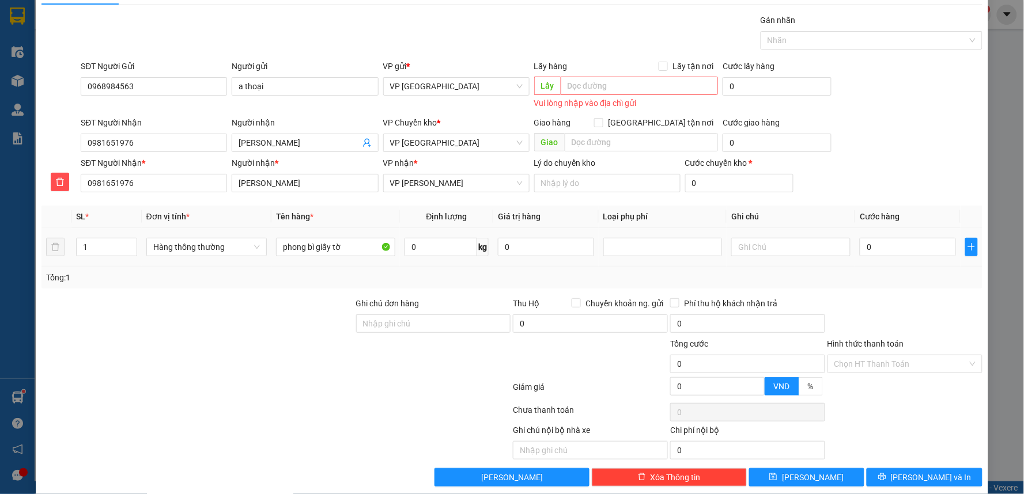
scroll to position [42, 0]
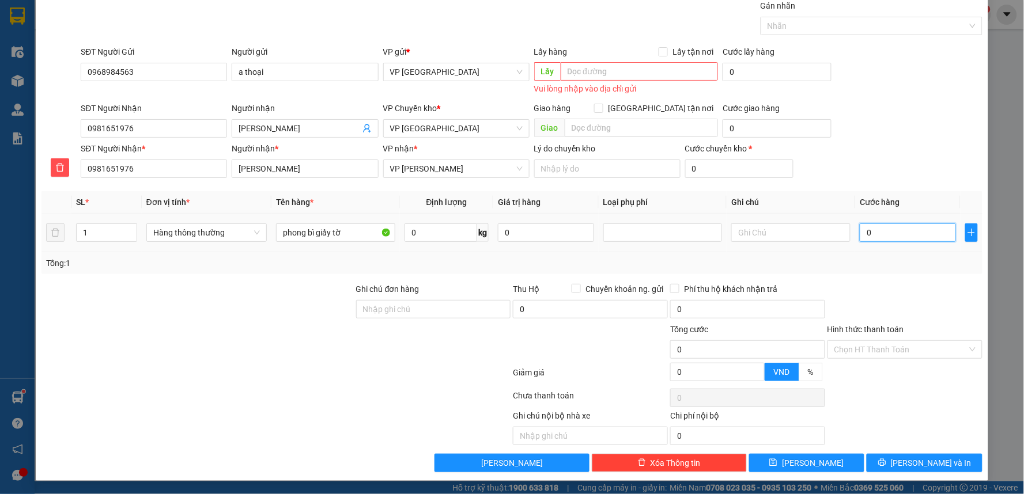
click at [883, 237] on input "0" at bounding box center [907, 233] width 96 height 18
click at [889, 286] on div at bounding box center [904, 303] width 157 height 40
click at [889, 347] on input "Hình thức thanh toán" at bounding box center [900, 349] width 133 height 17
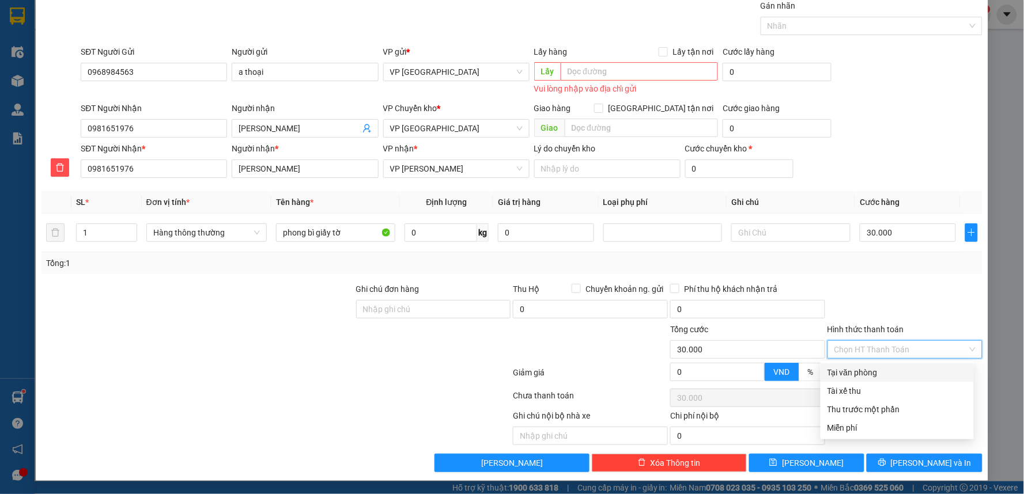
click at [862, 375] on div "Tại văn phòng" at bounding box center [896, 372] width 139 height 13
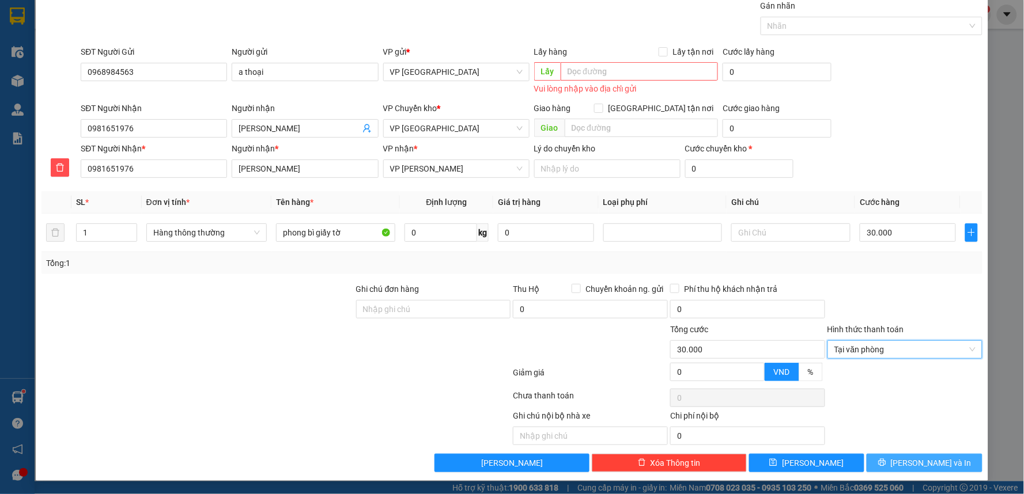
click at [910, 467] on span "[PERSON_NAME] và In" at bounding box center [931, 463] width 81 height 13
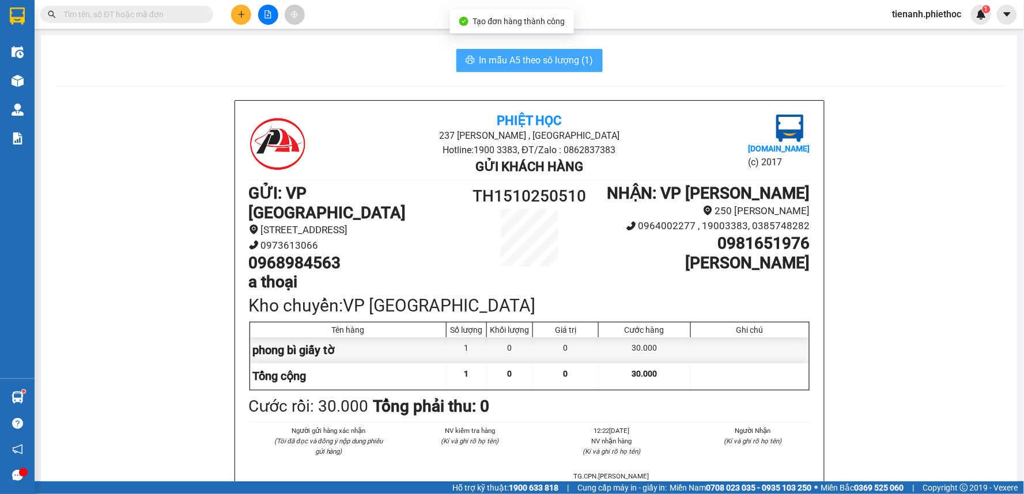
click at [542, 52] on button "In mẫu A5 theo số lượng (1)" at bounding box center [529, 60] width 146 height 23
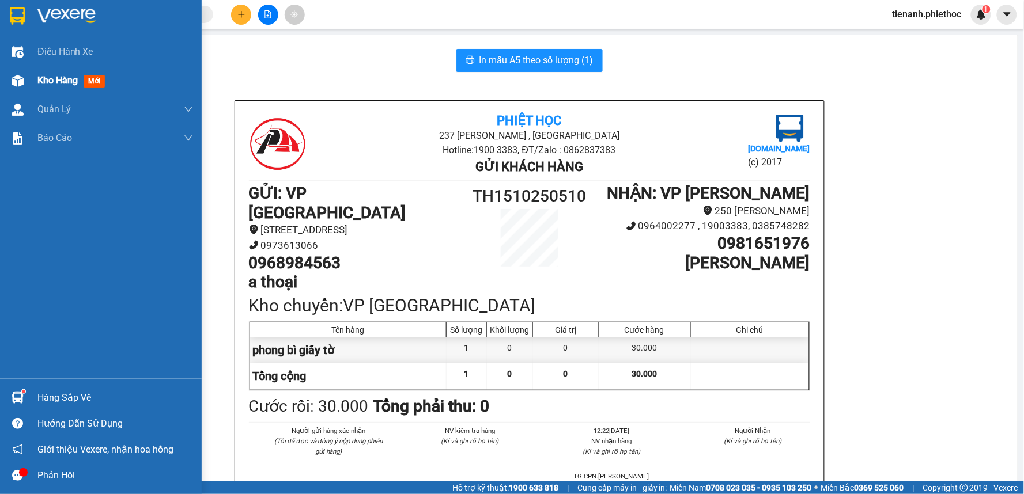
click at [54, 79] on span "Kho hàng" at bounding box center [57, 80] width 40 height 11
